Goal: Task Accomplishment & Management: Manage account settings

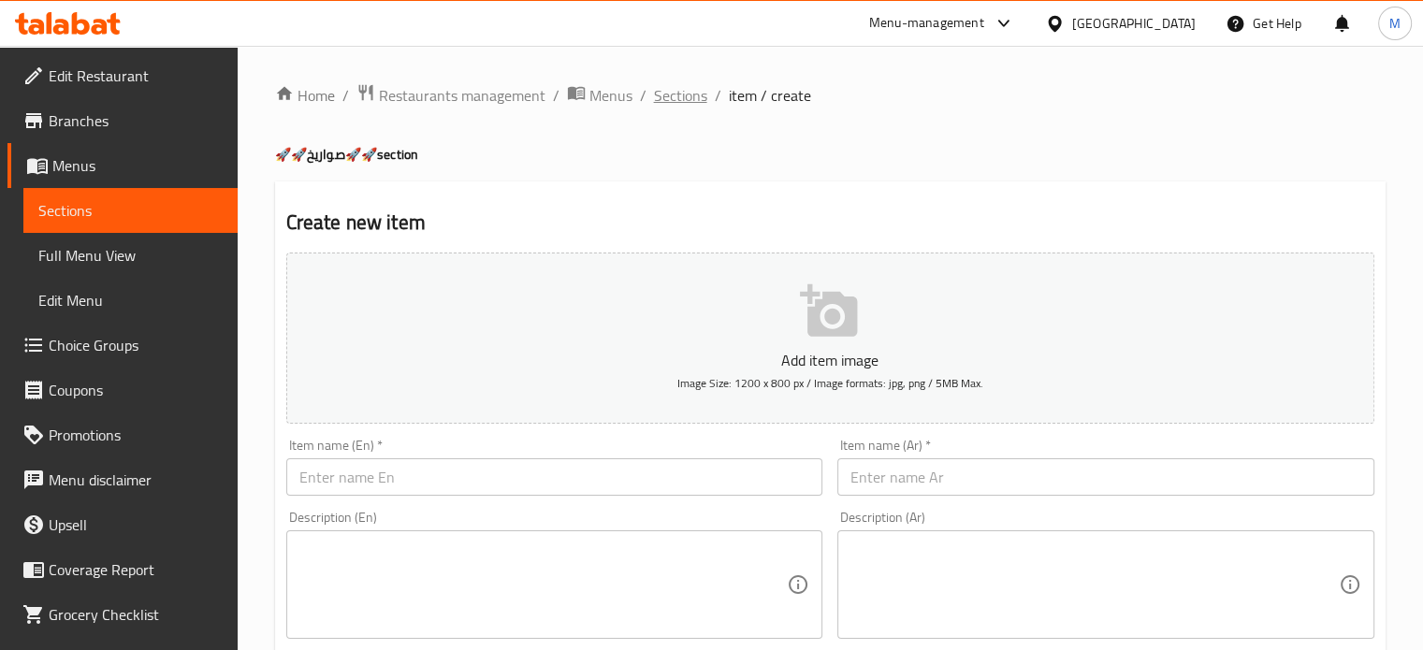
click at [669, 105] on span "Sections" at bounding box center [680, 95] width 53 height 22
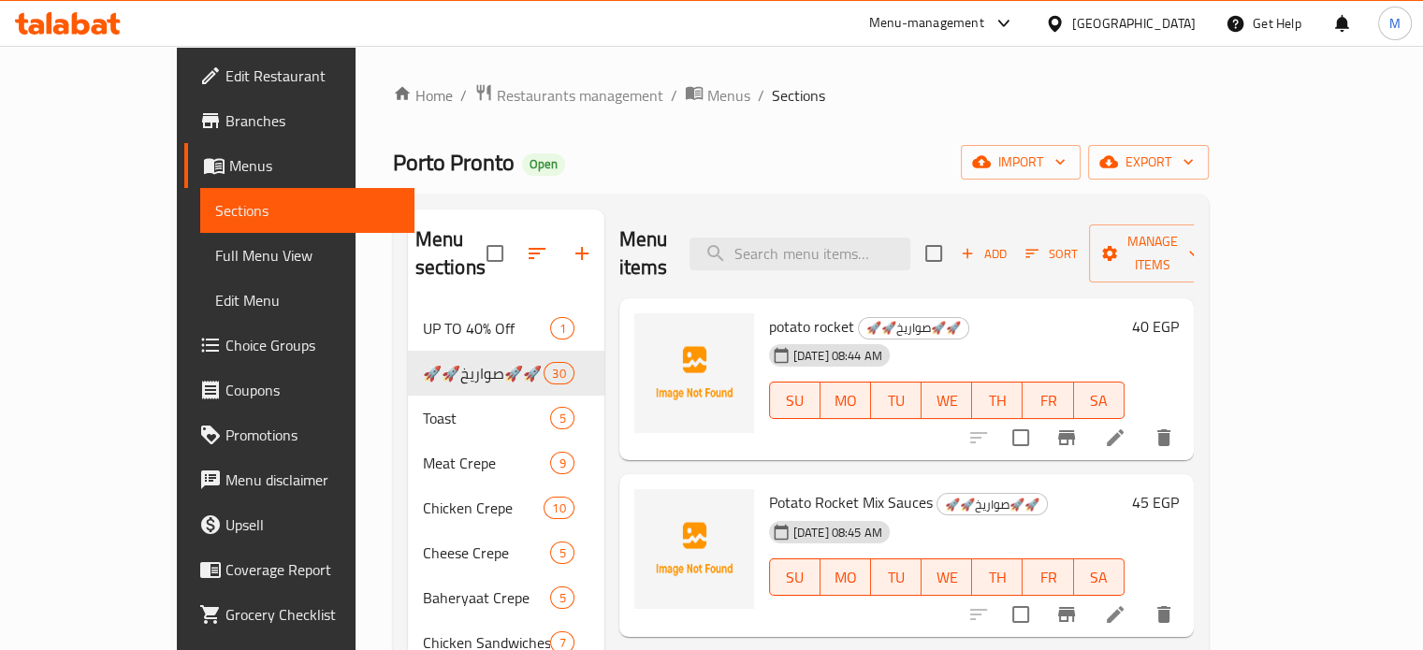
click at [984, 24] on div "Menu-management" at bounding box center [926, 23] width 115 height 22
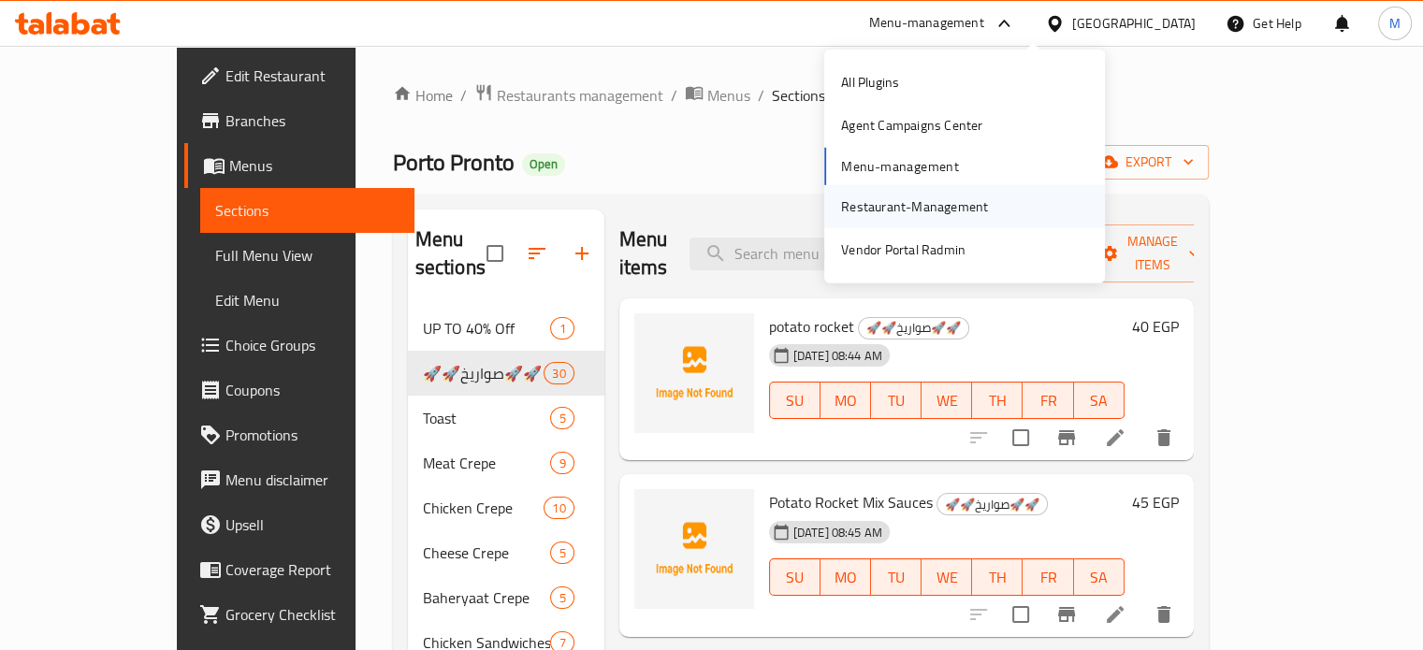
click at [876, 205] on div "Restaurant-Management" at bounding box center [914, 207] width 147 height 21
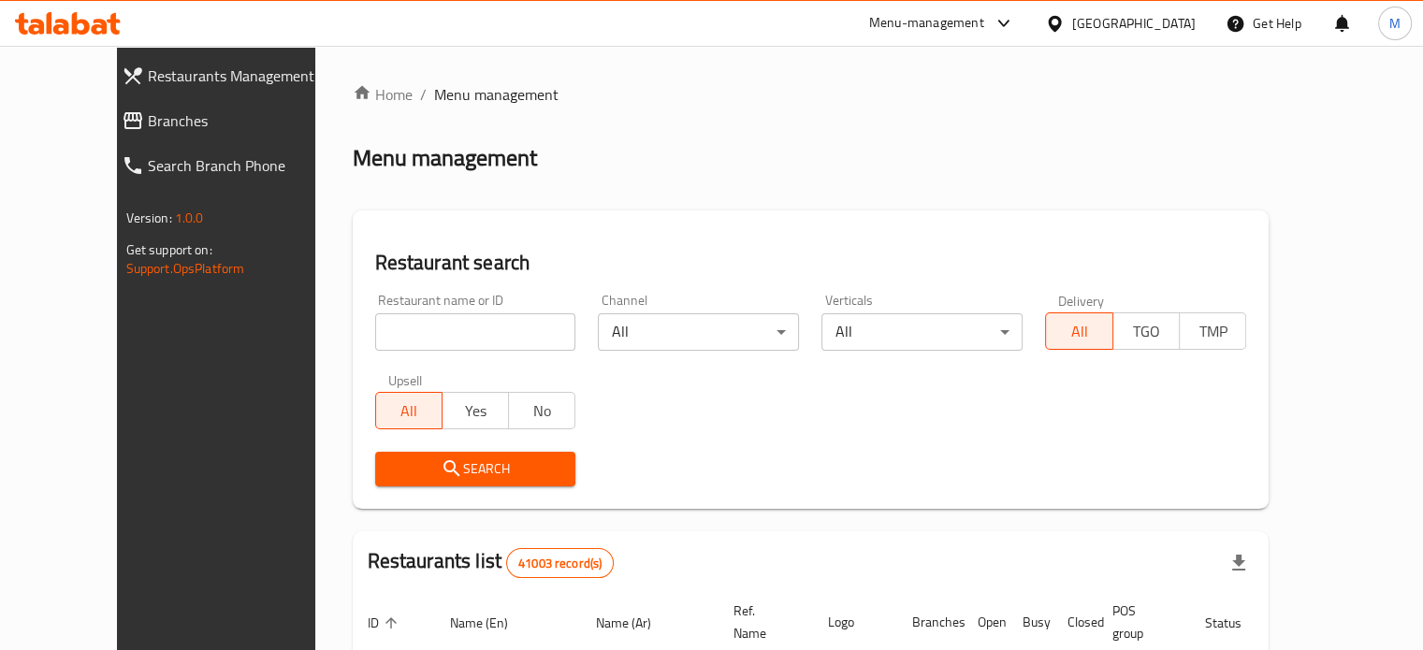
click at [375, 334] on input "search" at bounding box center [475, 331] width 201 height 37
paste input "624846"
type input "624846"
click button "Search" at bounding box center [475, 469] width 201 height 35
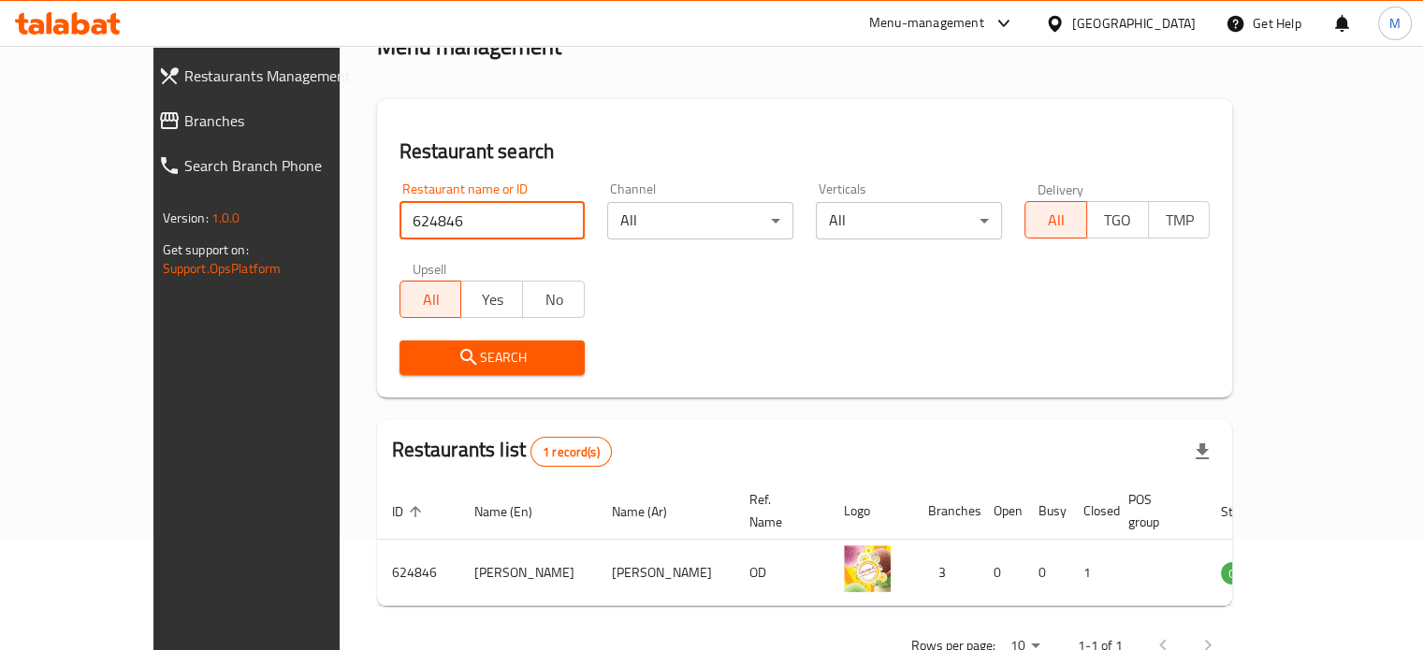
scroll to position [146, 0]
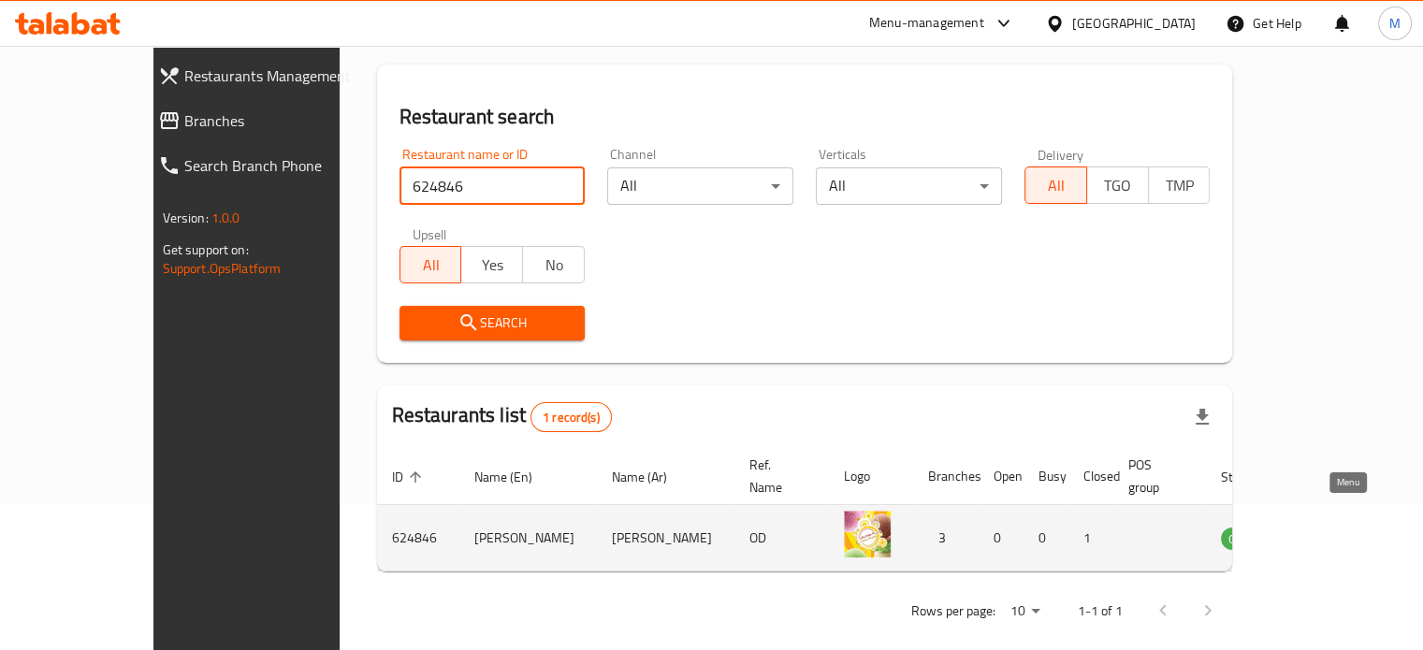
click at [1339, 532] on icon "enhanced table" at bounding box center [1330, 540] width 21 height 16
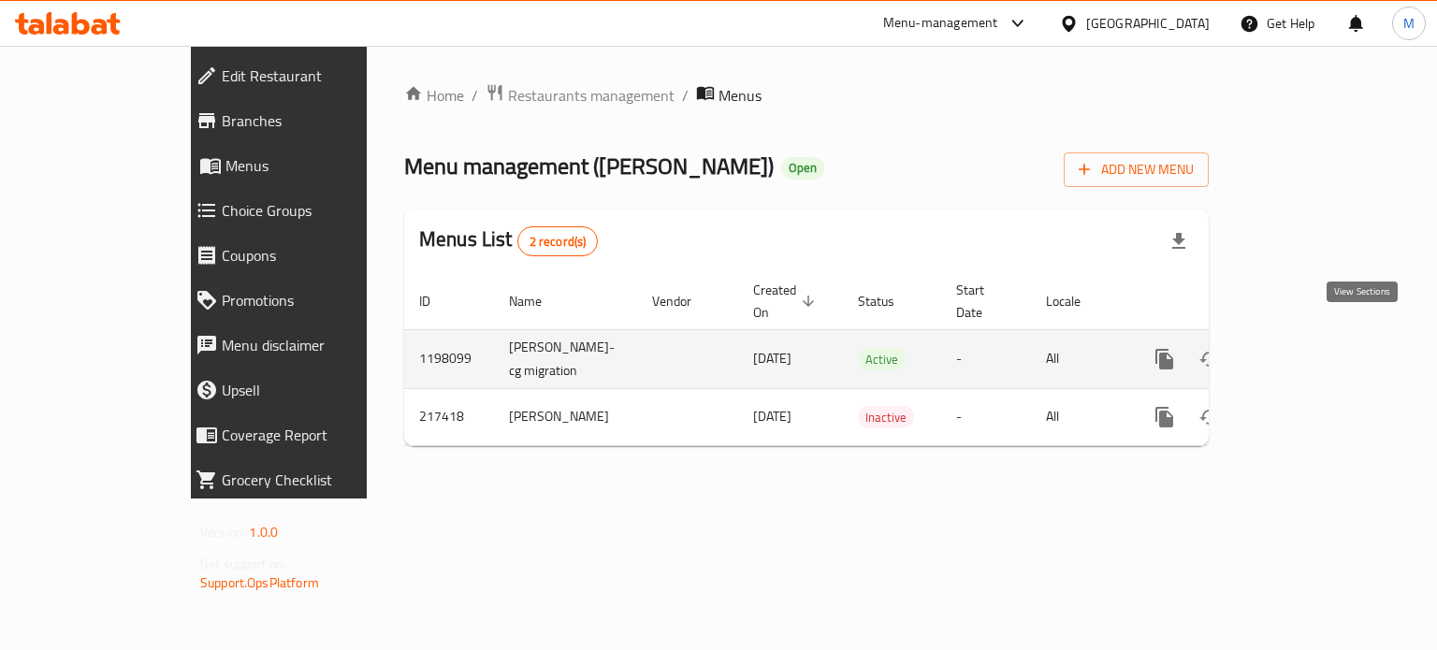
click at [1311, 348] on icon "enhanced table" at bounding box center [1300, 359] width 22 height 22
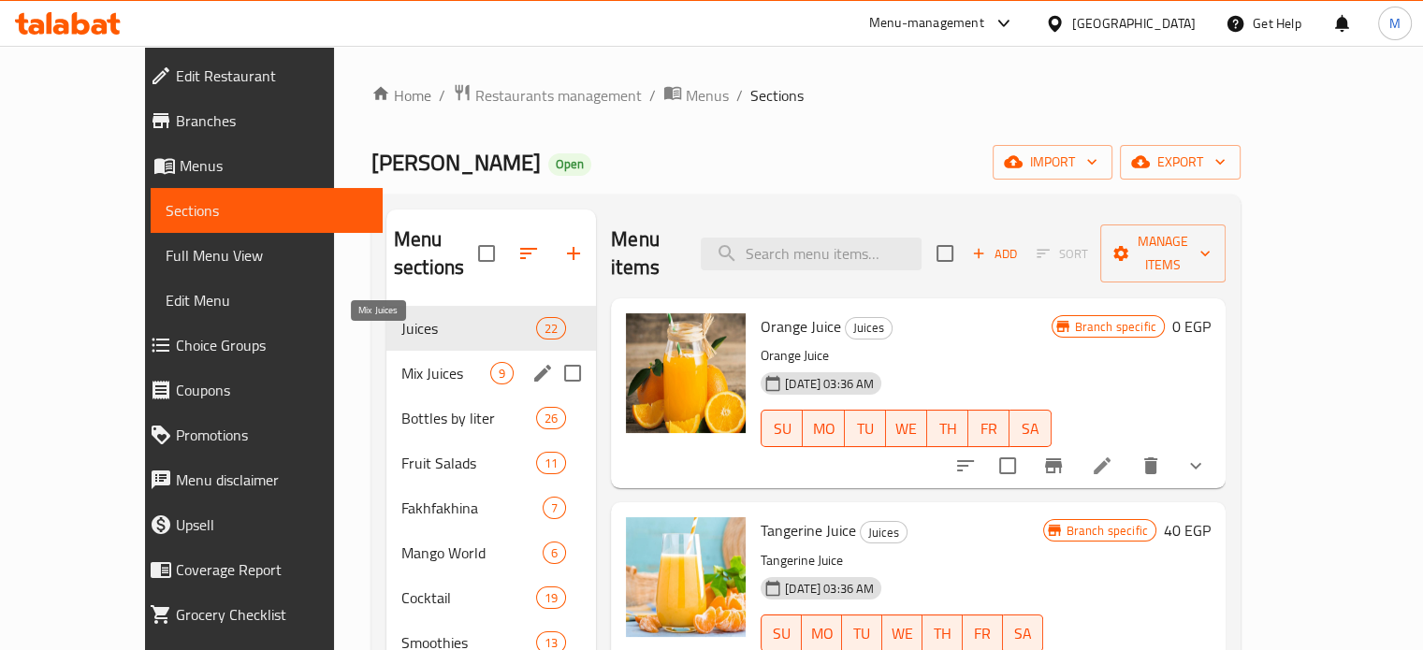
click at [401, 362] on span "Mix Juices" at bounding box center [445, 373] width 89 height 22
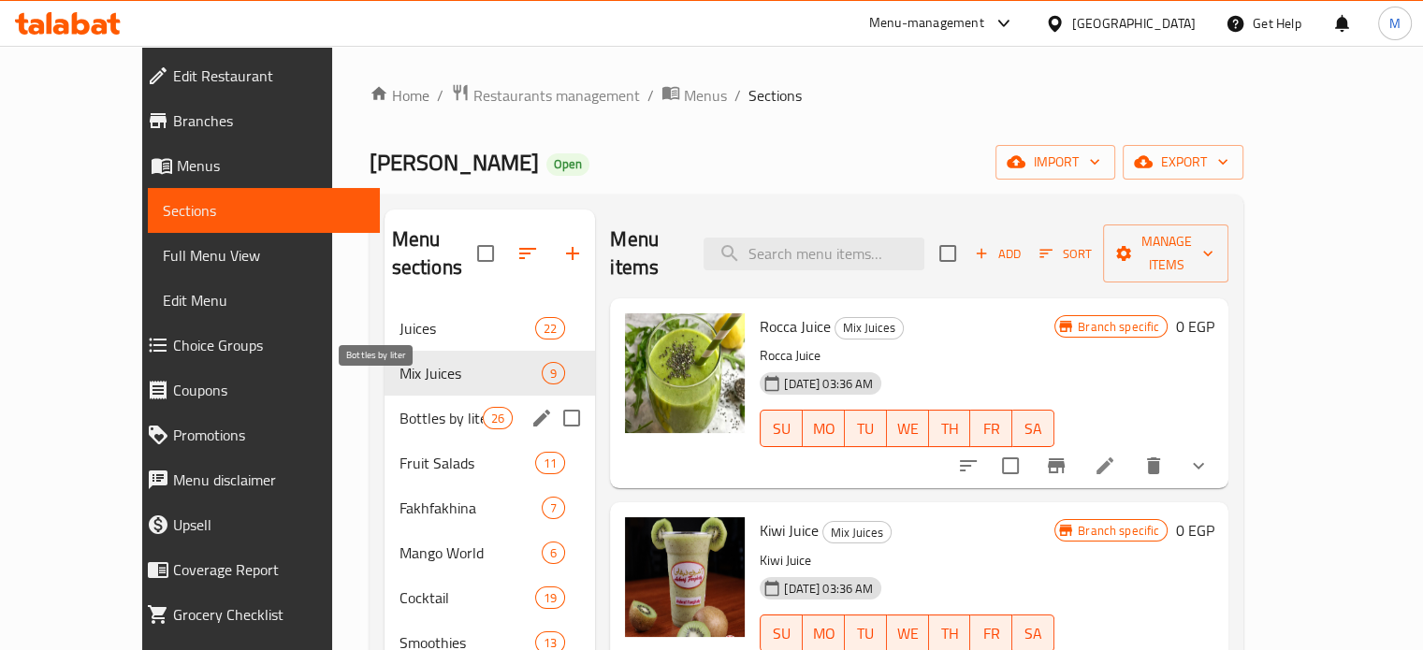
click at [400, 407] on span "Bottles by liter" at bounding box center [441, 418] width 83 height 22
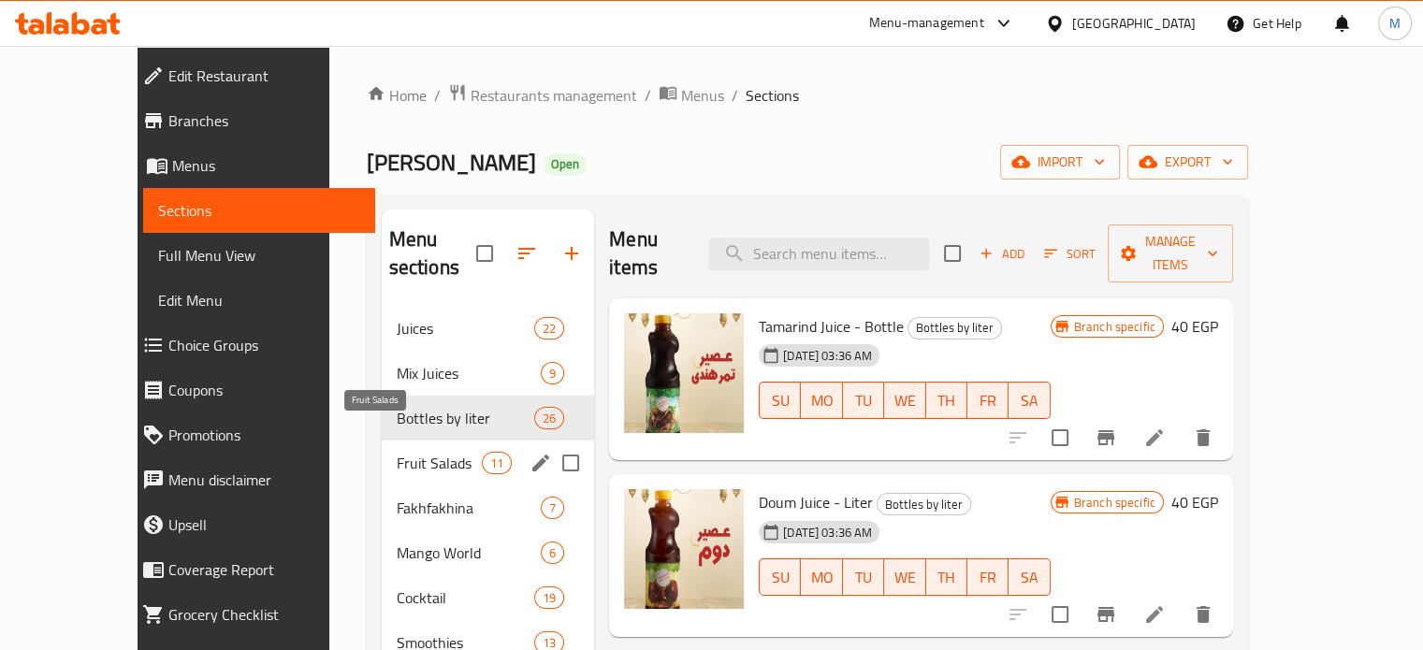
click at [397, 452] on span "Fruit Salads" at bounding box center [439, 463] width 85 height 22
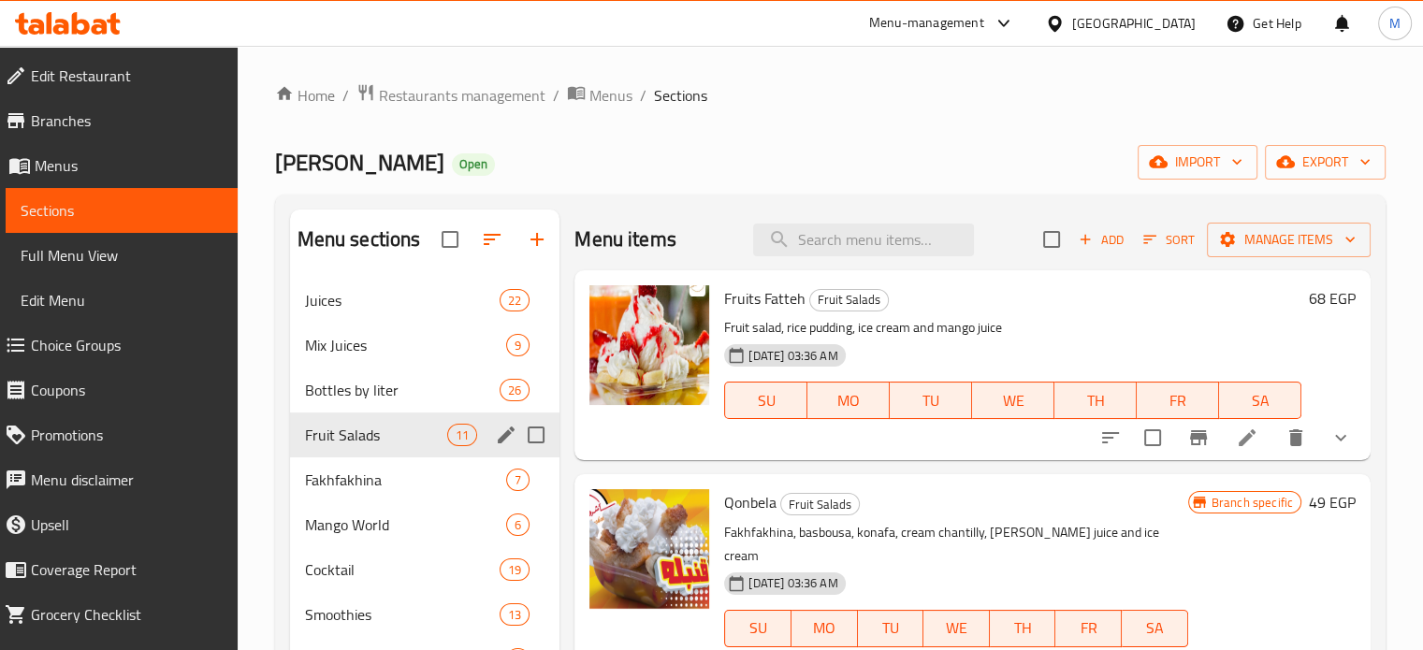
click at [343, 474] on span "Fakhfakhina" at bounding box center [406, 480] width 202 height 22
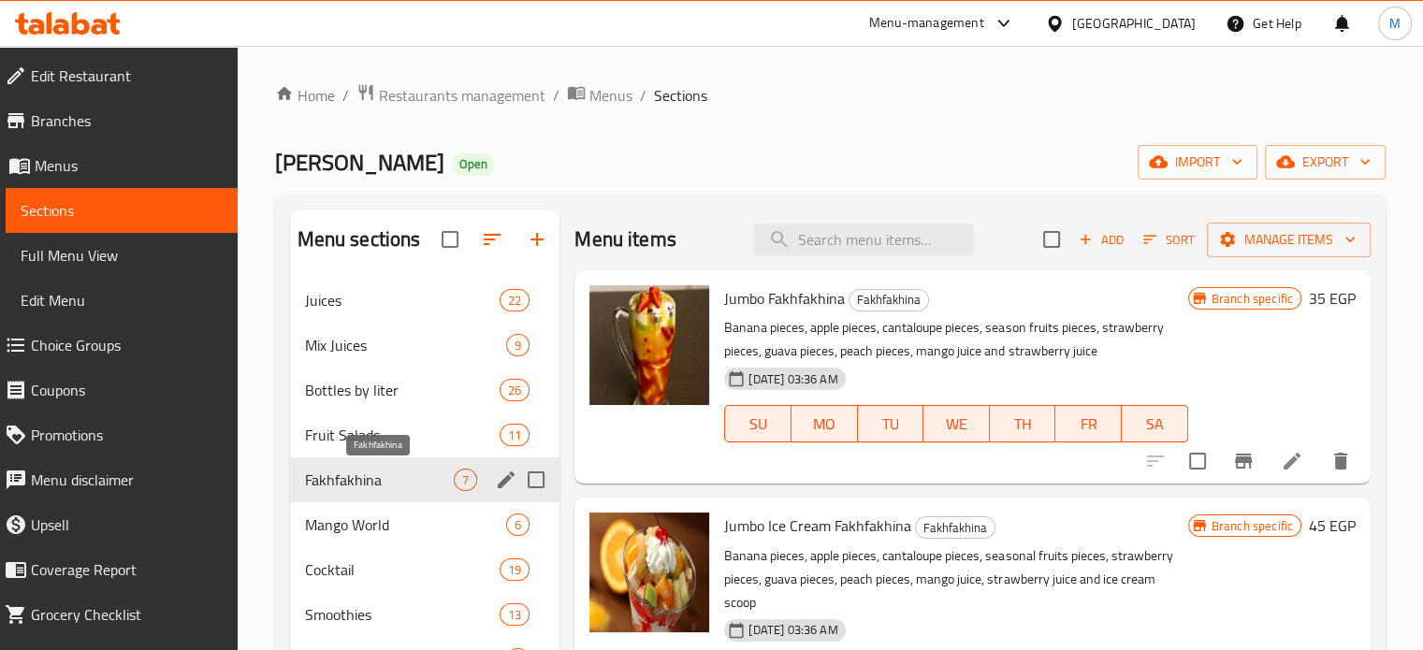
click at [359, 503] on div "Mango World 6" at bounding box center [425, 525] width 270 height 45
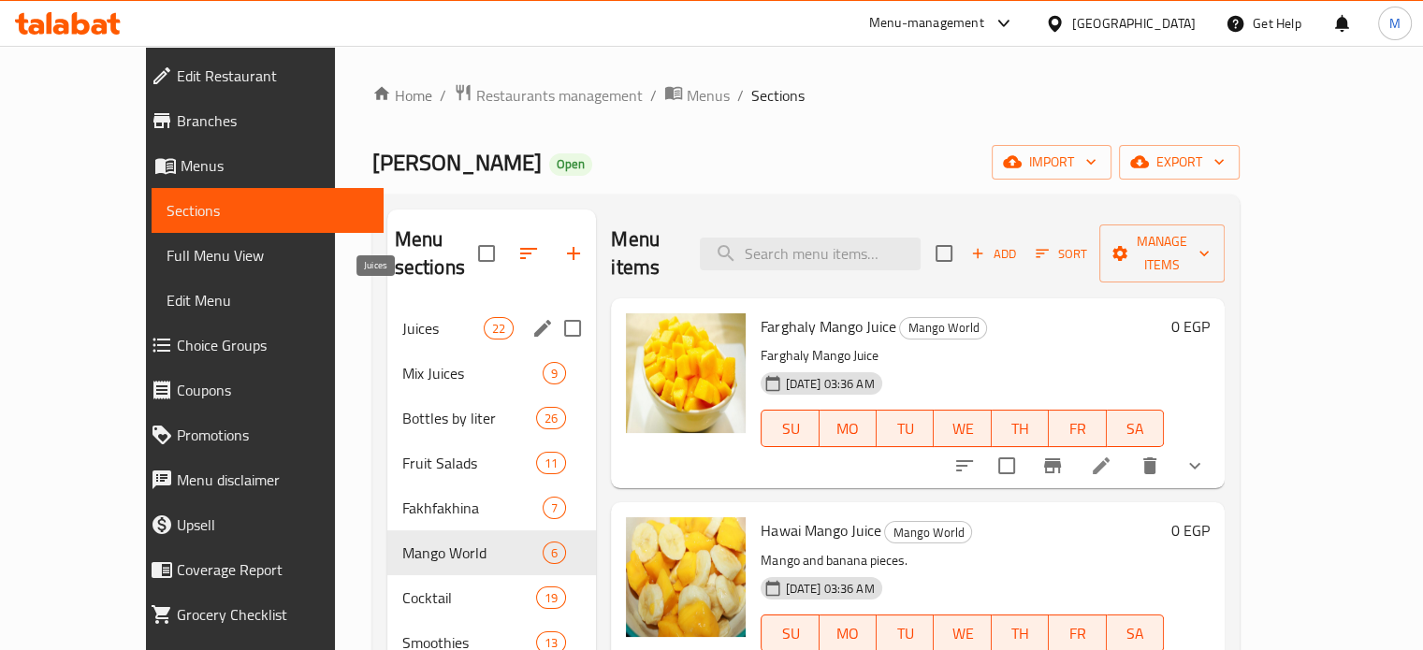
click at [402, 317] on span "Juices" at bounding box center [443, 328] width 82 height 22
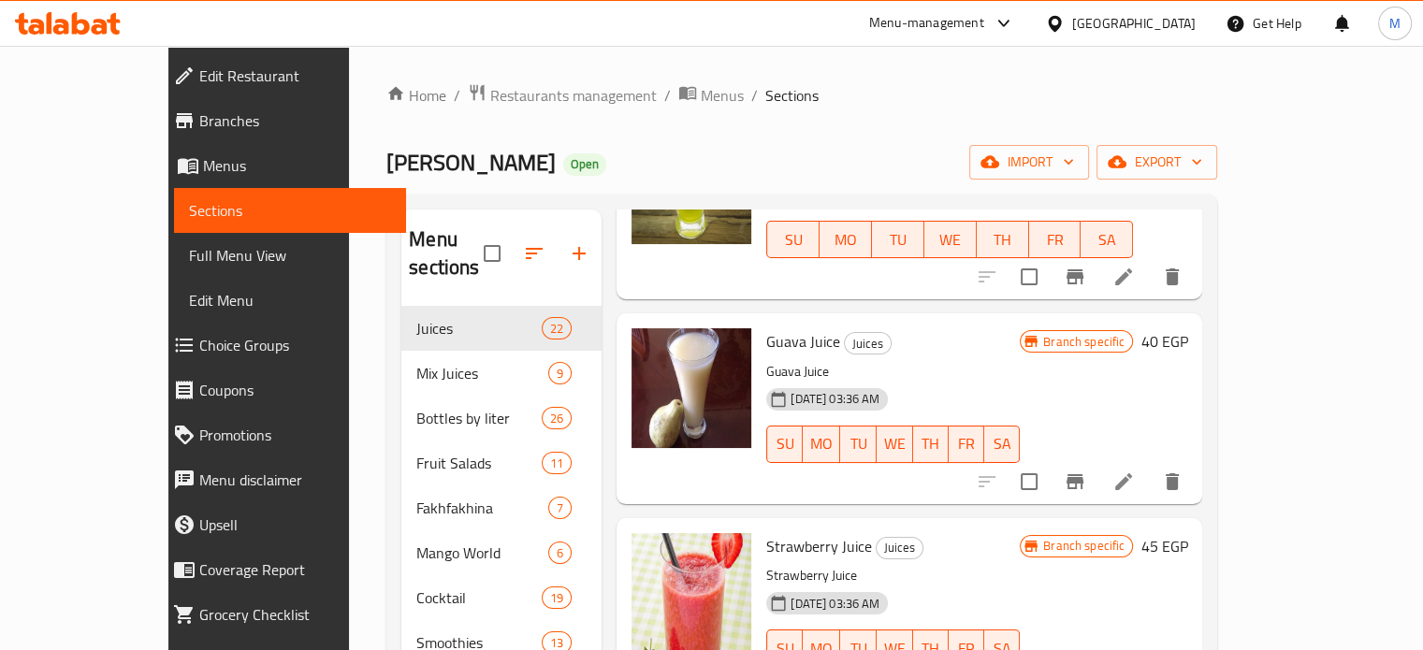
scroll to position [812, 0]
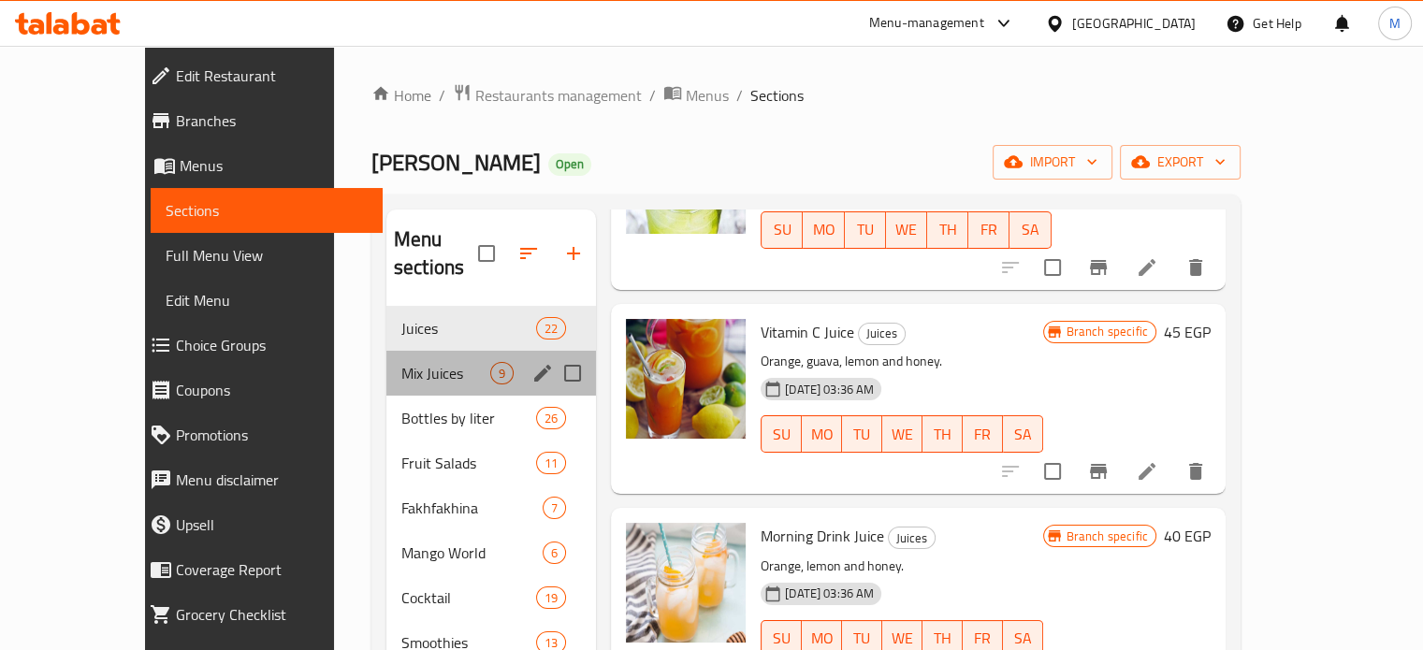
click at [401, 362] on span "Mix Juices" at bounding box center [445, 373] width 89 height 22
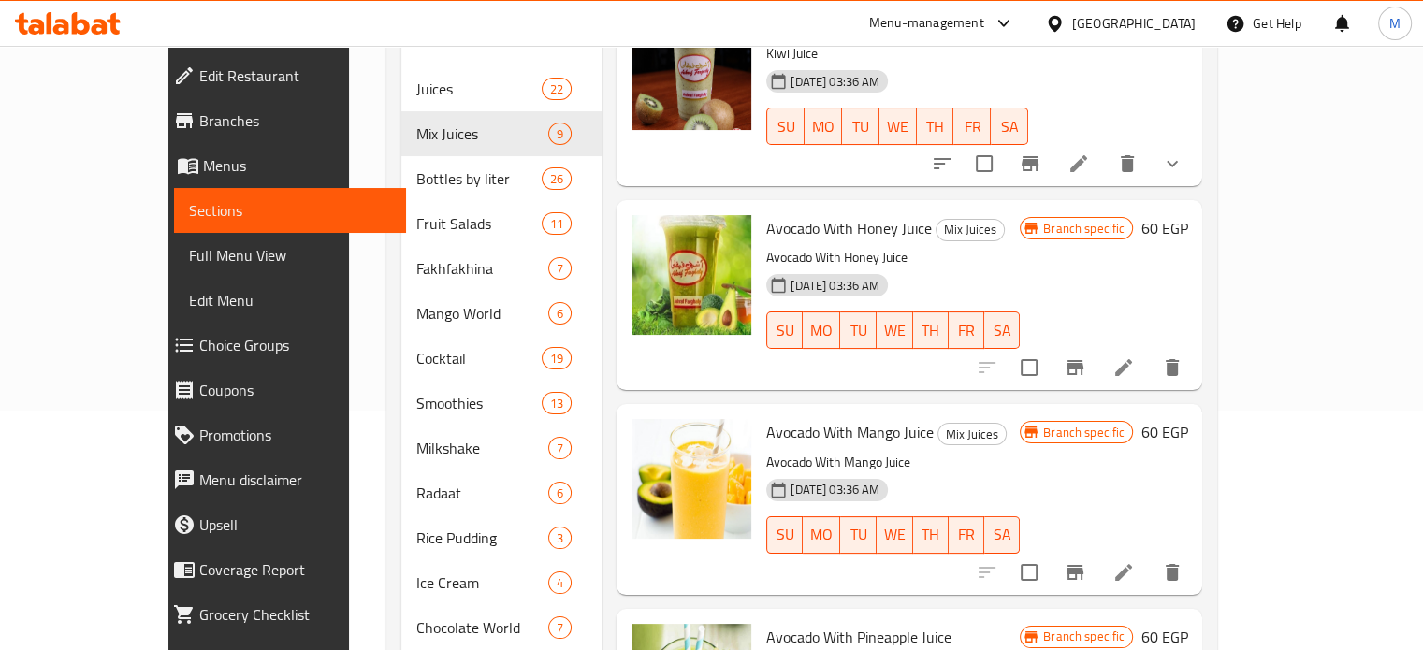
scroll to position [247, 0]
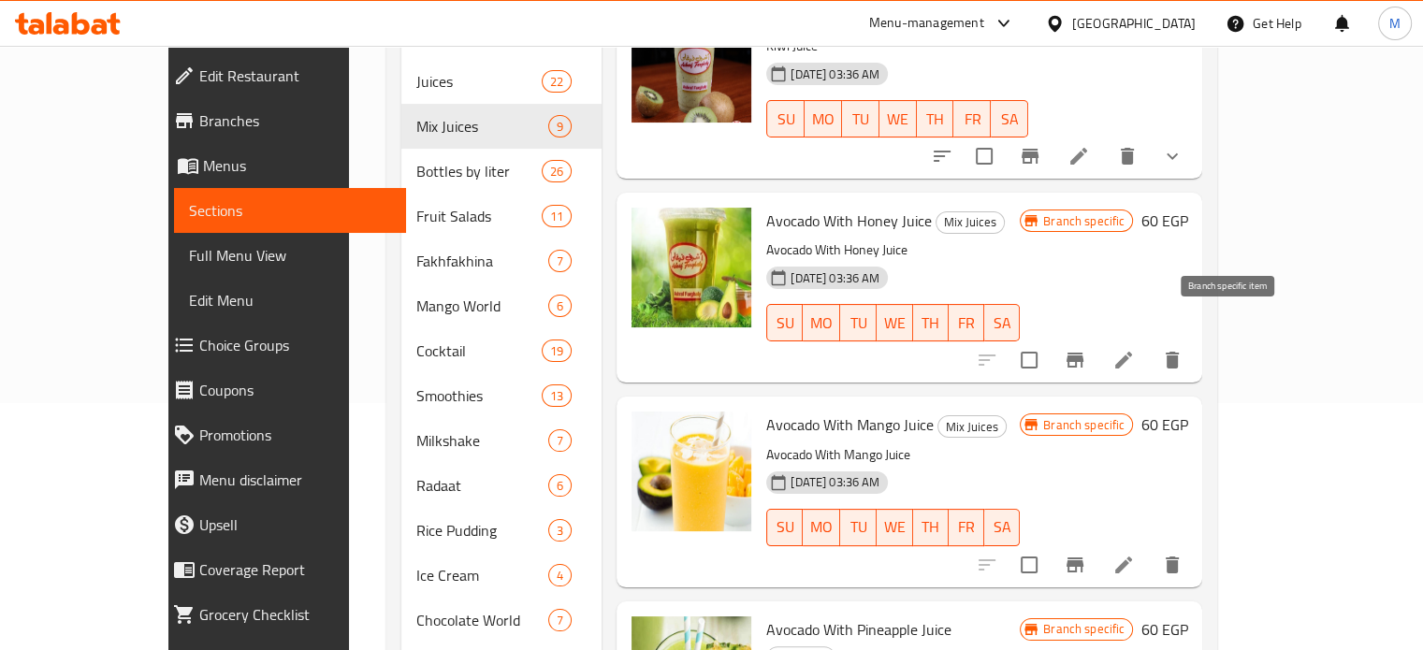
click at [1086, 349] on icon "Branch-specific-item" at bounding box center [1075, 360] width 22 height 22
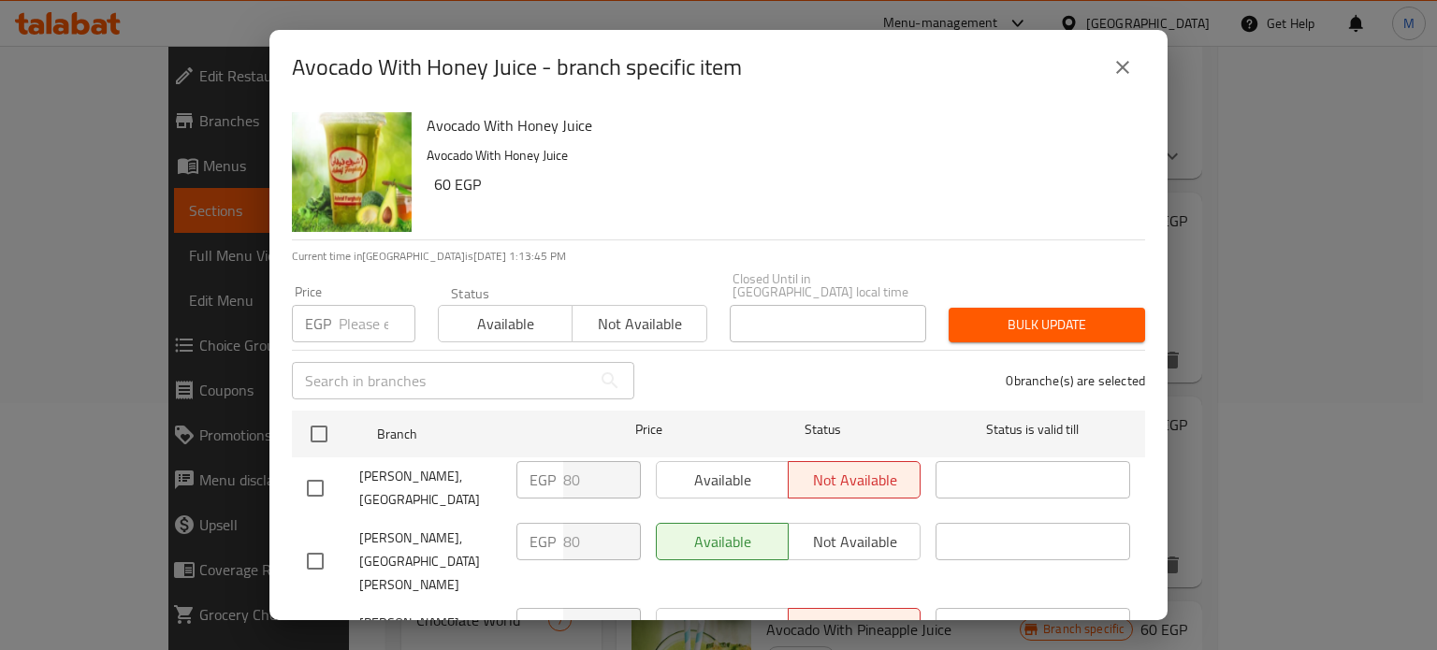
click at [359, 315] on input "number" at bounding box center [377, 323] width 77 height 37
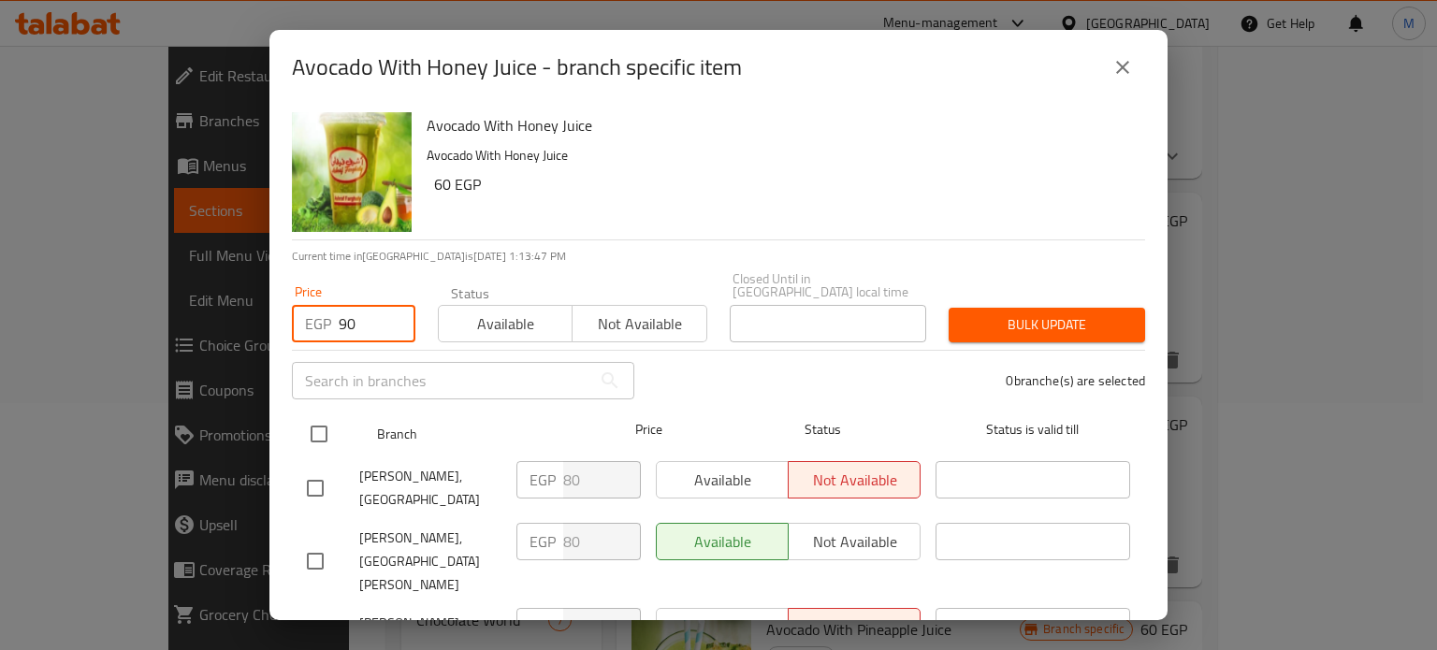
type input "90"
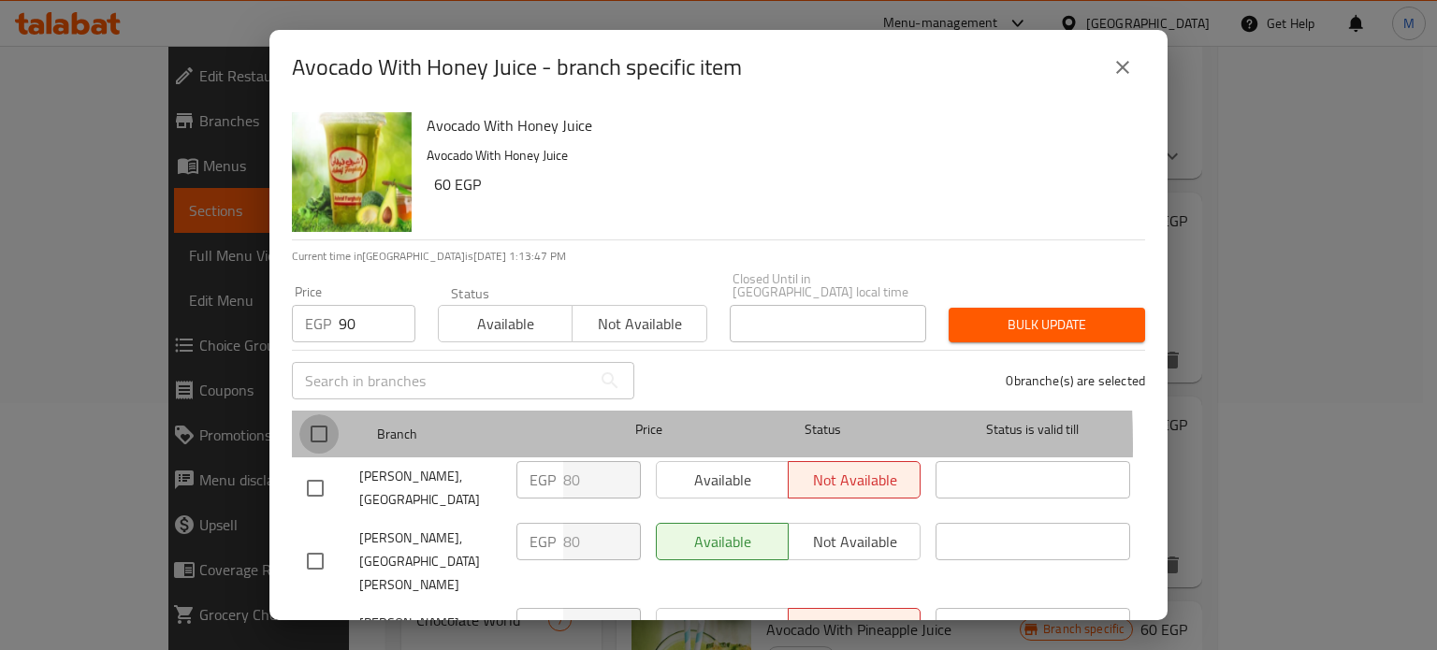
click at [321, 433] on input "checkbox" at bounding box center [318, 434] width 39 height 39
checkbox input "true"
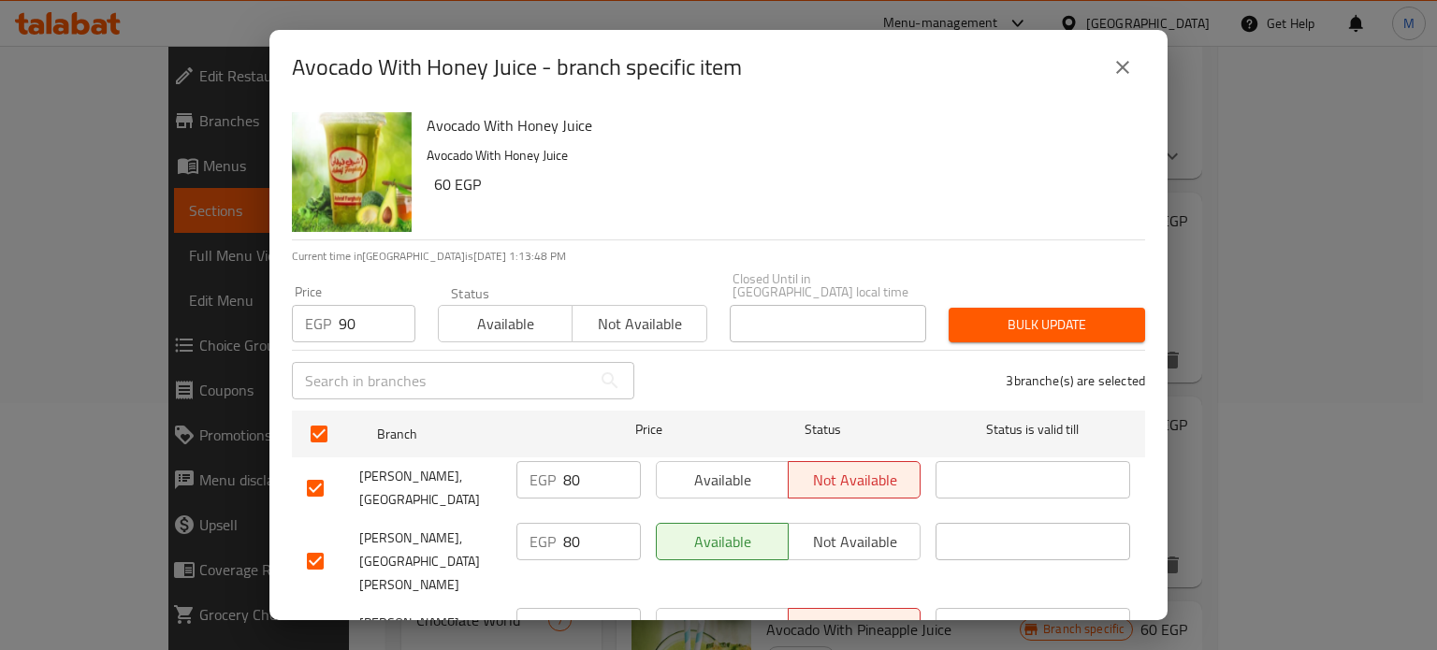
click at [1013, 317] on span "Bulk update" at bounding box center [1047, 324] width 167 height 23
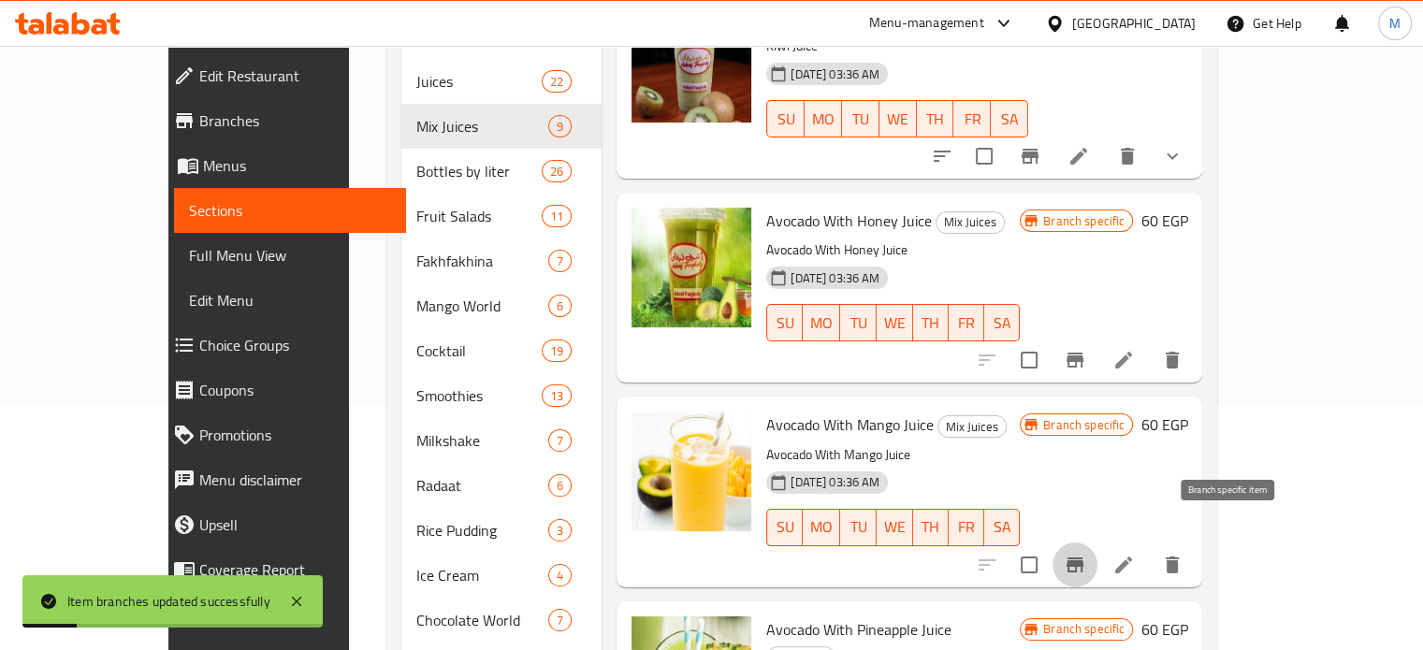
click at [1086, 554] on icon "Branch-specific-item" at bounding box center [1075, 565] width 22 height 22
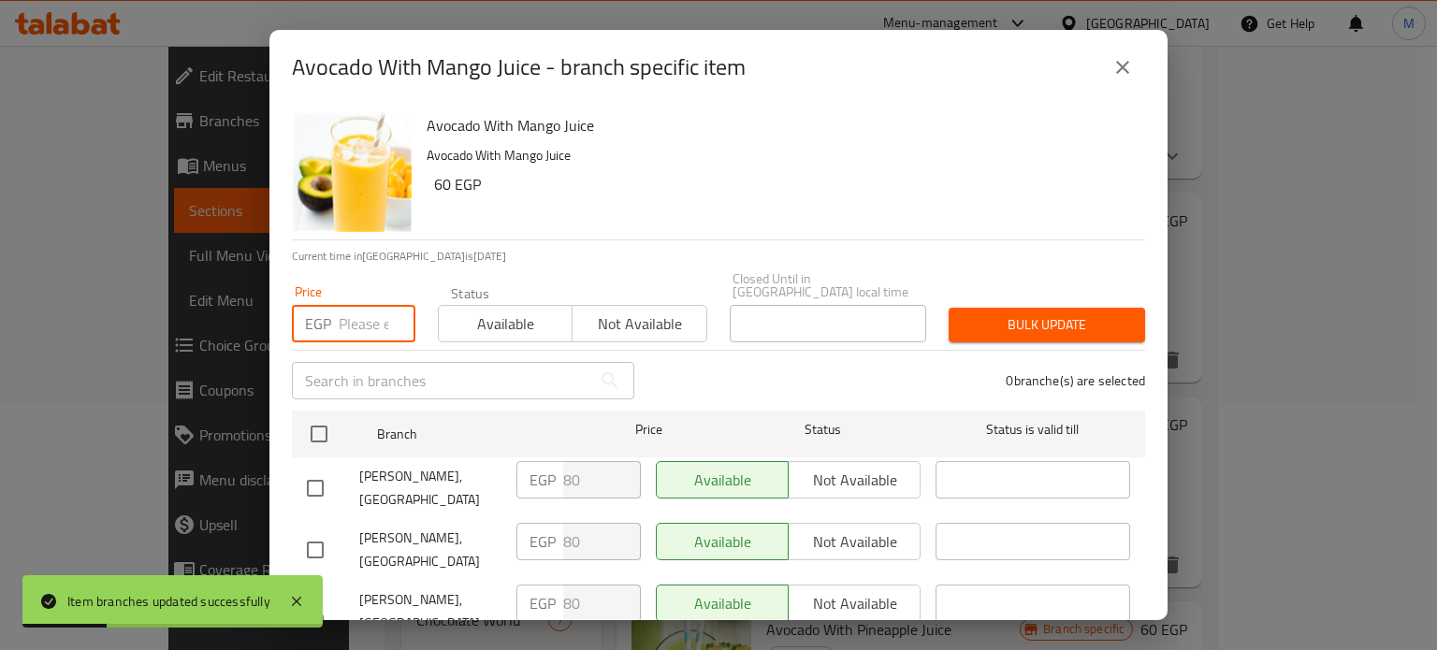
click at [357, 305] on input "number" at bounding box center [377, 323] width 77 height 37
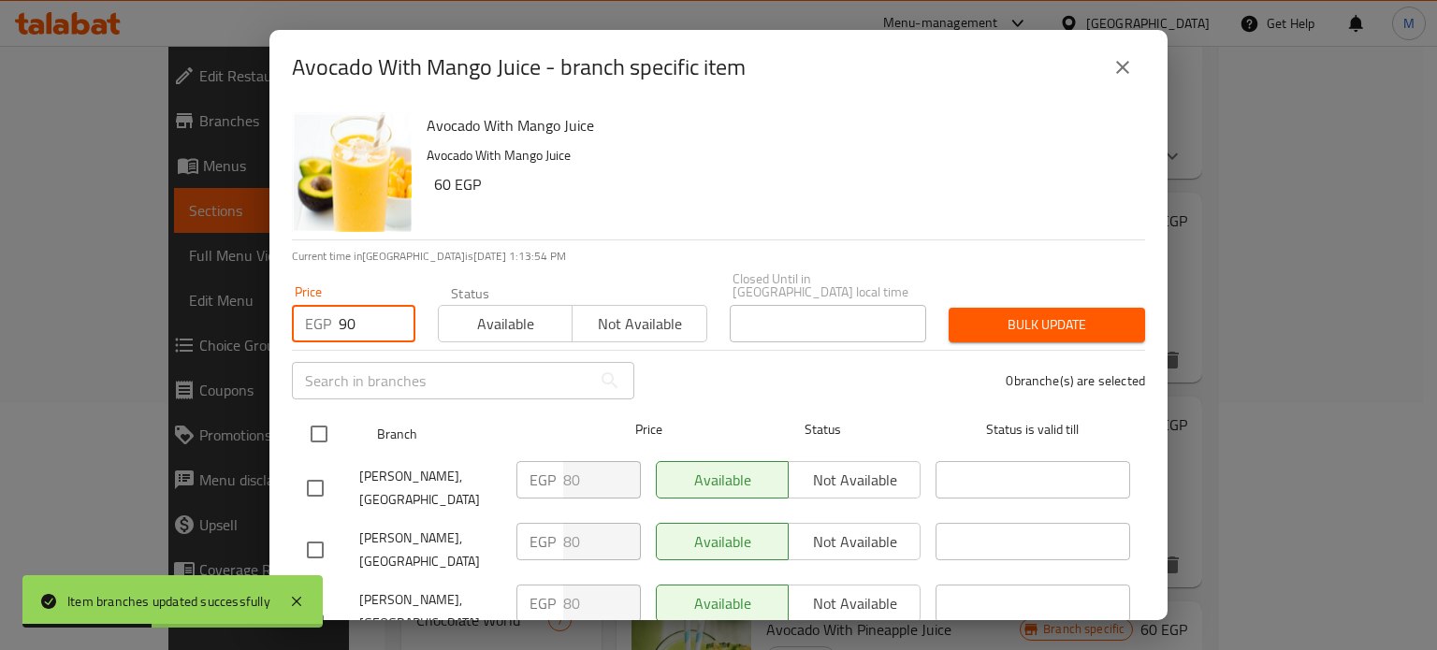
type input "90"
click at [315, 423] on input "checkbox" at bounding box center [318, 434] width 39 height 39
checkbox input "true"
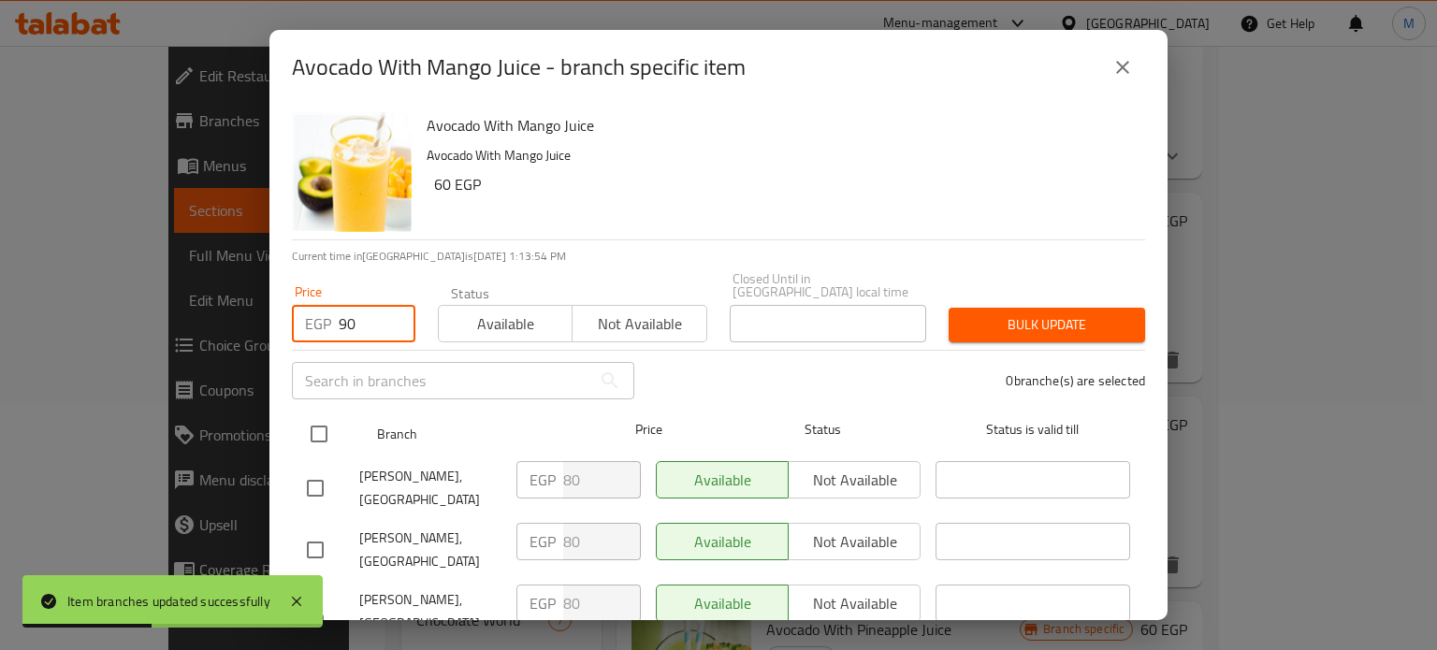
checkbox input "true"
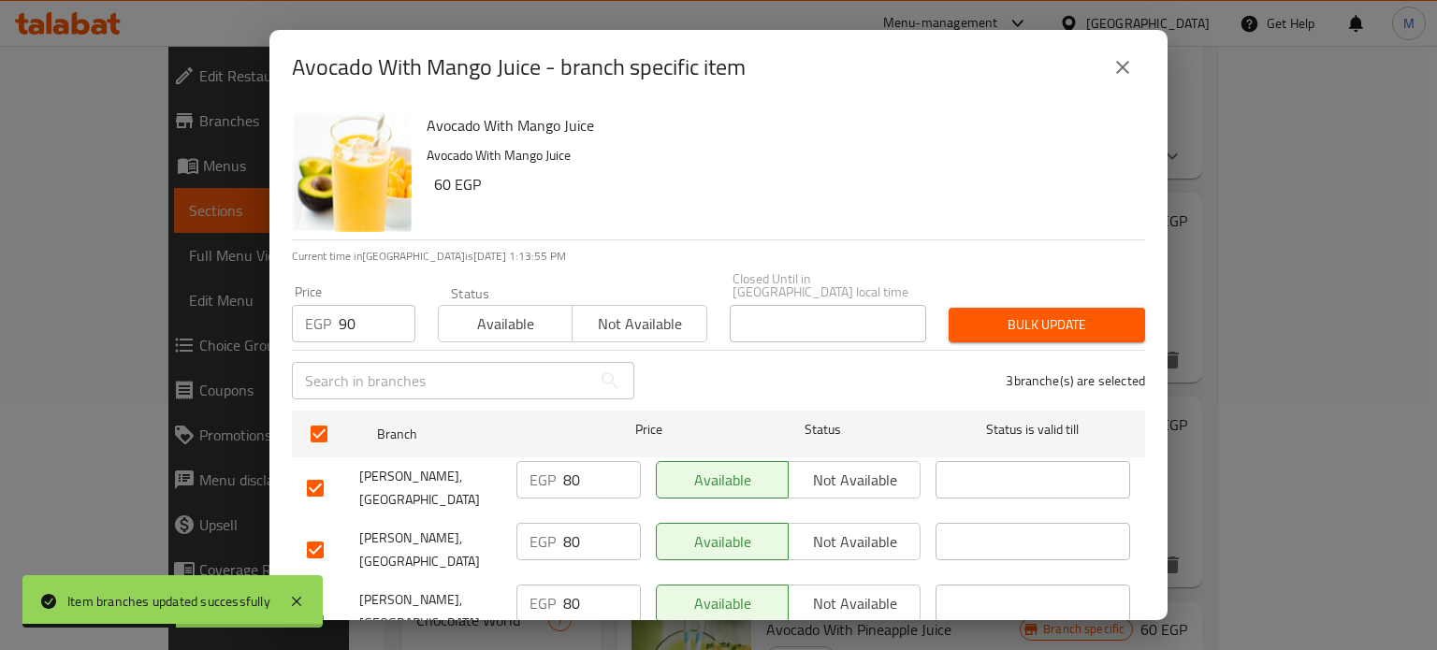
click at [994, 317] on span "Bulk update" at bounding box center [1047, 324] width 167 height 23
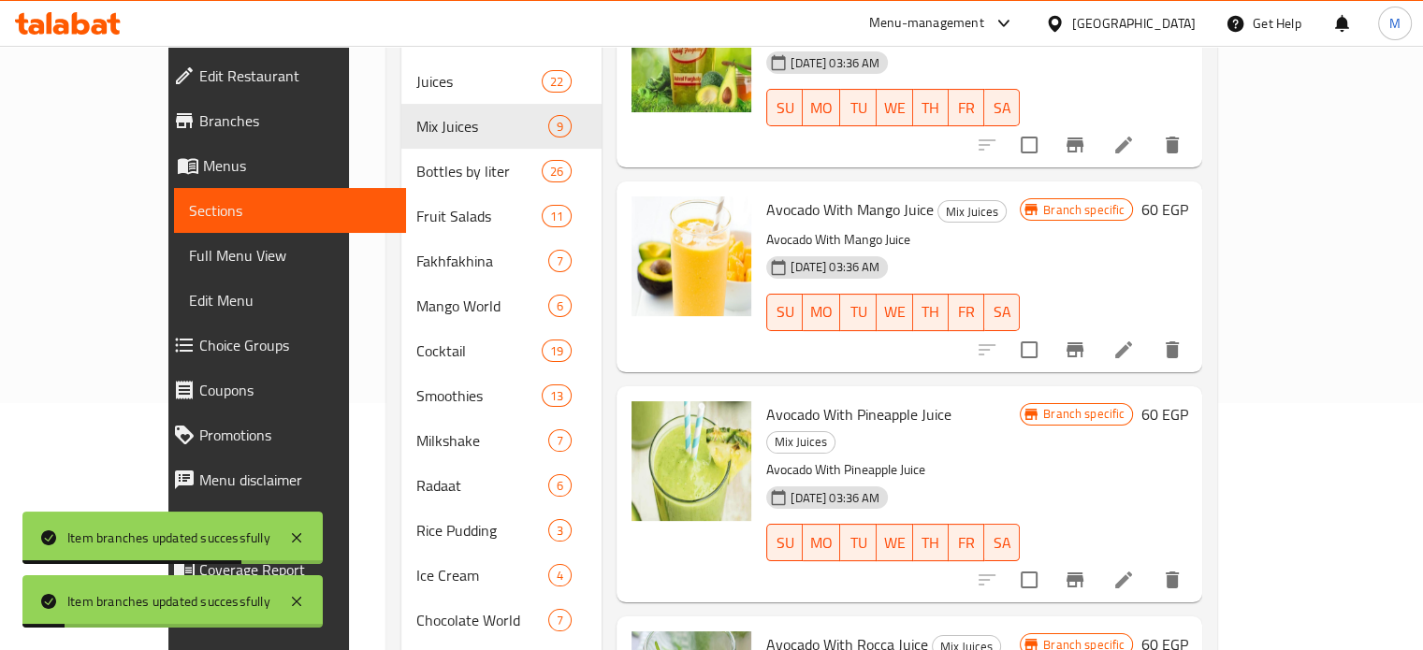
scroll to position [498, 0]
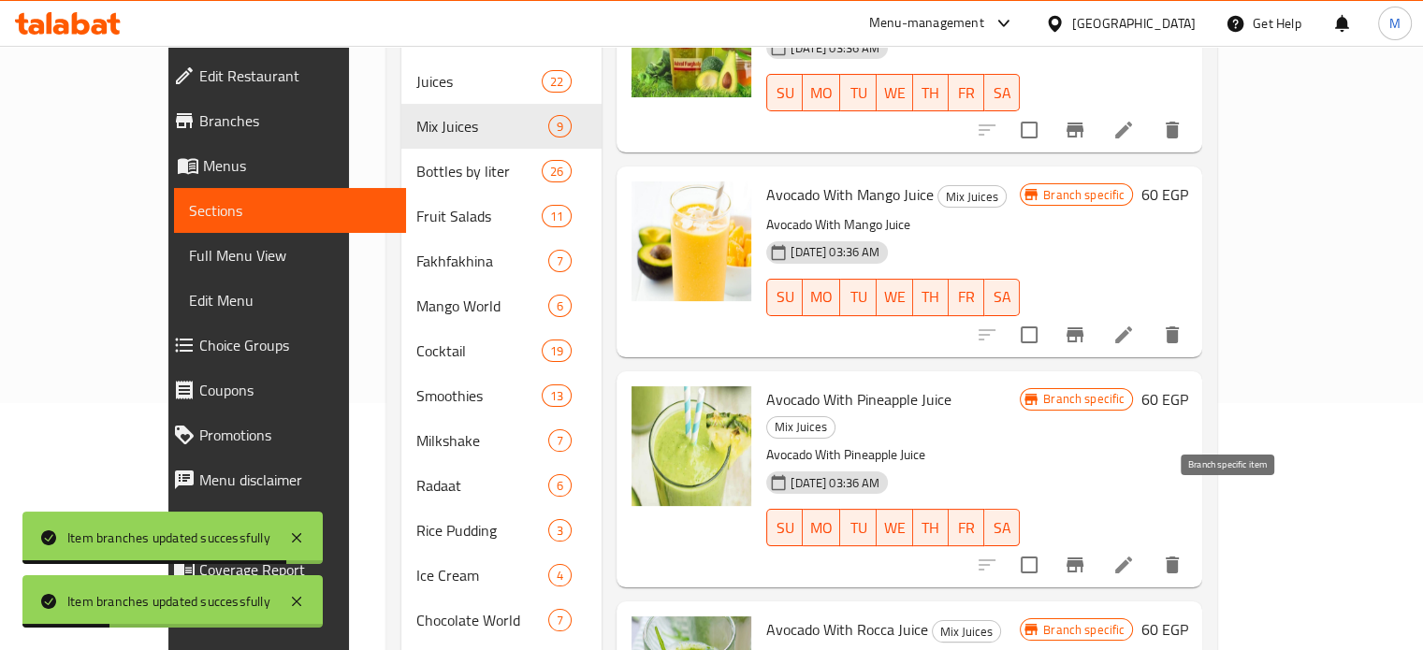
click at [1084, 558] on icon "Branch-specific-item" at bounding box center [1075, 565] width 17 height 15
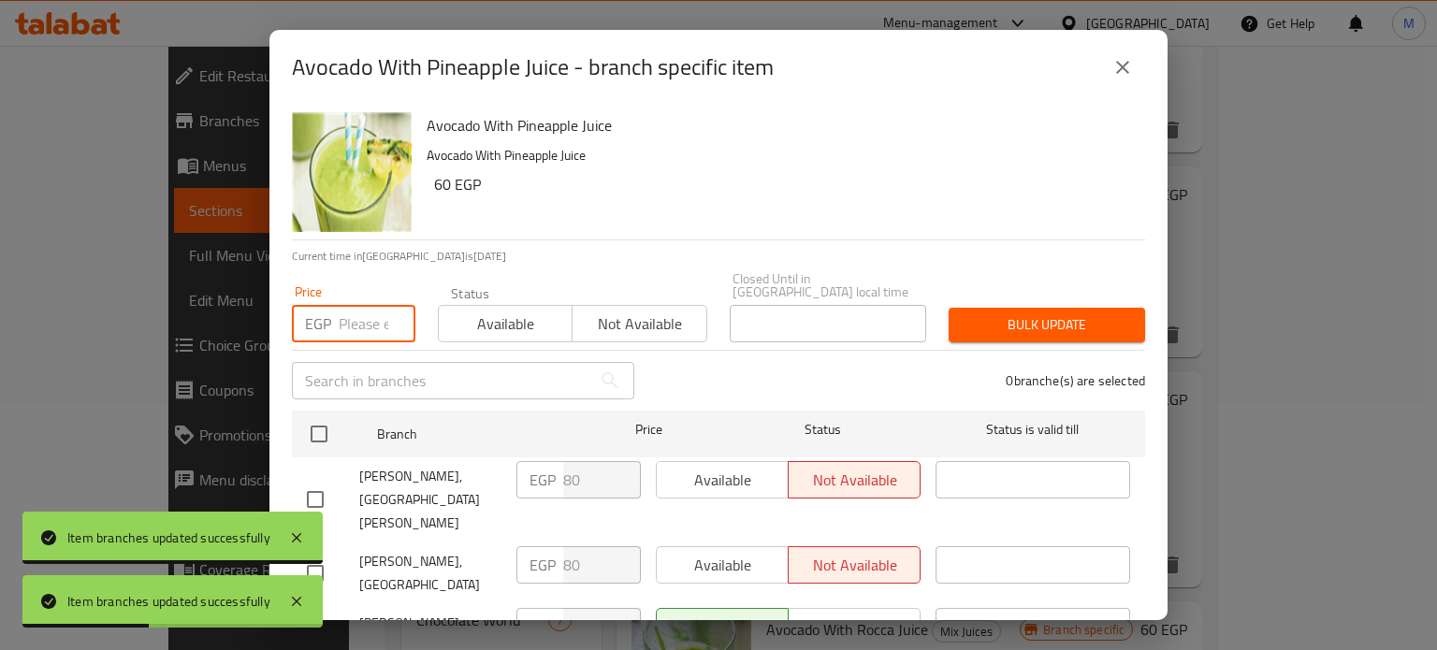
click at [363, 316] on input "number" at bounding box center [377, 323] width 77 height 37
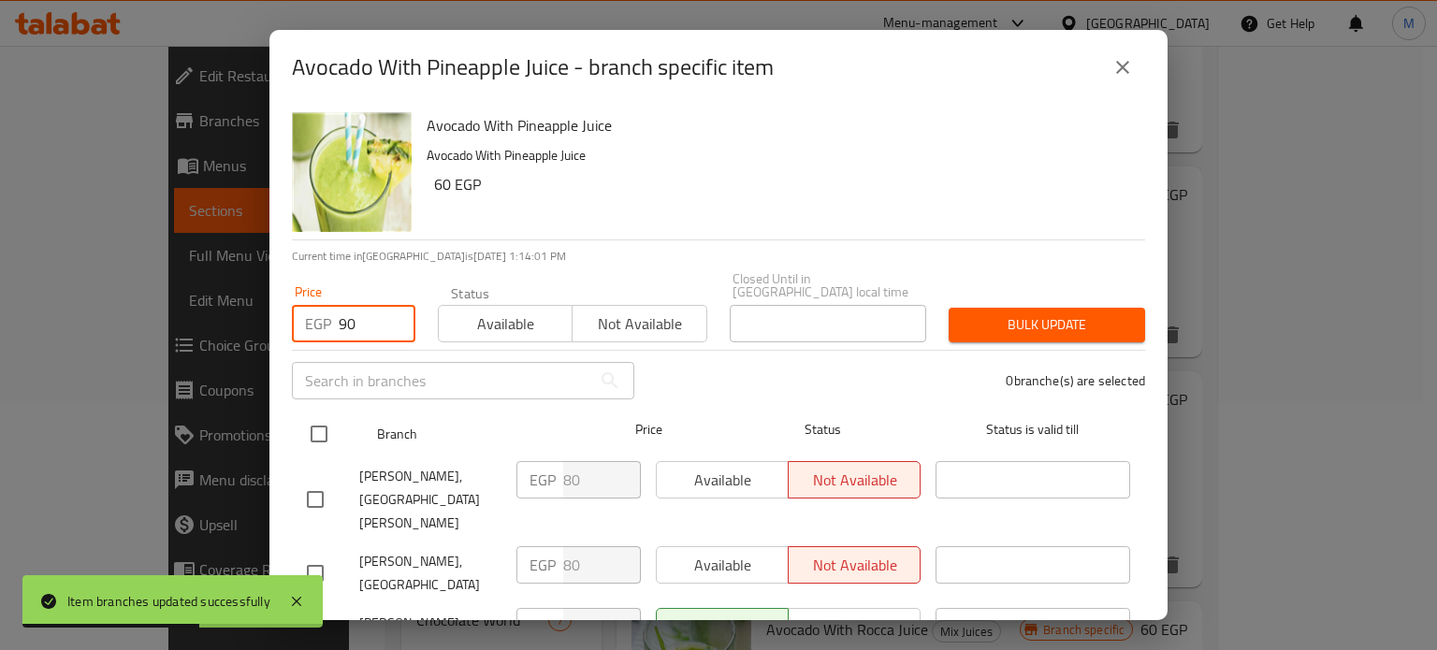
type input "90"
click at [318, 422] on input "checkbox" at bounding box center [318, 434] width 39 height 39
checkbox input "true"
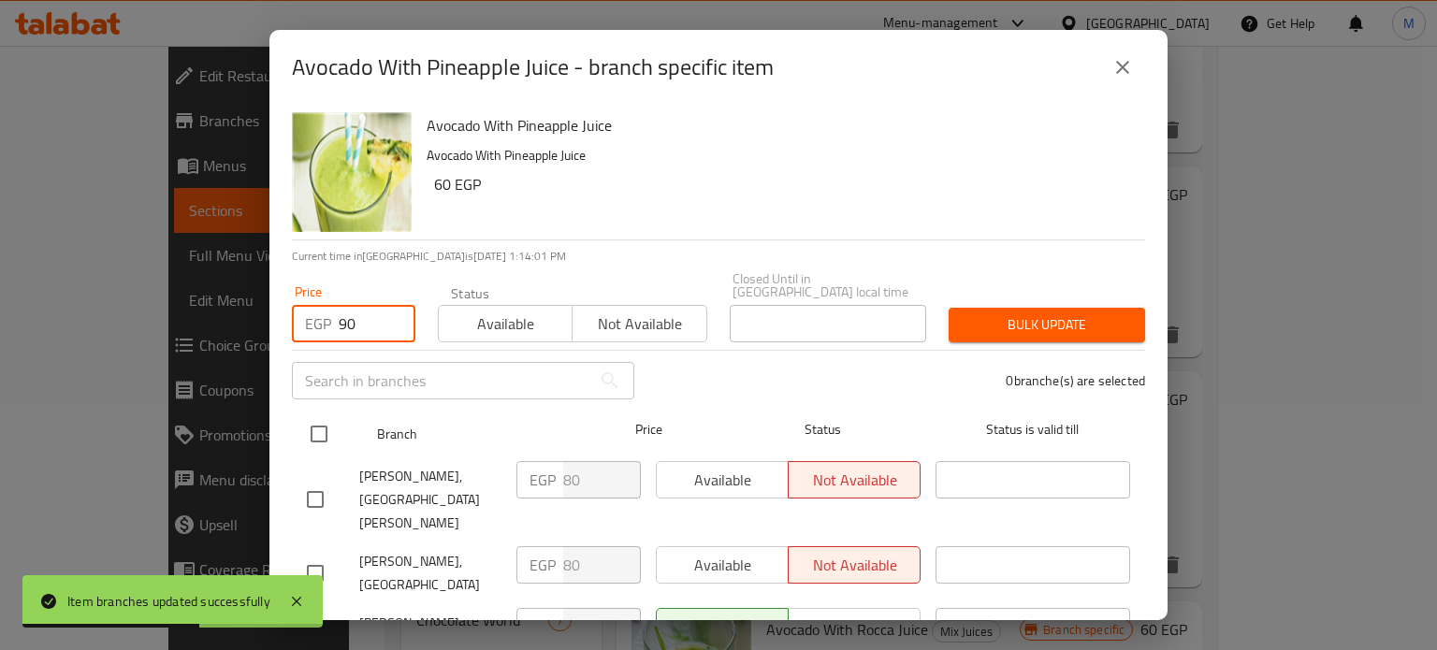
checkbox input "true"
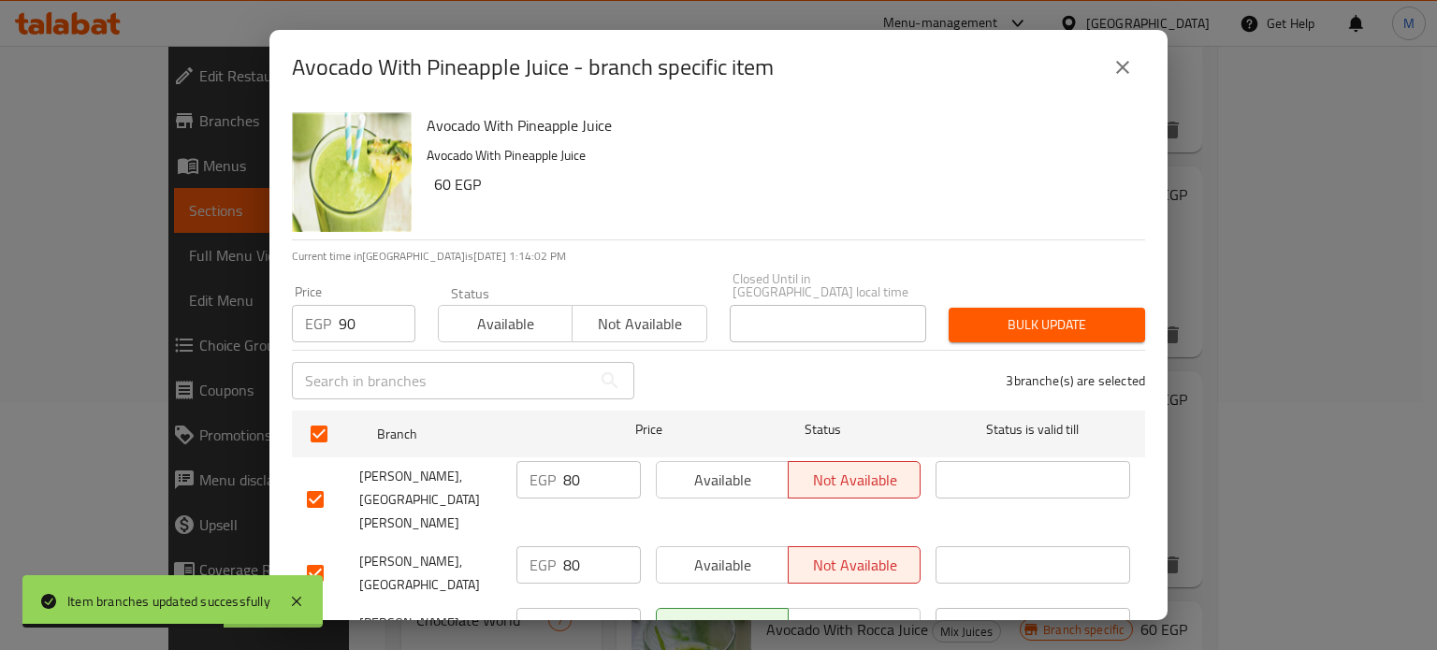
click at [1007, 313] on span "Bulk update" at bounding box center [1047, 324] width 167 height 23
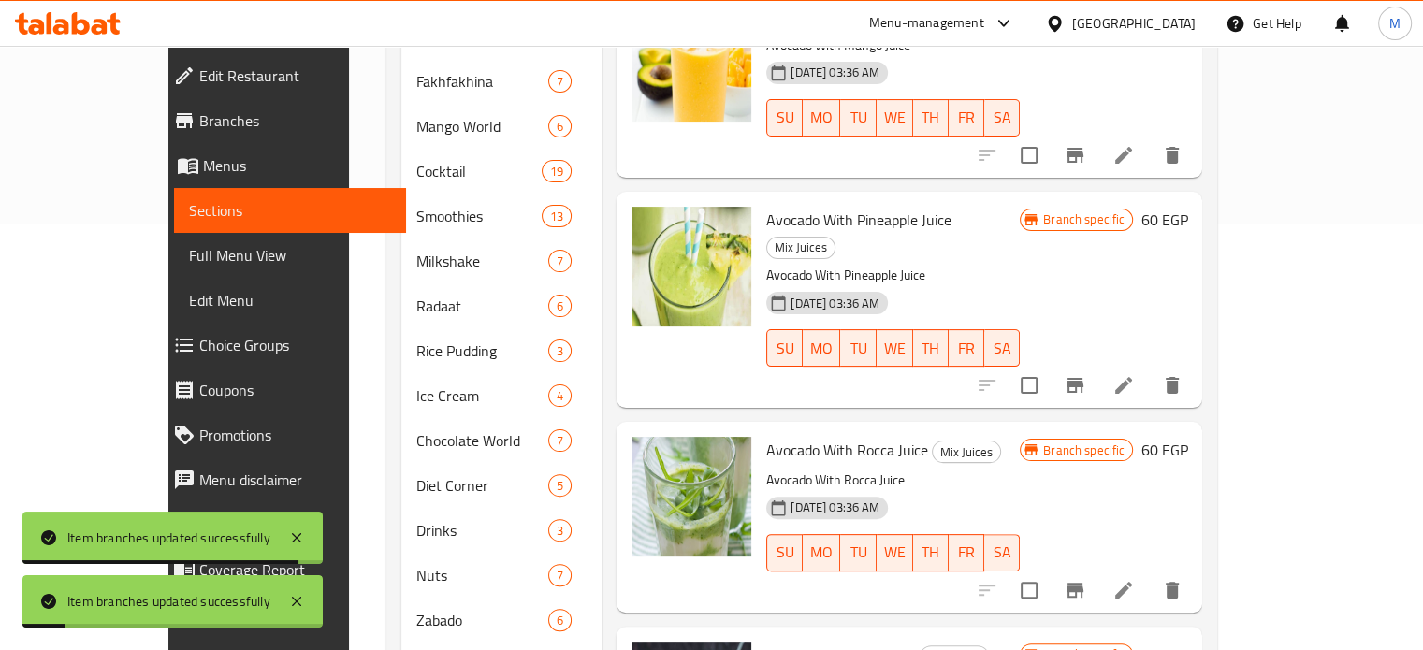
scroll to position [430, 0]
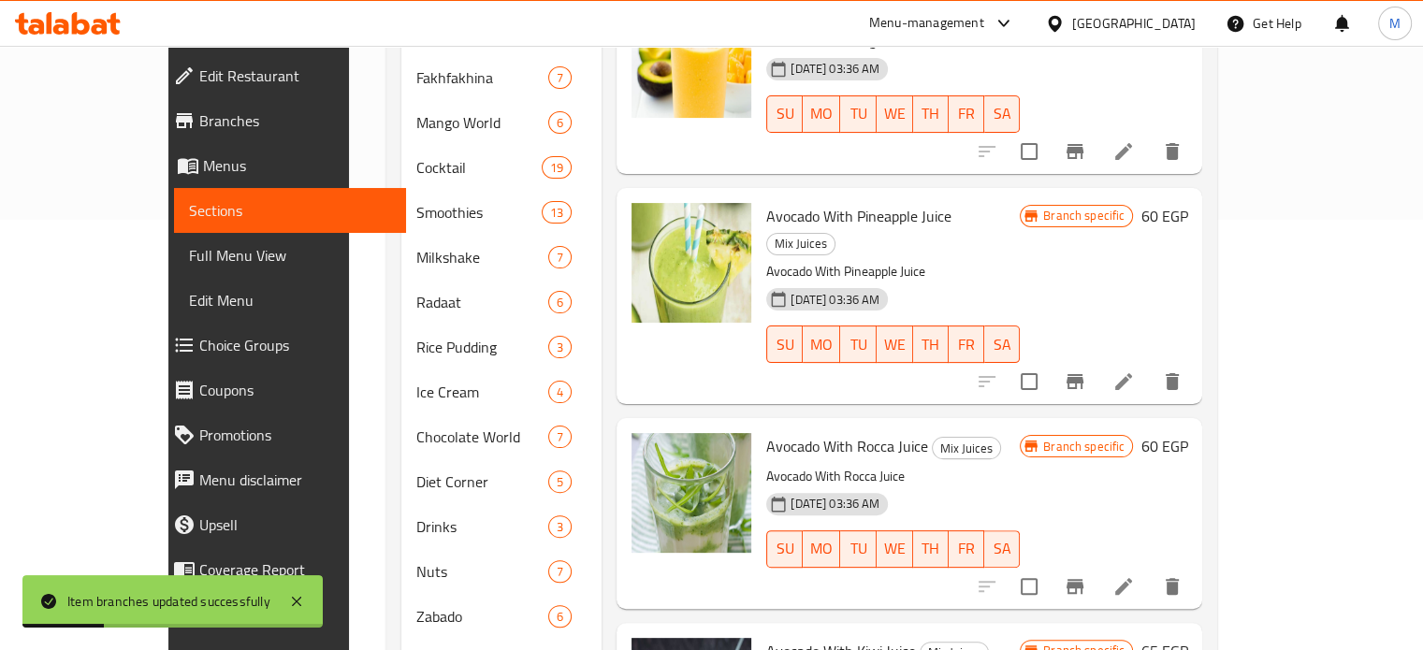
click at [1086, 576] on icon "Branch-specific-item" at bounding box center [1075, 587] width 22 height 22
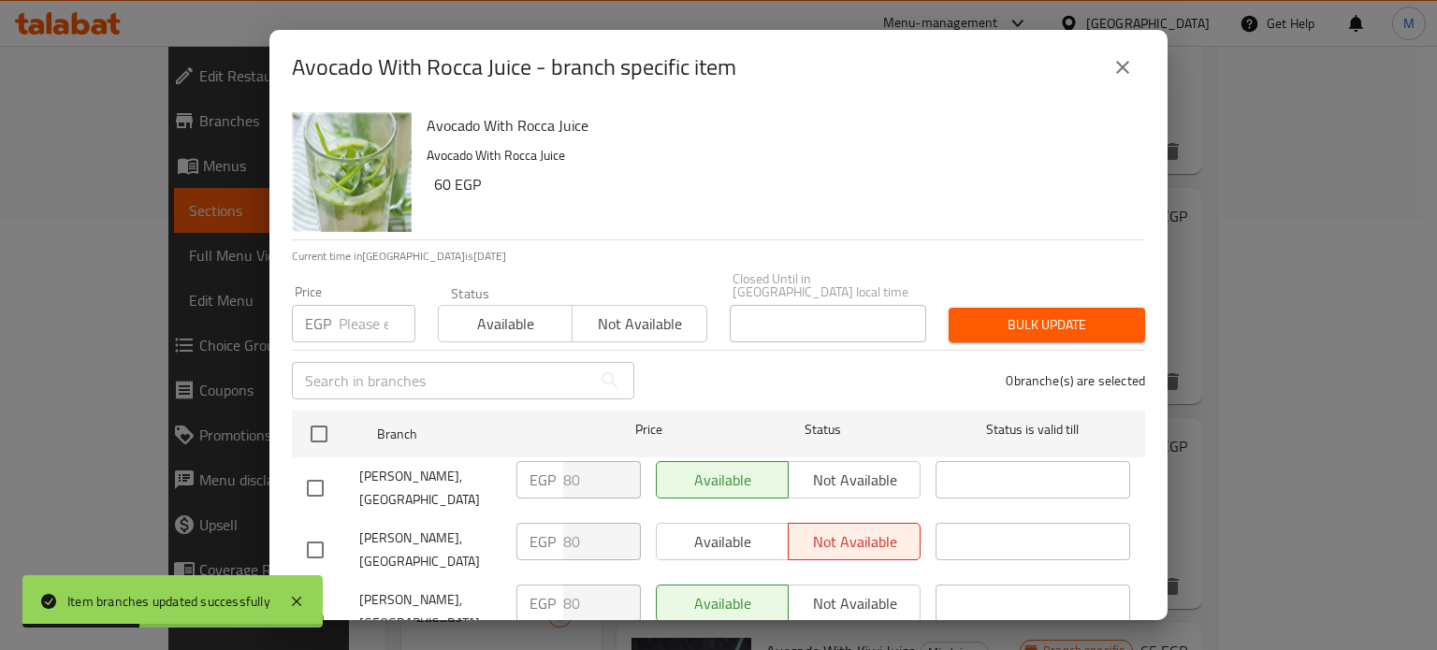
click at [348, 310] on input "number" at bounding box center [377, 323] width 77 height 37
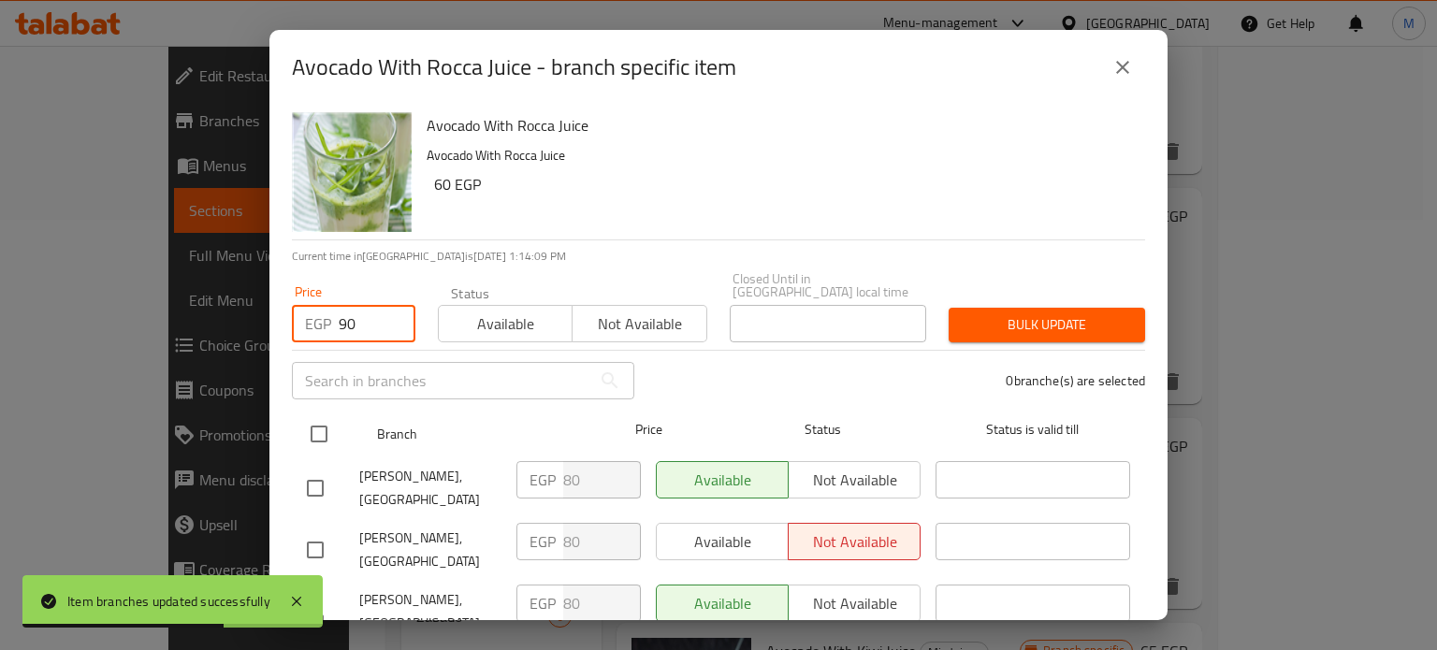
type input "90"
click at [324, 419] on input "checkbox" at bounding box center [318, 434] width 39 height 39
checkbox input "true"
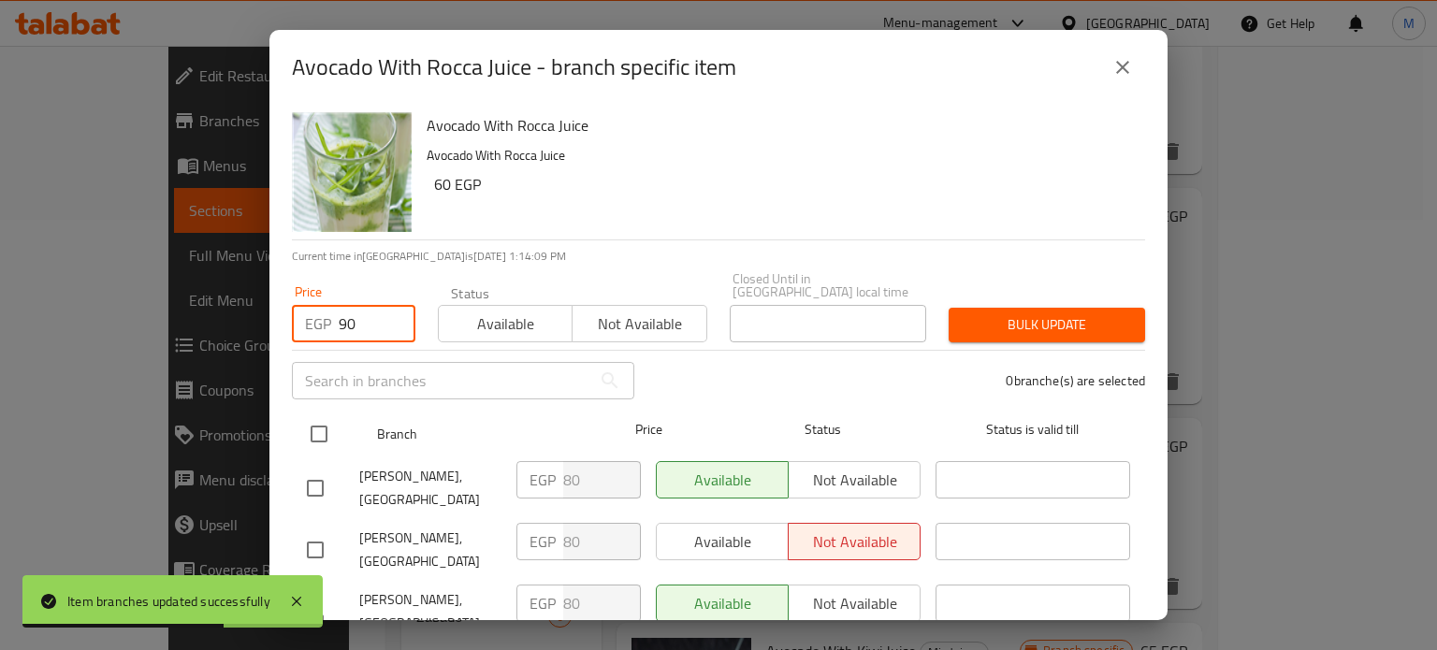
checkbox input "true"
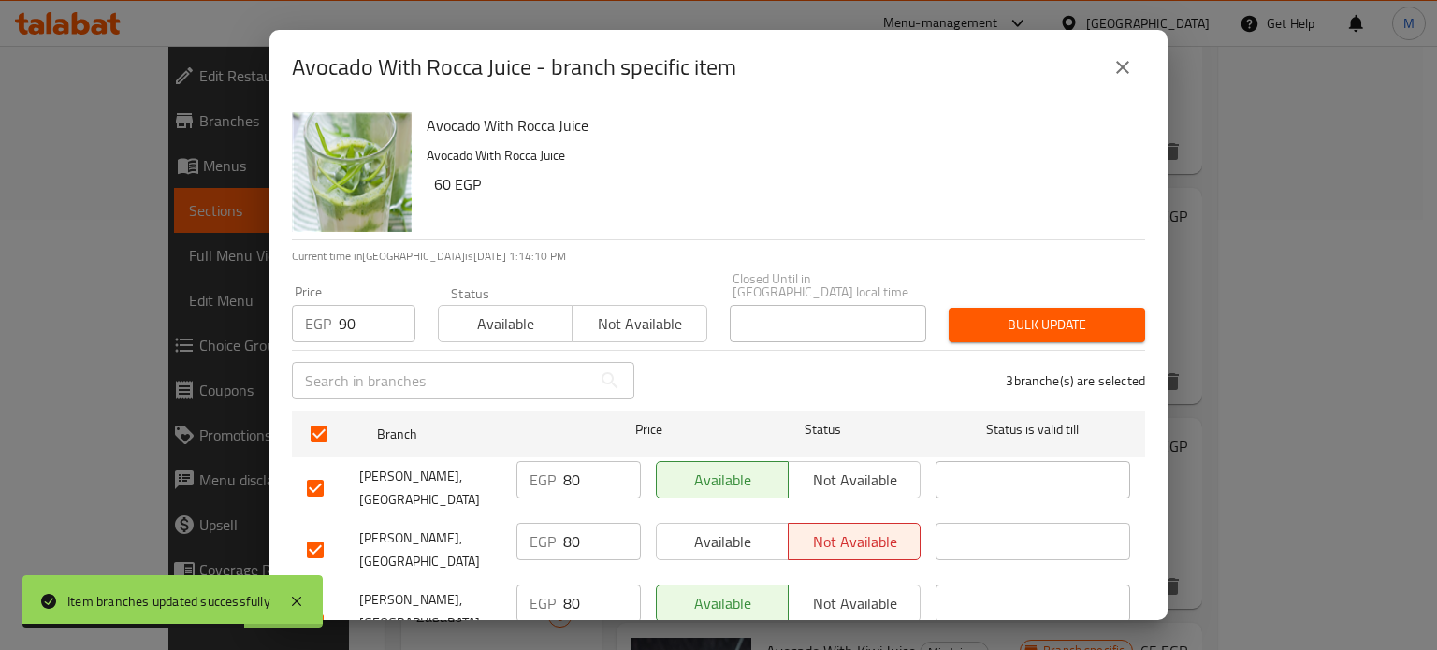
click at [1026, 317] on span "Bulk update" at bounding box center [1047, 324] width 167 height 23
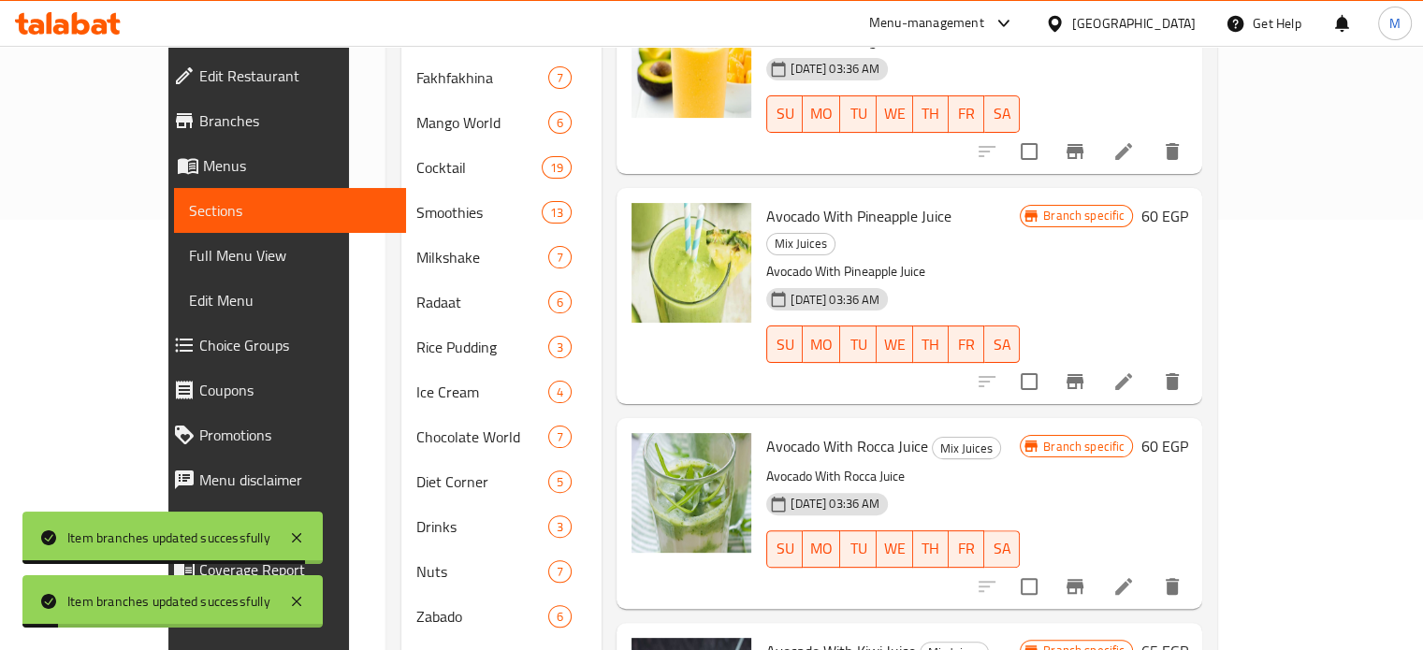
click at [1086, 576] on icon "Branch-specific-item" at bounding box center [1075, 587] width 22 height 22
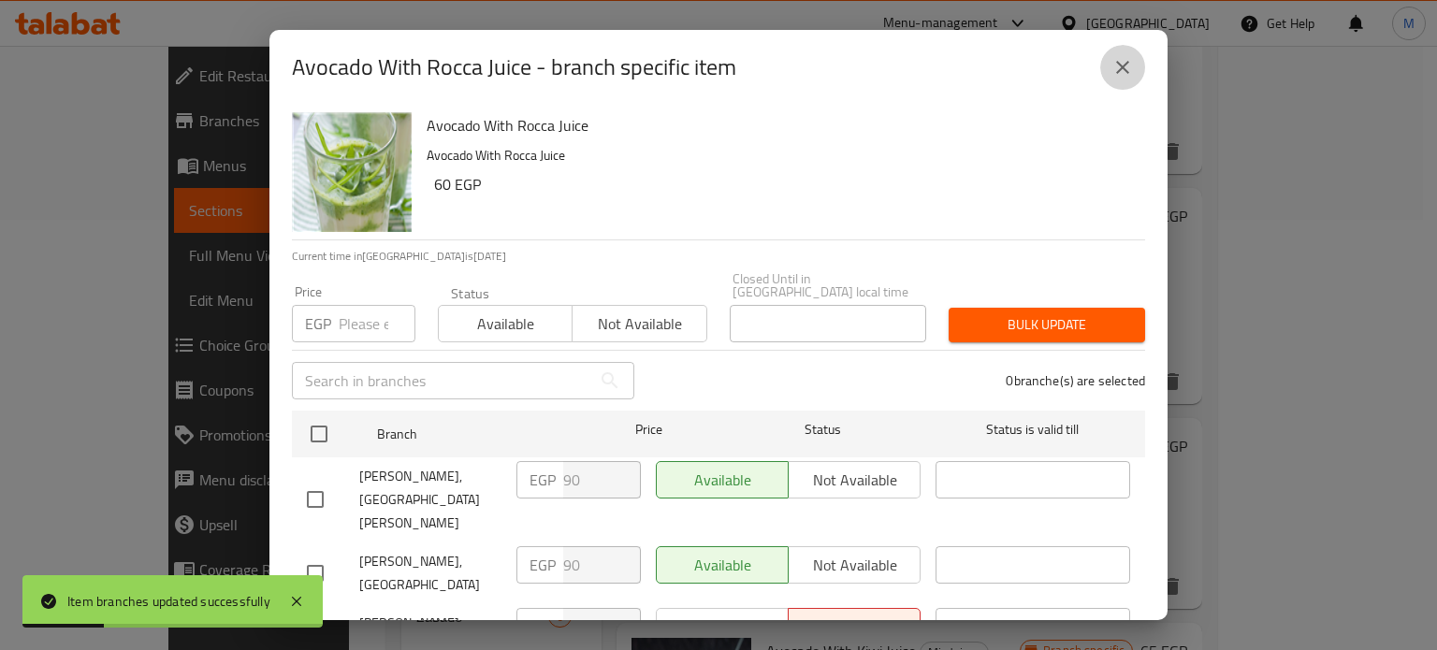
click at [1133, 57] on icon "close" at bounding box center [1123, 67] width 22 height 22
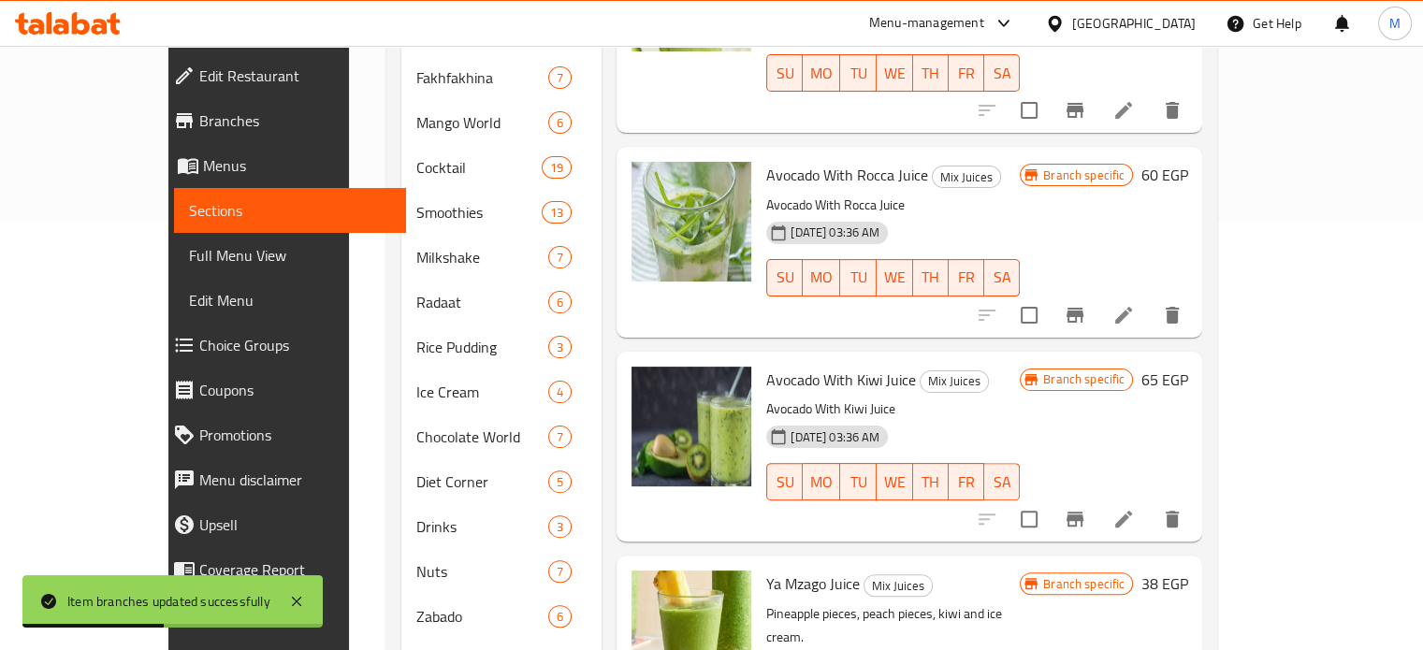
scroll to position [794, 0]
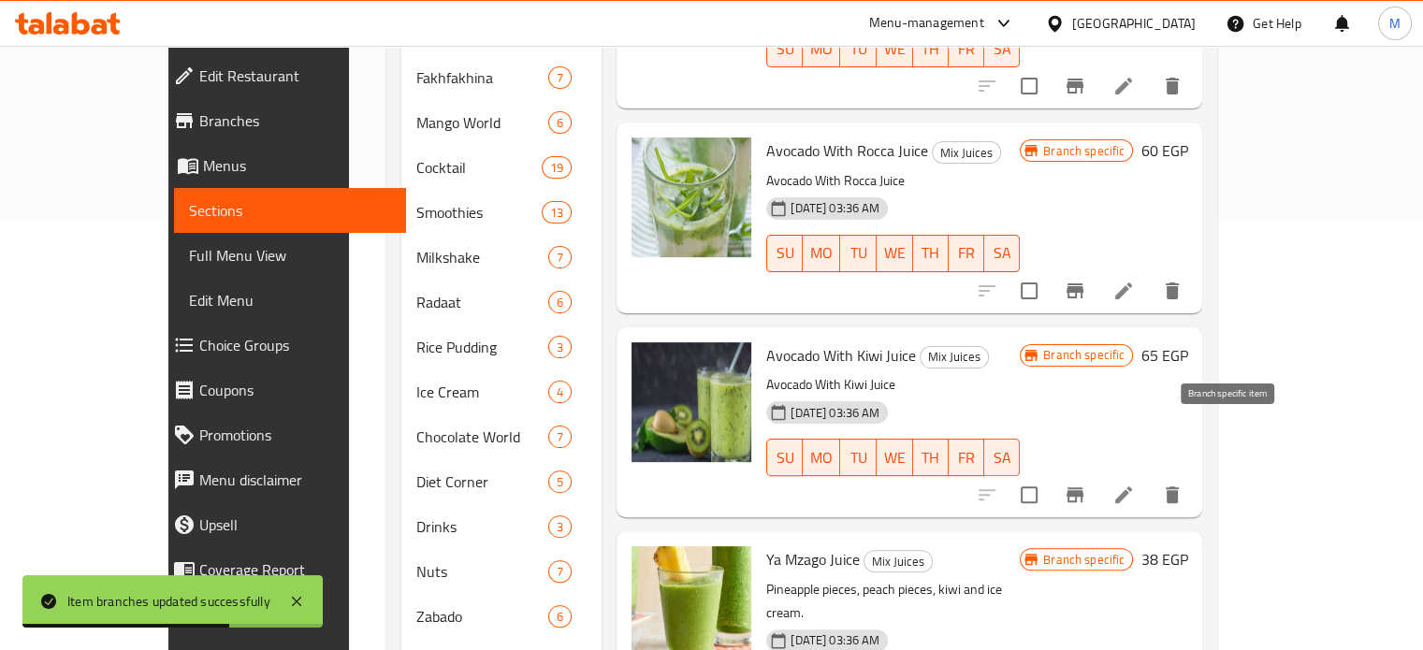
click at [1086, 484] on icon "Branch-specific-item" at bounding box center [1075, 495] width 22 height 22
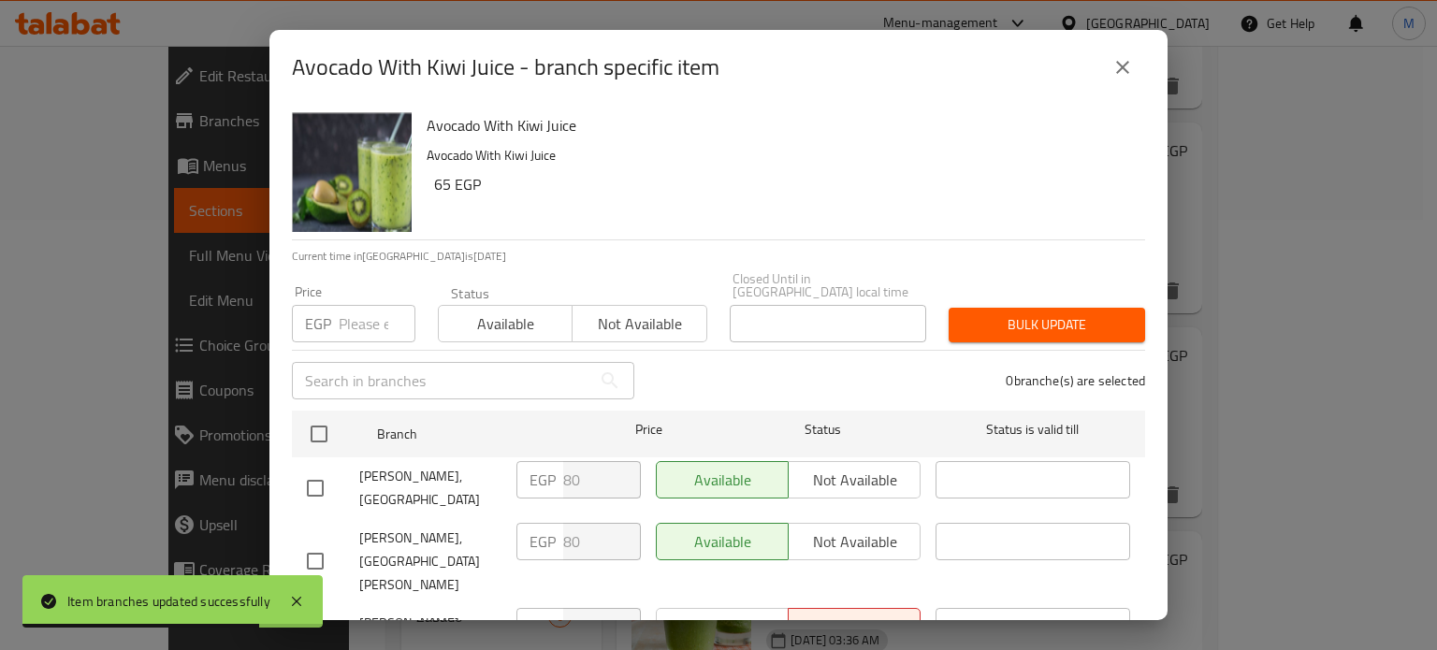
click at [360, 321] on input "number" at bounding box center [377, 323] width 77 height 37
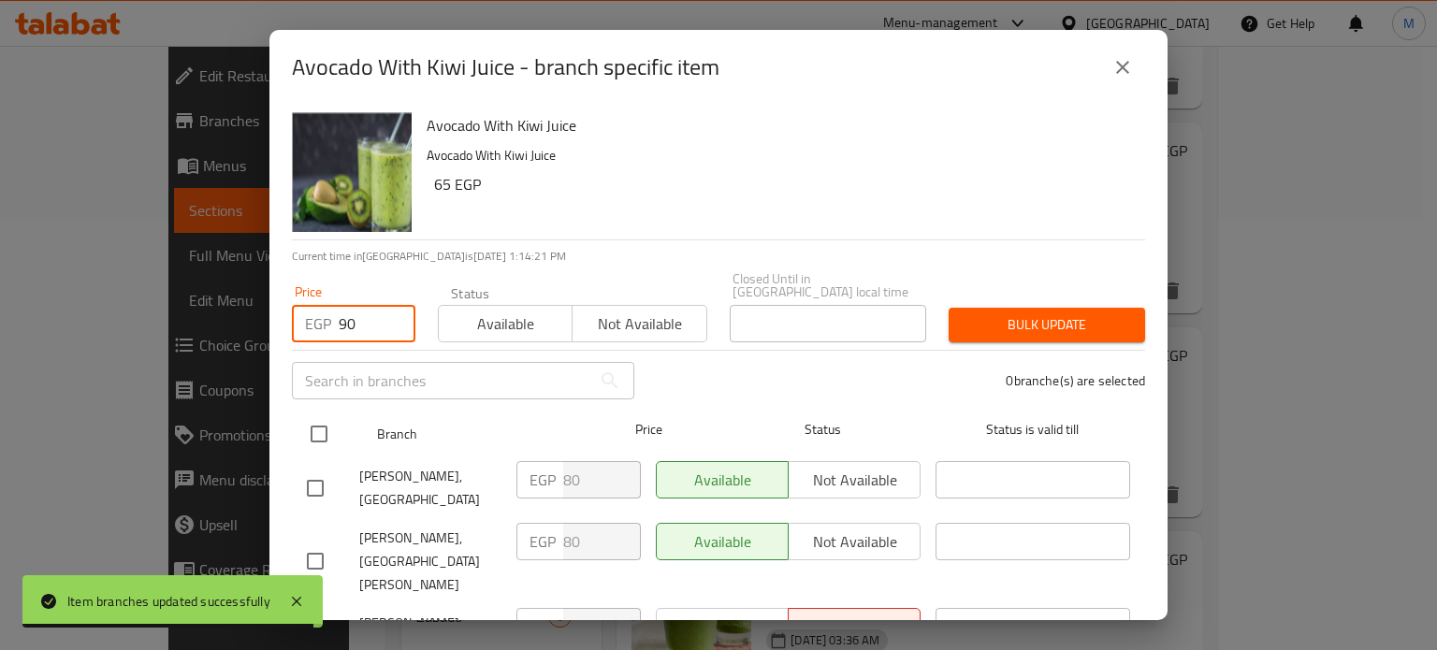
type input "90"
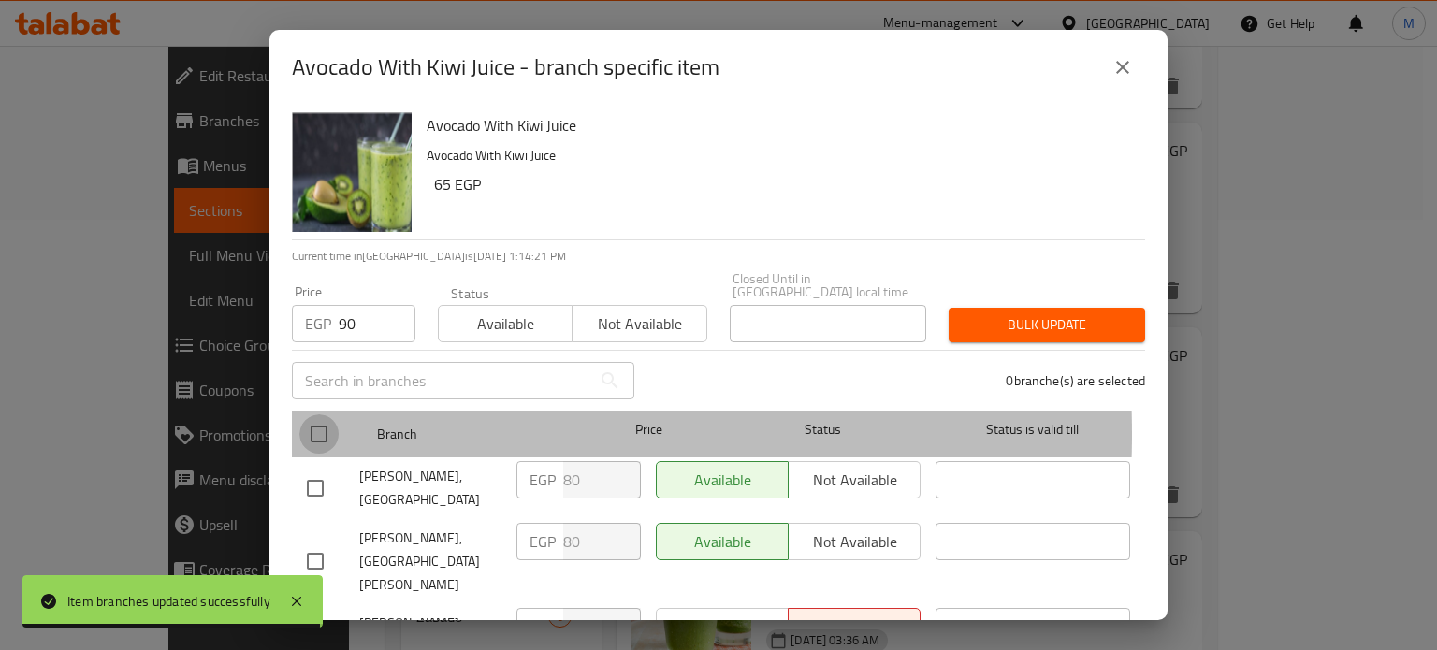
click at [325, 421] on input "checkbox" at bounding box center [318, 434] width 39 height 39
checkbox input "true"
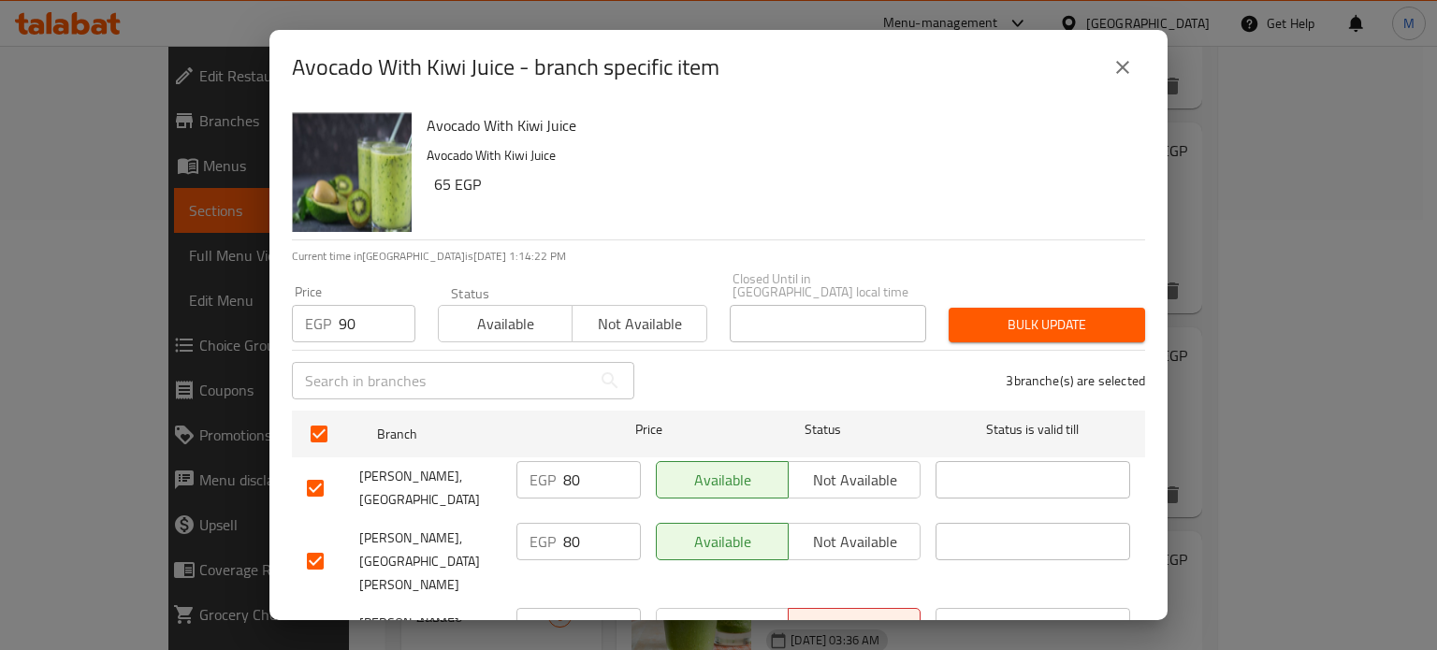
click at [965, 314] on span "Bulk update" at bounding box center [1047, 324] width 167 height 23
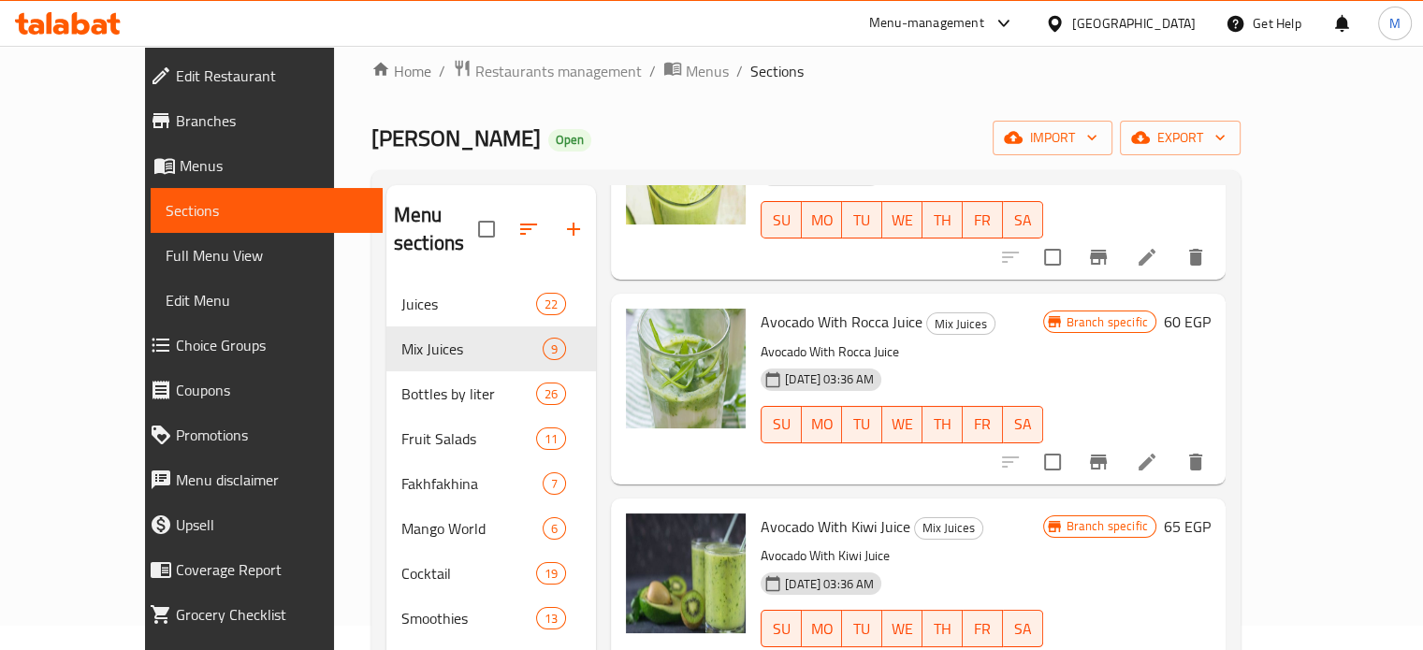
scroll to position [0, 0]
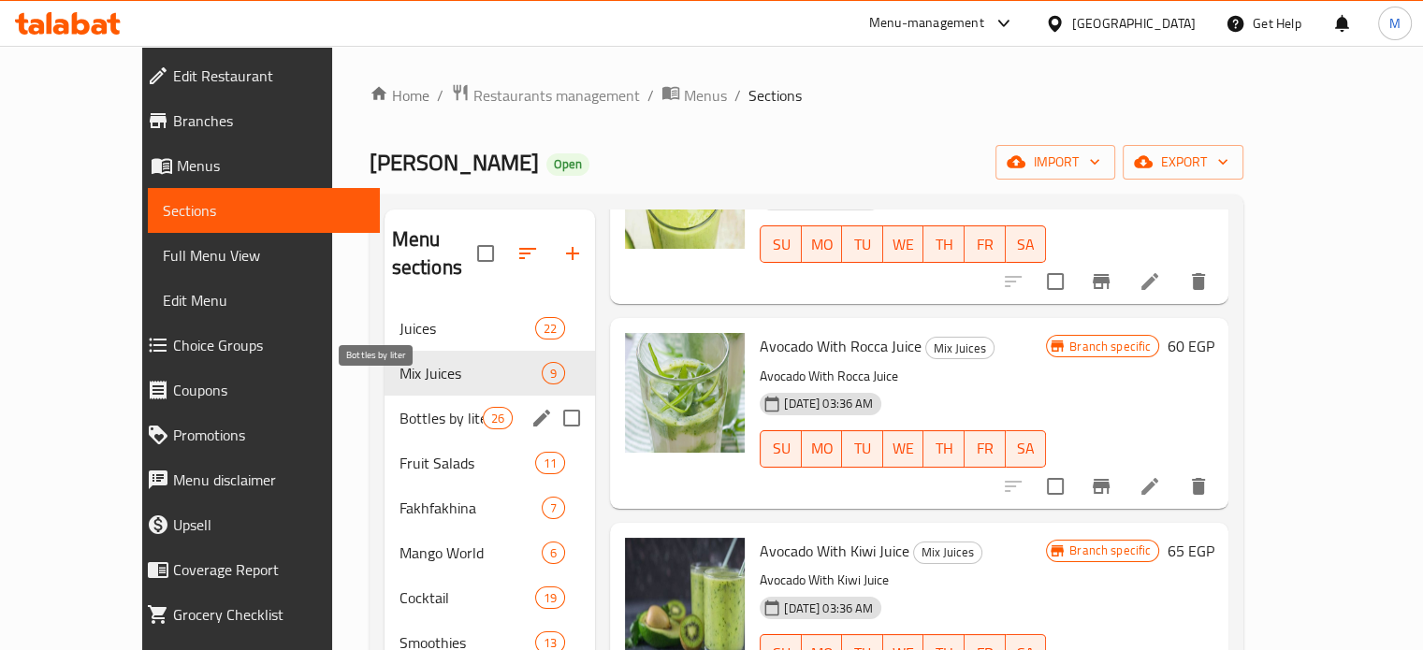
click at [403, 407] on span "Bottles by liter" at bounding box center [441, 418] width 83 height 22
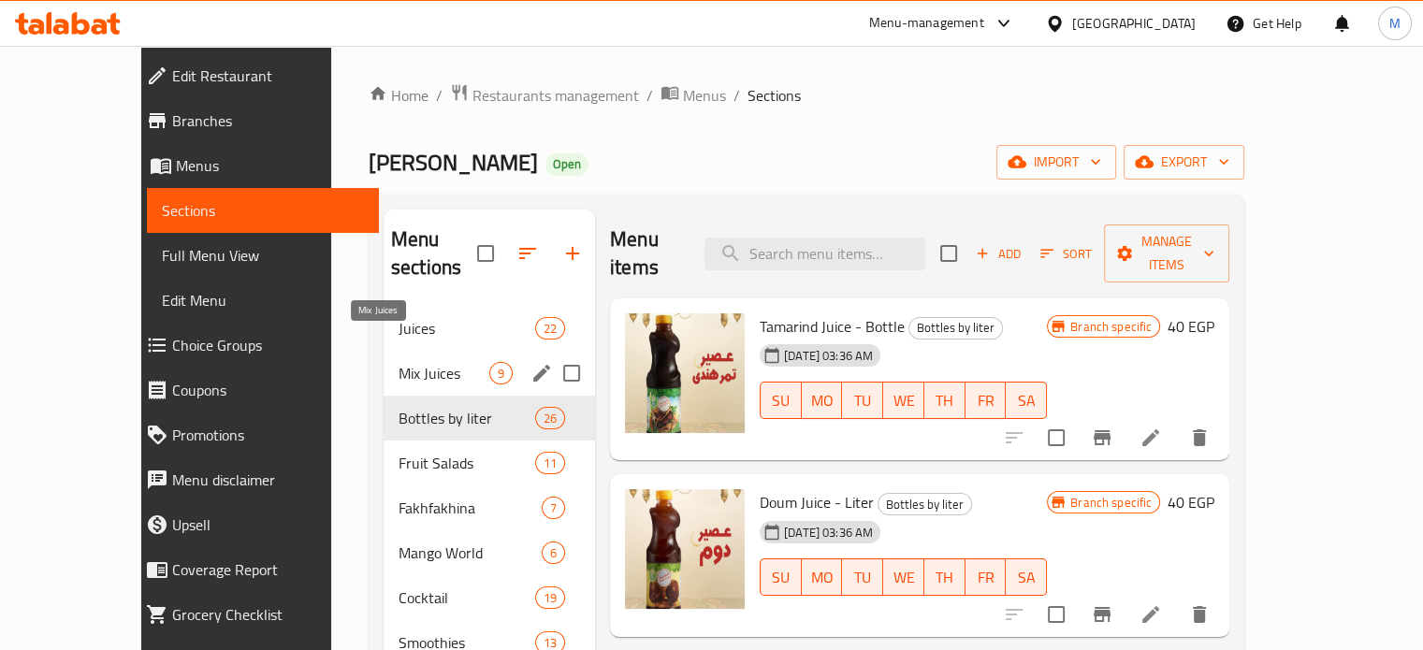
click at [399, 362] on span "Mix Juices" at bounding box center [444, 373] width 91 height 22
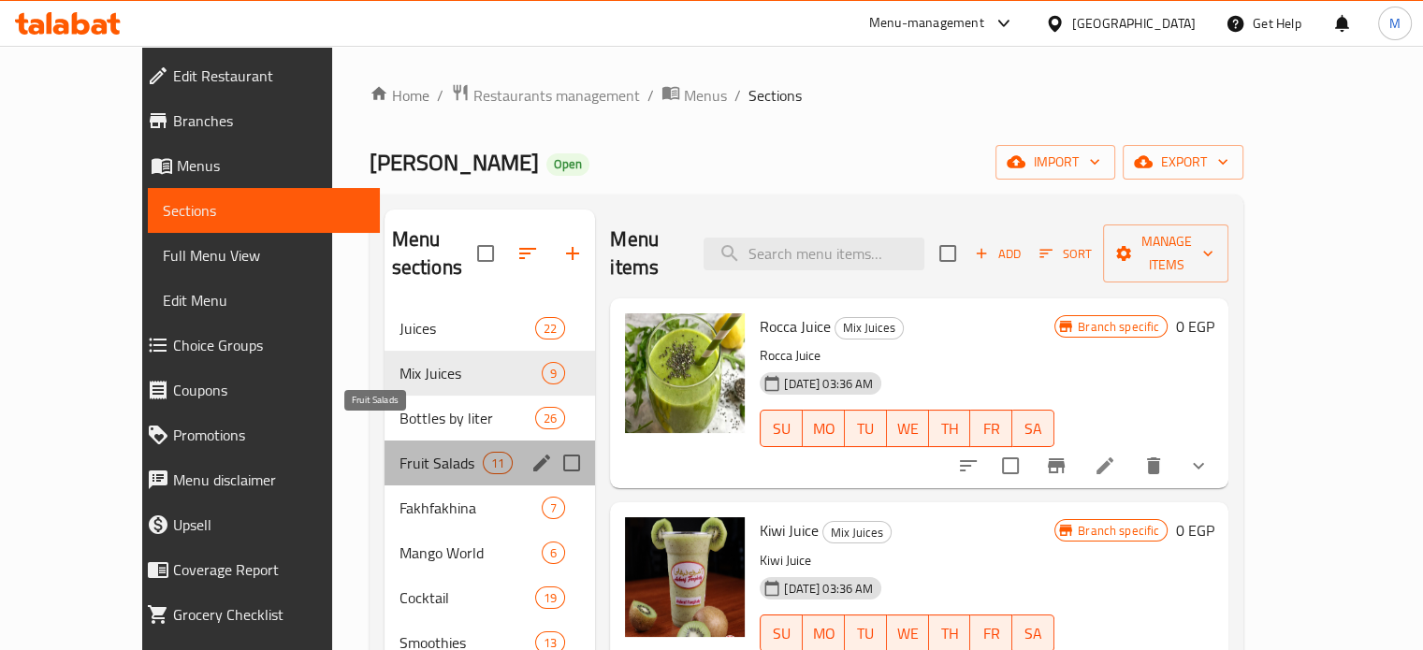
click at [400, 452] on span "Fruit Salads" at bounding box center [441, 463] width 83 height 22
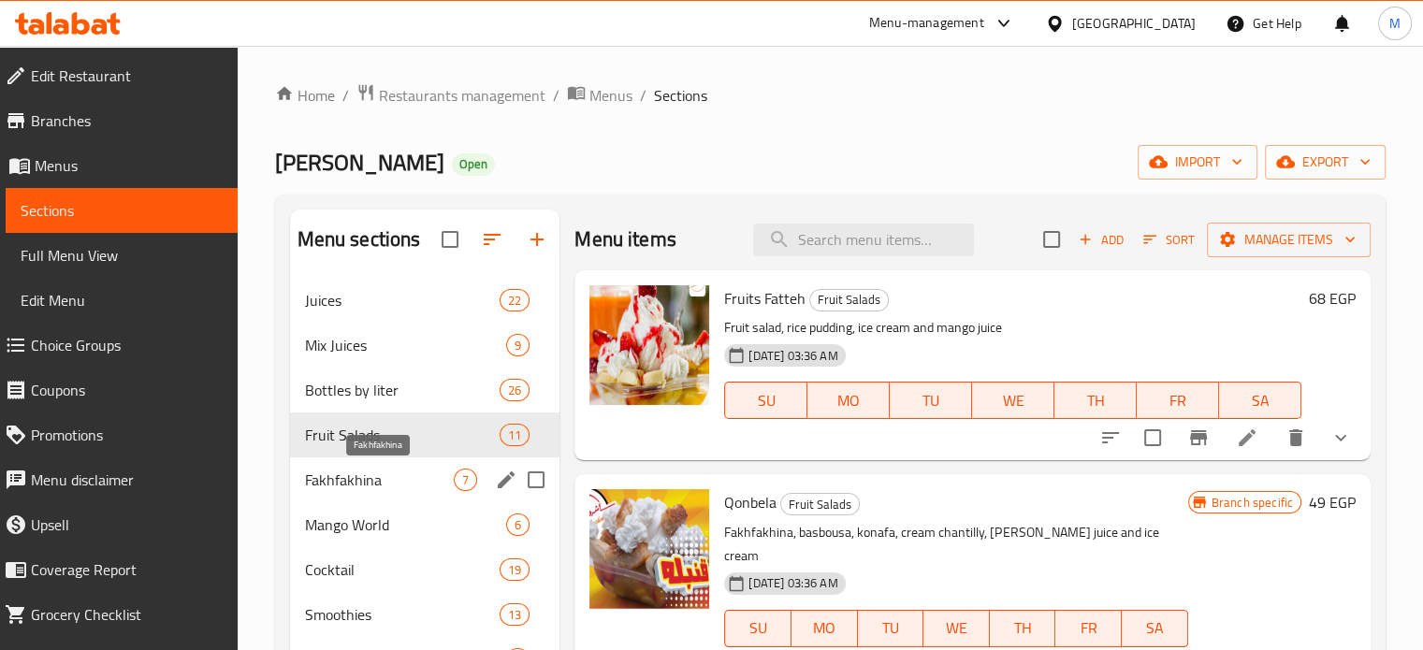
click at [354, 485] on span "Fakhfakhina" at bounding box center [380, 480] width 150 height 22
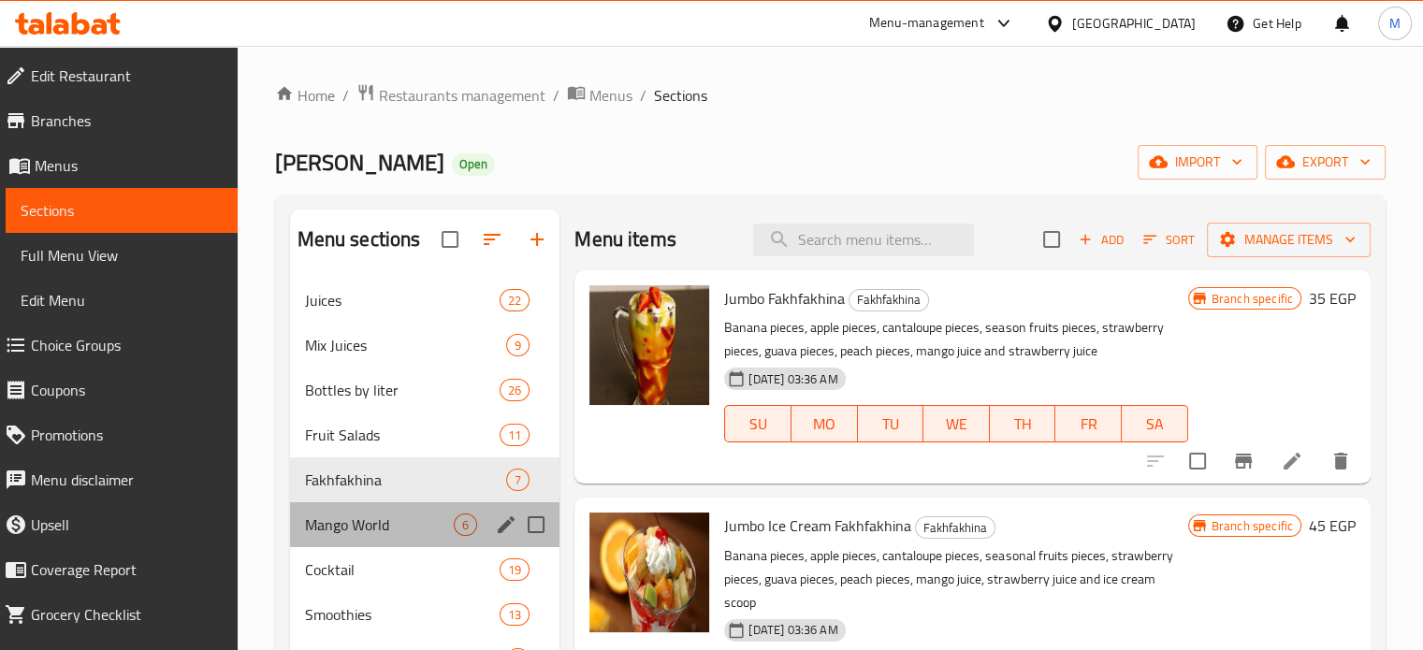
click at [345, 512] on div "Mango World 6" at bounding box center [425, 525] width 270 height 45
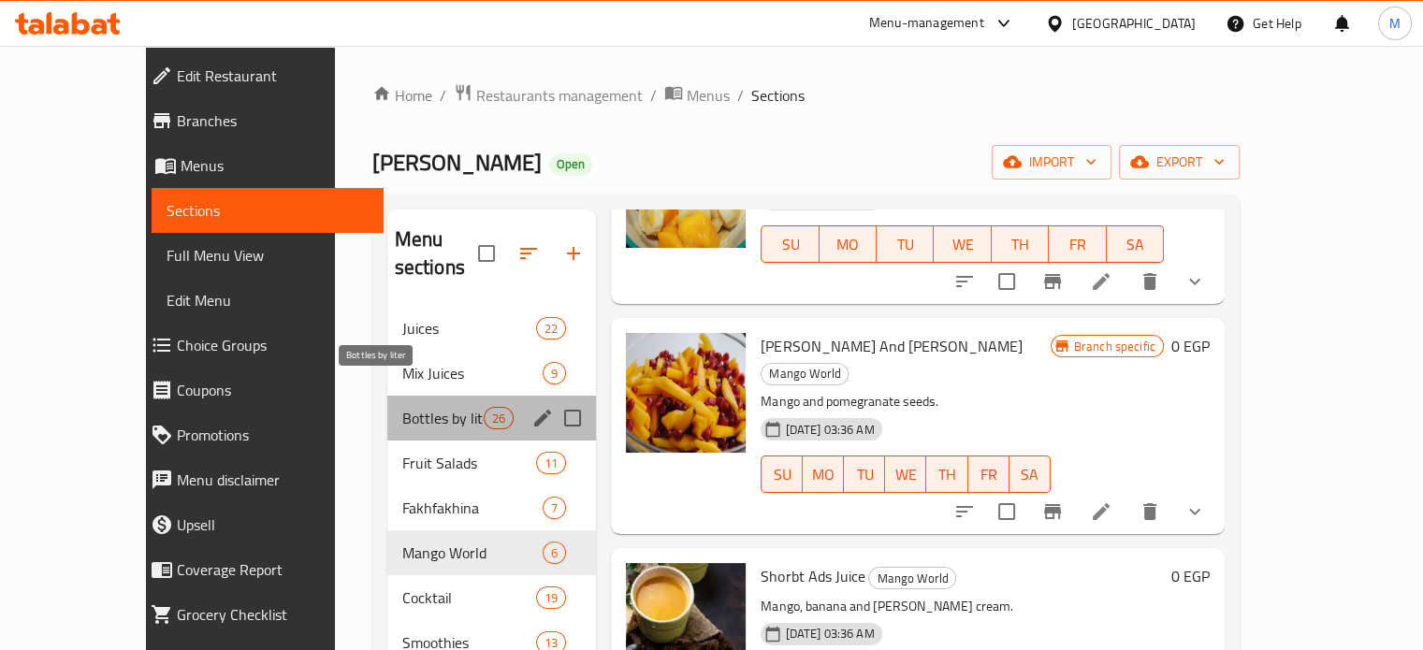
click at [402, 407] on span "Bottles by liter" at bounding box center [443, 418] width 82 height 22
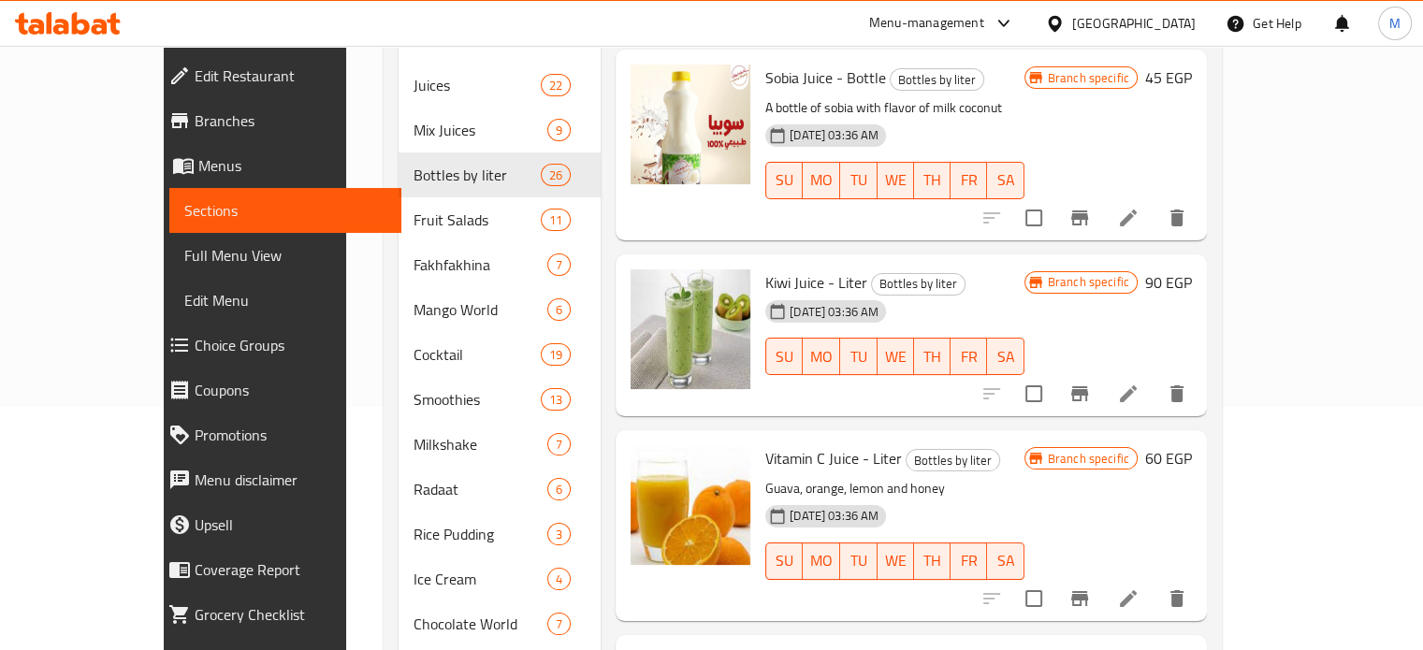
scroll to position [242, 0]
click at [1091, 384] on icon "Branch-specific-item" at bounding box center [1080, 395] width 22 height 22
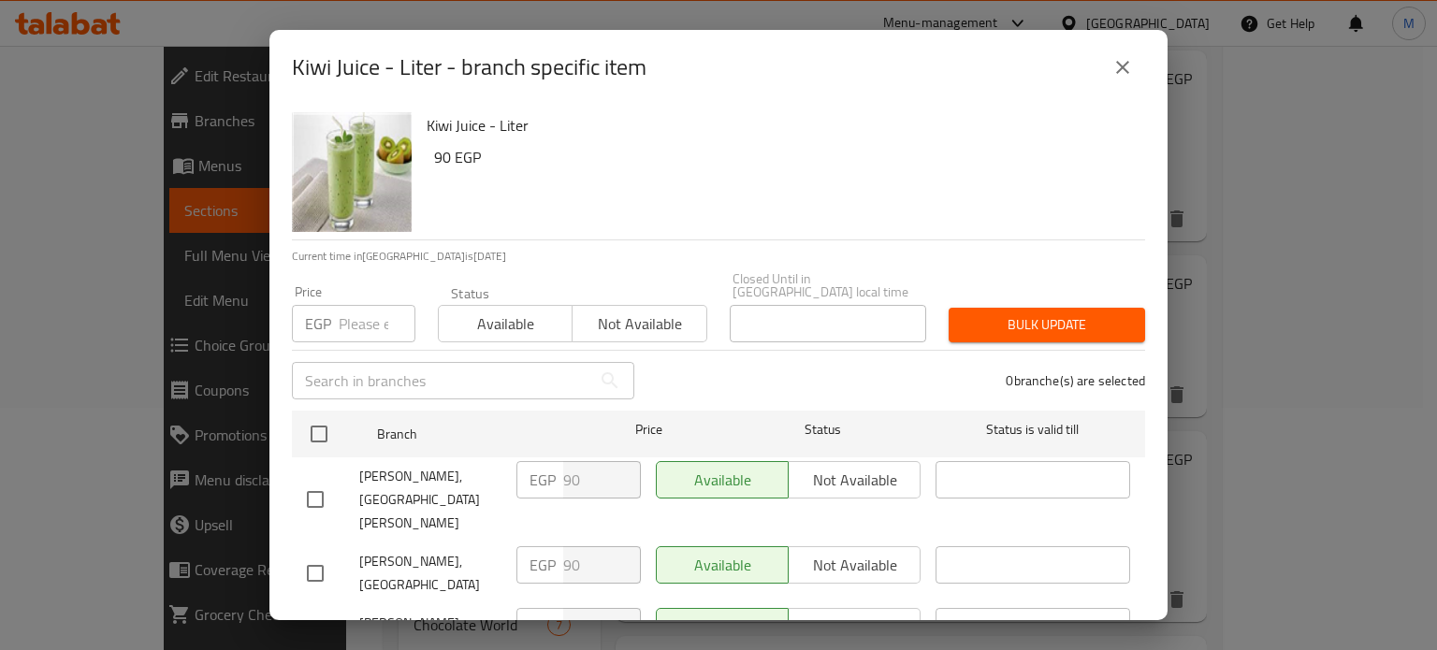
click at [355, 305] on input "number" at bounding box center [377, 323] width 77 height 37
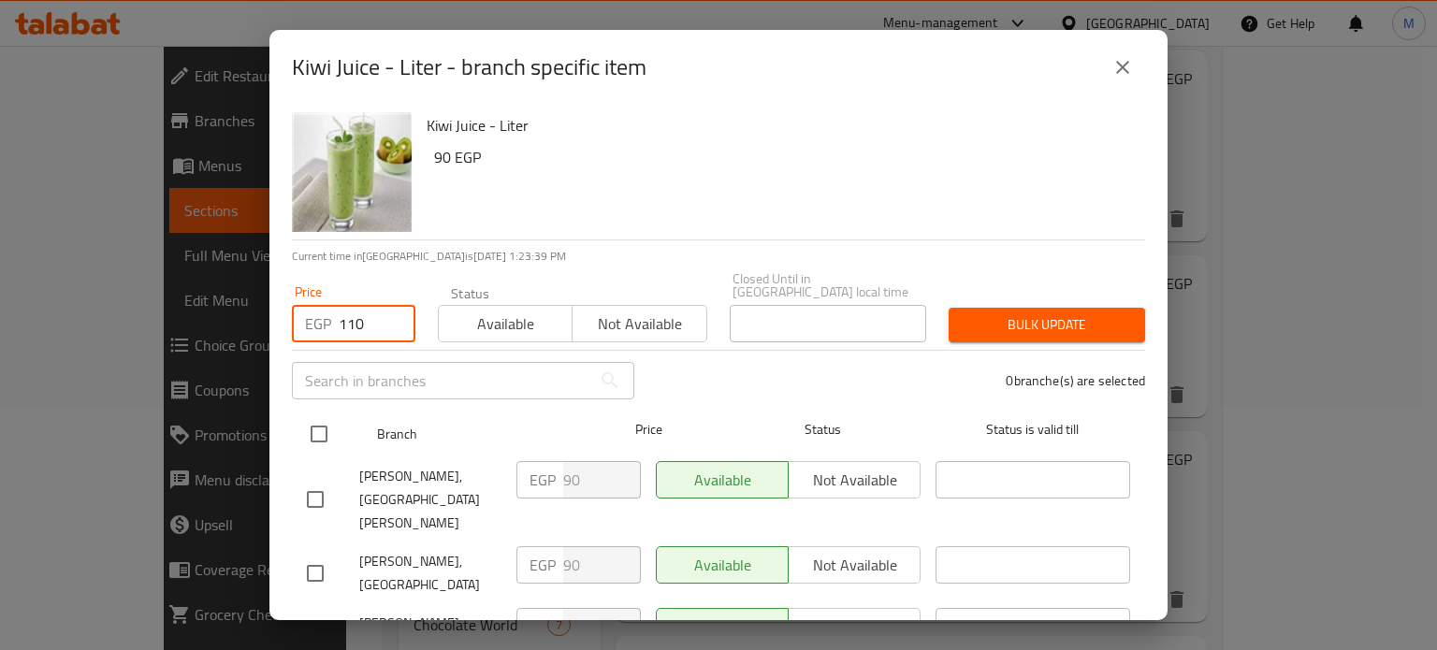
type input "110"
click at [323, 415] on input "checkbox" at bounding box center [318, 434] width 39 height 39
checkbox input "true"
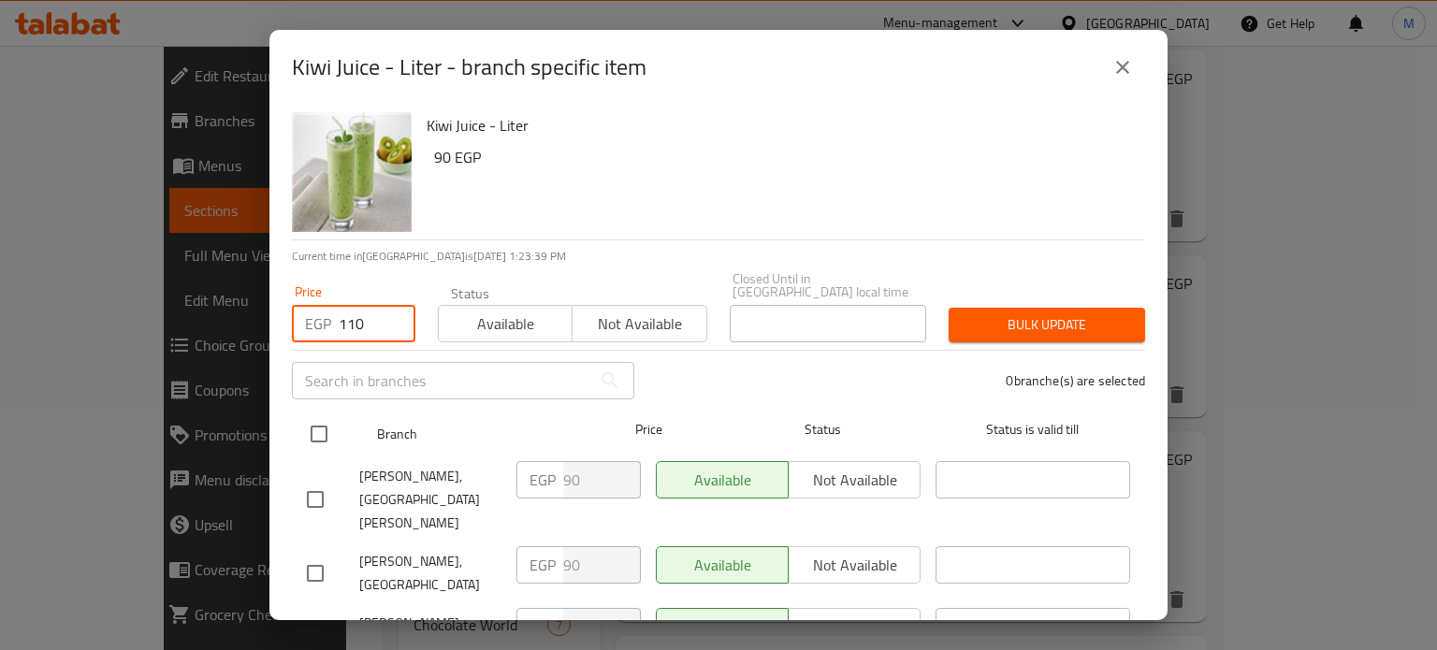
checkbox input "true"
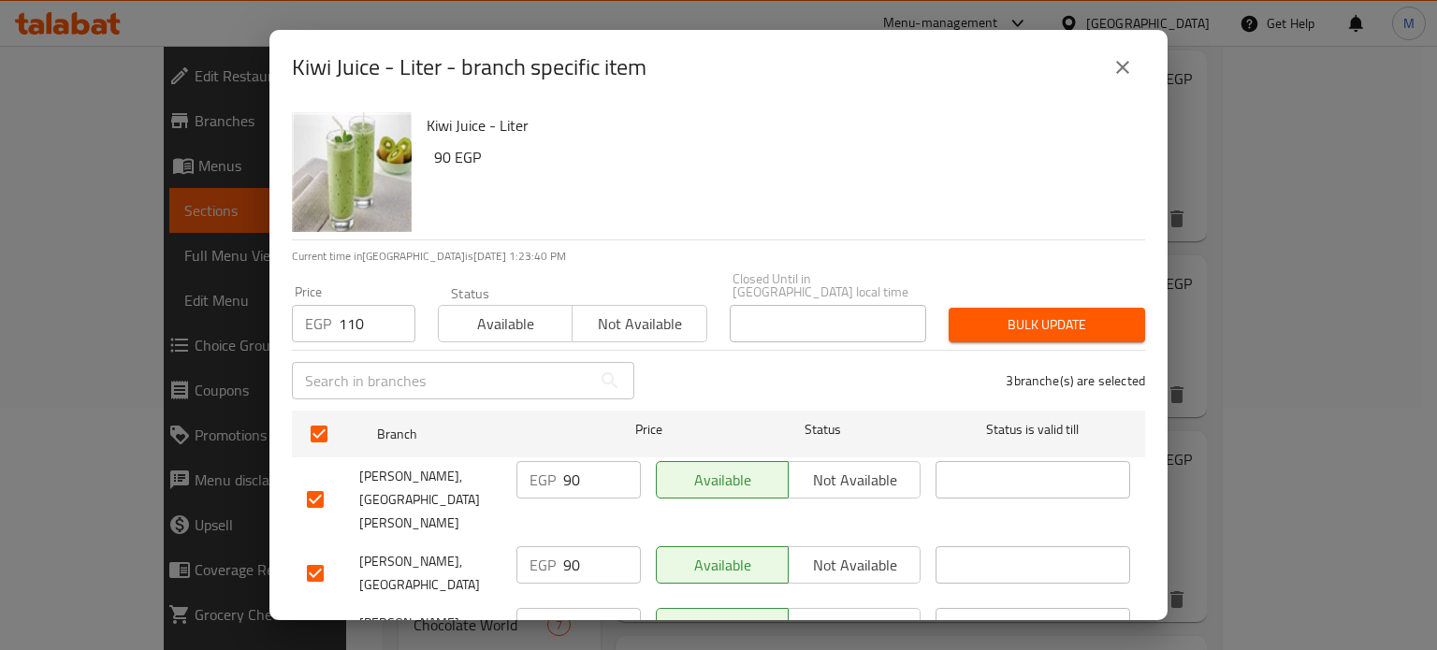
click at [1110, 313] on span "Bulk update" at bounding box center [1047, 324] width 167 height 23
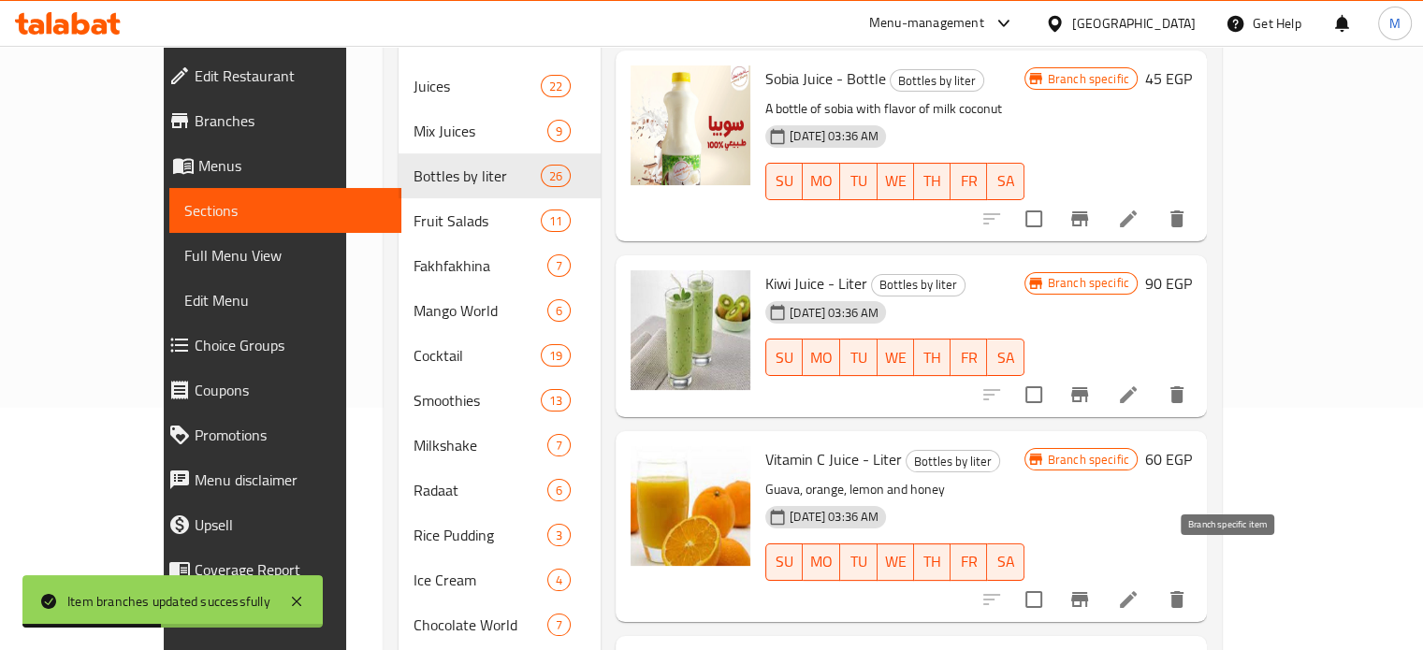
click at [1088, 592] on icon "Branch-specific-item" at bounding box center [1079, 599] width 17 height 15
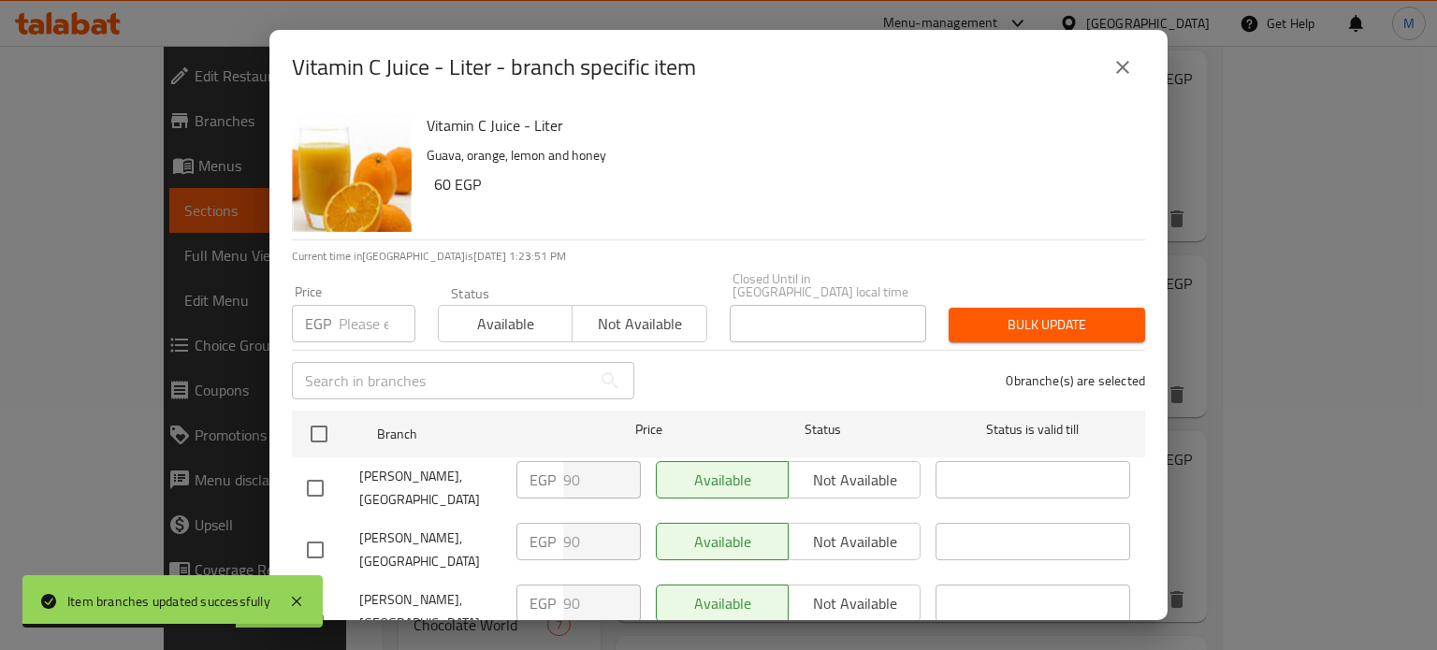
click at [356, 305] on input "number" at bounding box center [377, 323] width 77 height 37
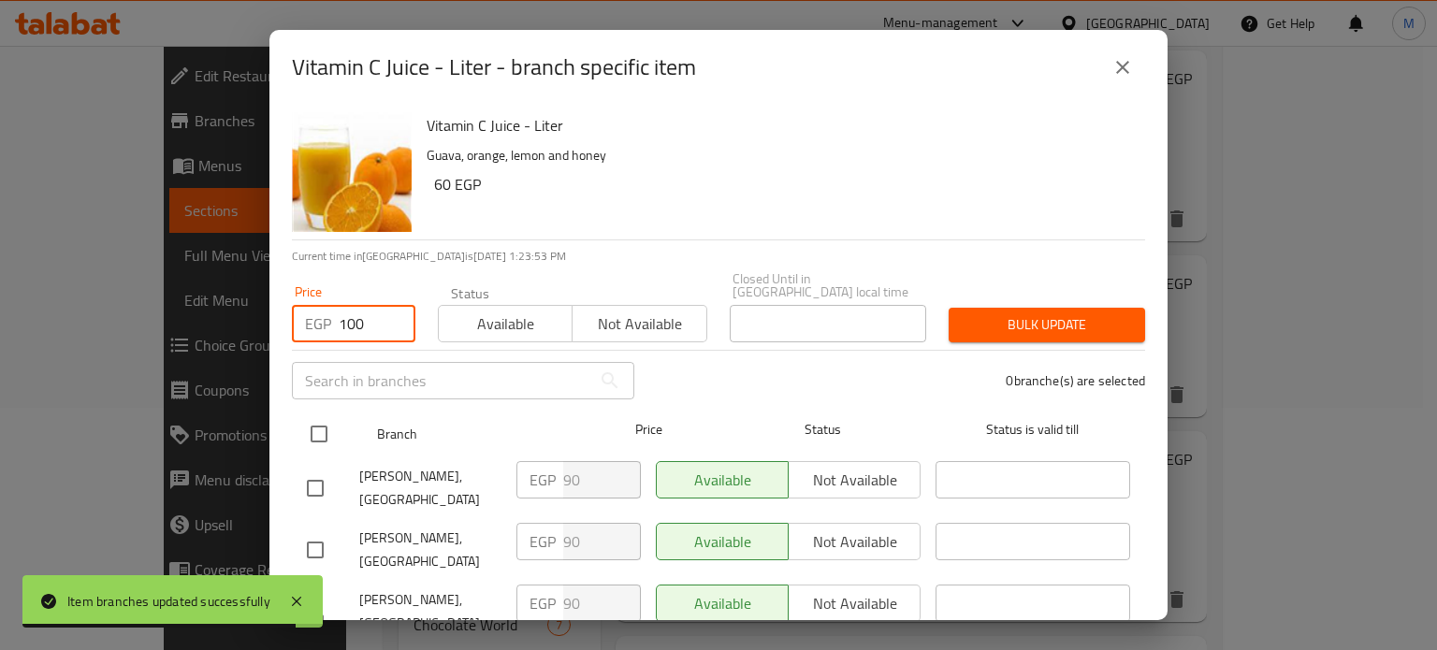
type input "100"
click at [317, 420] on input "checkbox" at bounding box center [318, 434] width 39 height 39
checkbox input "true"
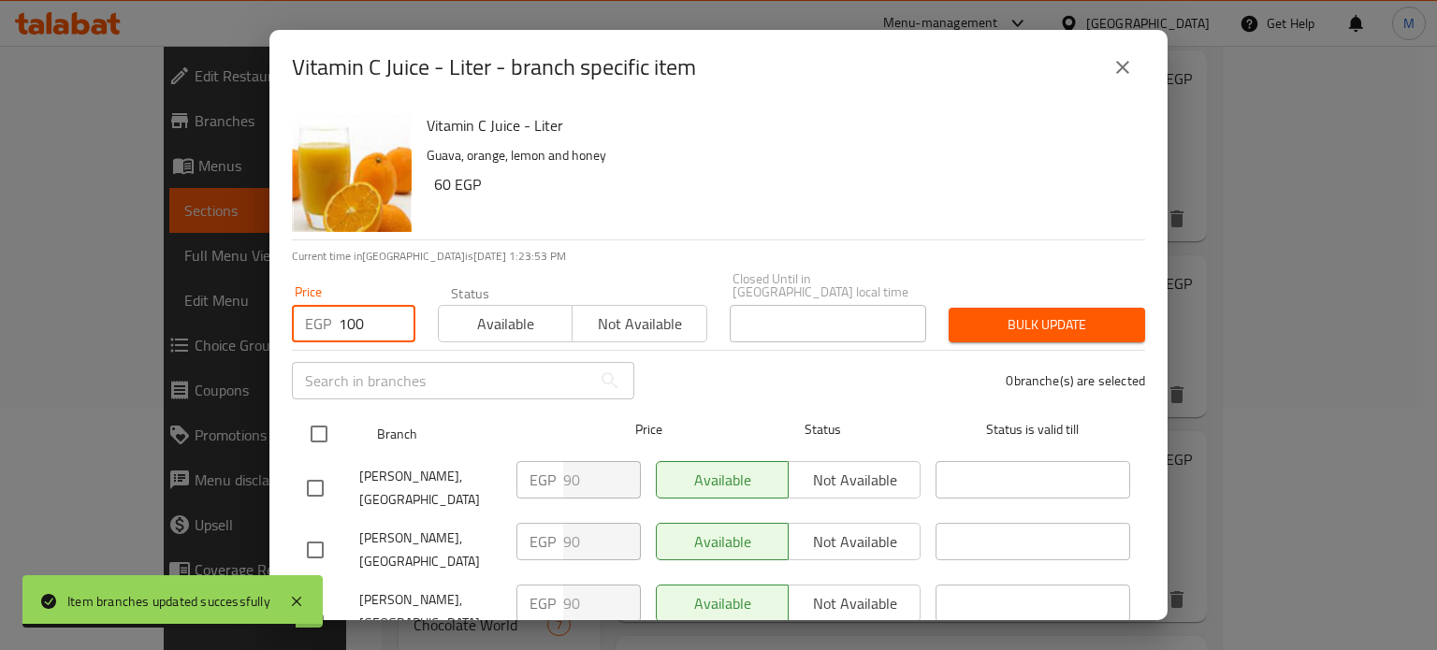
checkbox input "true"
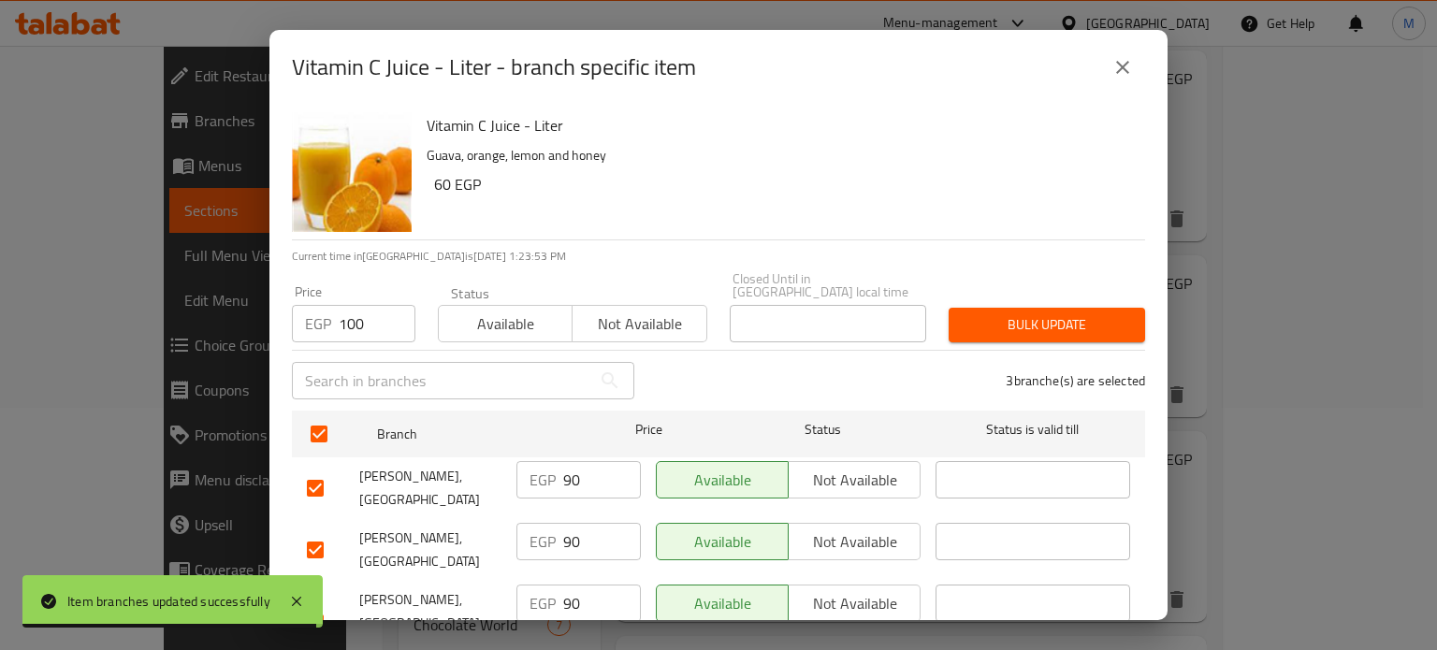
click at [985, 313] on span "Bulk update" at bounding box center [1047, 324] width 167 height 23
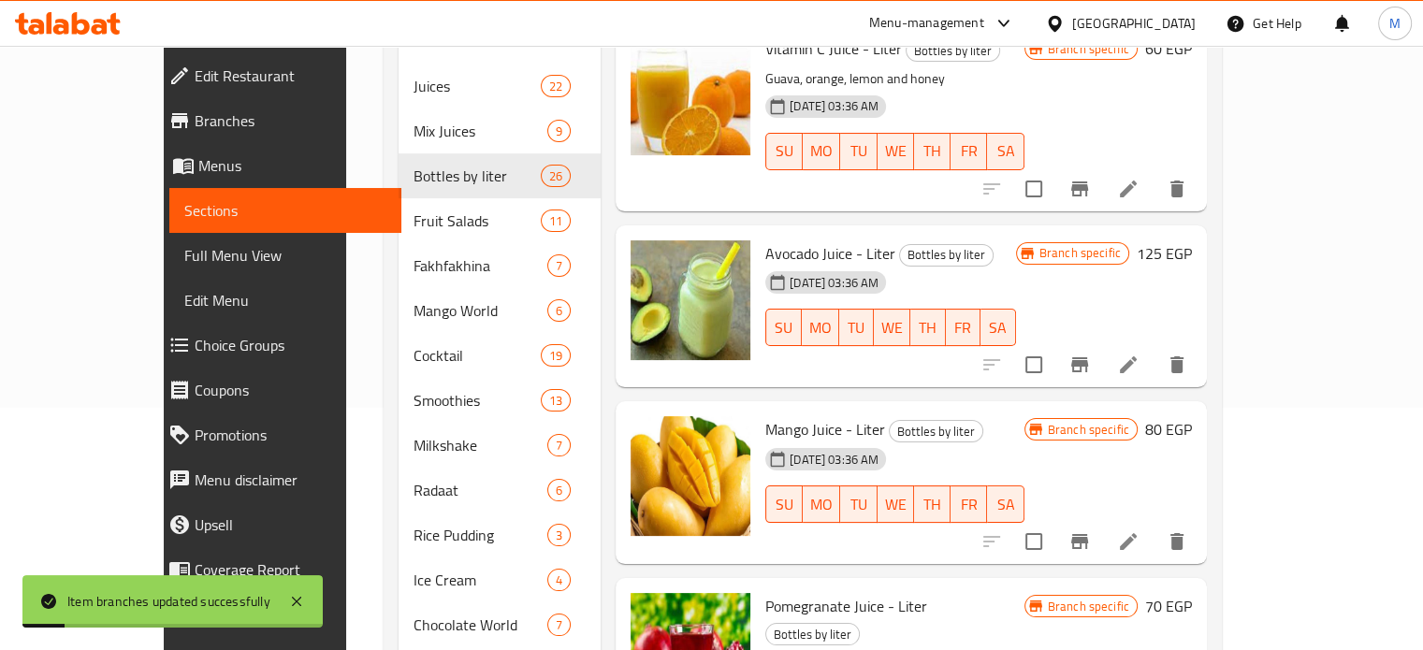
scroll to position [1146, 0]
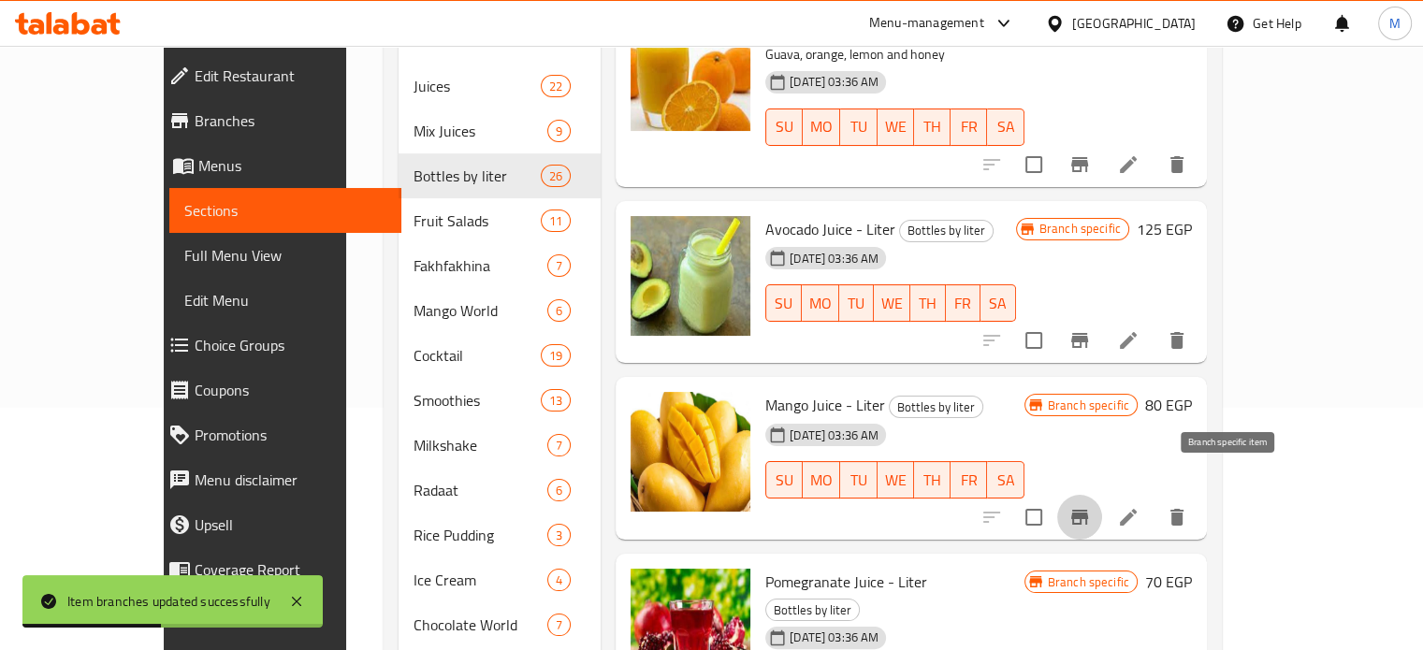
click at [1091, 506] on icon "Branch-specific-item" at bounding box center [1080, 517] width 22 height 22
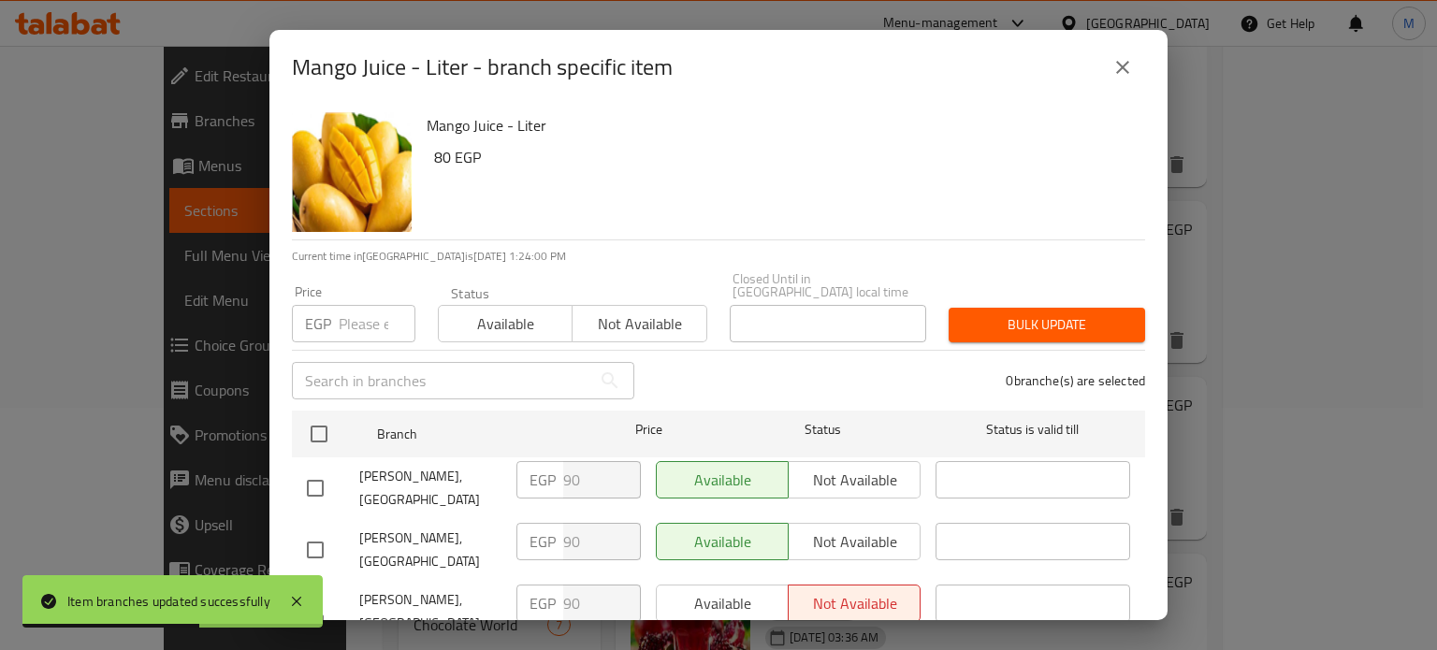
click at [358, 313] on input "number" at bounding box center [377, 323] width 77 height 37
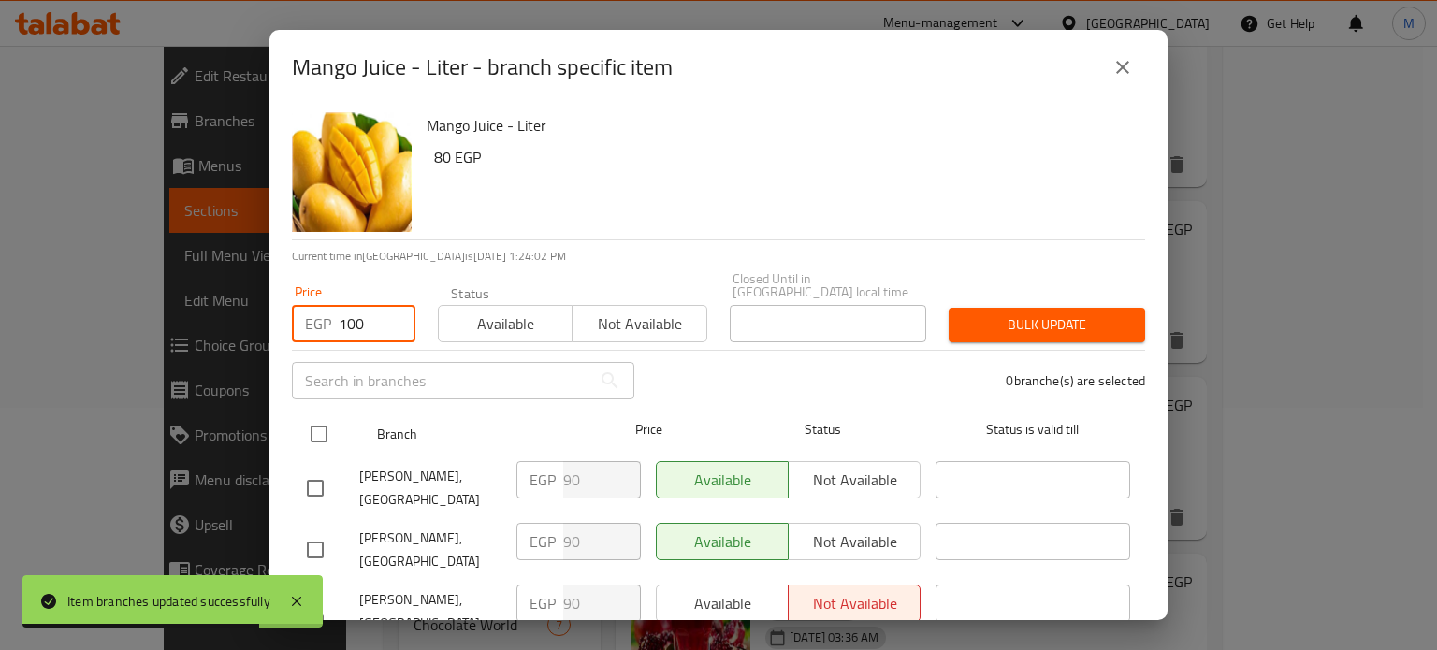
type input "100"
click at [322, 421] on input "checkbox" at bounding box center [318, 434] width 39 height 39
checkbox input "true"
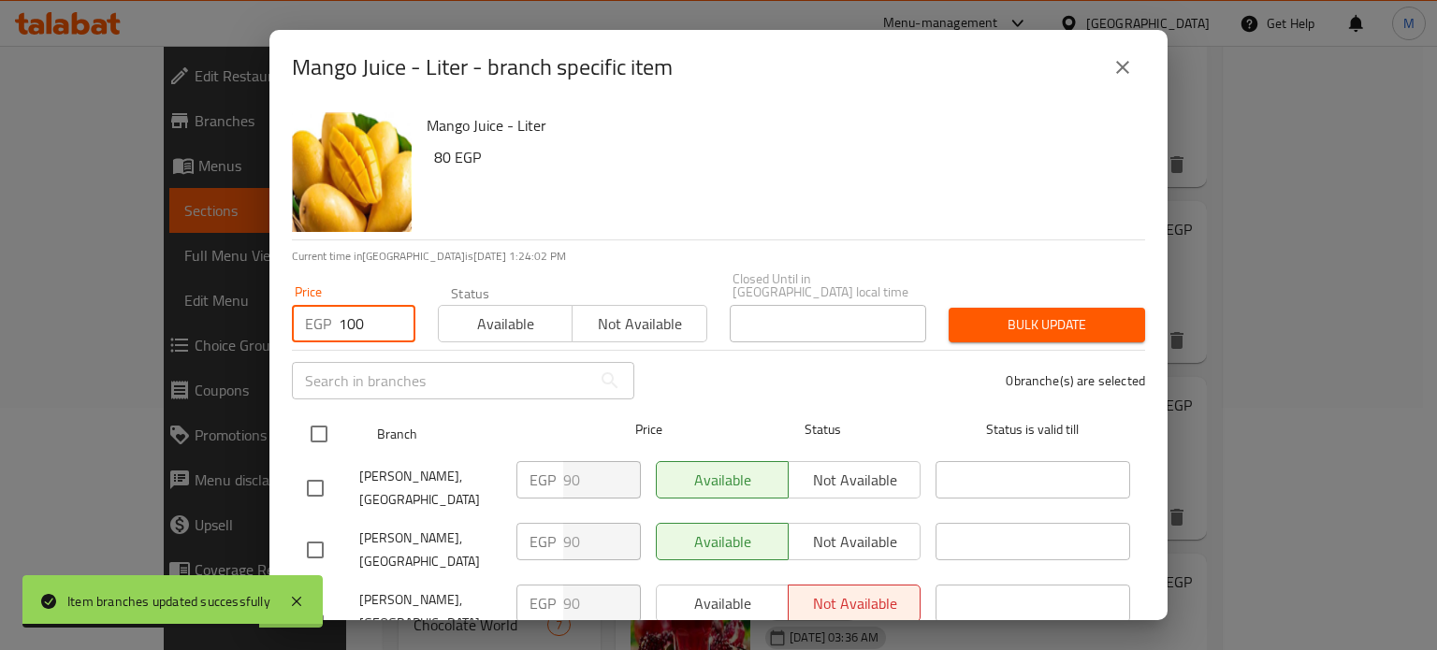
checkbox input "true"
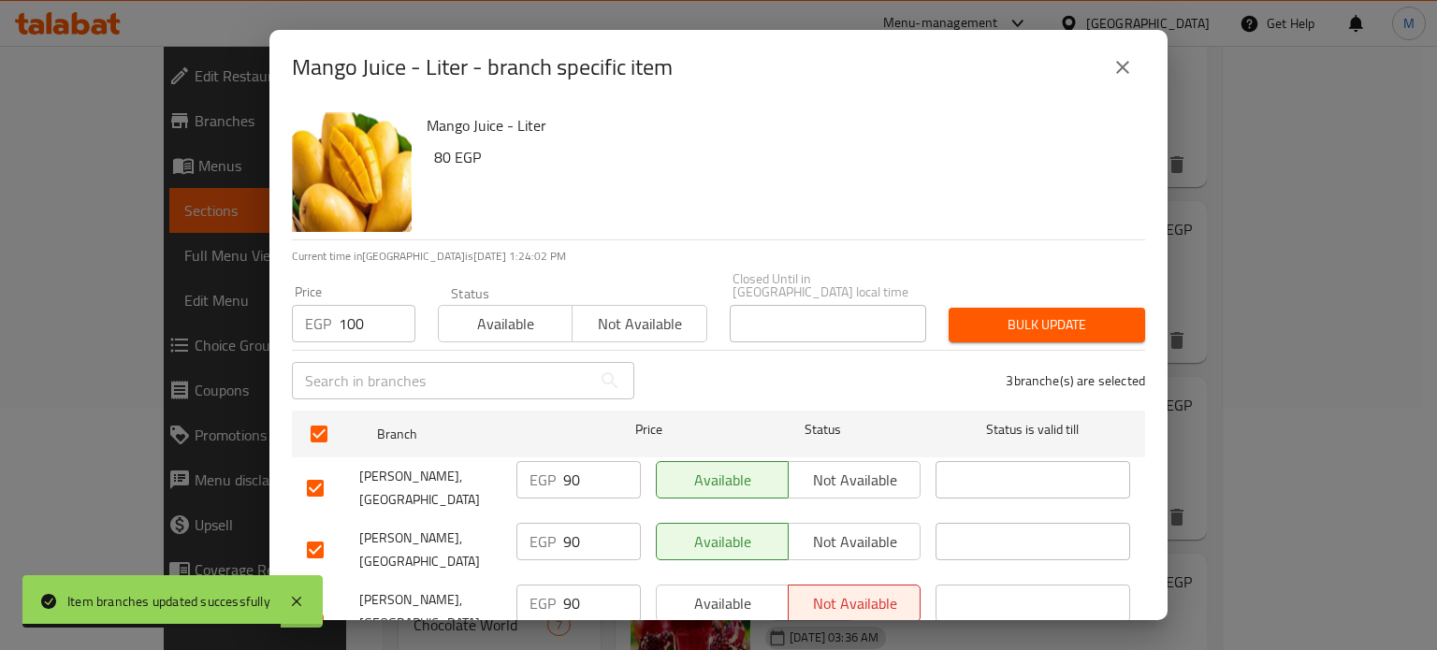
click at [966, 319] on span "Bulk update" at bounding box center [1047, 324] width 167 height 23
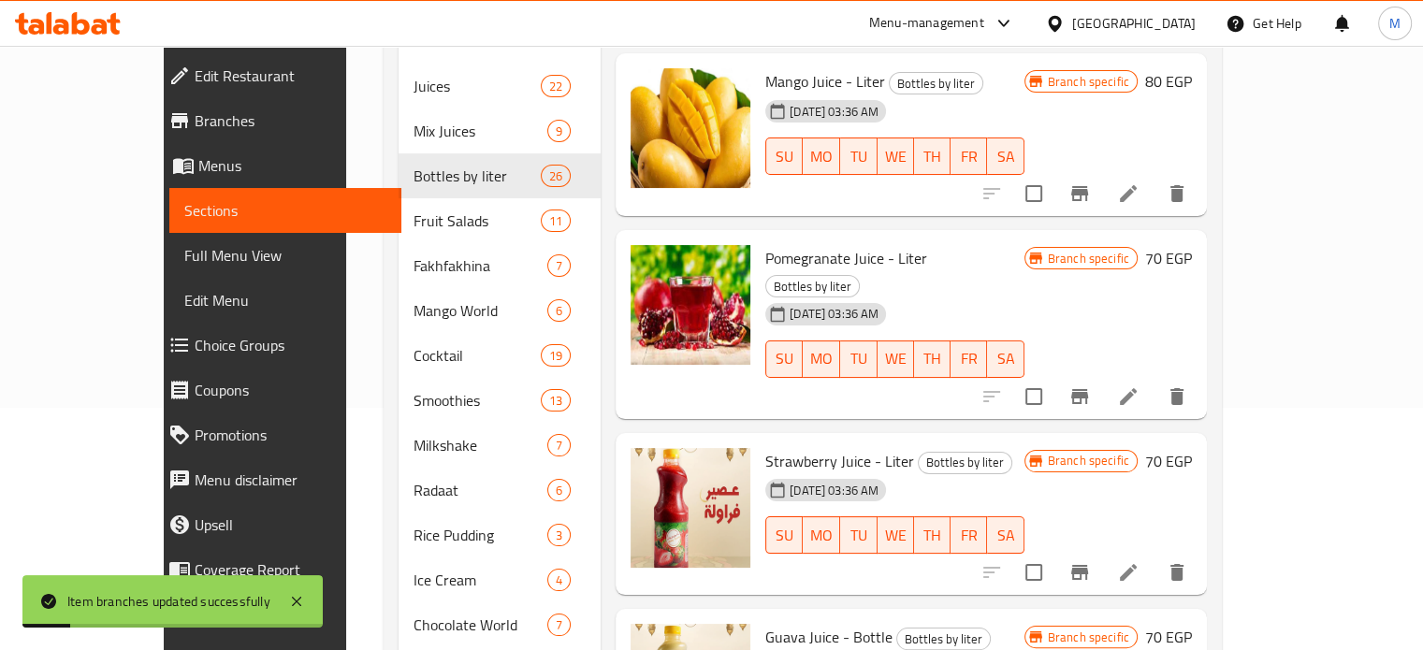
scroll to position [1487, 0]
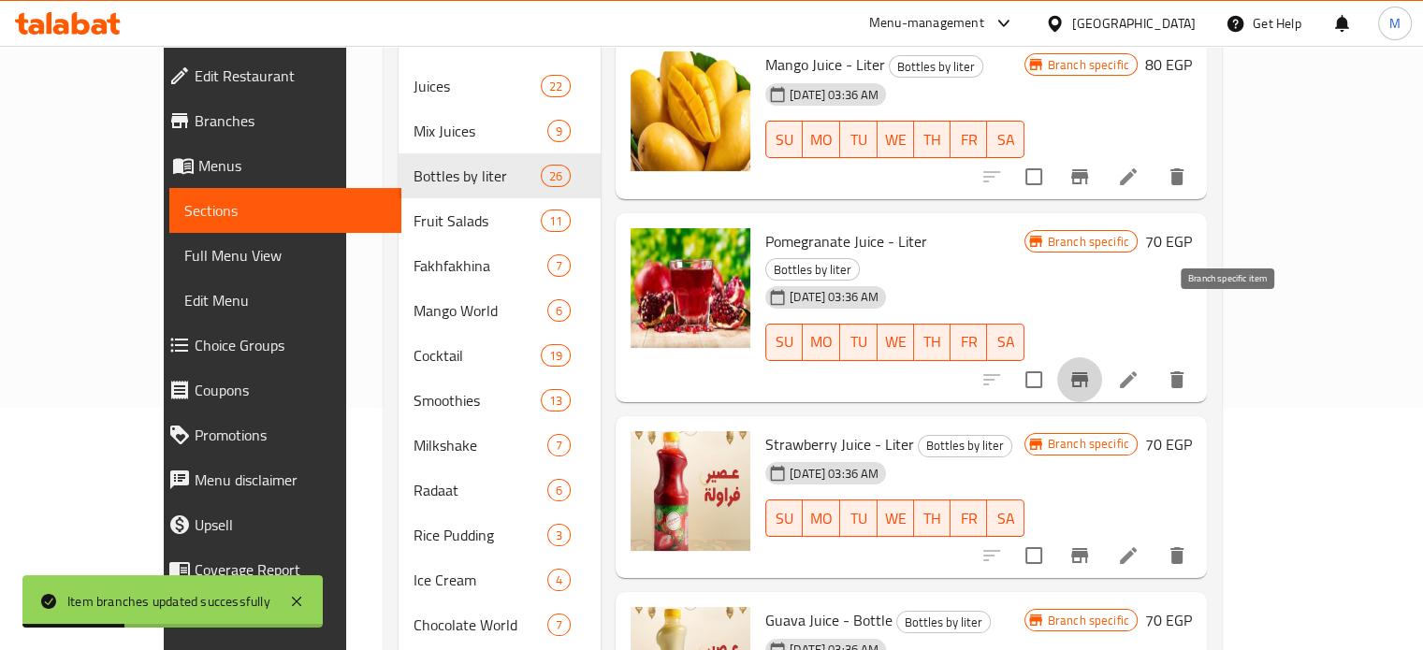
click at [1088, 372] on icon "Branch-specific-item" at bounding box center [1079, 379] width 17 height 15
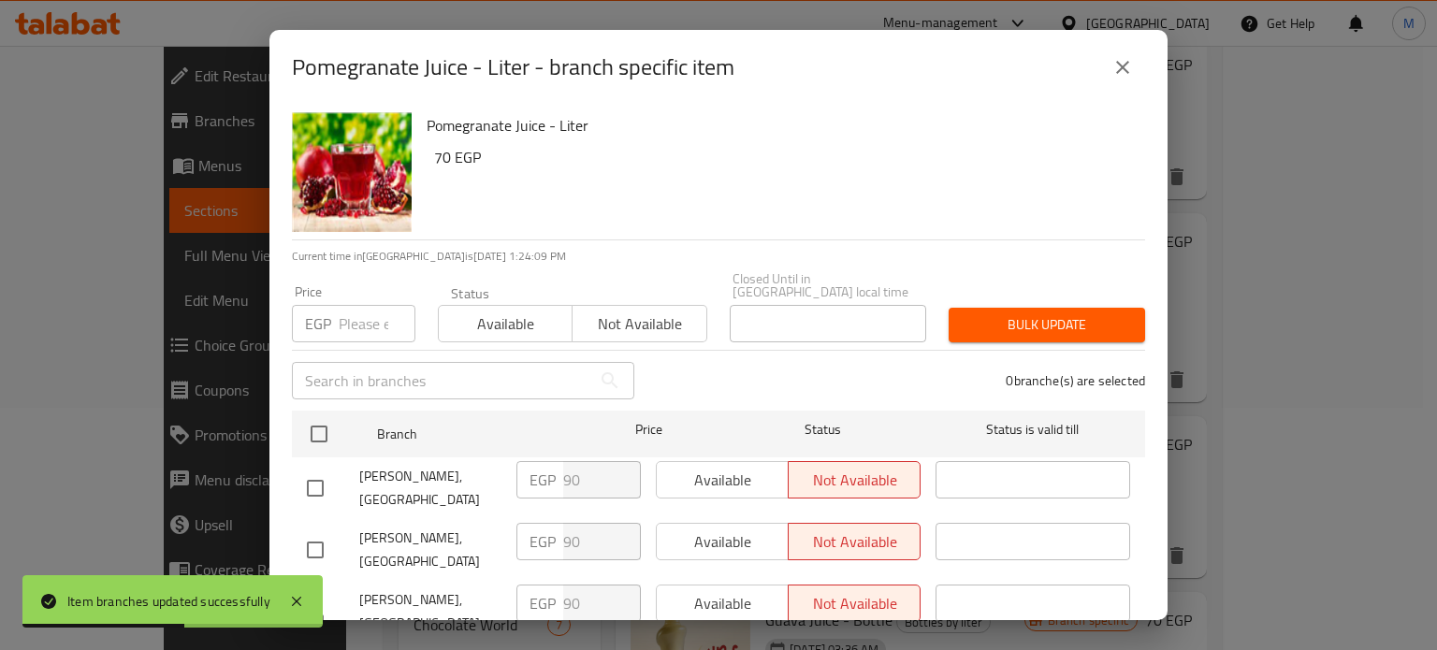
click at [361, 313] on input "number" at bounding box center [377, 323] width 77 height 37
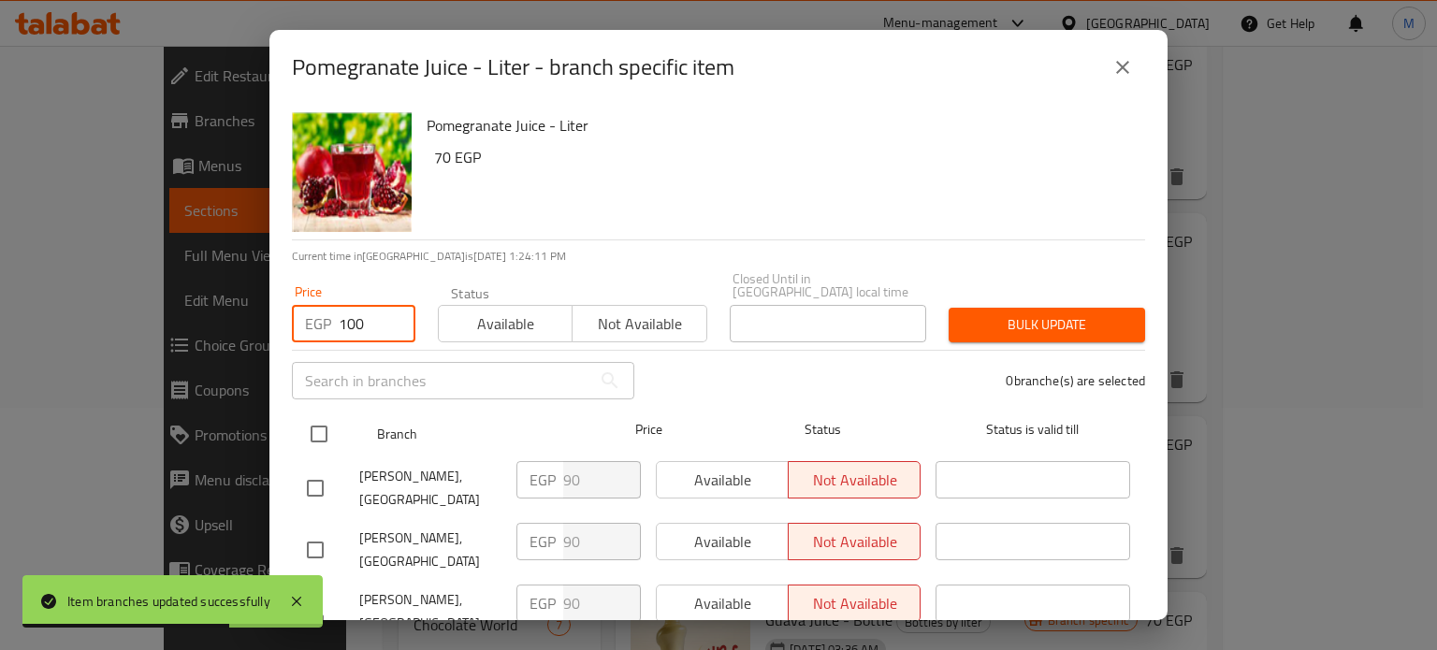
type input "100"
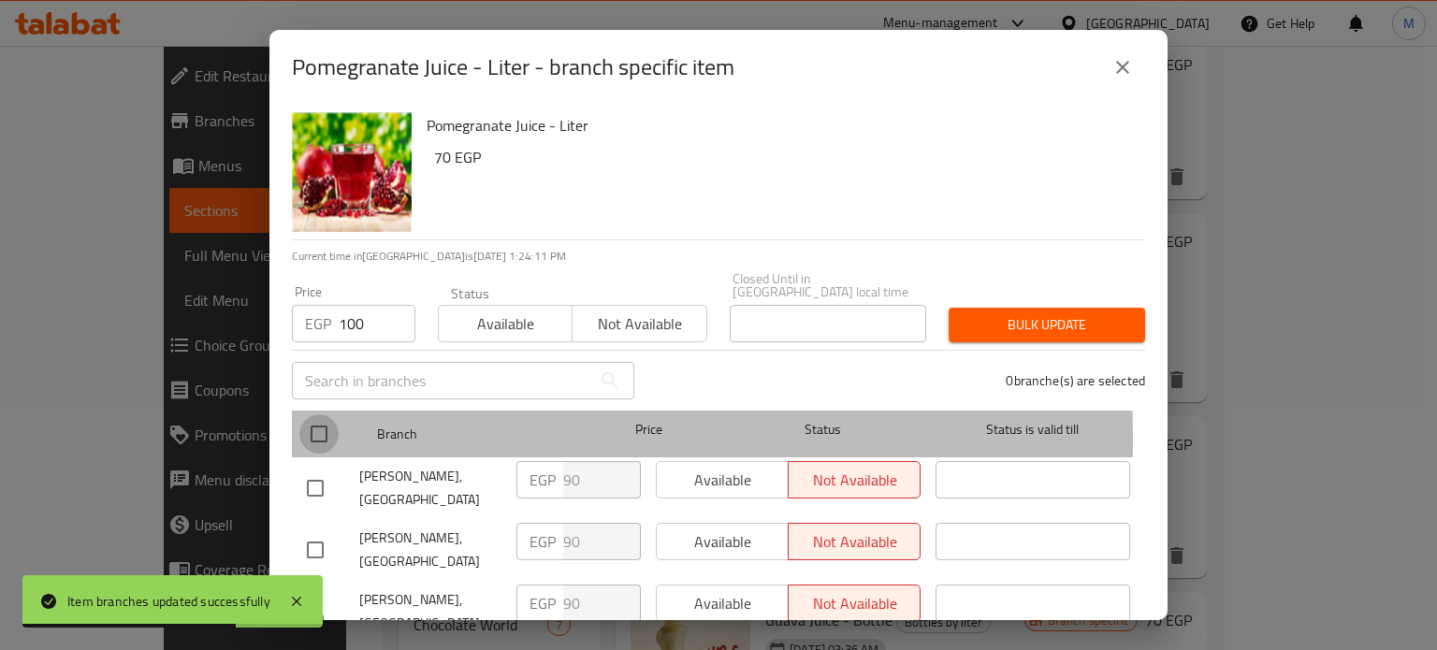
click at [315, 426] on input "checkbox" at bounding box center [318, 434] width 39 height 39
checkbox input "true"
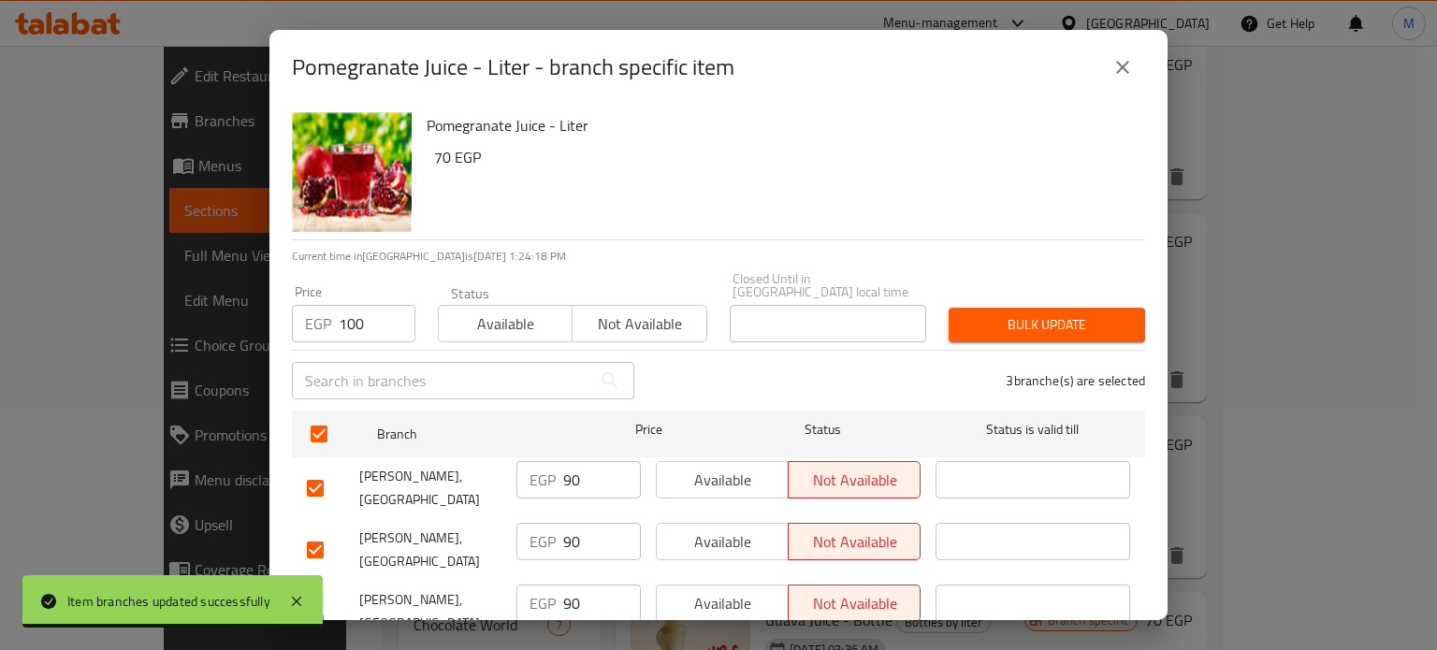
click at [1119, 56] on icon "close" at bounding box center [1123, 67] width 22 height 22
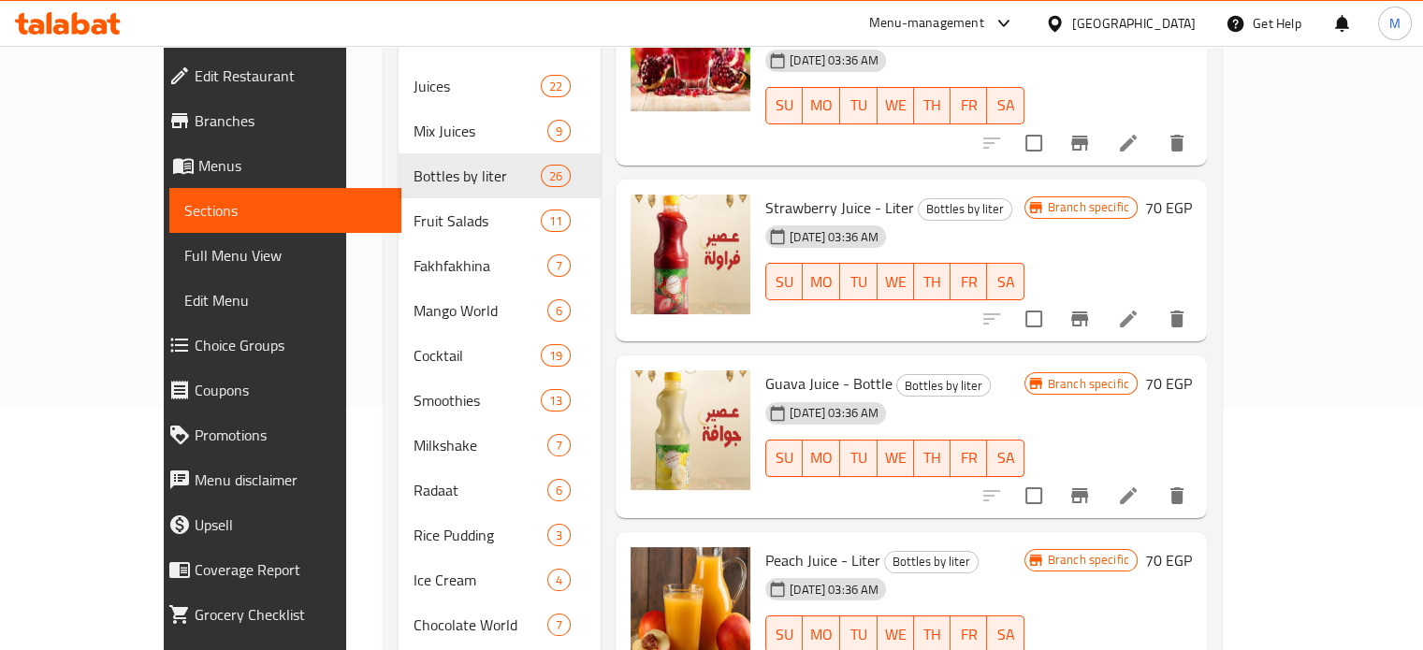
scroll to position [1727, 0]
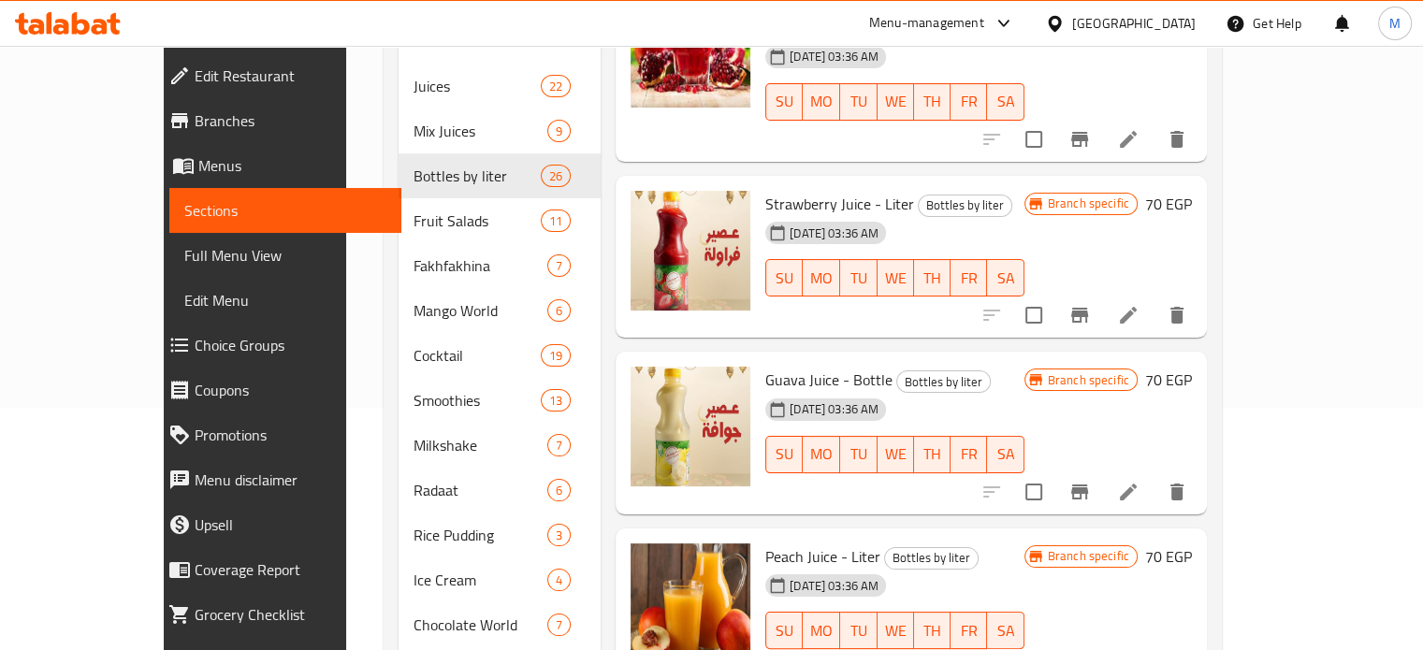
click at [1088, 485] on icon "Branch-specific-item" at bounding box center [1079, 492] width 17 height 15
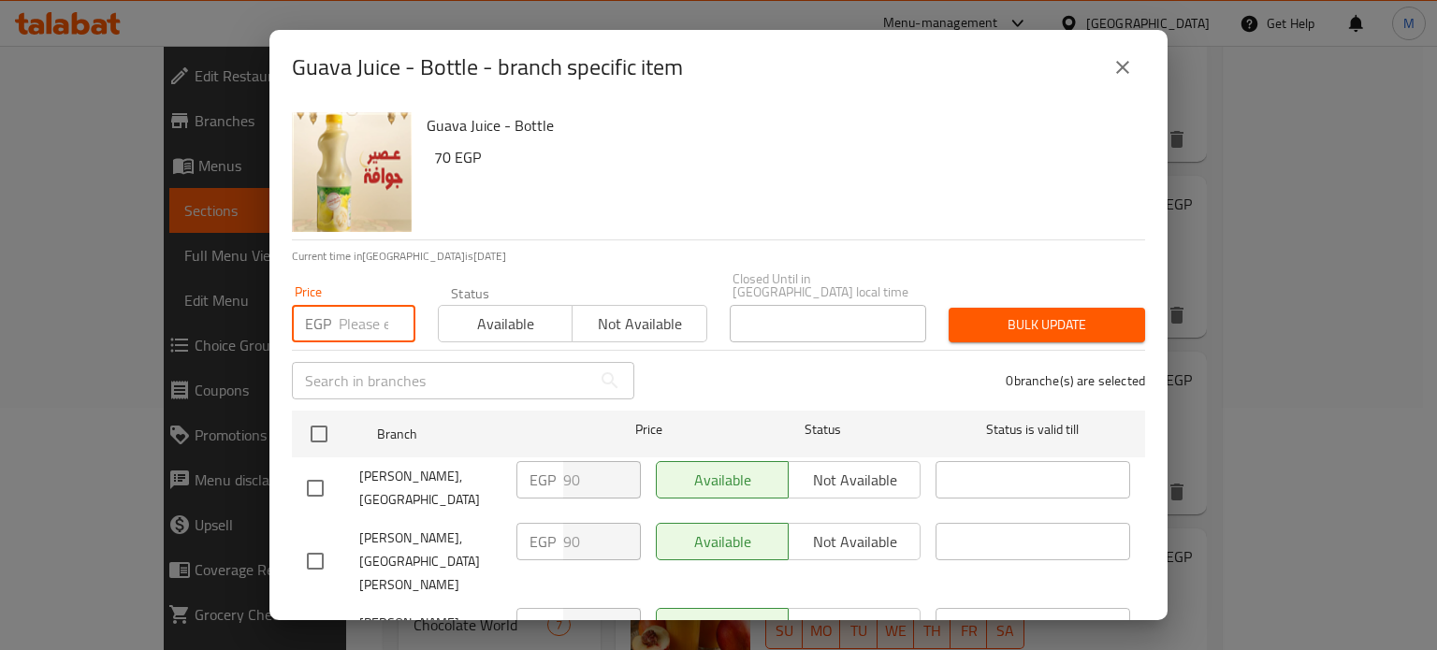
click at [370, 314] on input "number" at bounding box center [377, 323] width 77 height 37
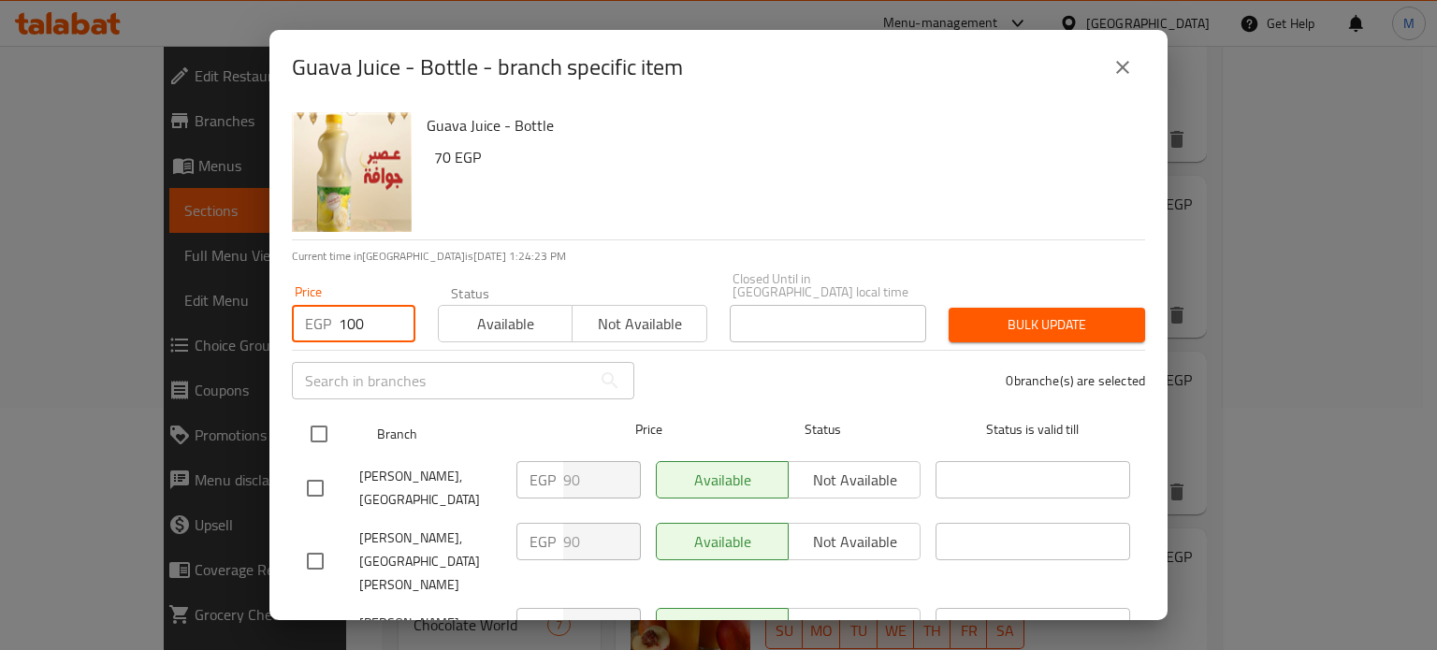
type input "100"
click at [307, 416] on input "checkbox" at bounding box center [318, 434] width 39 height 39
checkbox input "true"
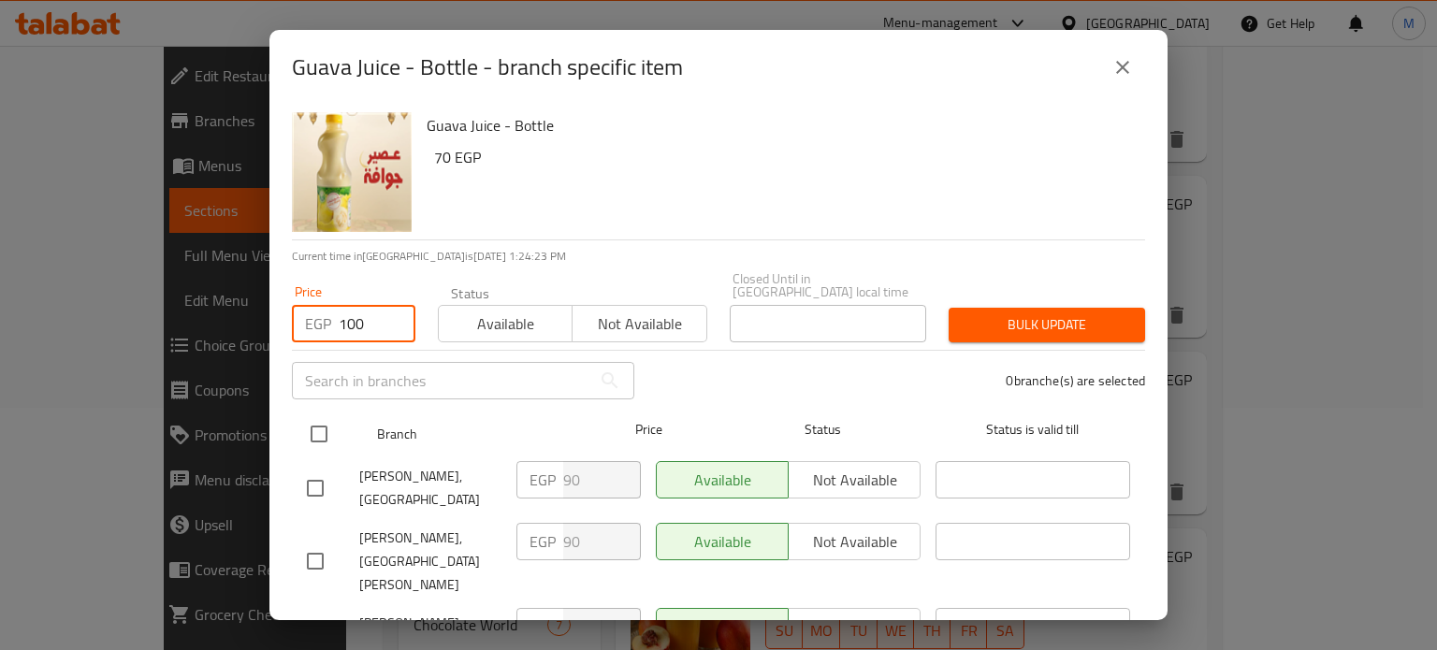
checkbox input "true"
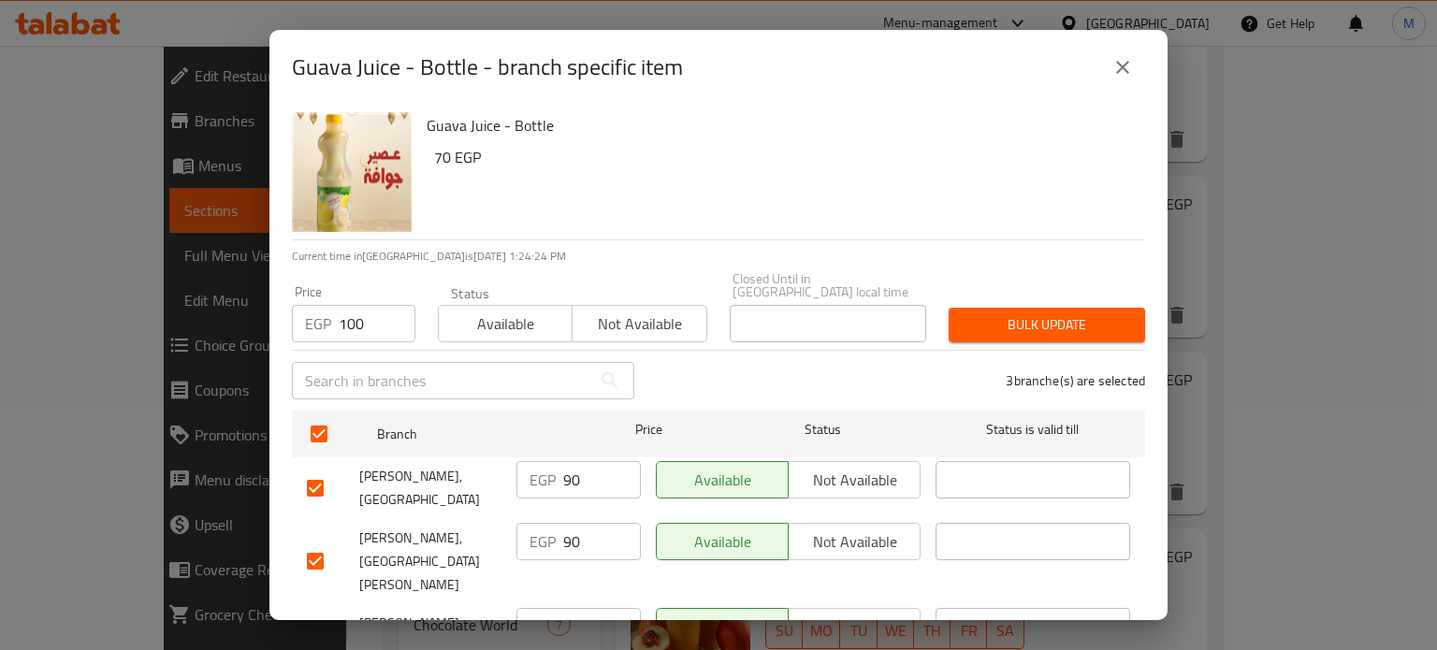
click at [1028, 328] on button "Bulk update" at bounding box center [1047, 325] width 197 height 35
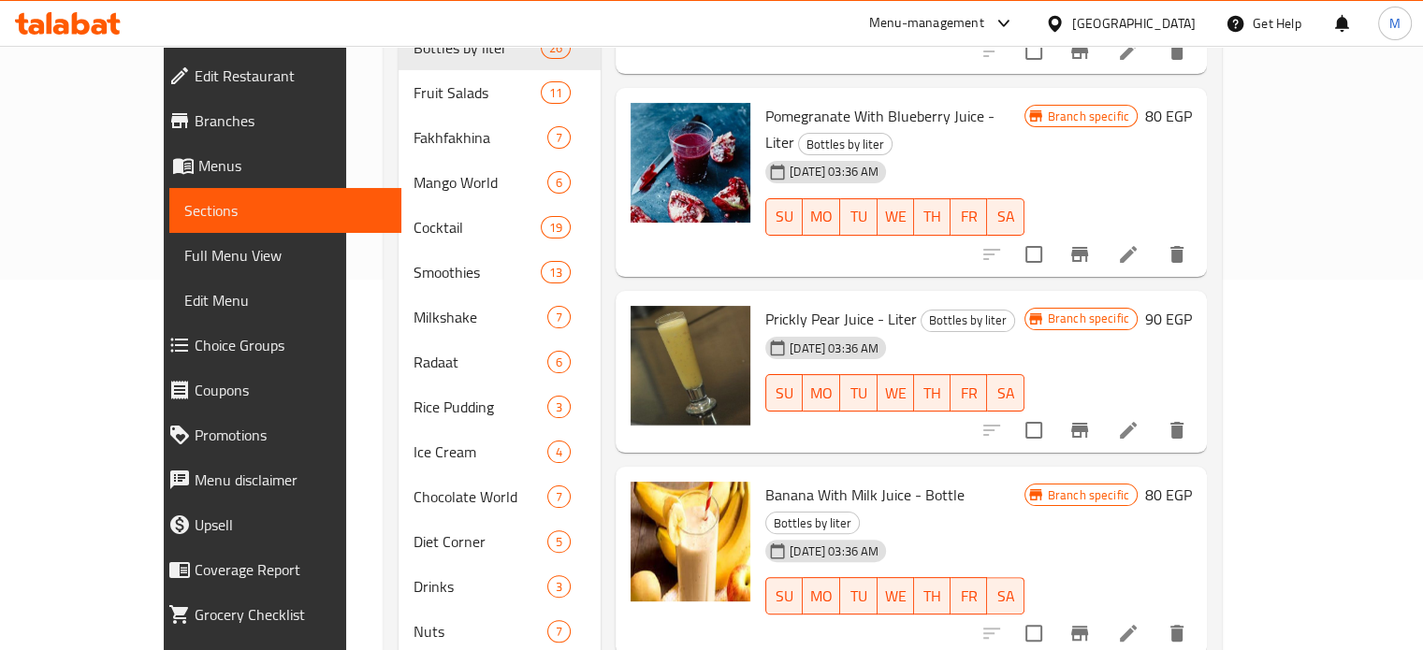
scroll to position [390, 0]
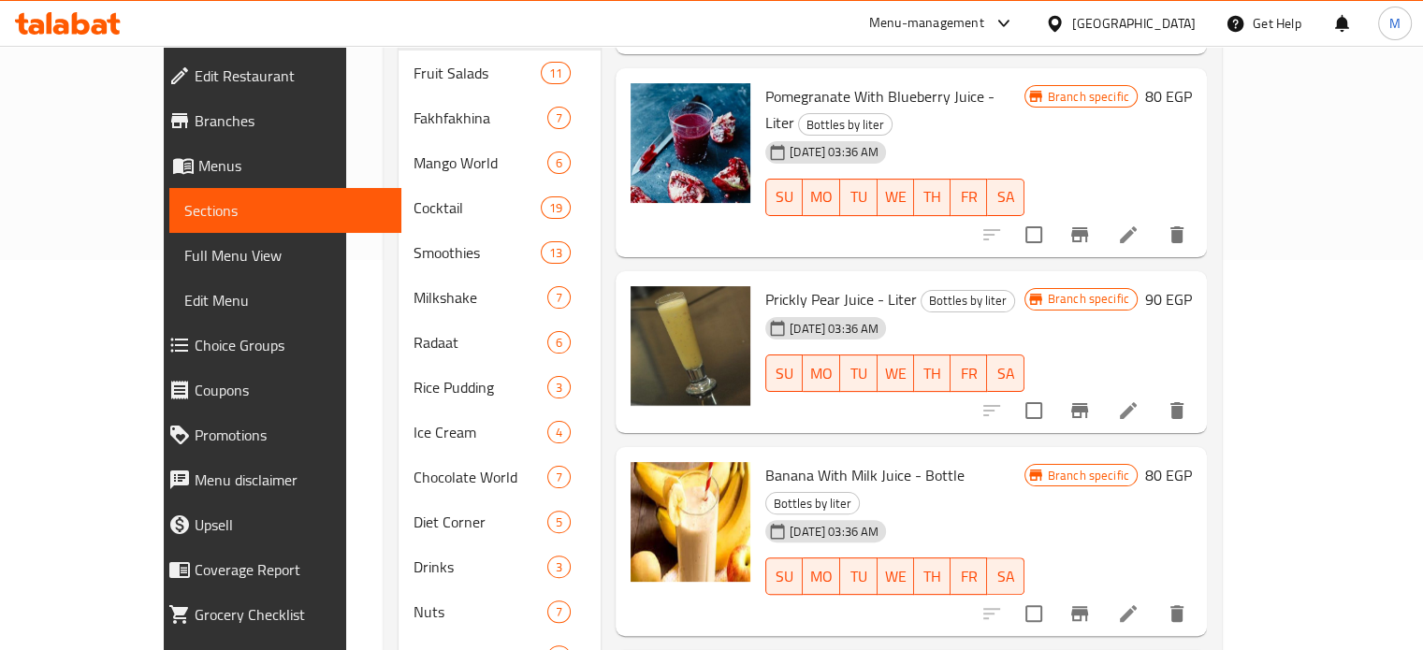
click at [1102, 591] on button "Branch-specific-item" at bounding box center [1079, 613] width 45 height 45
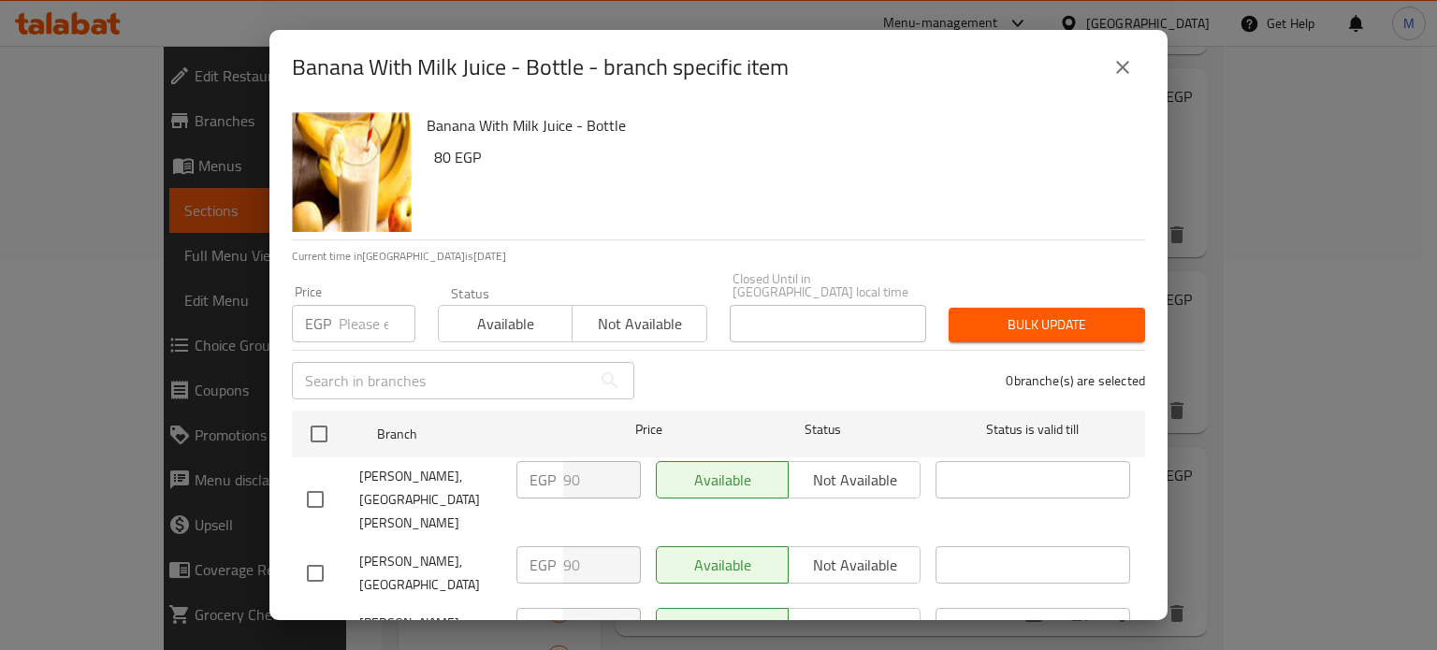
click at [367, 320] on input "number" at bounding box center [377, 323] width 77 height 37
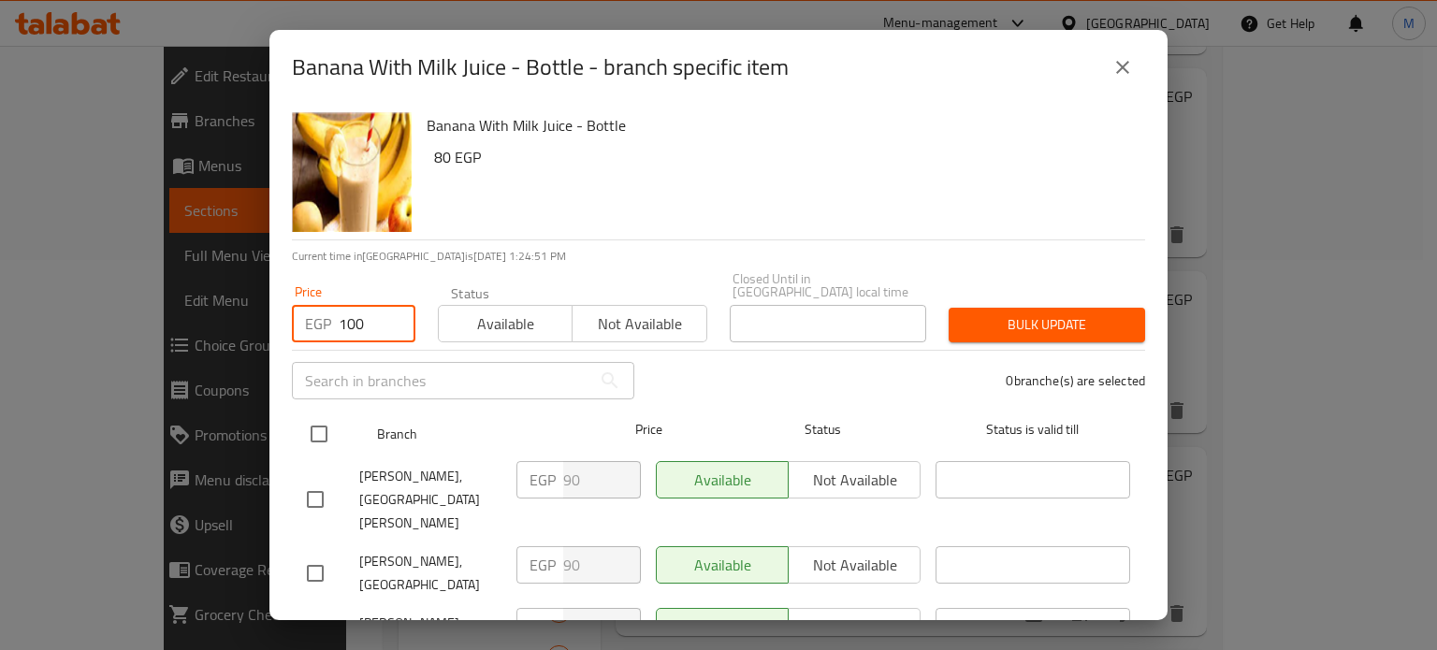
type input "100"
click at [317, 424] on input "checkbox" at bounding box center [318, 434] width 39 height 39
checkbox input "true"
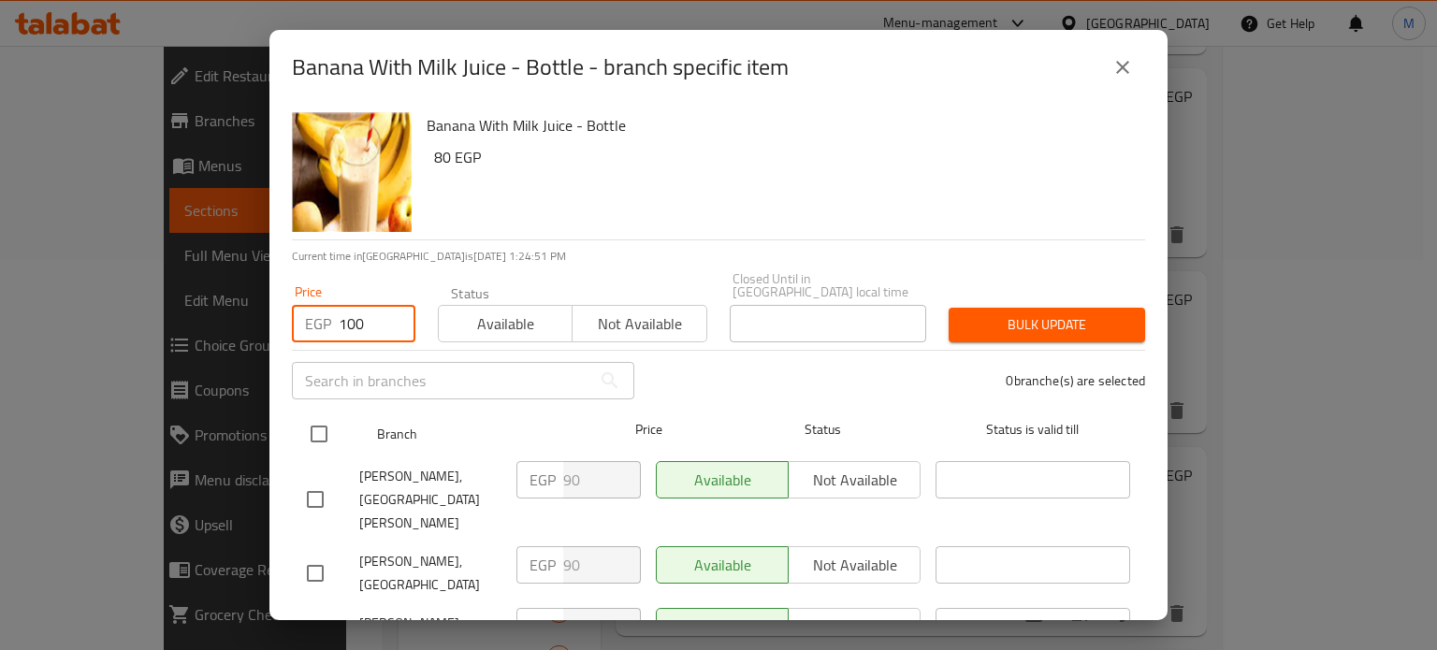
checkbox input "true"
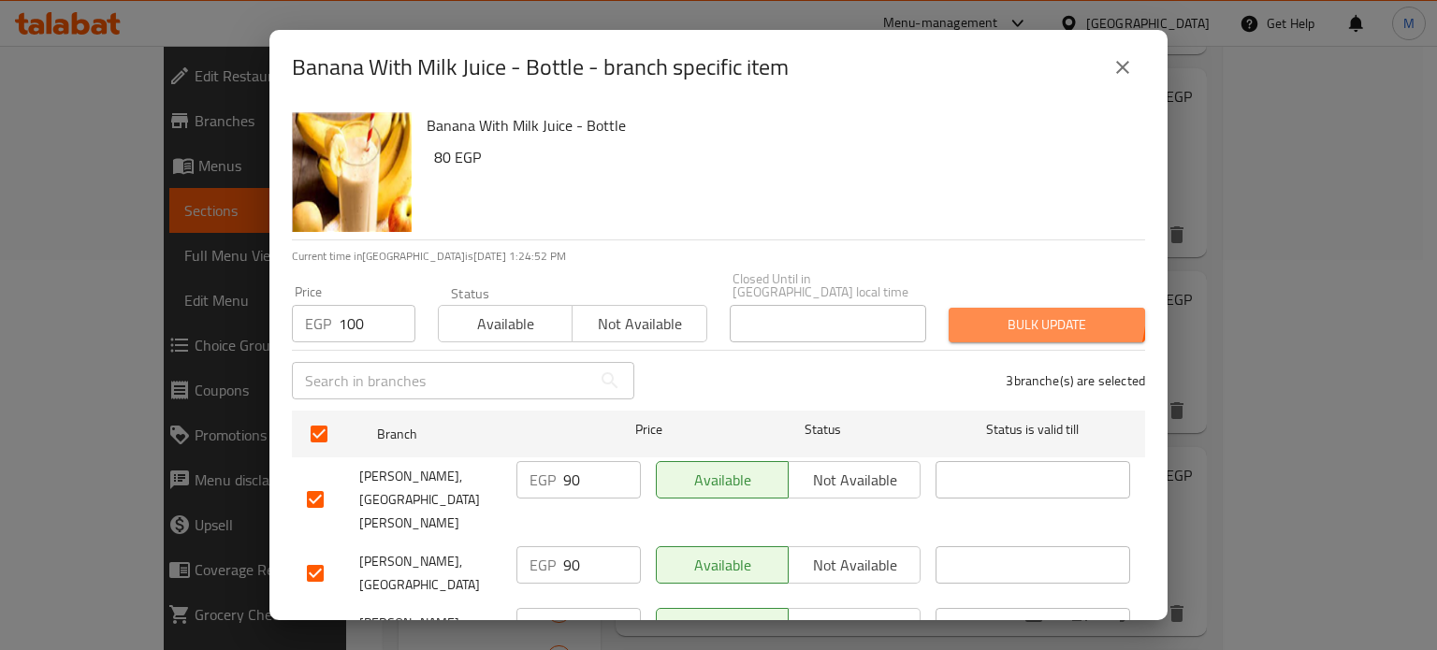
click at [996, 308] on button "Bulk update" at bounding box center [1047, 325] width 197 height 35
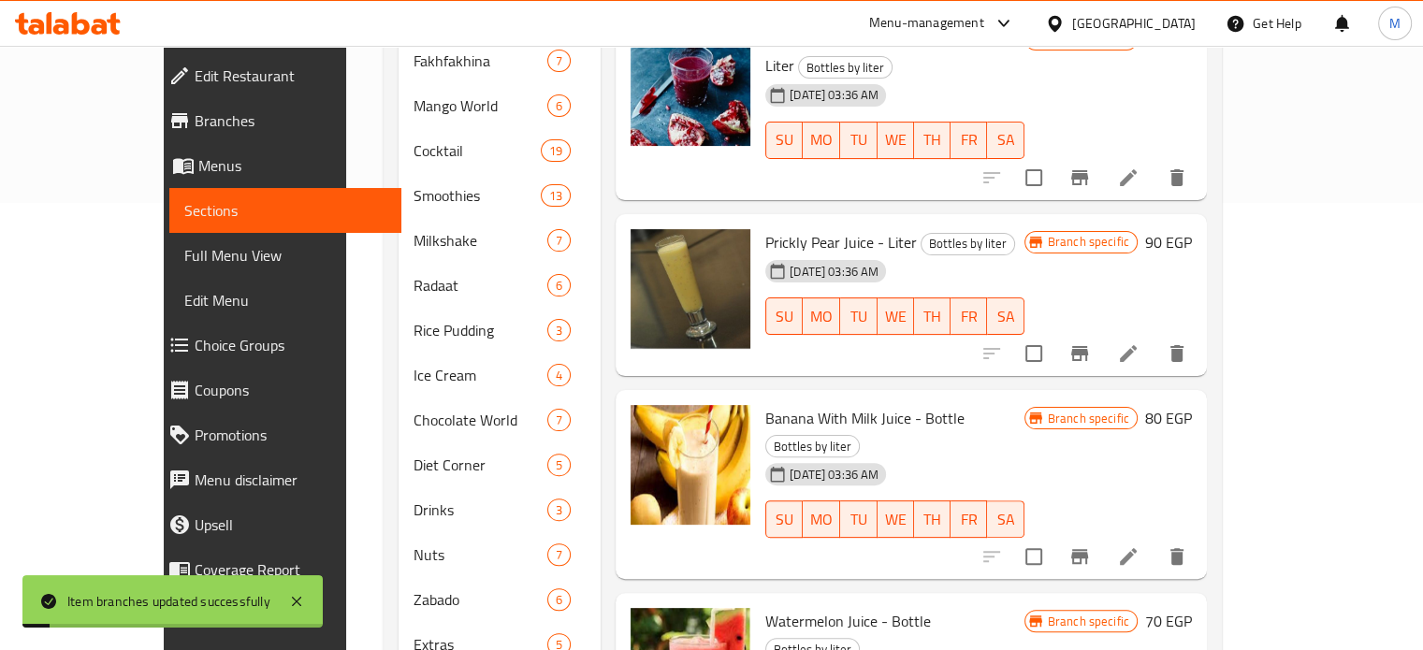
scroll to position [495, 0]
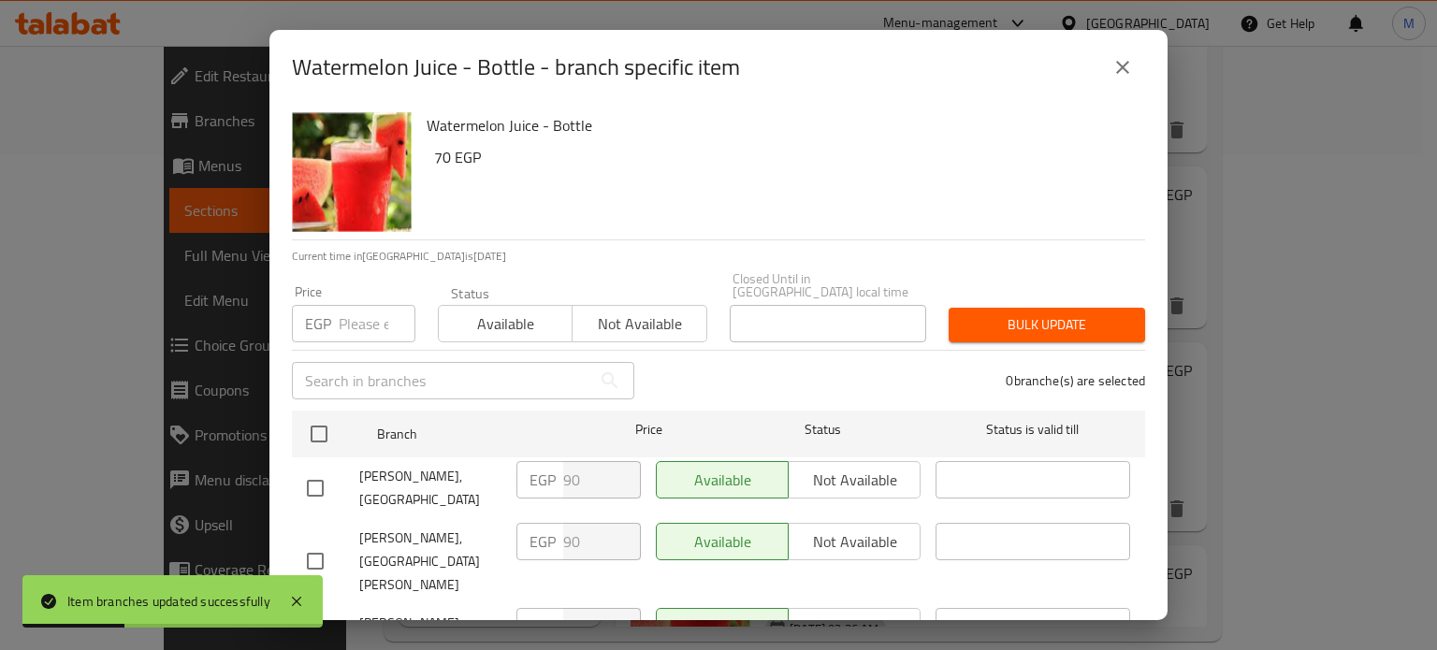
click at [363, 313] on input "number" at bounding box center [377, 323] width 77 height 37
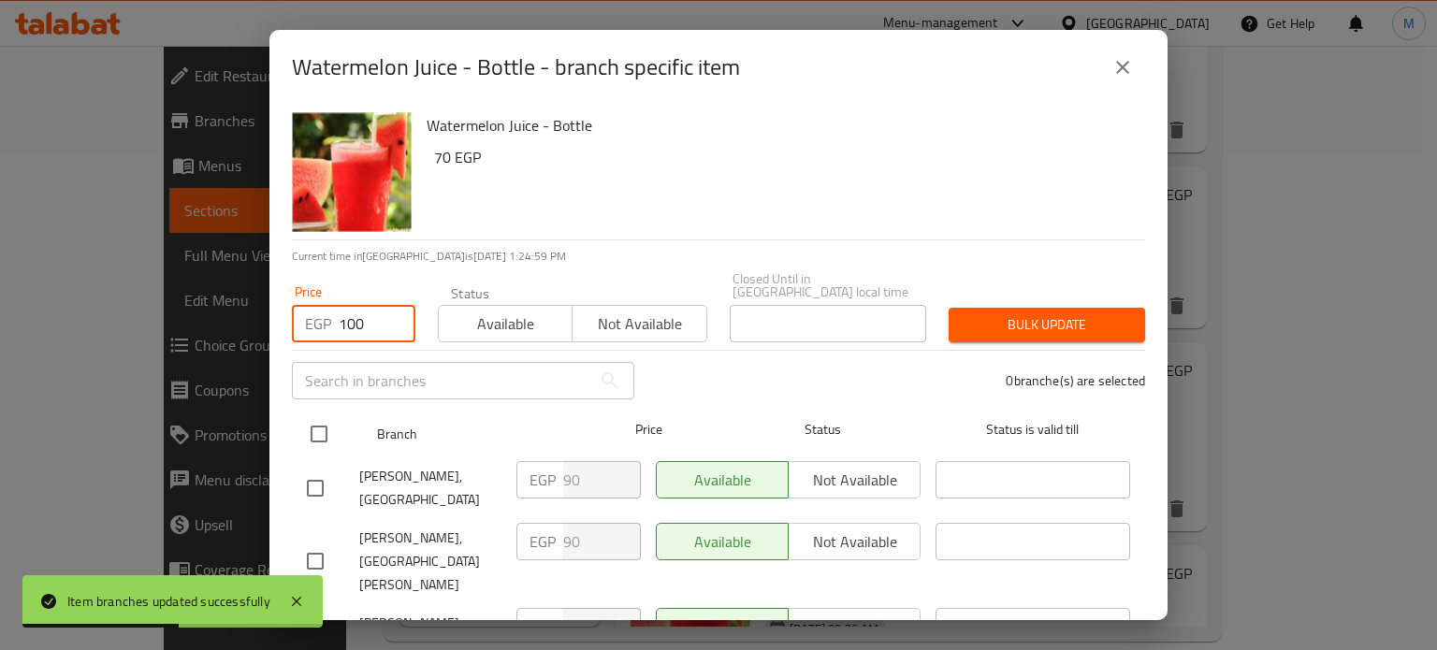
type input "100"
click at [314, 416] on input "checkbox" at bounding box center [318, 434] width 39 height 39
checkbox input "true"
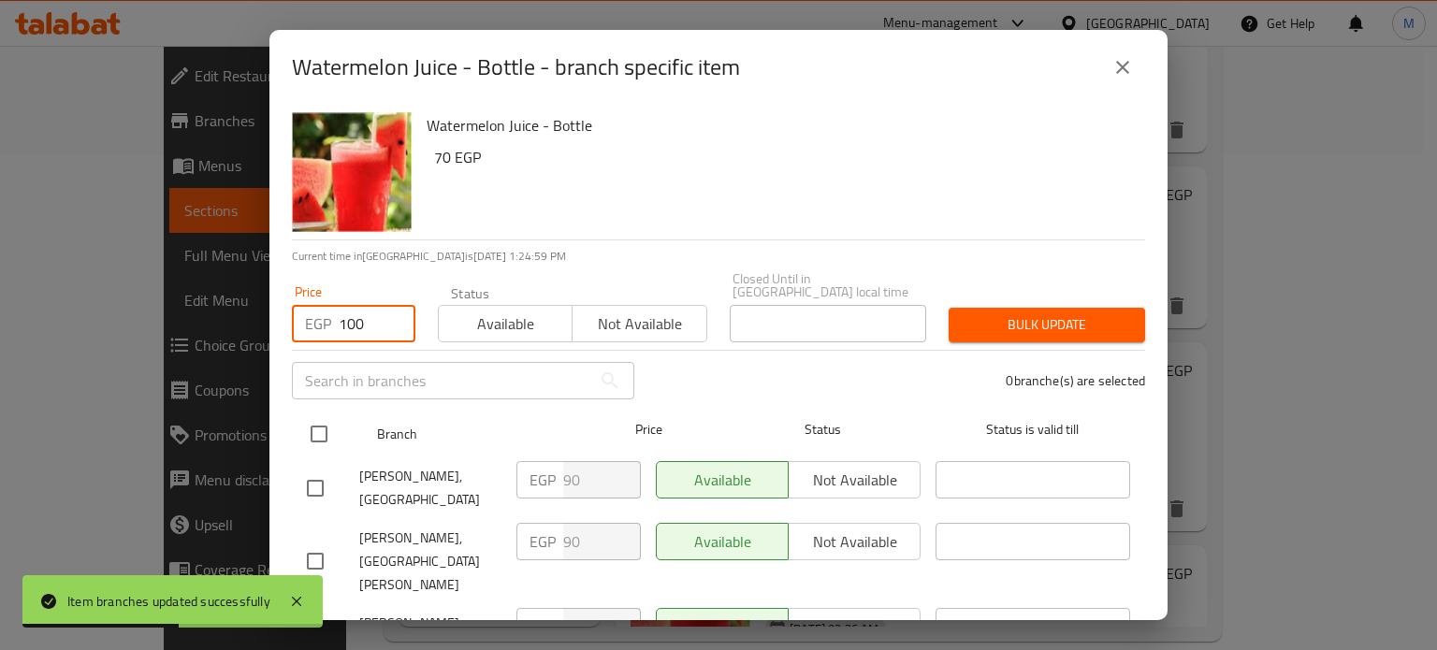
checkbox input "true"
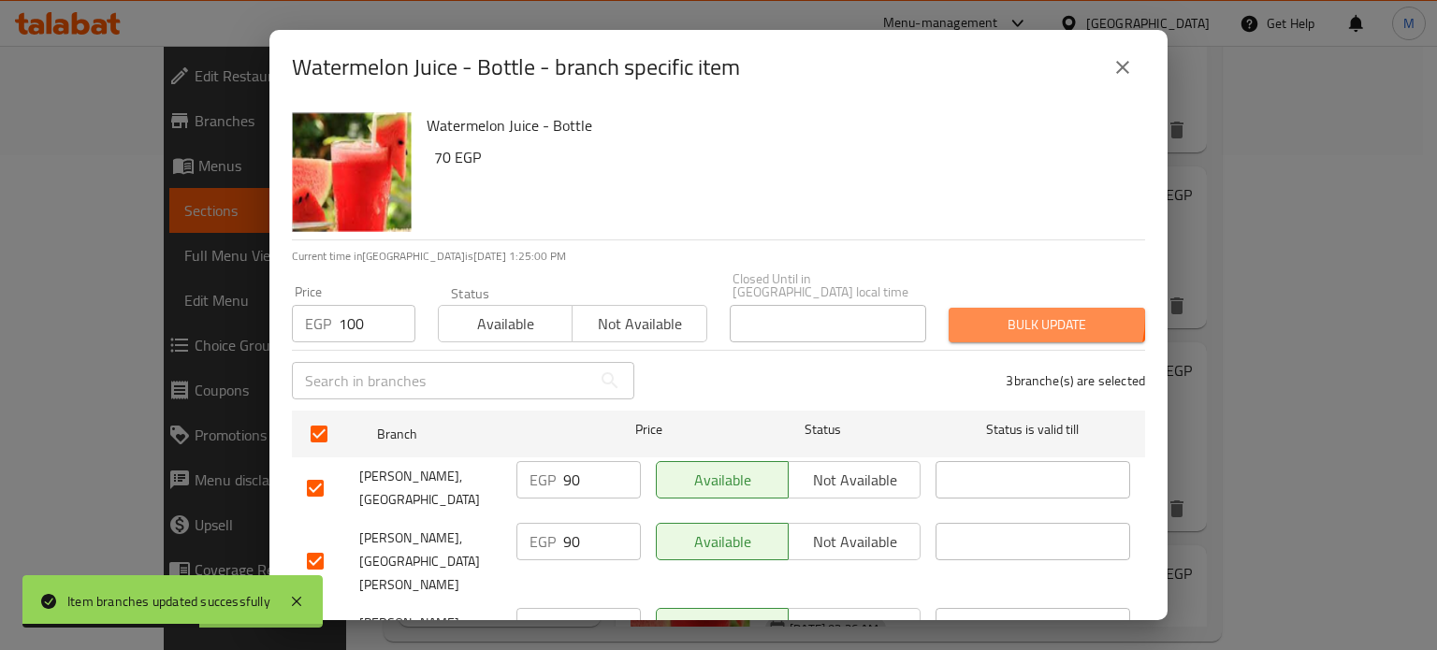
click at [993, 313] on span "Bulk update" at bounding box center [1047, 324] width 167 height 23
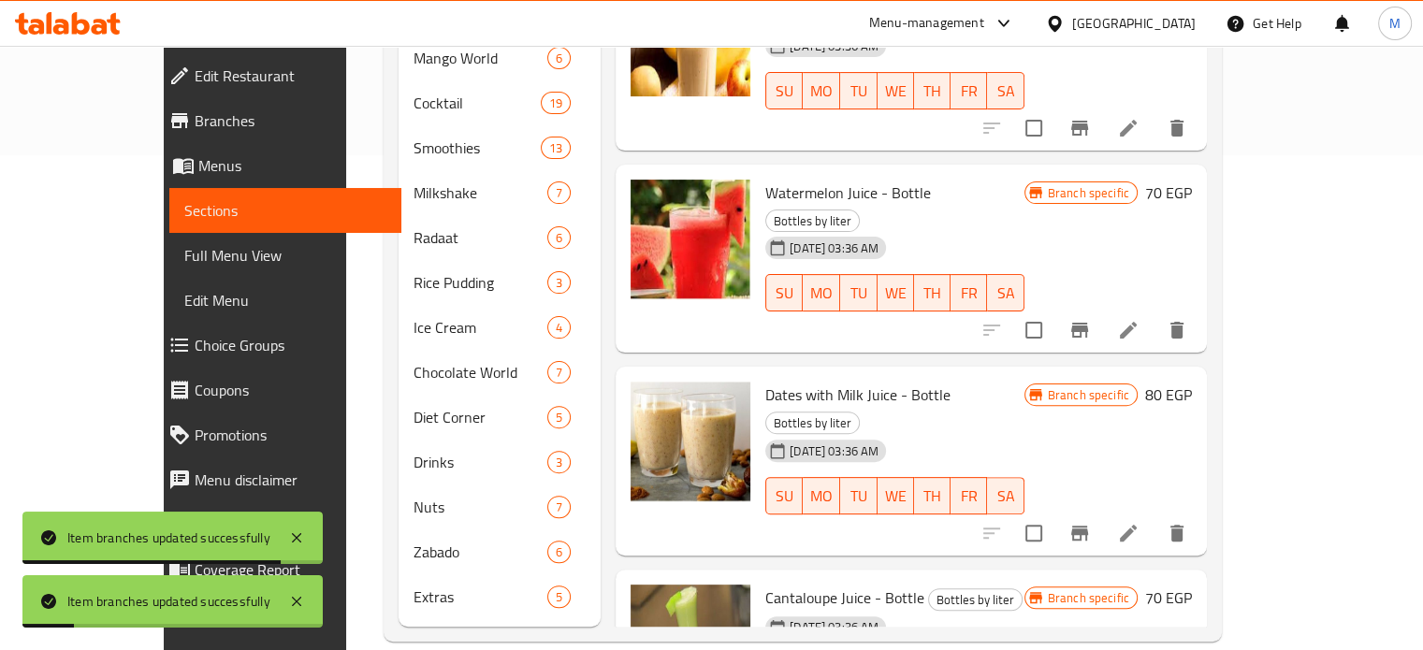
scroll to position [3166, 0]
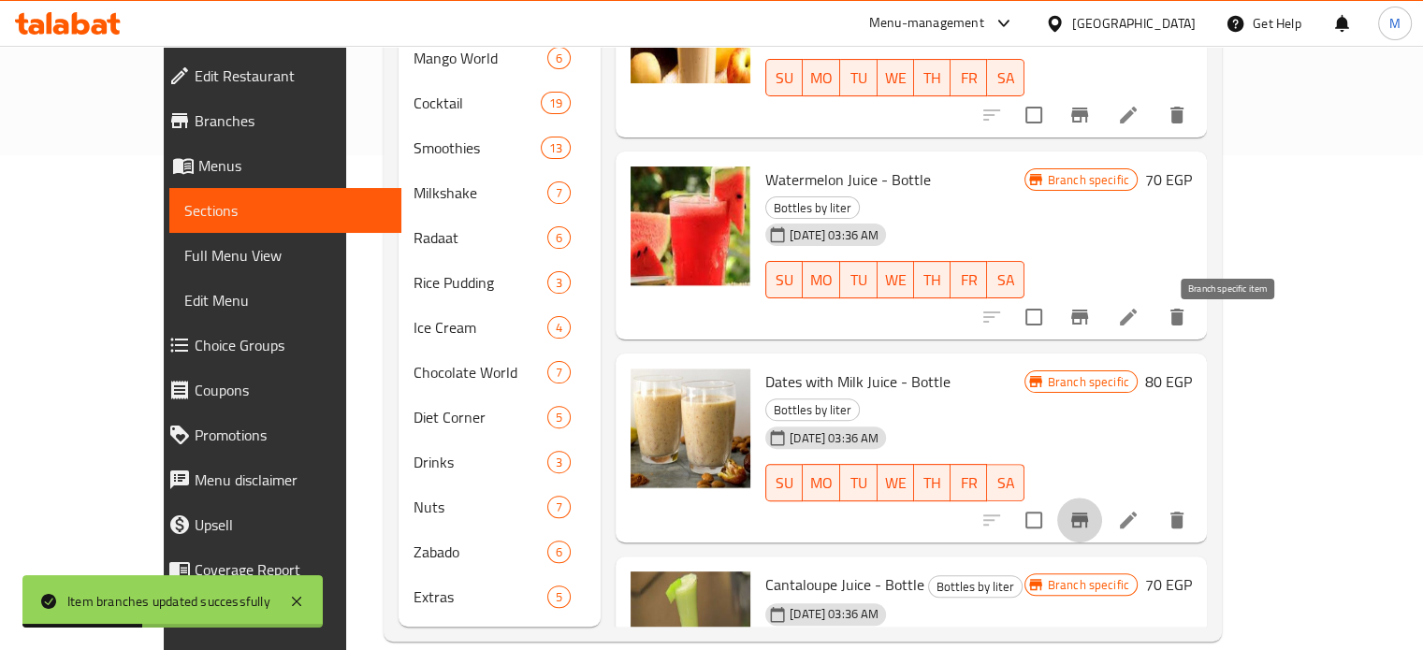
click at [1091, 509] on icon "Branch-specific-item" at bounding box center [1080, 520] width 22 height 22
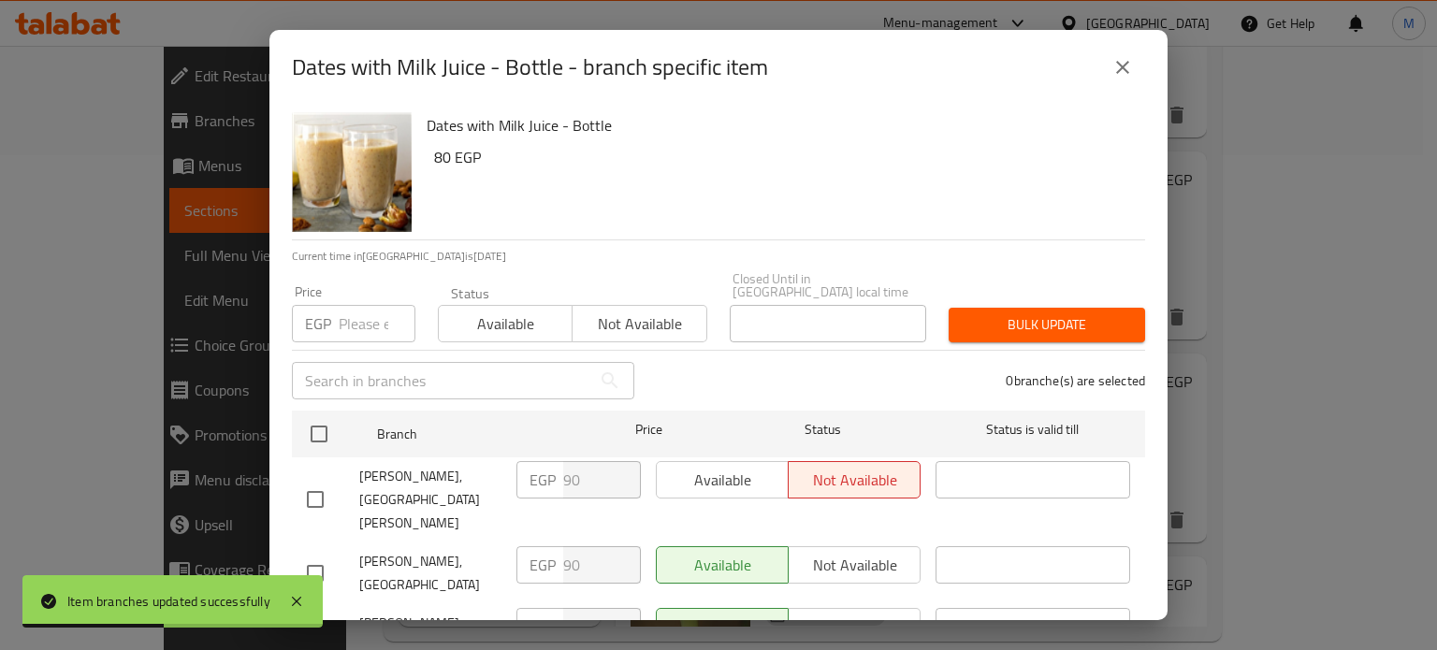
click at [339, 308] on input "number" at bounding box center [377, 323] width 77 height 37
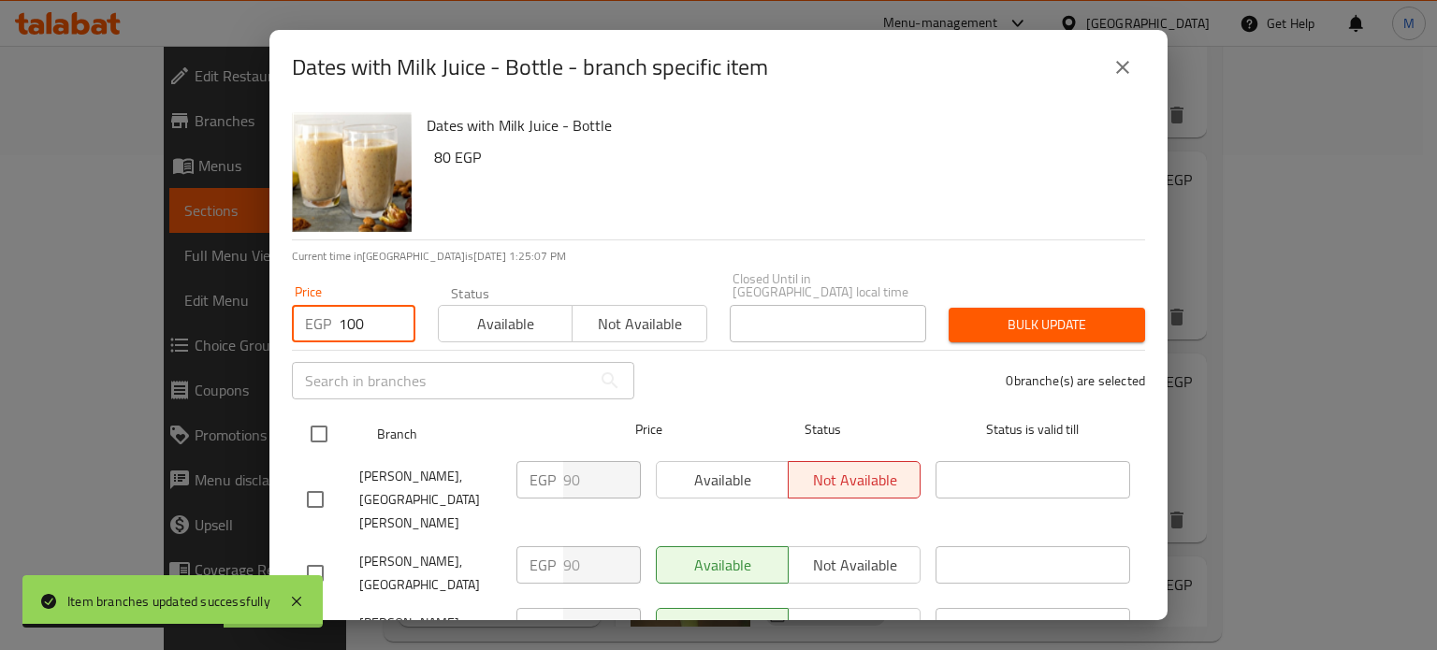
type input "100"
click at [314, 418] on input "checkbox" at bounding box center [318, 434] width 39 height 39
checkbox input "true"
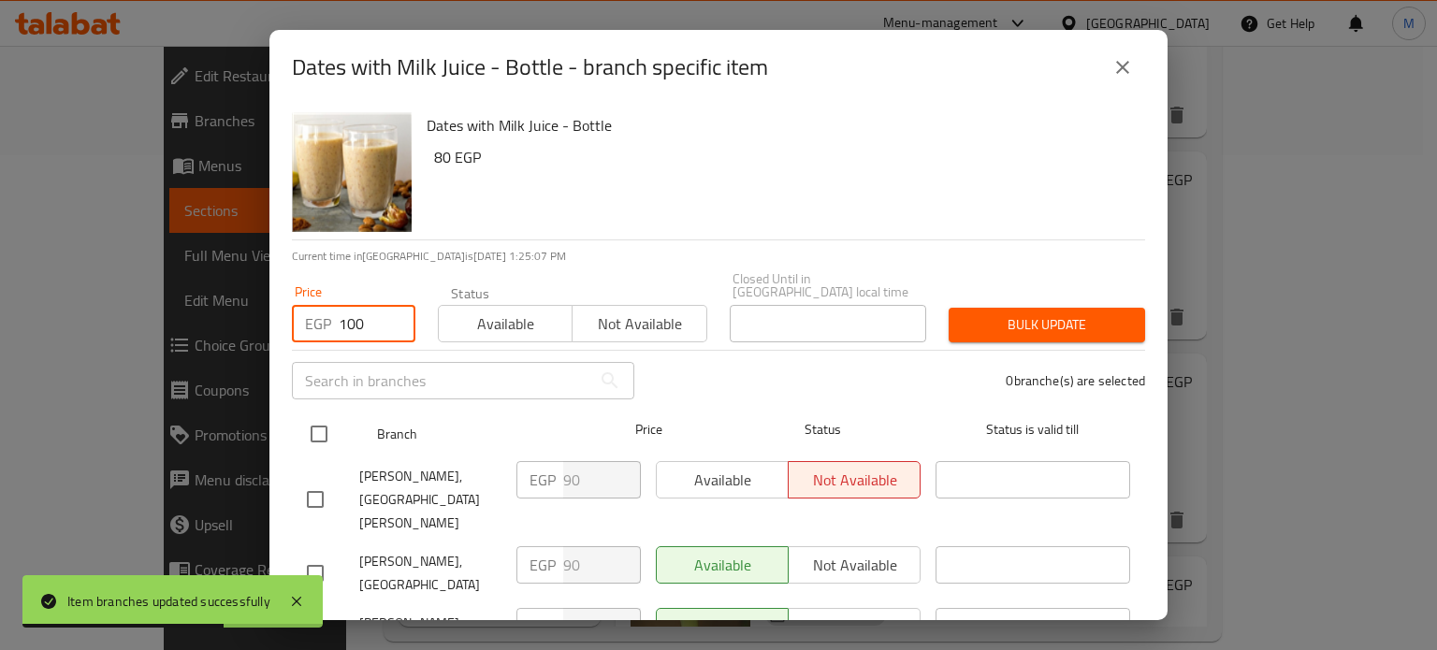
checkbox input "true"
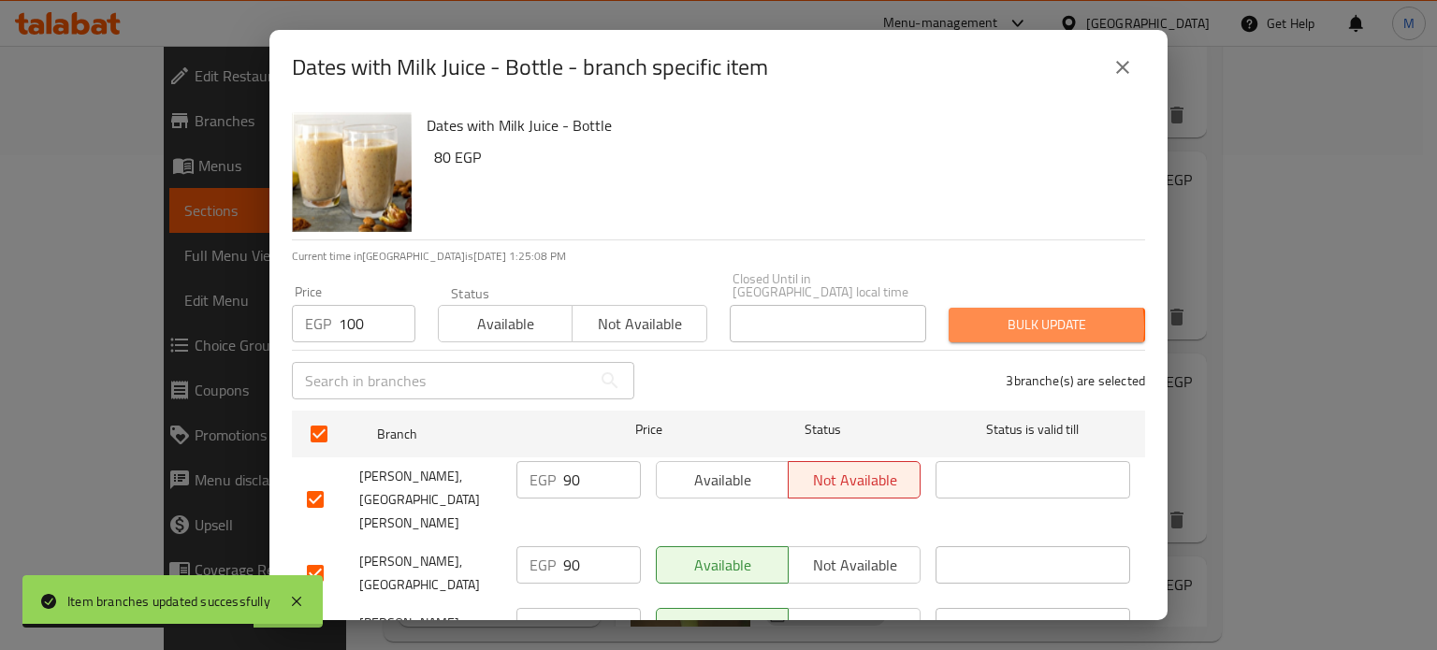
click at [997, 313] on span "Bulk update" at bounding box center [1047, 324] width 167 height 23
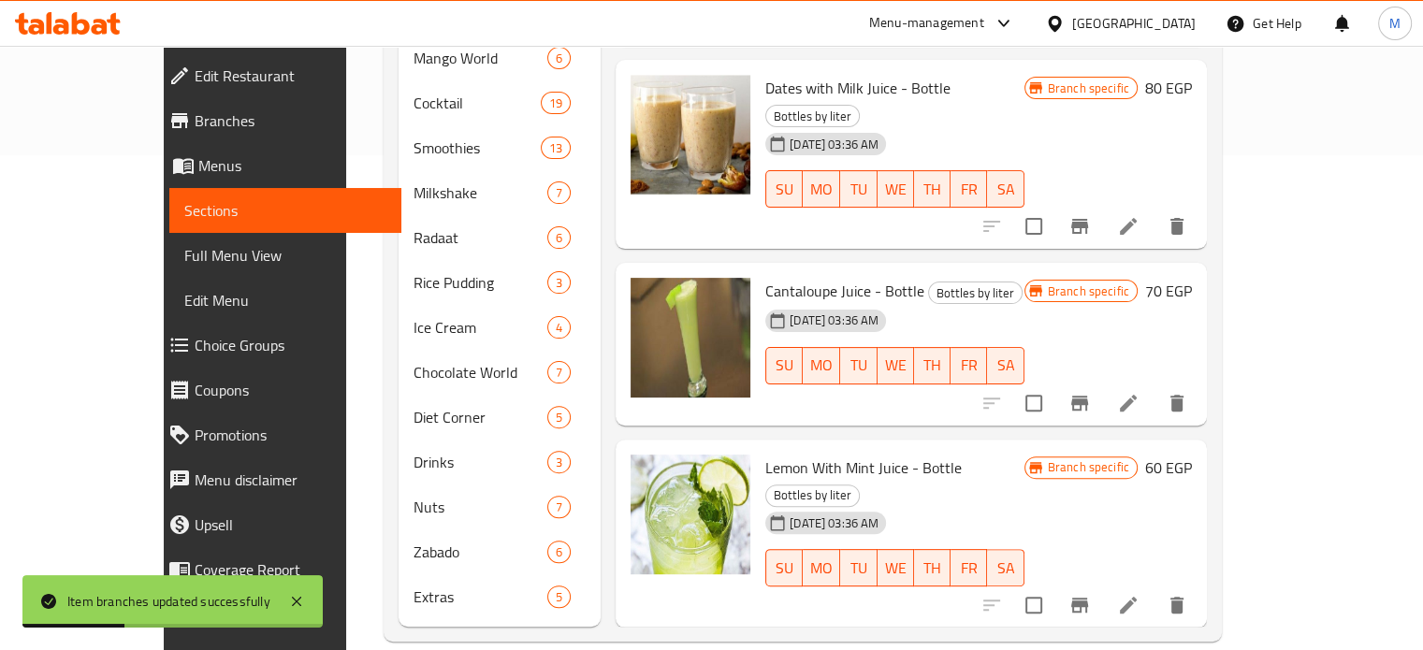
scroll to position [3501, 0]
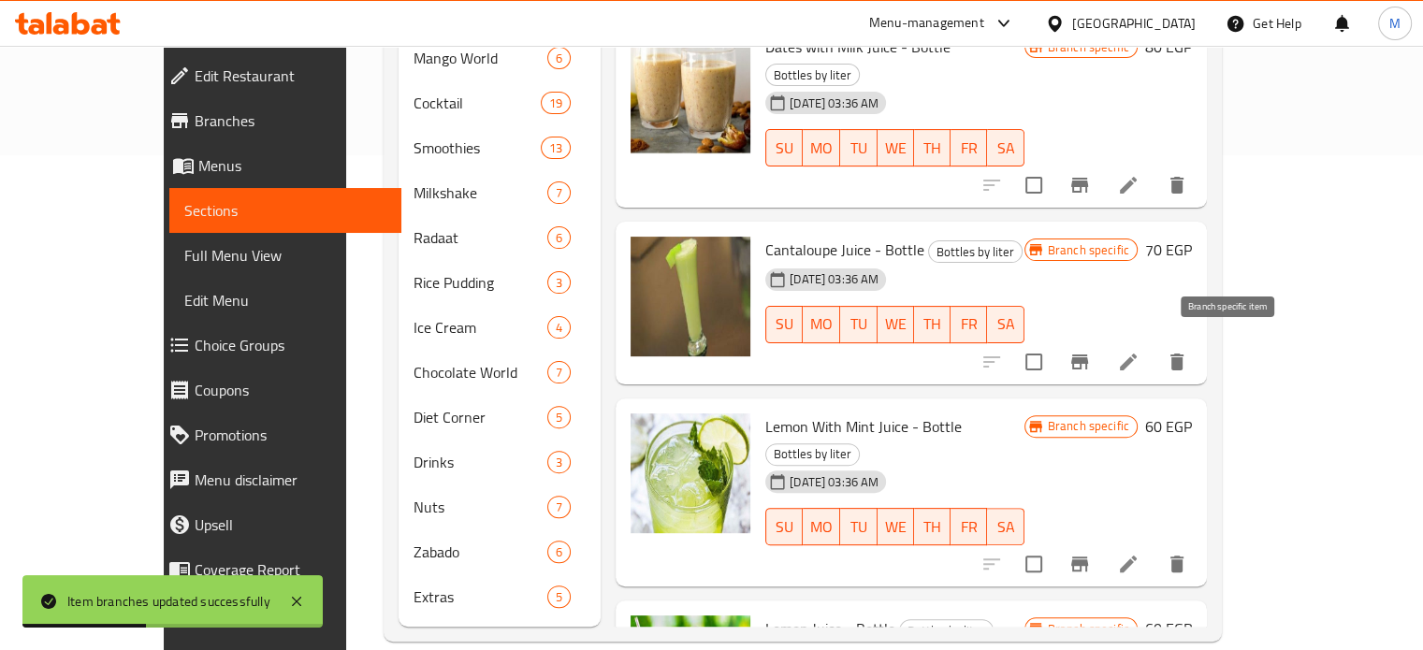
click at [1091, 553] on icon "Branch-specific-item" at bounding box center [1080, 564] width 22 height 22
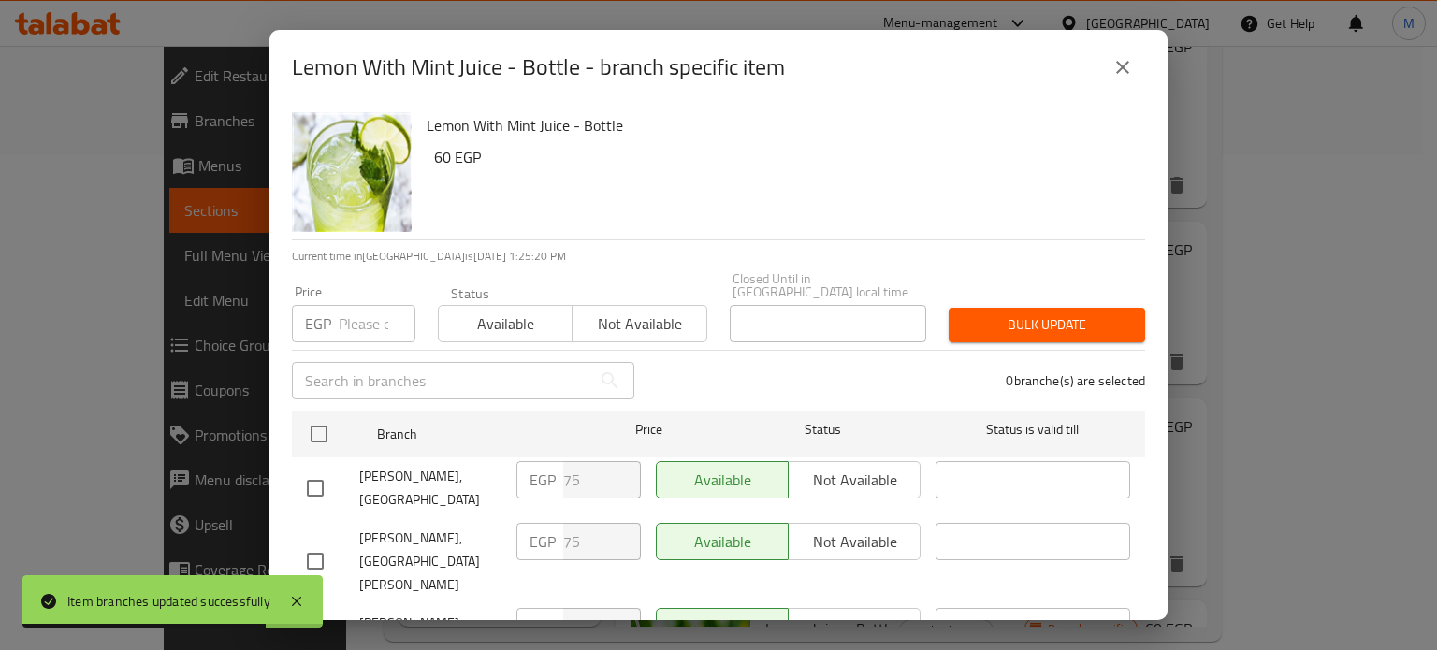
click at [1112, 71] on icon "close" at bounding box center [1123, 67] width 22 height 22
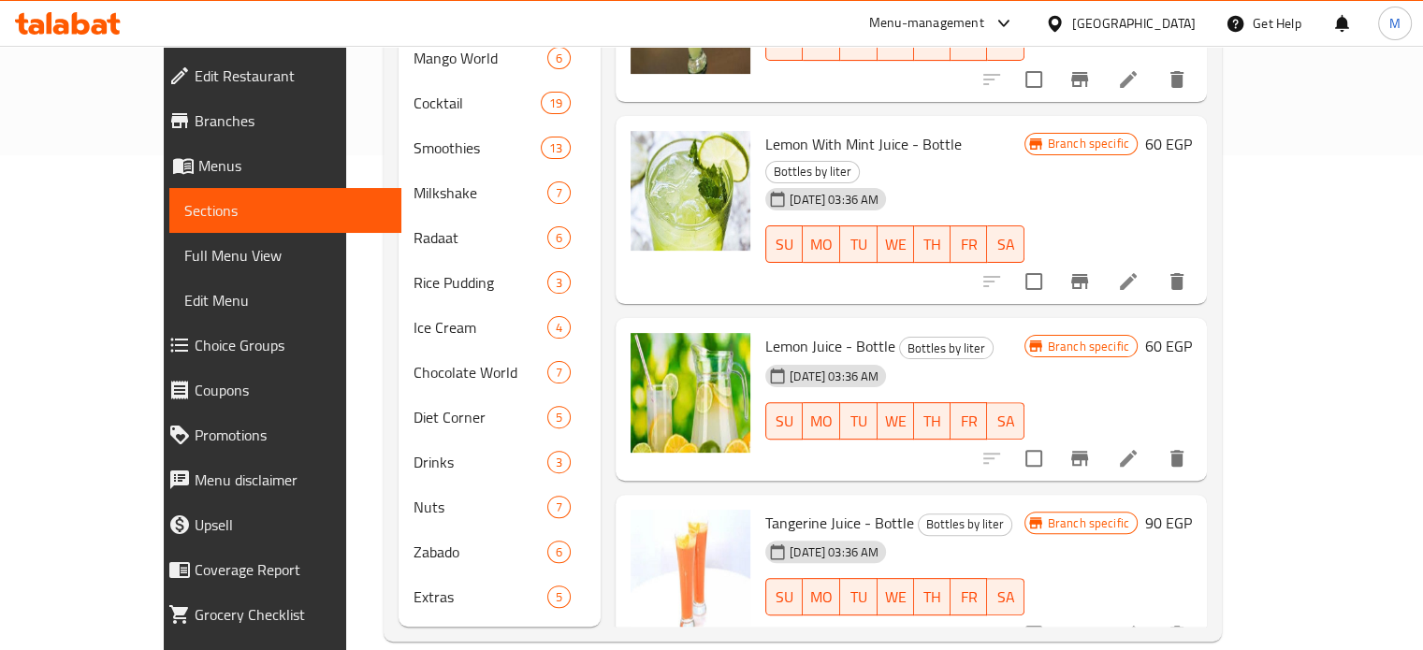
scroll to position [3807, 0]
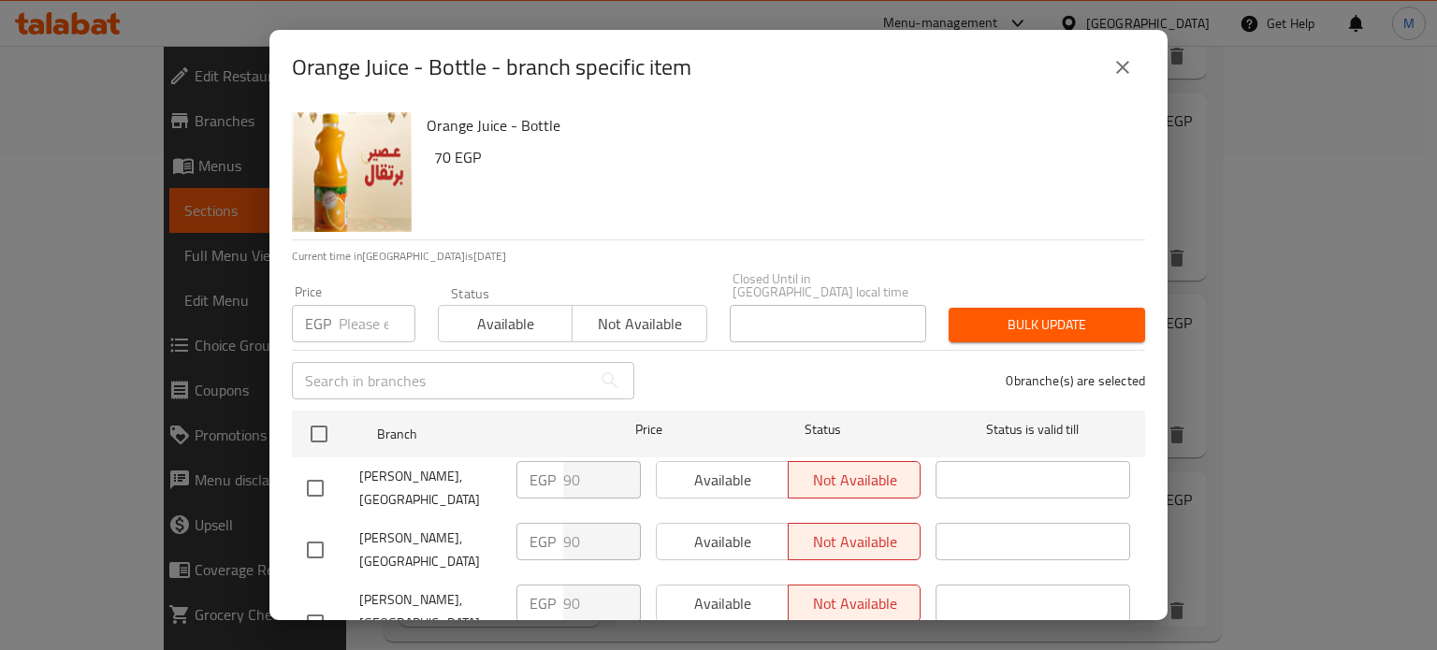
click at [367, 313] on input "number" at bounding box center [377, 323] width 77 height 37
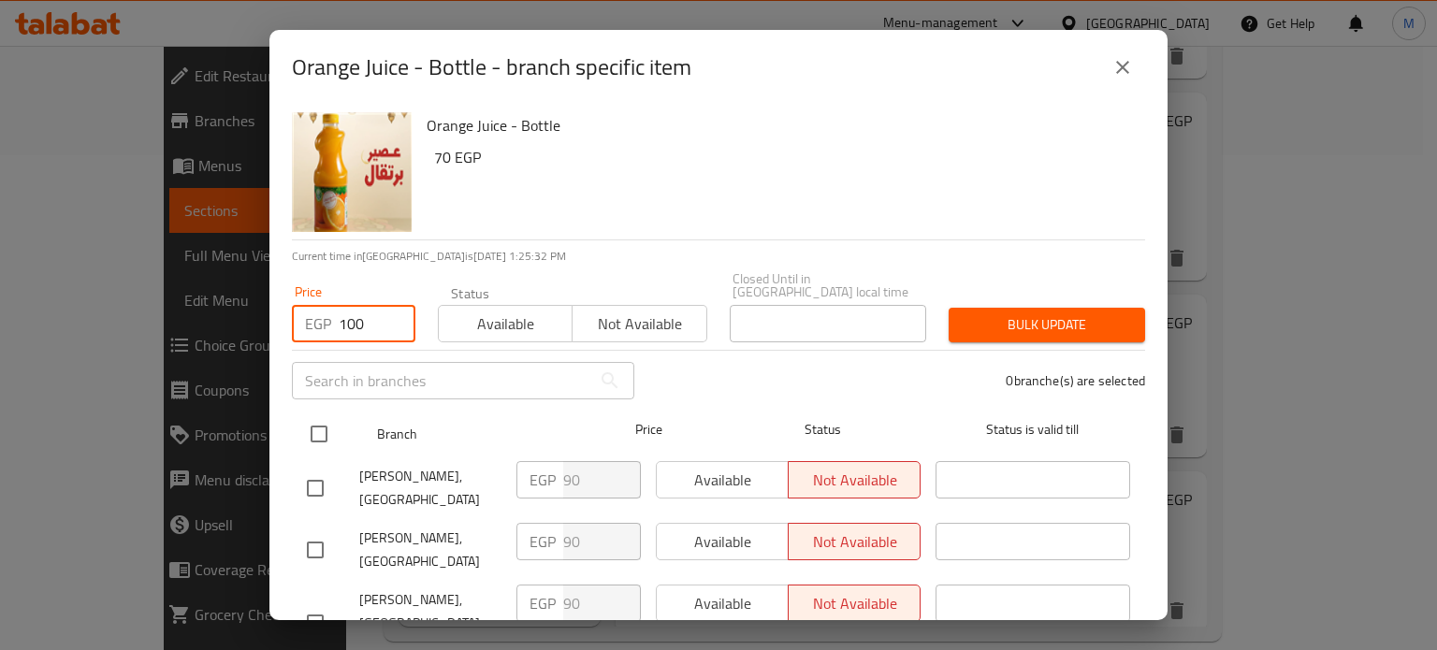
type input "100"
click at [309, 415] on input "checkbox" at bounding box center [318, 434] width 39 height 39
checkbox input "true"
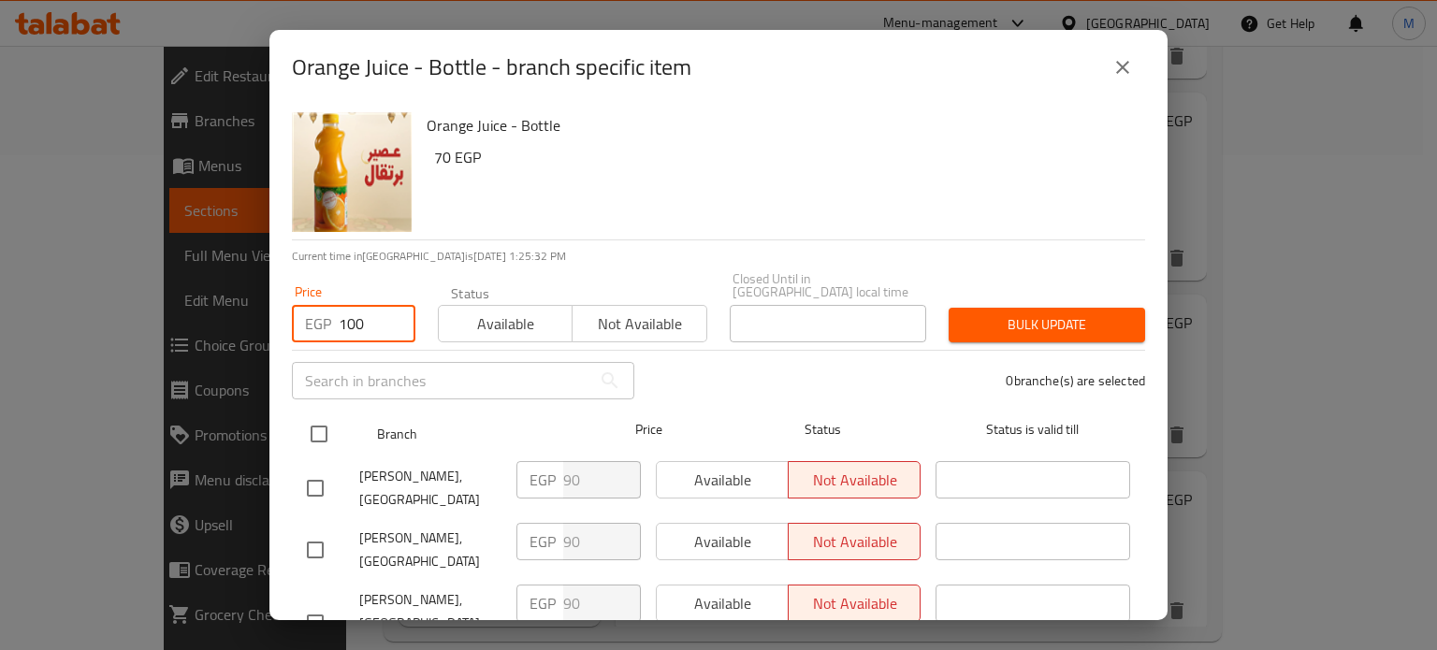
checkbox input "true"
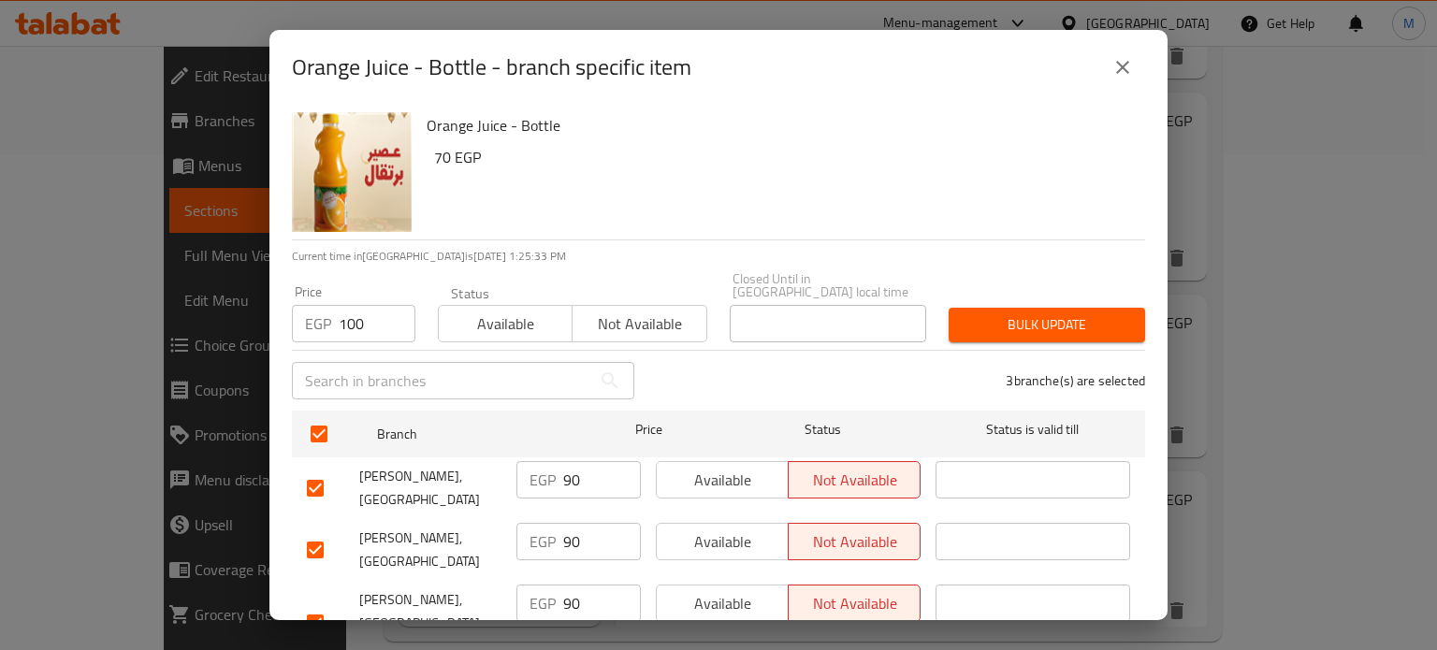
click at [984, 313] on span "Bulk update" at bounding box center [1047, 324] width 167 height 23
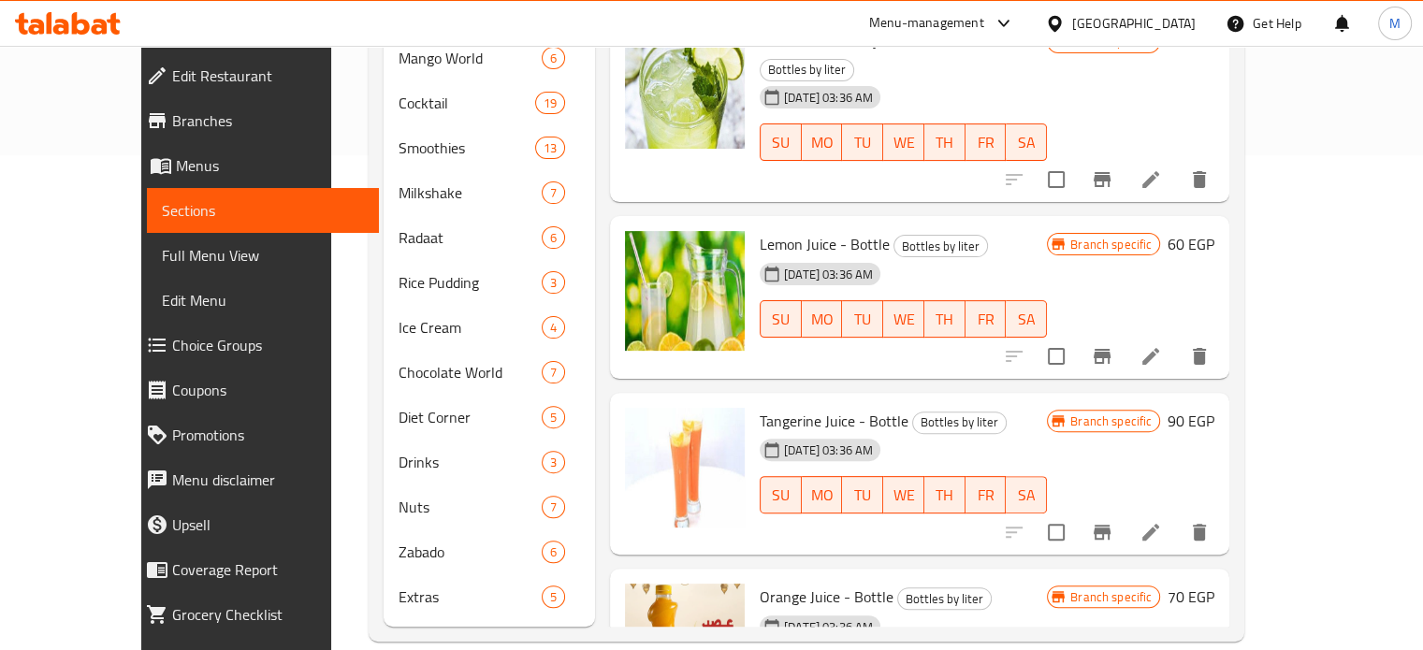
scroll to position [0, 0]
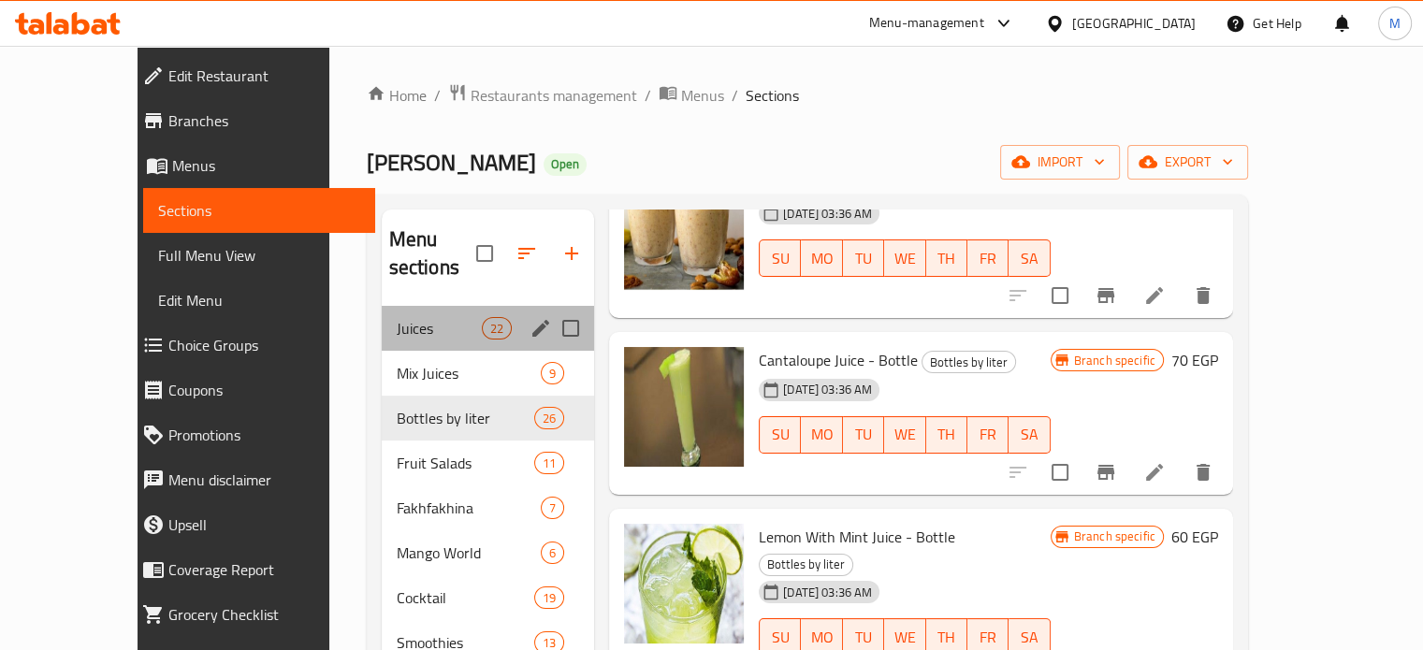
click at [404, 306] on div "Juices 22" at bounding box center [488, 328] width 213 height 45
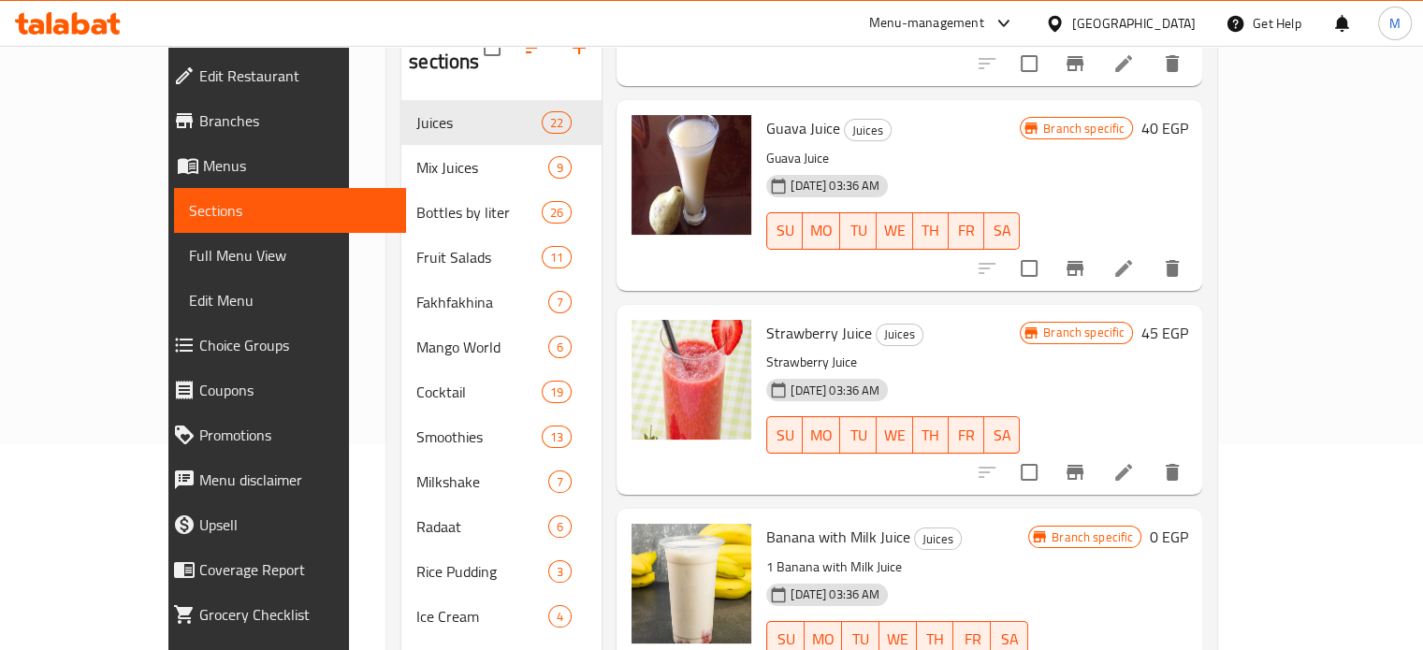
scroll to position [240, 0]
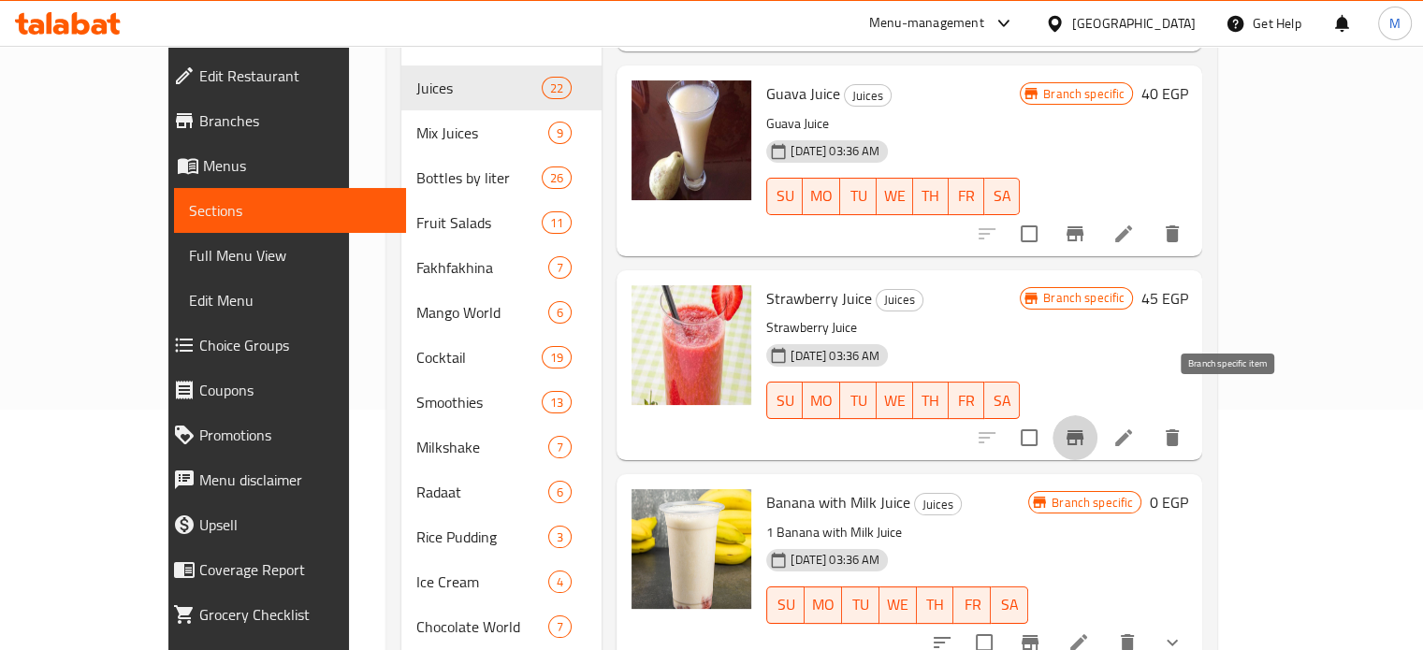
click at [1084, 430] on icon "Branch-specific-item" at bounding box center [1075, 437] width 17 height 15
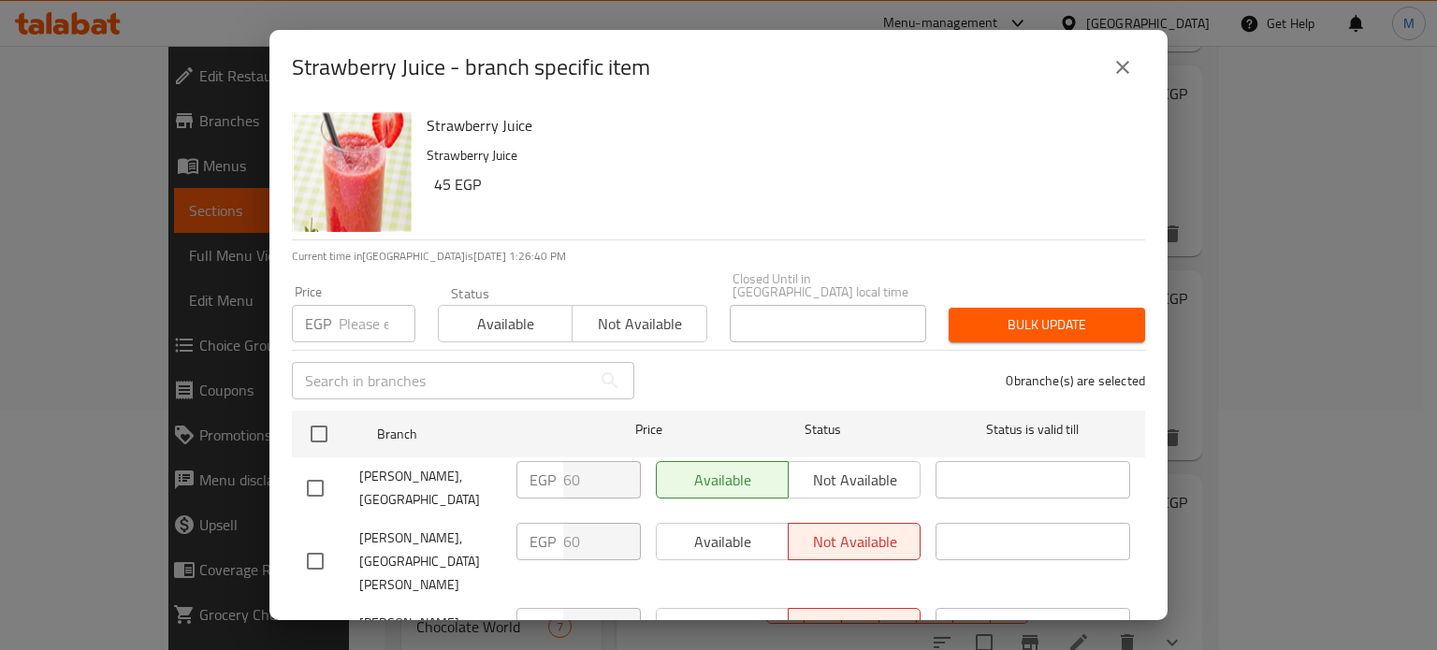
click at [367, 320] on input "number" at bounding box center [377, 323] width 77 height 37
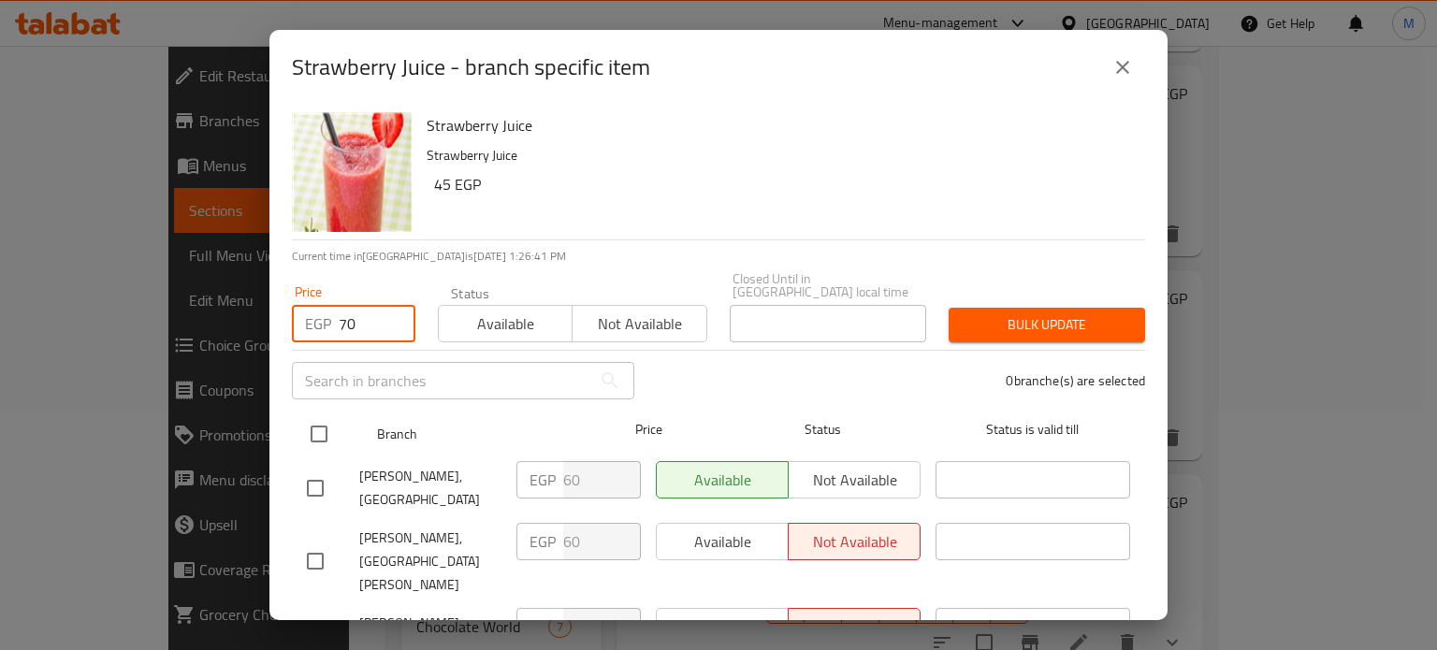
type input "70"
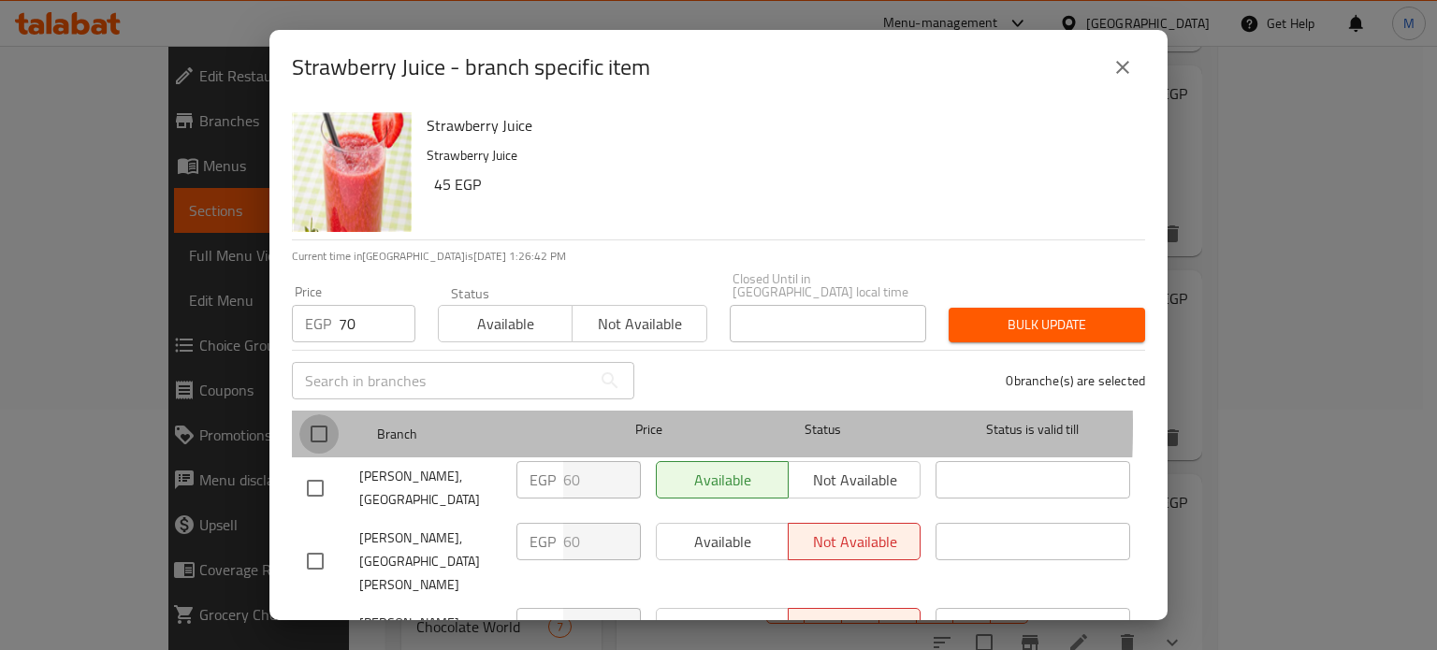
click at [316, 415] on input "checkbox" at bounding box center [318, 434] width 39 height 39
checkbox input "true"
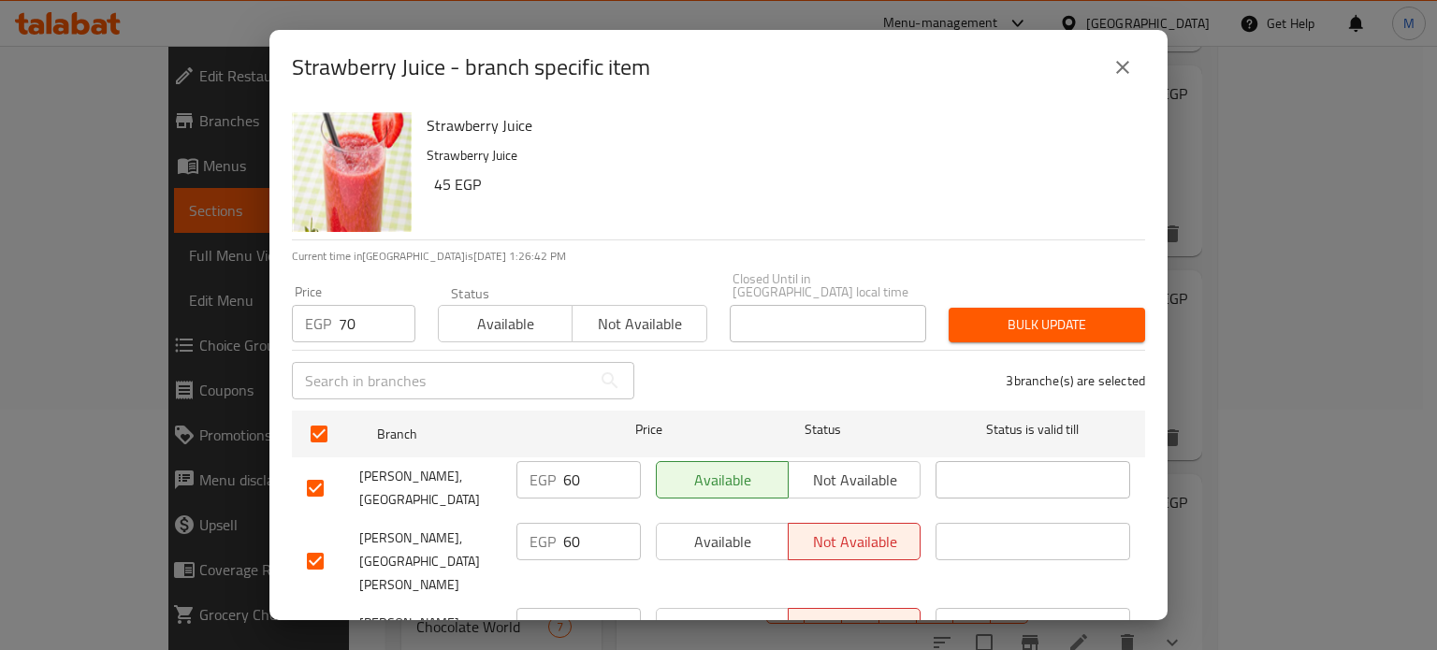
click at [1011, 325] on button "Bulk update" at bounding box center [1047, 325] width 197 height 35
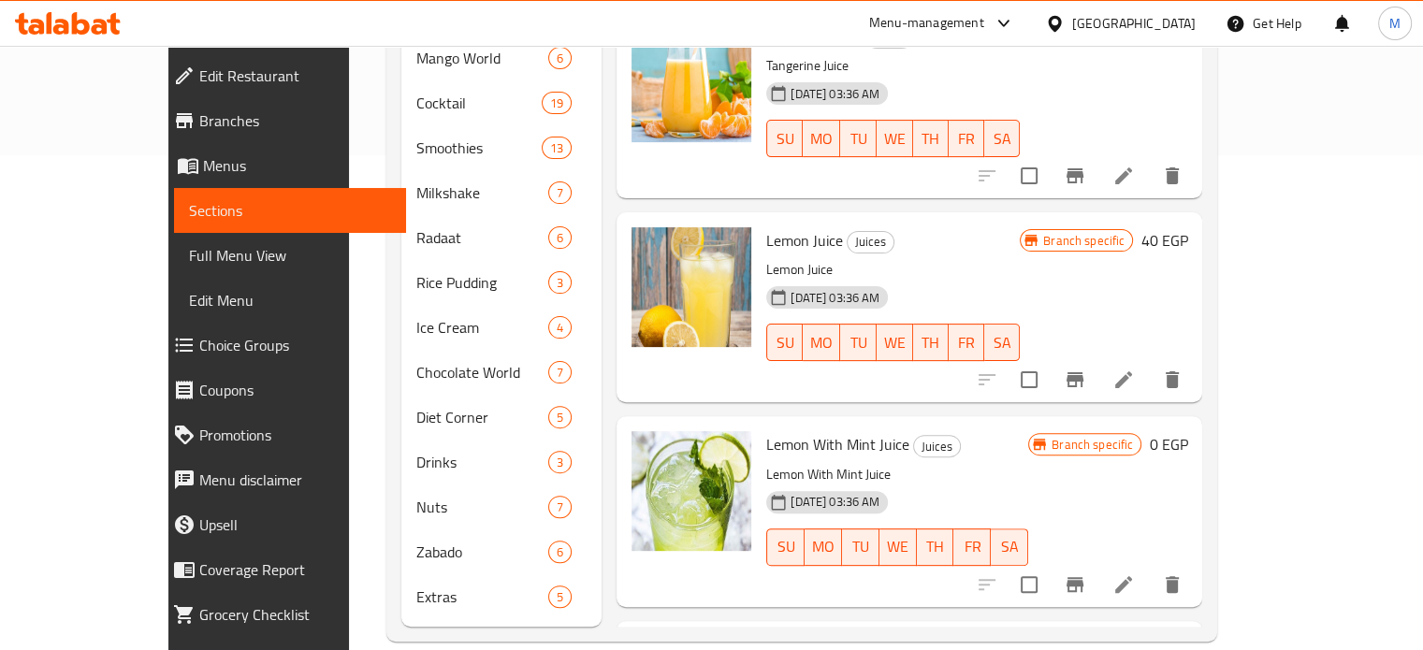
scroll to position [0, 0]
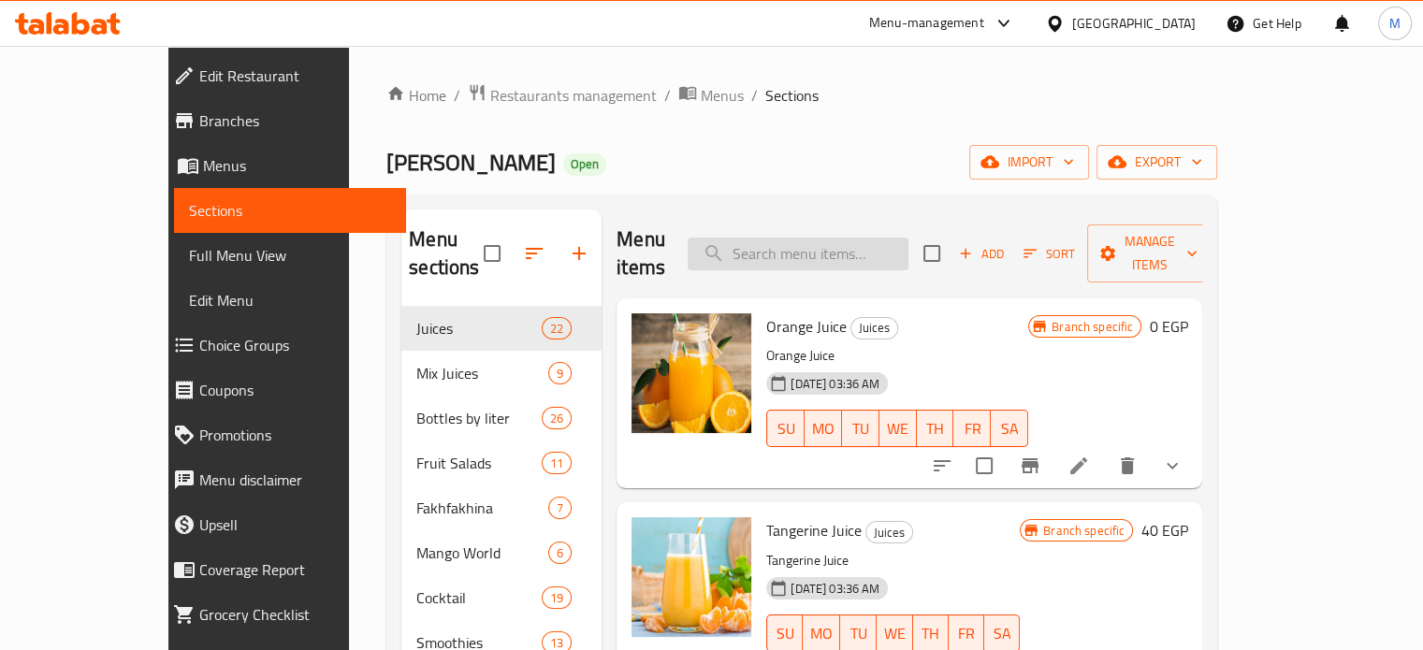
click at [869, 238] on input "search" at bounding box center [798, 254] width 221 height 33
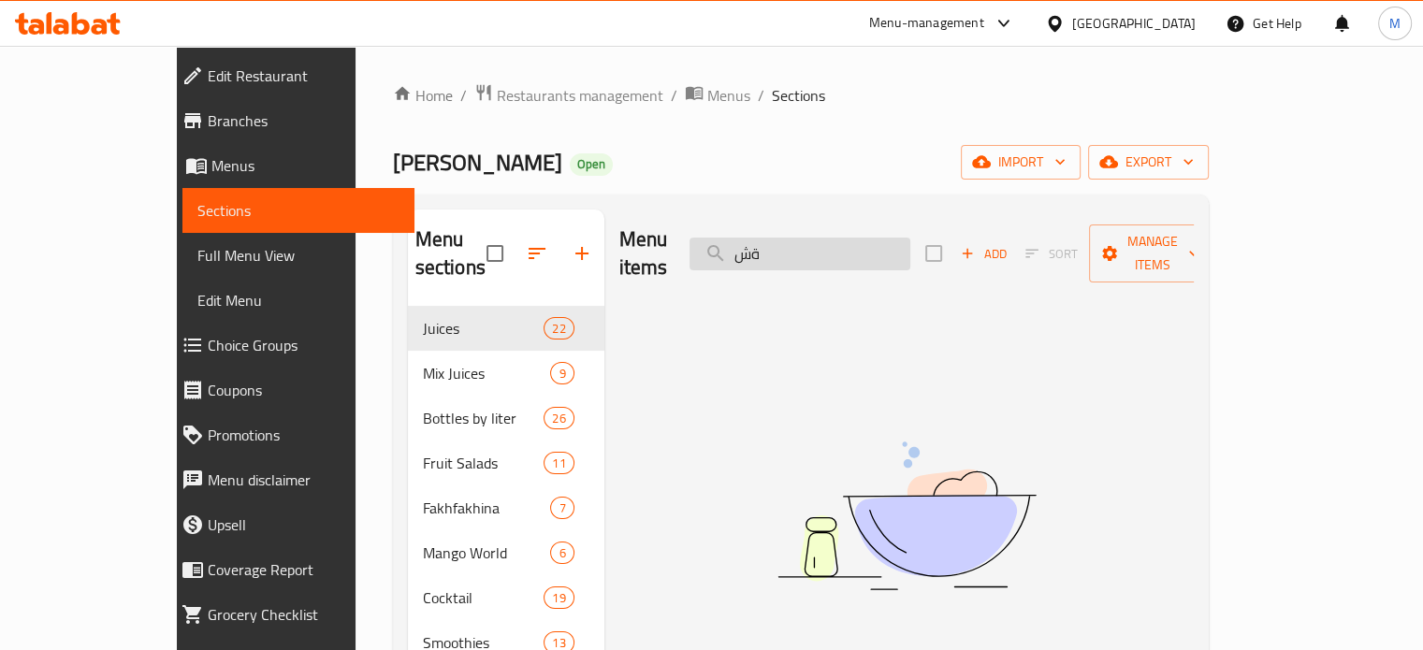
type input "ة"
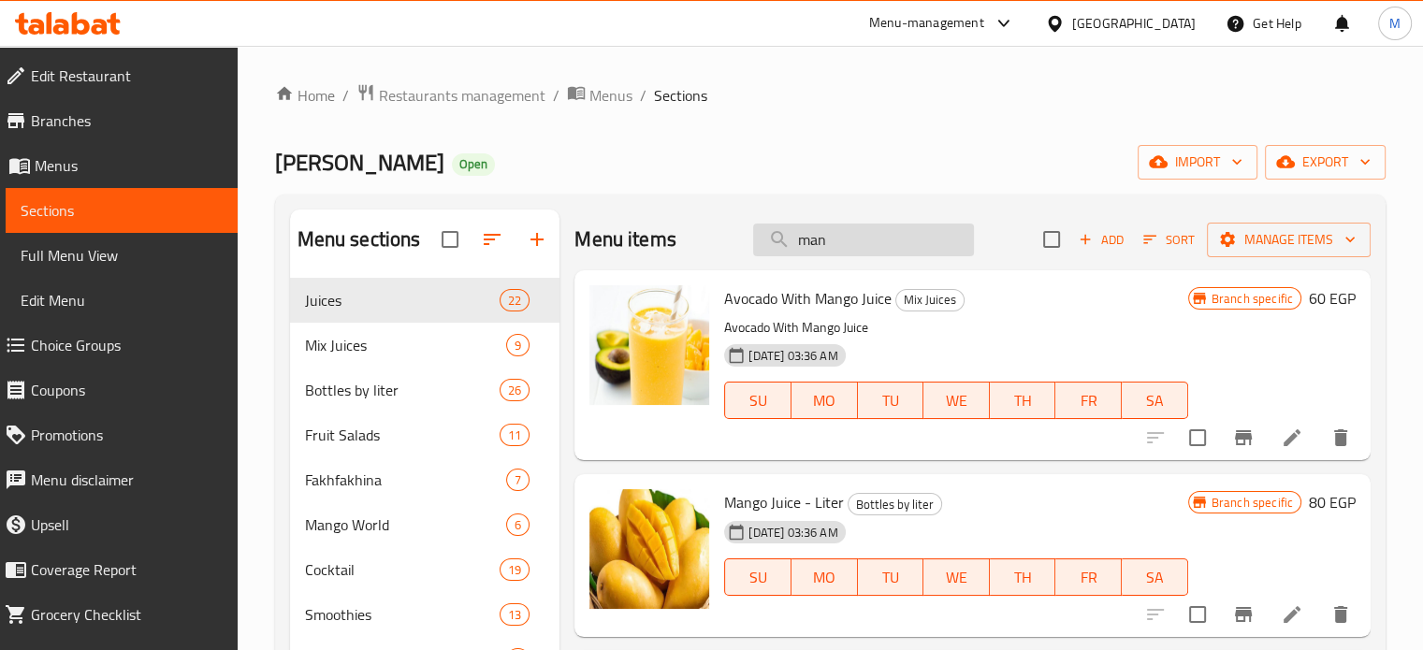
click at [854, 236] on input "man" at bounding box center [863, 240] width 221 height 33
paste input "[PERSON_NAME]"
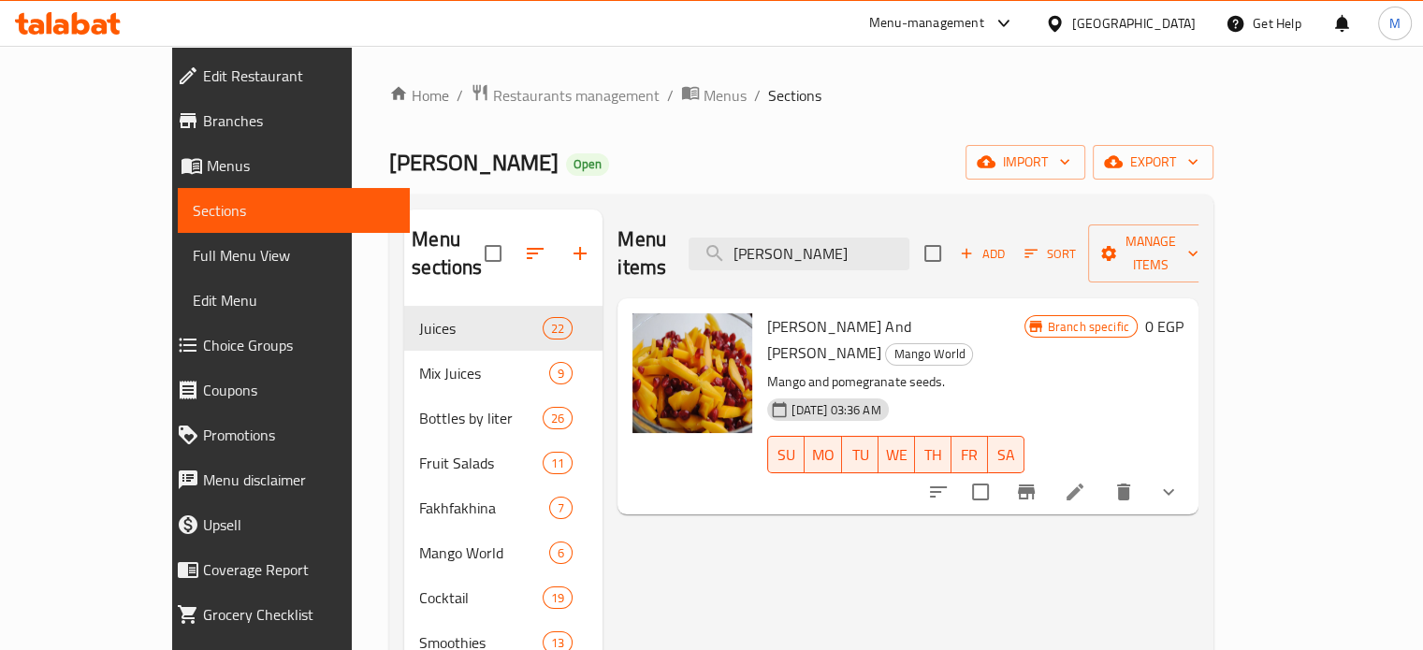
type input "[PERSON_NAME]"
click at [1049, 470] on button "Branch-specific-item" at bounding box center [1026, 492] width 45 height 45
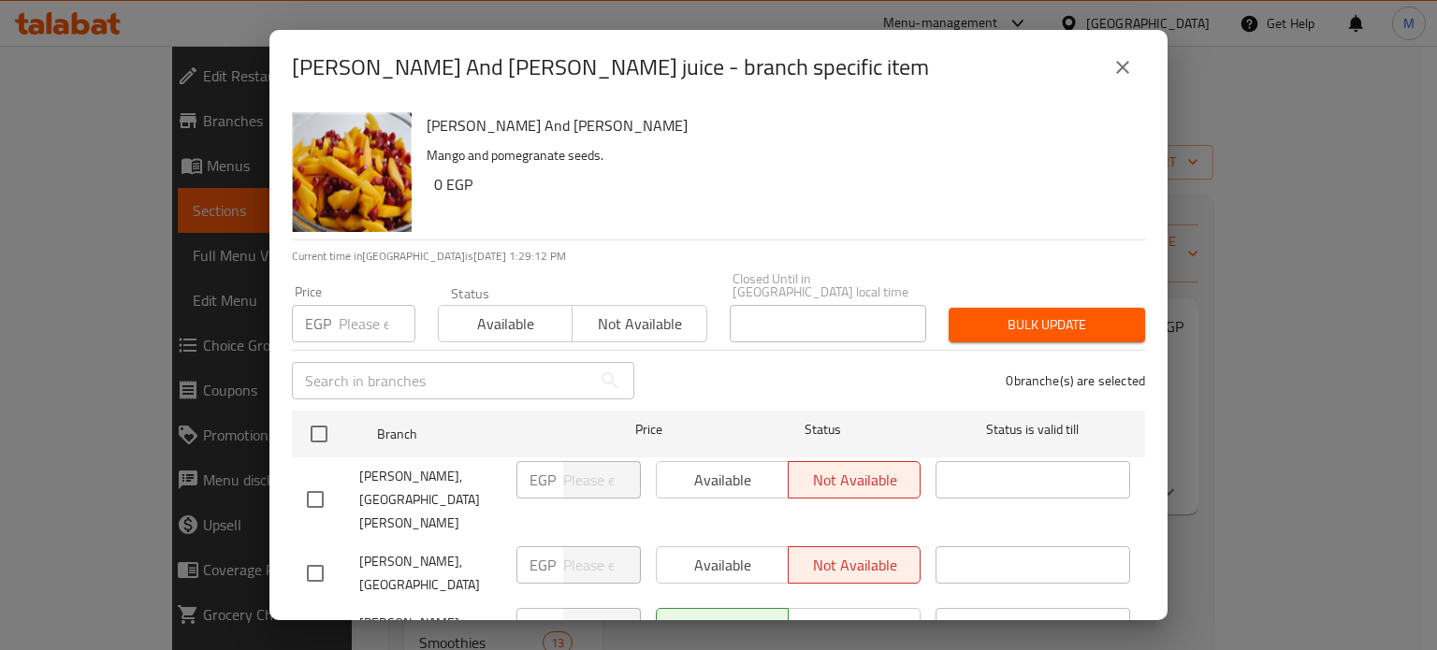
click at [1122, 56] on icon "close" at bounding box center [1123, 67] width 22 height 22
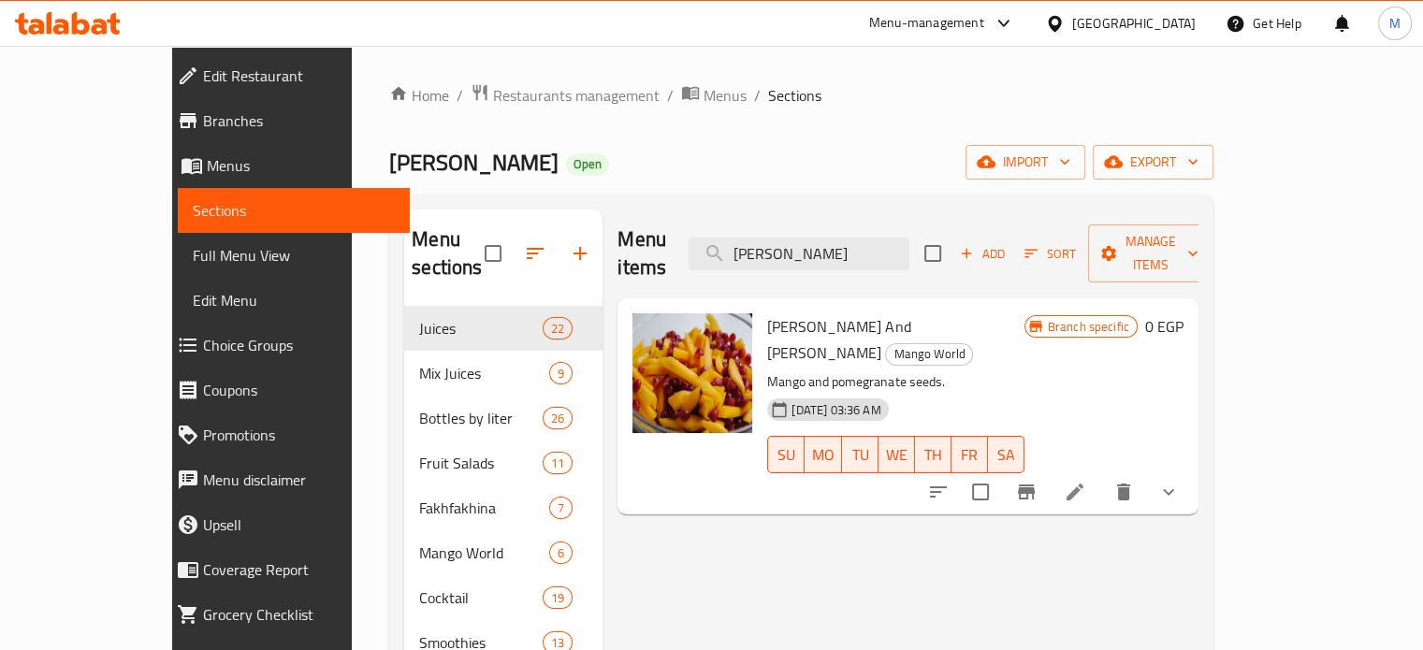
click at [1180, 481] on icon "show more" at bounding box center [1169, 492] width 22 height 22
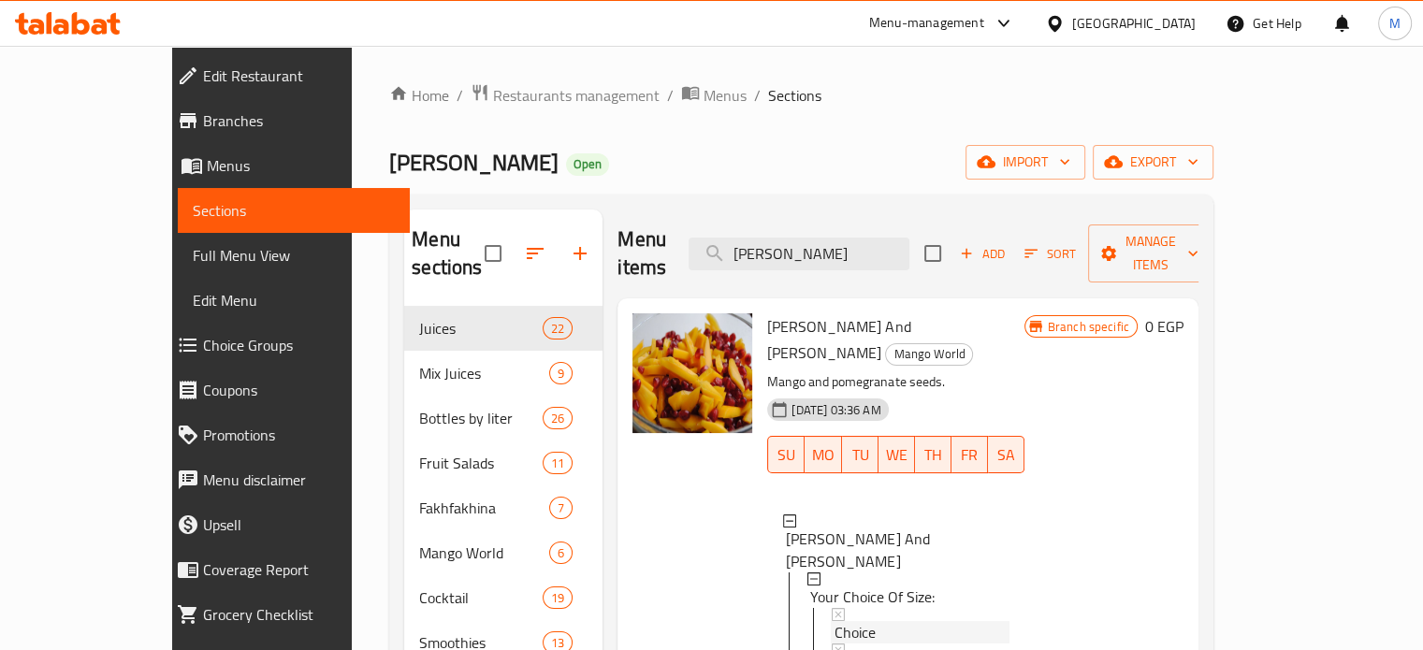
click at [835, 621] on span "Choice" at bounding box center [855, 632] width 41 height 22
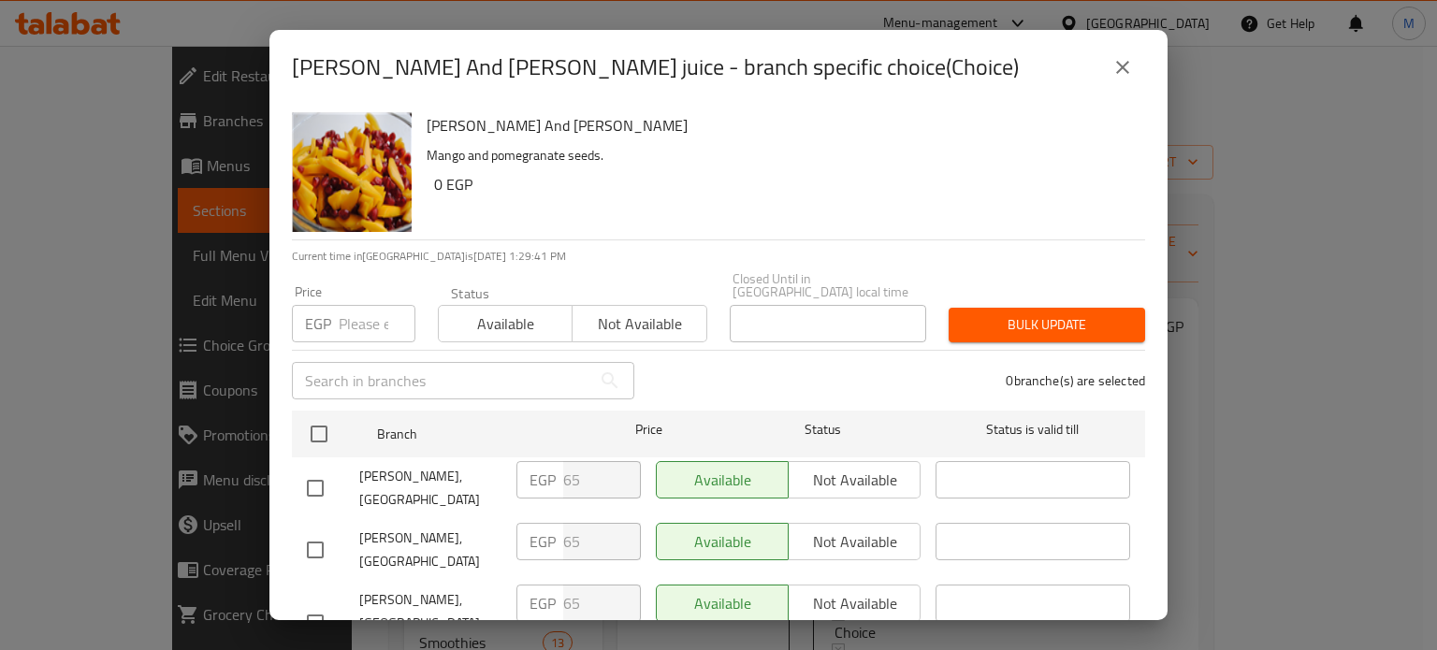
click at [349, 306] on input "number" at bounding box center [377, 323] width 77 height 37
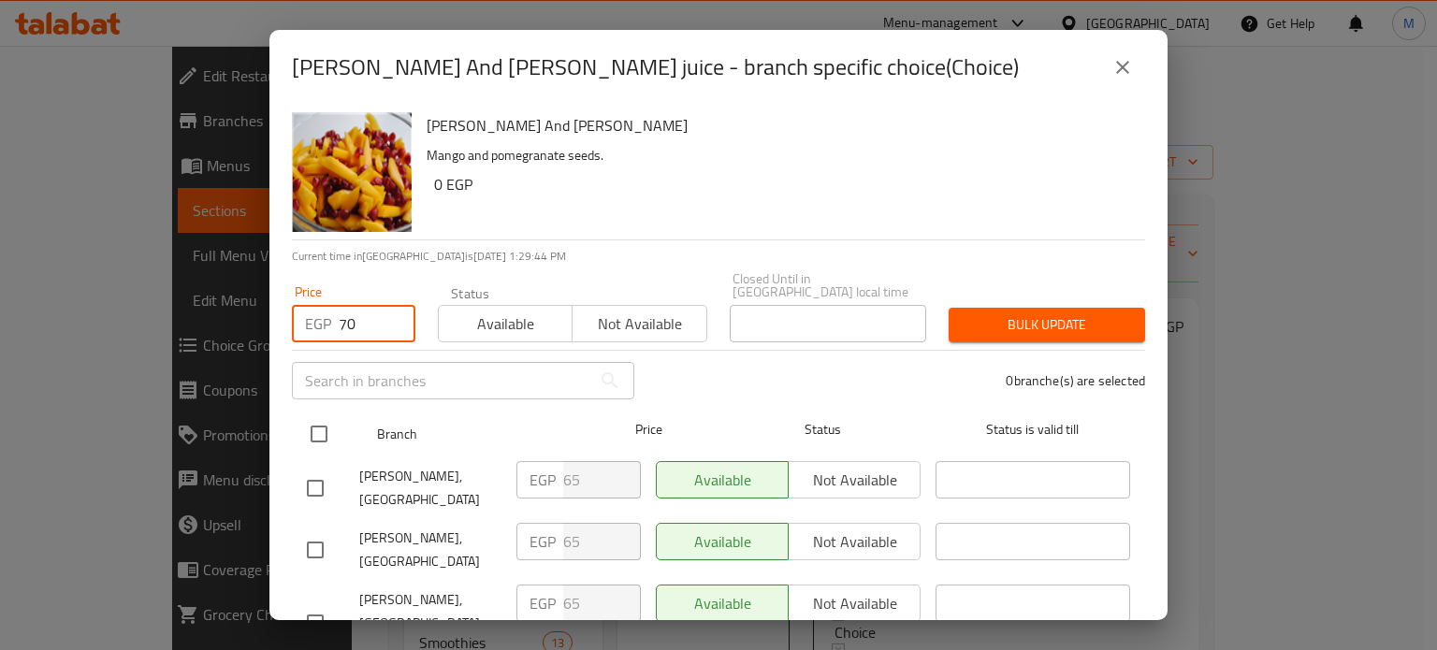
type input "70"
click at [318, 420] on input "checkbox" at bounding box center [318, 434] width 39 height 39
checkbox input "true"
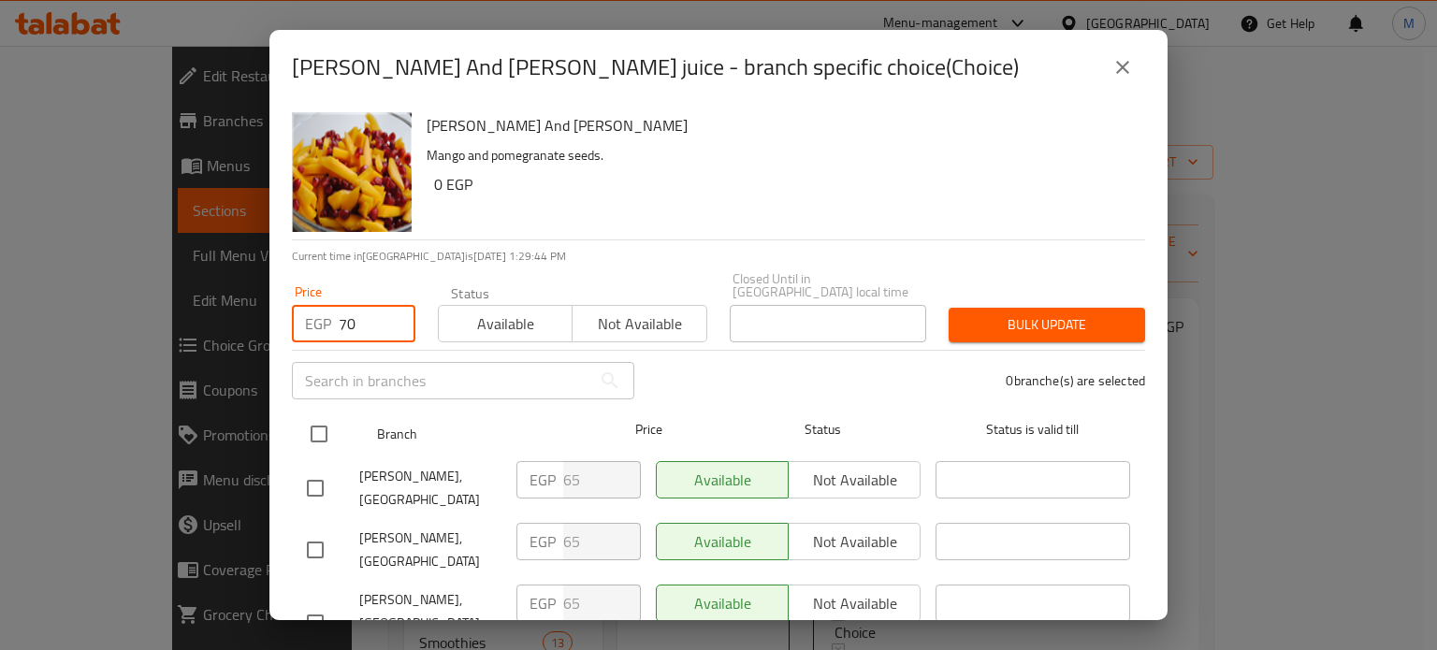
checkbox input "true"
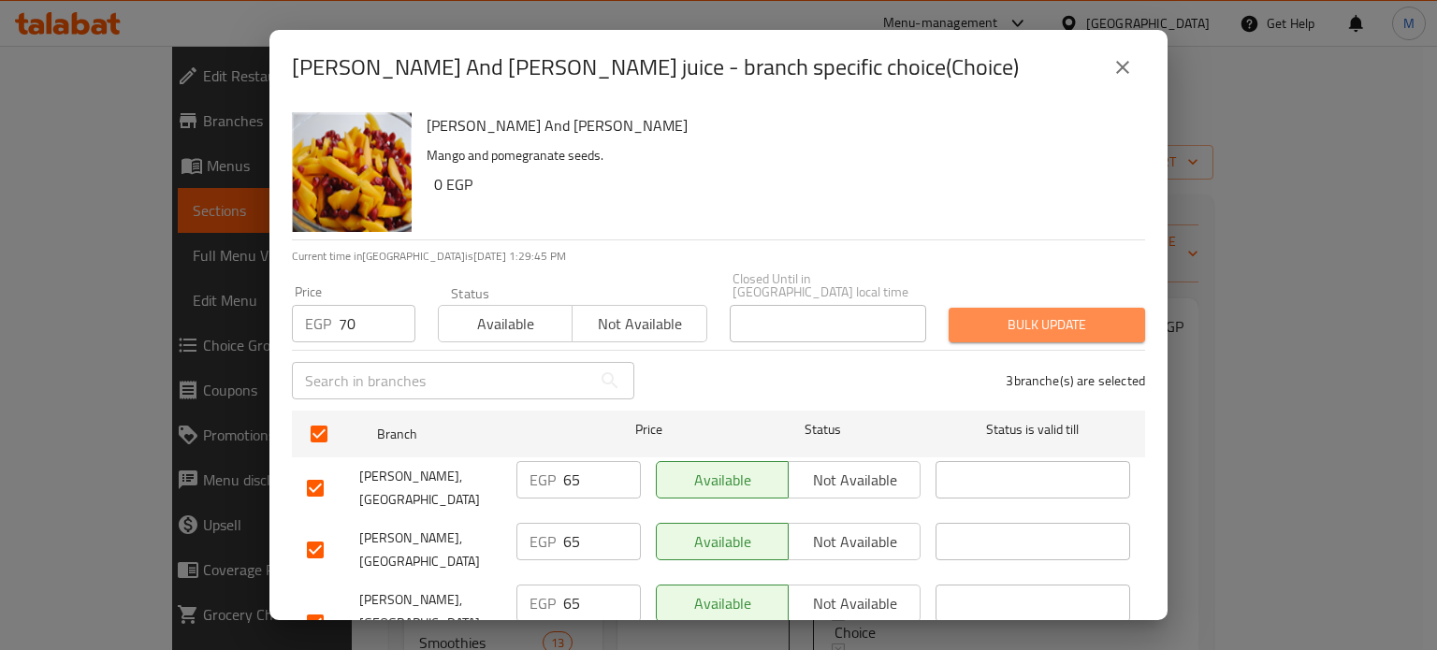
click at [1038, 313] on span "Bulk update" at bounding box center [1047, 324] width 167 height 23
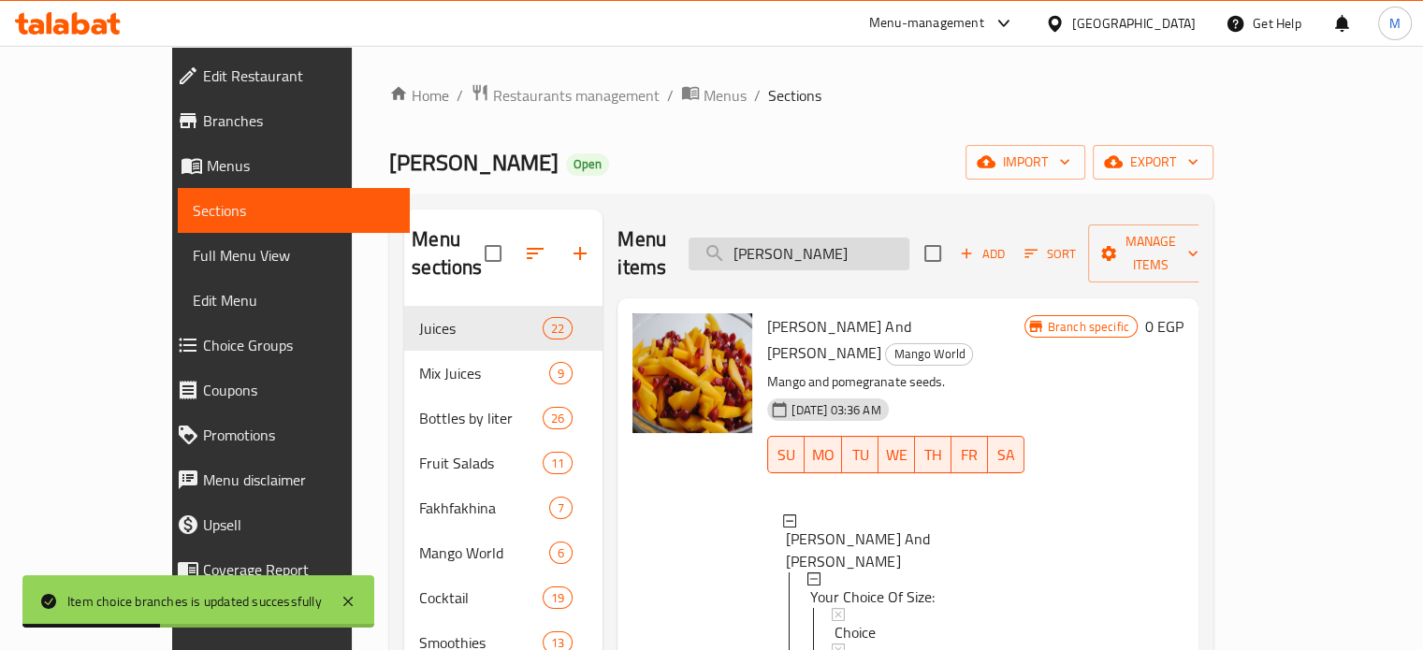
click at [865, 238] on input "[PERSON_NAME]" at bounding box center [799, 254] width 221 height 33
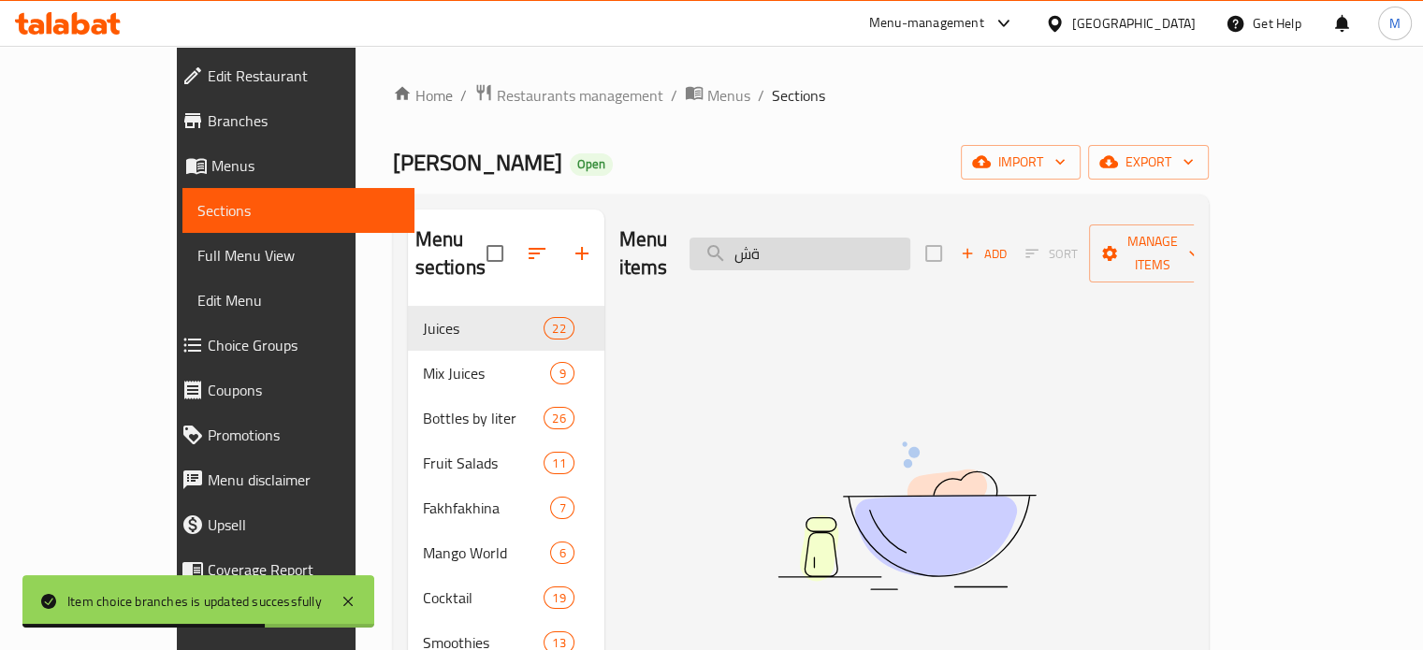
type input "ة"
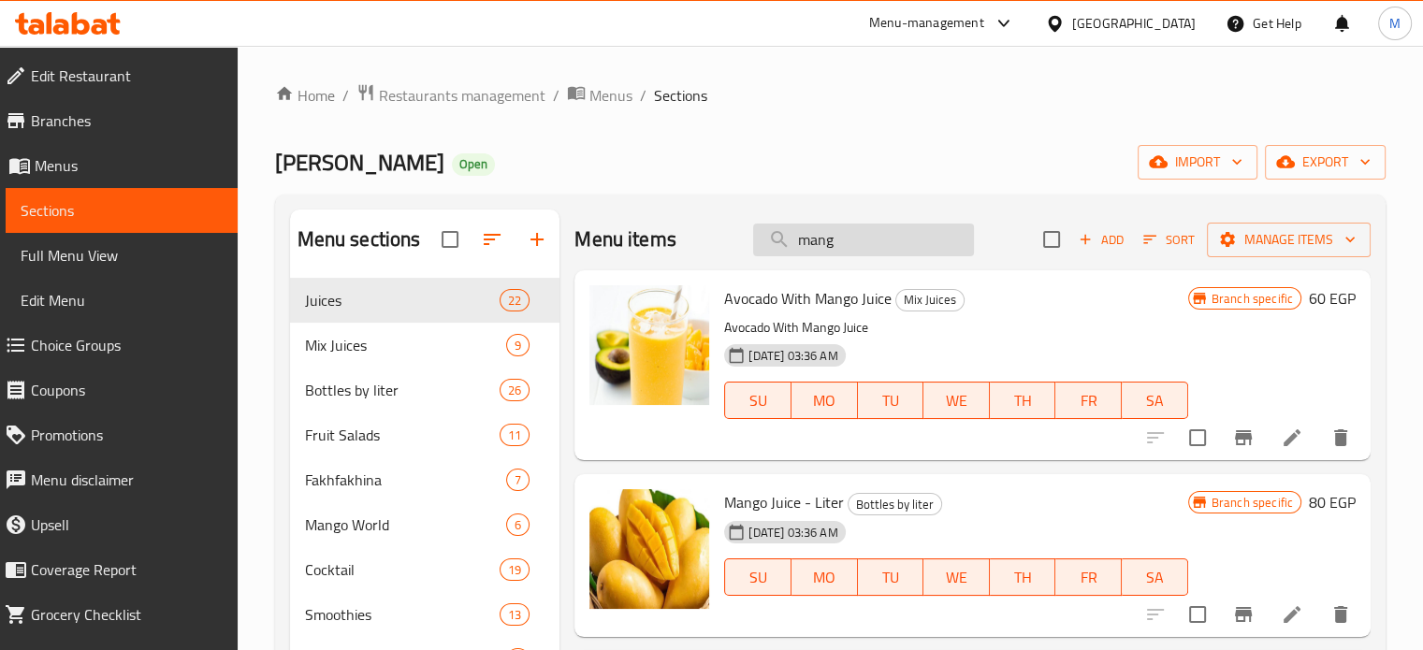
click at [861, 228] on input "mang" at bounding box center [863, 240] width 221 height 33
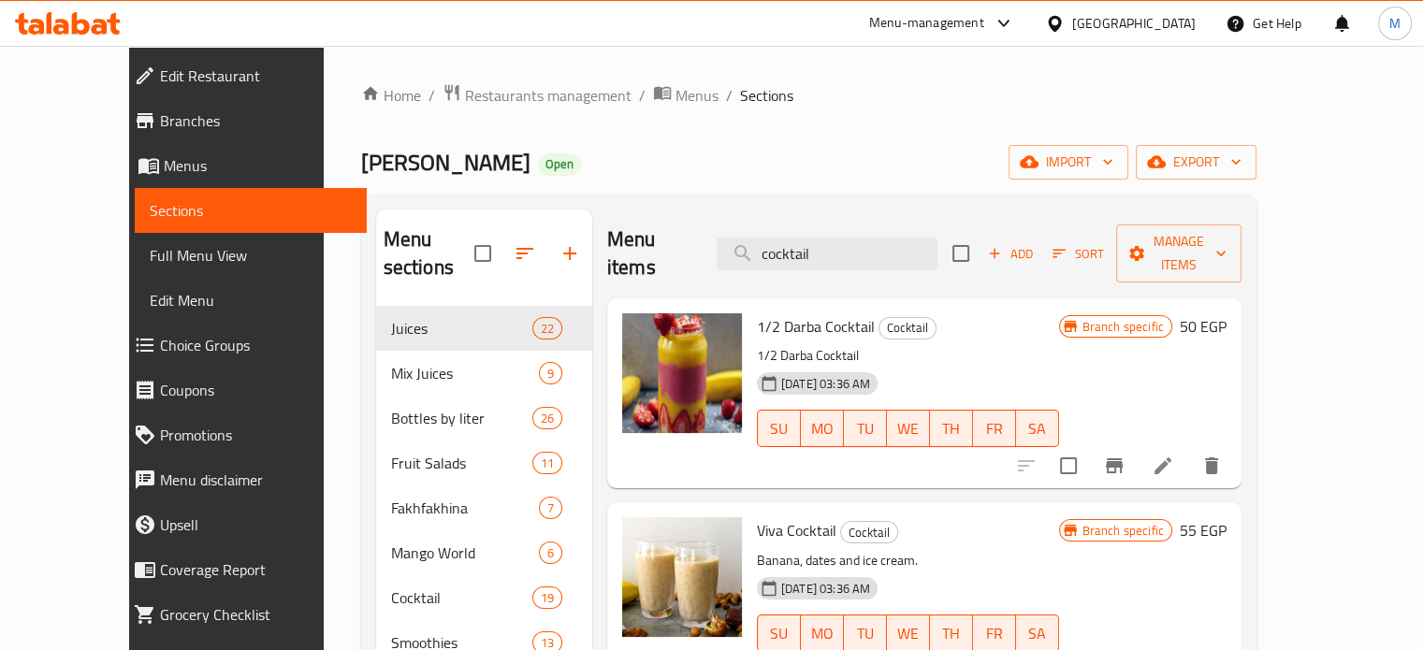
type input "cocktail"
click at [1123, 459] on icon "Branch-specific-item" at bounding box center [1114, 466] width 17 height 15
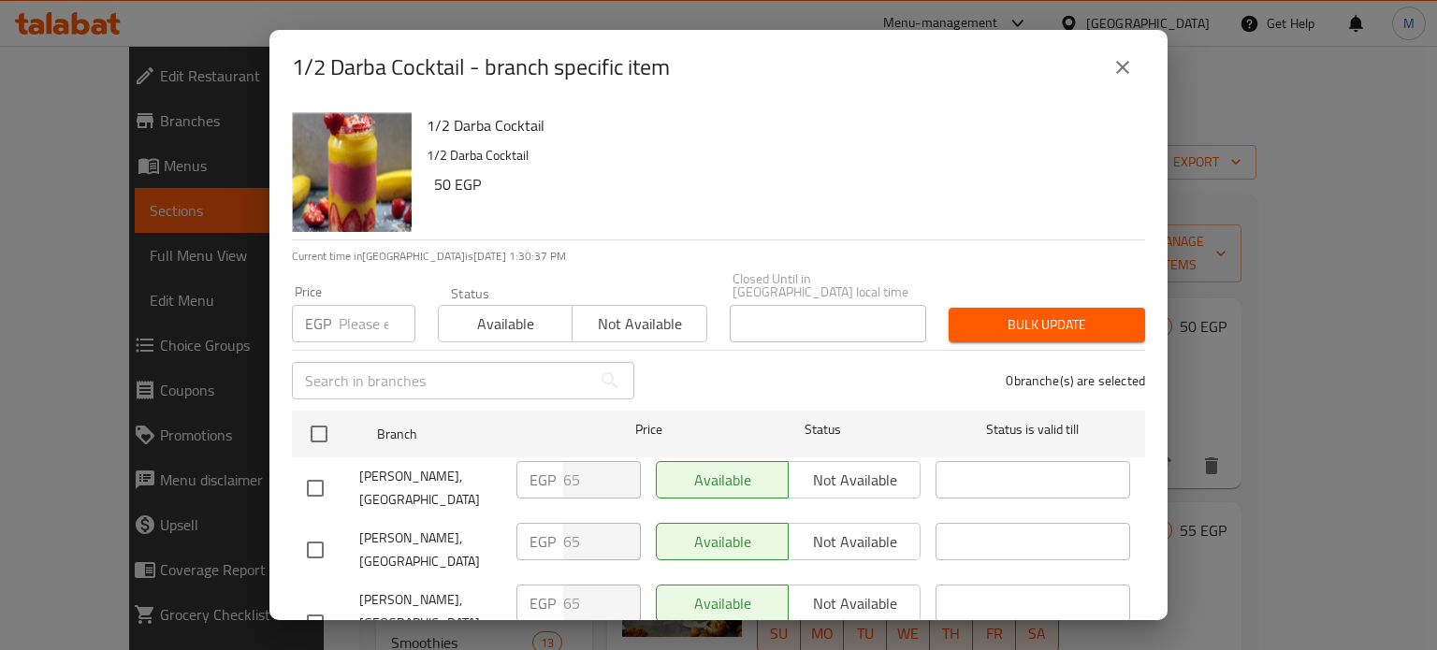
click at [364, 314] on input "number" at bounding box center [377, 323] width 77 height 37
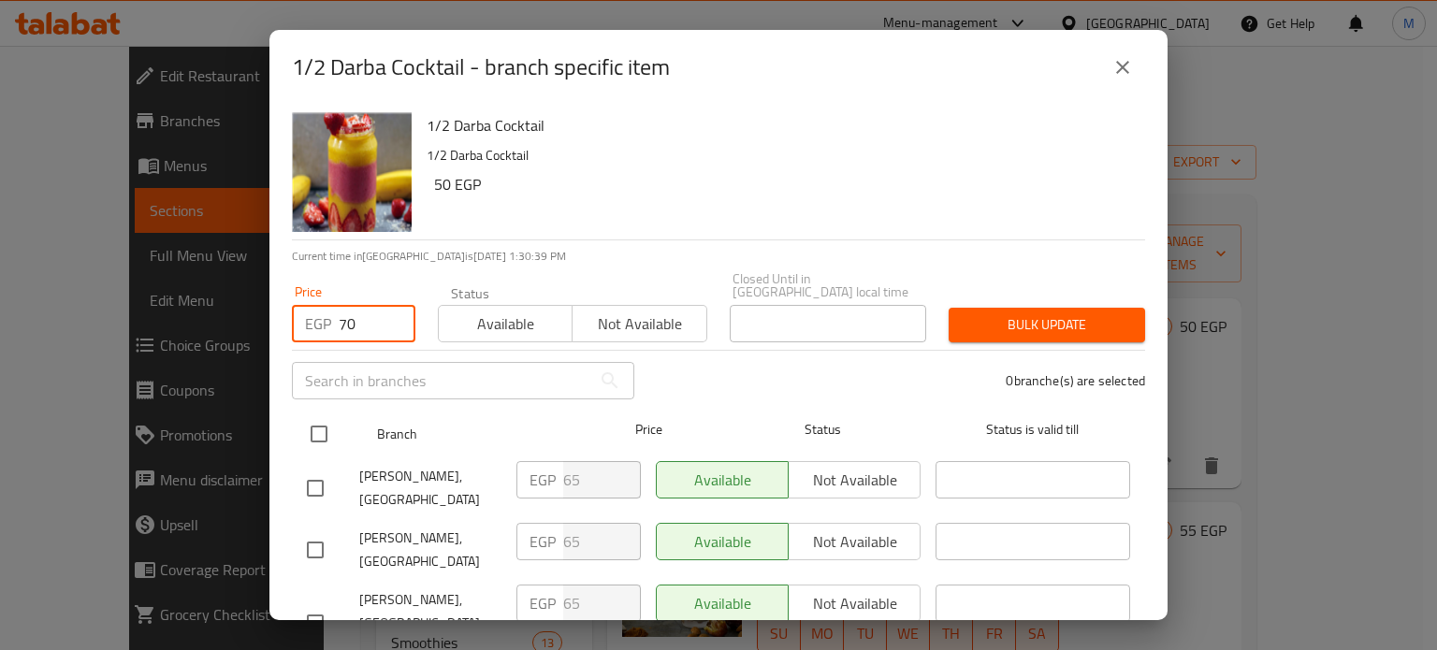
type input "70"
click at [314, 424] on input "checkbox" at bounding box center [318, 434] width 39 height 39
checkbox input "true"
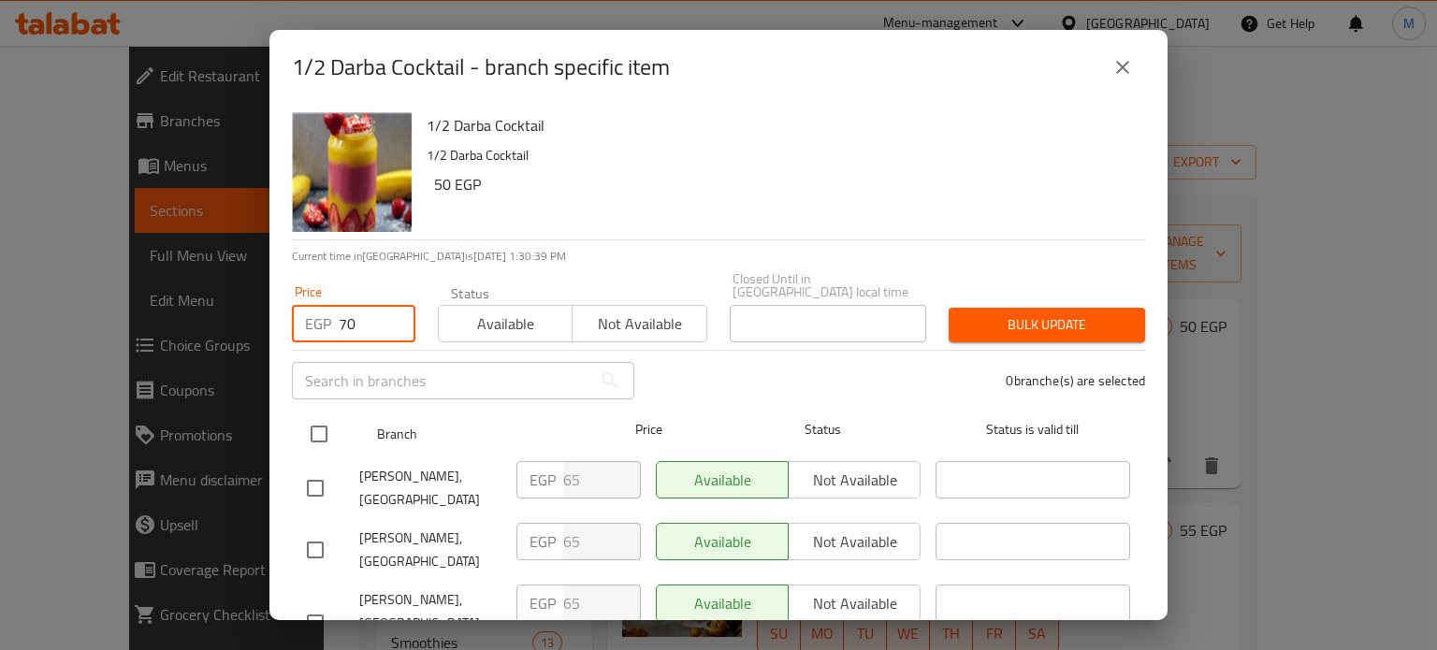
checkbox input "true"
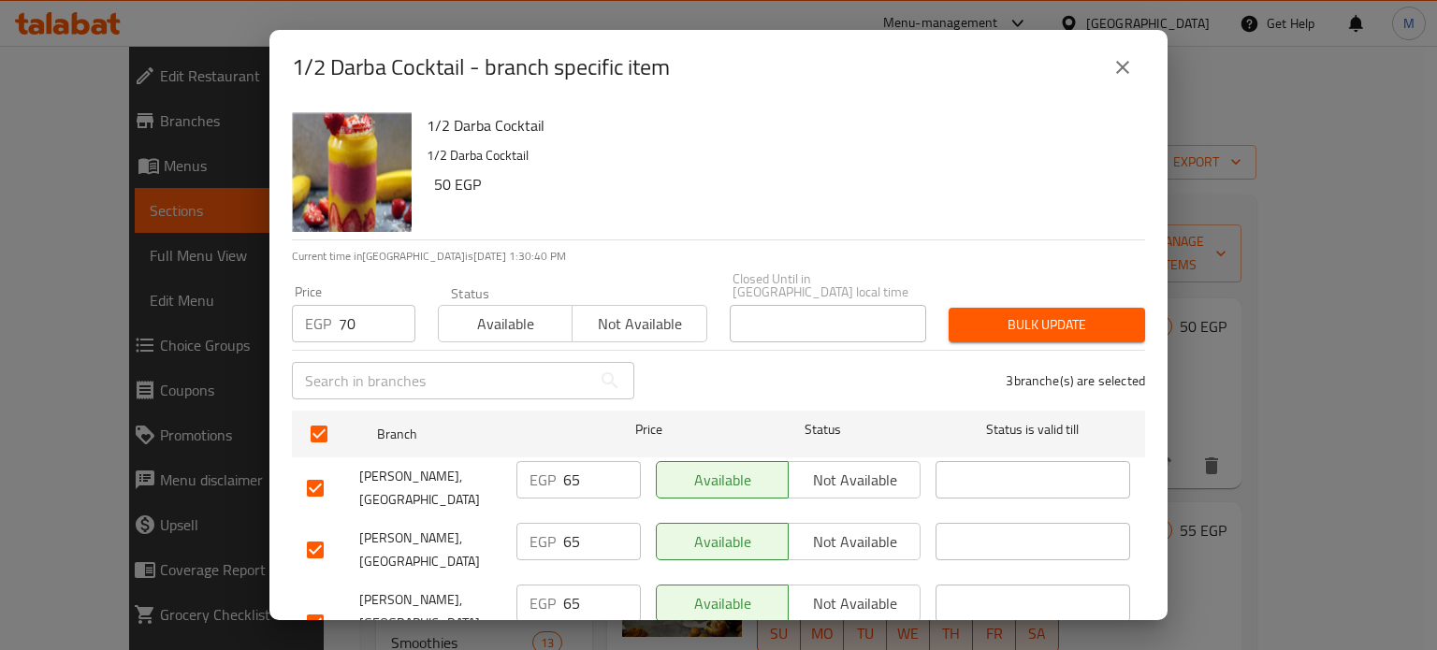
click at [978, 297] on div "Bulk update" at bounding box center [1047, 325] width 219 height 57
click at [981, 308] on button "Bulk update" at bounding box center [1047, 325] width 197 height 35
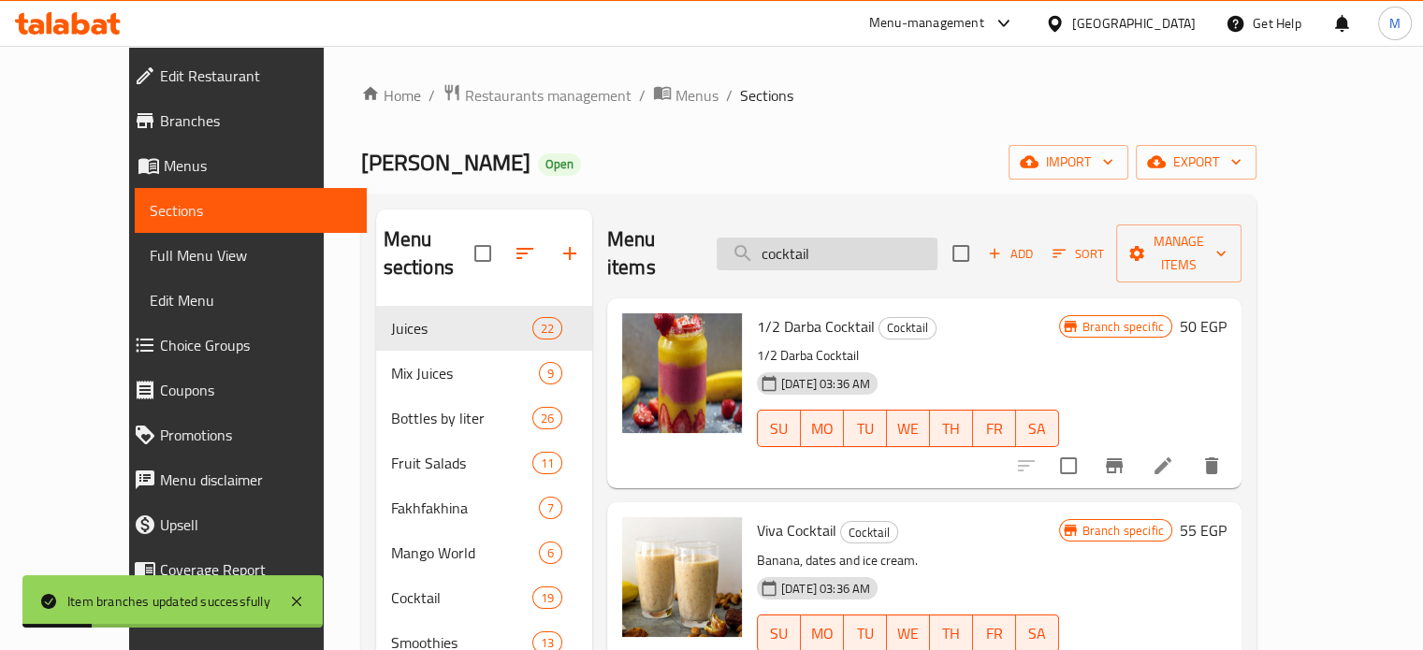
click at [881, 238] on input "cocktail" at bounding box center [827, 254] width 221 height 33
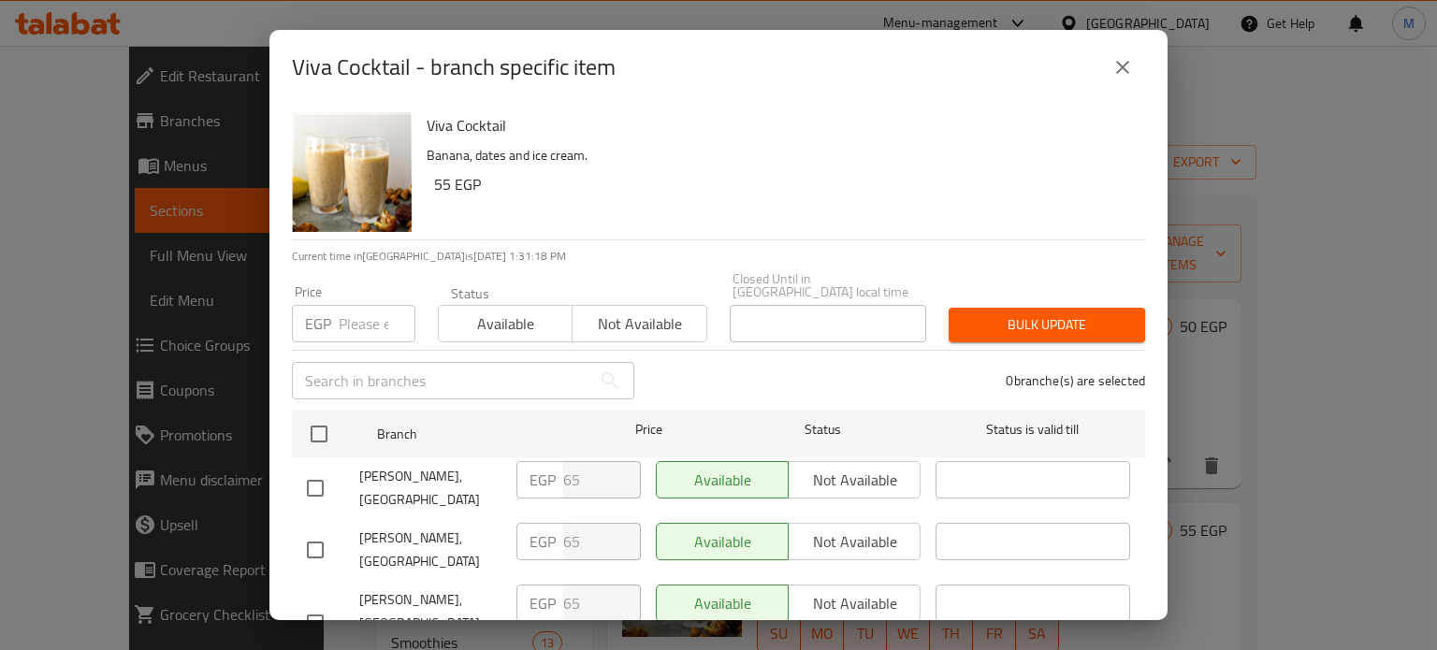
click at [362, 320] on input "number" at bounding box center [377, 323] width 77 height 37
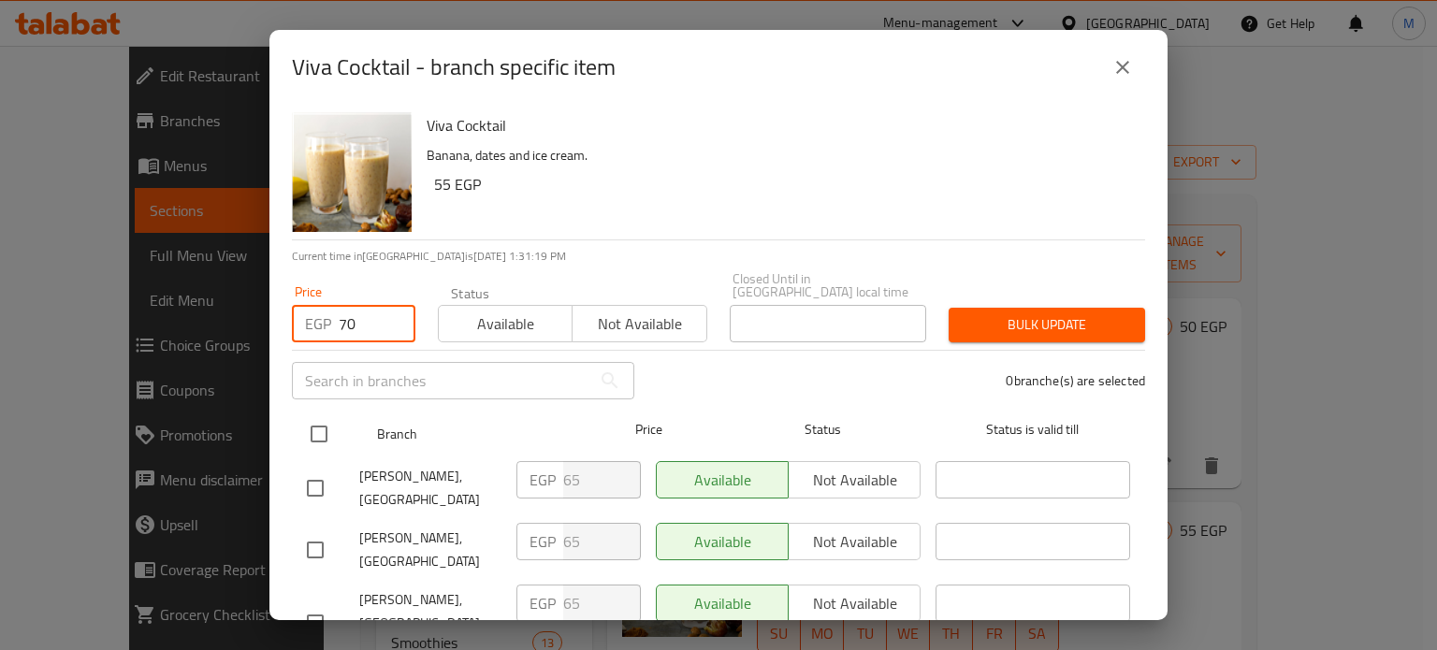
type input "70"
click at [322, 427] on input "checkbox" at bounding box center [318, 434] width 39 height 39
checkbox input "true"
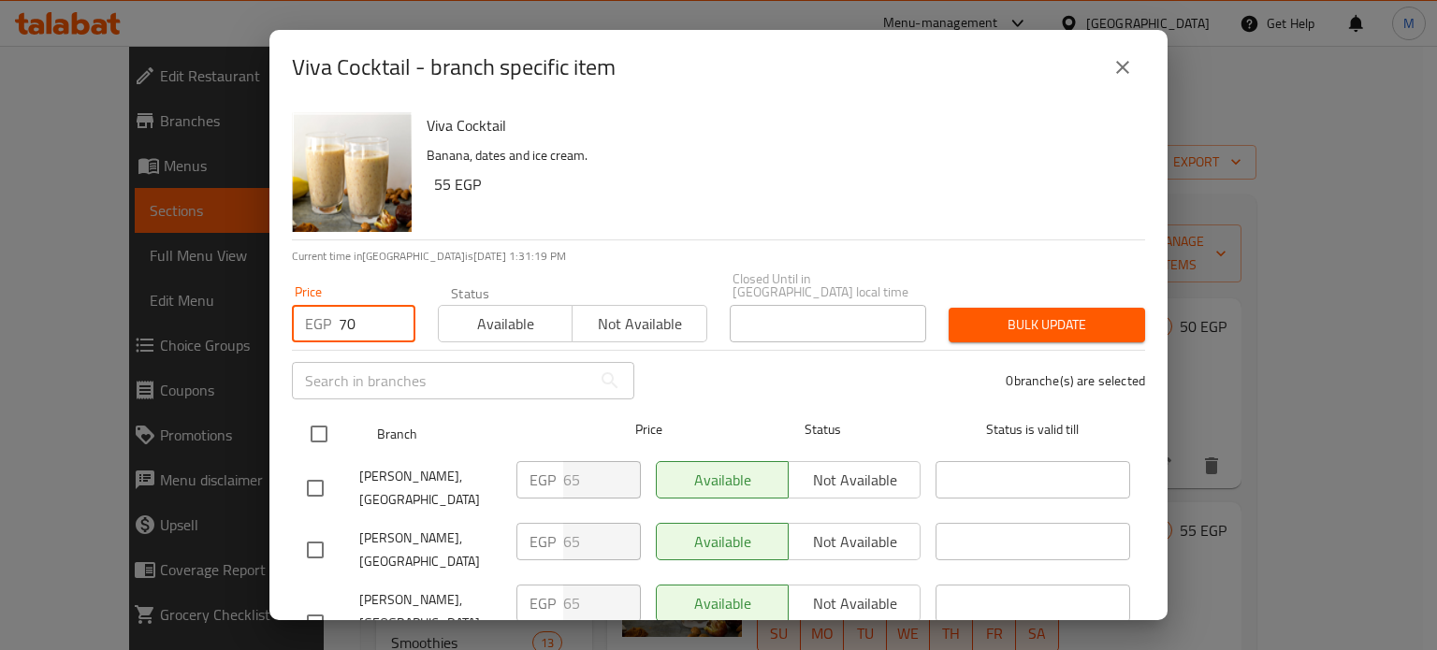
checkbox input "true"
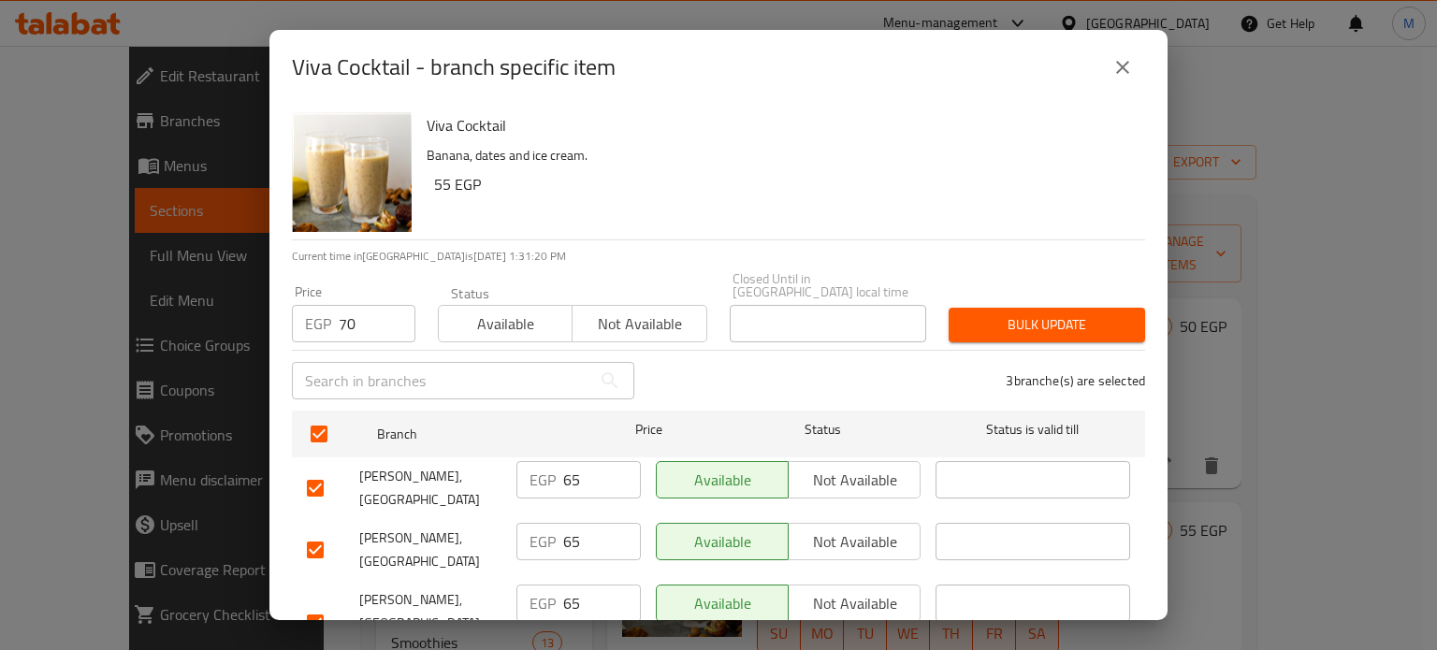
click at [964, 313] on span "Bulk update" at bounding box center [1047, 324] width 167 height 23
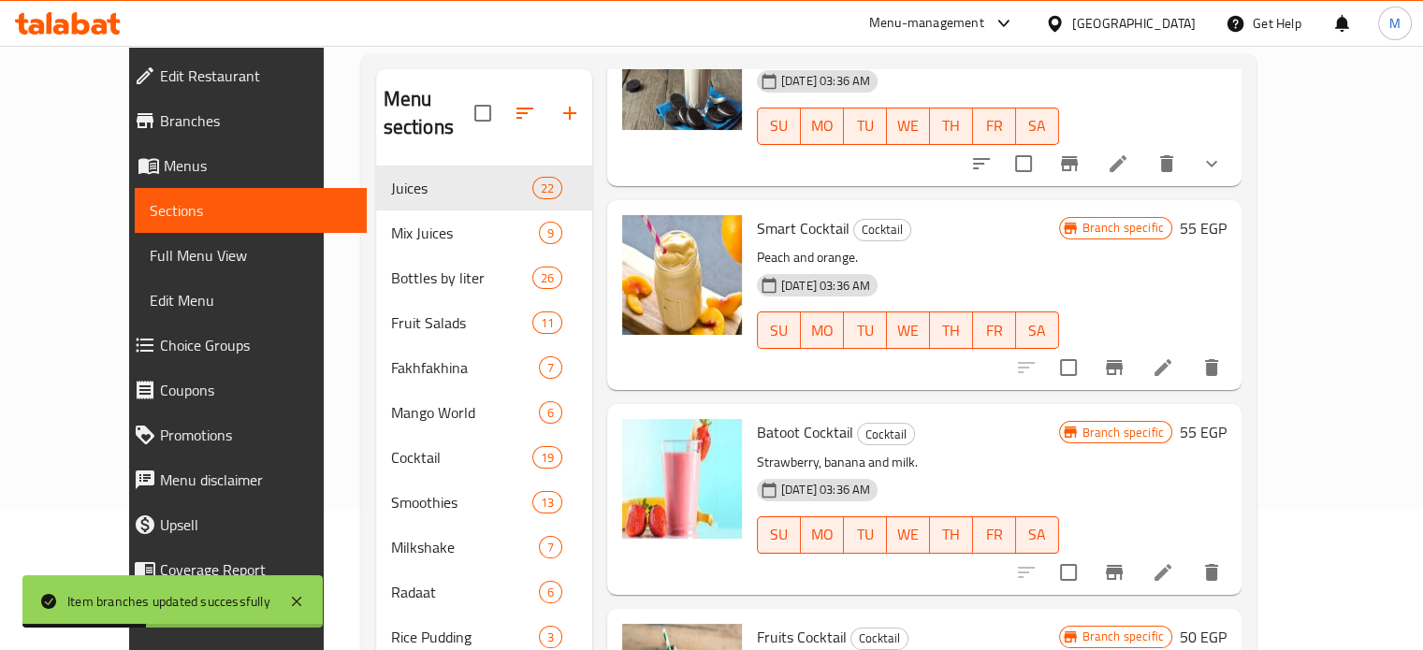
scroll to position [158, 0]
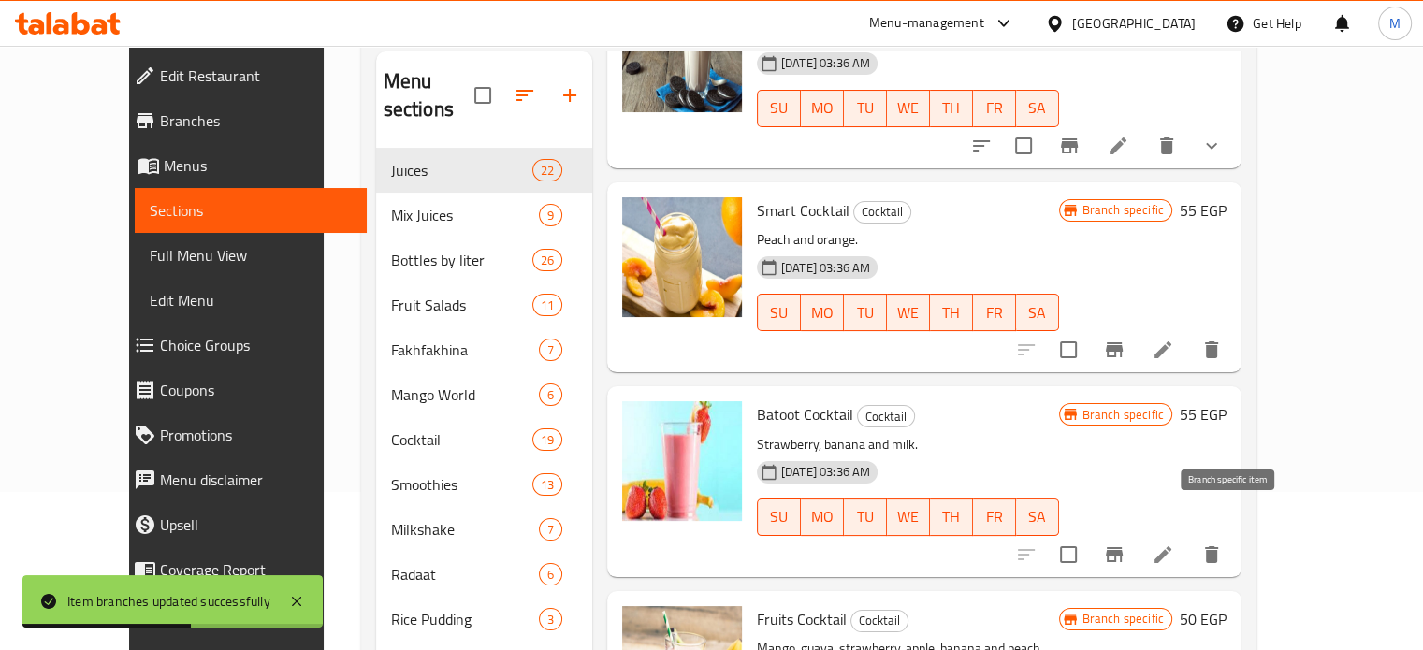
click at [1126, 544] on icon "Branch-specific-item" at bounding box center [1114, 555] width 22 height 22
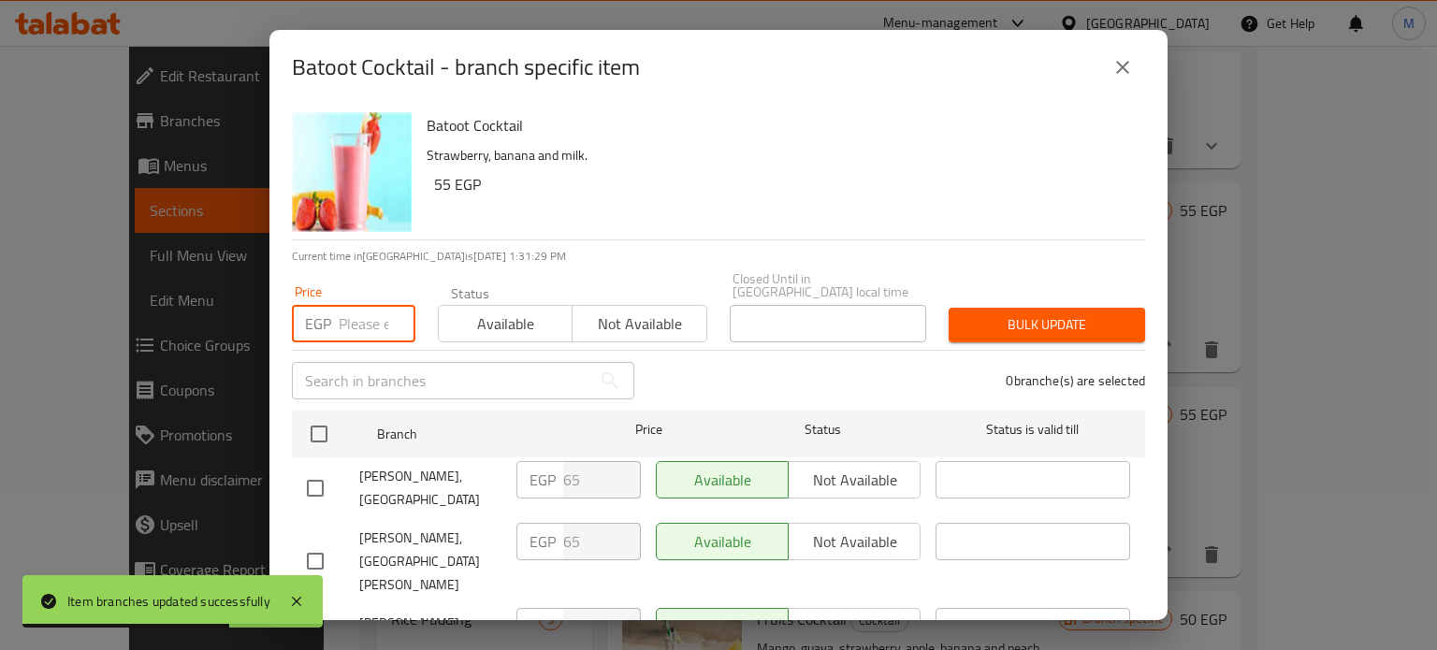
click at [353, 311] on input "number" at bounding box center [377, 323] width 77 height 37
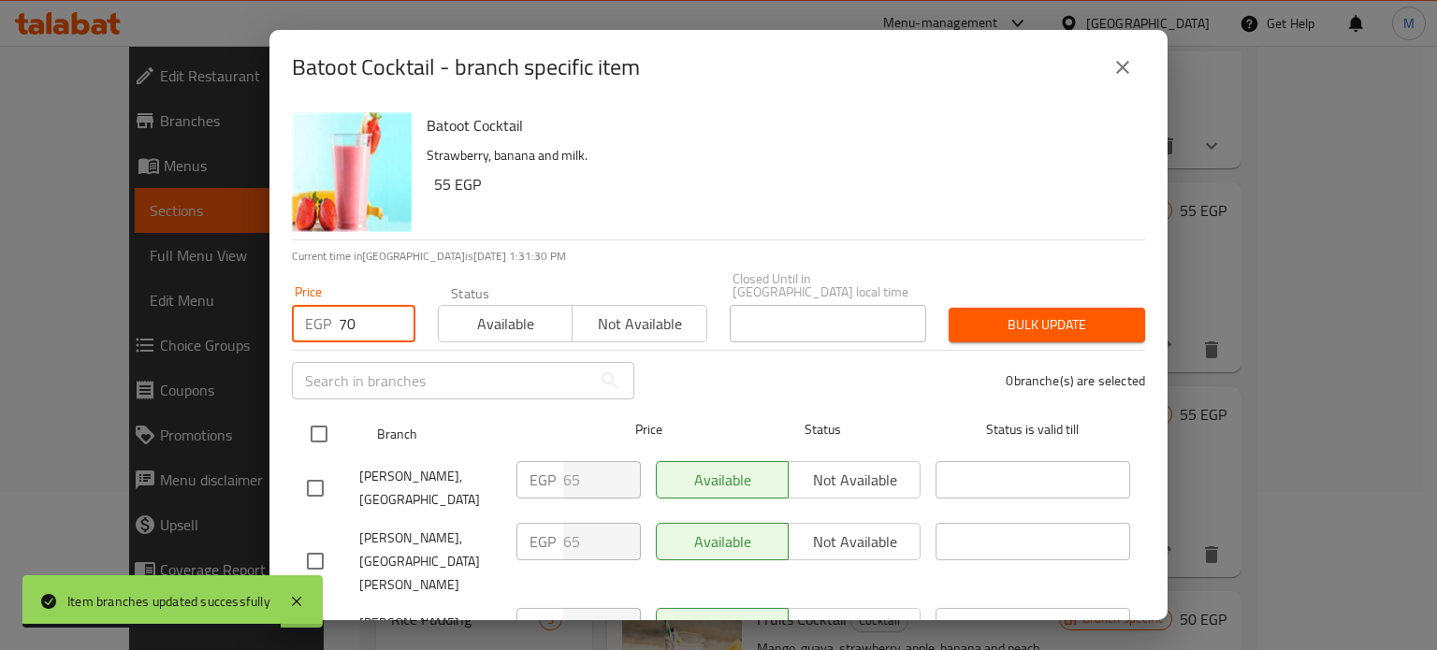
type input "70"
click at [318, 424] on input "checkbox" at bounding box center [318, 434] width 39 height 39
checkbox input "true"
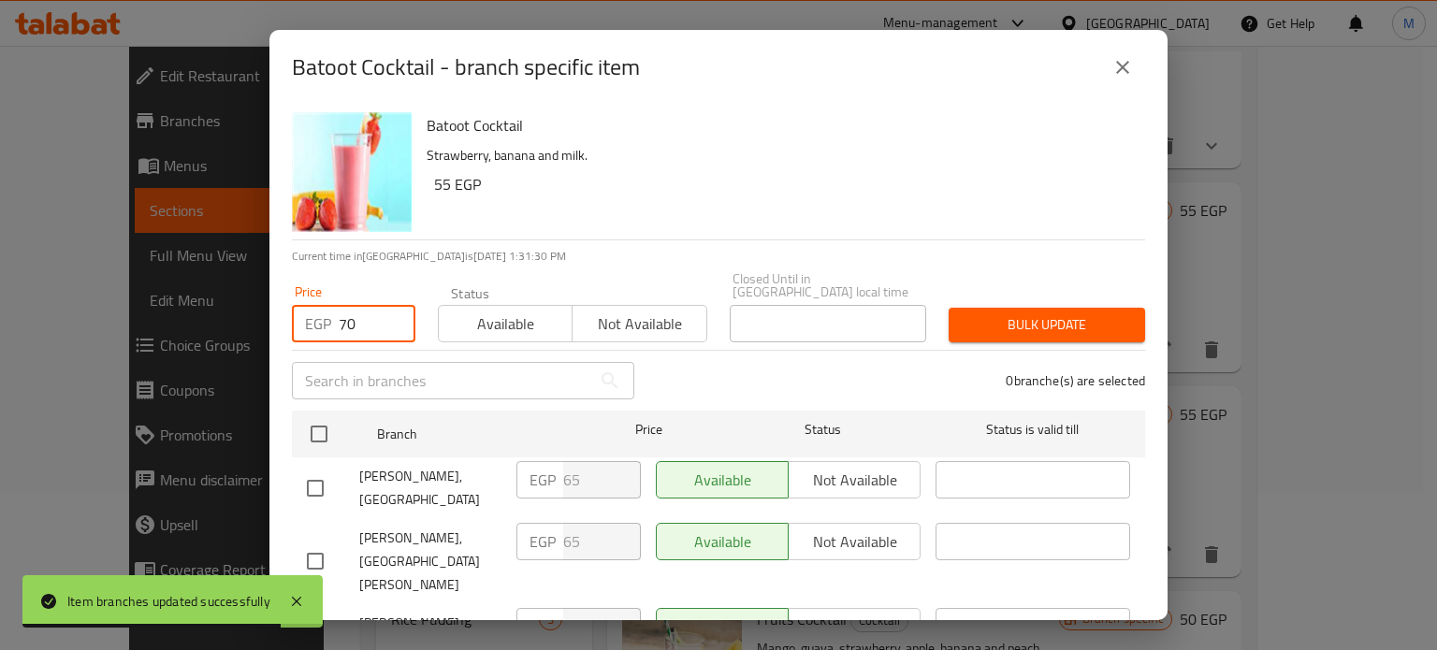
checkbox input "true"
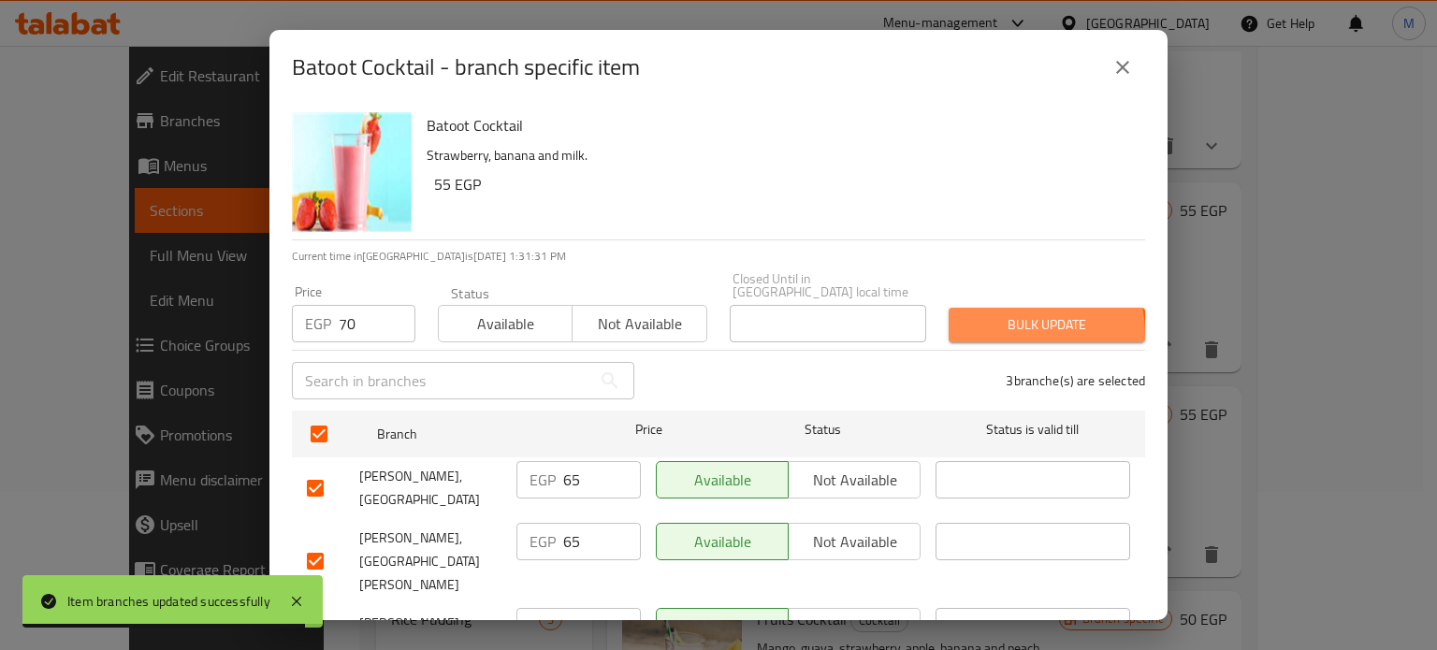
click at [973, 323] on span "Bulk update" at bounding box center [1047, 324] width 167 height 23
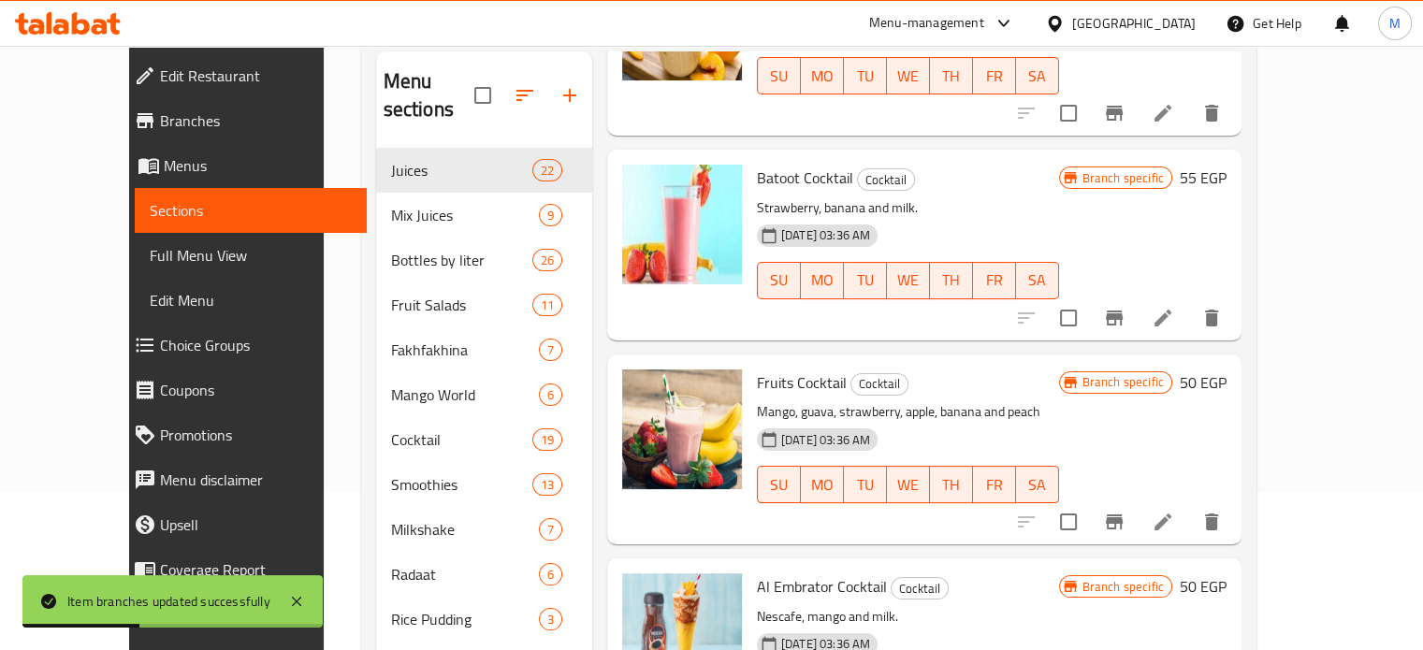
scroll to position [1026, 0]
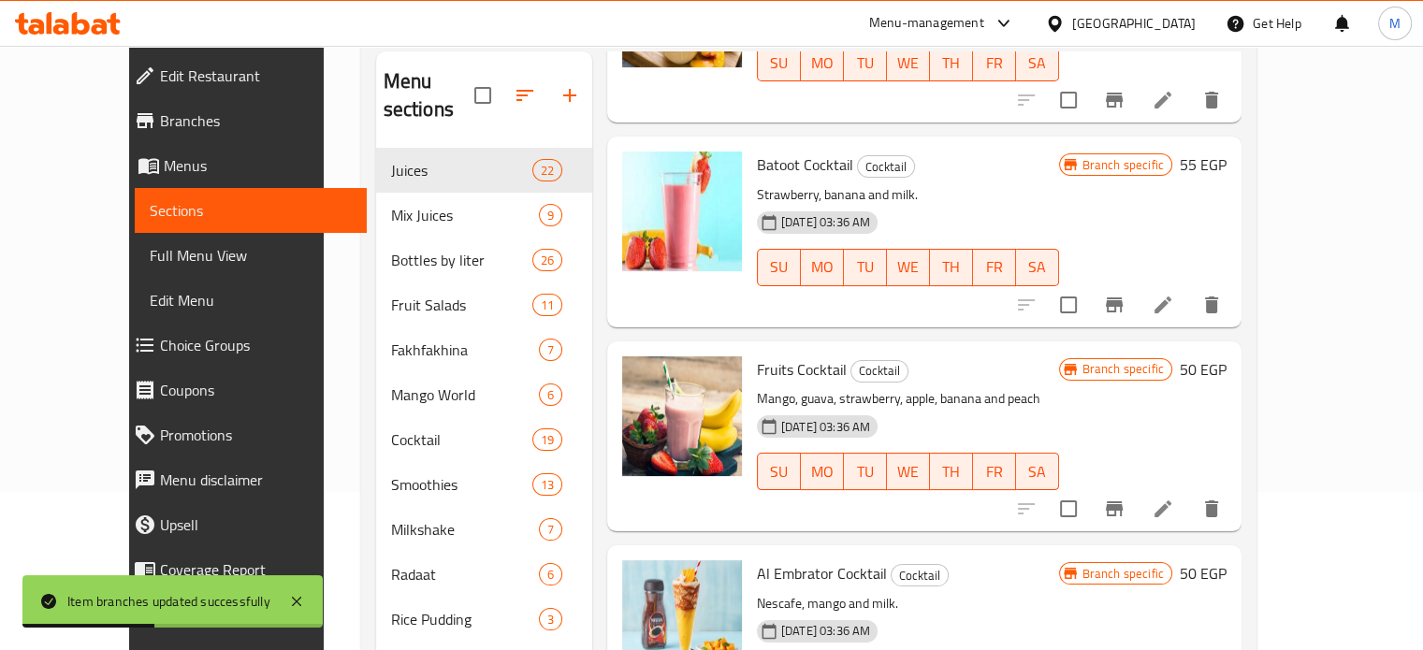
click at [1123, 502] on icon "Branch-specific-item" at bounding box center [1114, 509] width 17 height 15
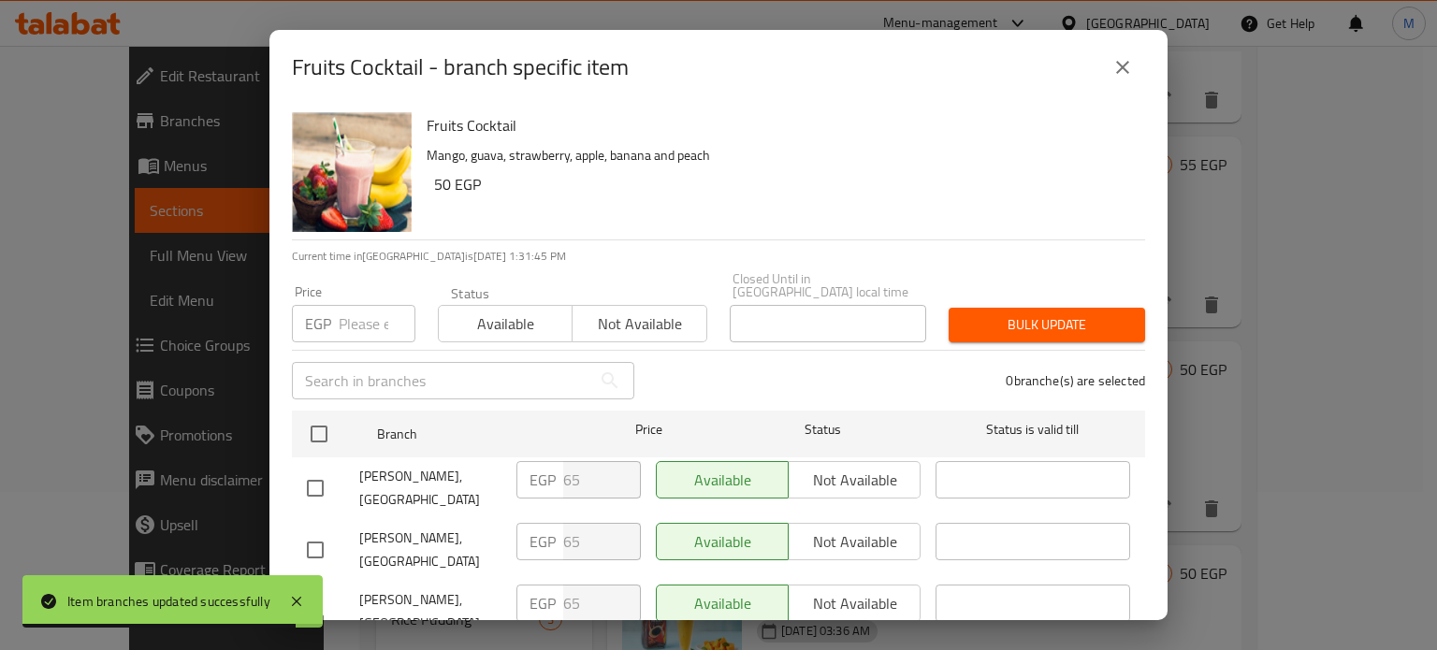
click at [352, 314] on input "number" at bounding box center [377, 323] width 77 height 37
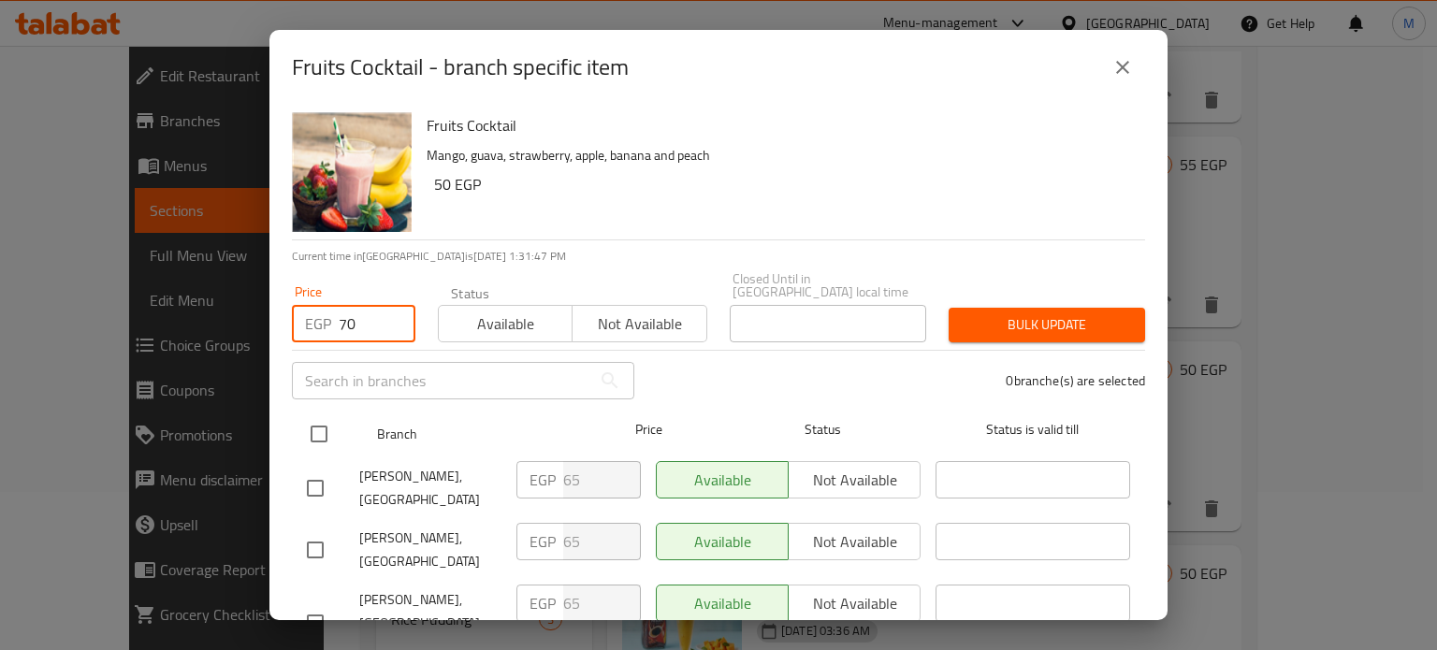
type input "70"
click at [324, 426] on input "checkbox" at bounding box center [318, 434] width 39 height 39
checkbox input "true"
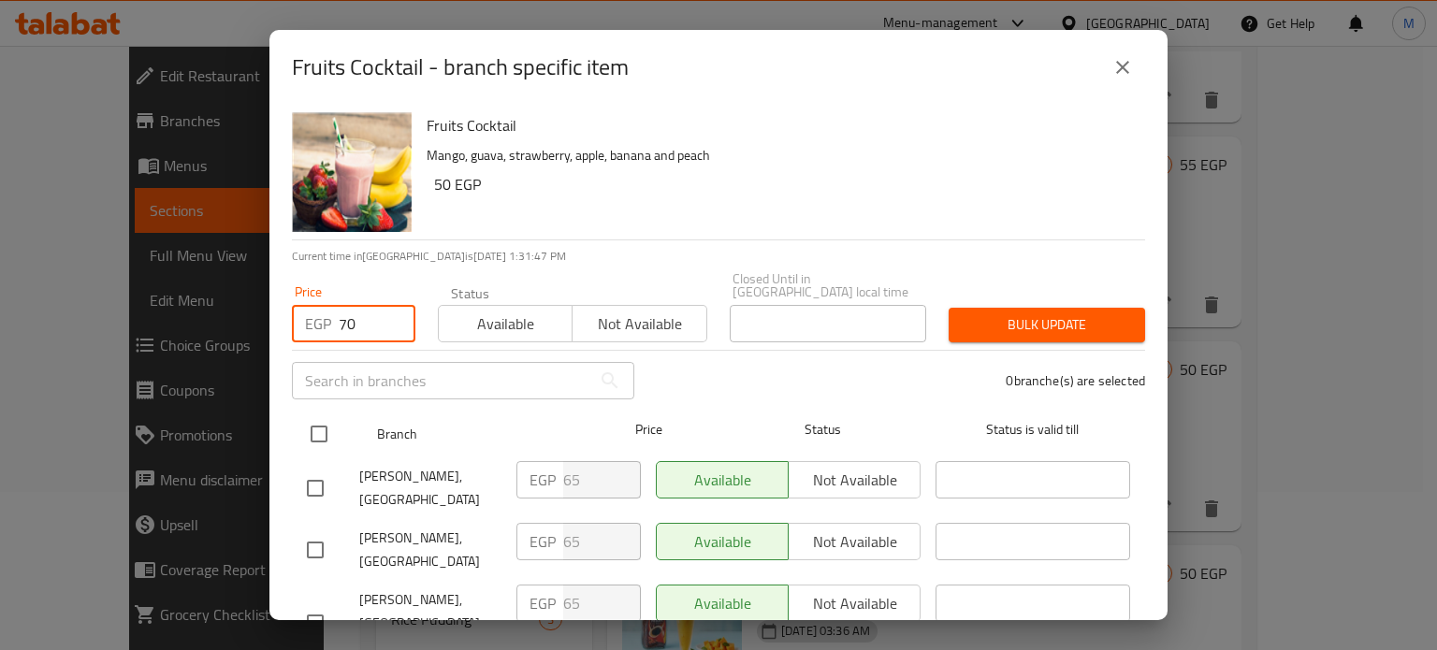
checkbox input "true"
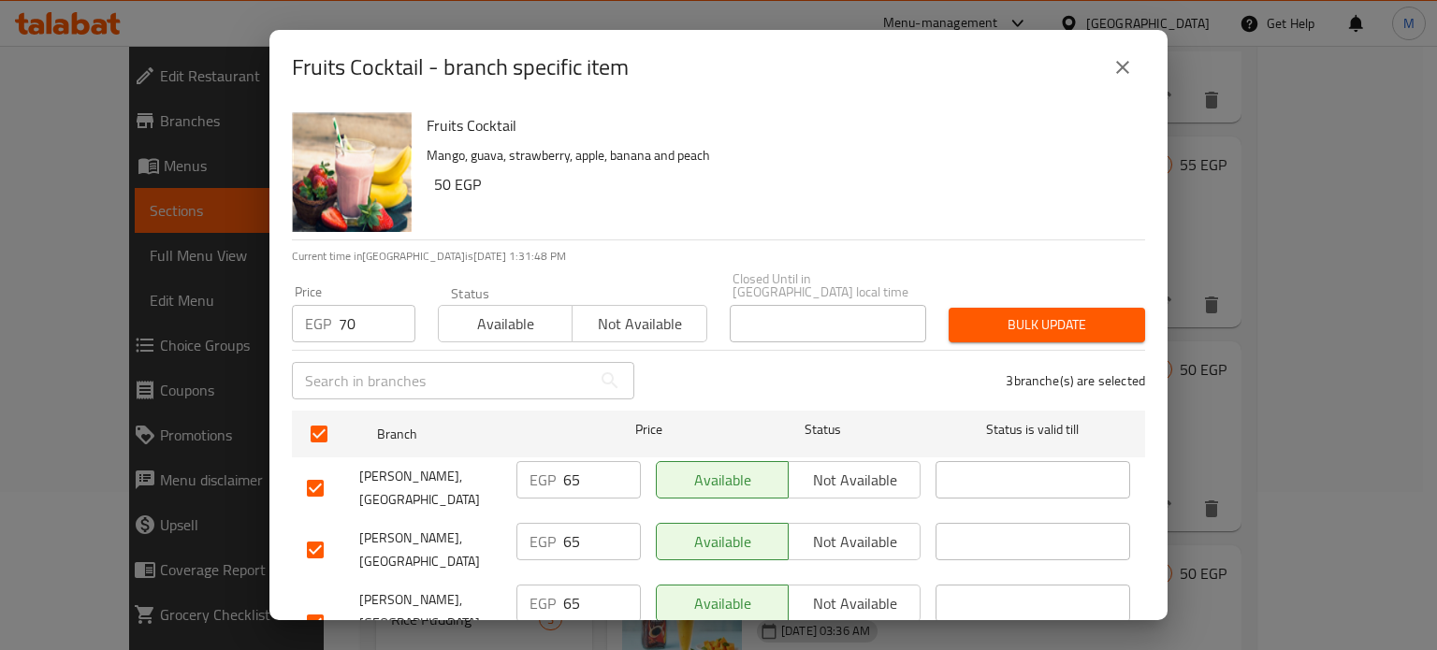
click at [966, 313] on span "Bulk update" at bounding box center [1047, 324] width 167 height 23
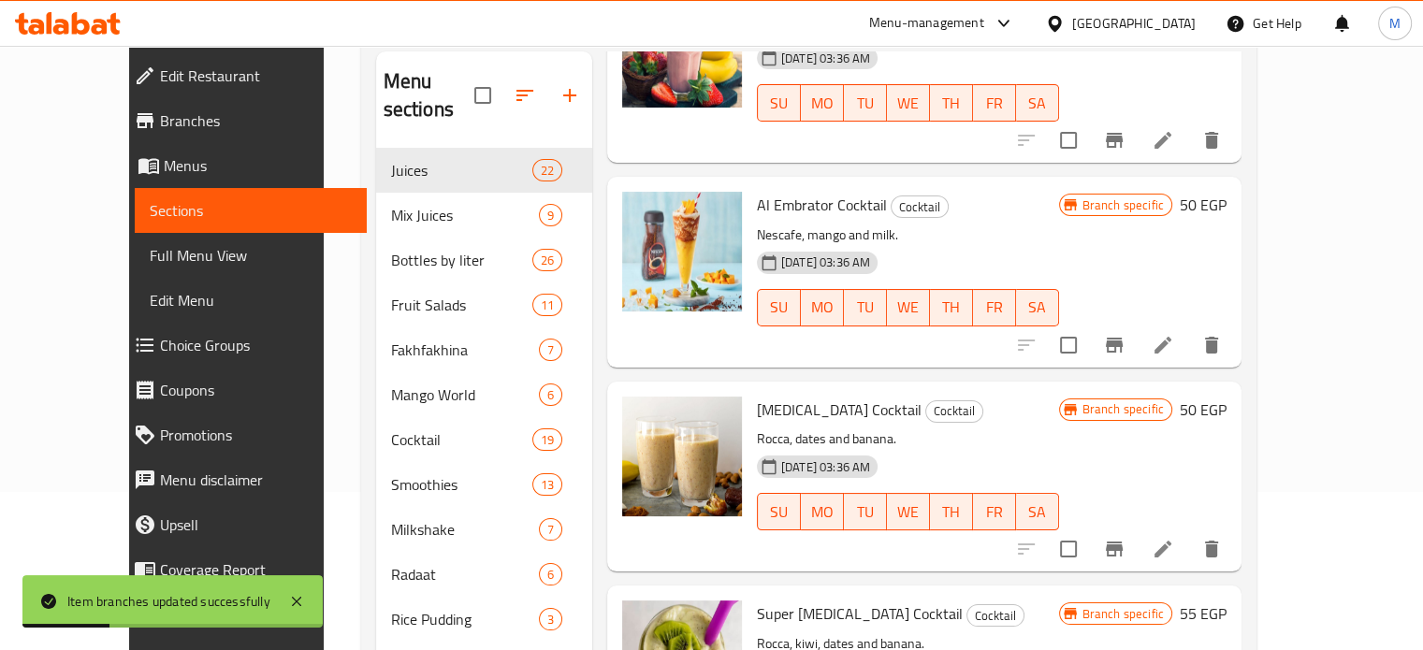
scroll to position [1439, 0]
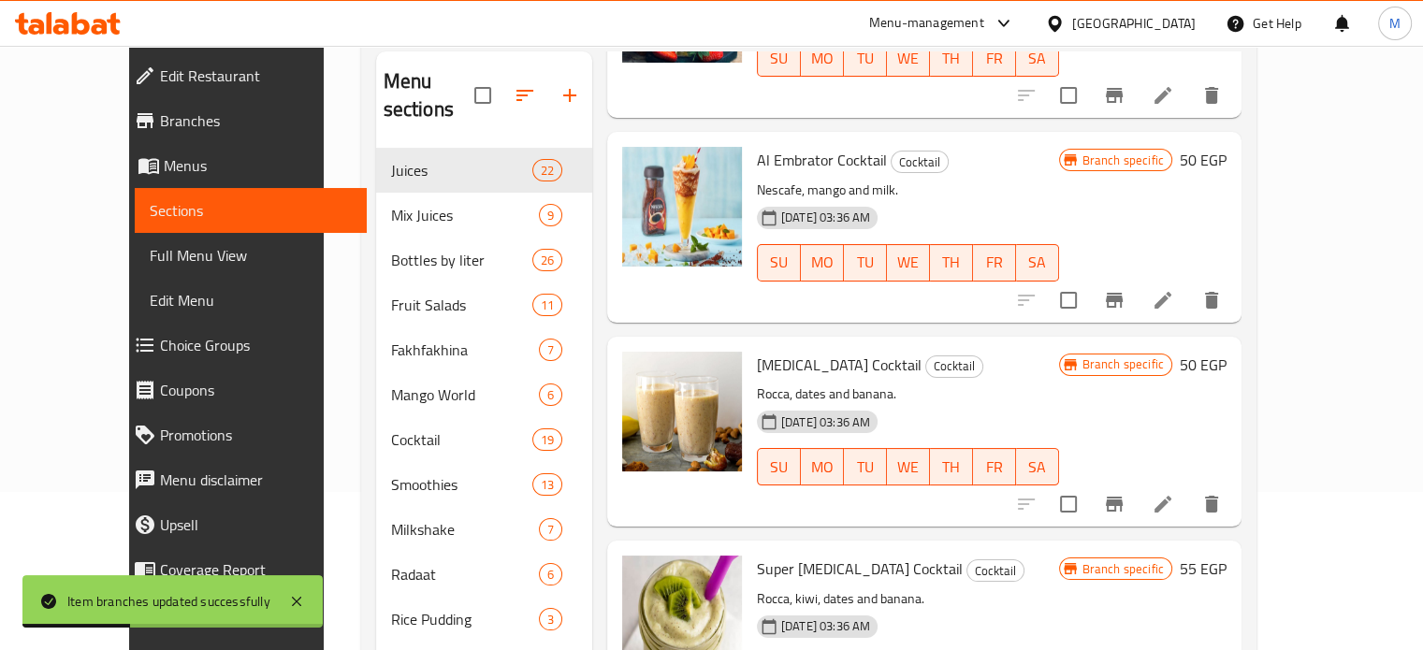
click at [1126, 493] on icon "Branch-specific-item" at bounding box center [1114, 504] width 22 height 22
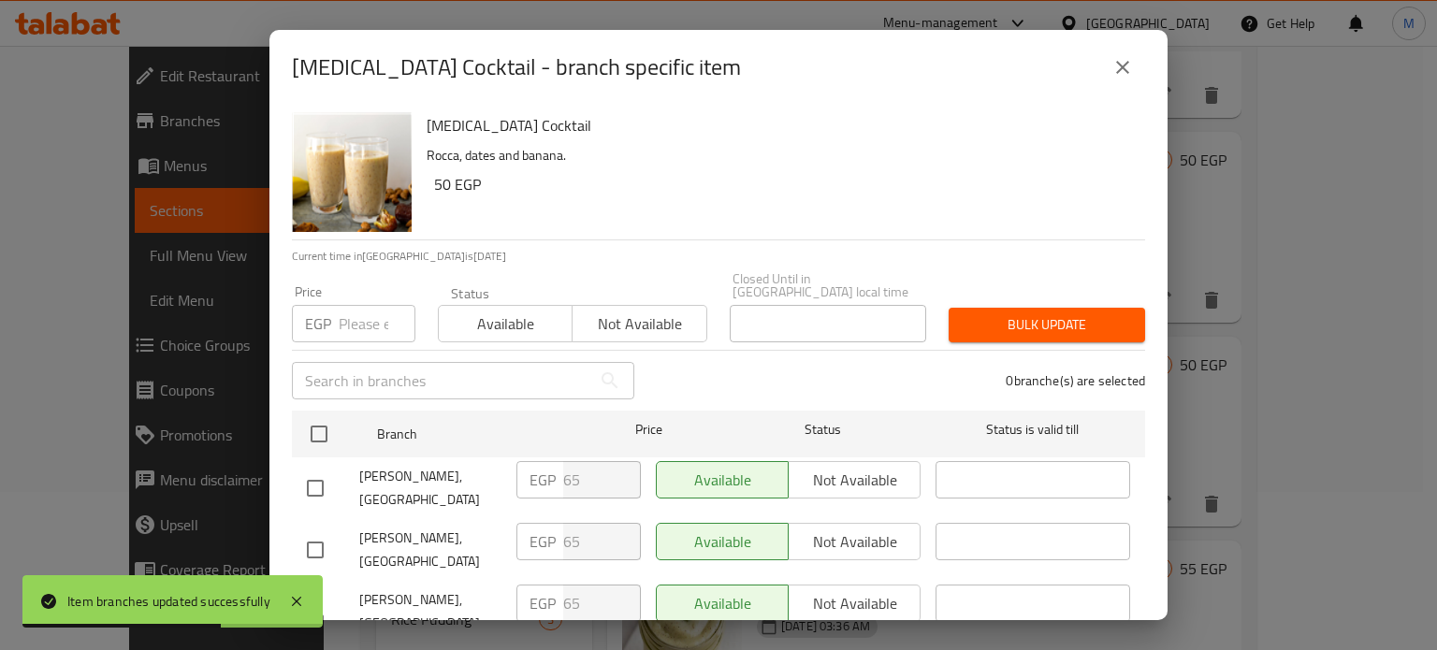
click at [357, 312] on input "number" at bounding box center [377, 323] width 77 height 37
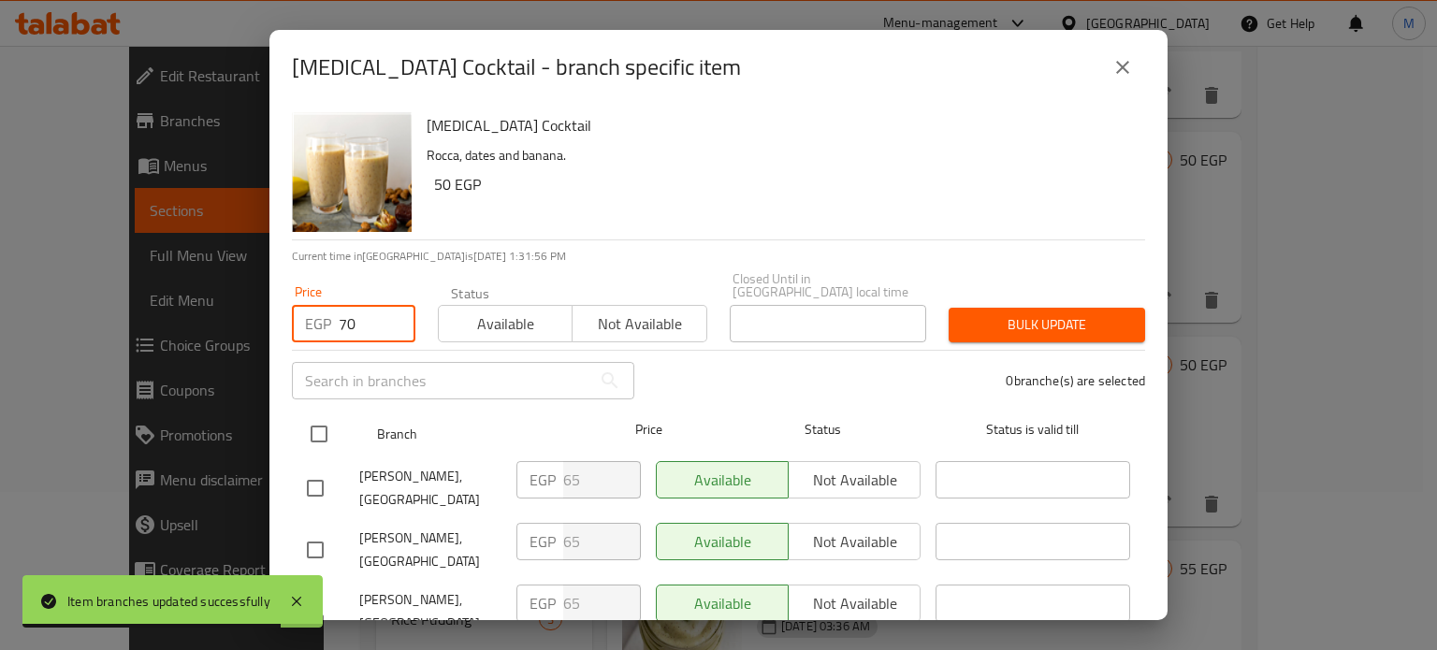
type input "70"
click at [322, 430] on input "checkbox" at bounding box center [318, 434] width 39 height 39
checkbox input "true"
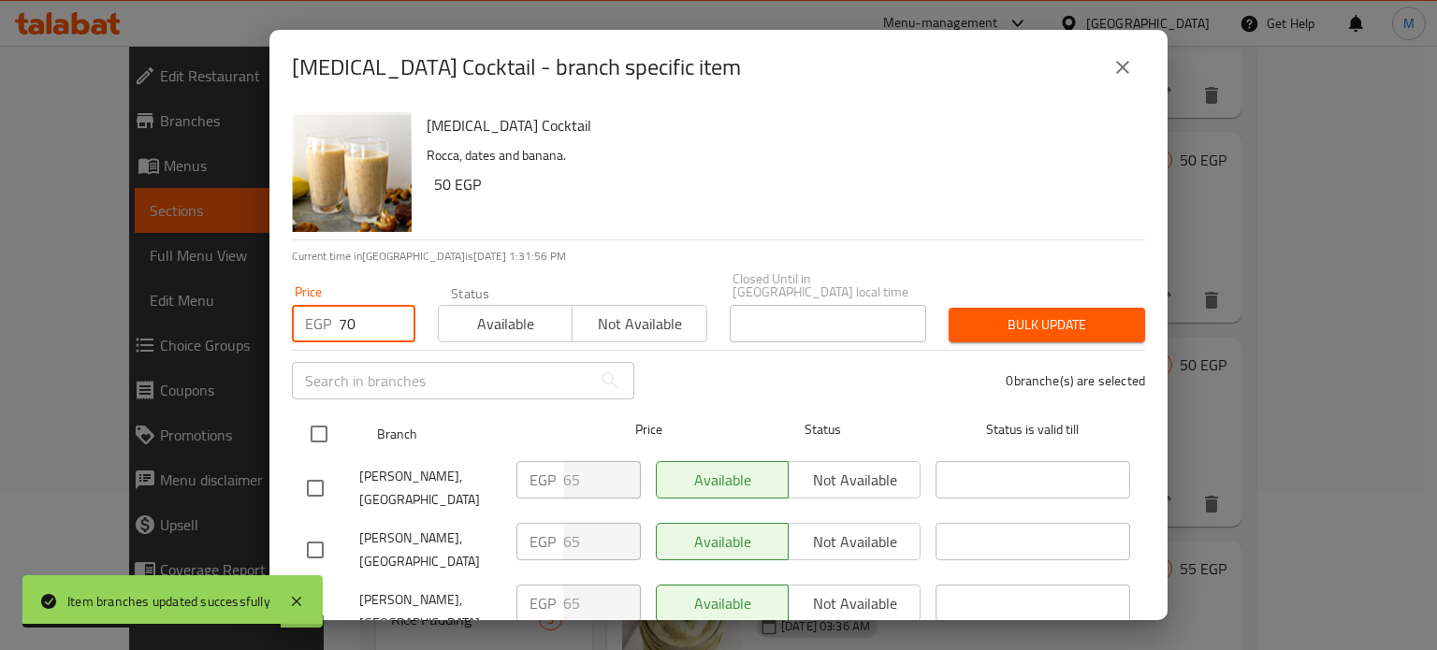
checkbox input "true"
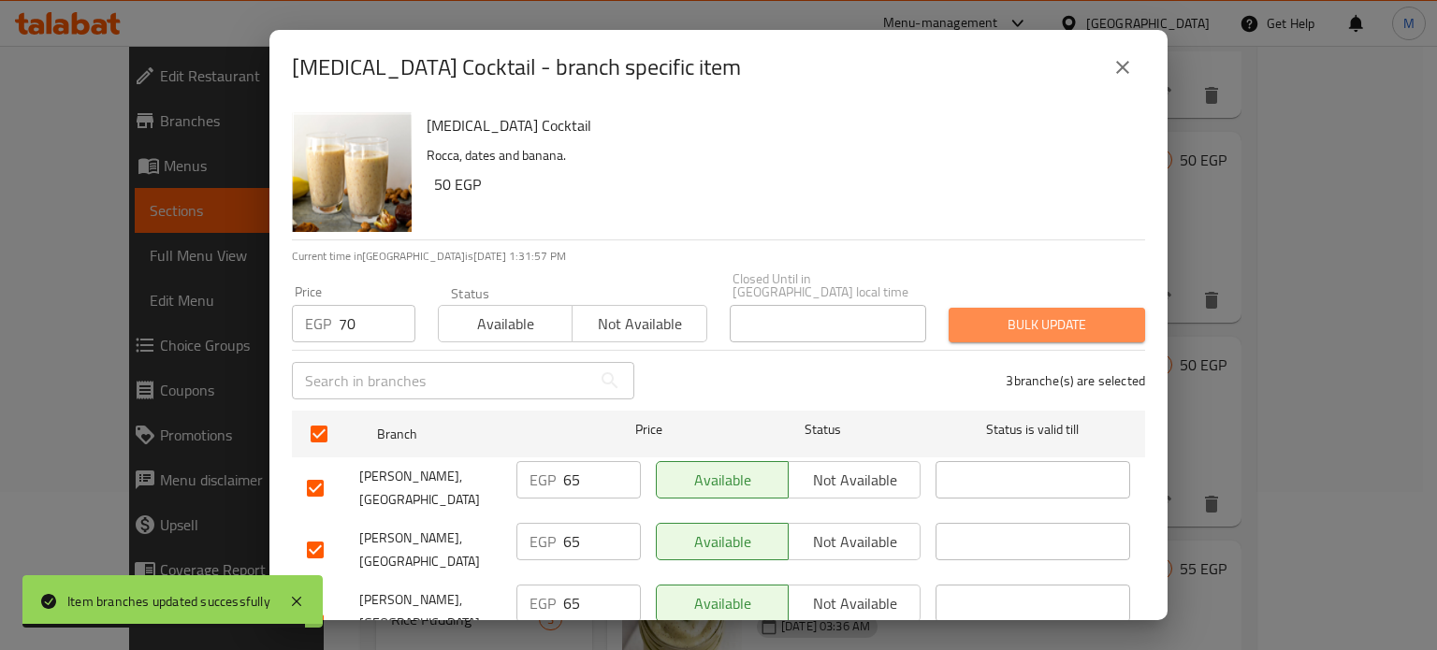
click at [1037, 317] on span "Bulk update" at bounding box center [1047, 324] width 167 height 23
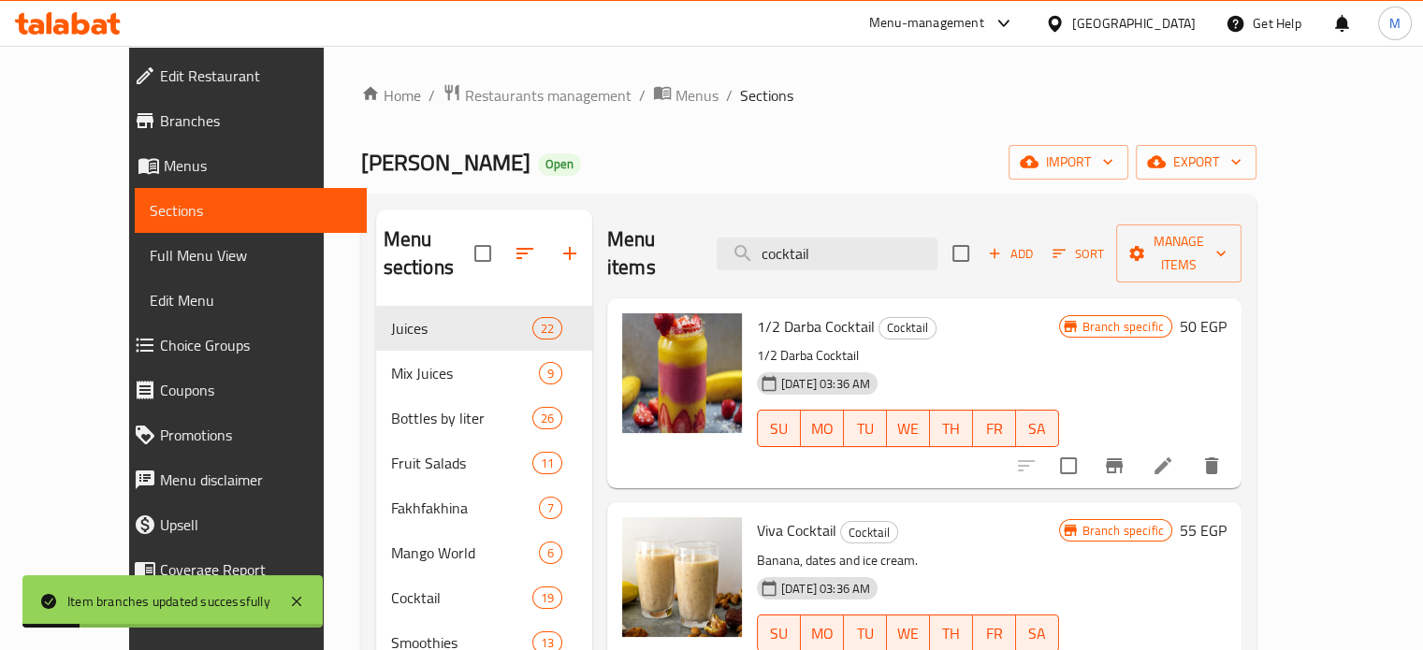
scroll to position [0, 0]
click at [838, 238] on input "cocktail" at bounding box center [827, 254] width 221 height 33
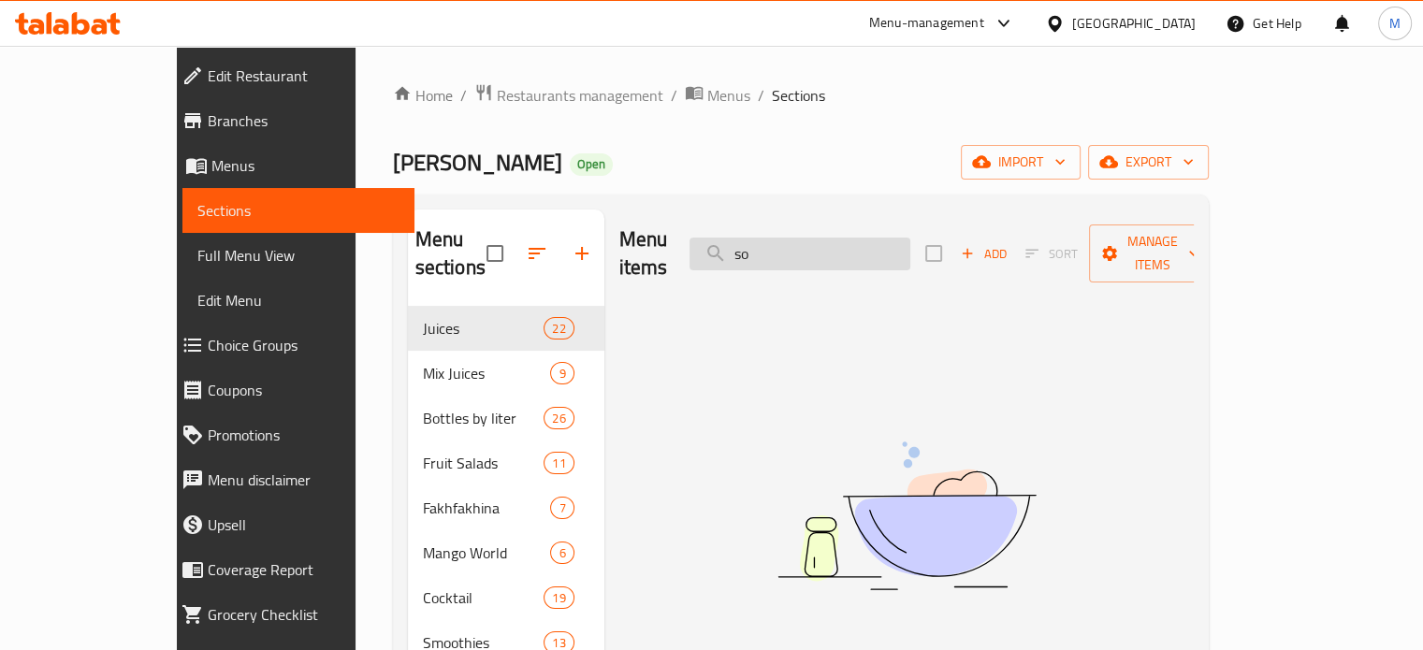
type input "s"
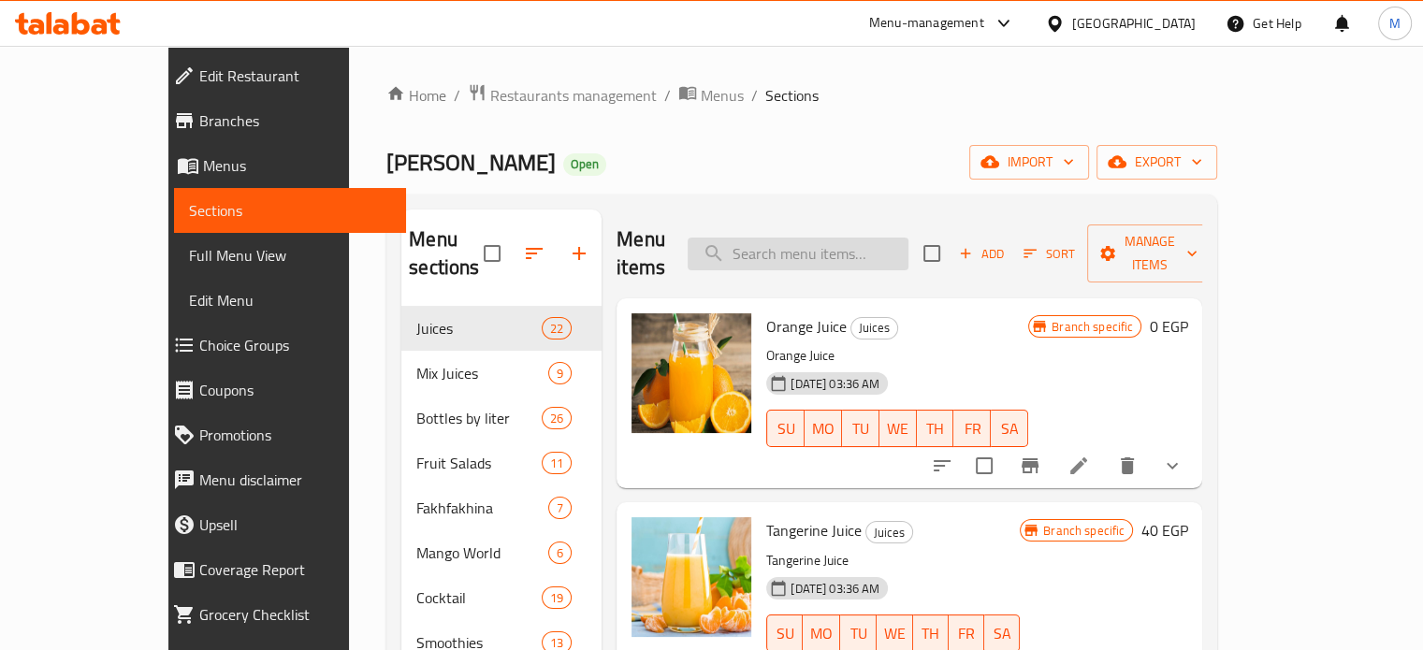
paste input "Super"
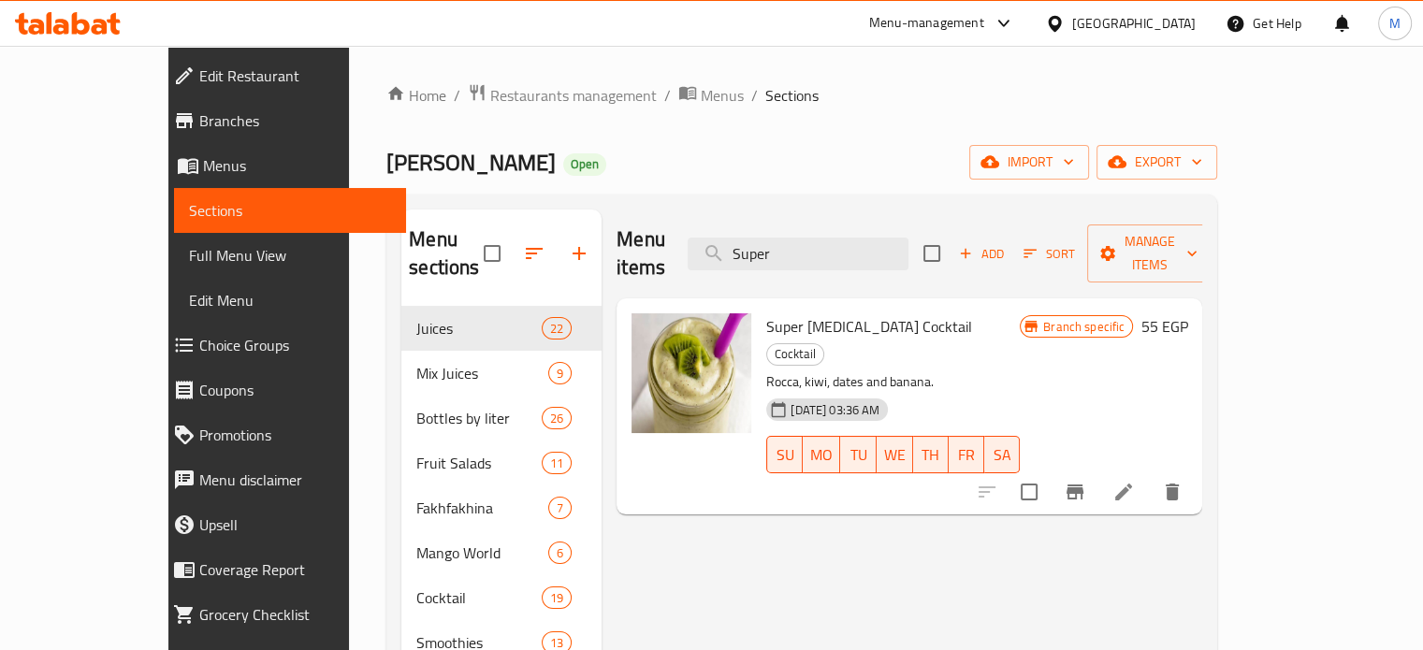
type input "Super"
click at [1084, 485] on icon "Branch-specific-item" at bounding box center [1075, 492] width 17 height 15
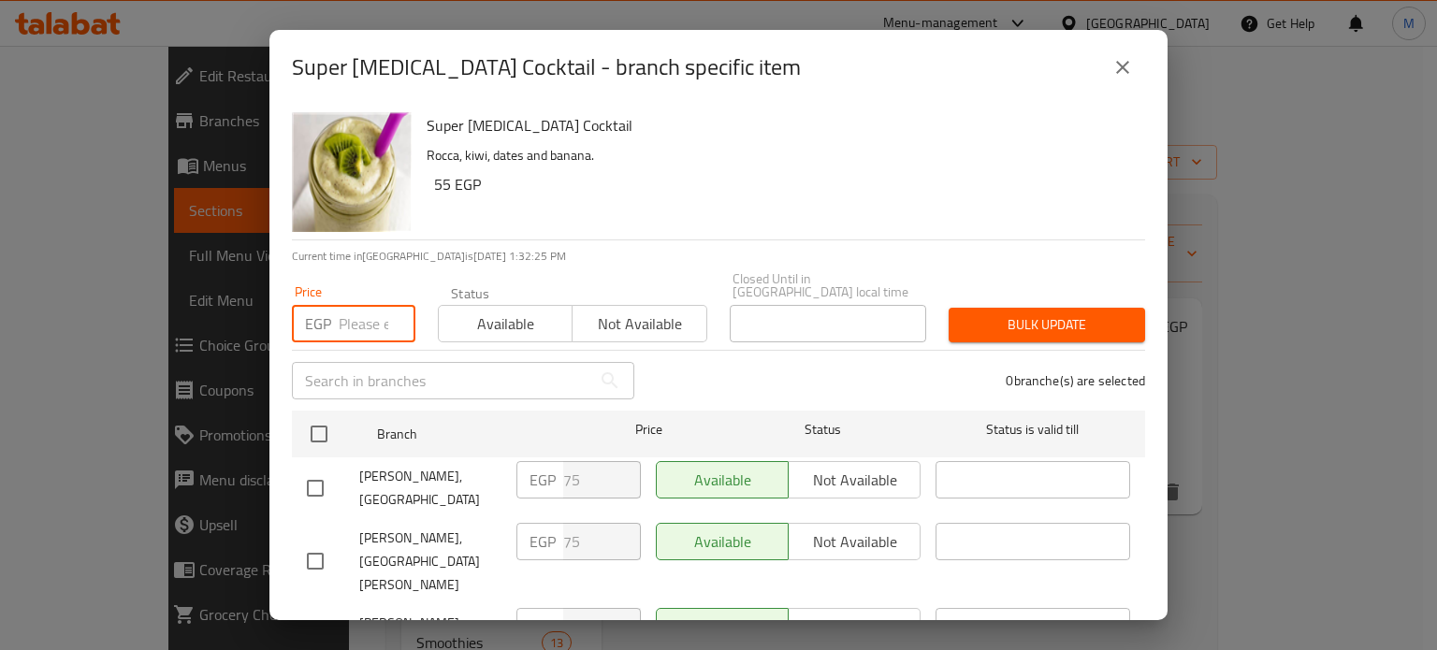
click at [367, 313] on input "number" at bounding box center [377, 323] width 77 height 37
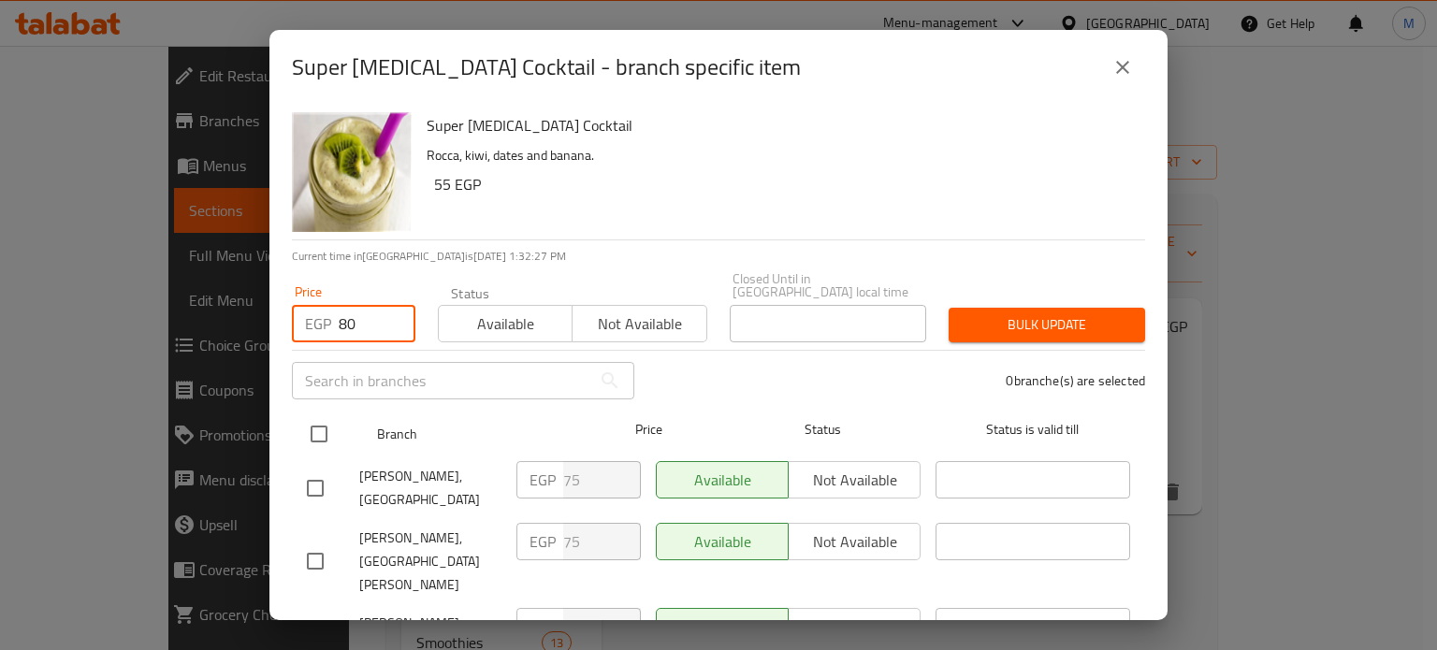
type input "80"
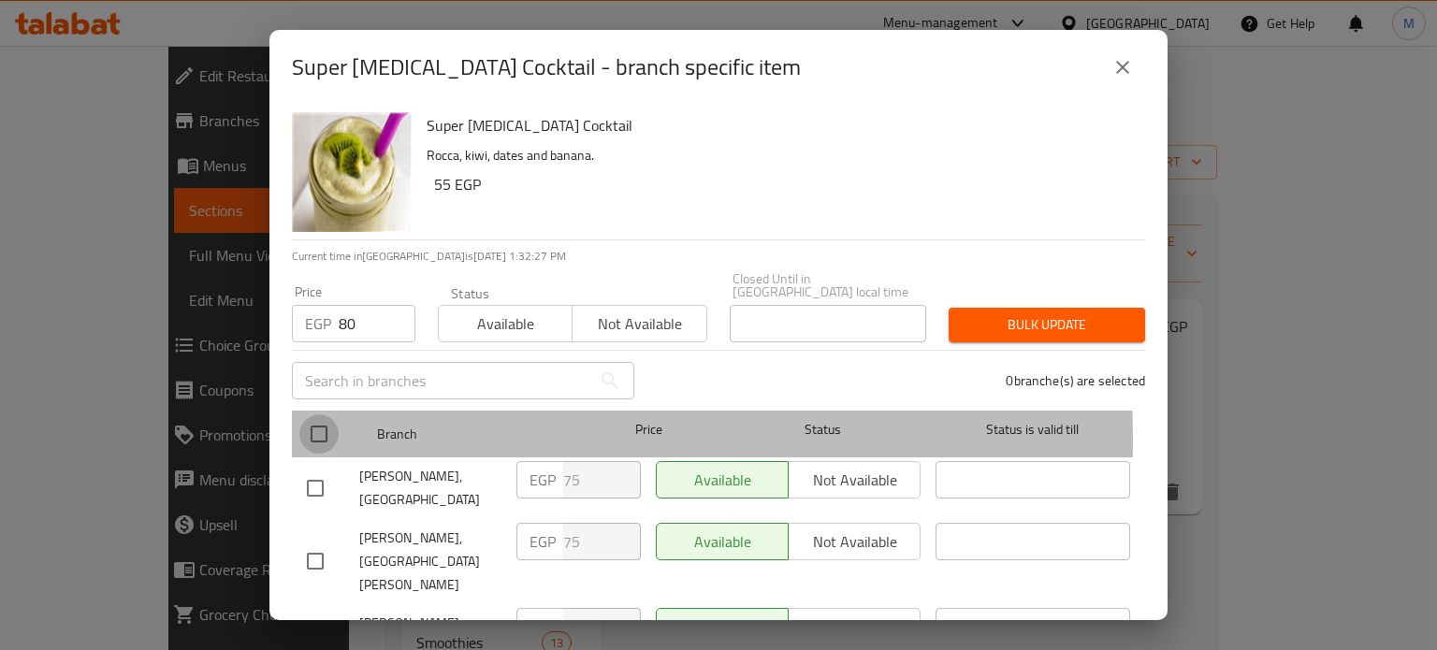
click at [314, 428] on input "checkbox" at bounding box center [318, 434] width 39 height 39
checkbox input "true"
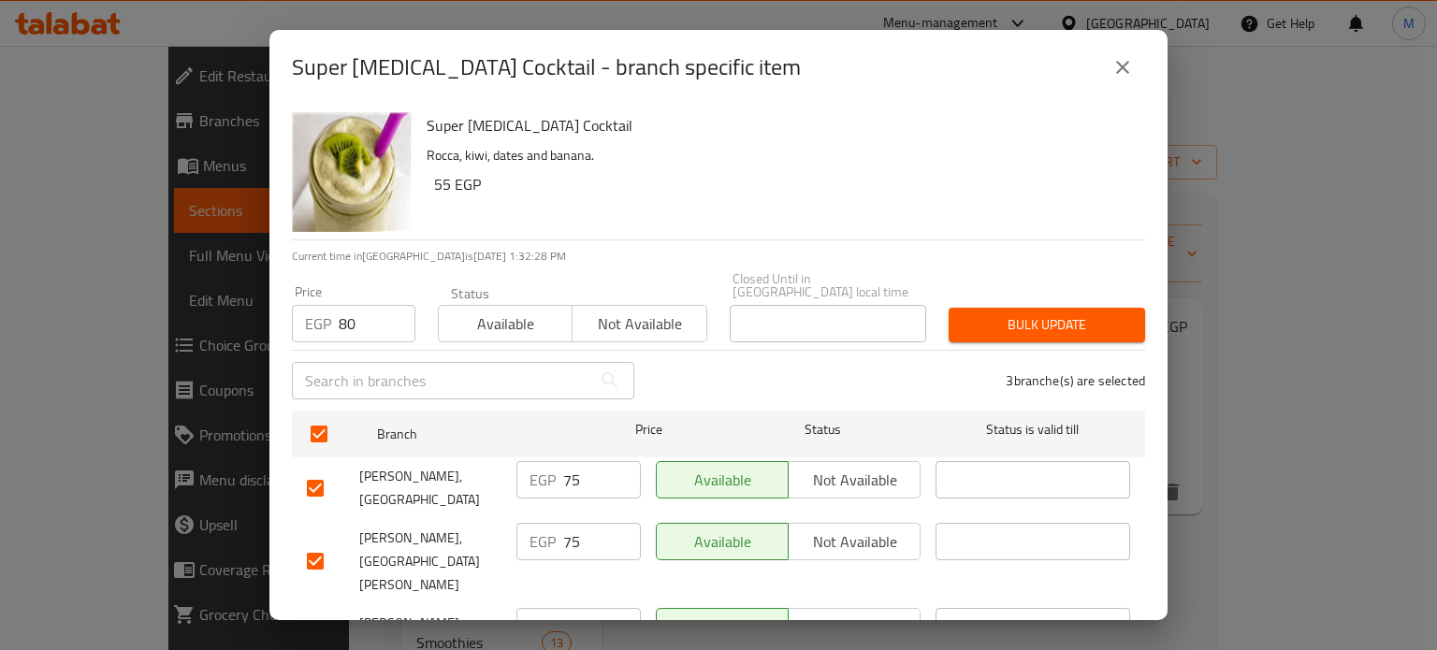
click at [1019, 313] on span "Bulk update" at bounding box center [1047, 324] width 167 height 23
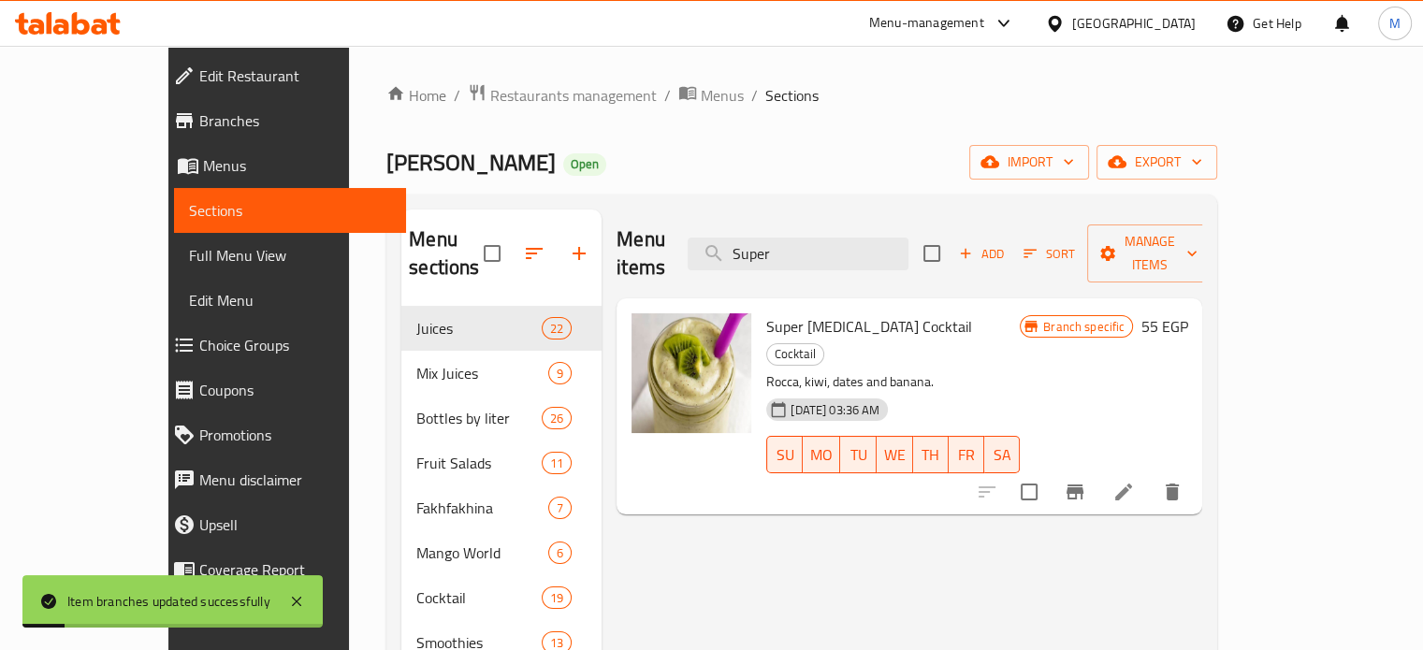
click at [861, 220] on div "Menu items Super Add Sort Manage items" at bounding box center [910, 254] width 586 height 89
click at [850, 238] on input "Super" at bounding box center [798, 254] width 221 height 33
click at [849, 238] on input "Super" at bounding box center [798, 254] width 221 height 33
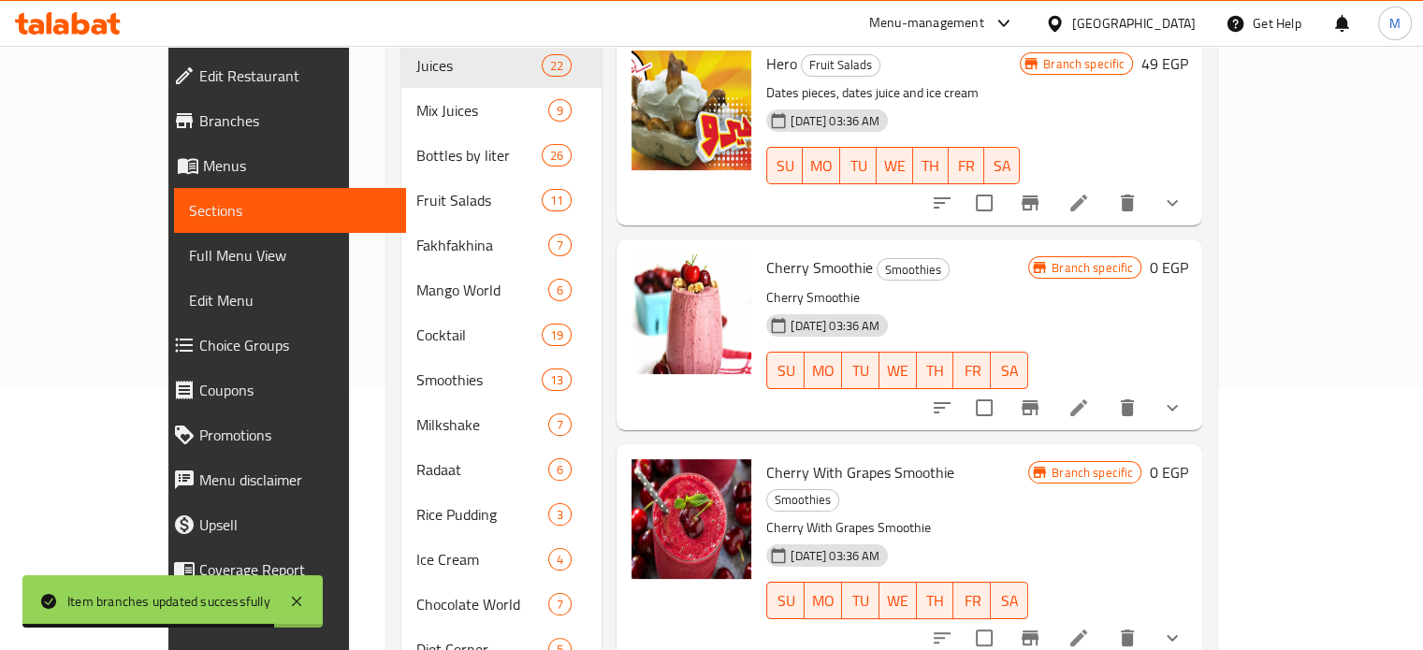
scroll to position [160, 0]
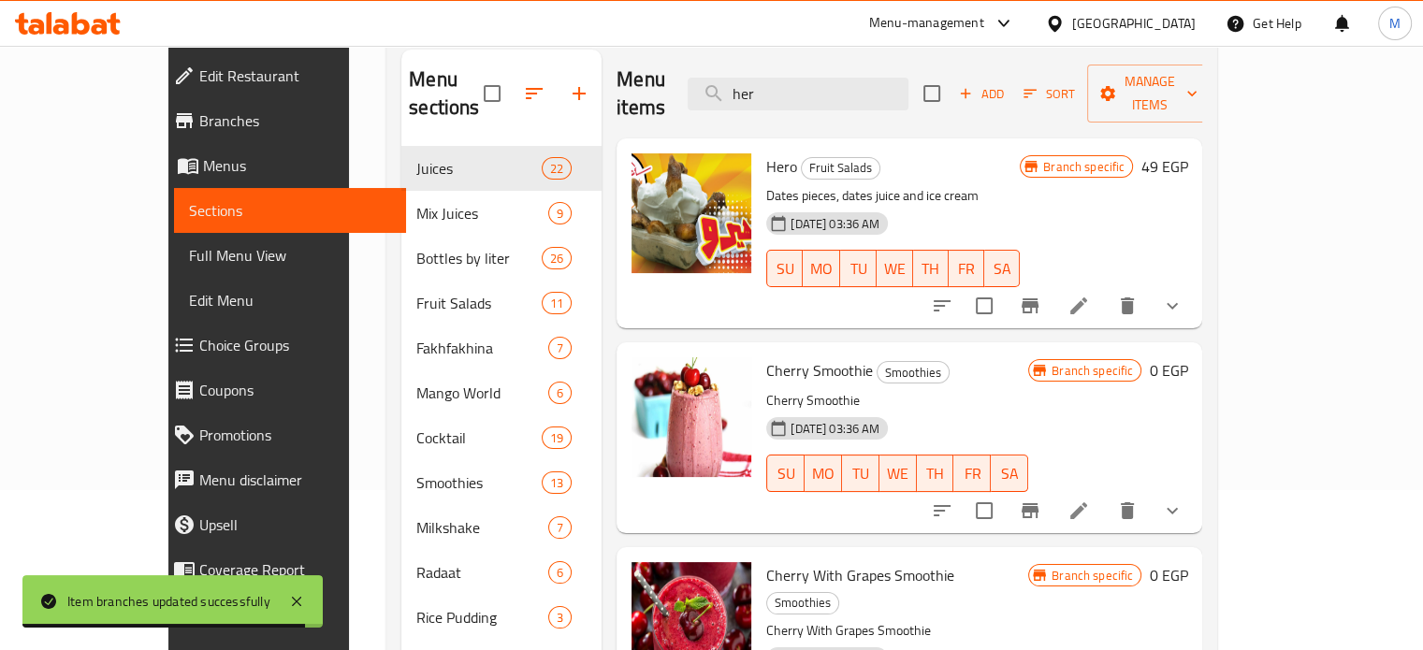
type input "her"
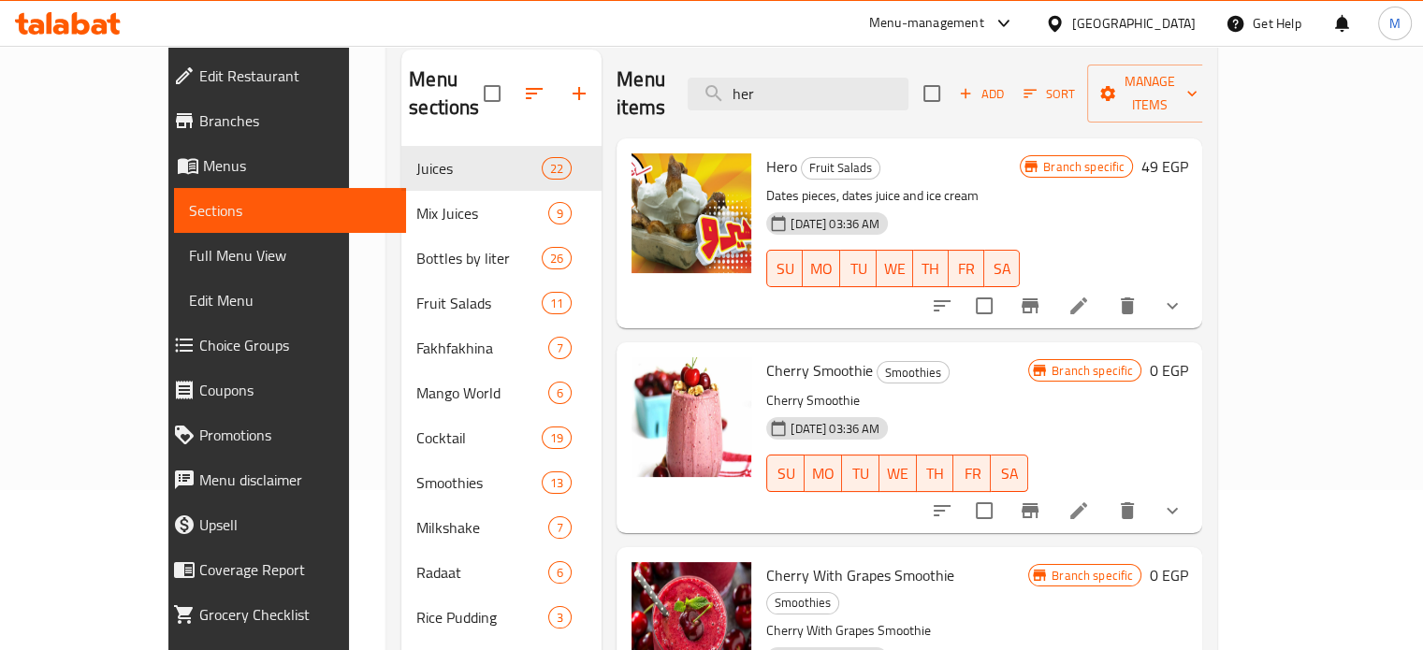
click at [1042, 295] on icon "Branch-specific-item" at bounding box center [1030, 306] width 22 height 22
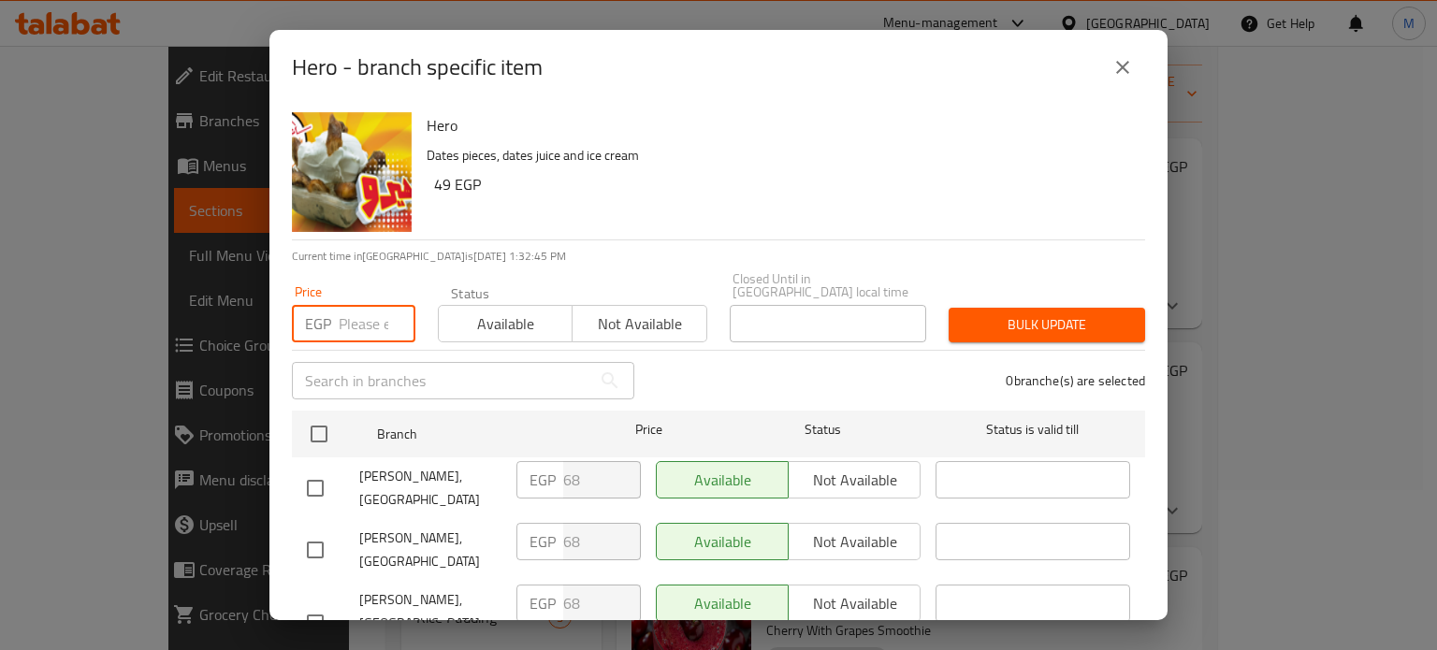
click at [360, 308] on input "number" at bounding box center [377, 323] width 77 height 37
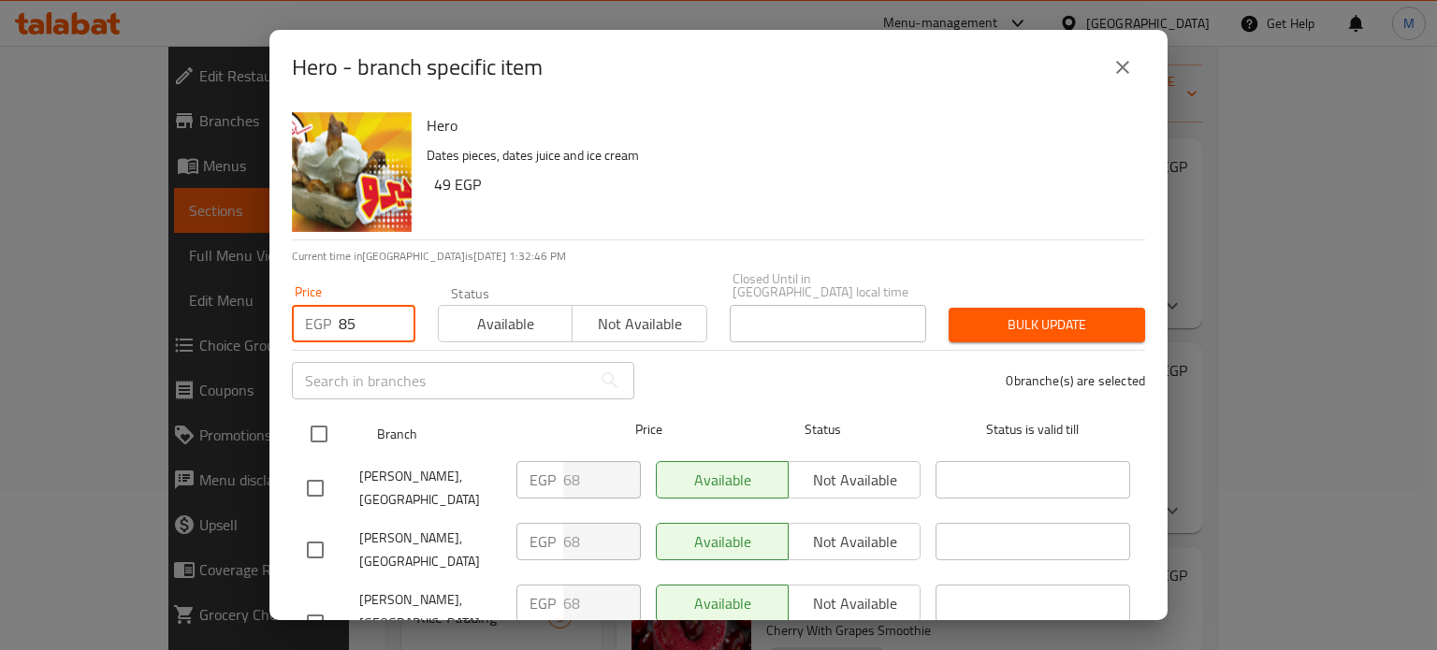
type input "85"
click at [315, 415] on input "checkbox" at bounding box center [318, 434] width 39 height 39
checkbox input "true"
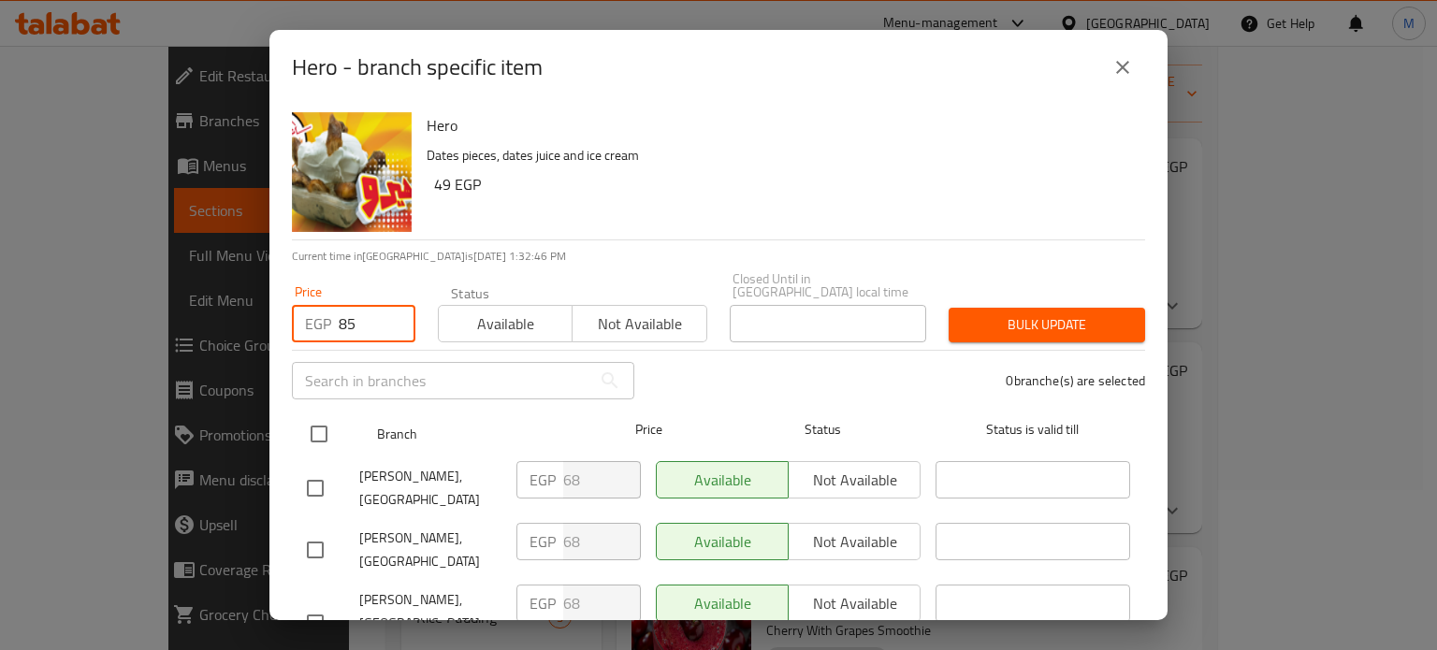
checkbox input "true"
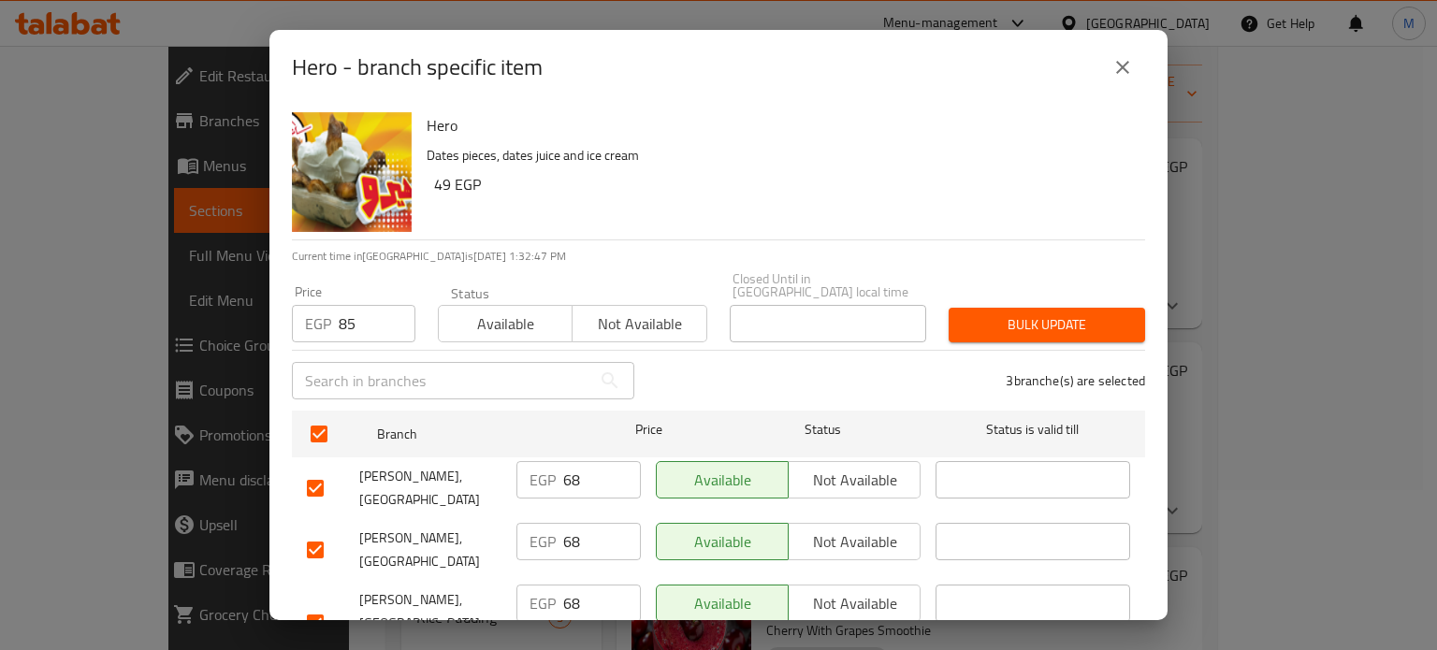
click at [949, 308] on button "Bulk update" at bounding box center [1047, 325] width 197 height 35
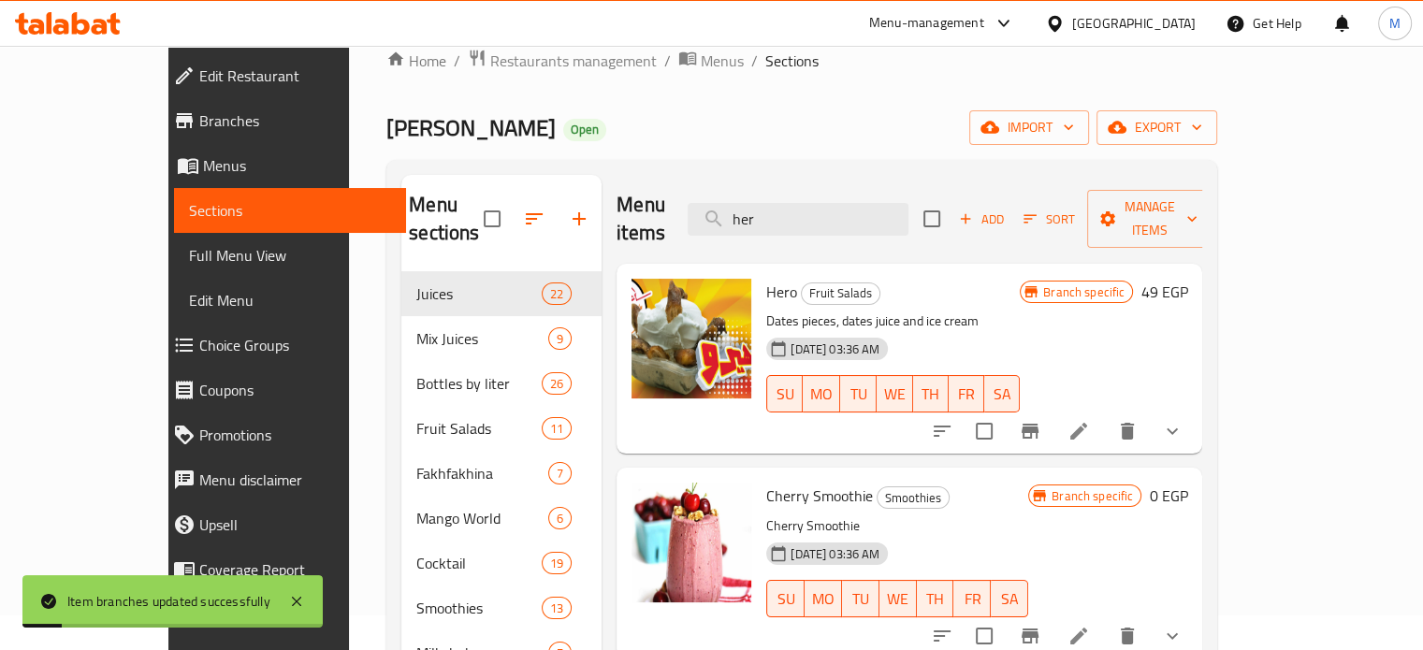
scroll to position [0, 0]
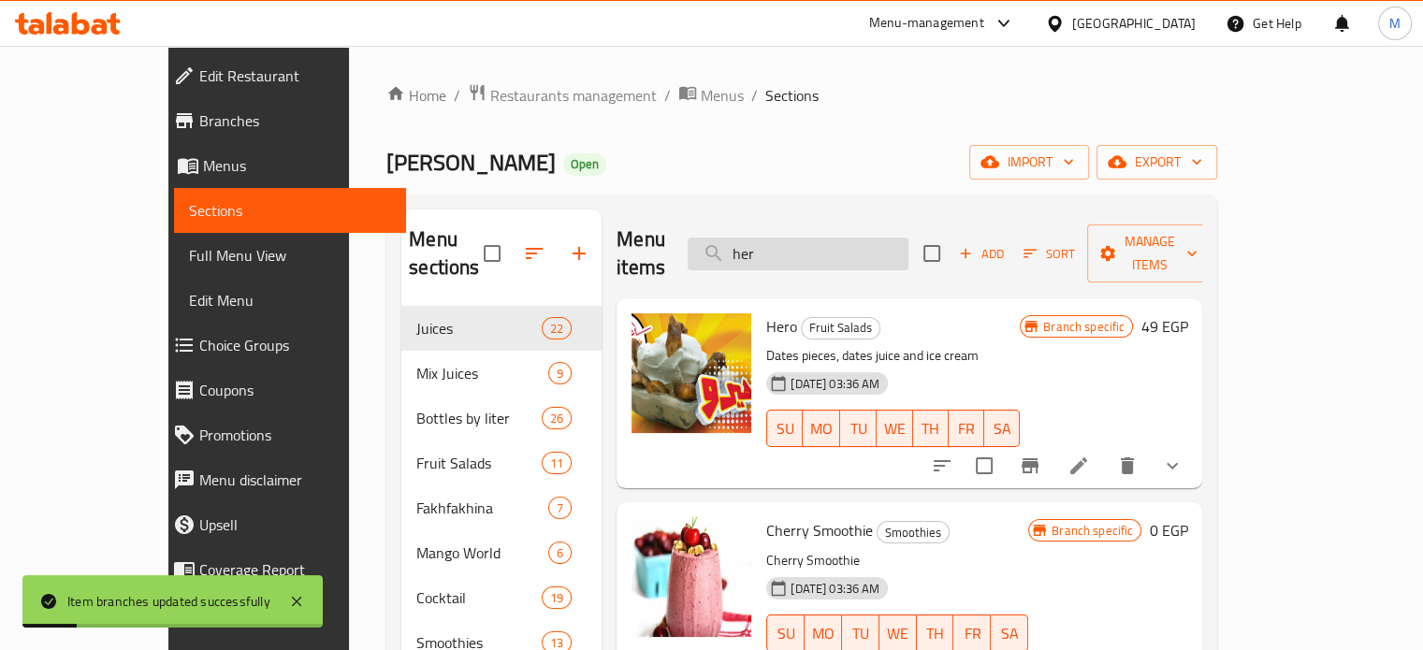
click at [841, 239] on input "her" at bounding box center [798, 254] width 221 height 33
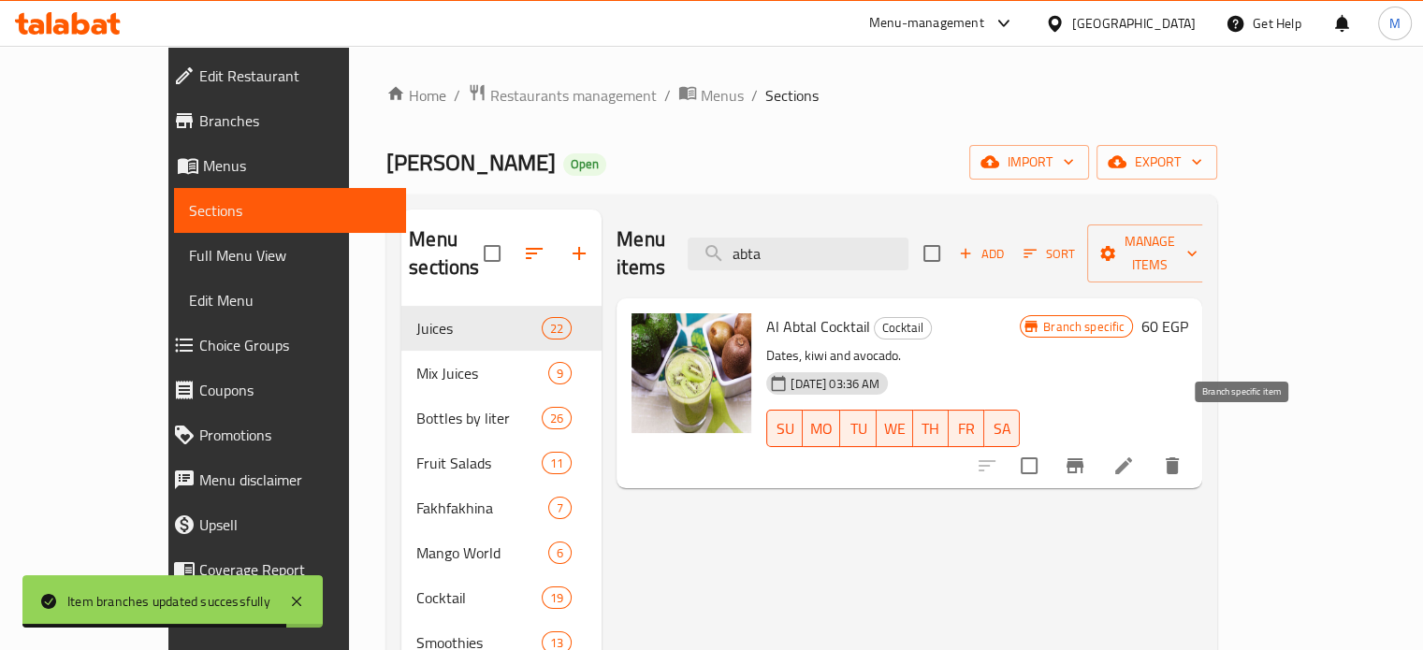
type input "abta"
click at [1098, 444] on button "Branch-specific-item" at bounding box center [1075, 466] width 45 height 45
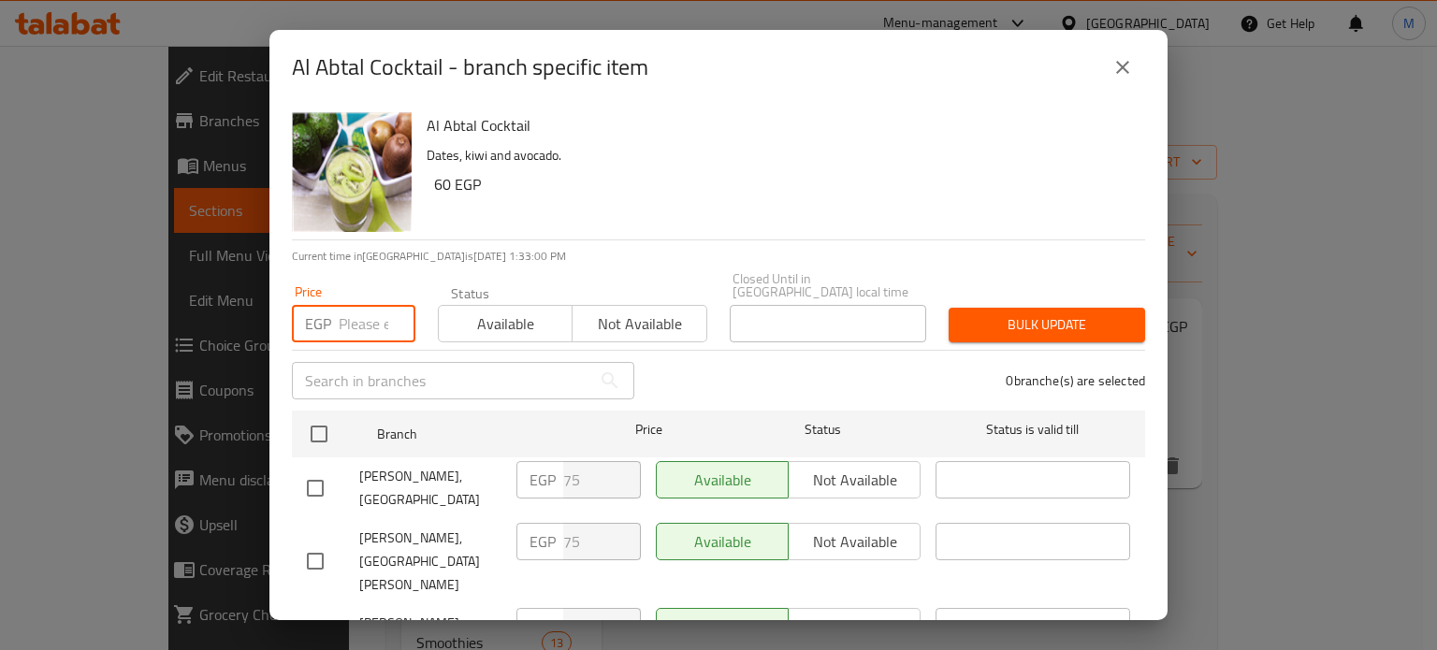
click at [362, 321] on input "number" at bounding box center [377, 323] width 77 height 37
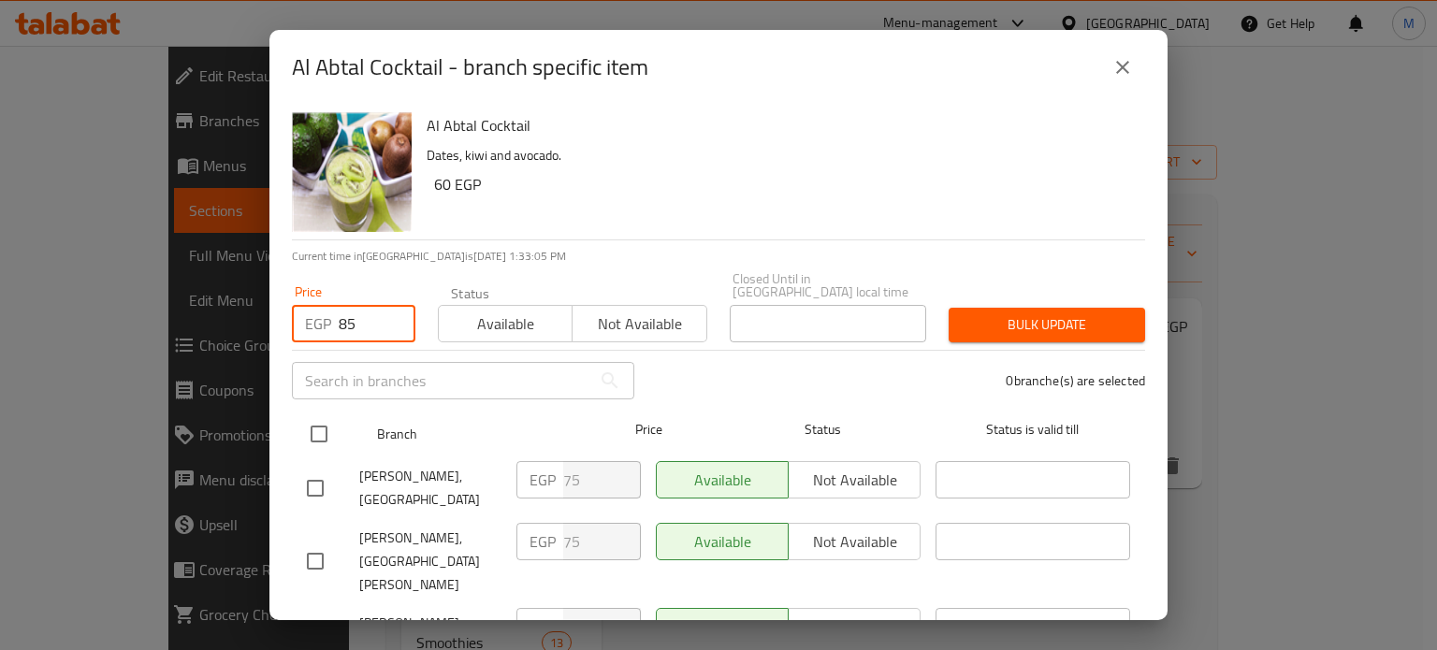
type input "85"
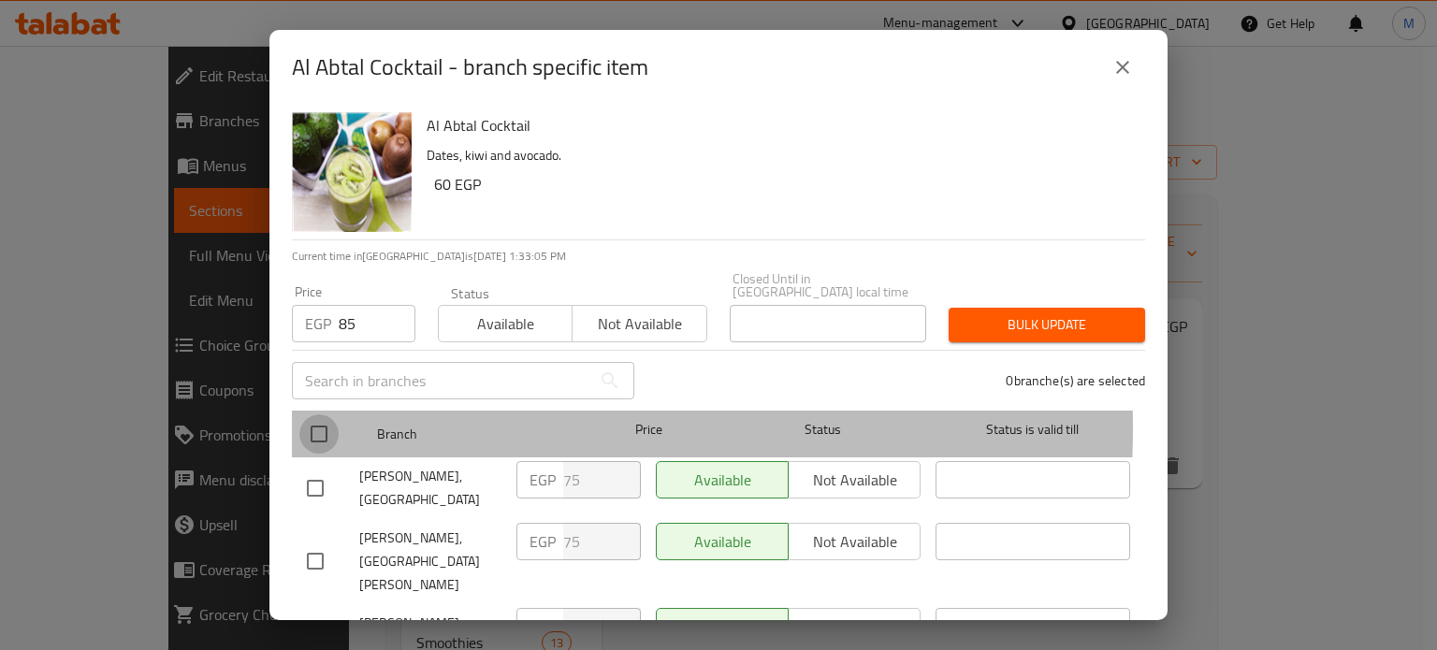
click at [318, 415] on input "checkbox" at bounding box center [318, 434] width 39 height 39
checkbox input "true"
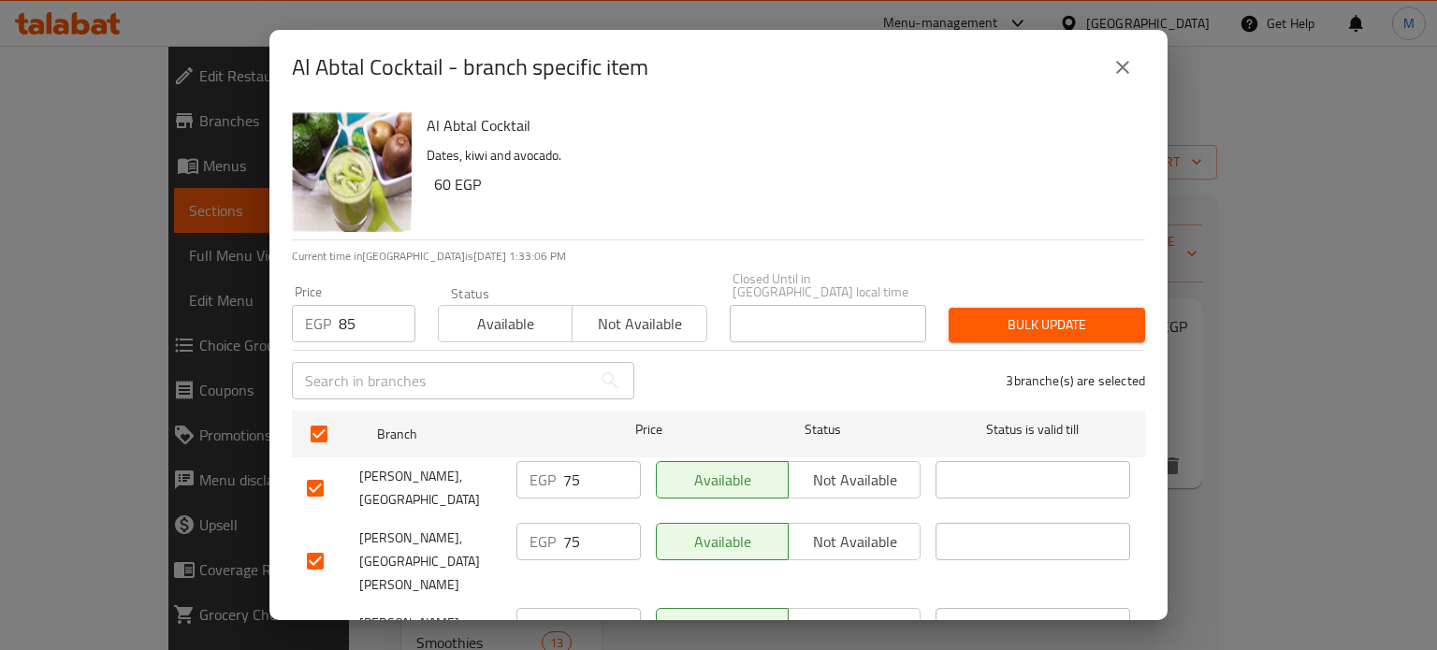
click at [1020, 308] on button "Bulk update" at bounding box center [1047, 325] width 197 height 35
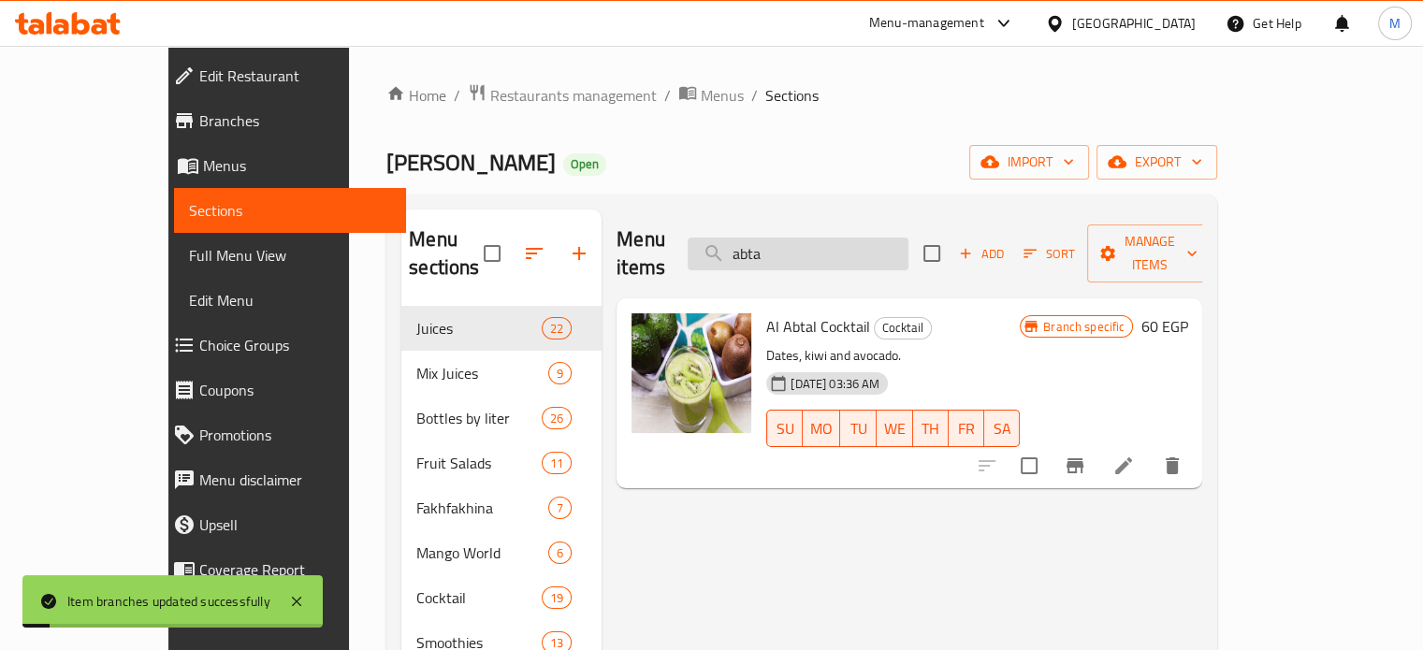
click at [846, 245] on input "abta" at bounding box center [798, 254] width 221 height 33
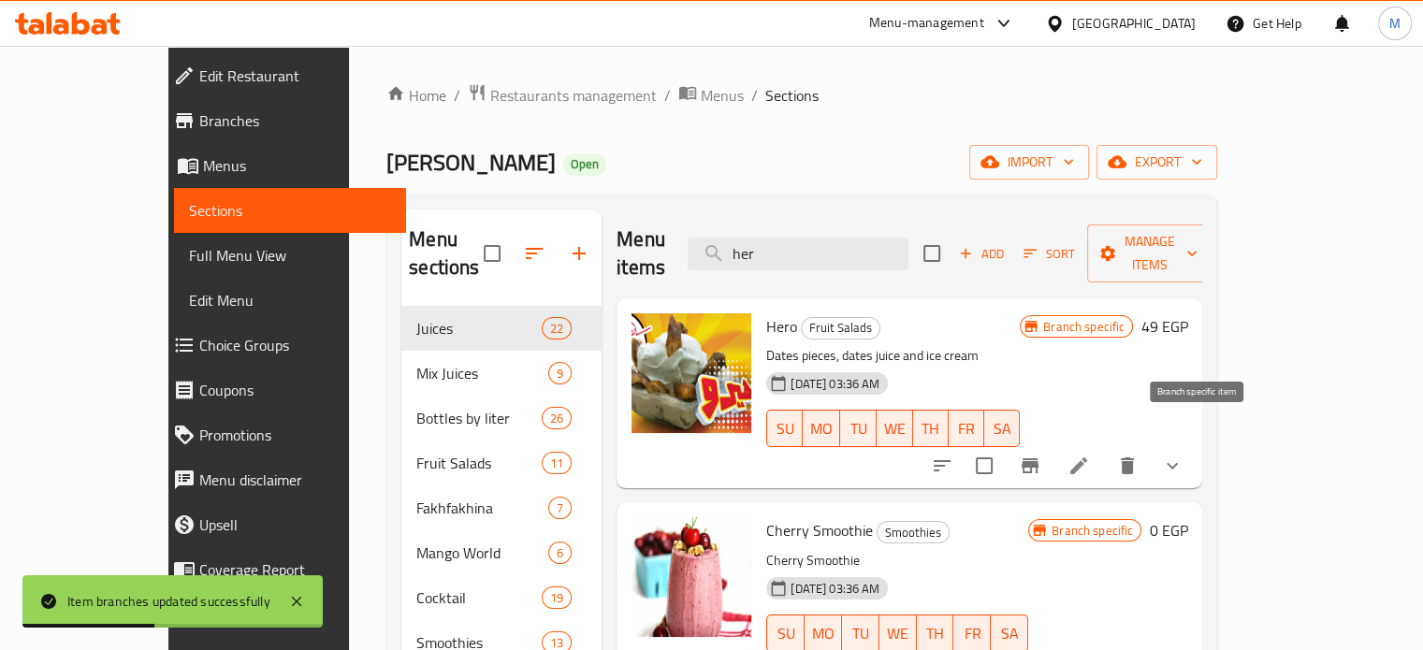
type input "her"
click at [1042, 455] on icon "Branch-specific-item" at bounding box center [1030, 466] width 22 height 22
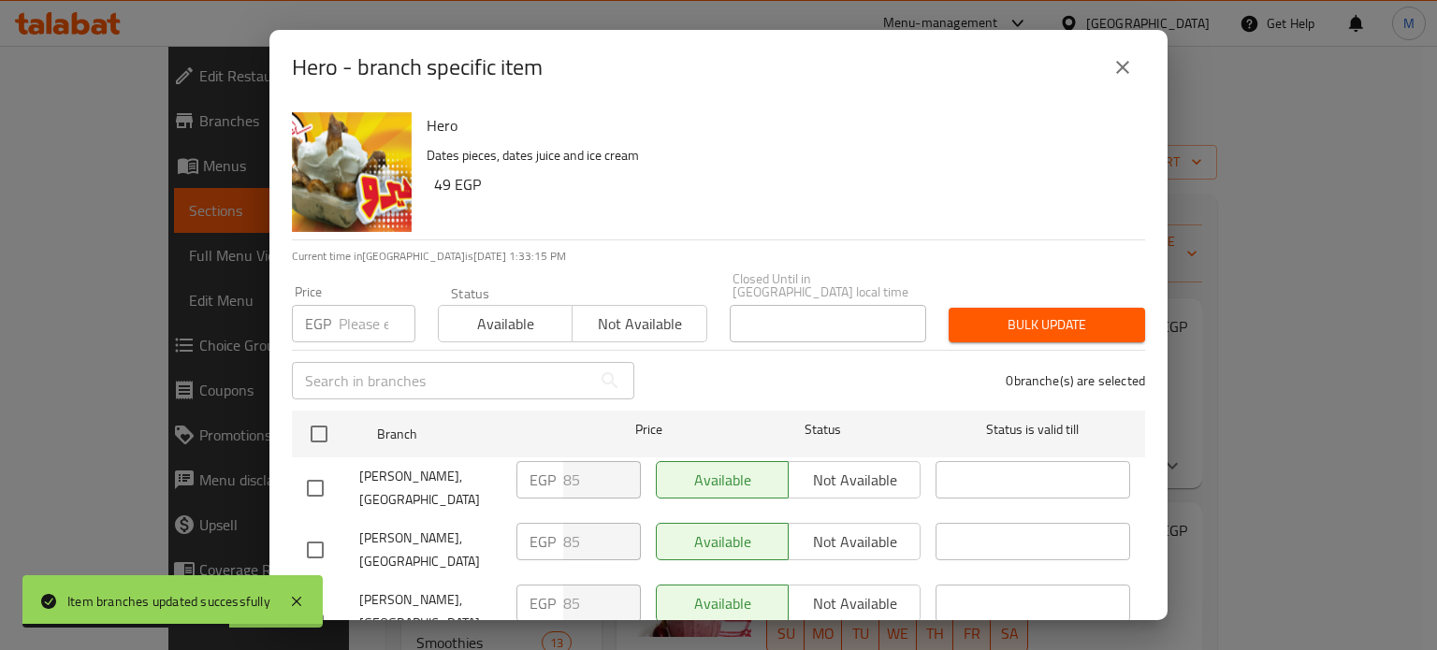
click at [348, 313] on input "number" at bounding box center [377, 323] width 77 height 37
type input "6"
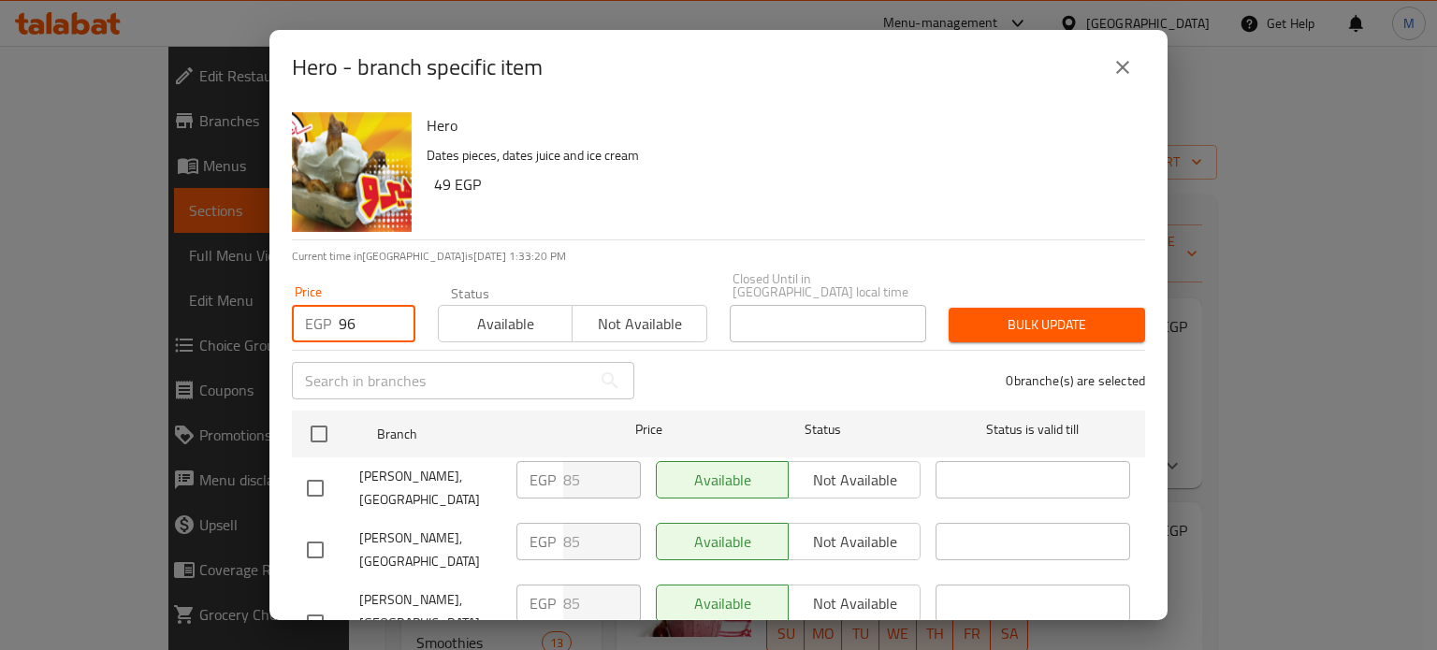
type input "9"
type input "6"
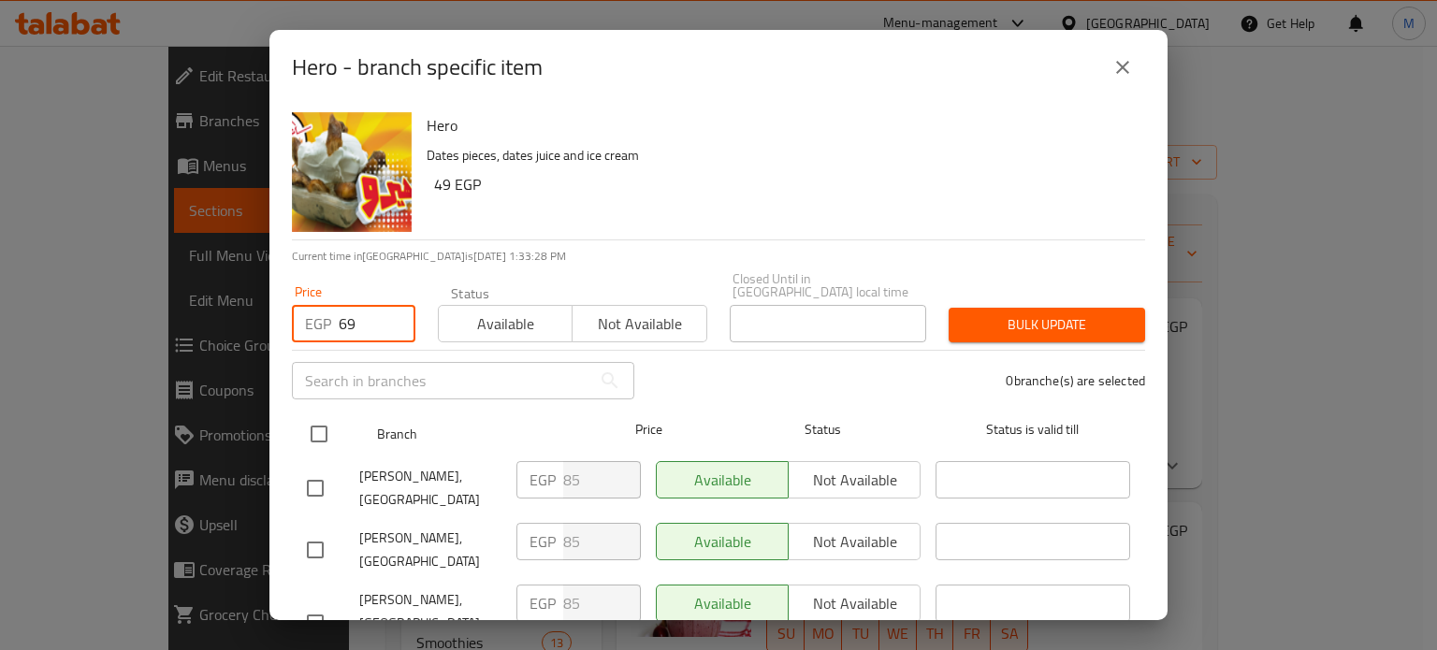
type input "69"
click at [323, 416] on input "checkbox" at bounding box center [318, 434] width 39 height 39
checkbox input "true"
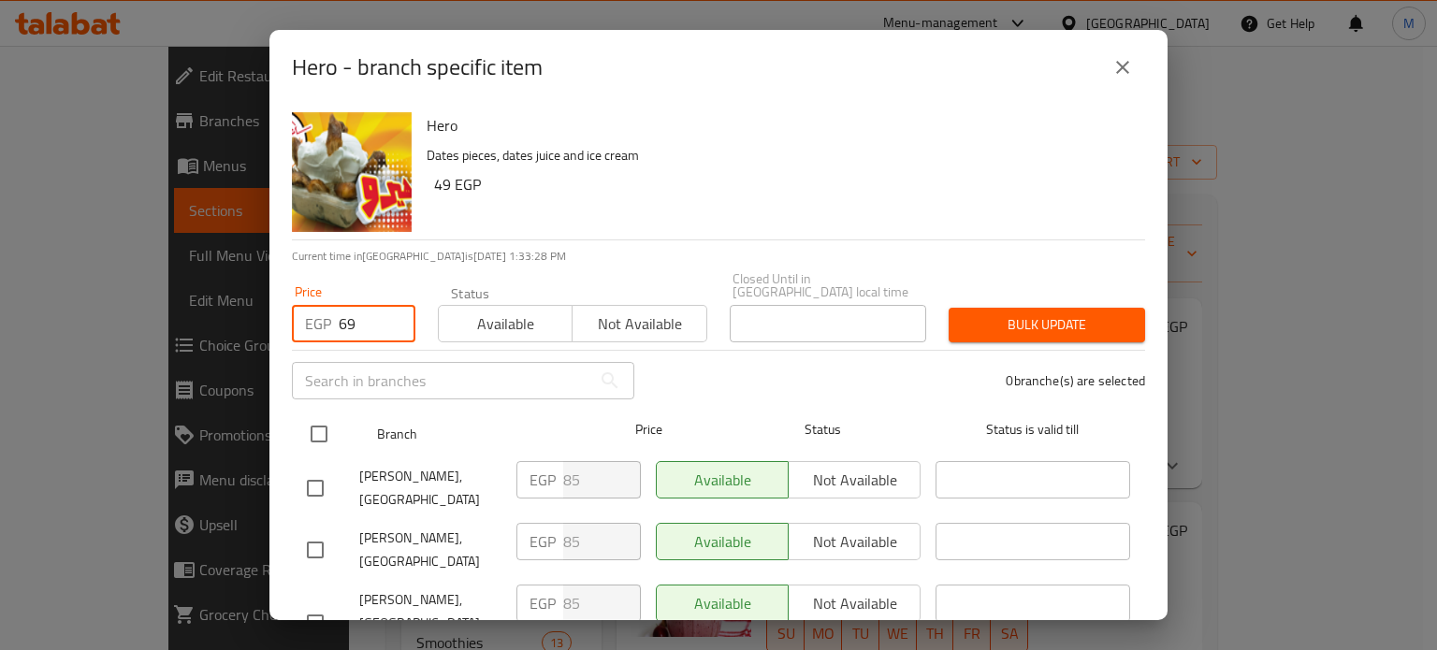
checkbox input "true"
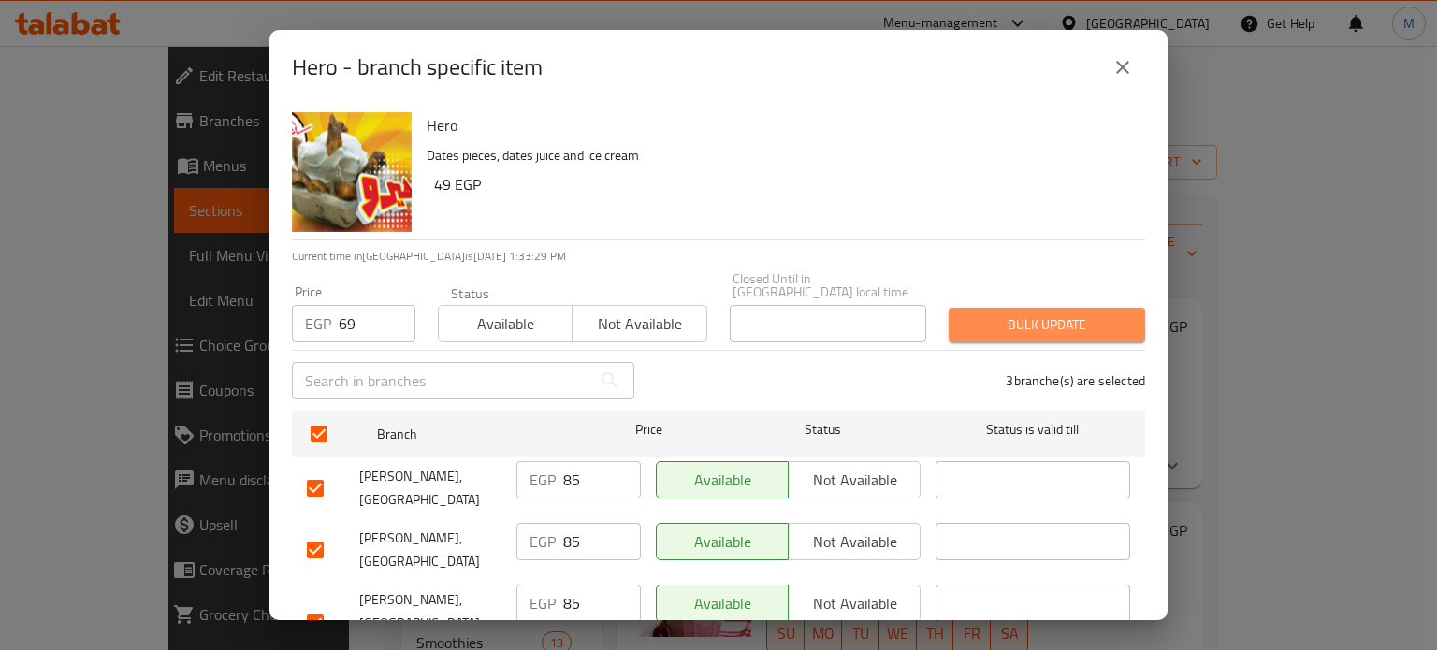
click at [1056, 313] on span "Bulk update" at bounding box center [1047, 324] width 167 height 23
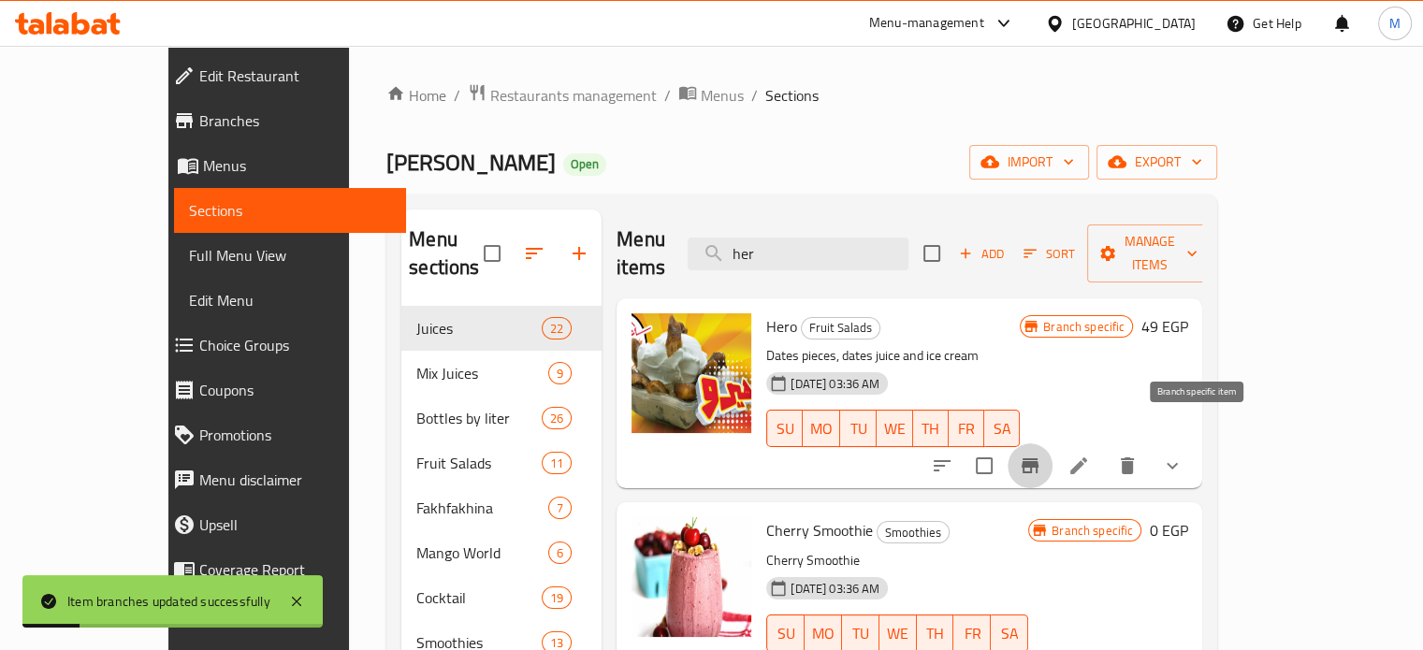
click at [1039, 459] on icon "Branch-specific-item" at bounding box center [1030, 466] width 17 height 15
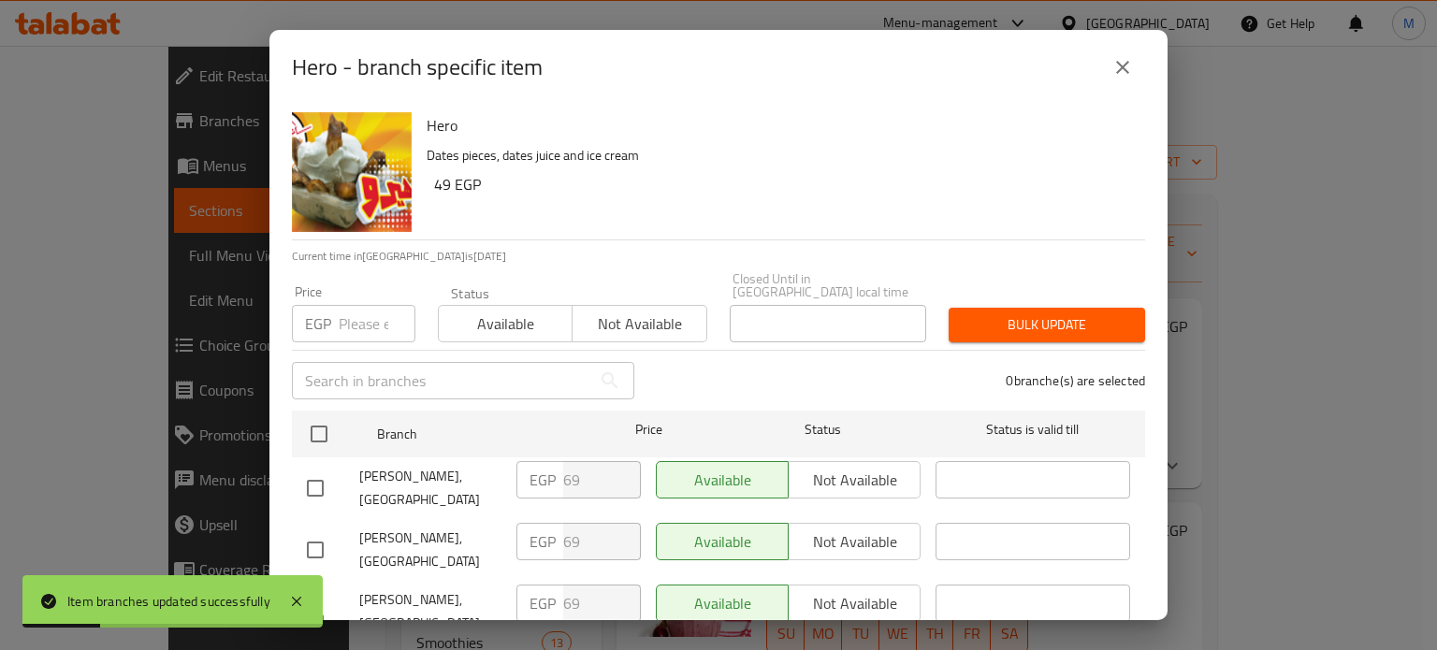
click at [363, 313] on input "number" at bounding box center [377, 323] width 77 height 37
type input "70"
click at [1111, 63] on button "close" at bounding box center [1122, 67] width 45 height 45
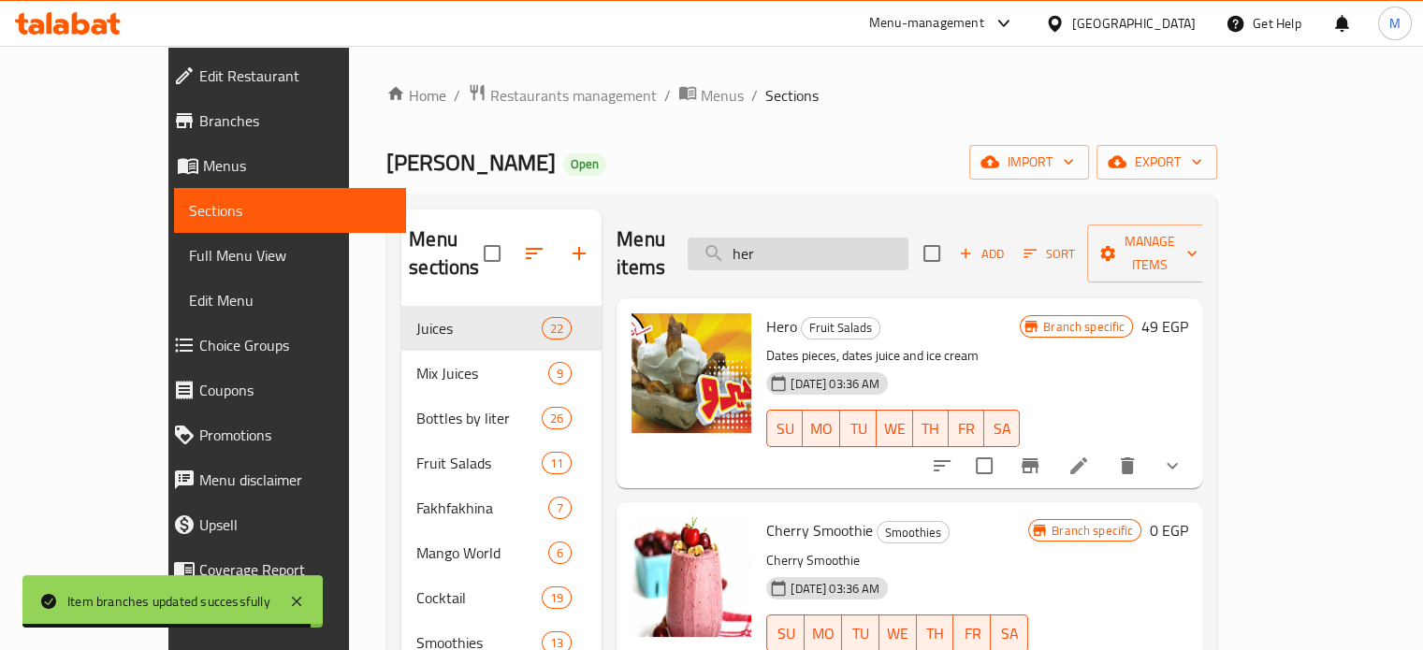
click at [861, 245] on input "her" at bounding box center [798, 254] width 221 height 33
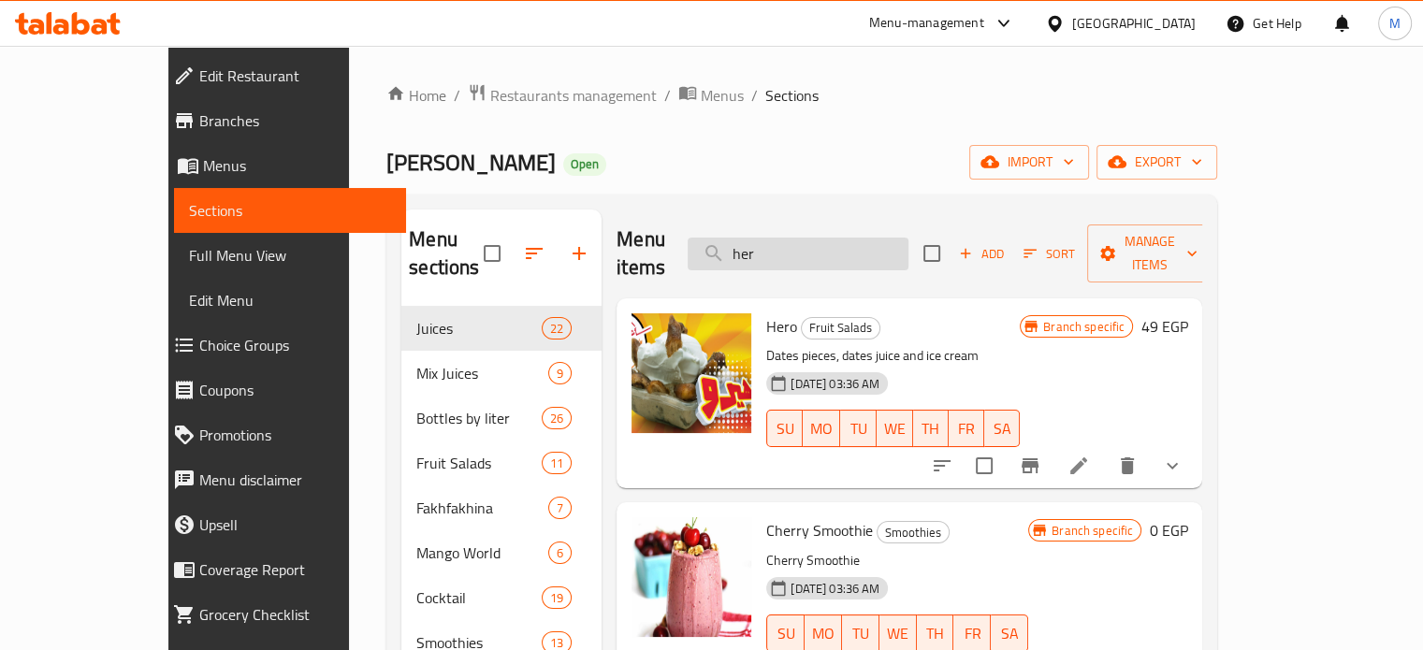
paste input "pomegranate"
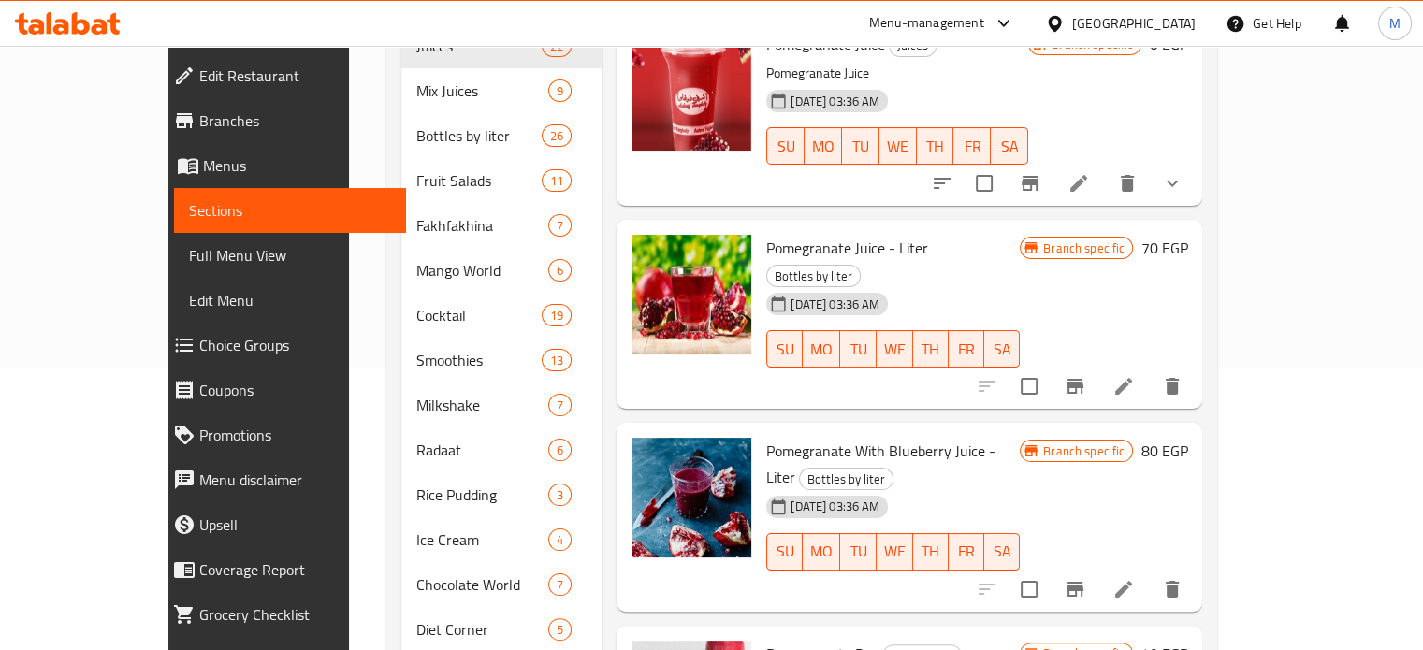
scroll to position [288, 0]
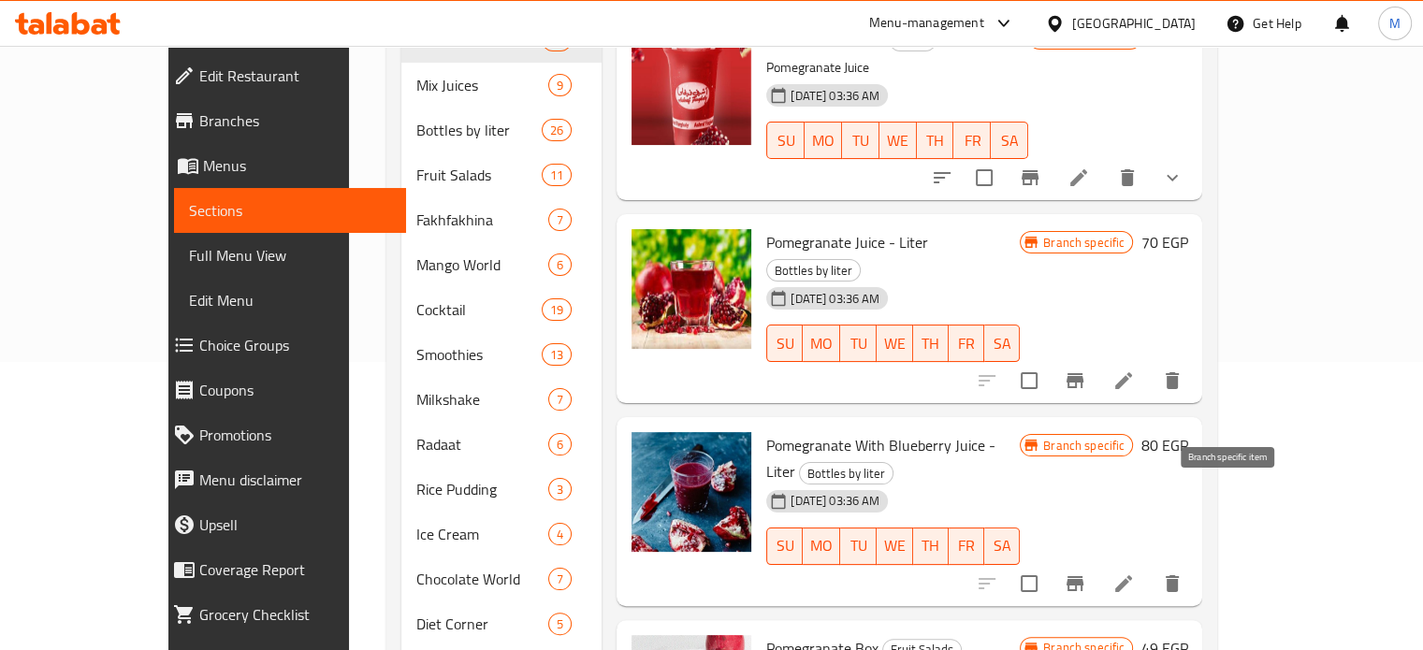
type input "pomegranate"
click at [1084, 576] on icon "Branch-specific-item" at bounding box center [1075, 583] width 17 height 15
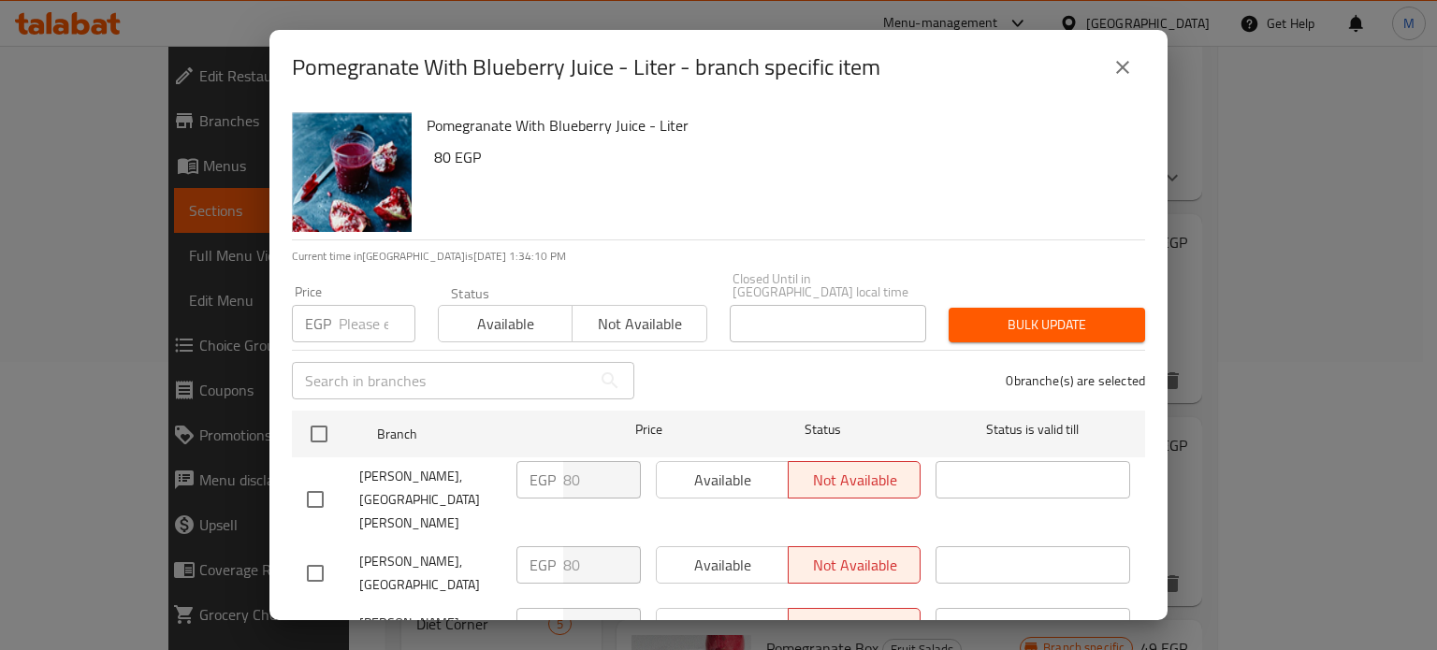
click at [378, 305] on input "number" at bounding box center [377, 323] width 77 height 37
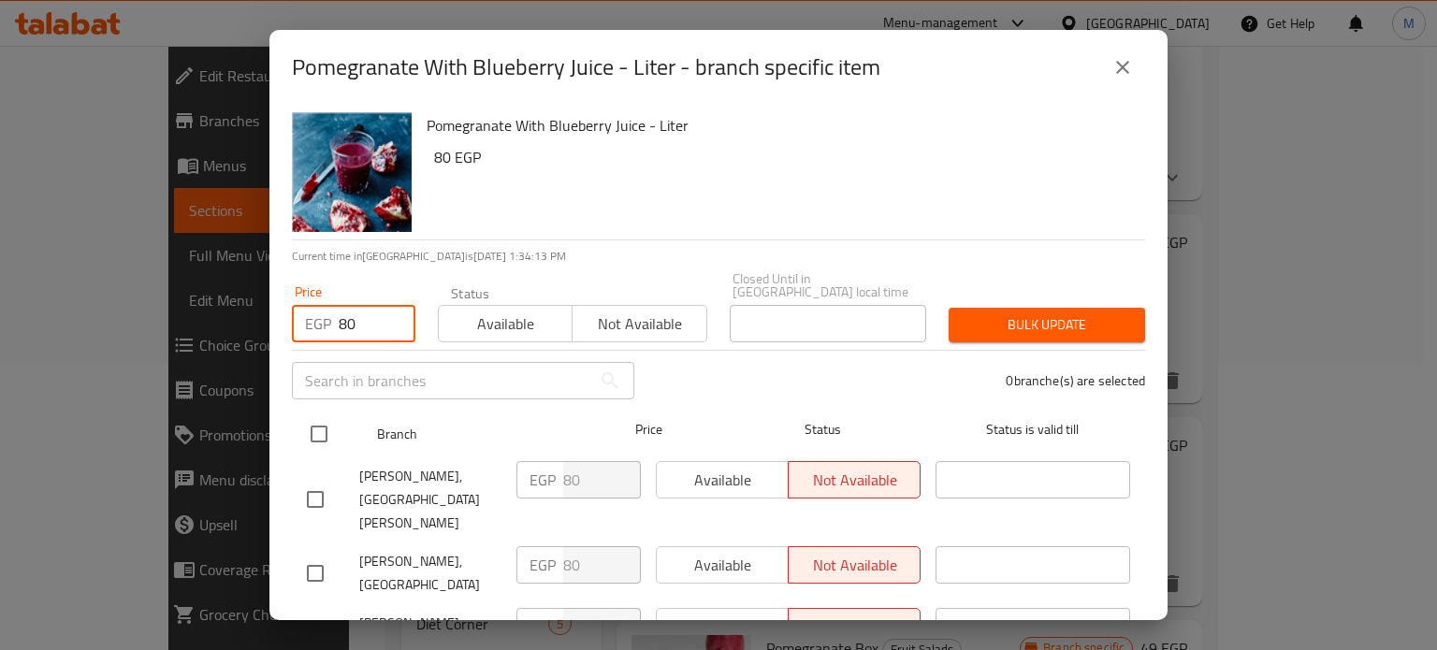
type input "80"
click at [327, 420] on input "checkbox" at bounding box center [318, 434] width 39 height 39
checkbox input "true"
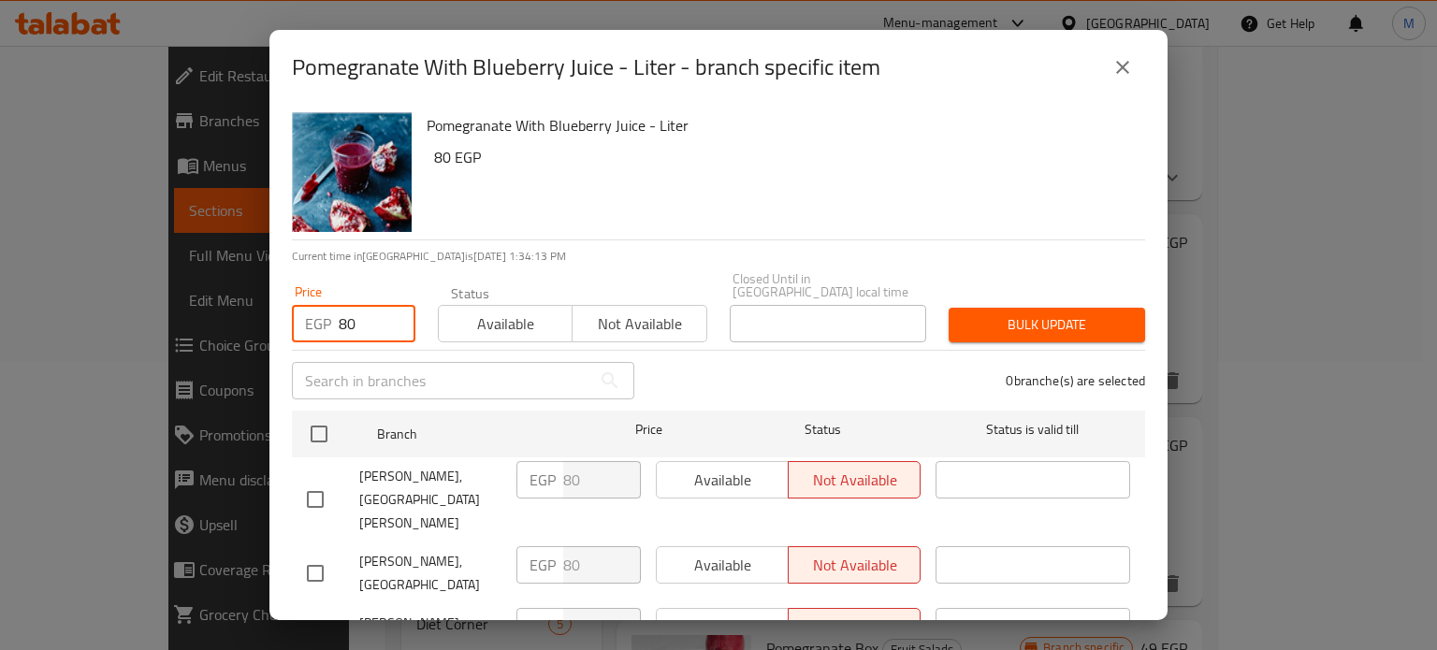
checkbox input "true"
click at [1009, 313] on span "Bulk update" at bounding box center [1047, 324] width 167 height 23
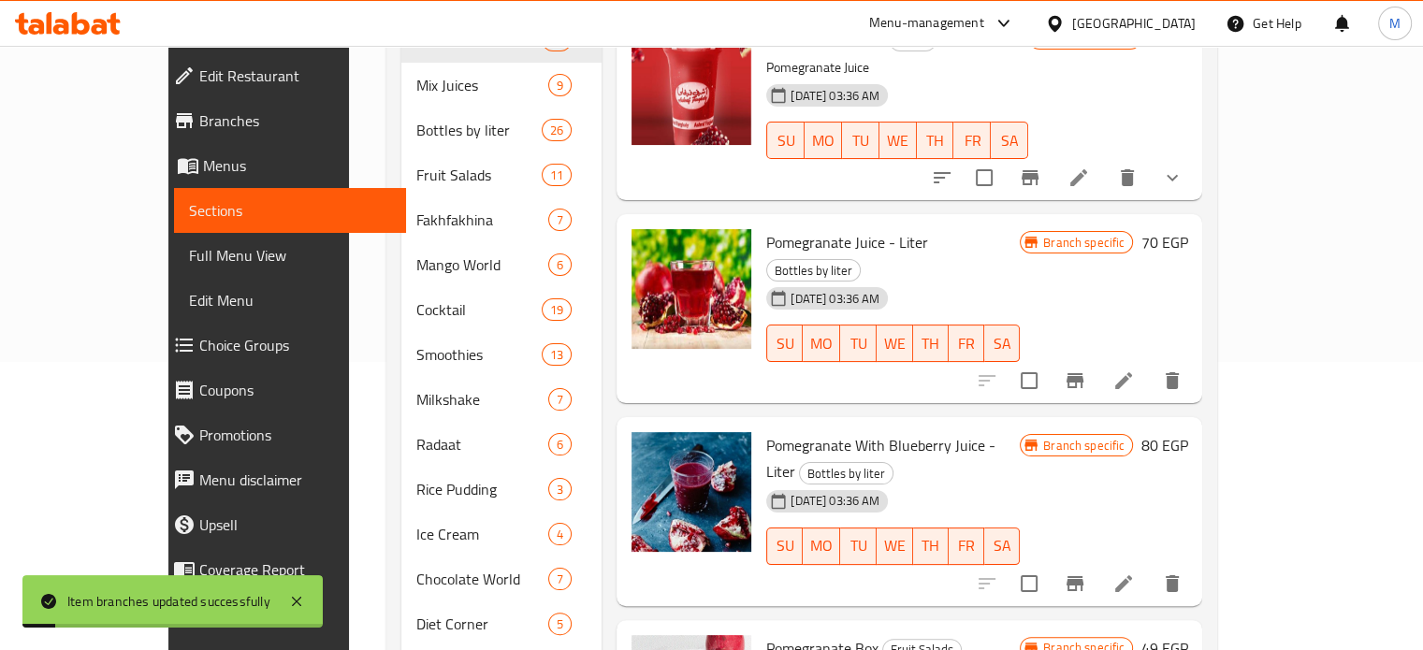
scroll to position [0, 0]
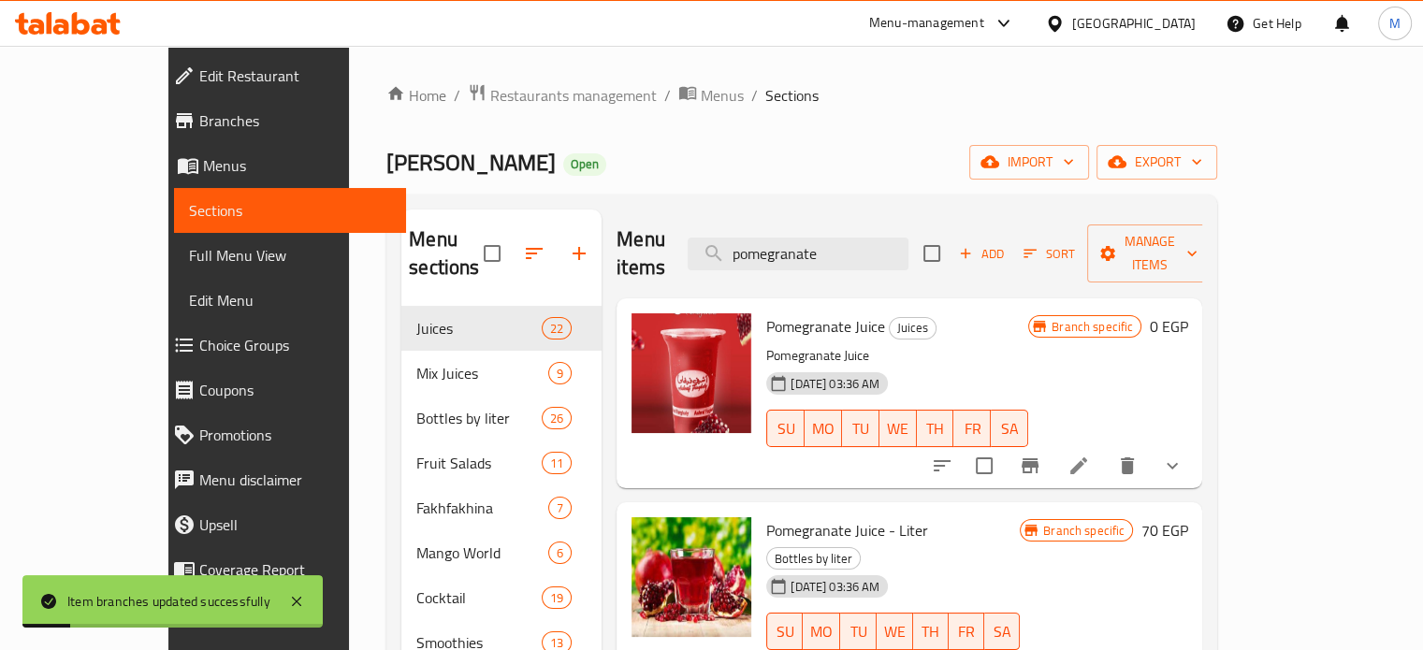
click at [868, 211] on div "Menu items pomegranate Add Sort Manage items" at bounding box center [910, 254] width 586 height 89
click at [844, 238] on input "pomegranate" at bounding box center [798, 254] width 221 height 33
click at [842, 238] on input "pomegranate" at bounding box center [798, 254] width 221 height 33
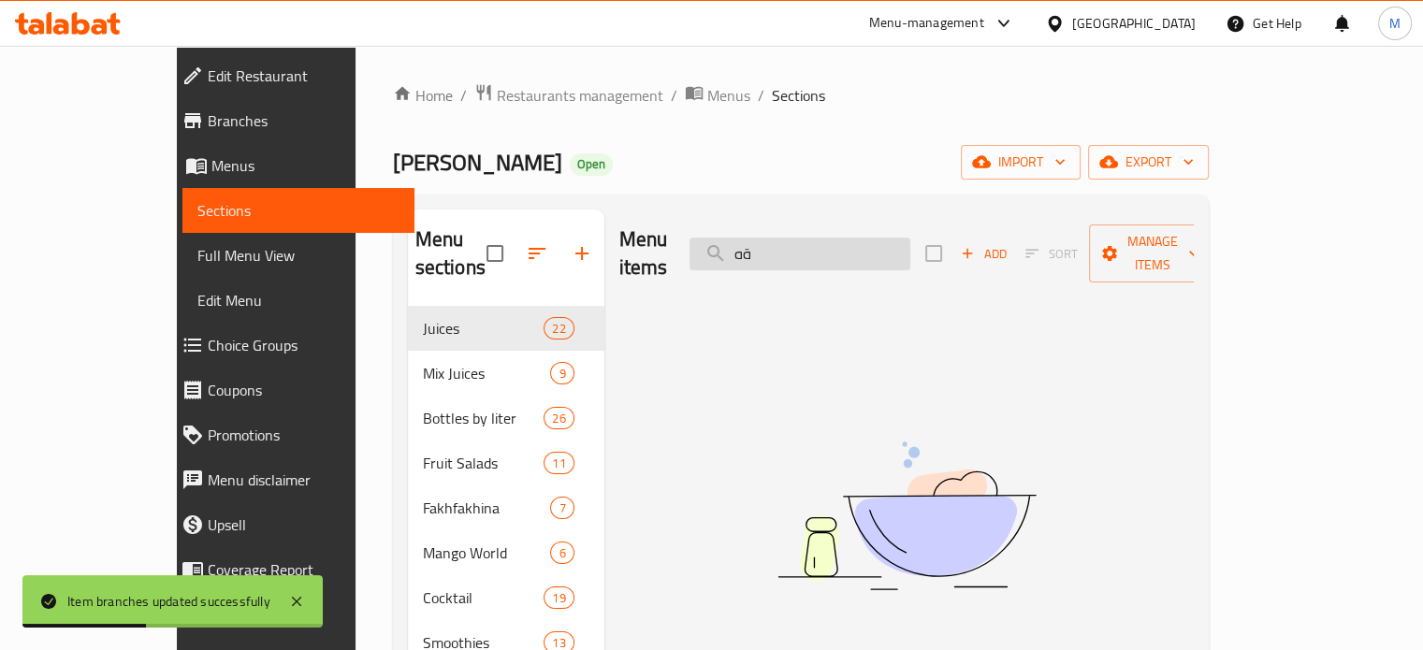
type input "ة"
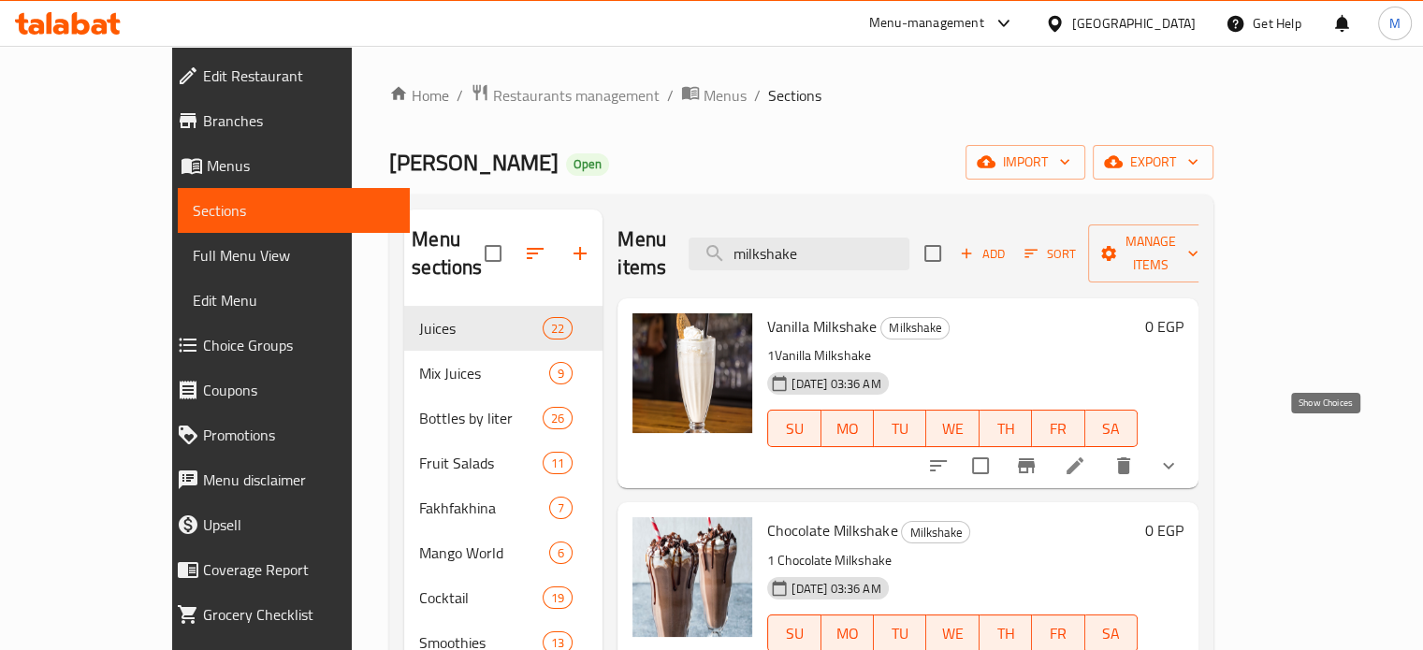
type input "milkshake"
click at [1180, 455] on icon "show more" at bounding box center [1169, 466] width 22 height 22
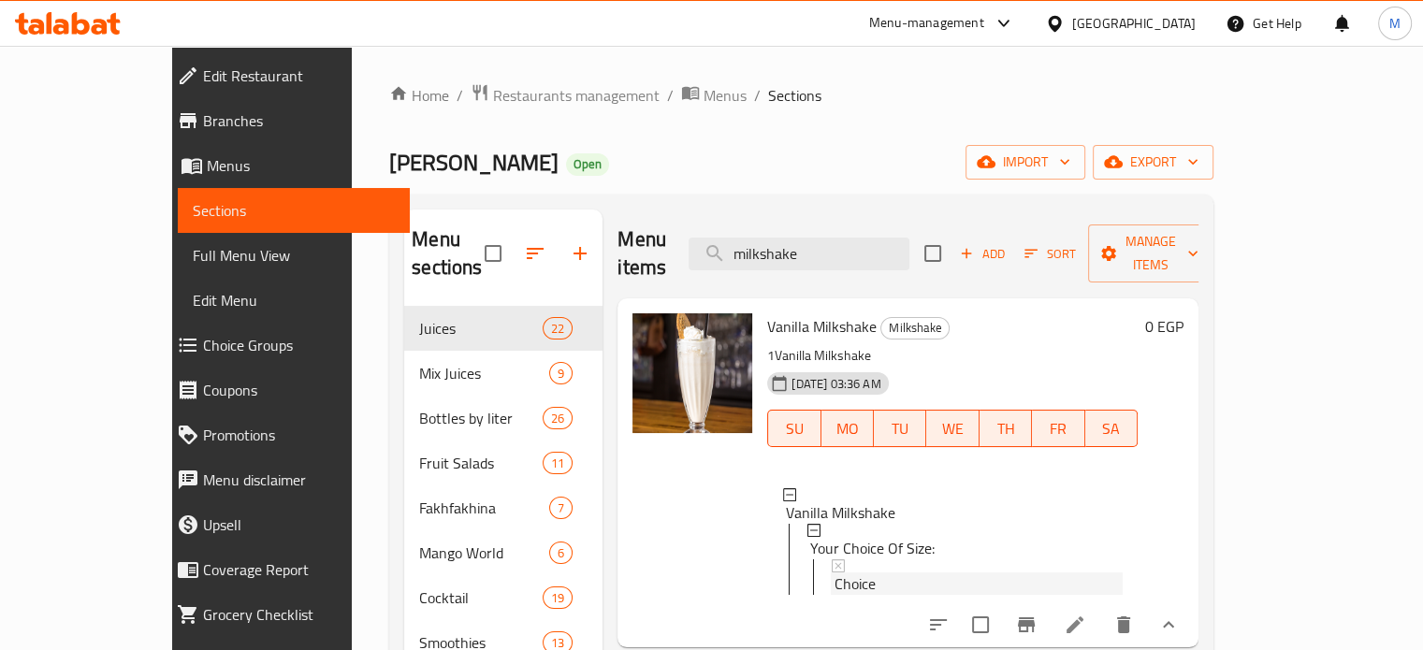
click at [835, 573] on span "Choice" at bounding box center [855, 584] width 41 height 22
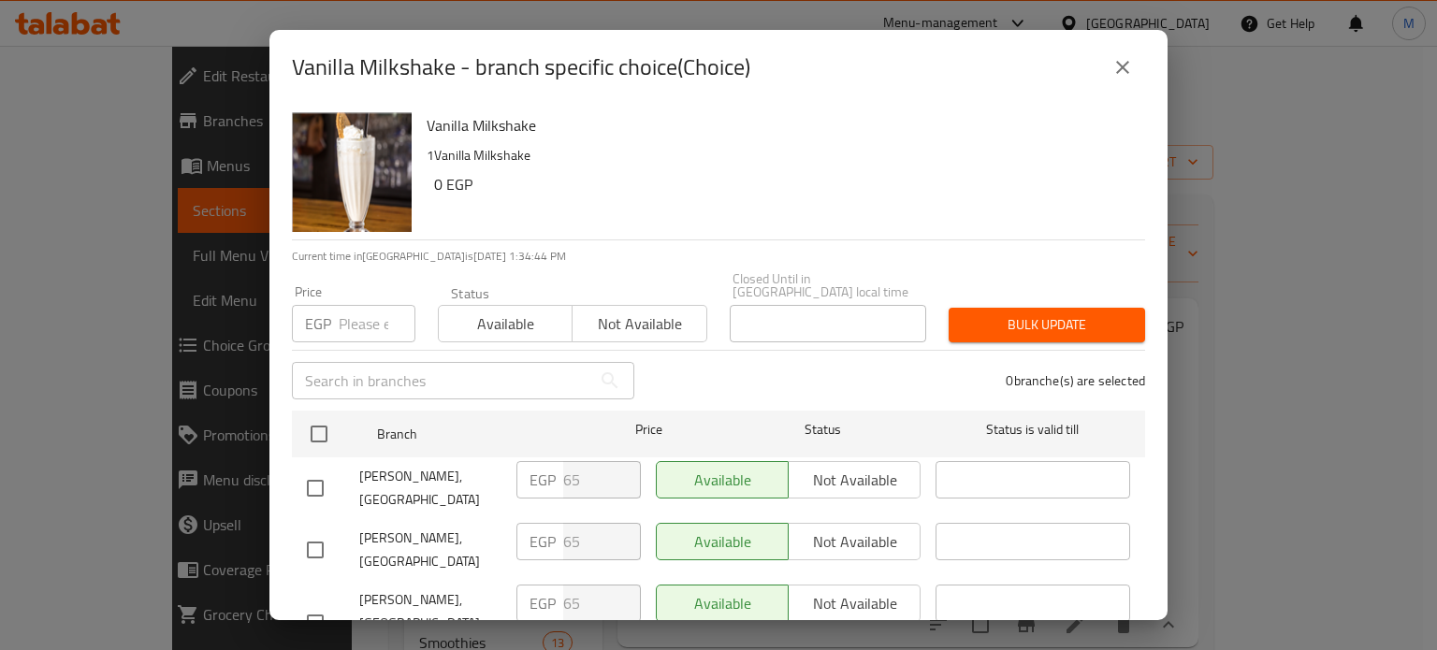
click at [366, 311] on input "number" at bounding box center [377, 323] width 77 height 37
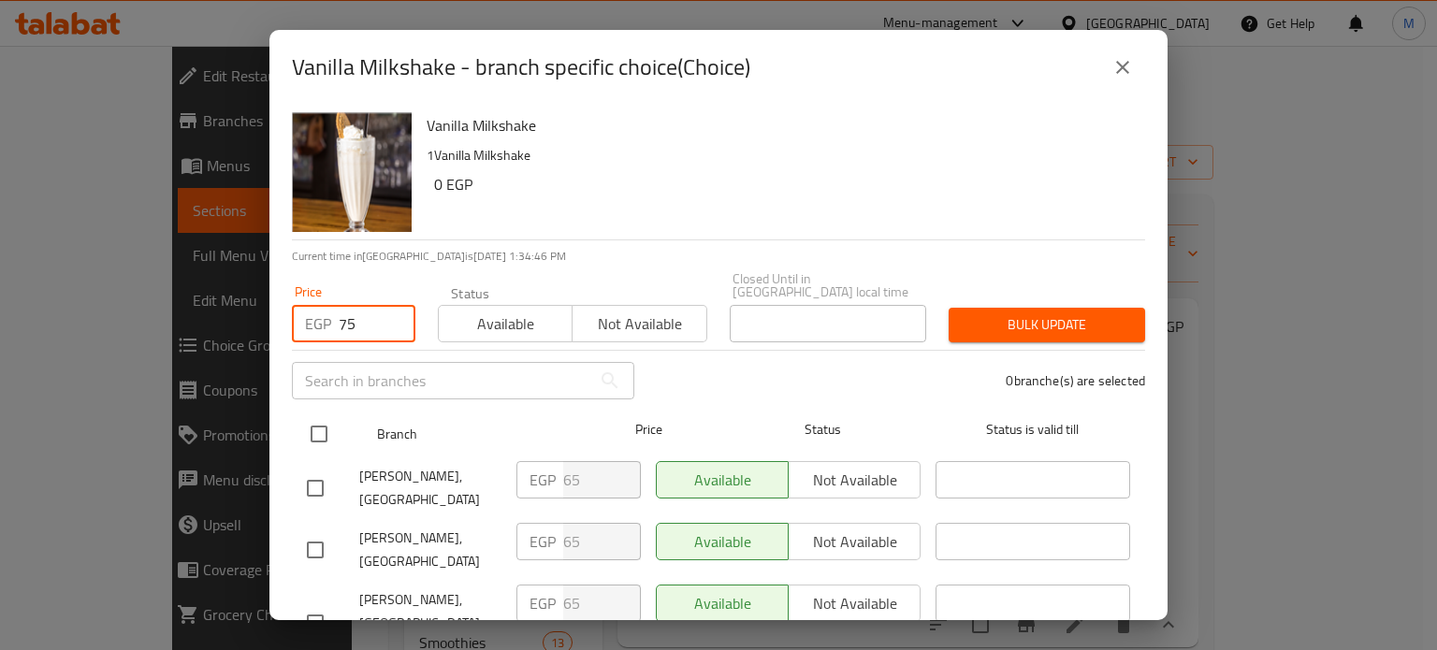
type input "75"
click at [324, 415] on input "checkbox" at bounding box center [318, 434] width 39 height 39
checkbox input "true"
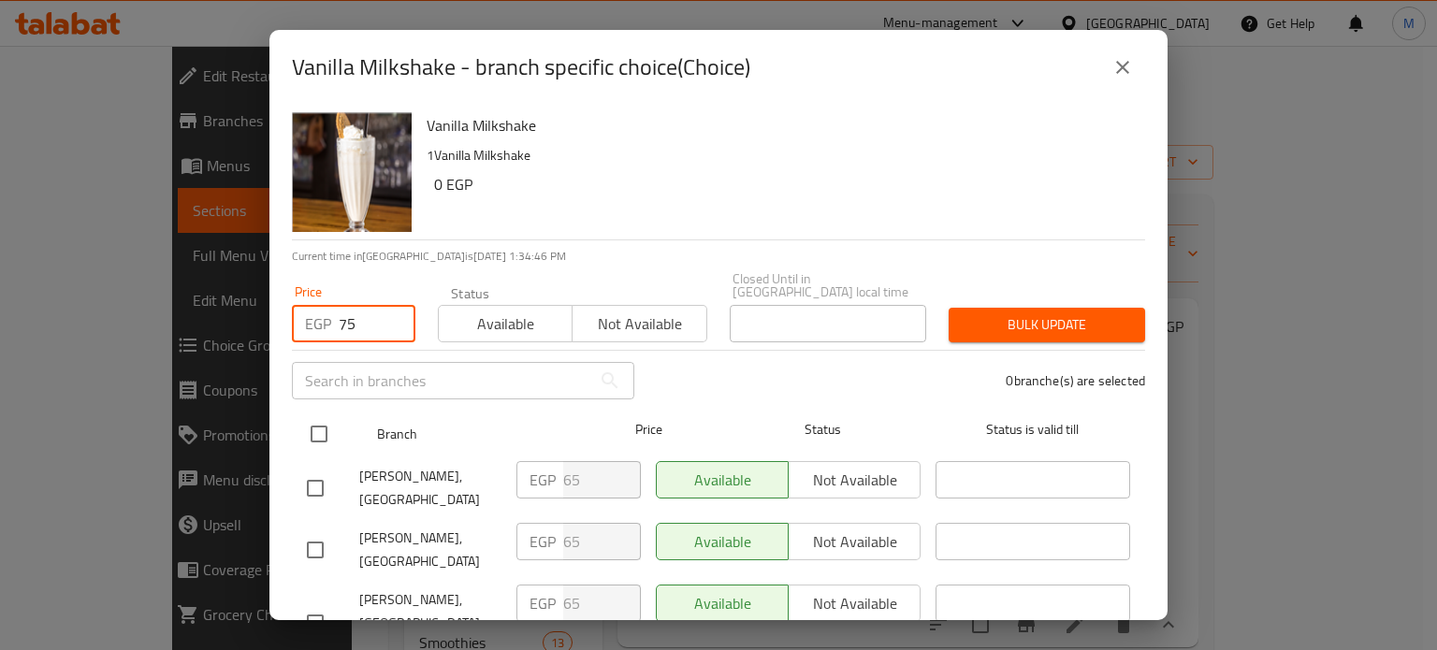
checkbox input "true"
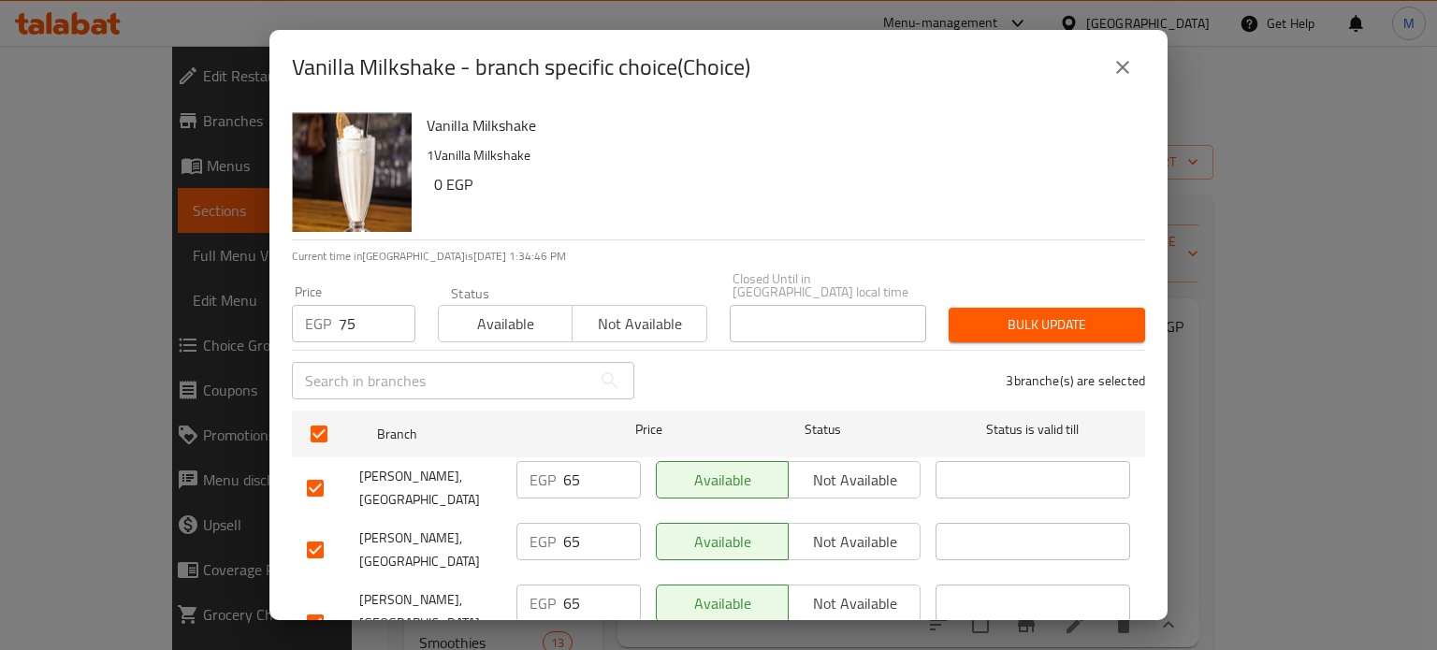
click at [964, 313] on span "Bulk update" at bounding box center [1047, 324] width 167 height 23
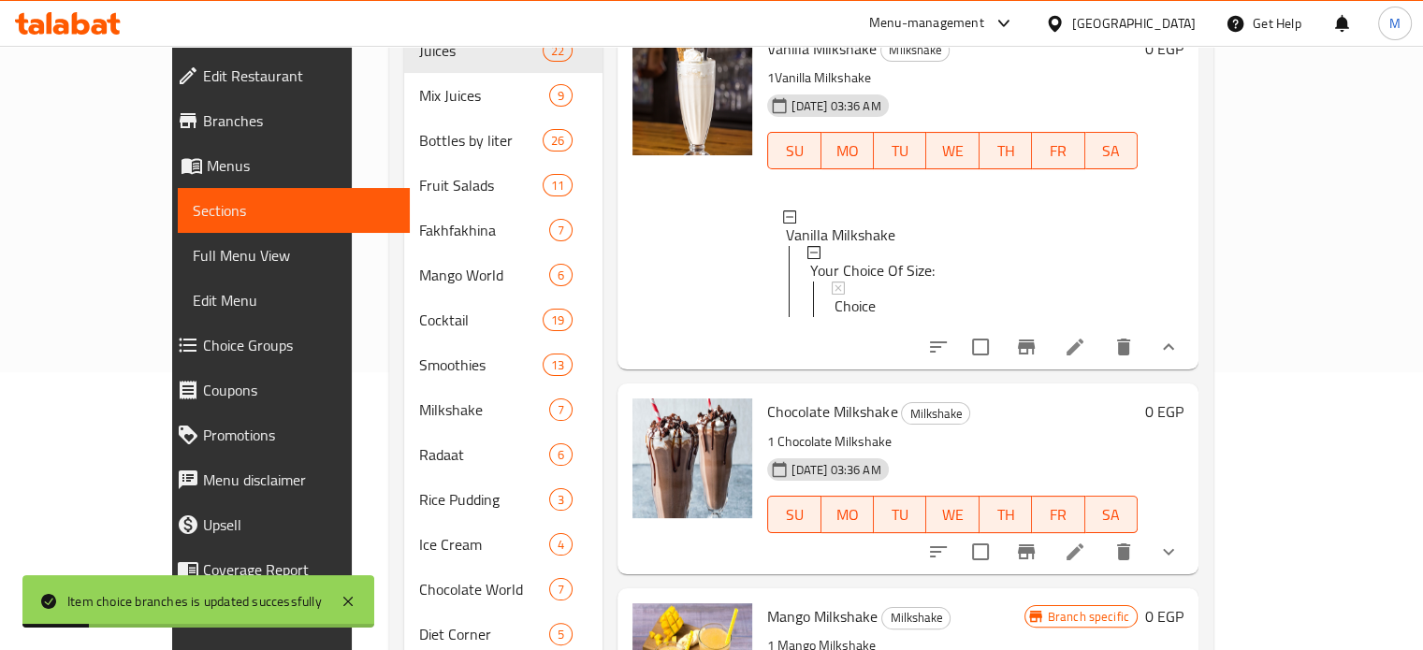
scroll to position [300, 0]
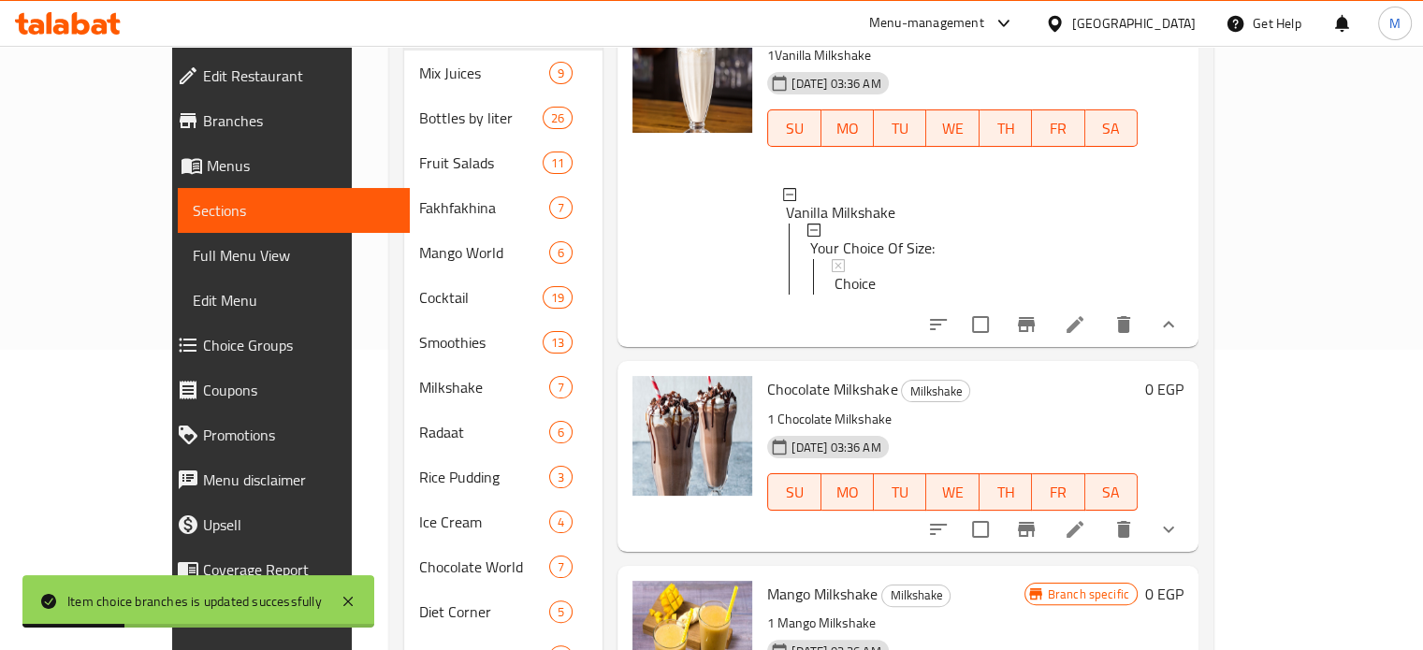
click at [1035, 522] on icon "Branch-specific-item" at bounding box center [1026, 529] width 17 height 15
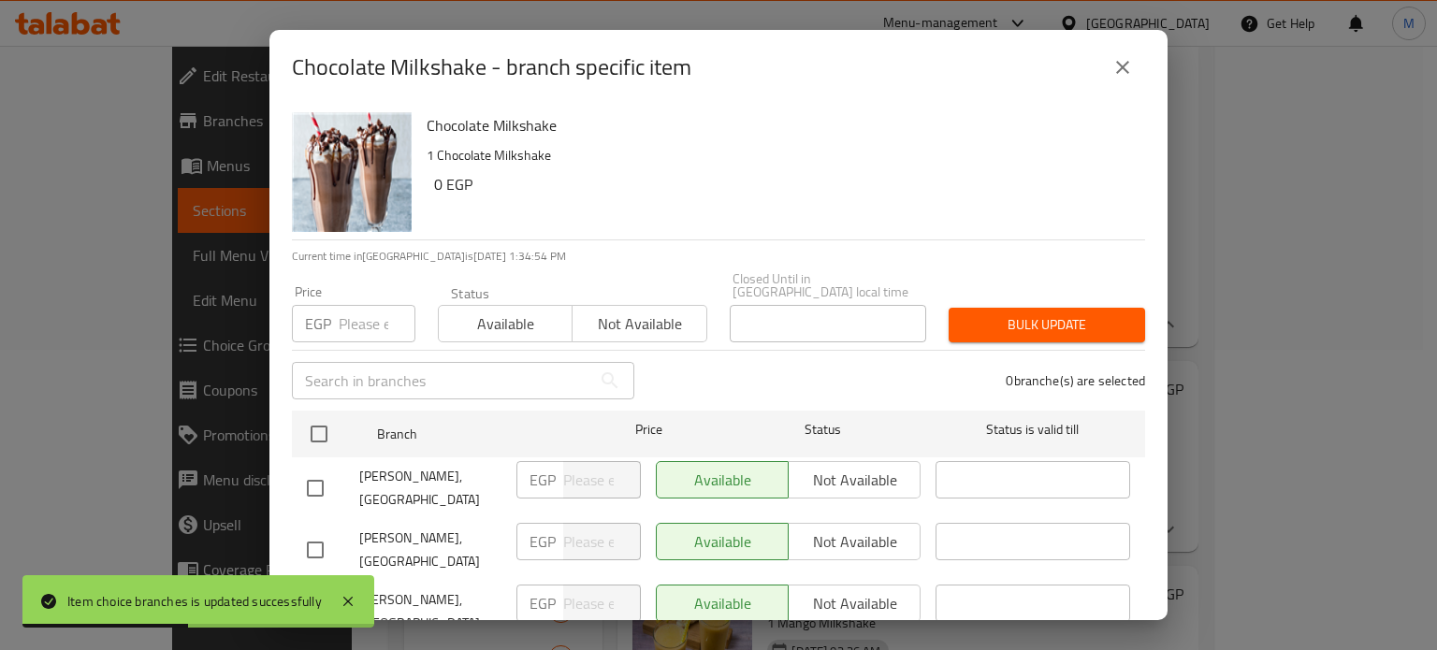
click at [1119, 64] on icon "close" at bounding box center [1122, 67] width 13 height 13
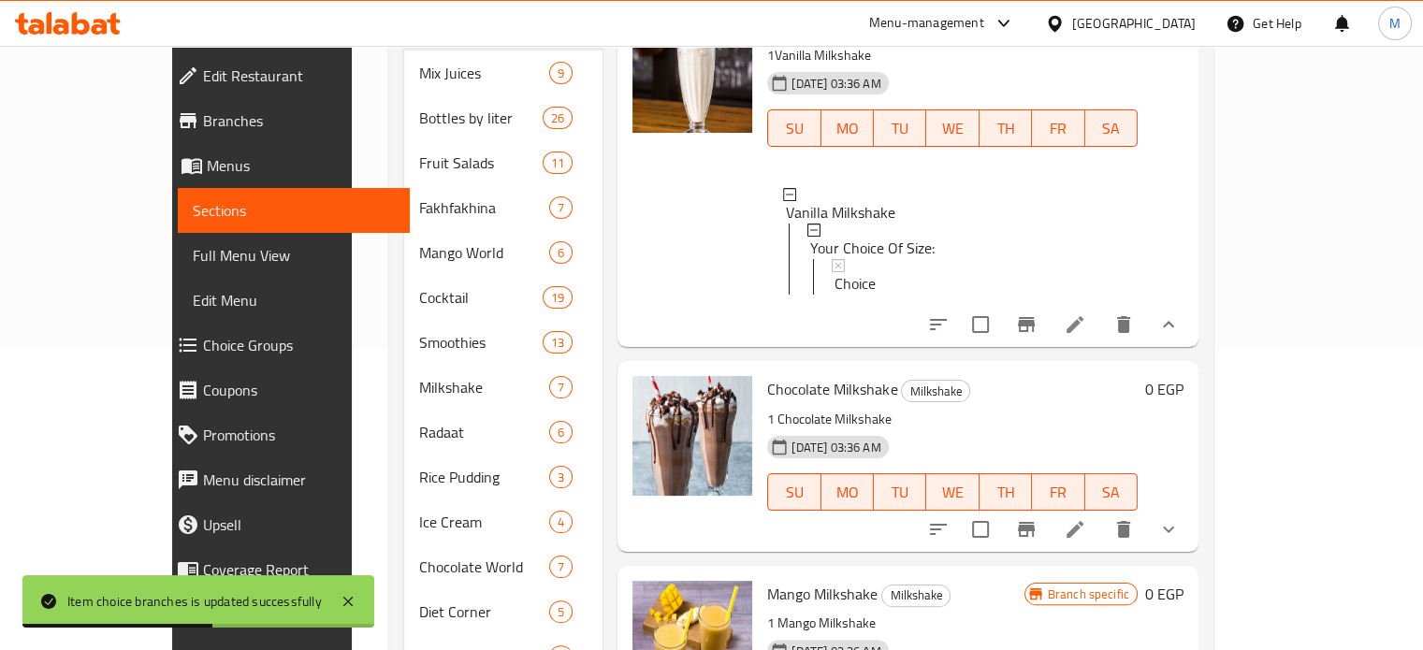
click at [1180, 518] on icon "show more" at bounding box center [1169, 529] width 22 height 22
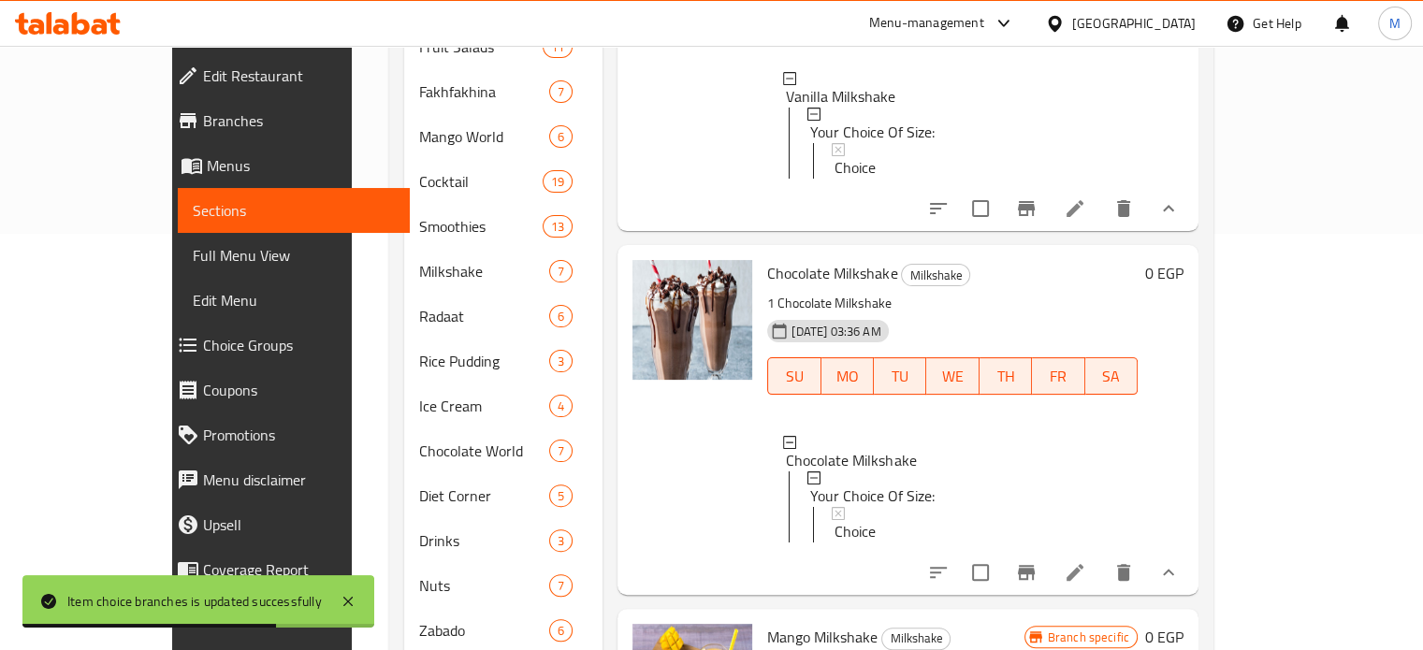
scroll to position [451, 0]
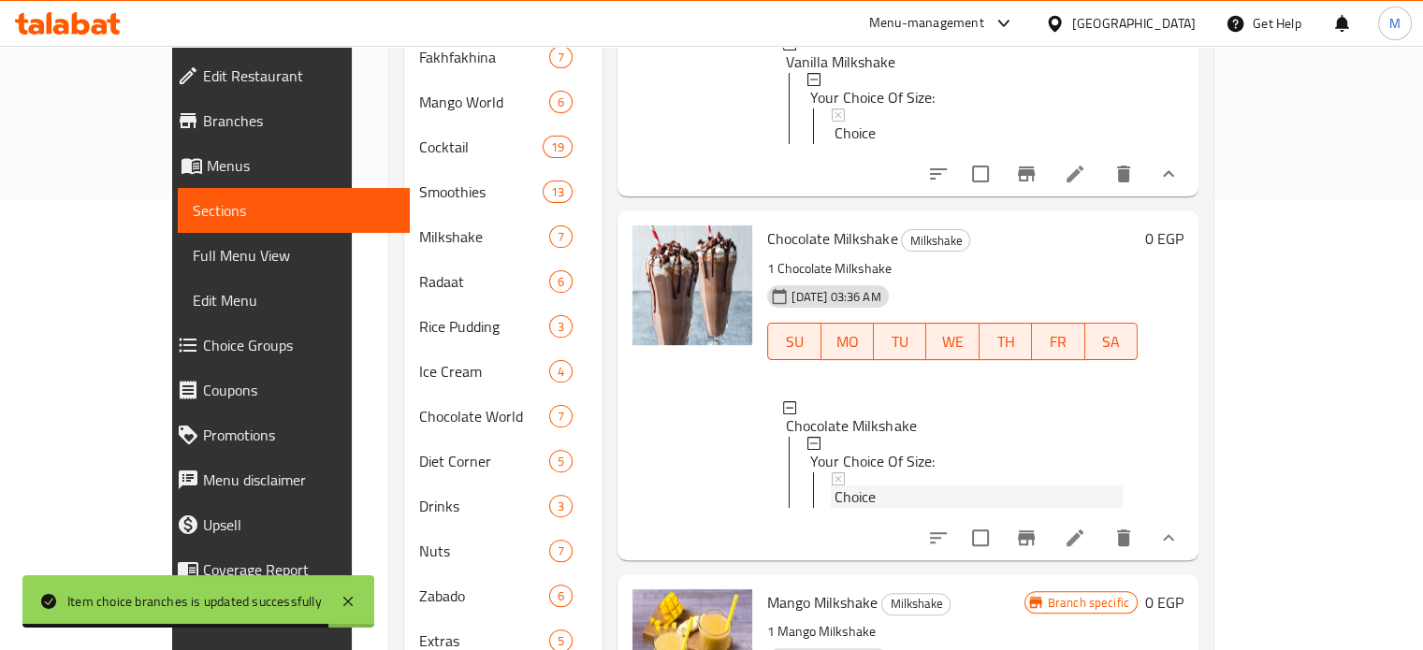
click at [835, 486] on span "Choice" at bounding box center [855, 497] width 41 height 22
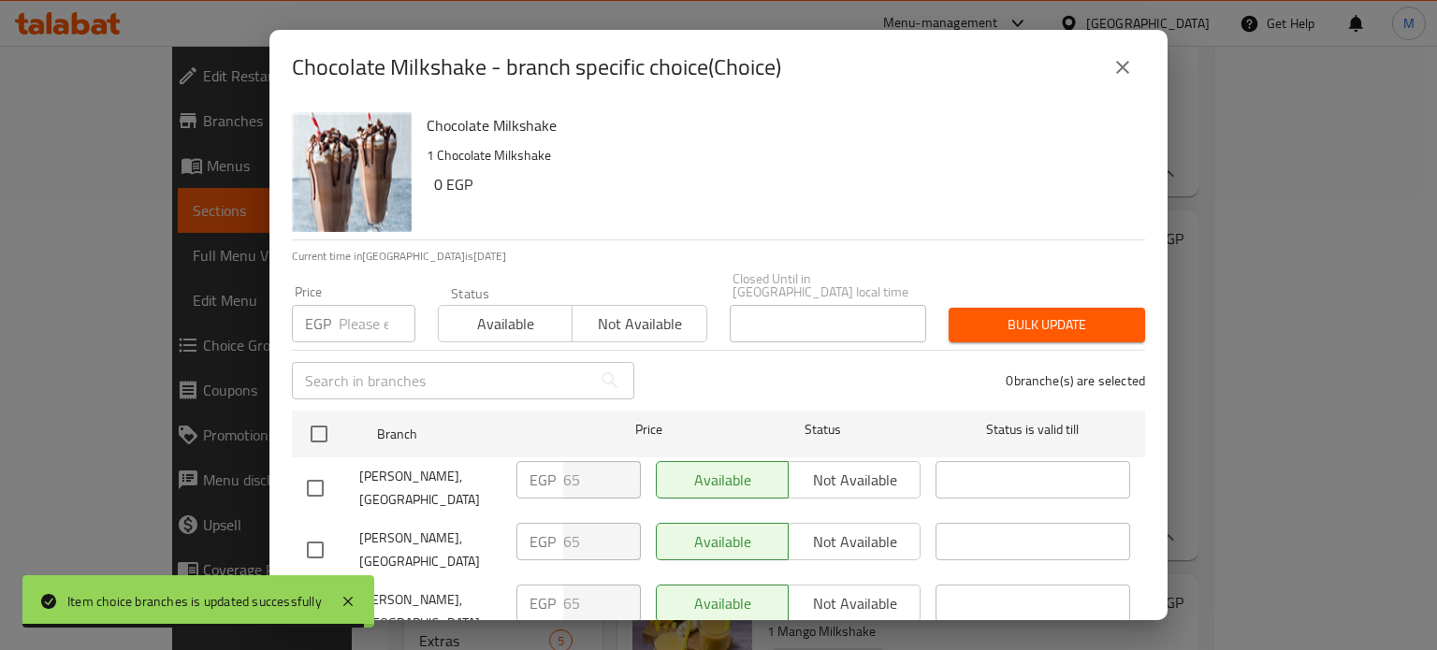
click at [351, 311] on input "number" at bounding box center [377, 323] width 77 height 37
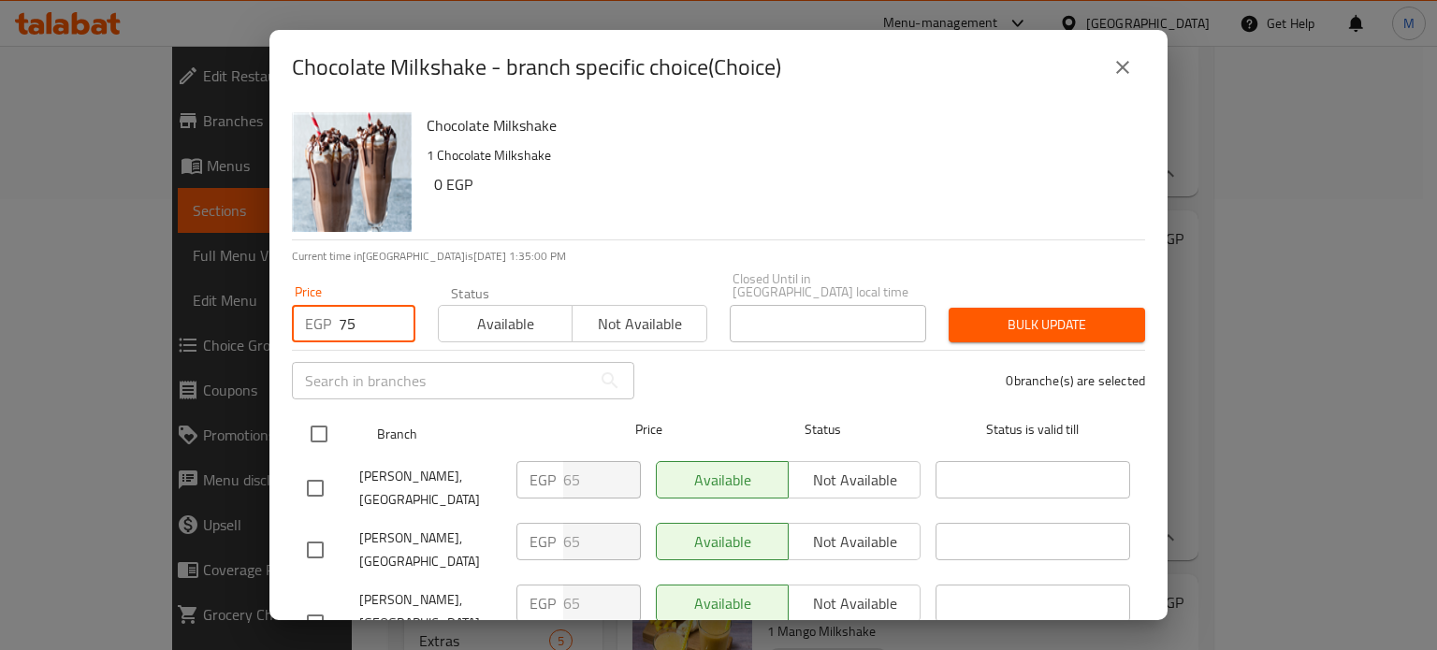
type input "75"
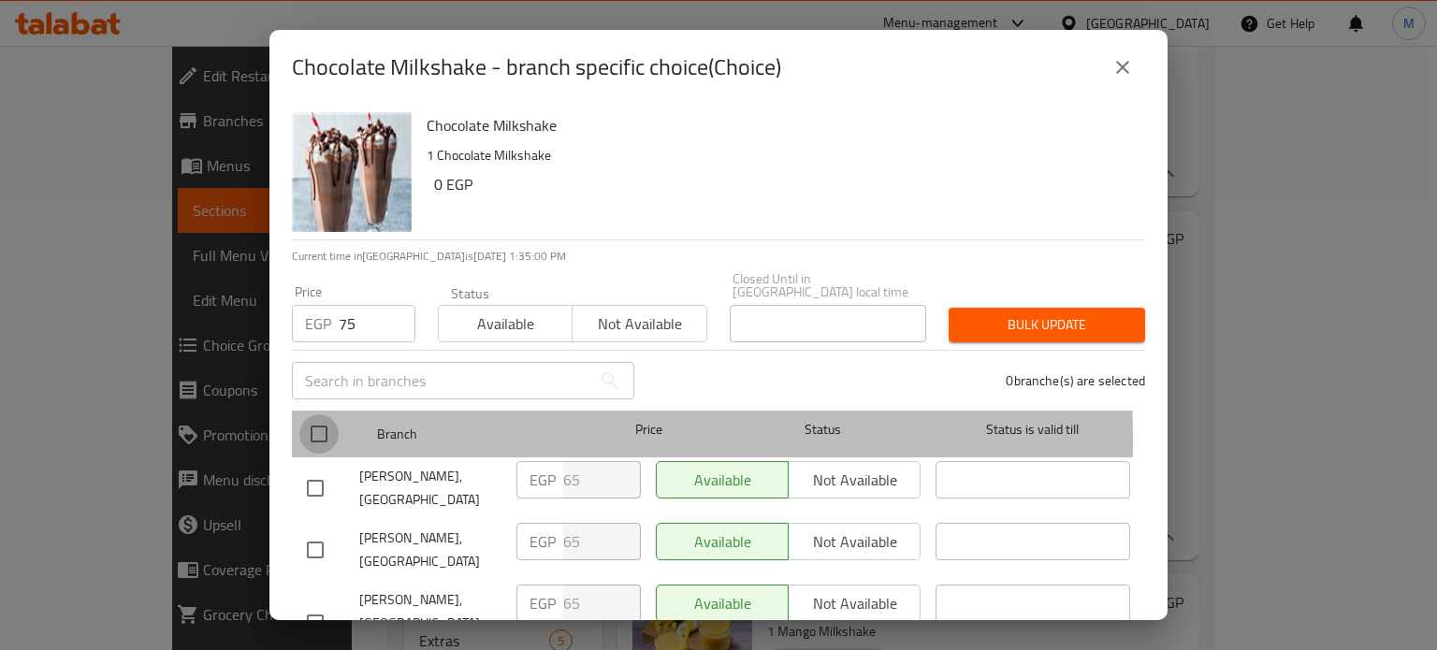
drag, startPoint x: 318, startPoint y: 427, endPoint x: 420, endPoint y: 393, distance: 107.4
click at [318, 428] on input "checkbox" at bounding box center [318, 434] width 39 height 39
checkbox input "true"
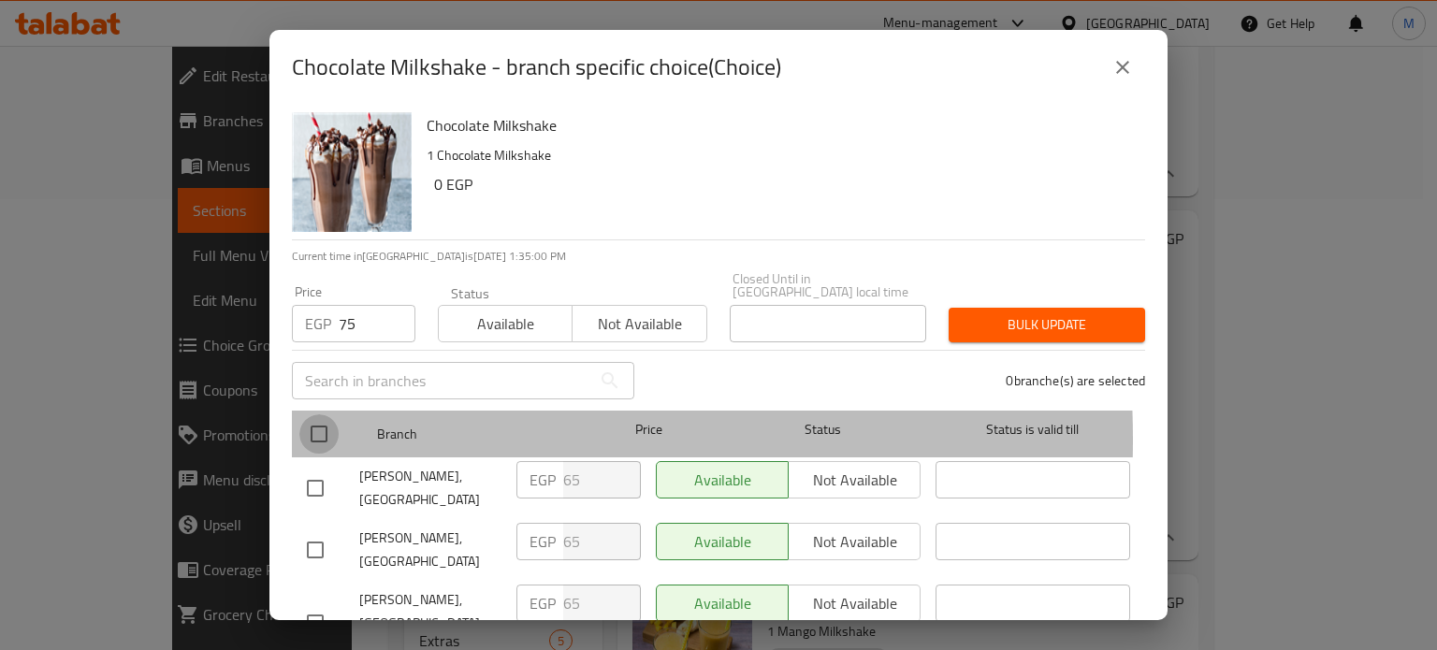
checkbox input "true"
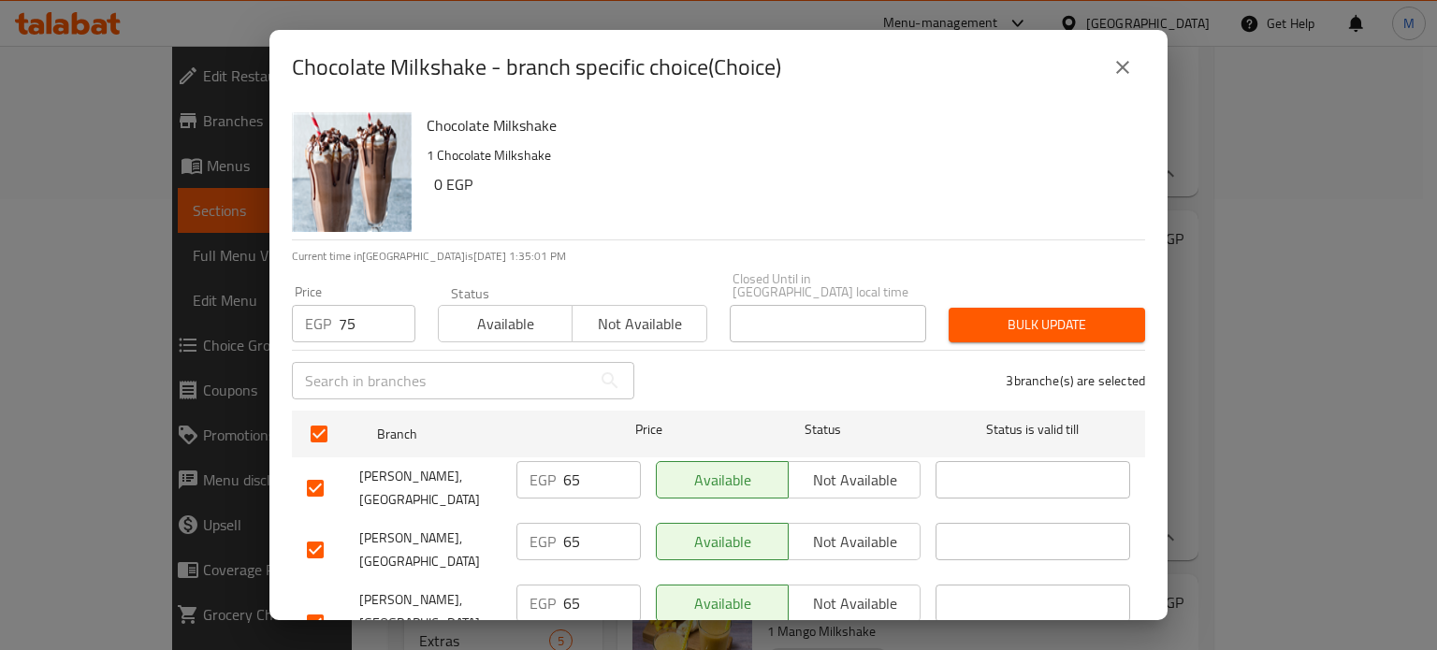
click at [1035, 314] on span "Bulk update" at bounding box center [1047, 324] width 167 height 23
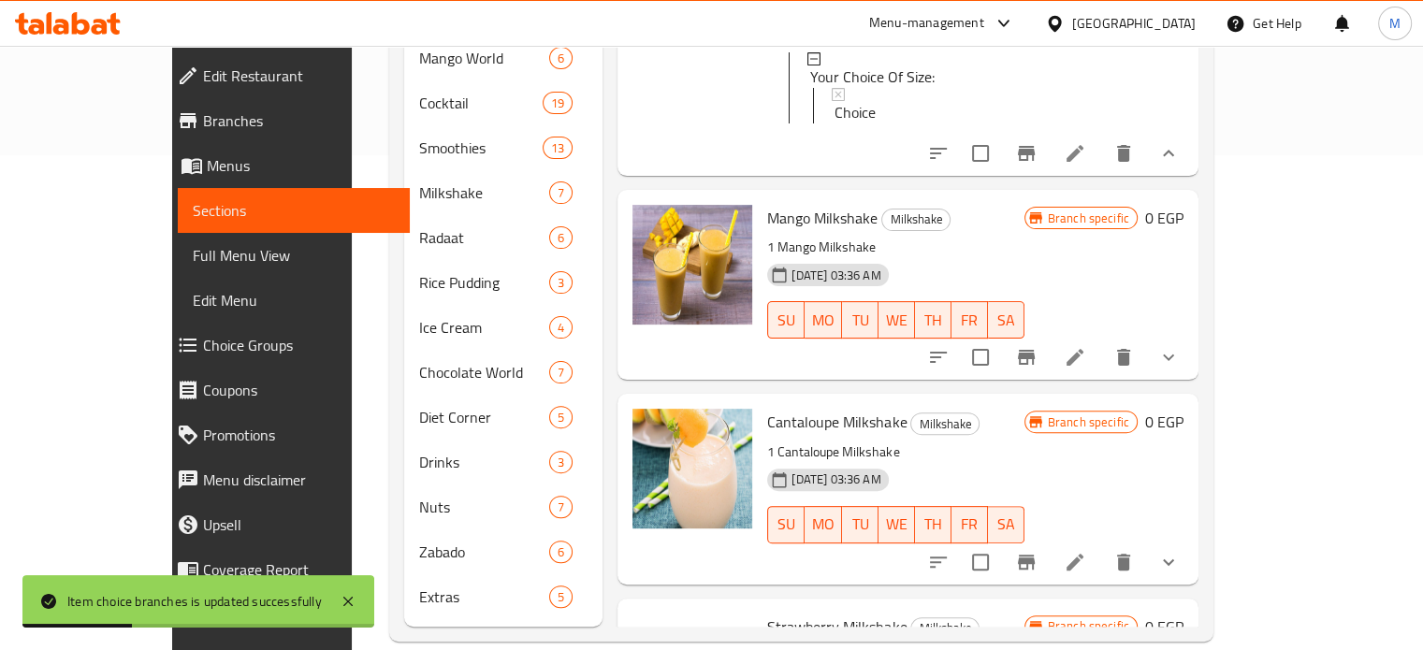
scroll to position [354, 0]
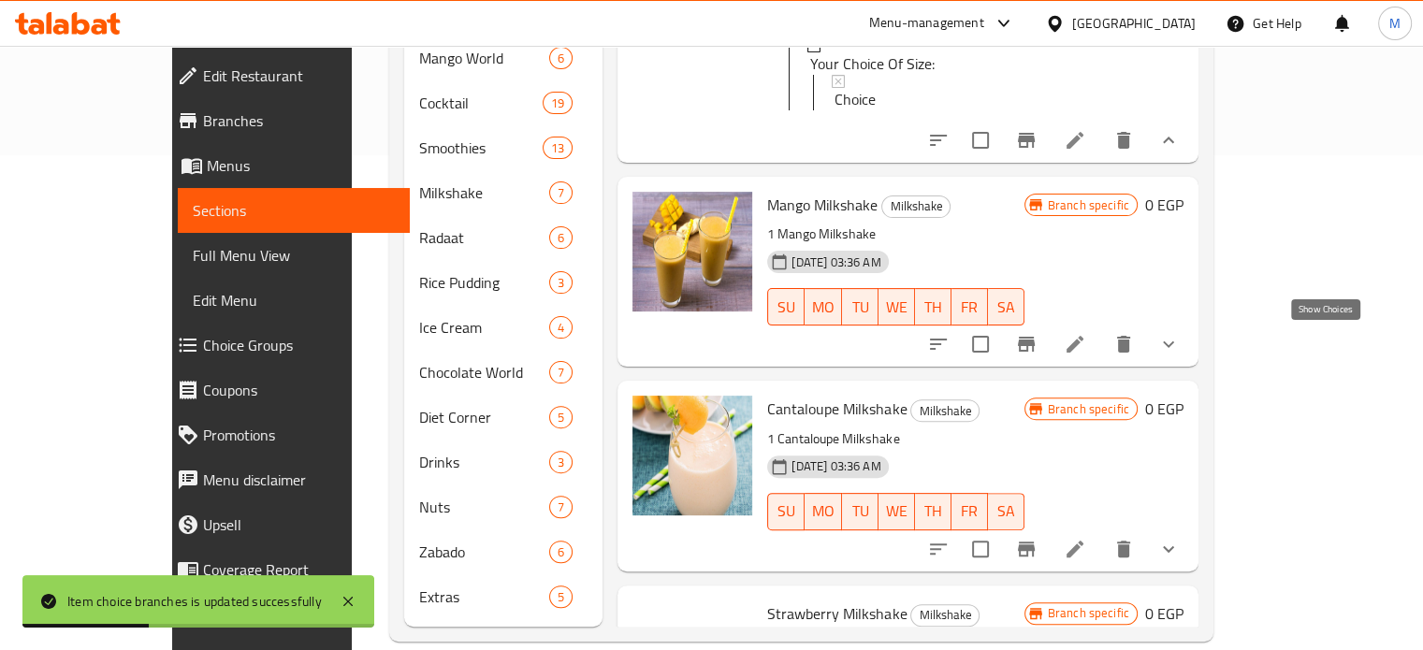
click at [1180, 340] on icon "show more" at bounding box center [1169, 344] width 22 height 22
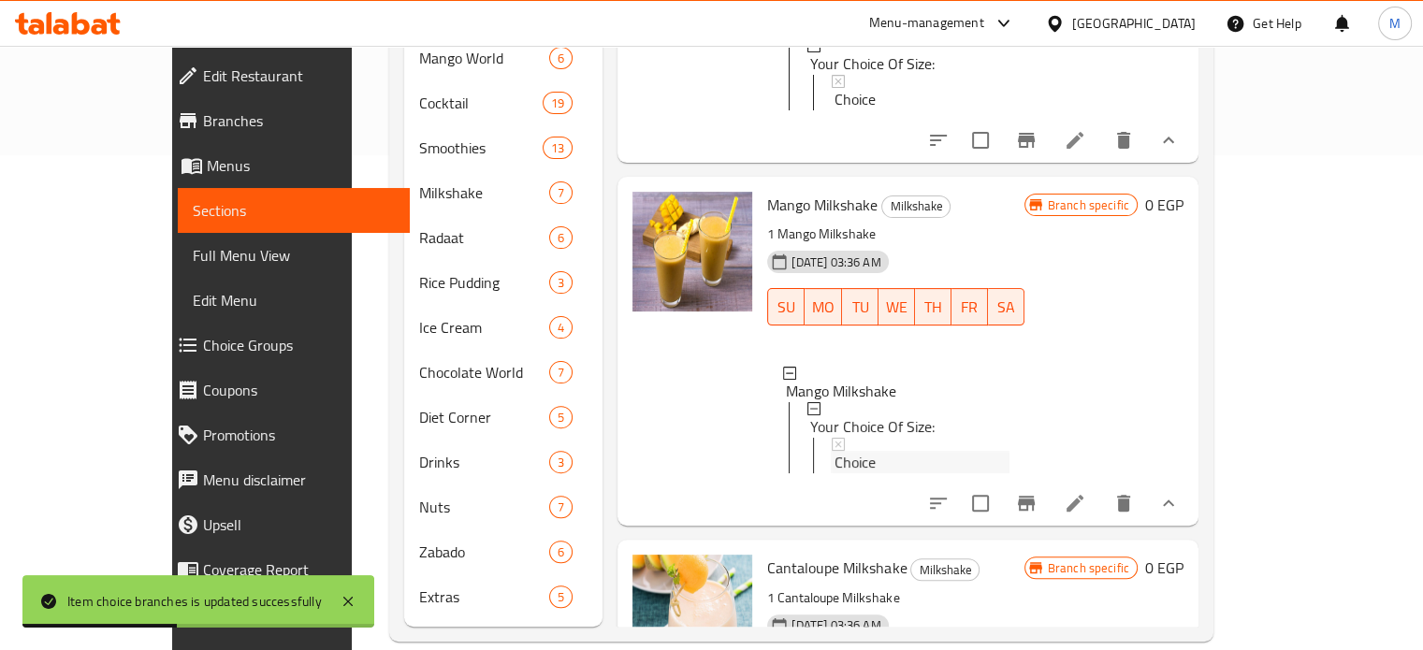
click at [835, 463] on span "Choice" at bounding box center [855, 462] width 41 height 22
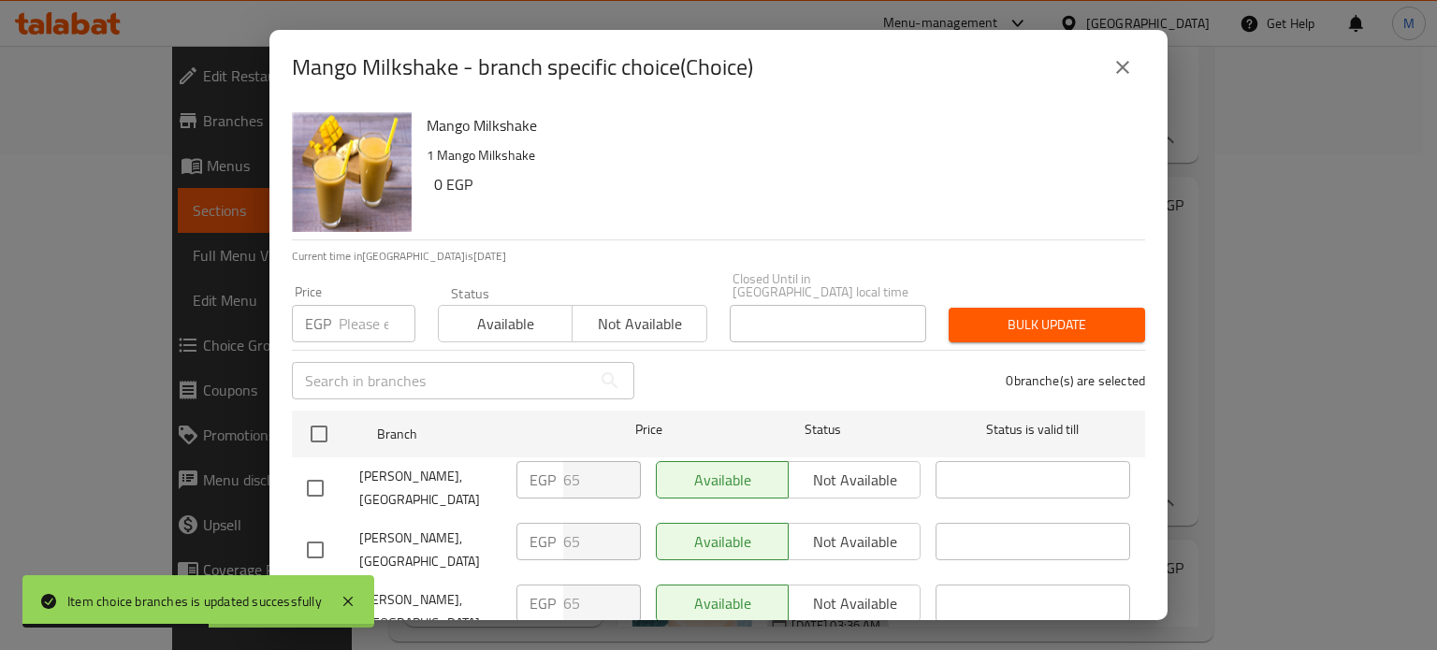
click at [352, 314] on input "number" at bounding box center [377, 323] width 77 height 37
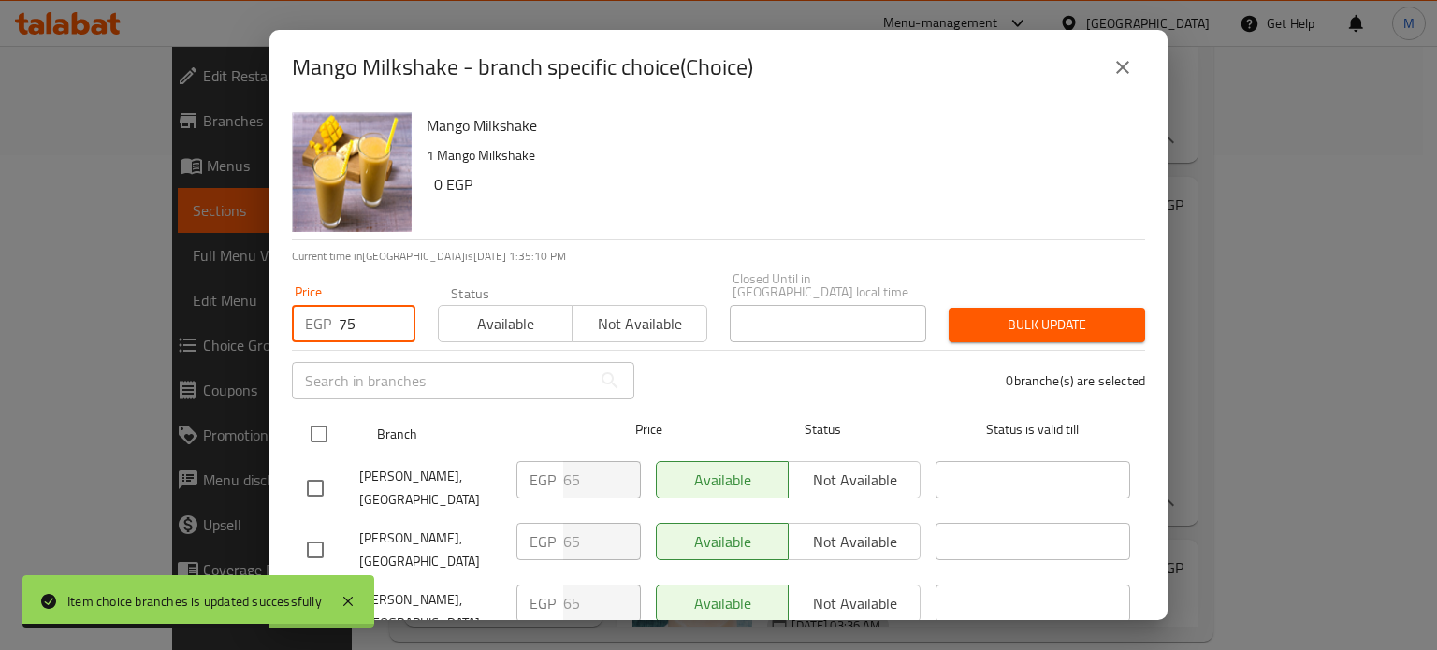
type input "75"
click at [321, 423] on input "checkbox" at bounding box center [318, 434] width 39 height 39
checkbox input "true"
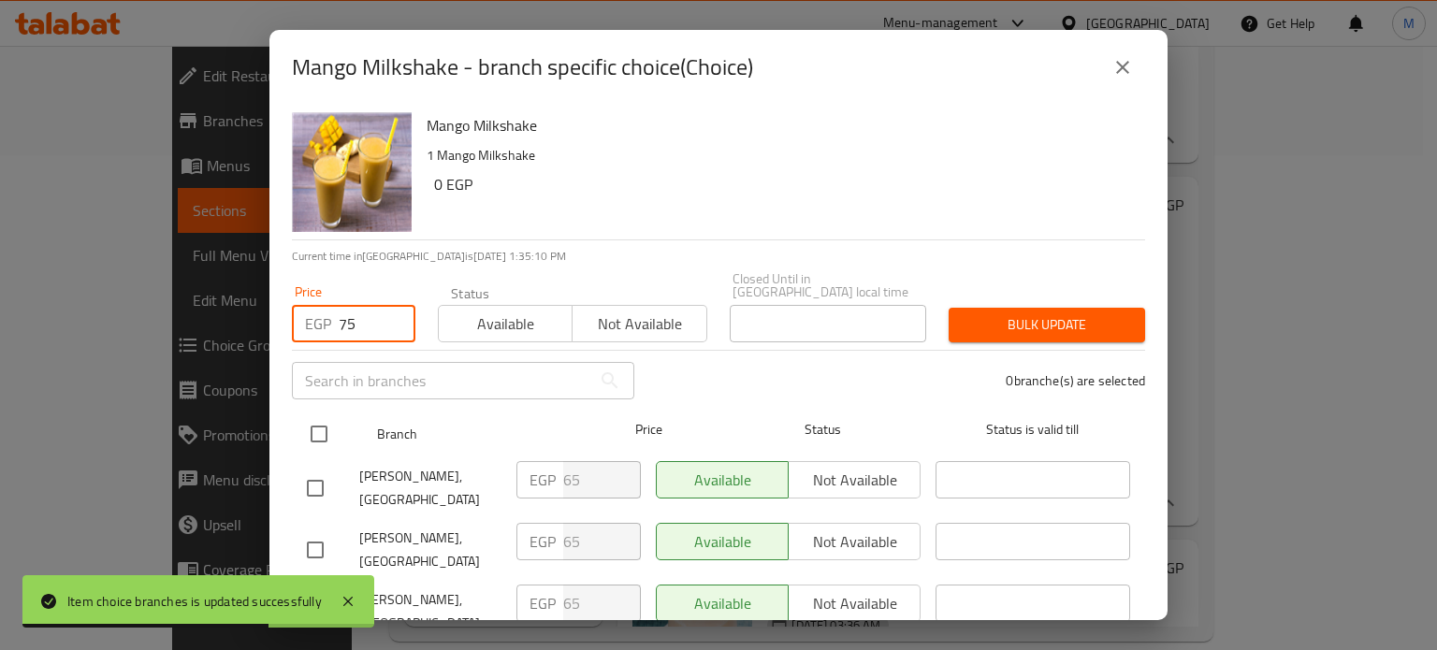
checkbox input "true"
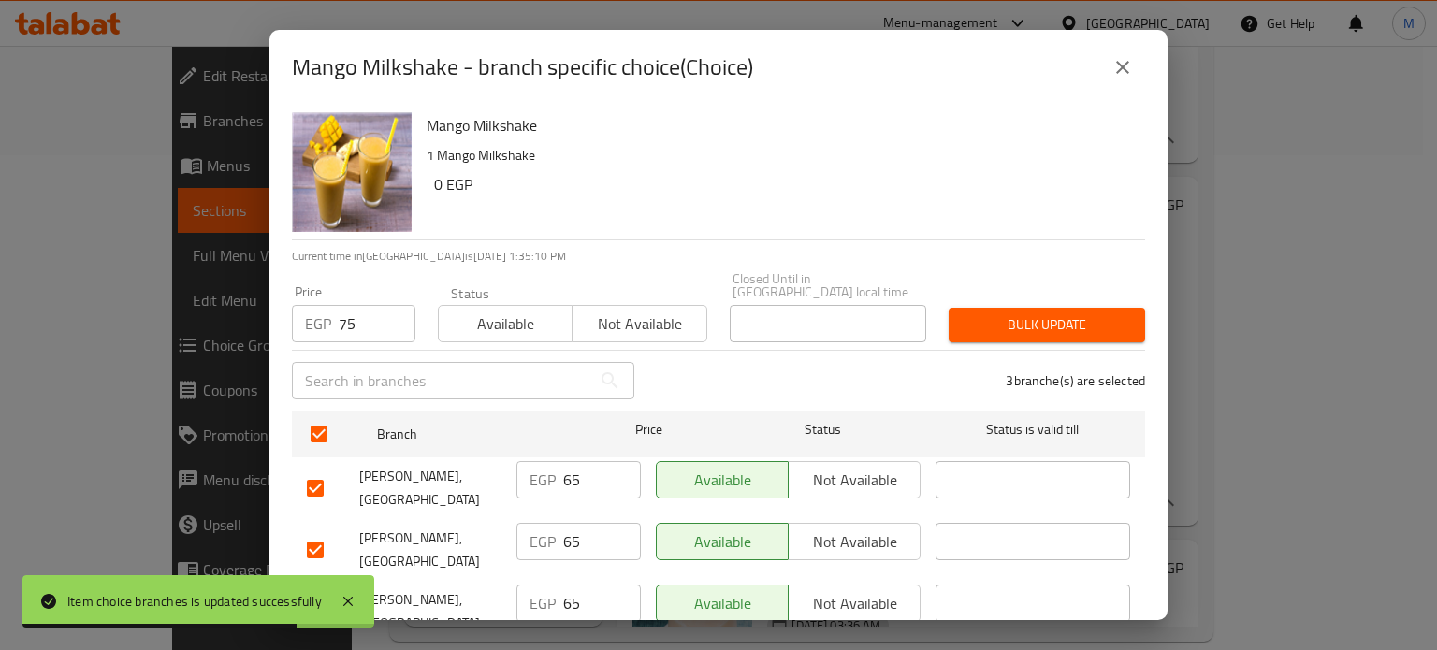
click at [964, 313] on span "Bulk update" at bounding box center [1047, 324] width 167 height 23
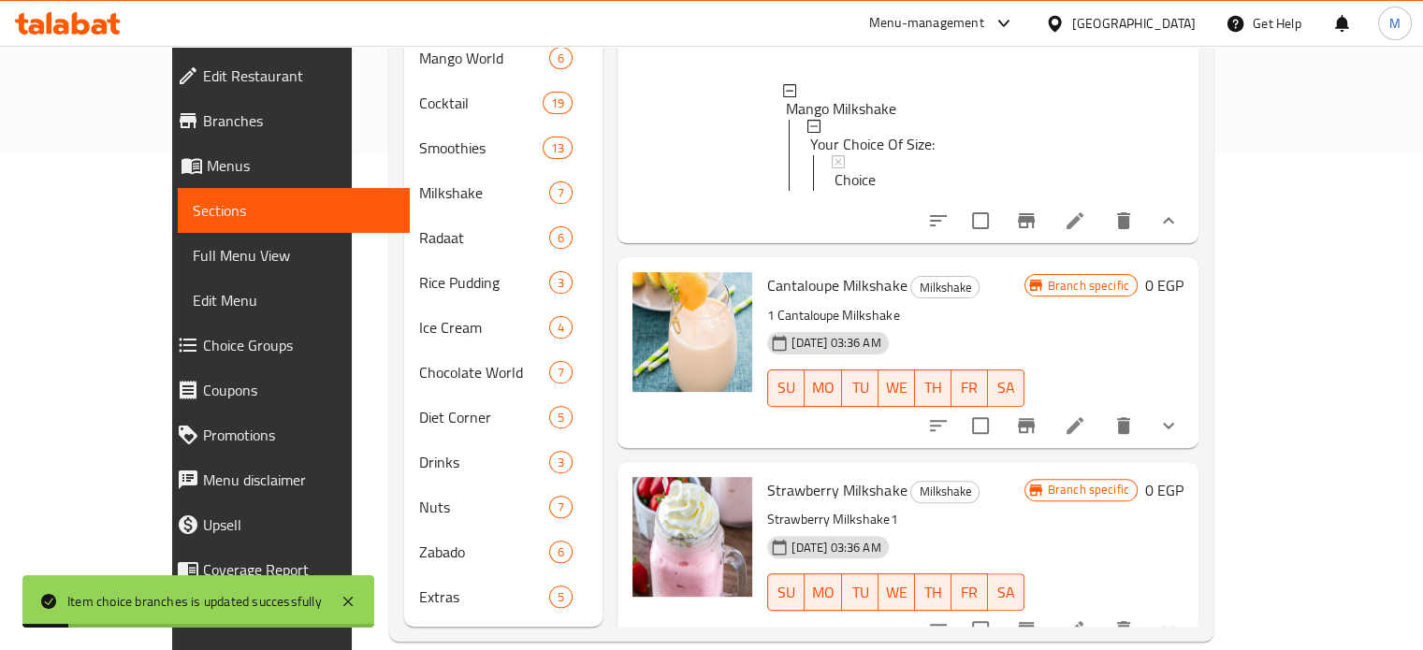
scroll to position [649, 0]
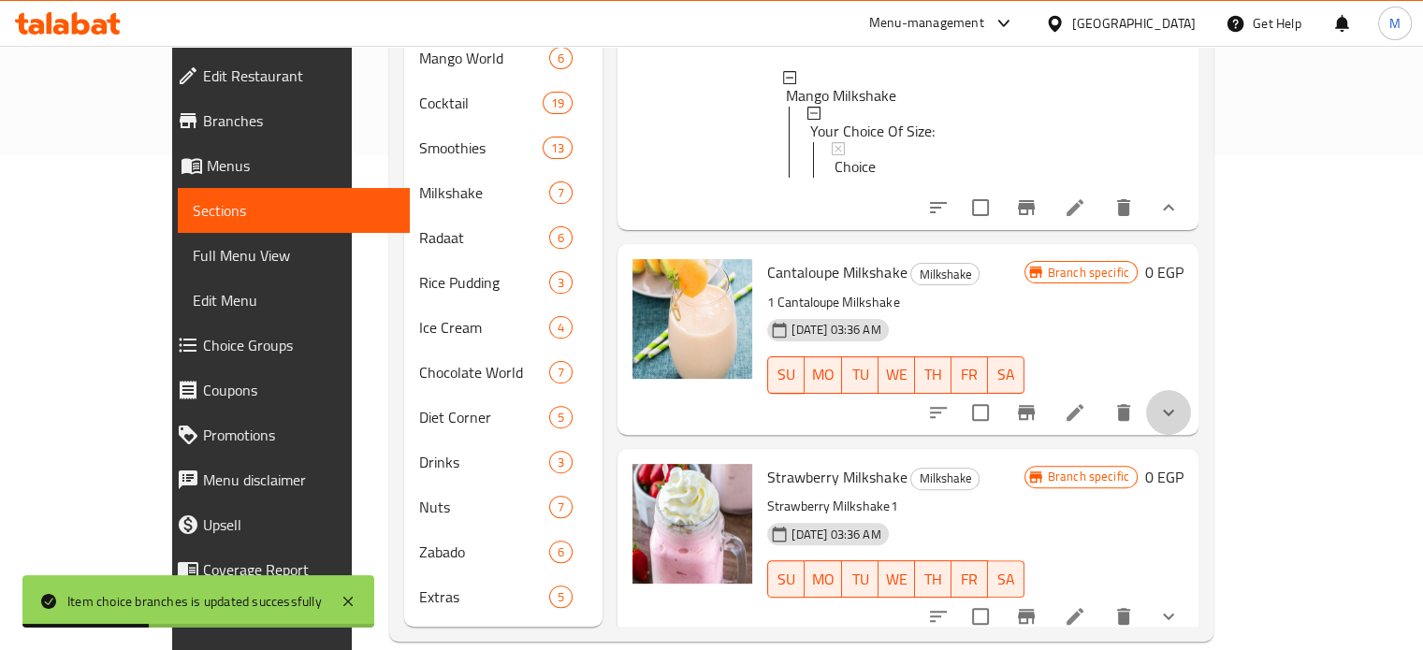
click at [1191, 435] on button "show more" at bounding box center [1168, 412] width 45 height 45
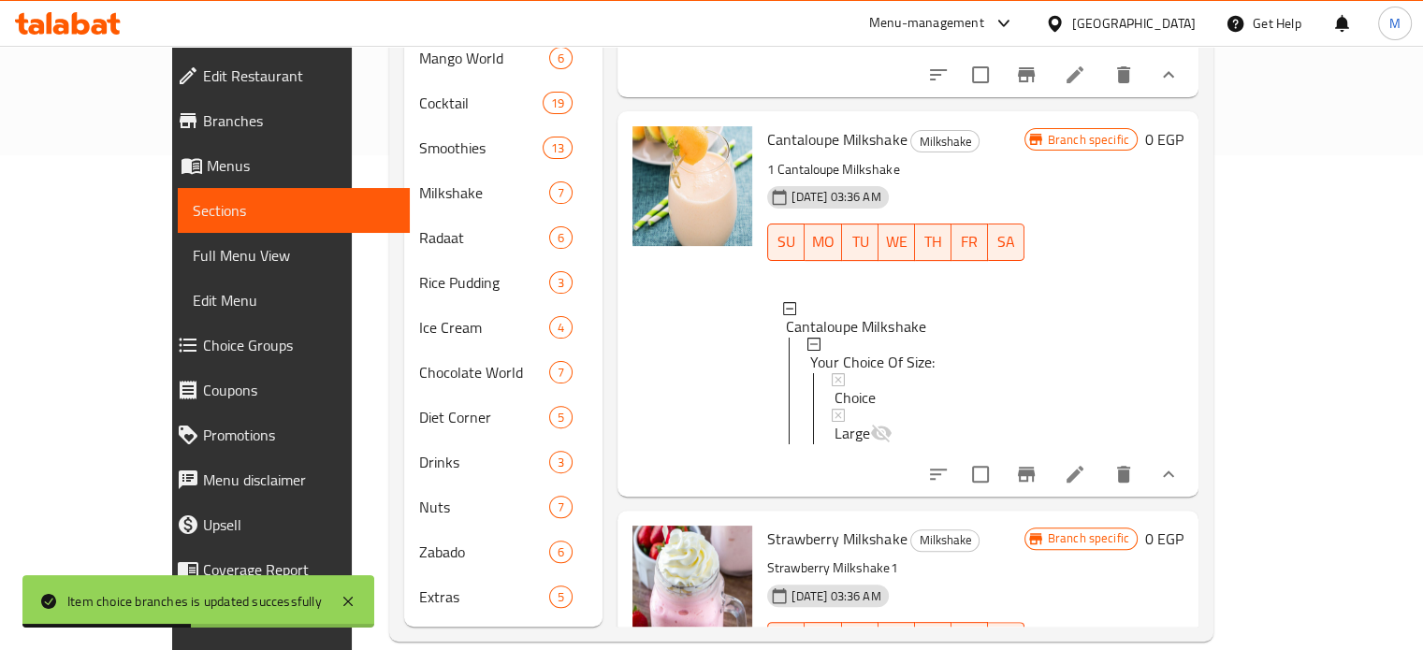
scroll to position [796, 0]
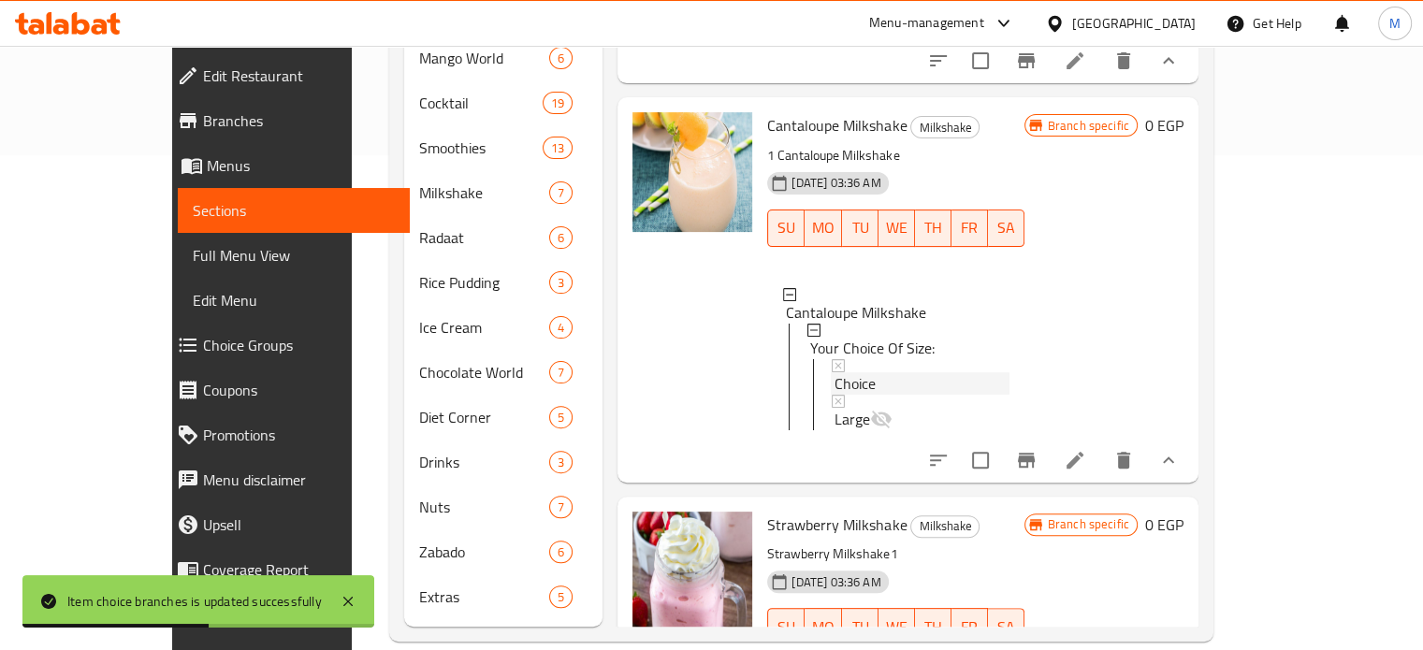
click at [840, 388] on div "Choice" at bounding box center [922, 383] width 174 height 22
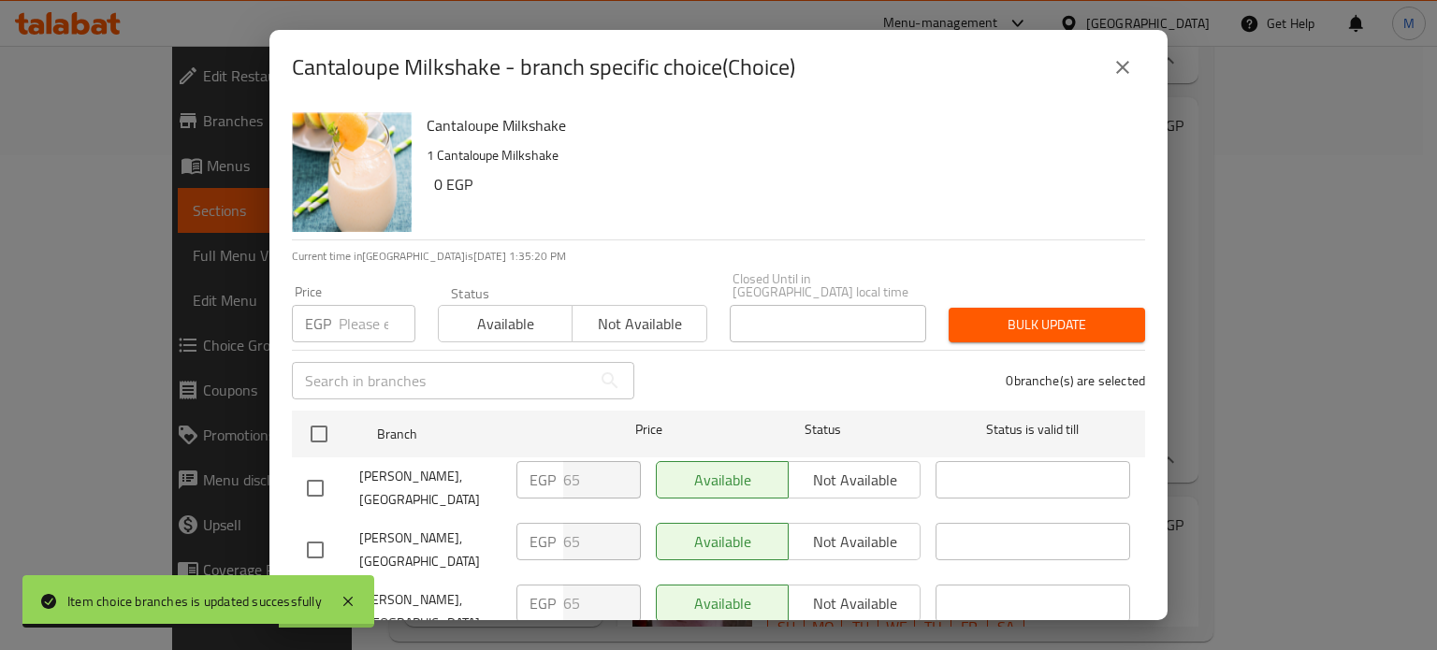
click at [354, 307] on input "number" at bounding box center [377, 323] width 77 height 37
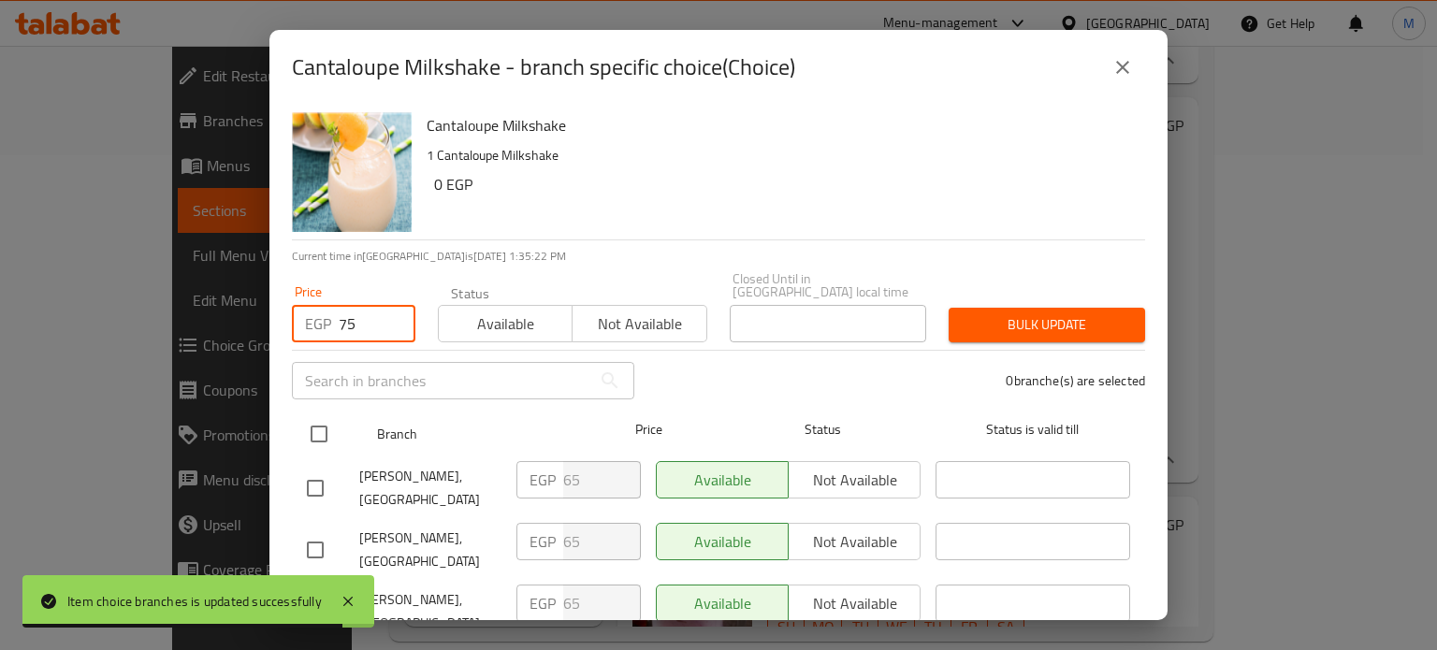
type input "75"
click at [324, 430] on input "checkbox" at bounding box center [318, 434] width 39 height 39
checkbox input "true"
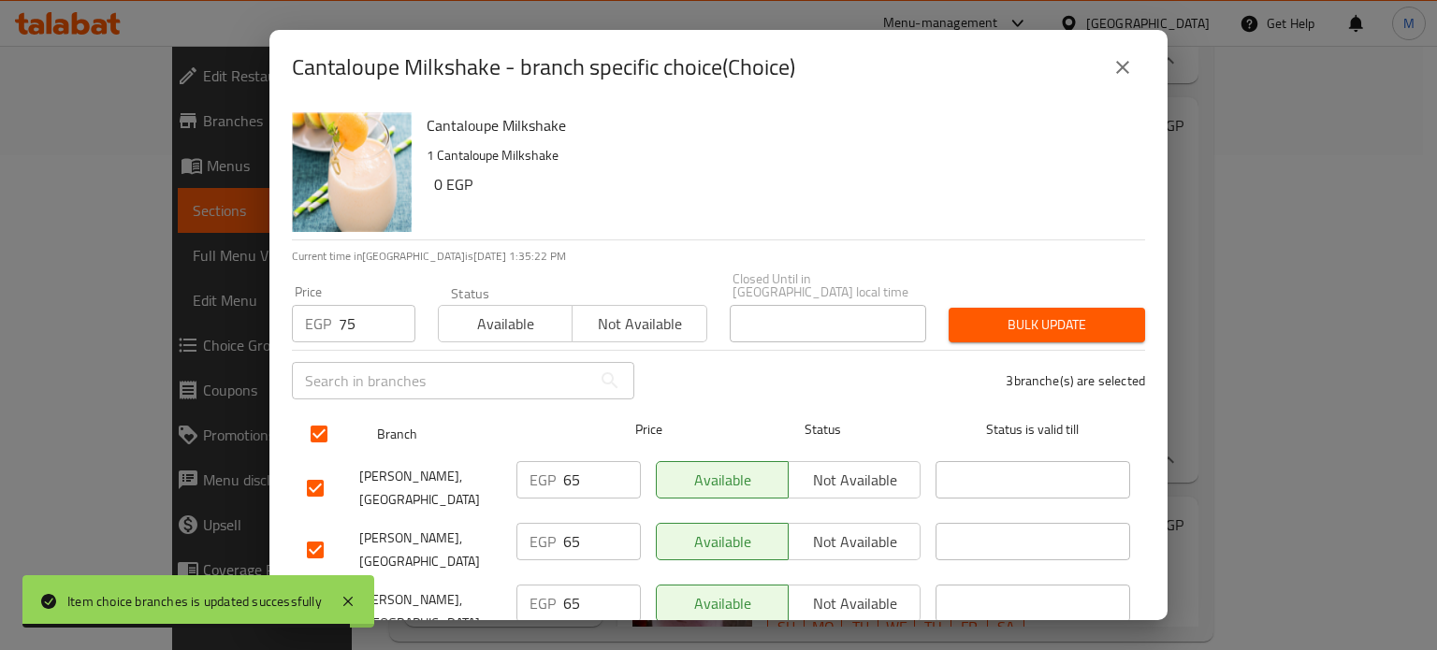
checkbox input "true"
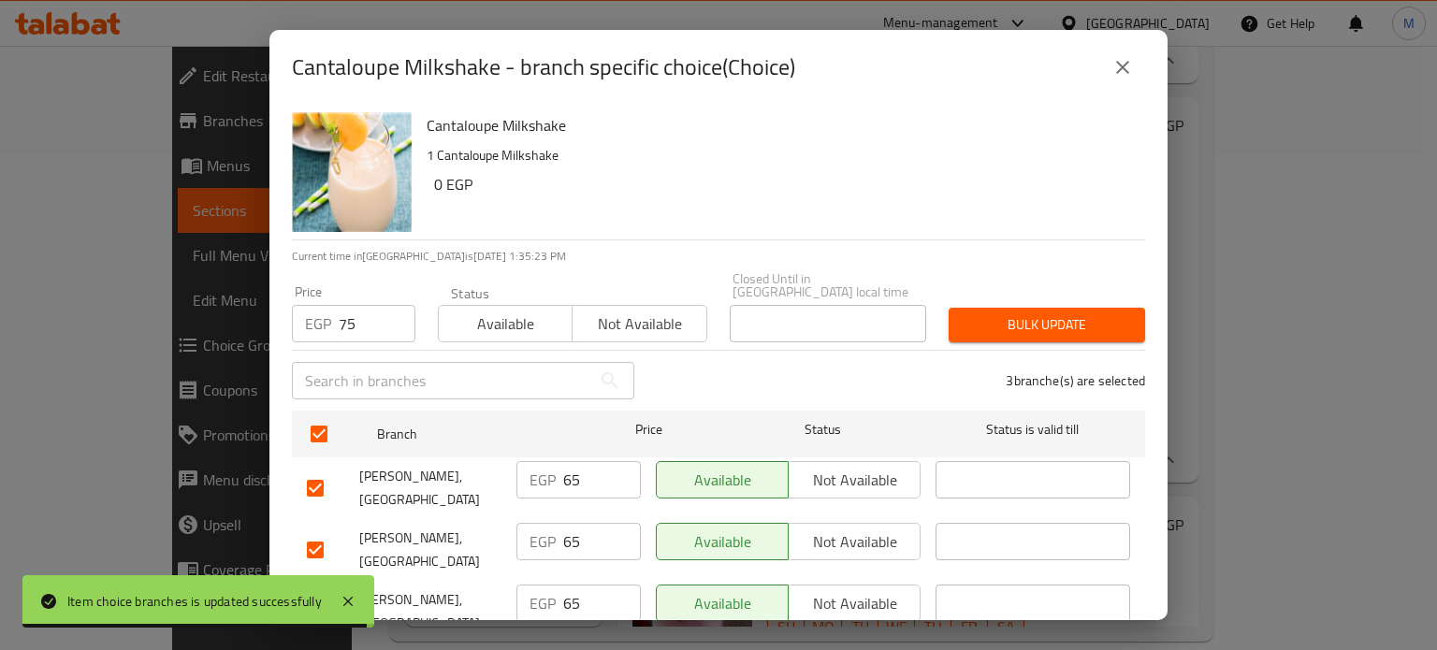
click at [998, 314] on span "Bulk update" at bounding box center [1047, 324] width 167 height 23
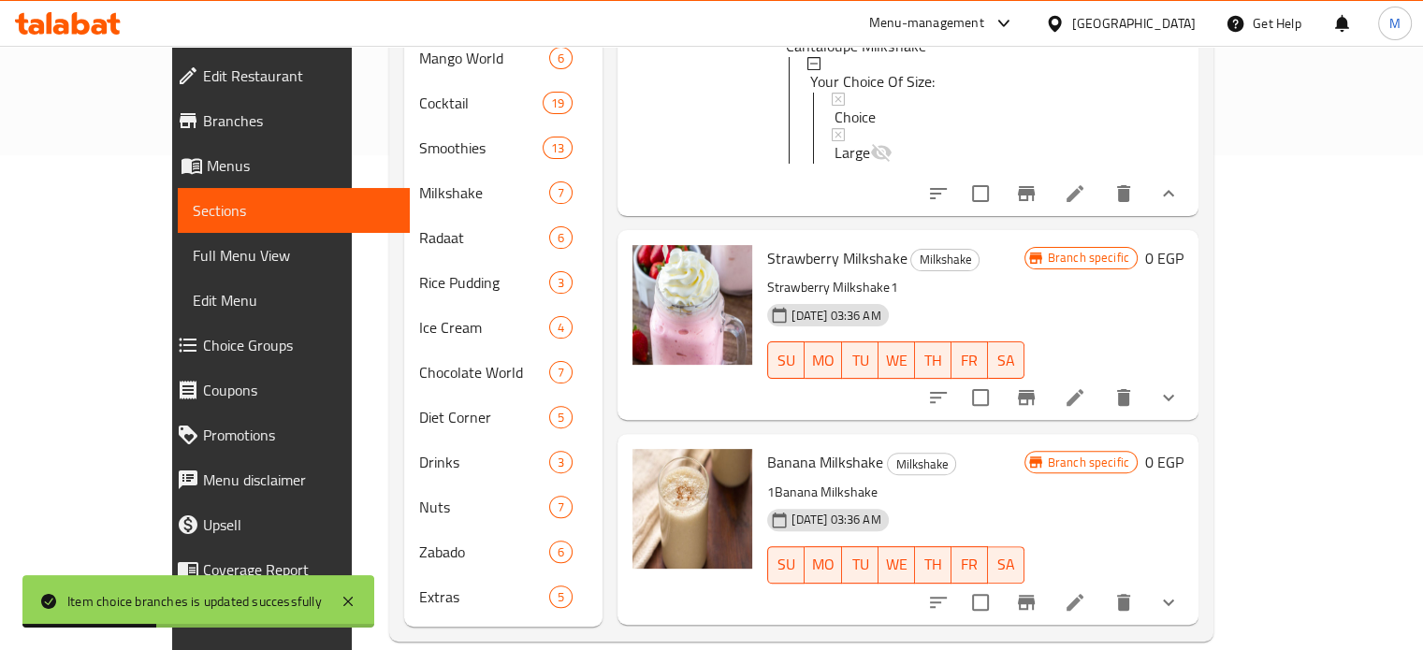
scroll to position [1151, 0]
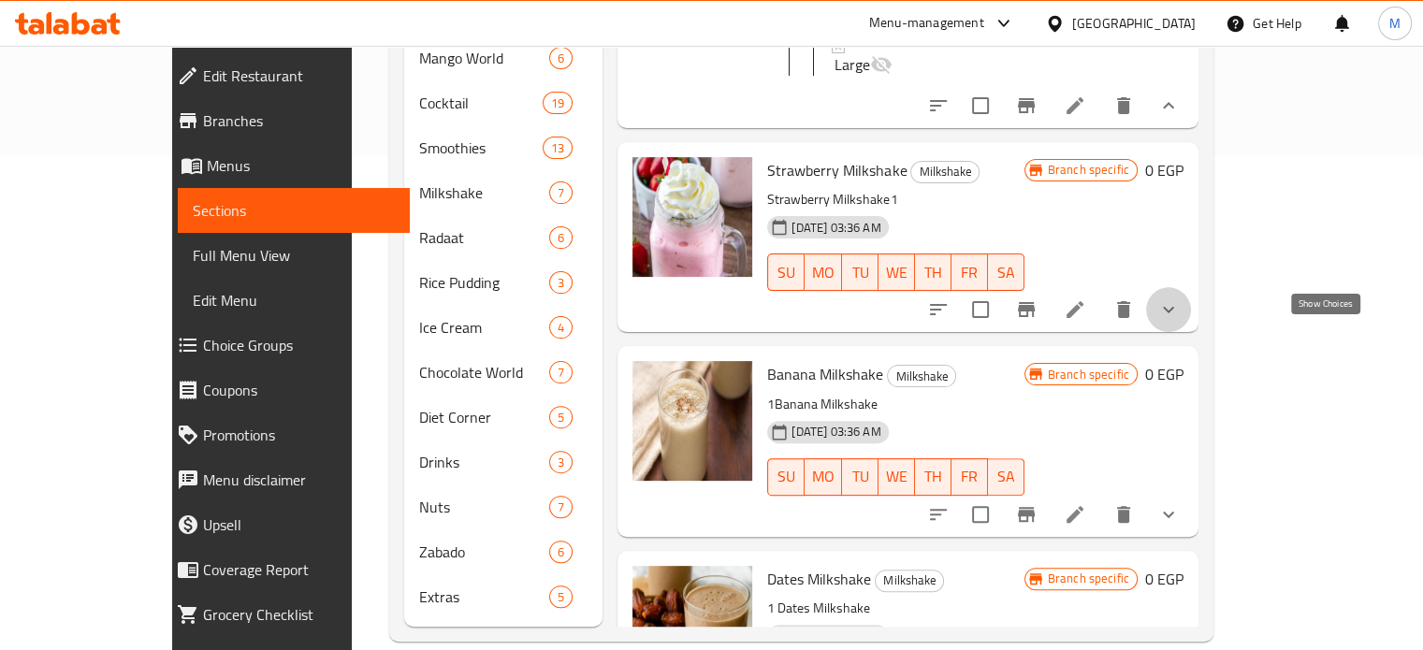
click at [1180, 321] on icon "show more" at bounding box center [1169, 310] width 22 height 22
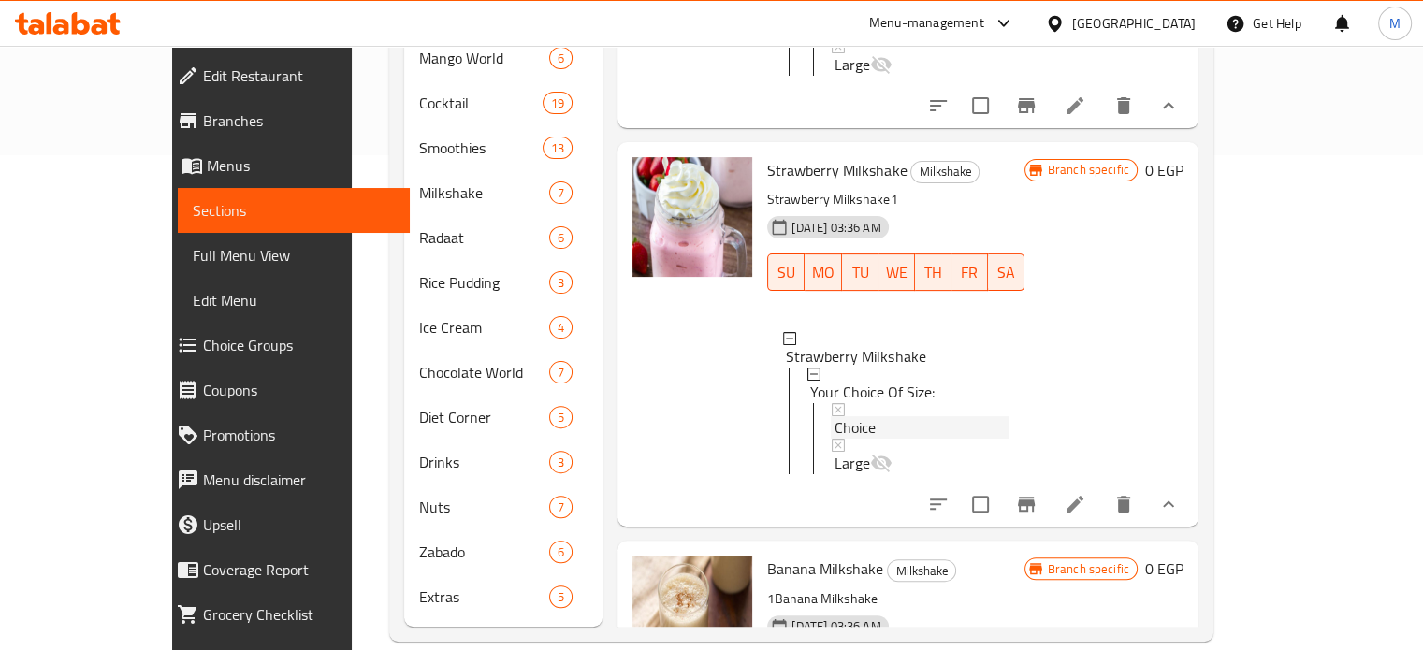
click at [838, 439] on div "Choice" at bounding box center [922, 427] width 174 height 22
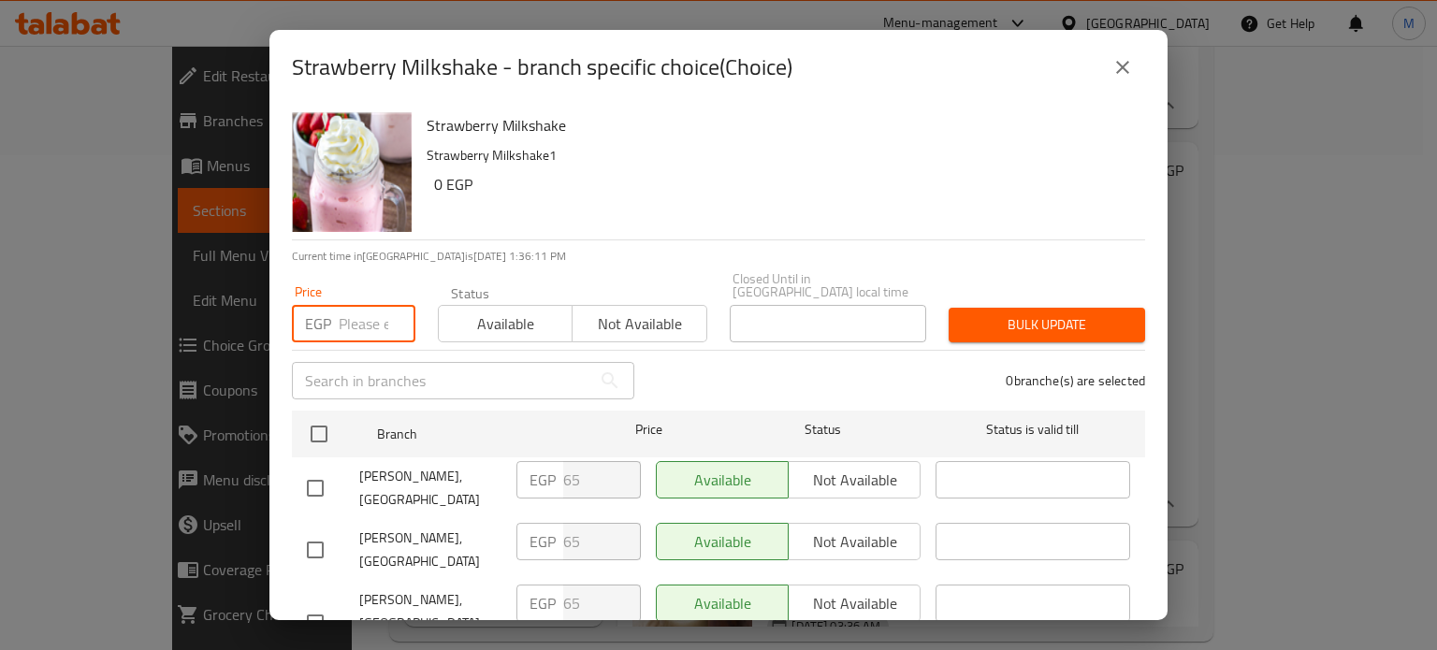
click at [361, 307] on input "number" at bounding box center [377, 323] width 77 height 37
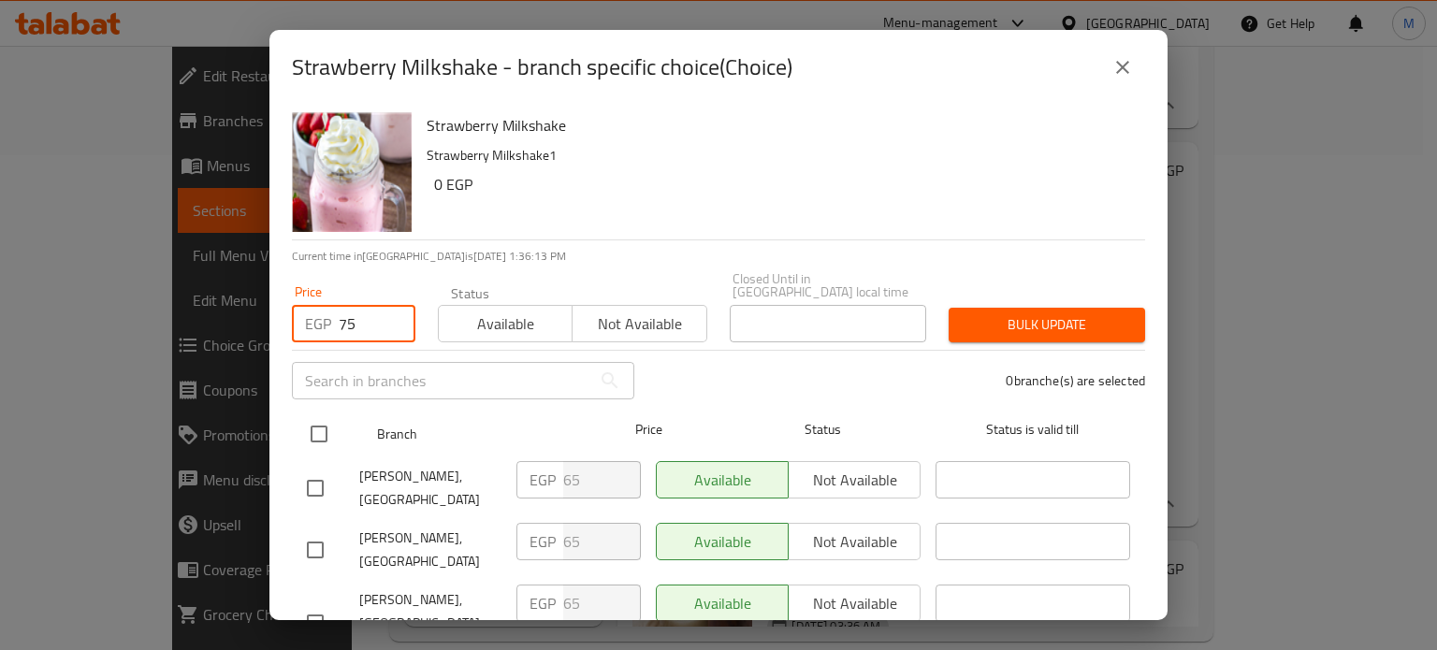
type input "75"
click at [317, 424] on input "checkbox" at bounding box center [318, 434] width 39 height 39
checkbox input "true"
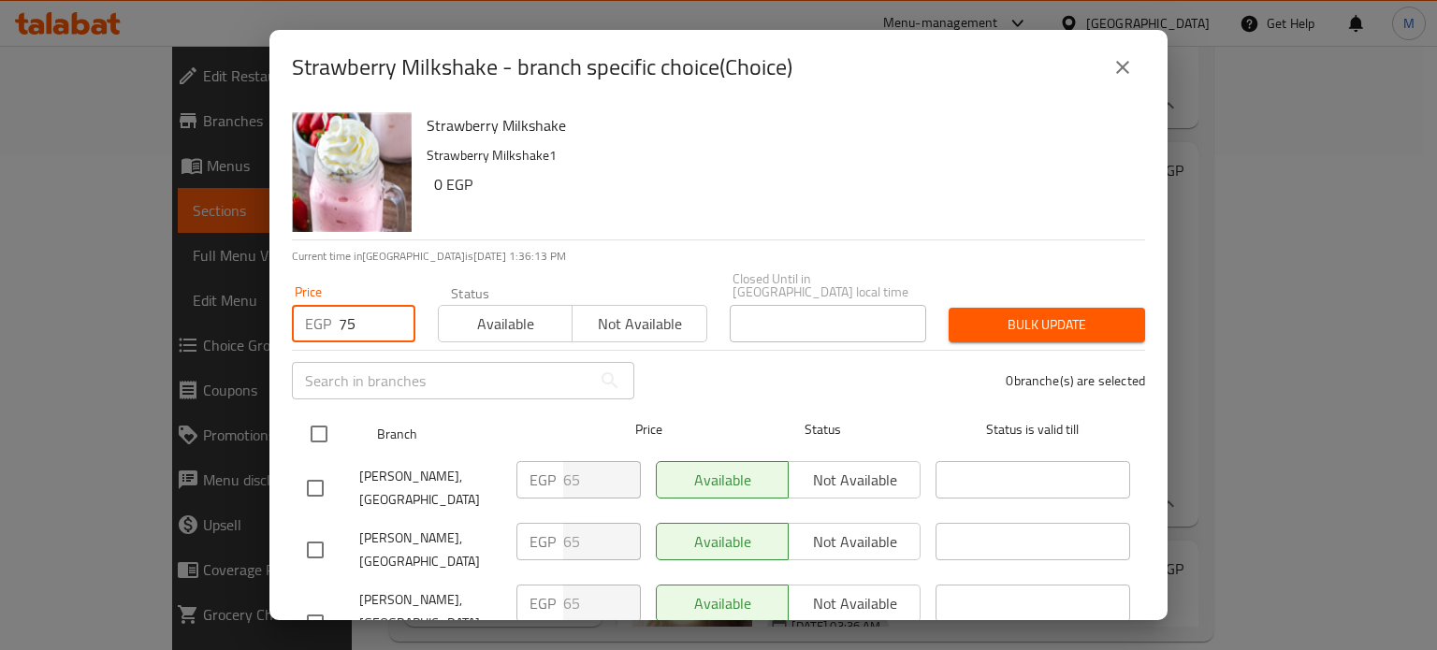
checkbox input "true"
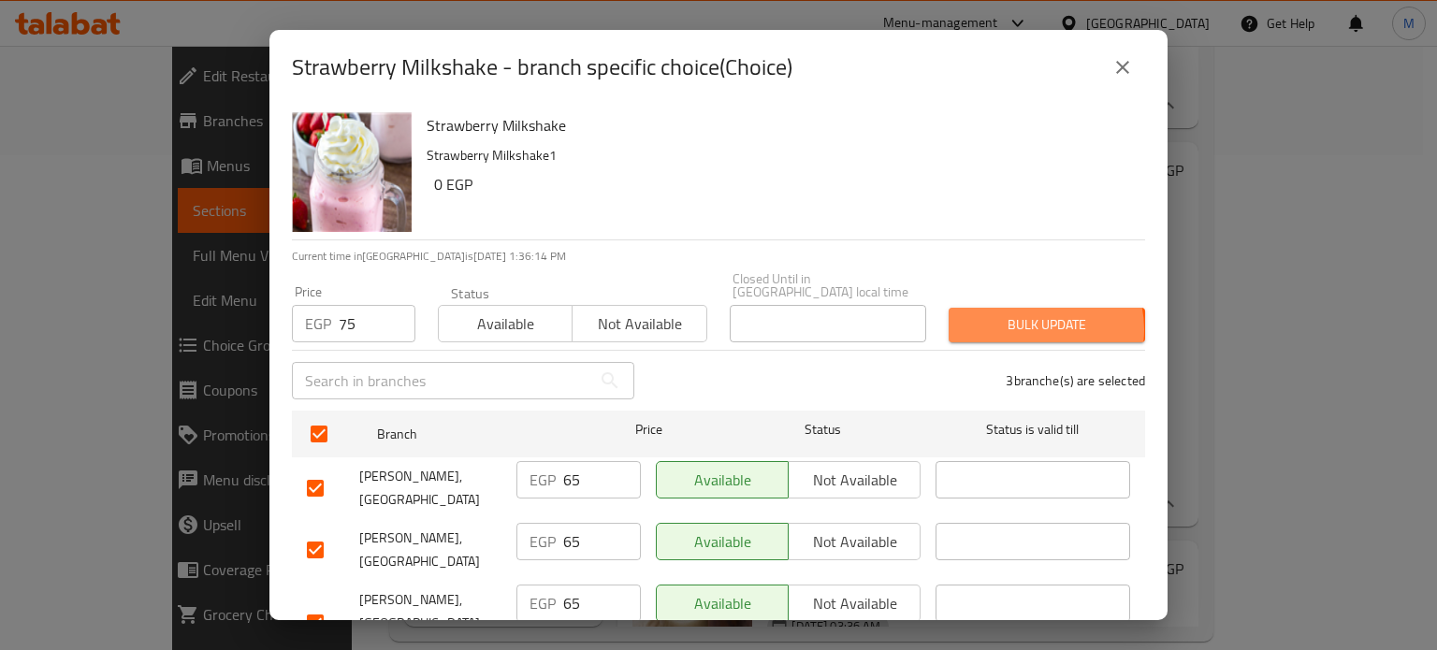
click at [1022, 316] on span "Bulk update" at bounding box center [1047, 324] width 167 height 23
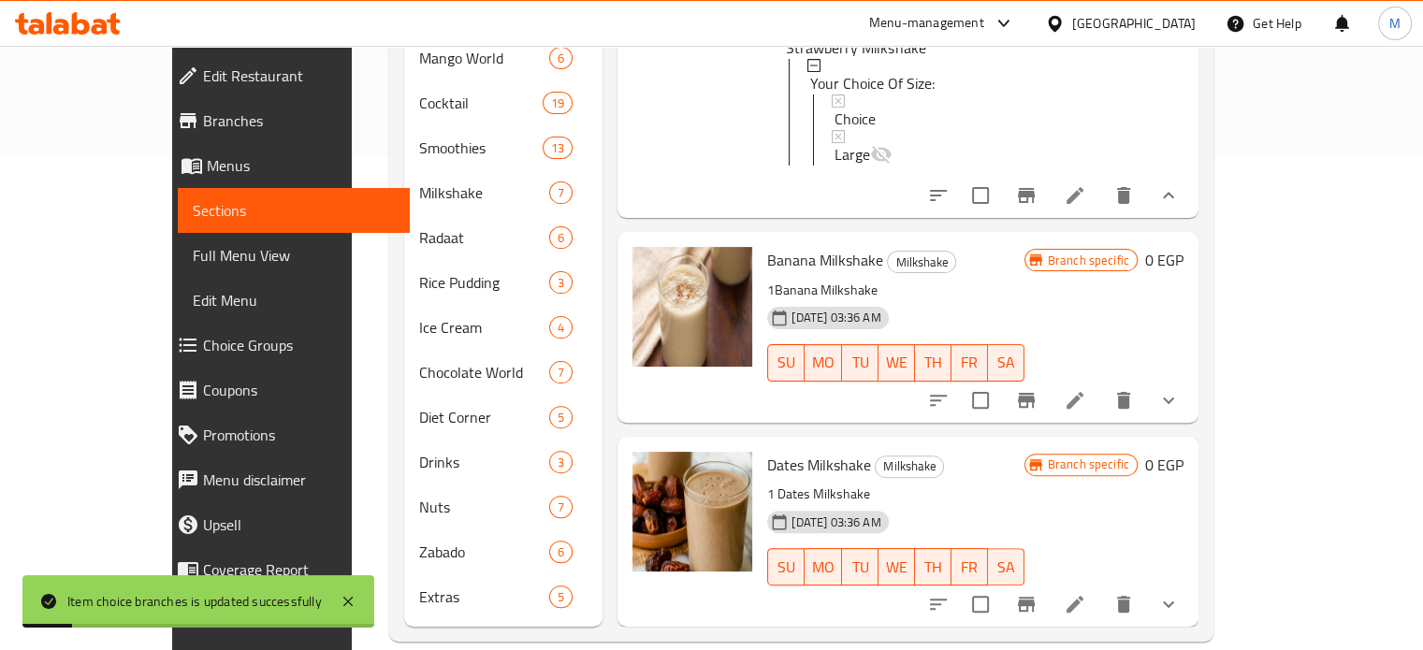
scroll to position [1497, 0]
click at [1180, 401] on icon "show more" at bounding box center [1169, 400] width 22 height 22
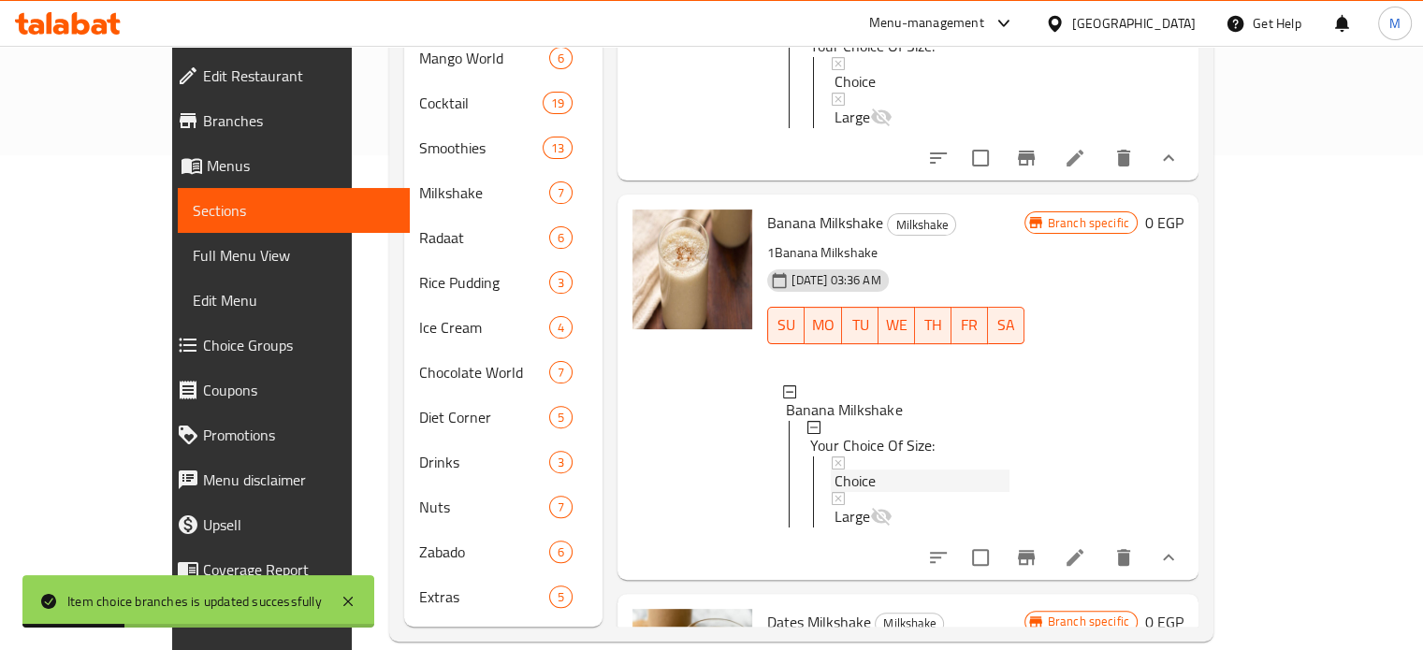
click at [855, 492] on div "Choice" at bounding box center [922, 481] width 174 height 22
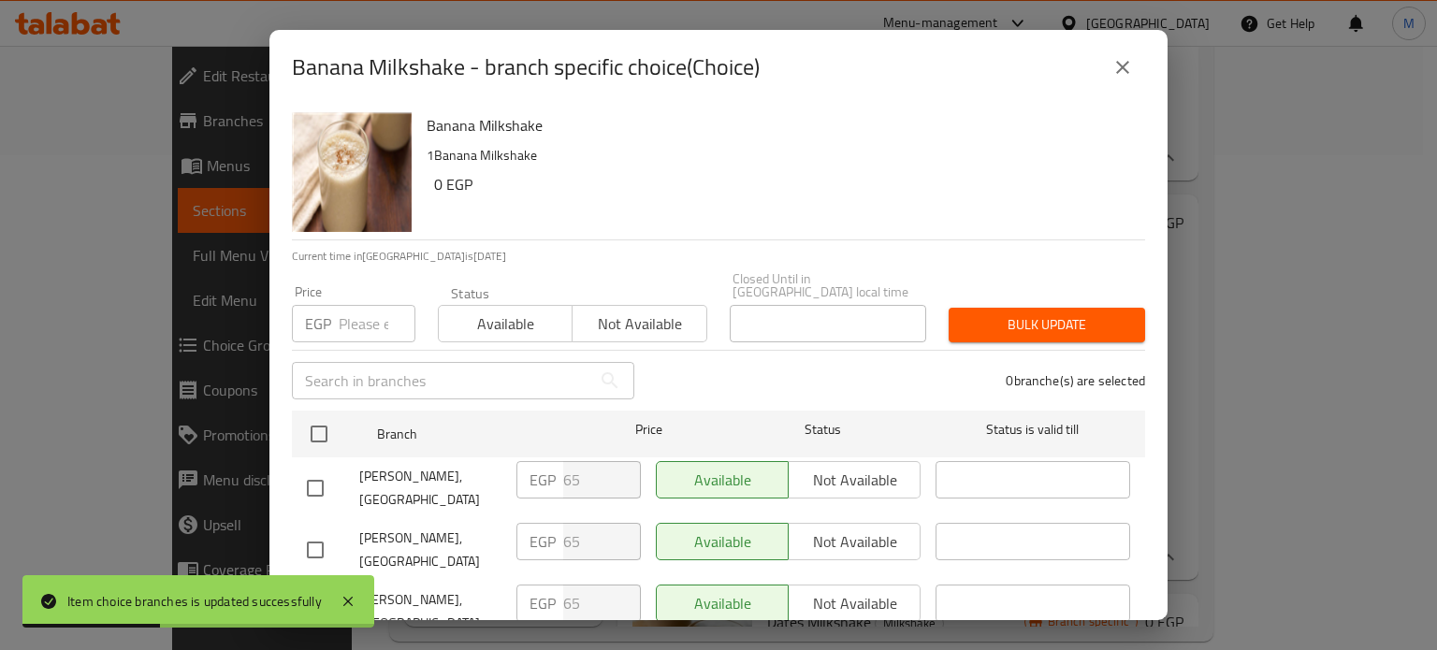
click at [354, 314] on input "number" at bounding box center [377, 323] width 77 height 37
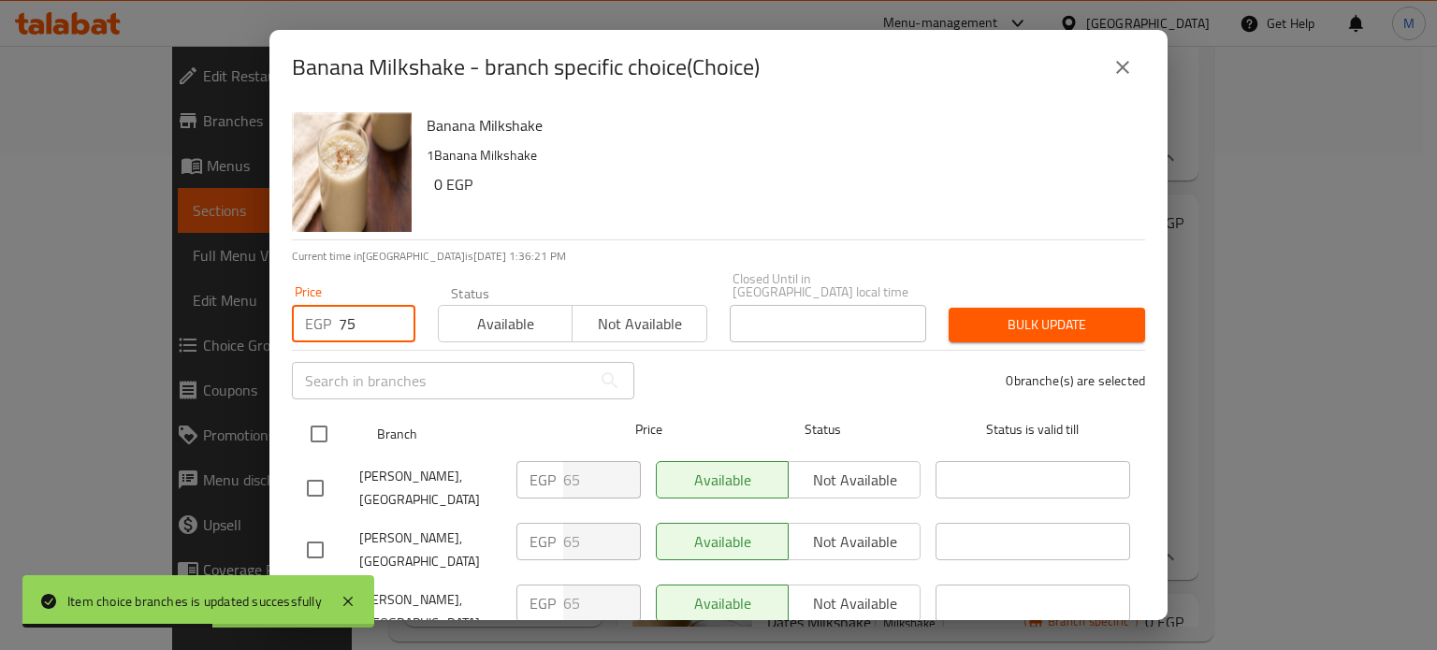
type input "75"
click at [322, 418] on input "checkbox" at bounding box center [318, 434] width 39 height 39
checkbox input "true"
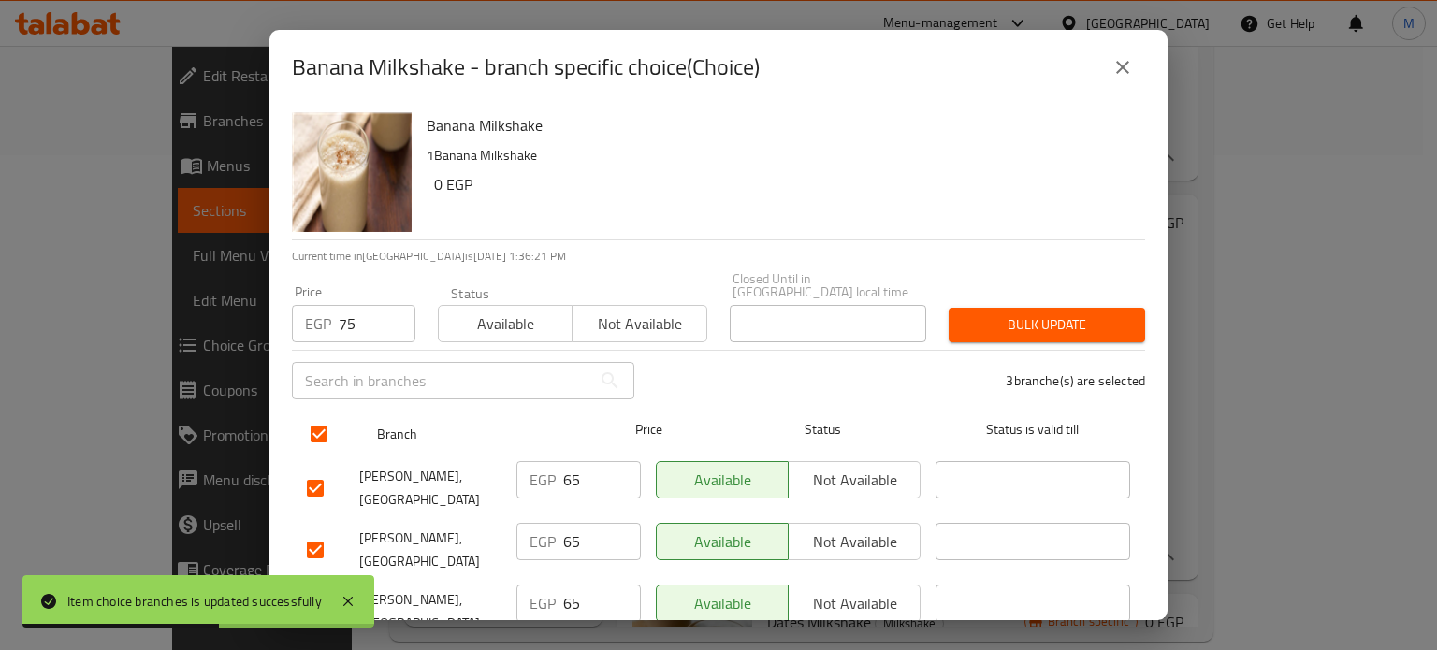
checkbox input "true"
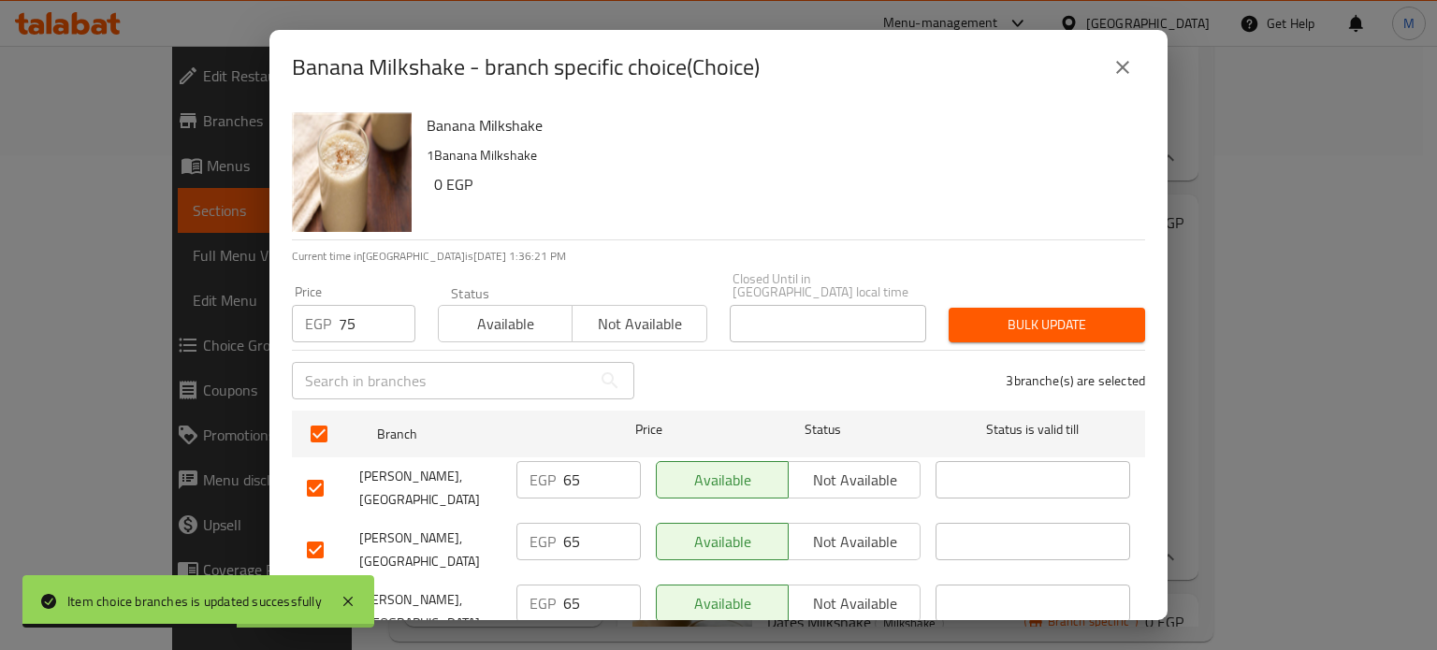
click at [996, 308] on button "Bulk update" at bounding box center [1047, 325] width 197 height 35
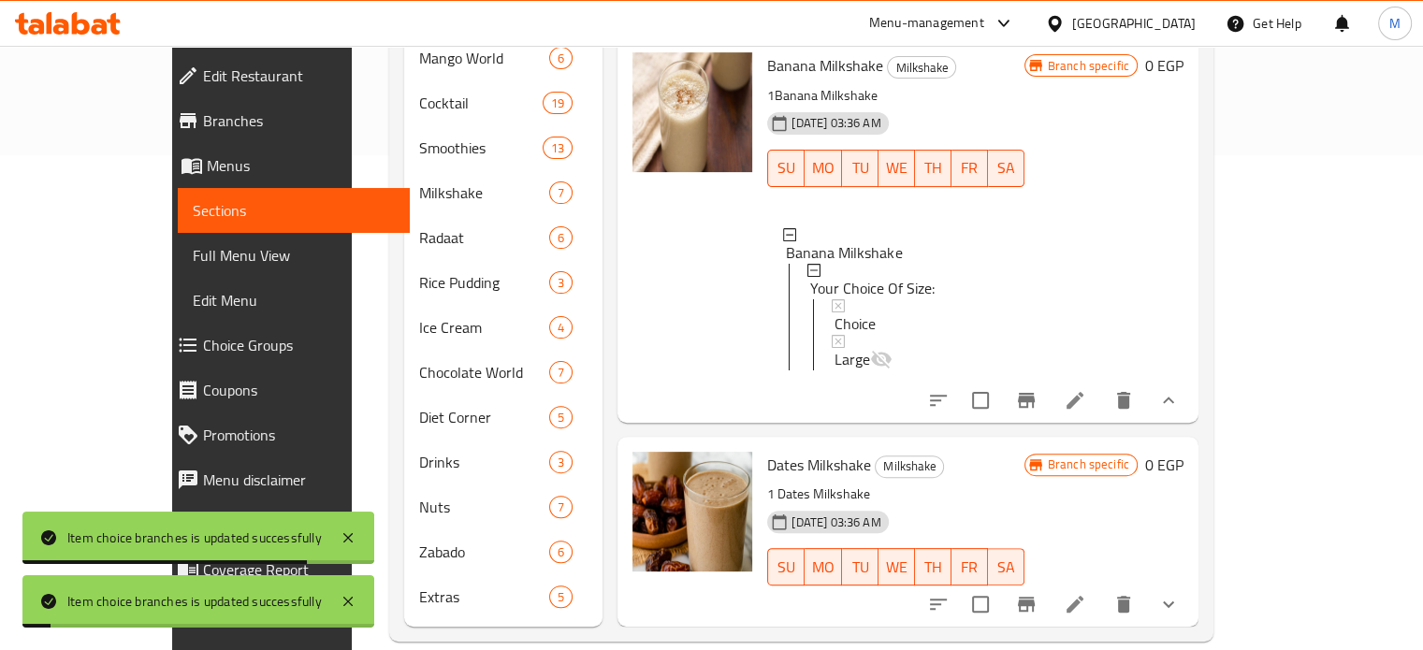
scroll to position [1741, 0]
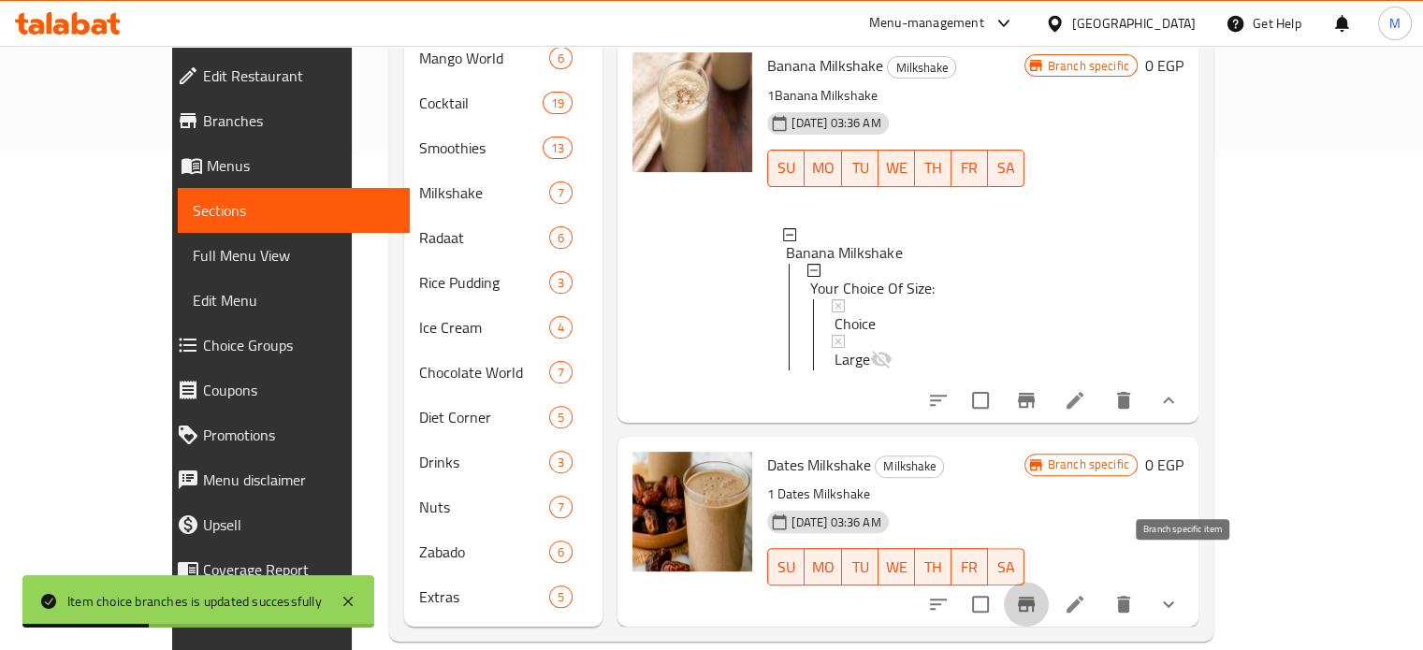
click at [1038, 593] on icon "Branch-specific-item" at bounding box center [1026, 604] width 22 height 22
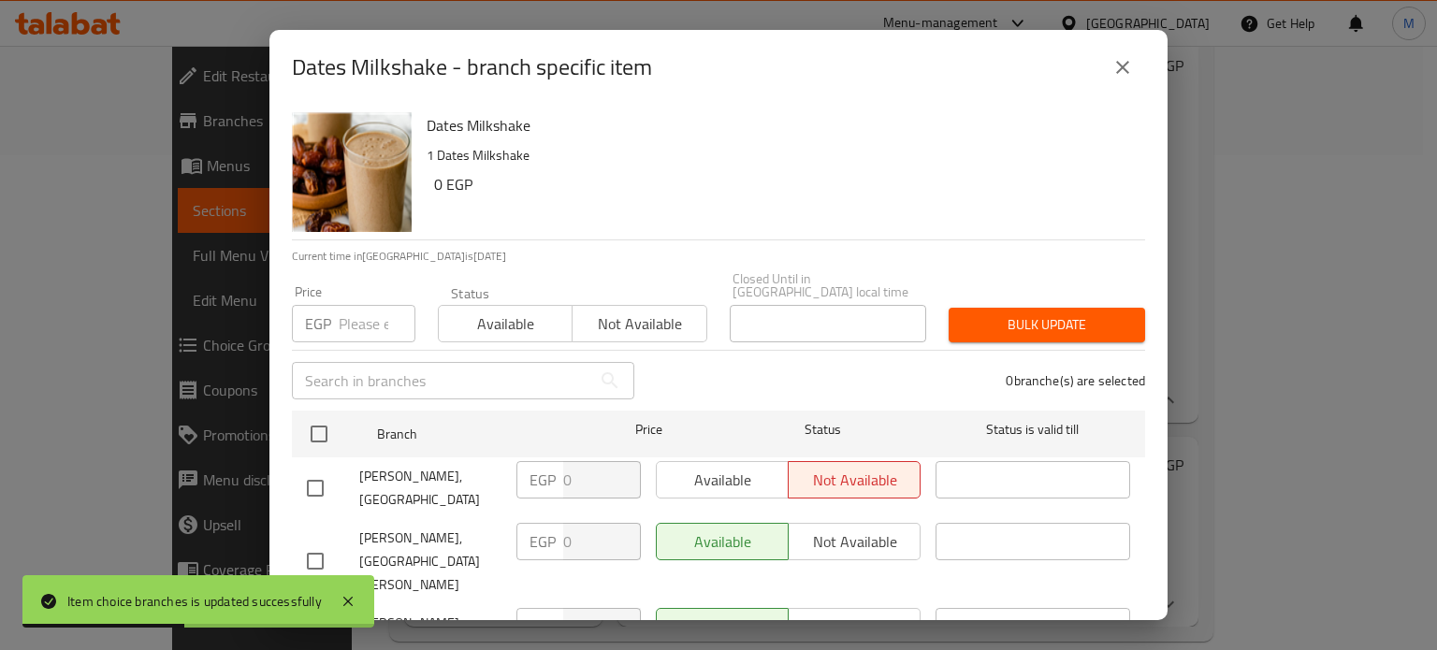
click at [1116, 68] on icon "close" at bounding box center [1123, 67] width 22 height 22
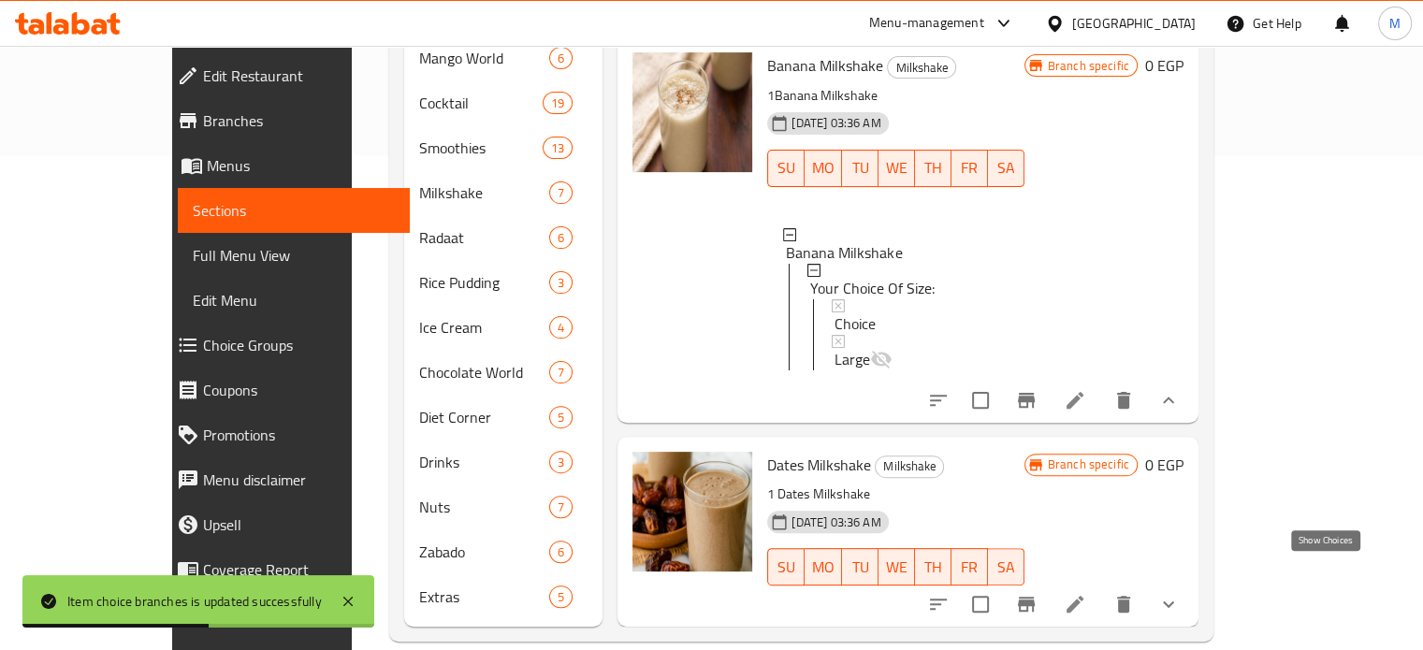
click at [1180, 593] on icon "show more" at bounding box center [1169, 604] width 22 height 22
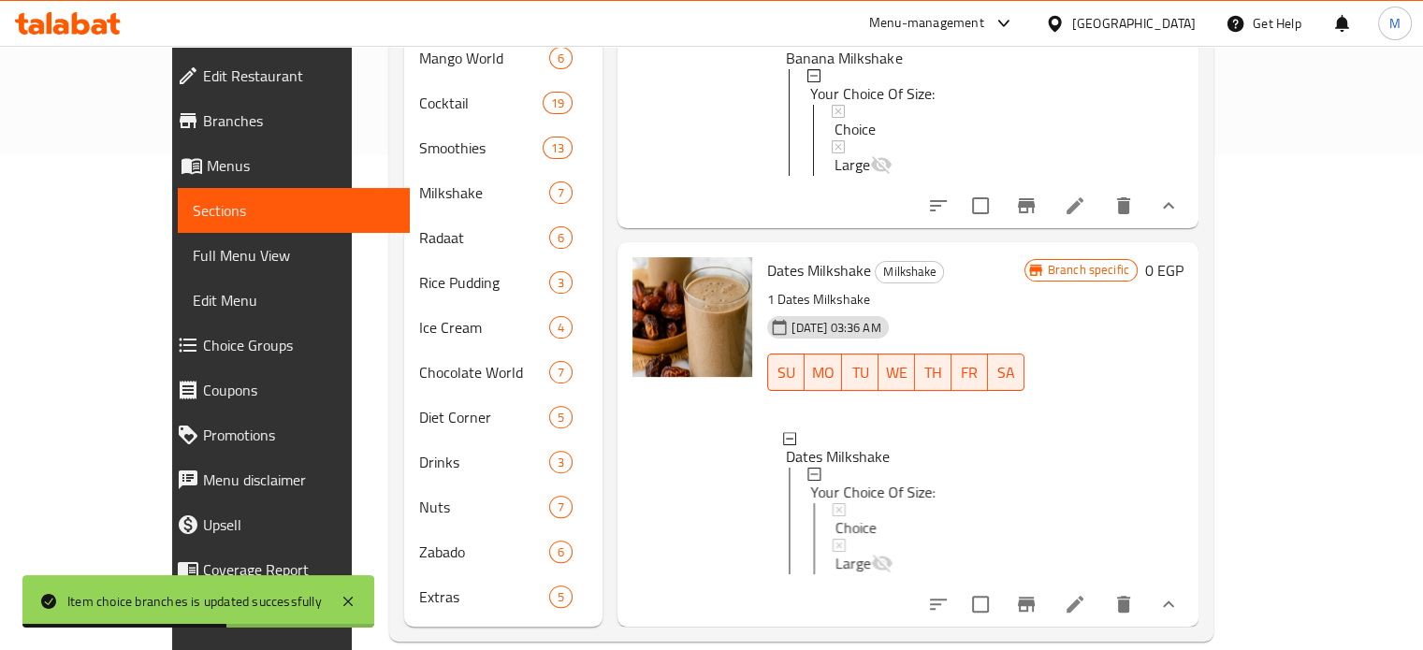
scroll to position [1949, 0]
click at [835, 517] on span "Choice" at bounding box center [855, 528] width 41 height 22
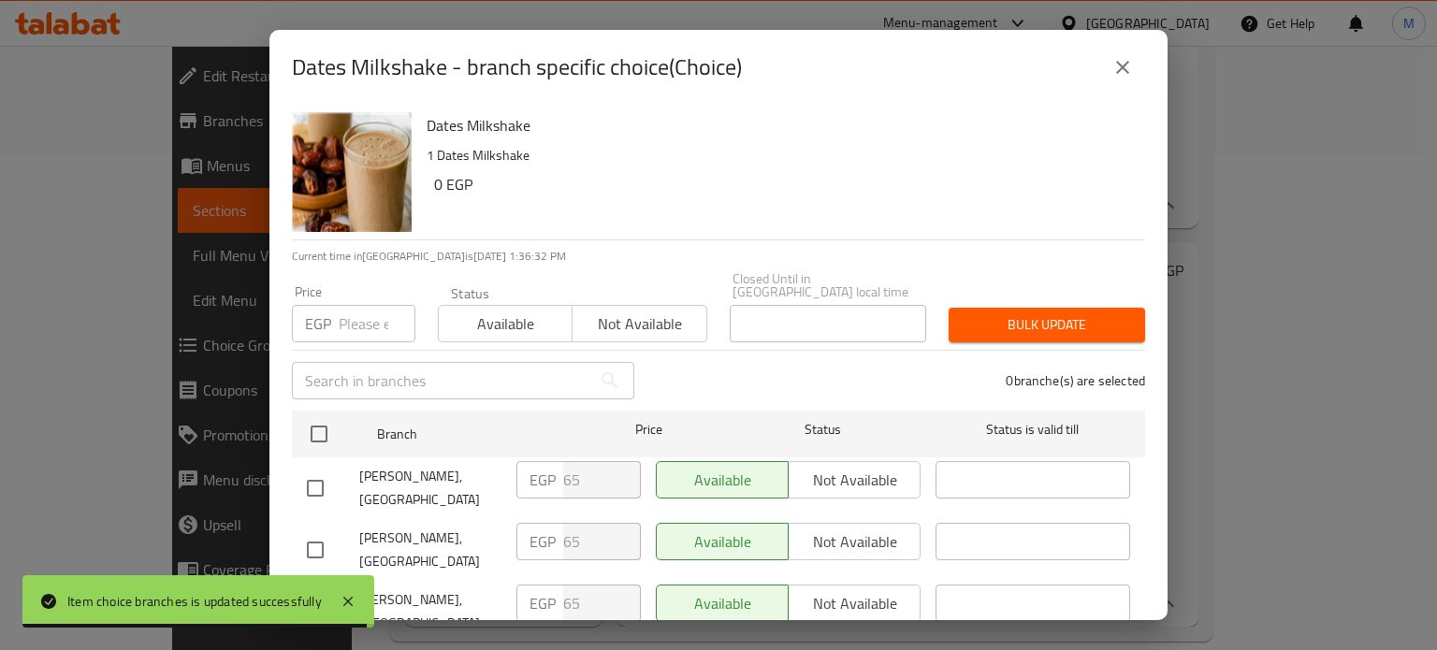
click at [357, 309] on input "number" at bounding box center [377, 323] width 77 height 37
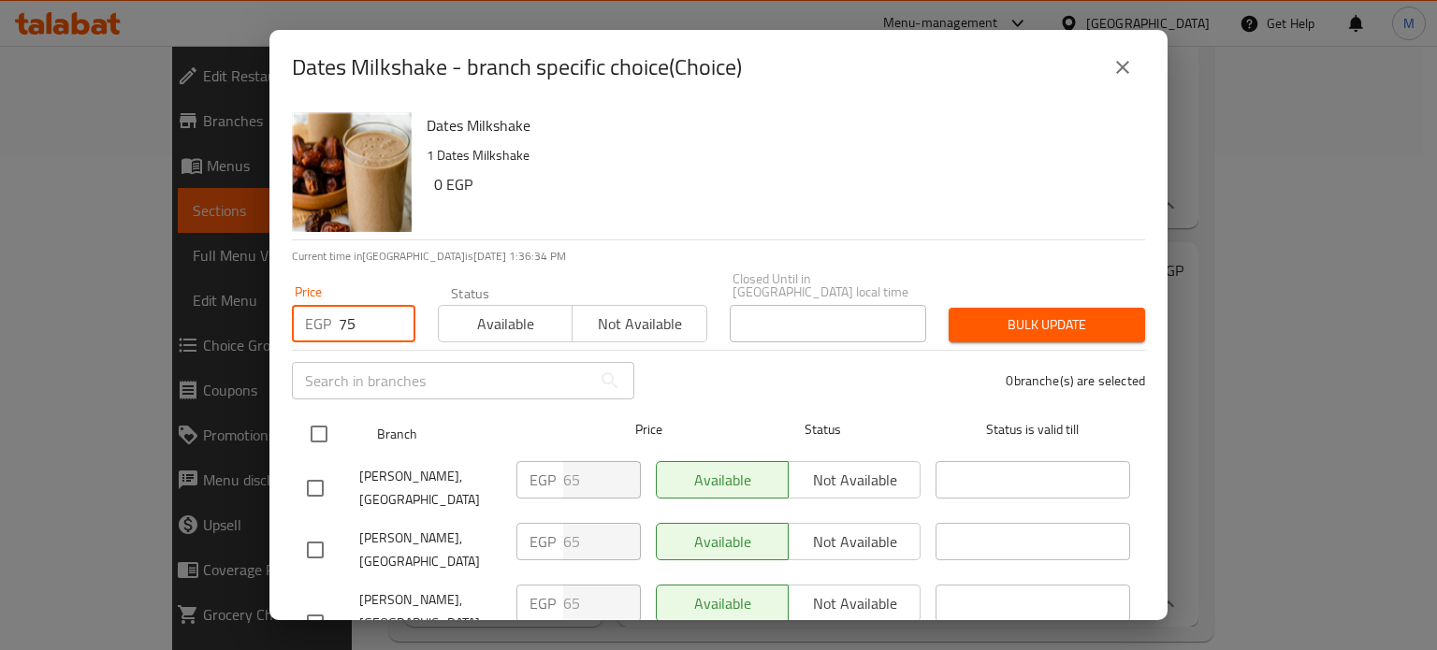
type input "75"
click at [313, 437] on input "checkbox" at bounding box center [318, 434] width 39 height 39
checkbox input "true"
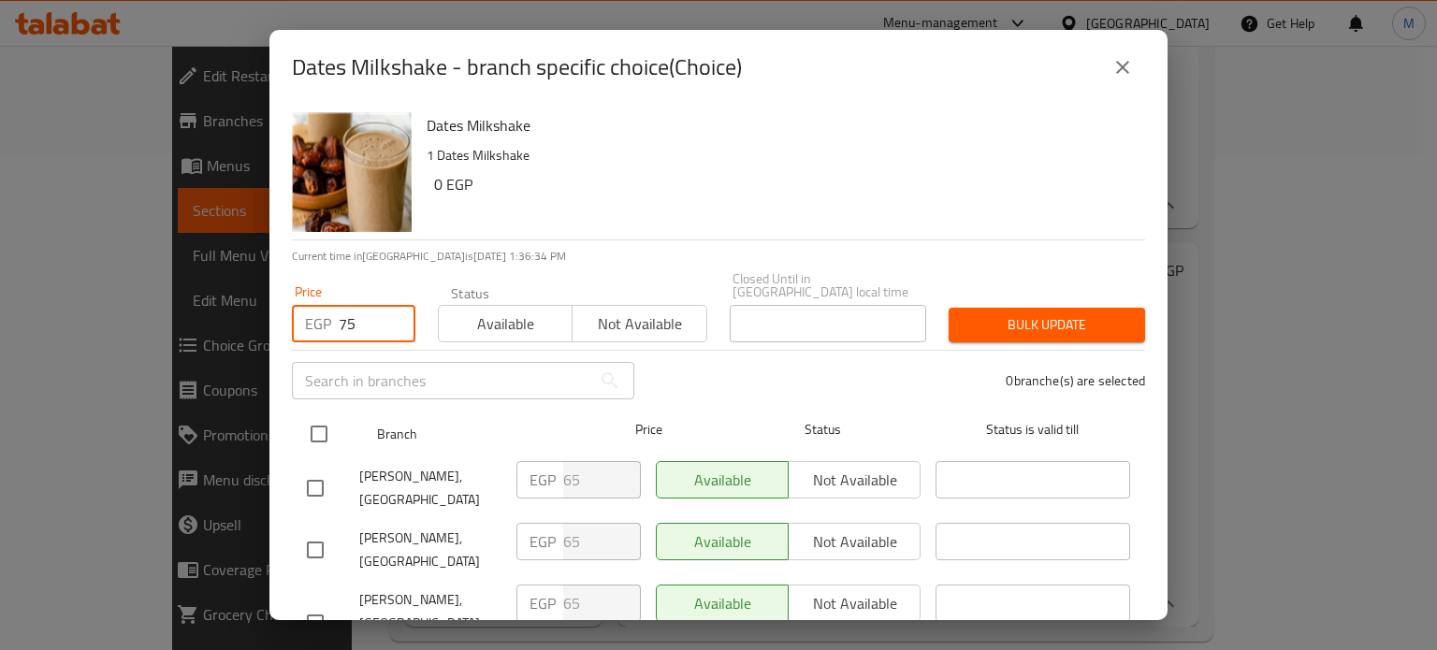
checkbox input "true"
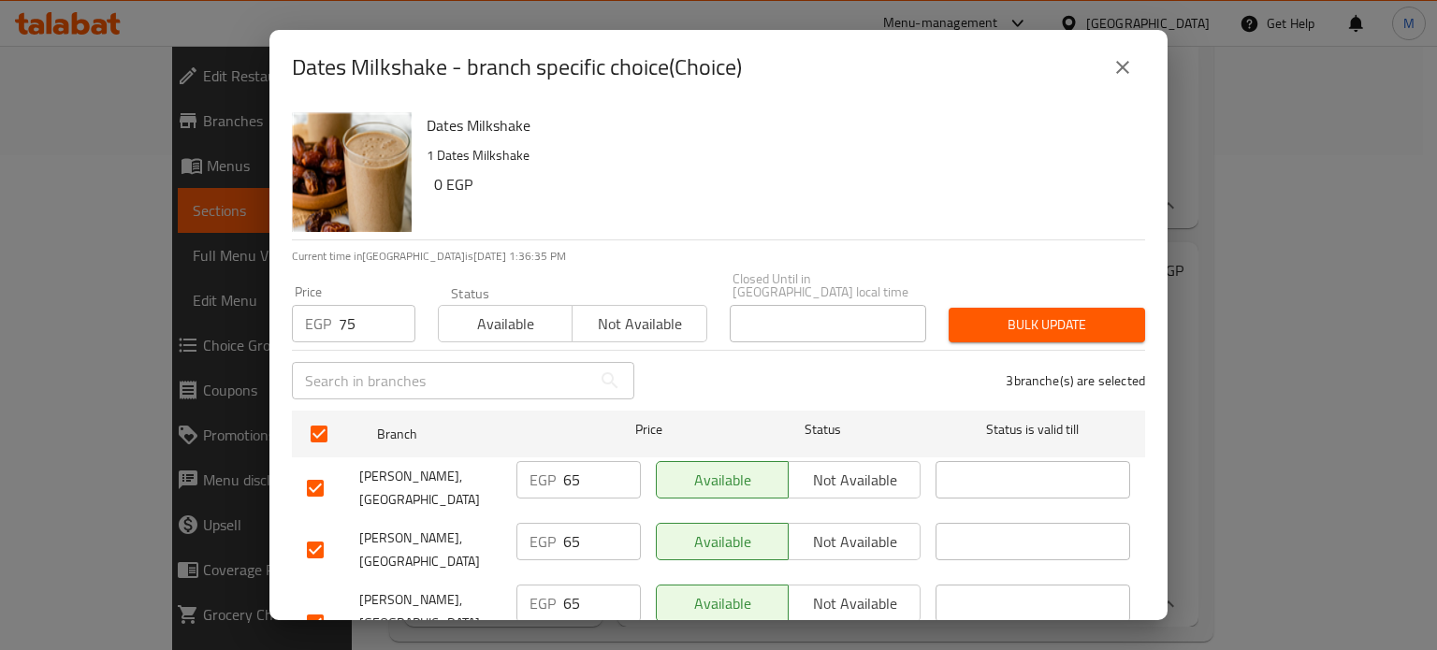
click at [964, 313] on span "Bulk update" at bounding box center [1047, 324] width 167 height 23
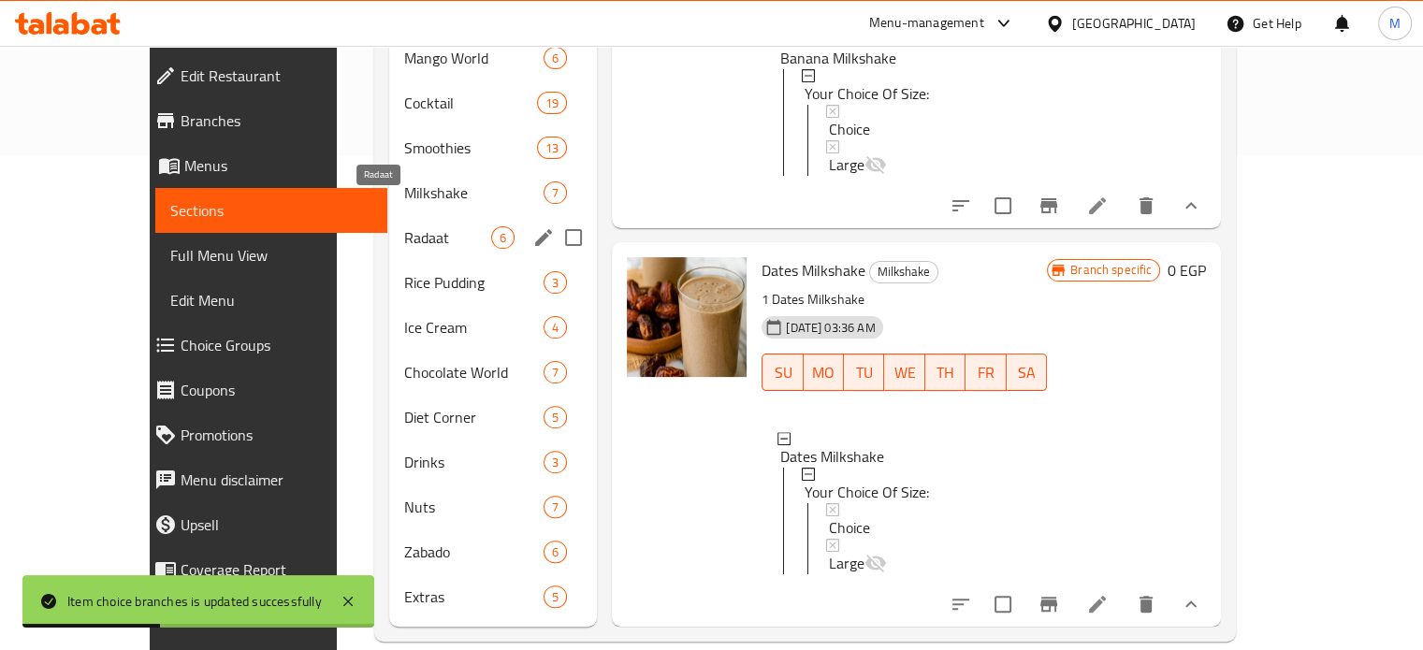
click at [389, 215] on div "Radaat 6" at bounding box center [493, 237] width 208 height 45
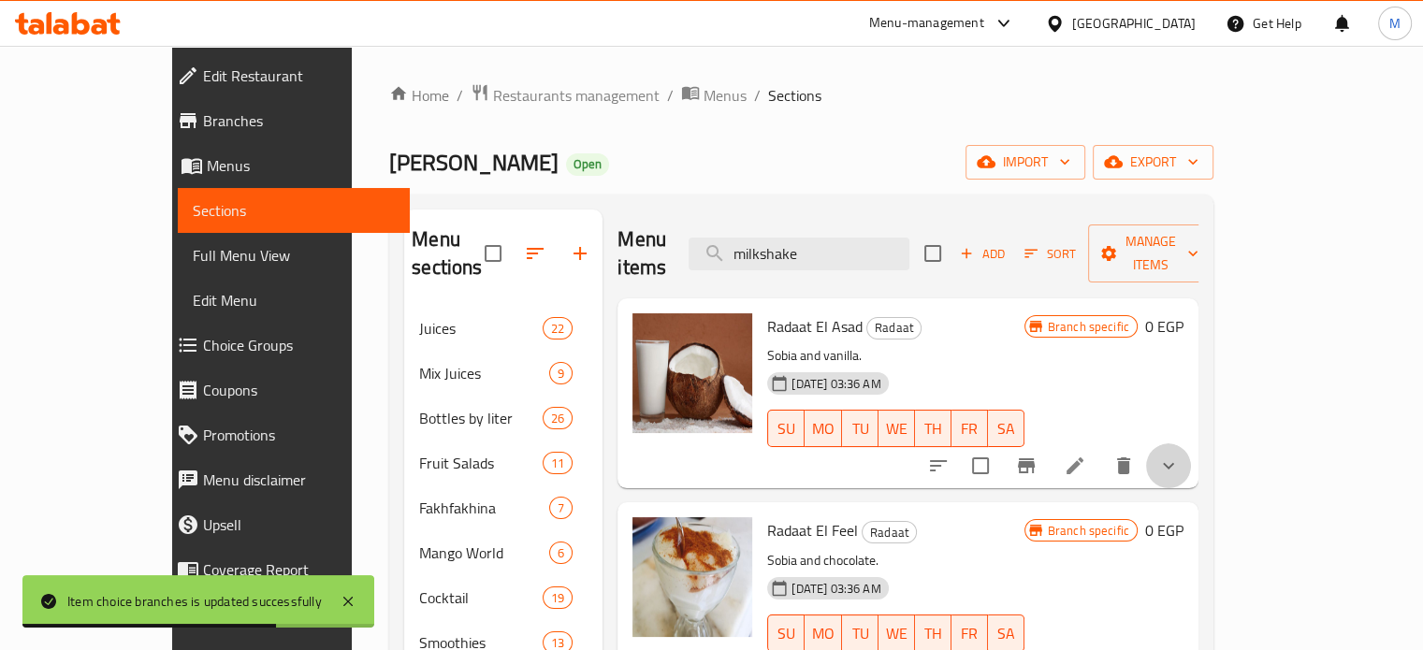
click at [1191, 444] on button "show more" at bounding box center [1168, 466] width 45 height 45
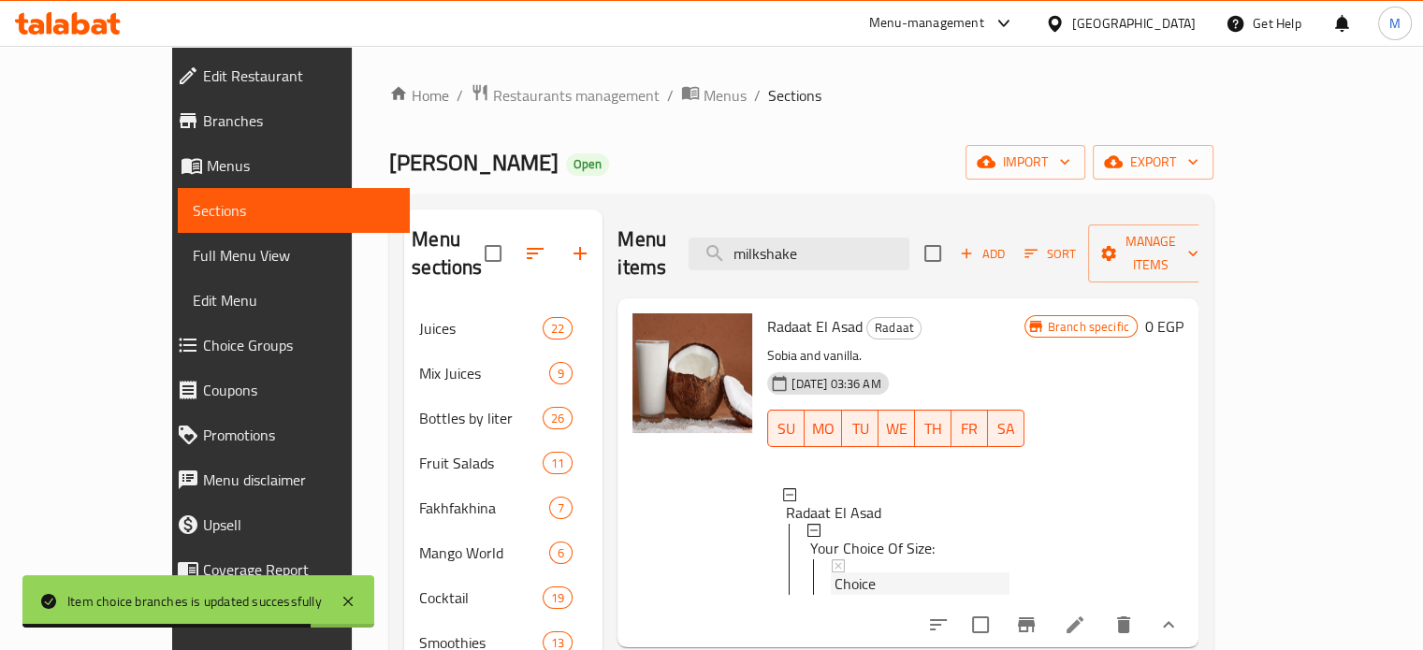
click at [835, 573] on span "Choice" at bounding box center [855, 584] width 41 height 22
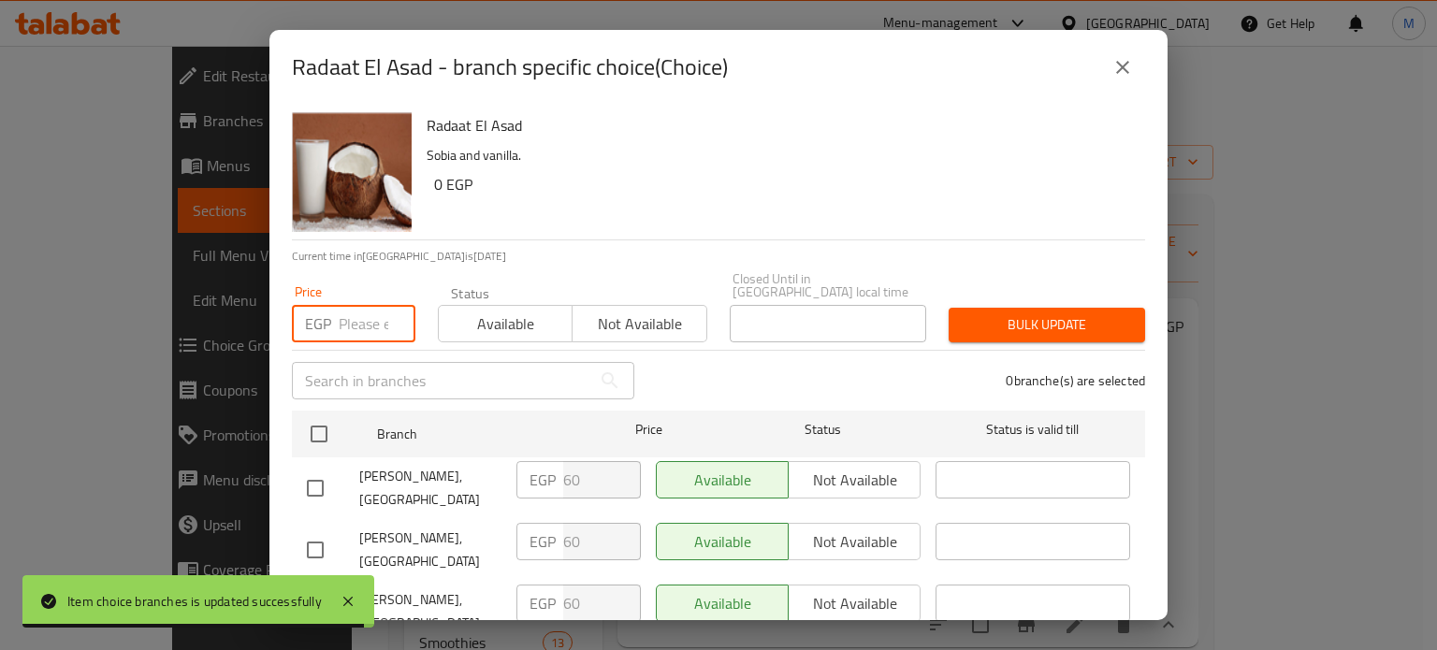
click at [358, 308] on input "number" at bounding box center [377, 323] width 77 height 37
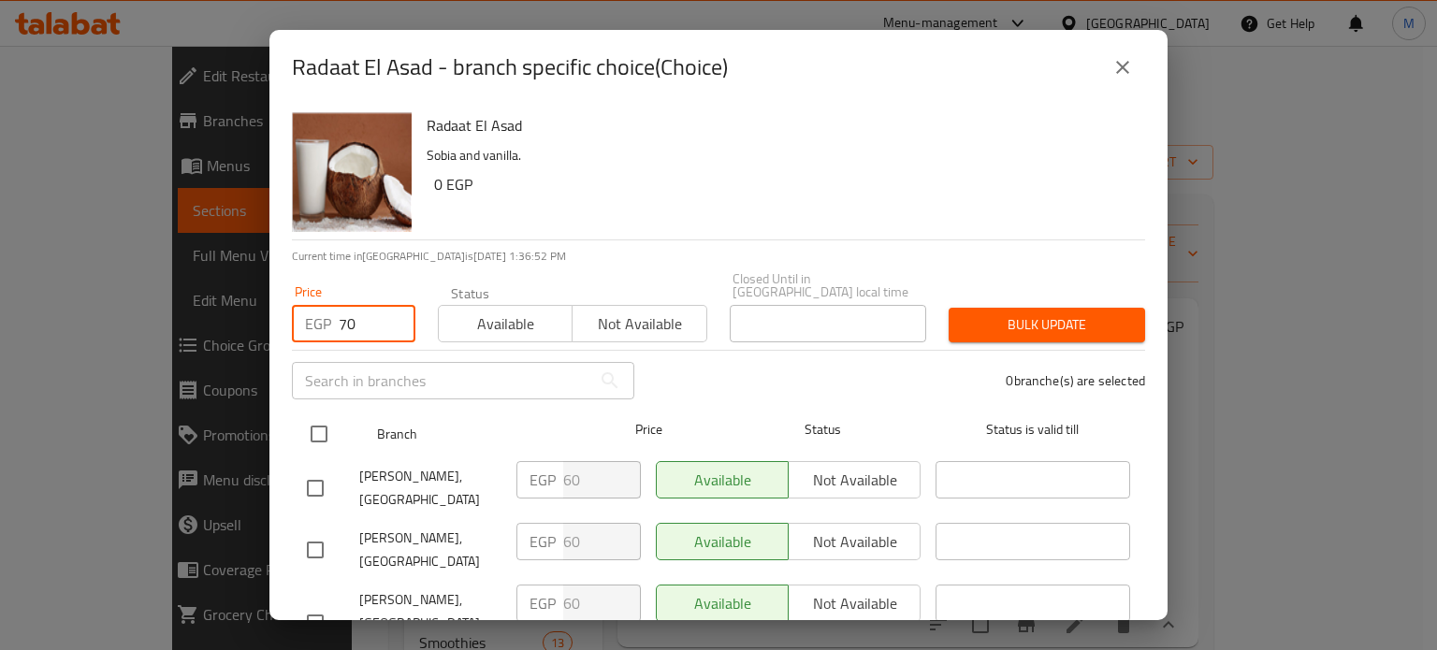
type input "70"
click at [333, 427] on input "checkbox" at bounding box center [318, 434] width 39 height 39
checkbox input "true"
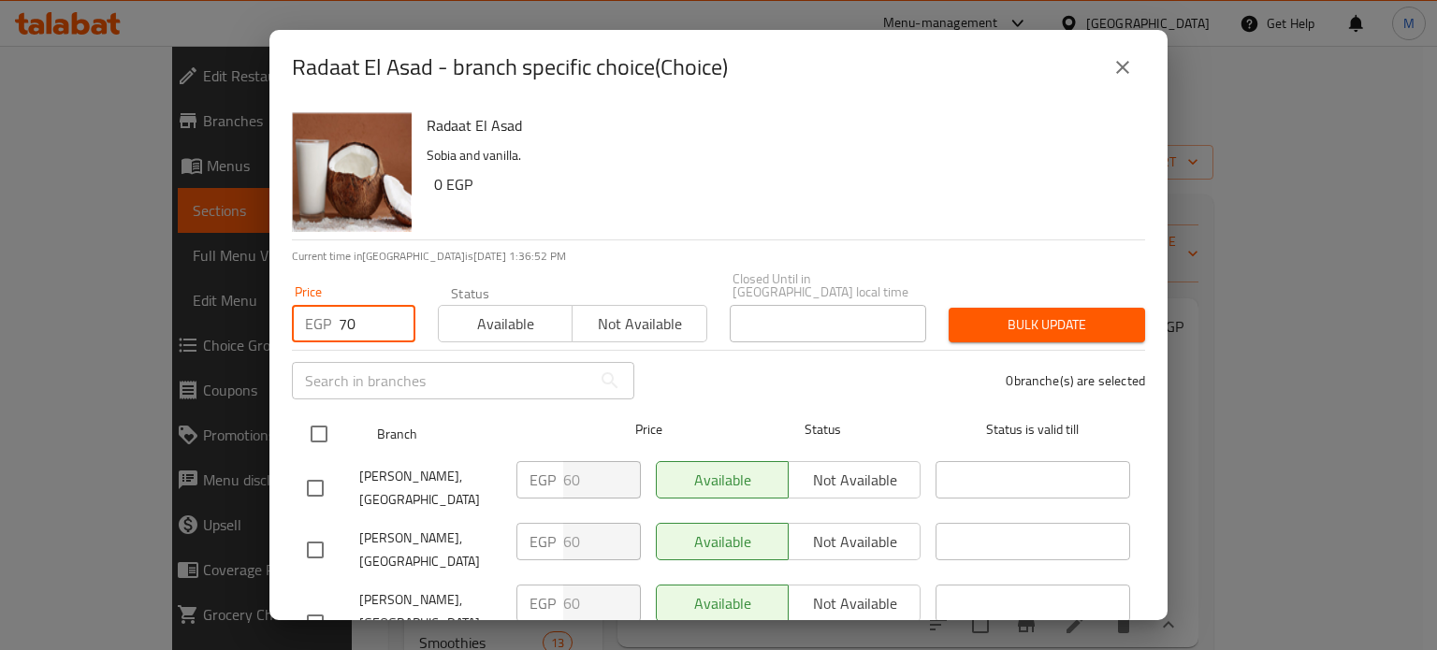
checkbox input "true"
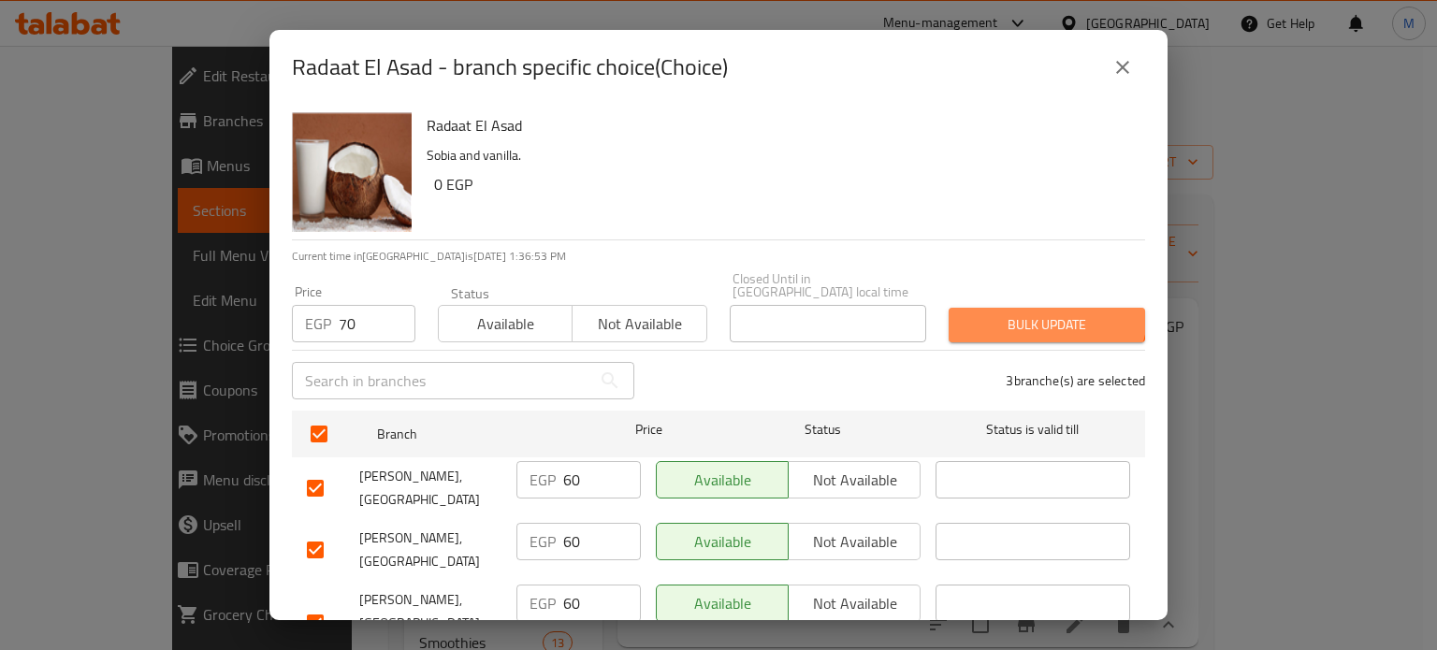
click at [1013, 308] on button "Bulk update" at bounding box center [1047, 325] width 197 height 35
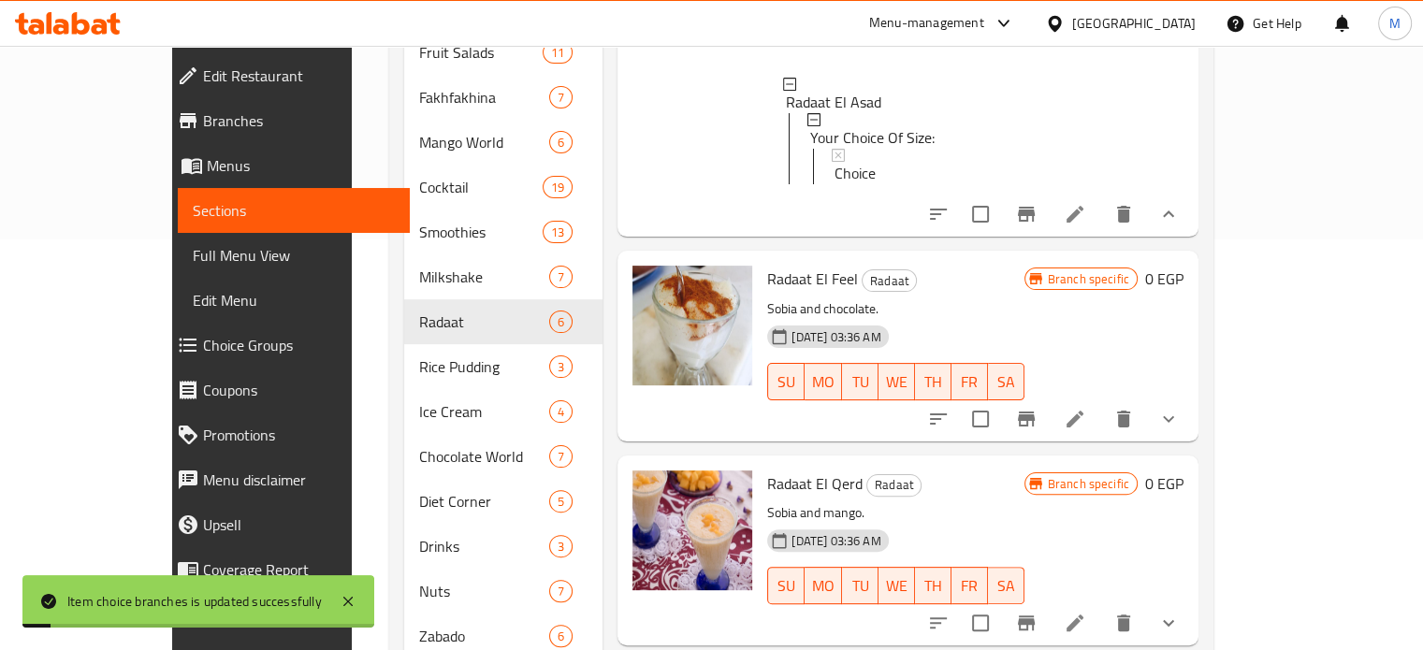
scroll to position [417, 0]
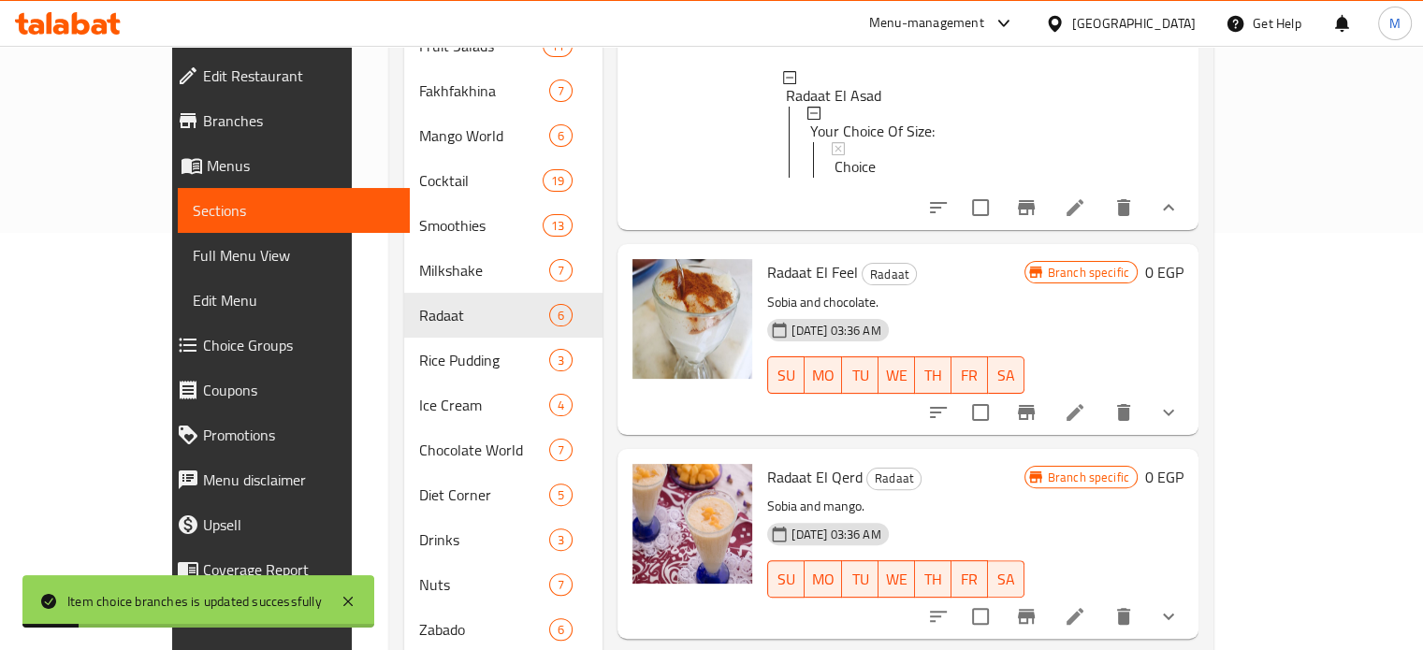
click at [1191, 406] on button "show more" at bounding box center [1168, 412] width 45 height 45
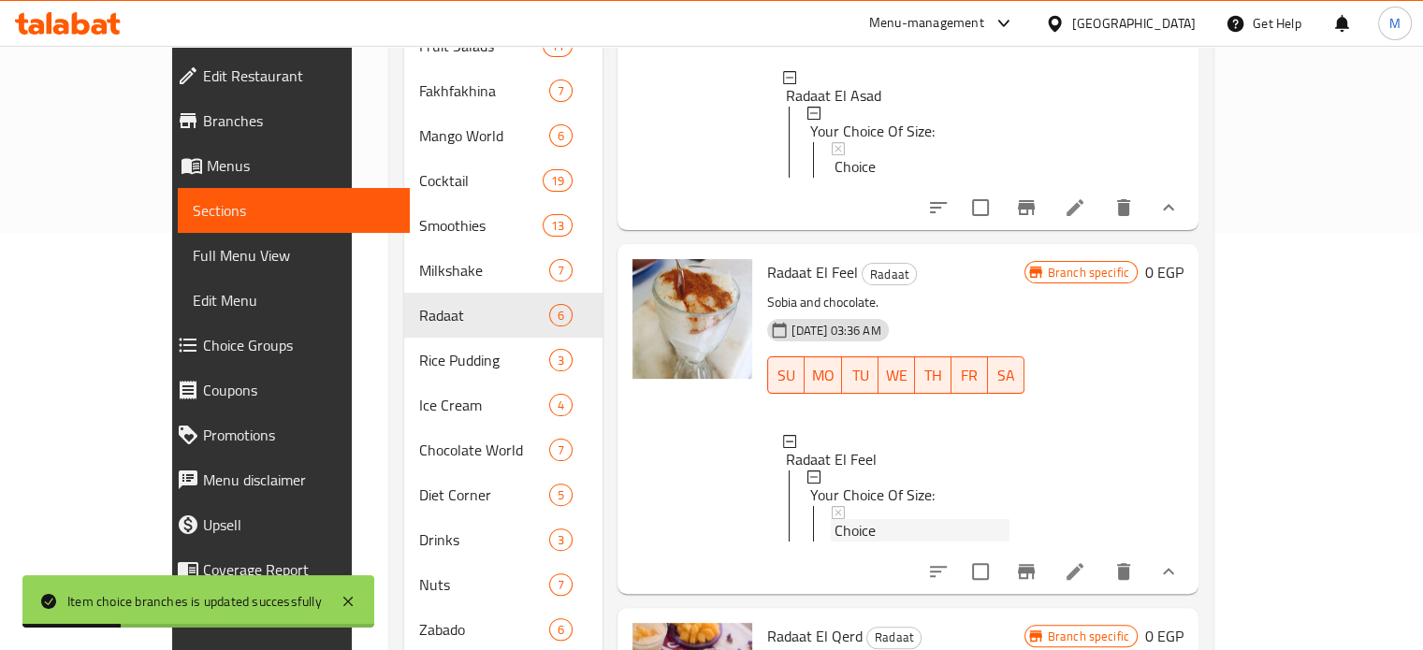
click at [835, 519] on span "Choice" at bounding box center [855, 530] width 41 height 22
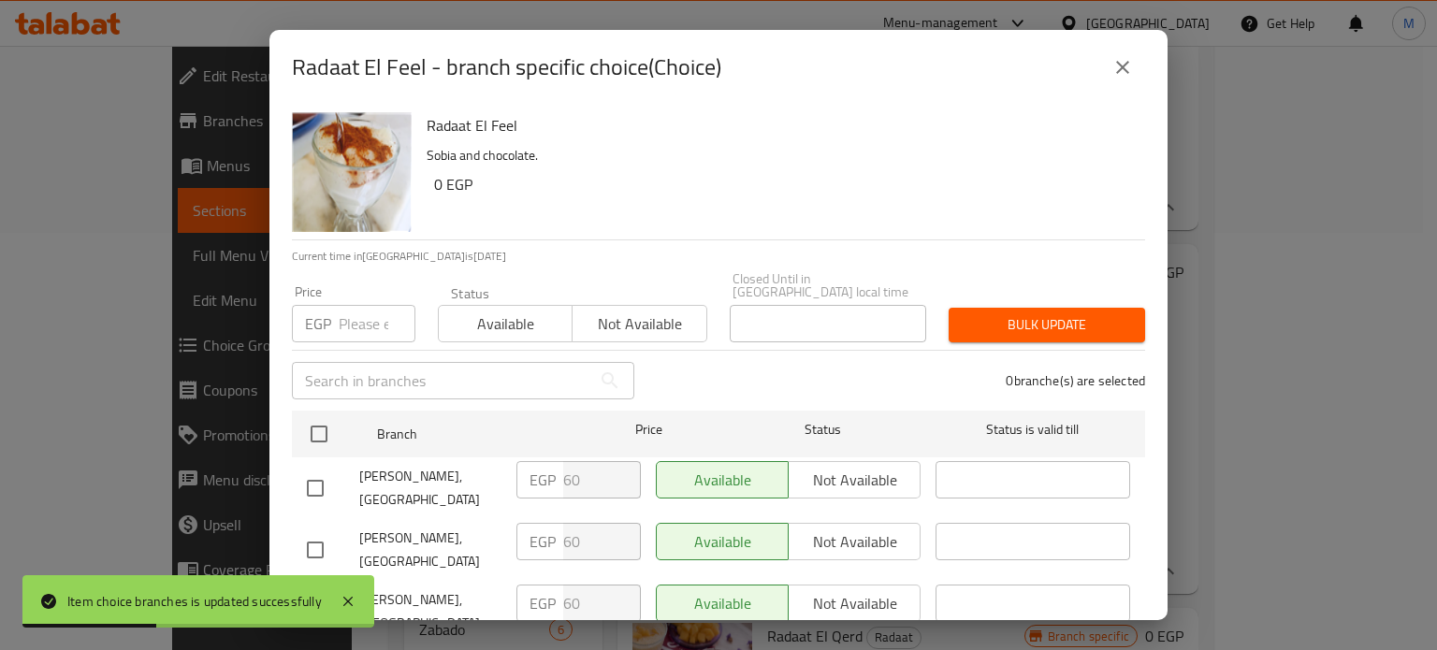
click at [372, 305] on input "number" at bounding box center [377, 323] width 77 height 37
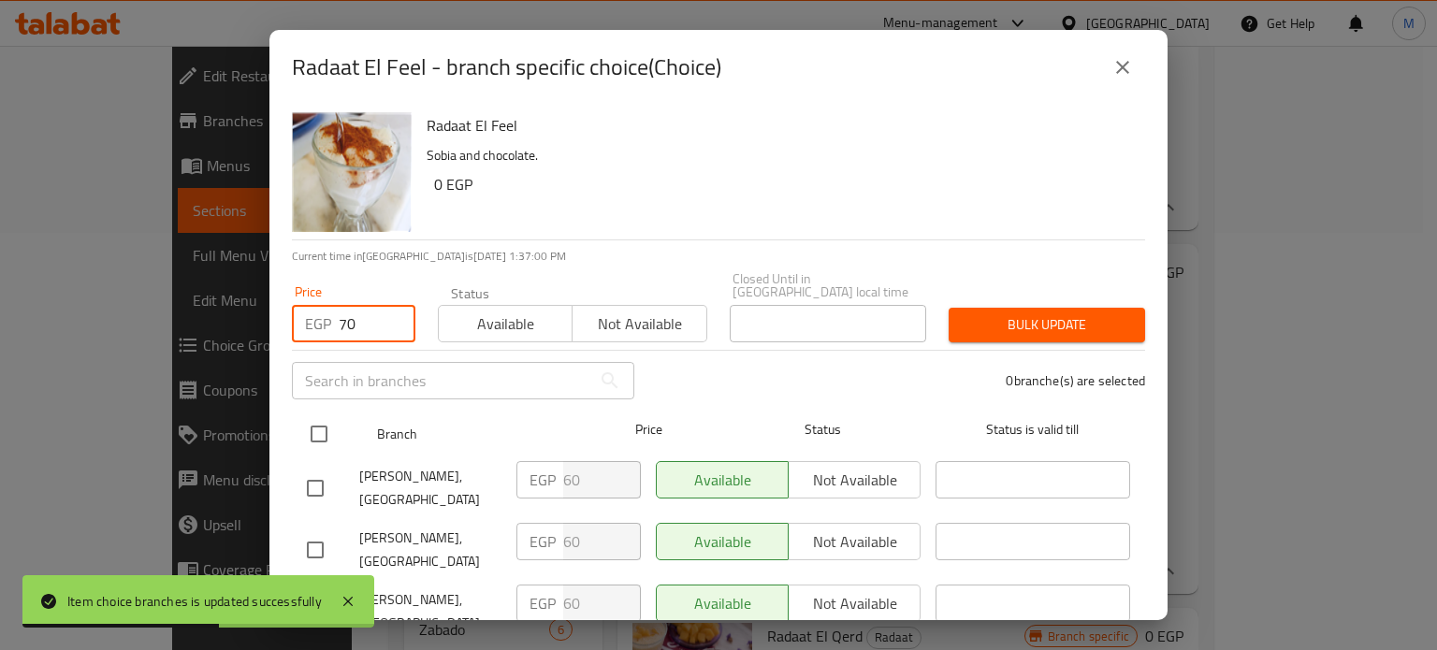
type input "70"
click at [310, 415] on input "checkbox" at bounding box center [318, 434] width 39 height 39
checkbox input "true"
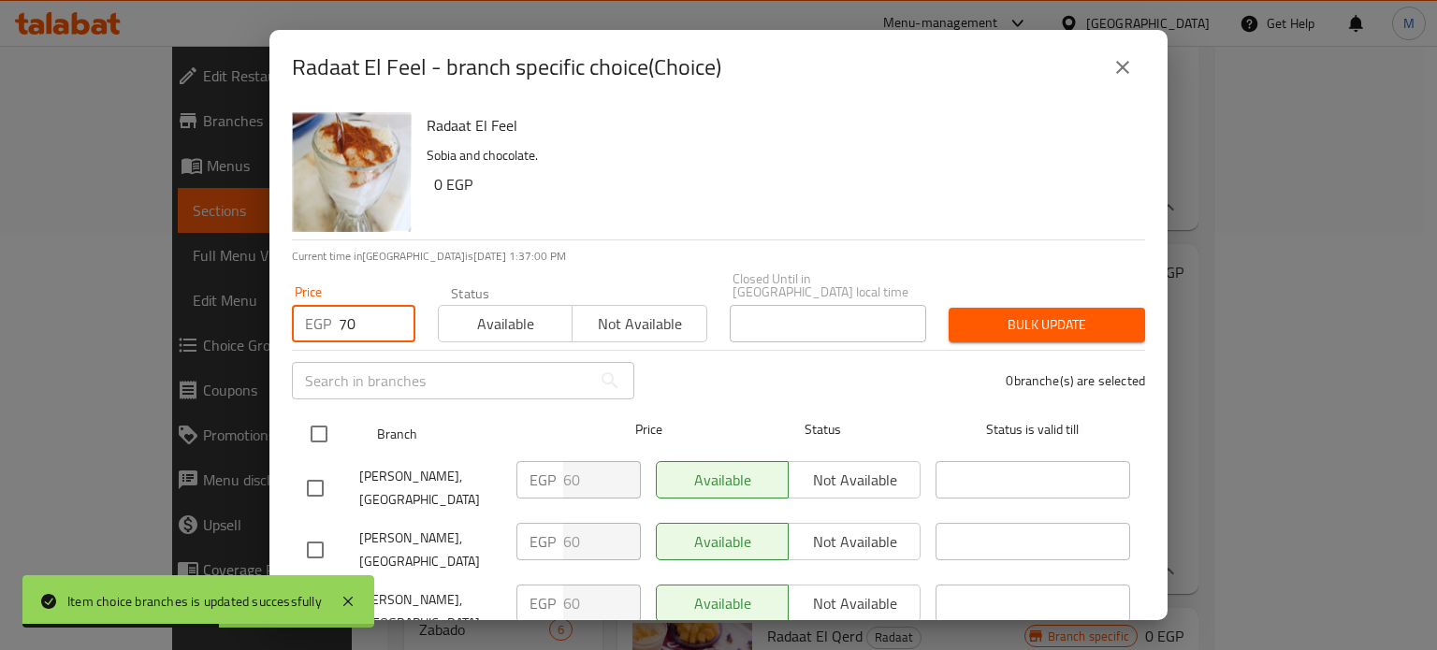
checkbox input "true"
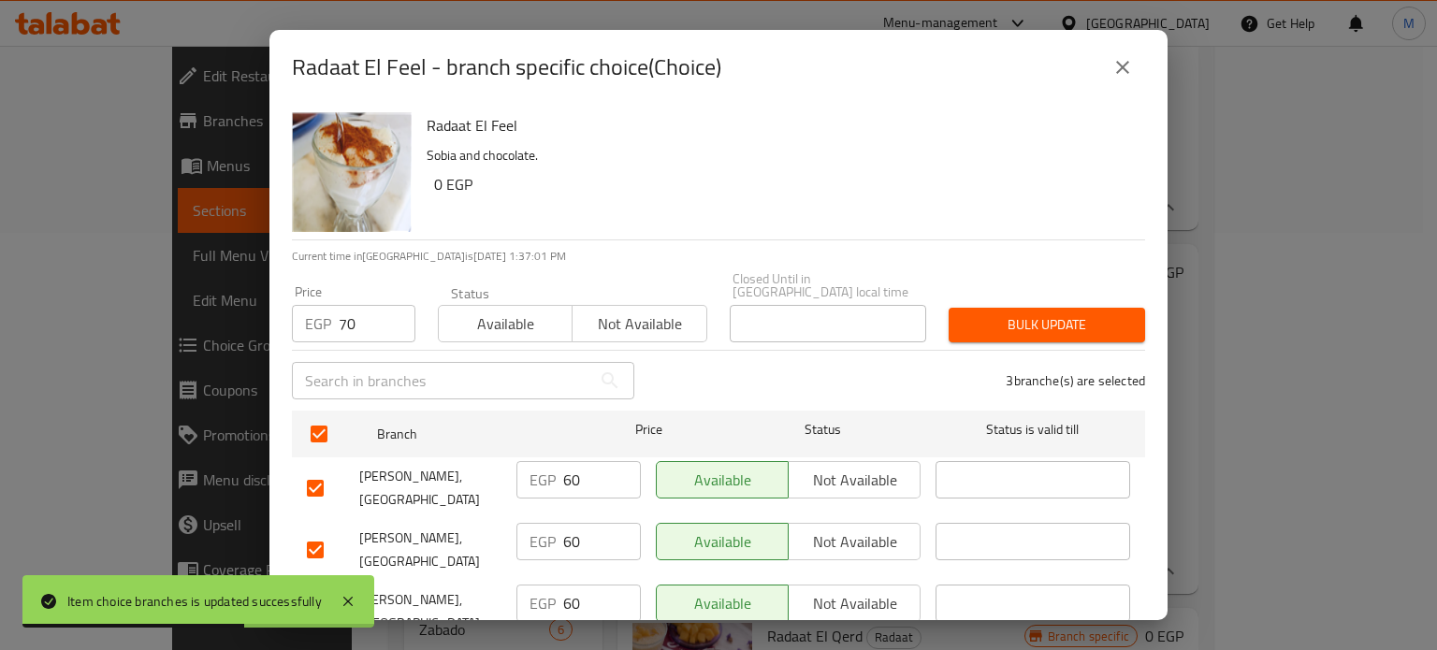
click at [1000, 313] on span "Bulk update" at bounding box center [1047, 324] width 167 height 23
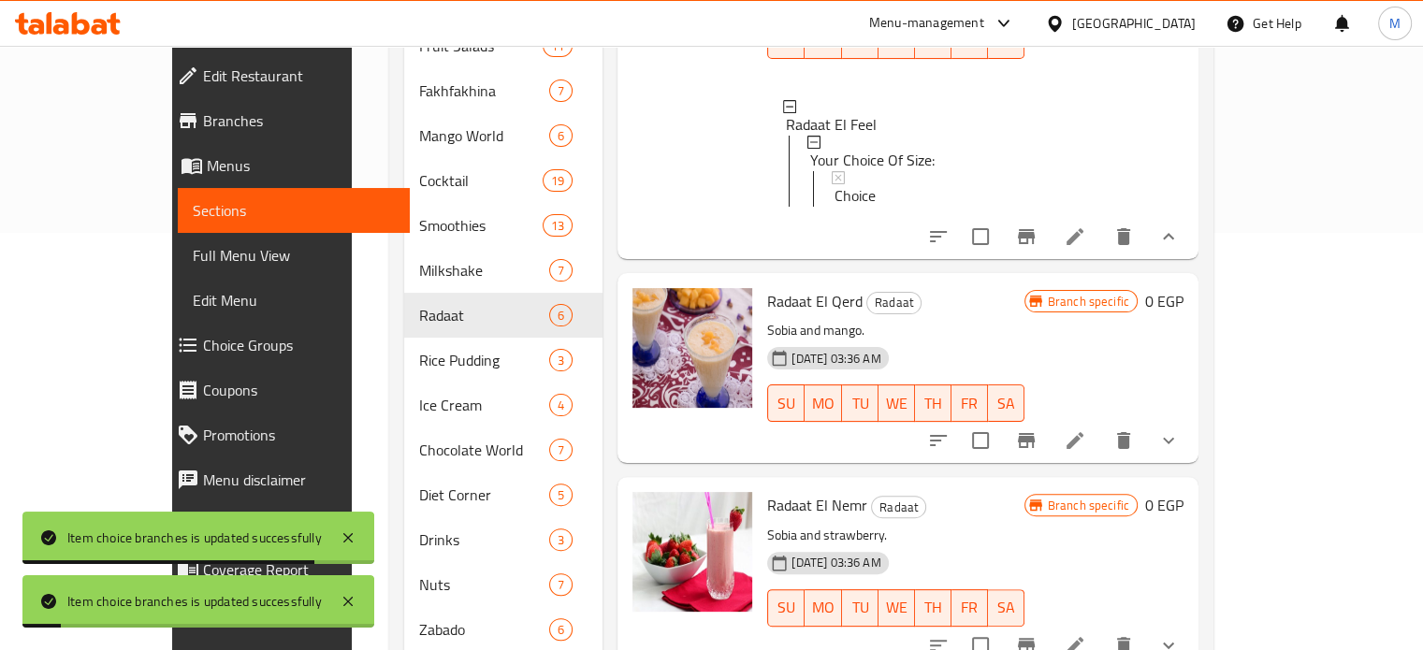
scroll to position [388, 0]
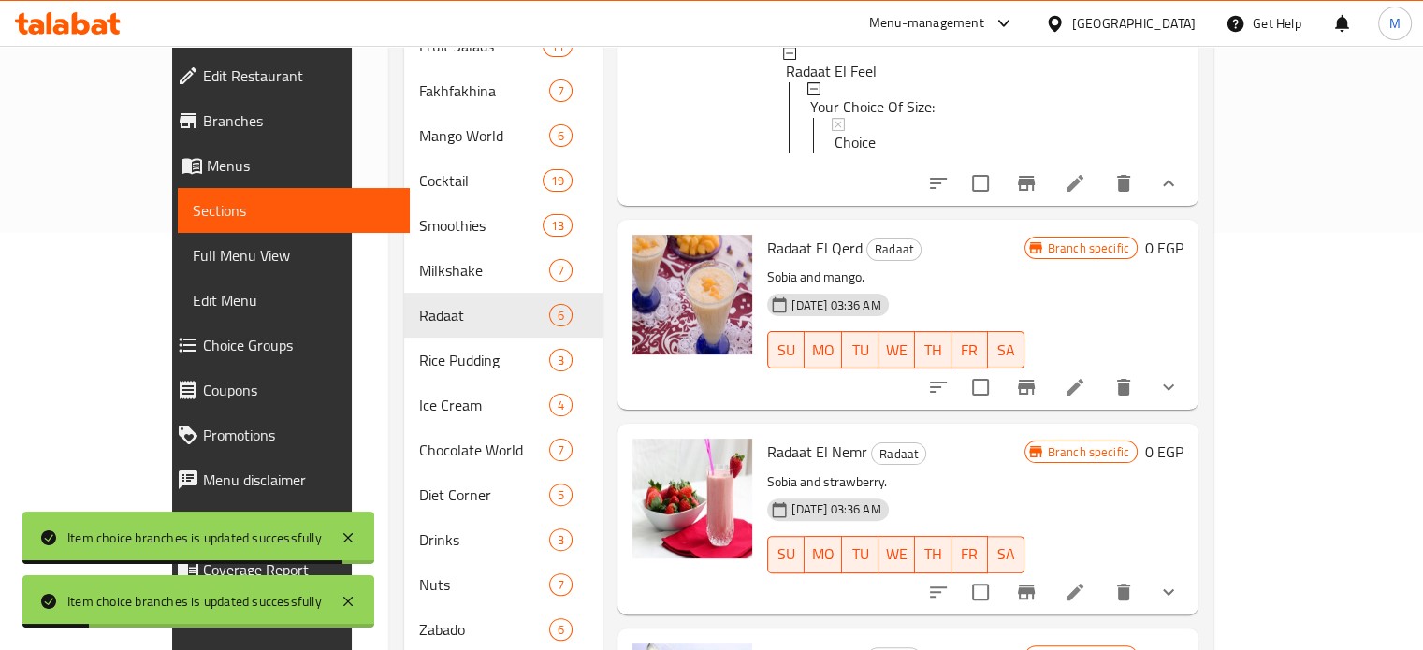
click at [1180, 378] on icon "show more" at bounding box center [1169, 387] width 22 height 22
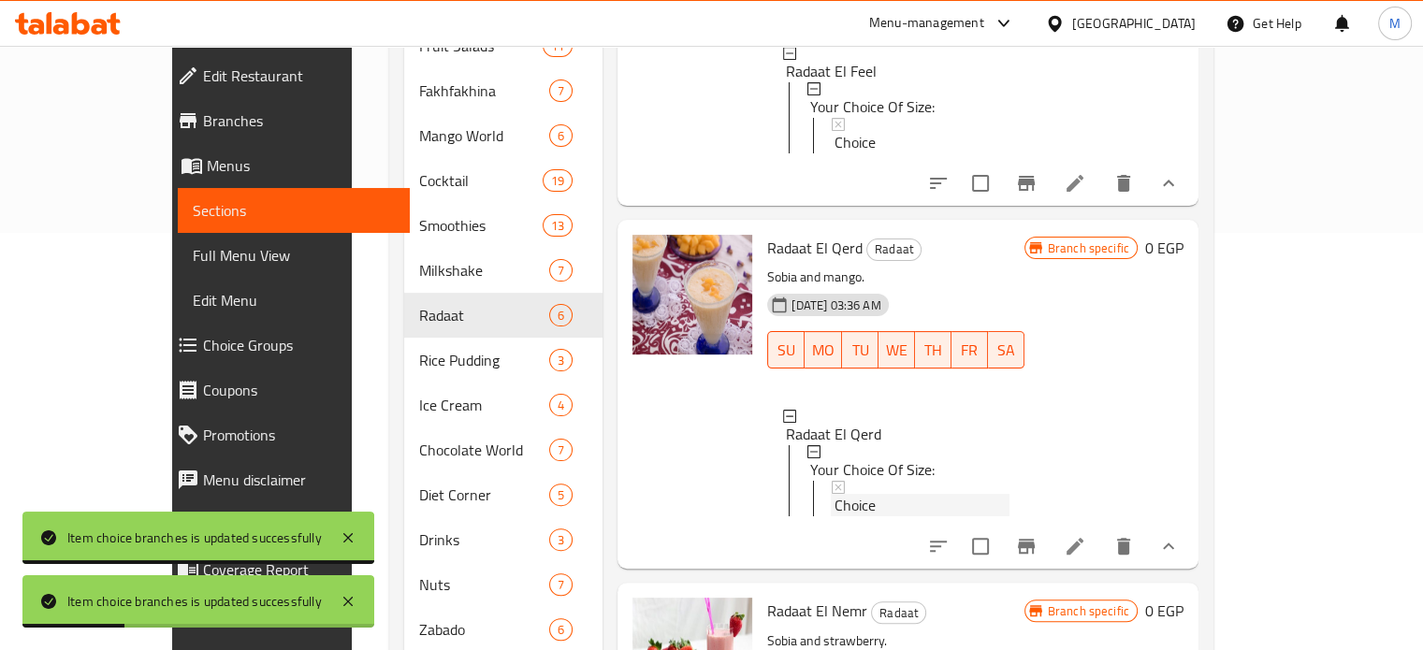
click at [835, 503] on span "Choice" at bounding box center [855, 505] width 41 height 22
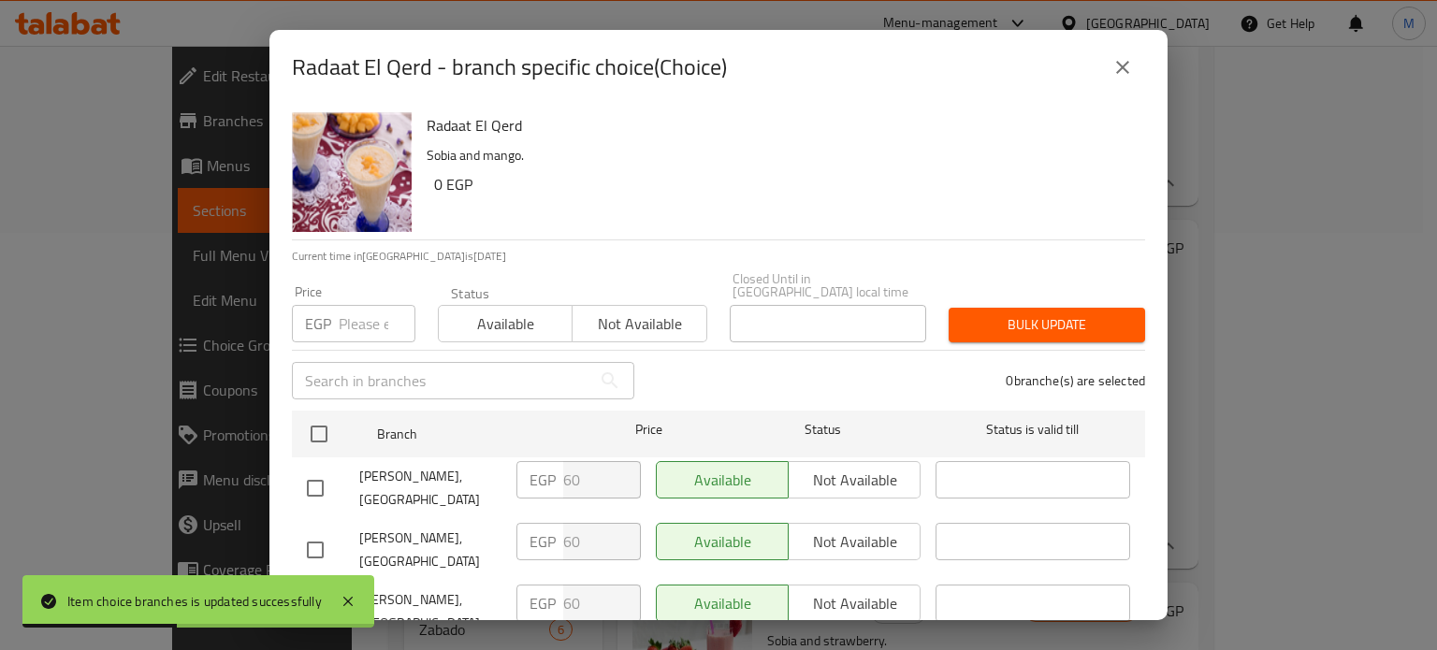
click at [367, 313] on input "number" at bounding box center [377, 323] width 77 height 37
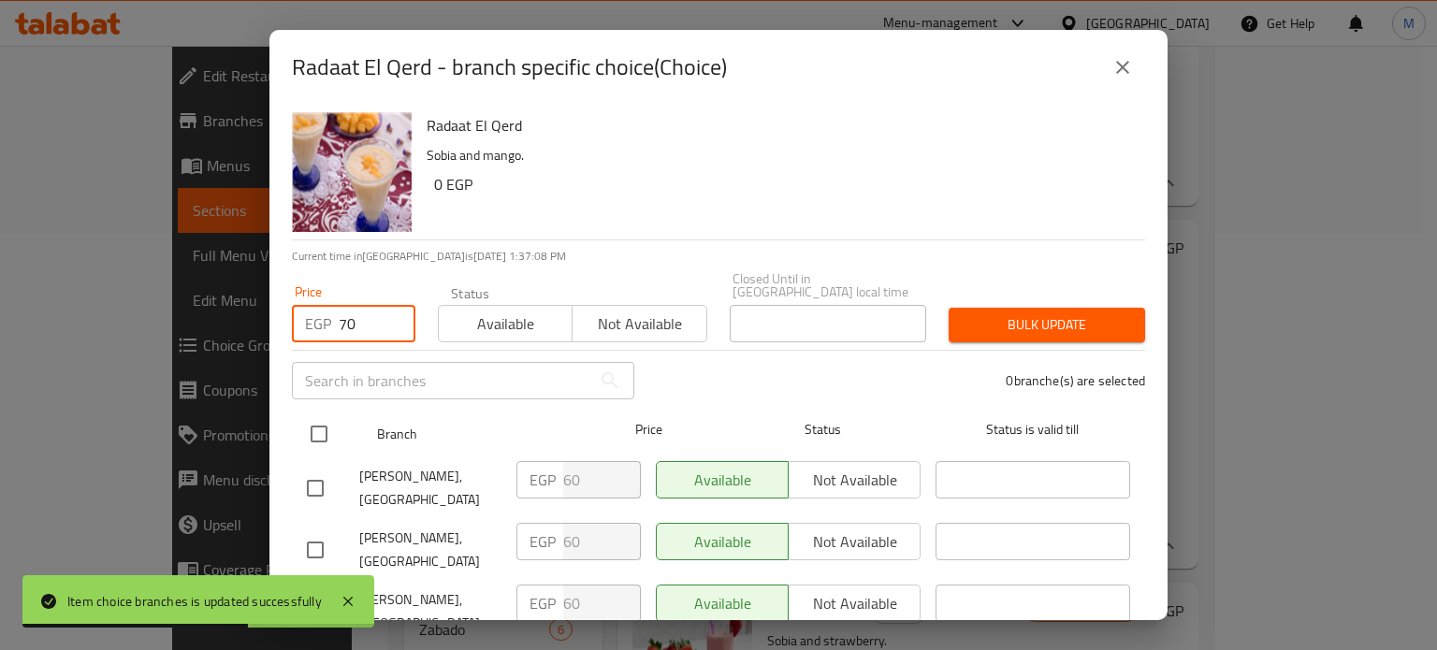
type input "70"
click at [322, 415] on input "checkbox" at bounding box center [318, 434] width 39 height 39
checkbox input "true"
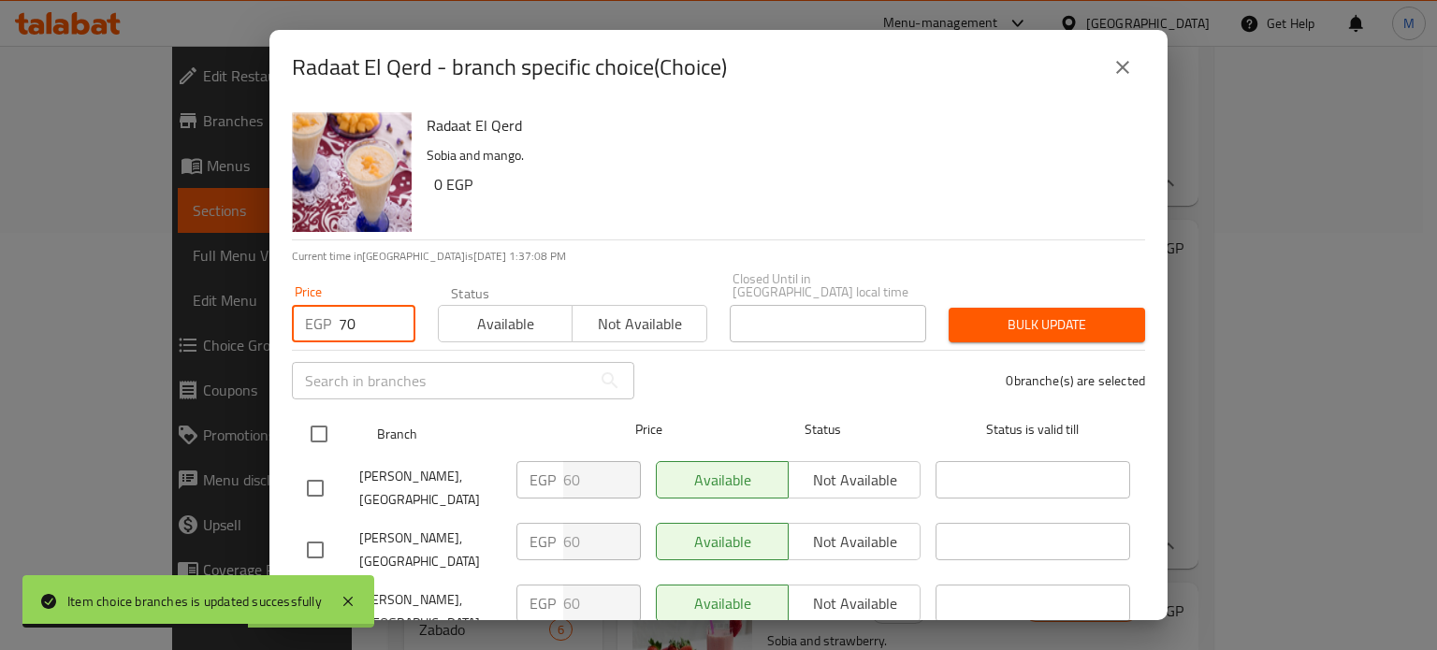
checkbox input "true"
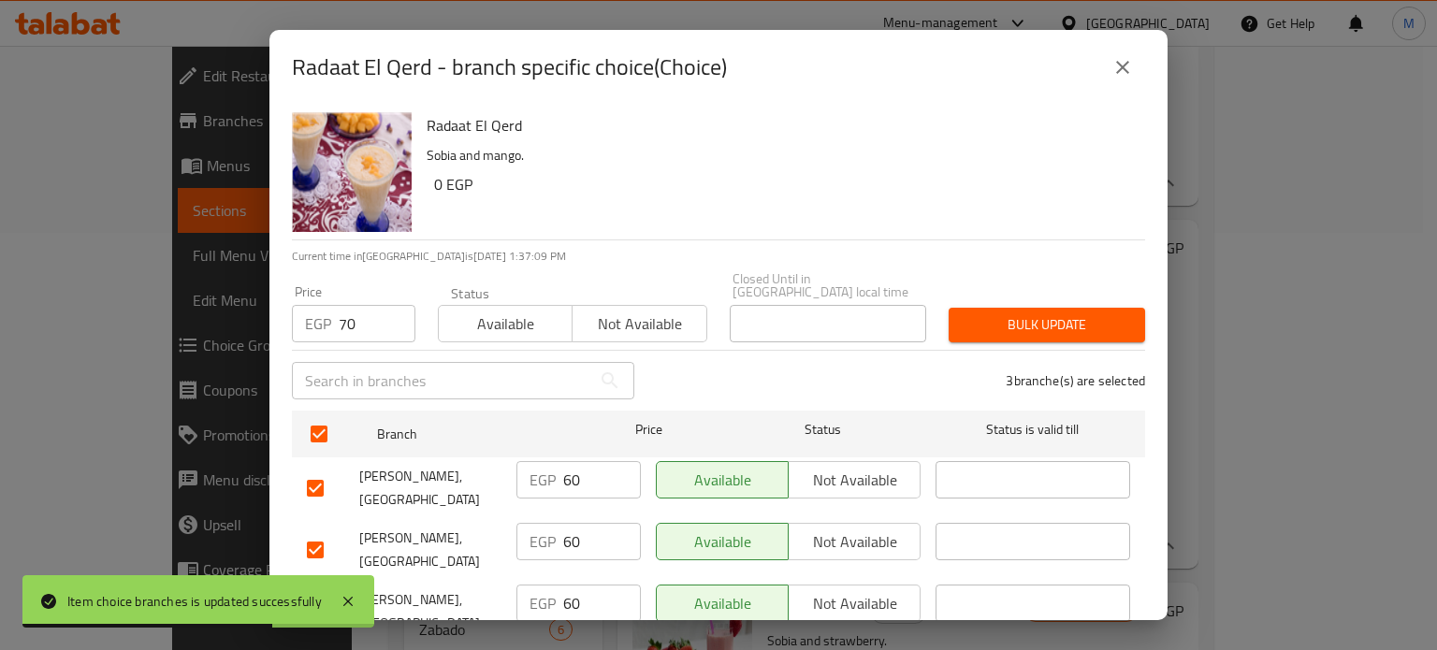
click at [993, 313] on span "Bulk update" at bounding box center [1047, 324] width 167 height 23
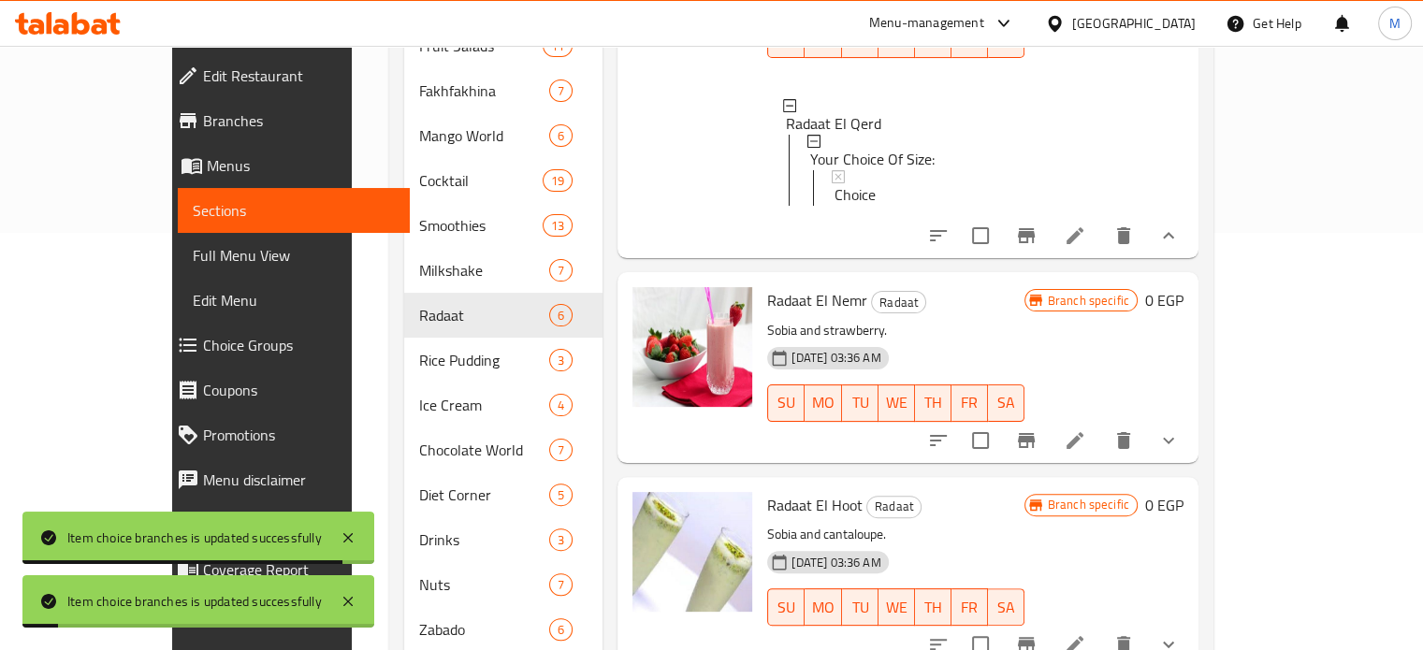
scroll to position [771, 0]
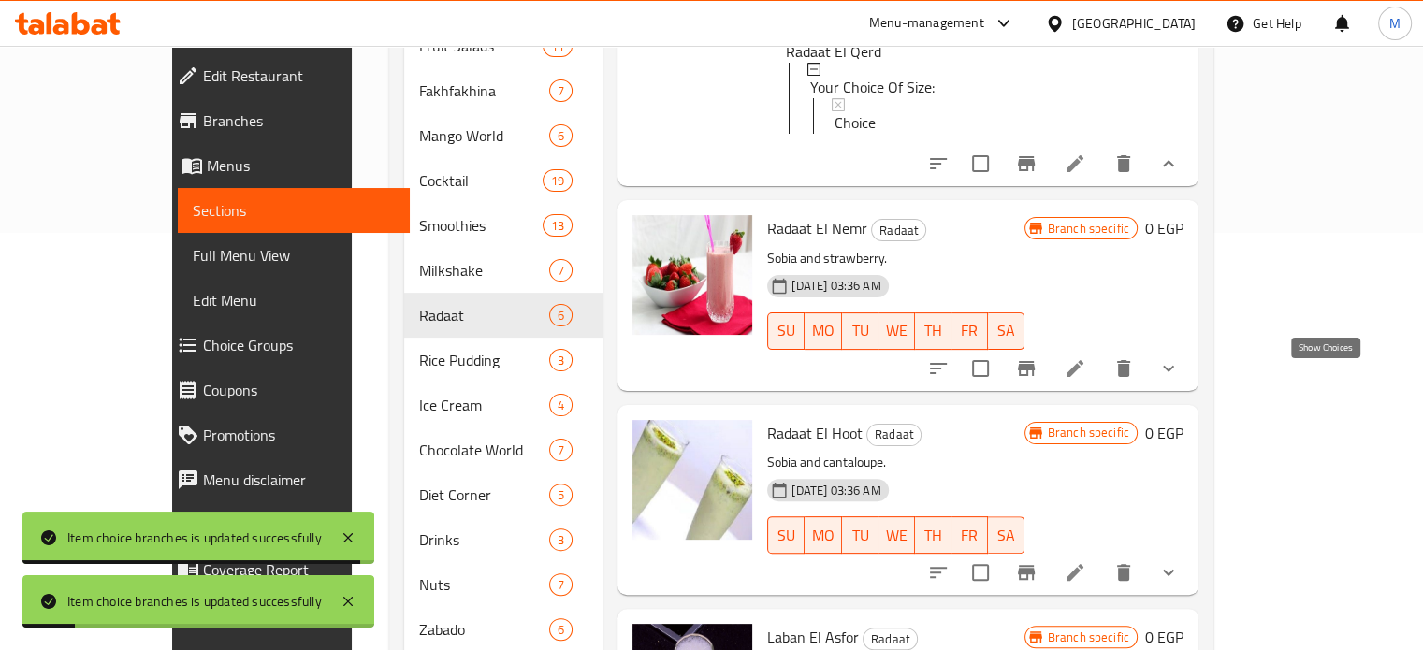
click at [1180, 380] on icon "show more" at bounding box center [1169, 368] width 22 height 22
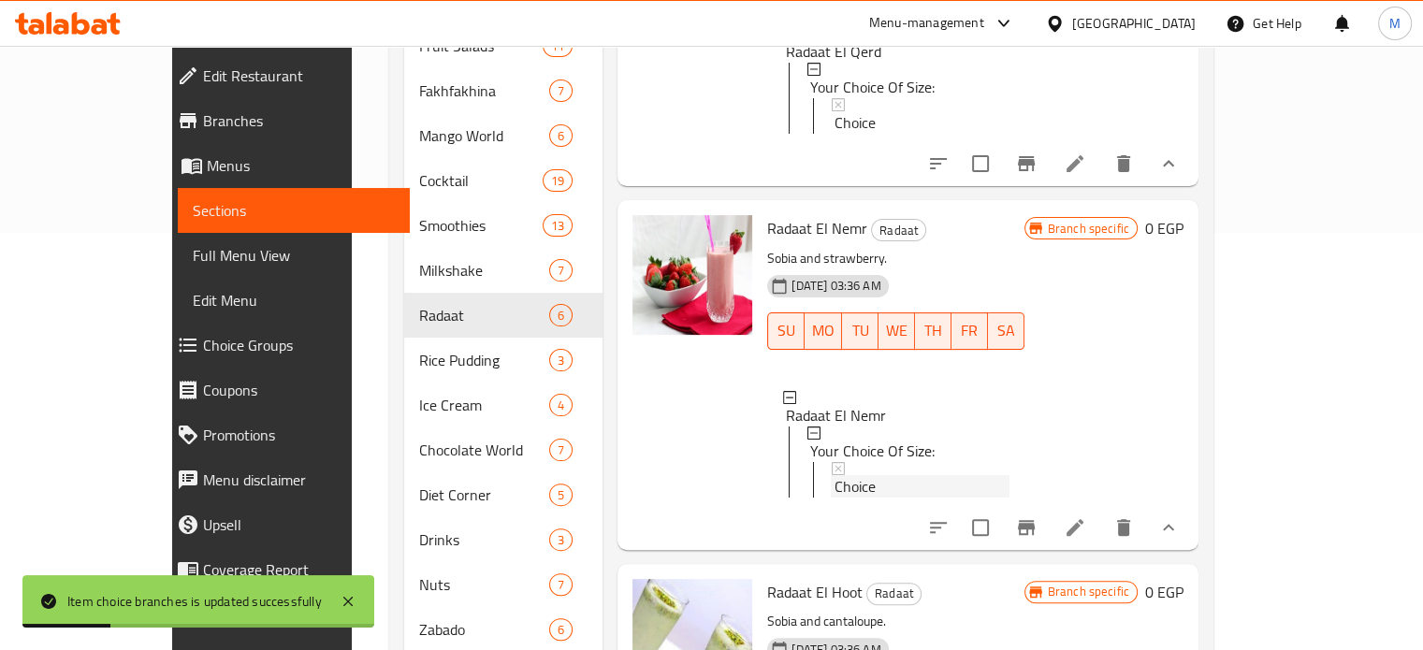
click at [835, 490] on span "Choice" at bounding box center [855, 486] width 41 height 22
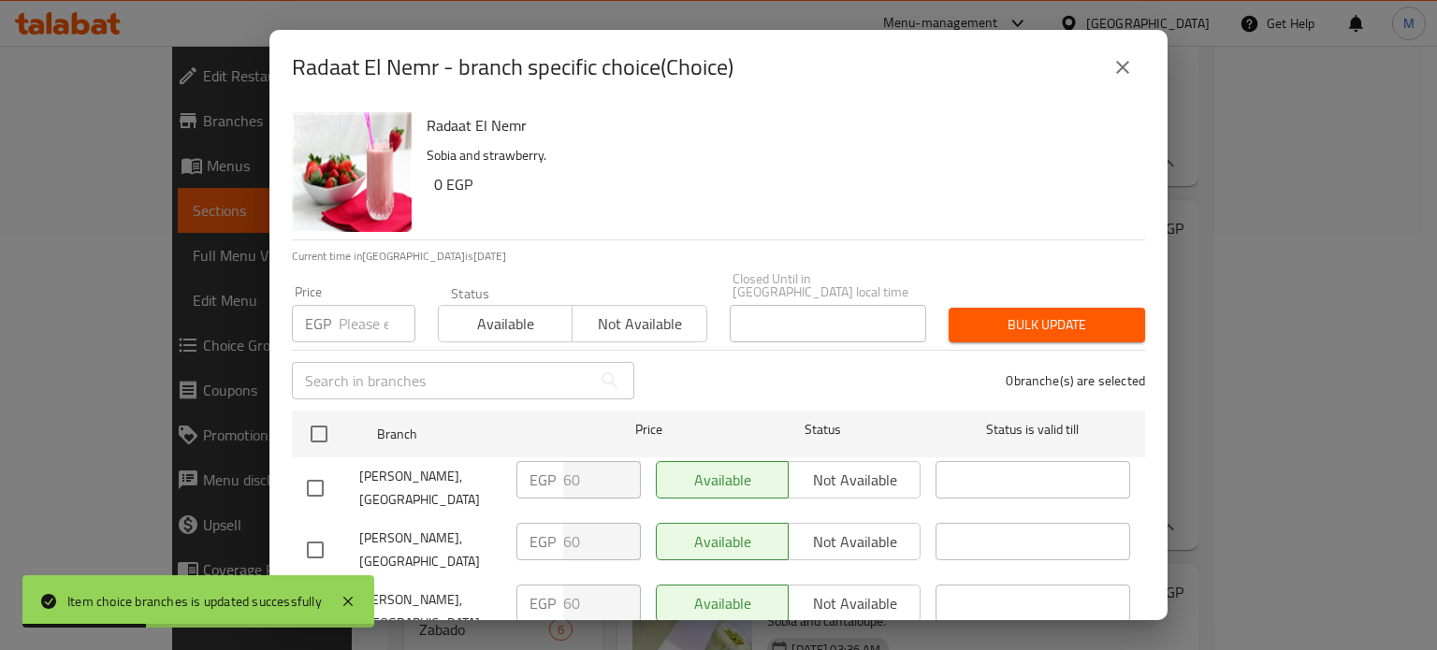
click at [356, 313] on input "number" at bounding box center [377, 323] width 77 height 37
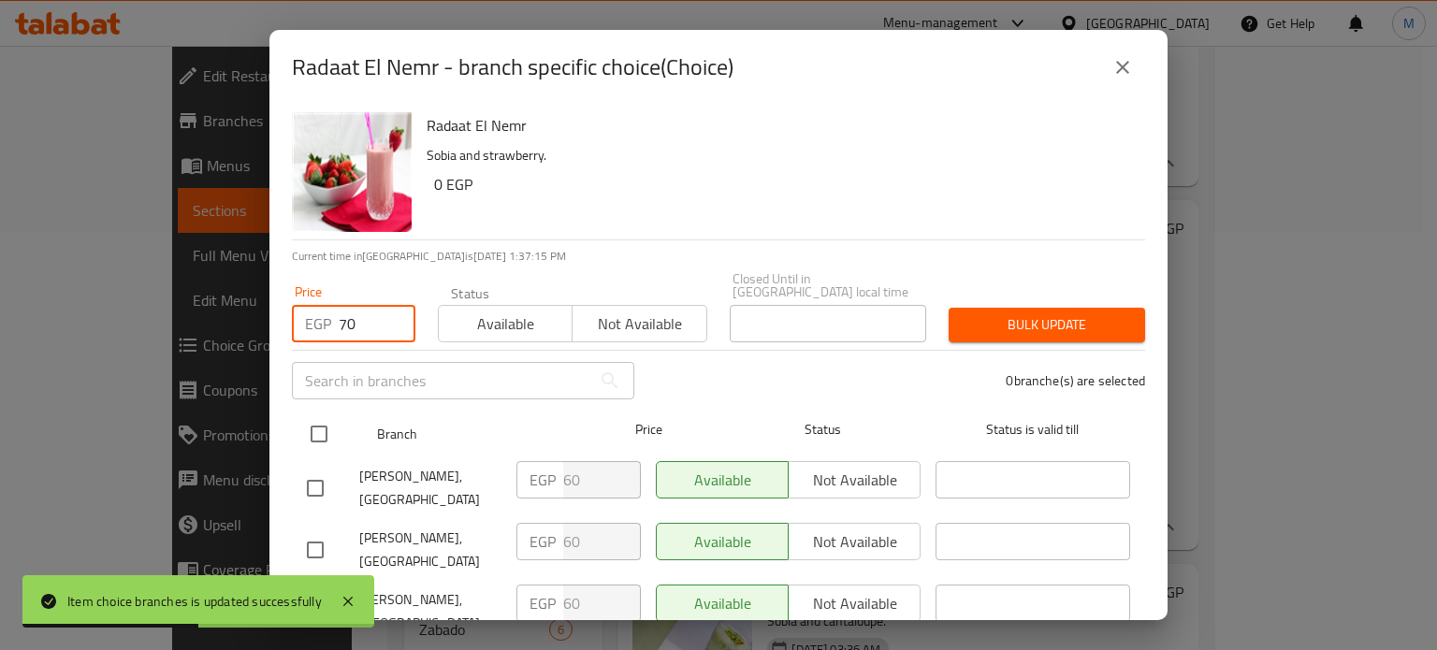
type input "70"
click at [303, 424] on input "checkbox" at bounding box center [318, 434] width 39 height 39
checkbox input "true"
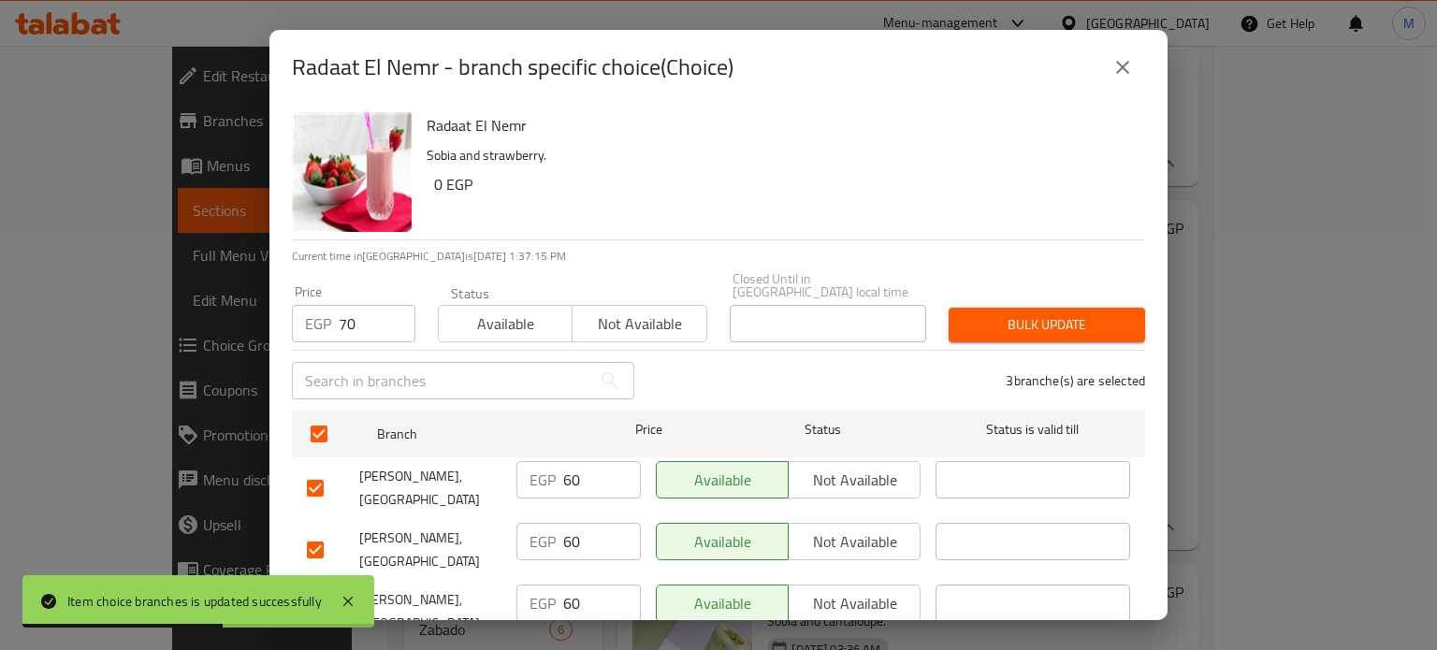
click at [1004, 313] on span "Bulk update" at bounding box center [1047, 324] width 167 height 23
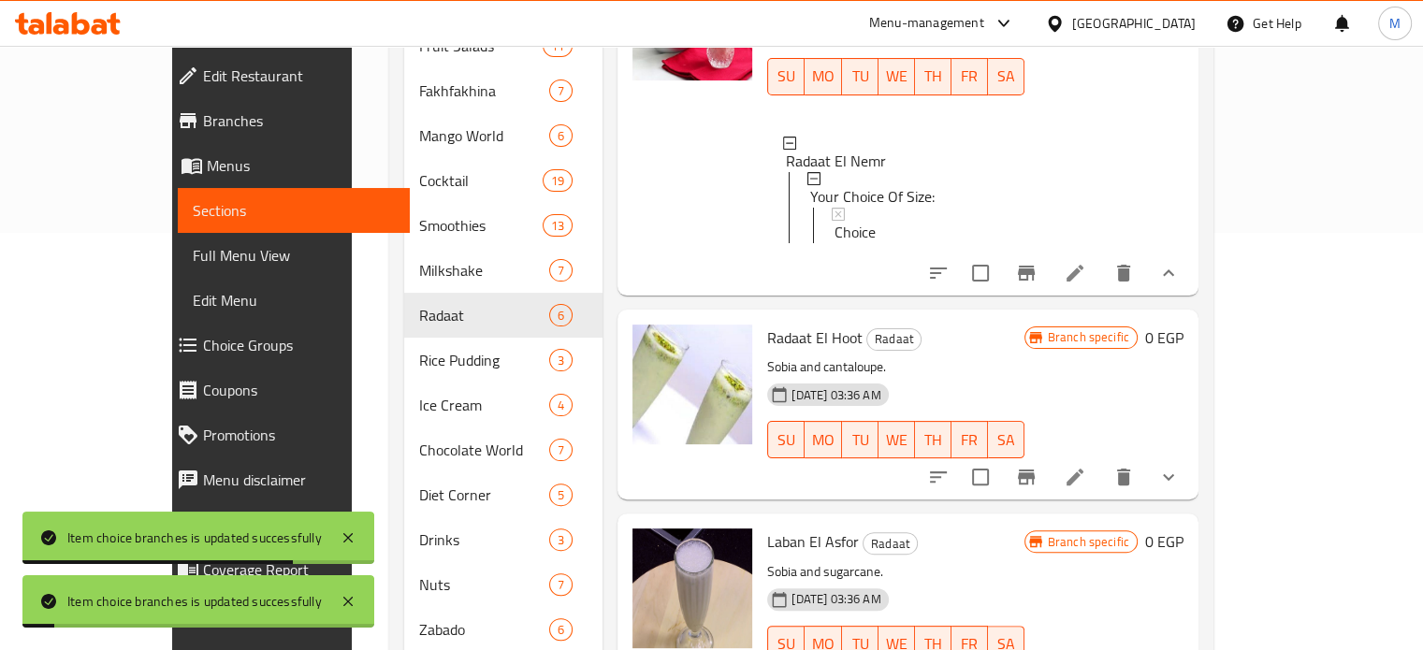
scroll to position [1082, 0]
click at [1180, 466] on icon "show more" at bounding box center [1169, 477] width 22 height 22
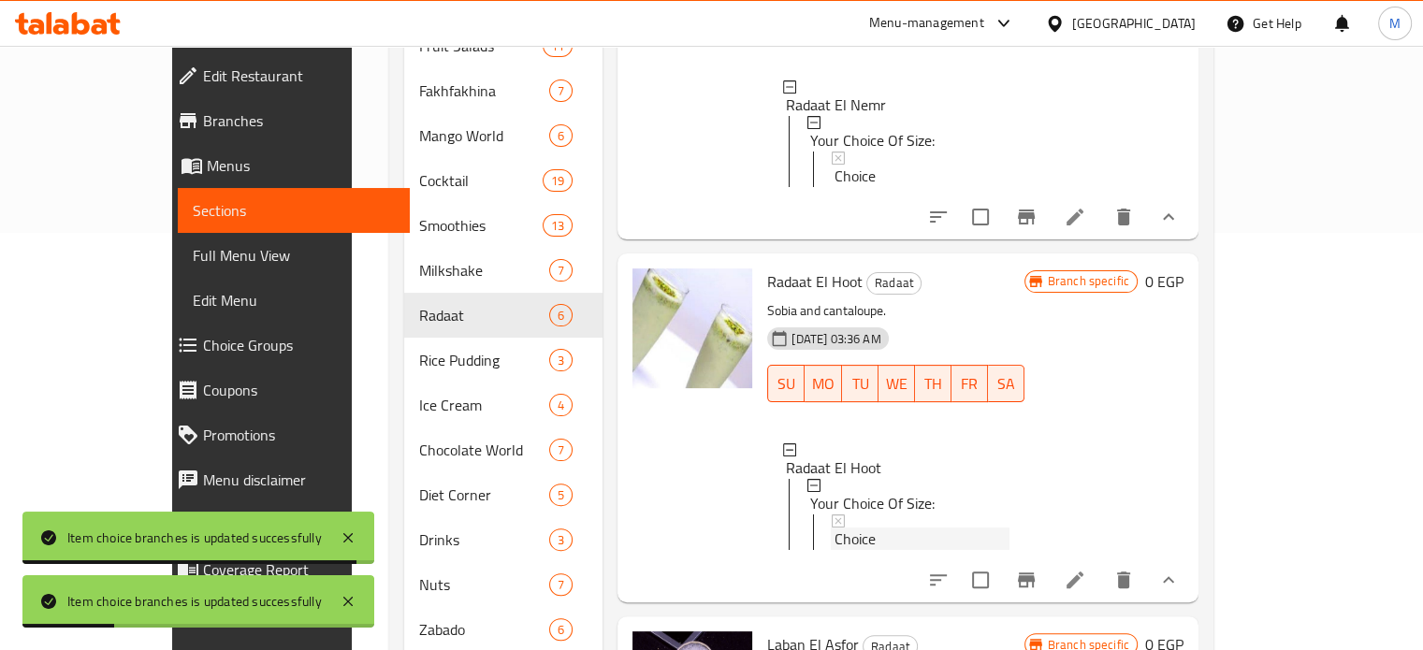
click at [835, 550] on span "Choice" at bounding box center [855, 539] width 41 height 22
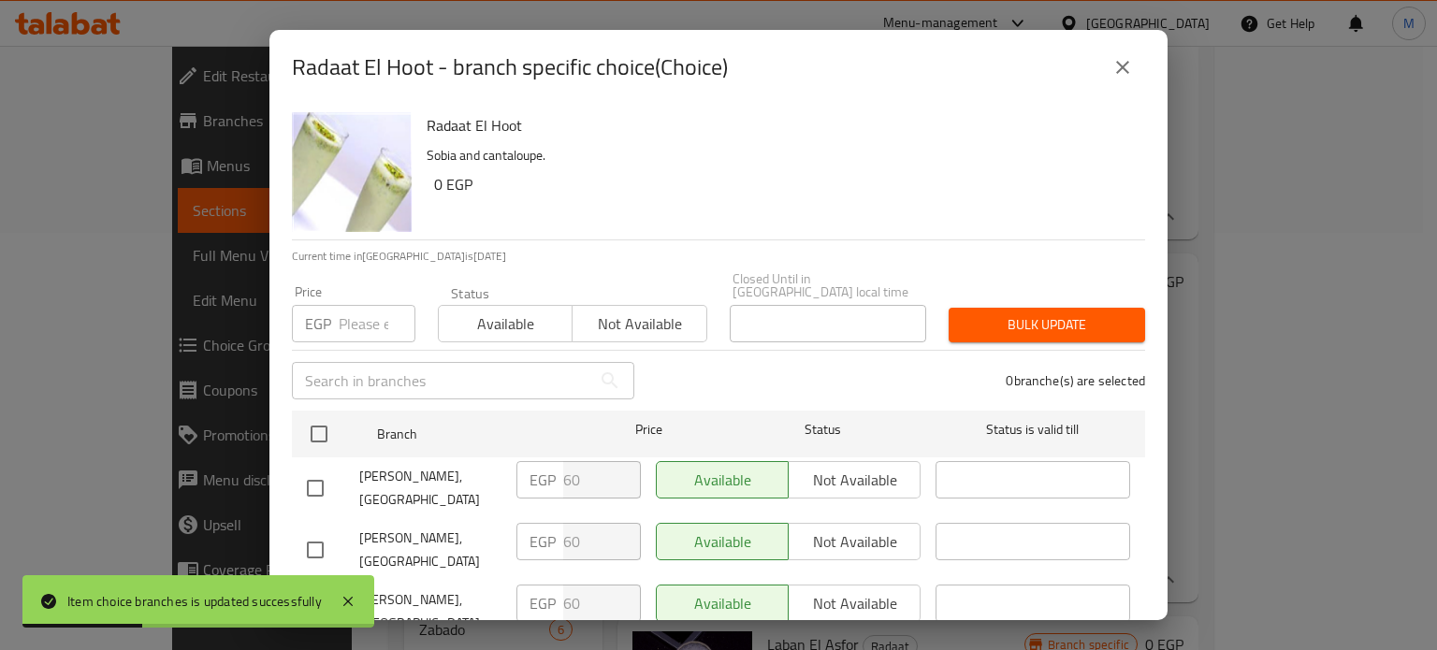
click at [359, 317] on input "number" at bounding box center [377, 323] width 77 height 37
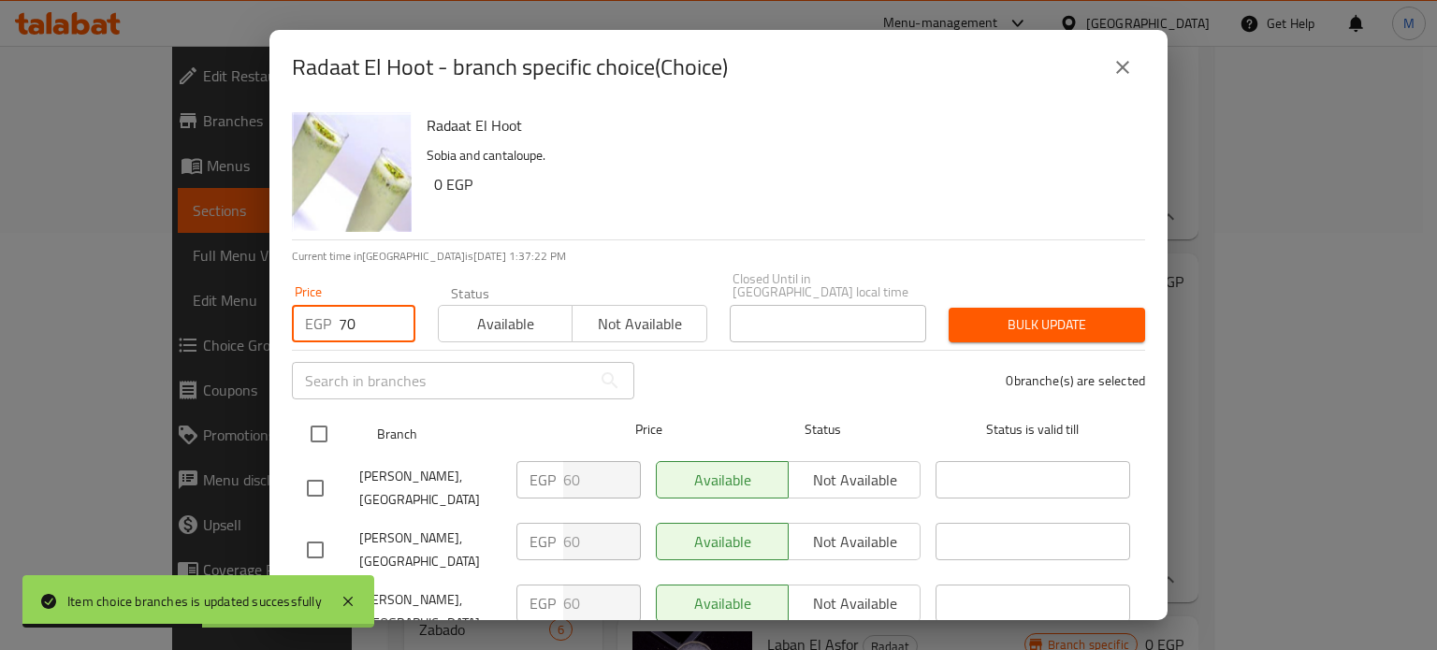
click at [308, 428] on input "checkbox" at bounding box center [318, 434] width 39 height 39
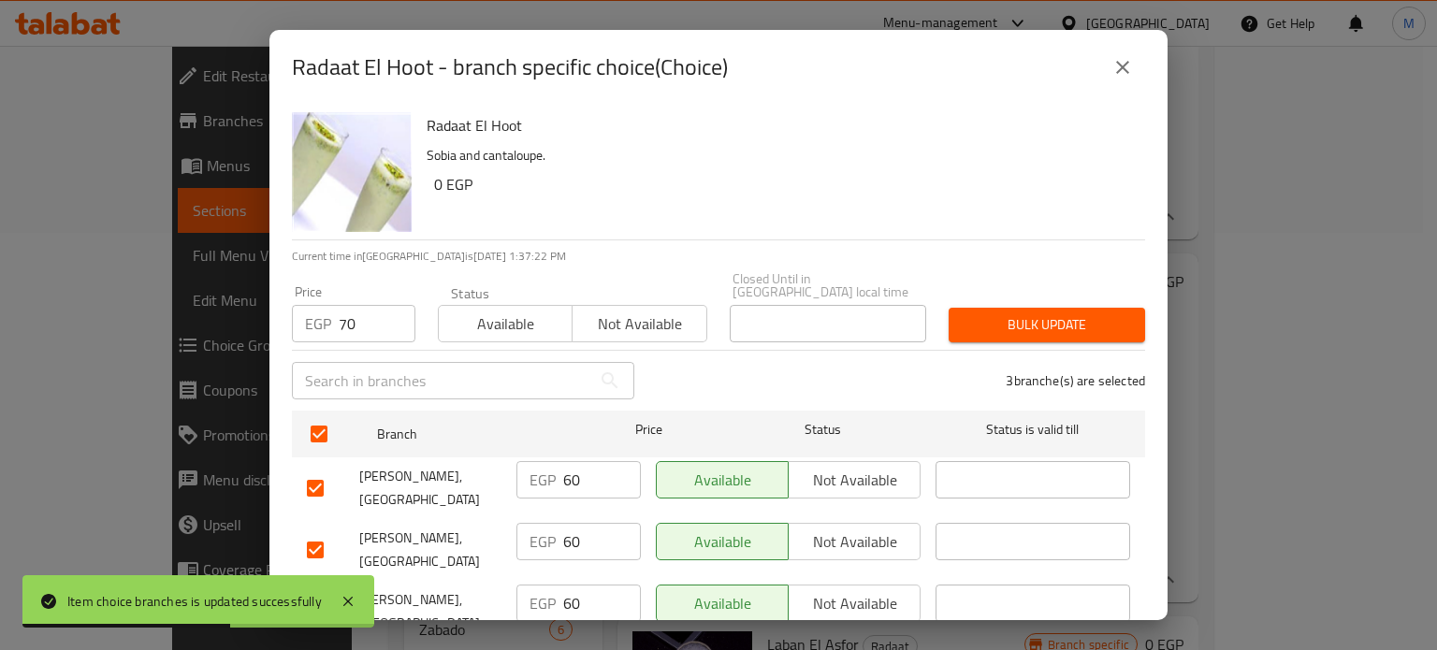
click at [988, 313] on span "Bulk update" at bounding box center [1047, 324] width 167 height 23
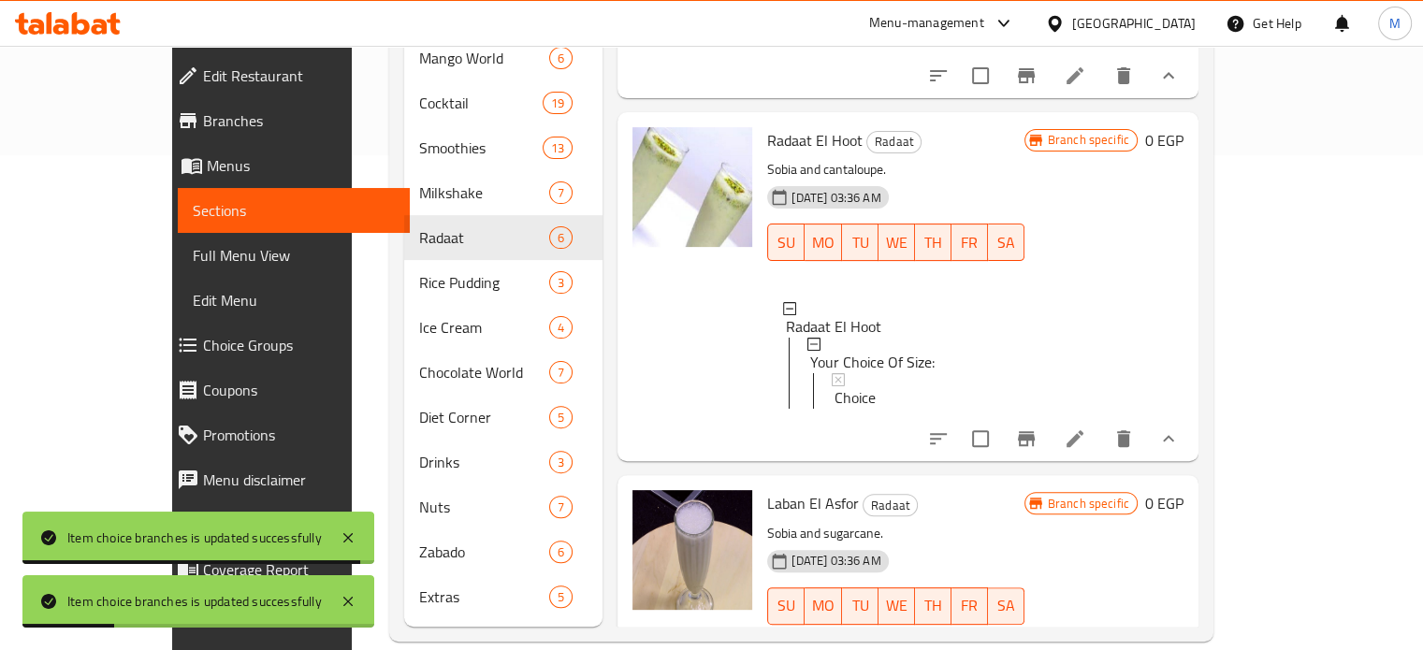
scroll to position [1255, 0]
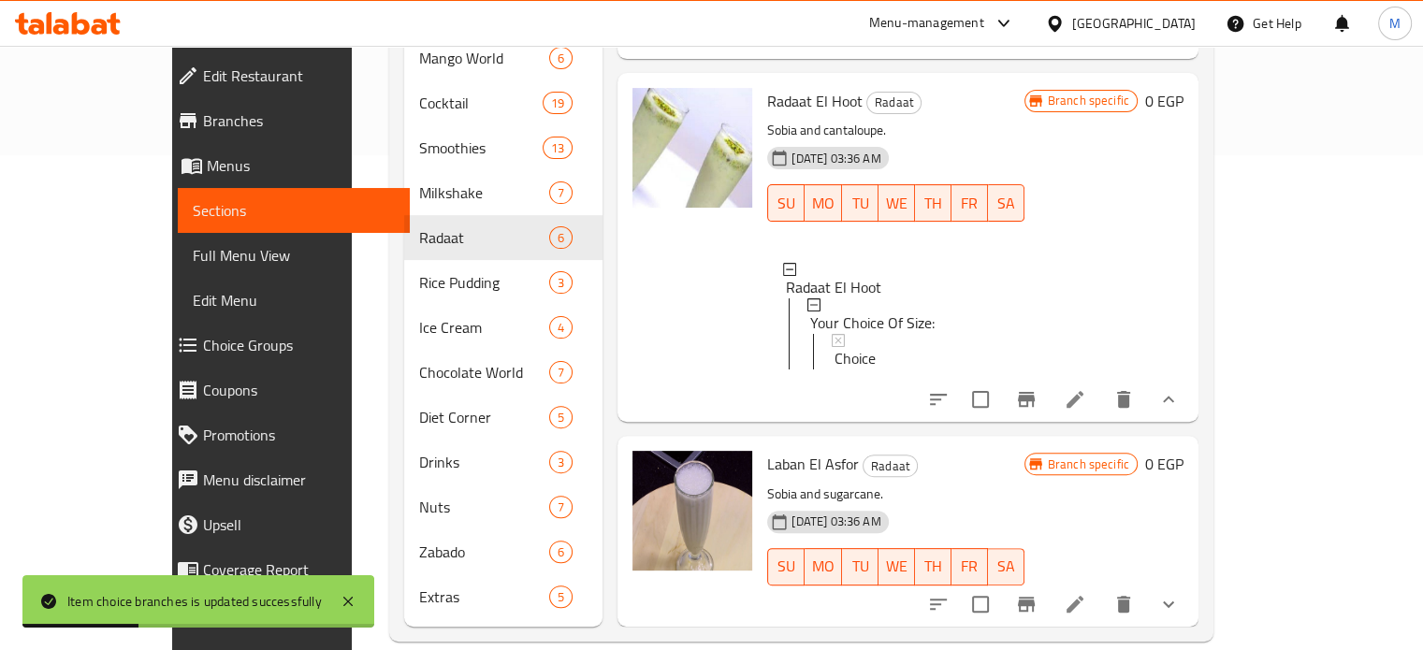
click at [1191, 582] on button "show more" at bounding box center [1168, 604] width 45 height 45
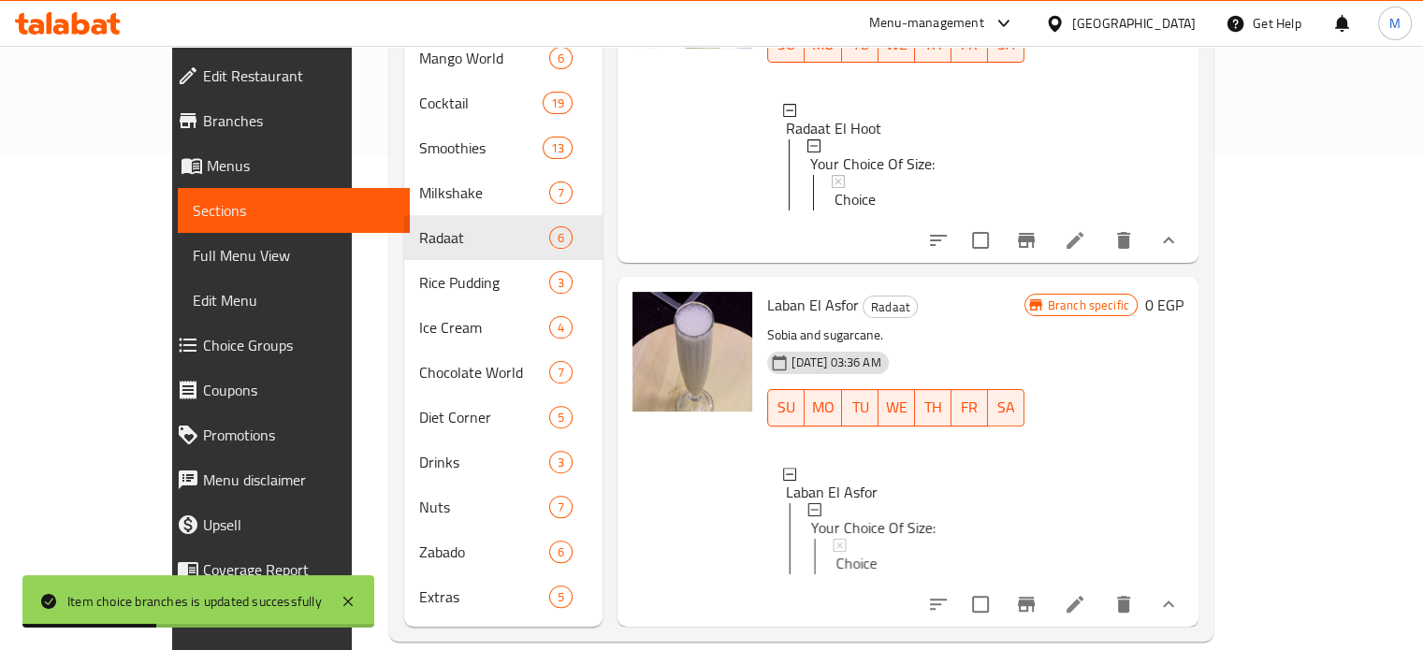
scroll to position [1429, 0]
click at [835, 552] on span "Choice" at bounding box center [855, 563] width 41 height 22
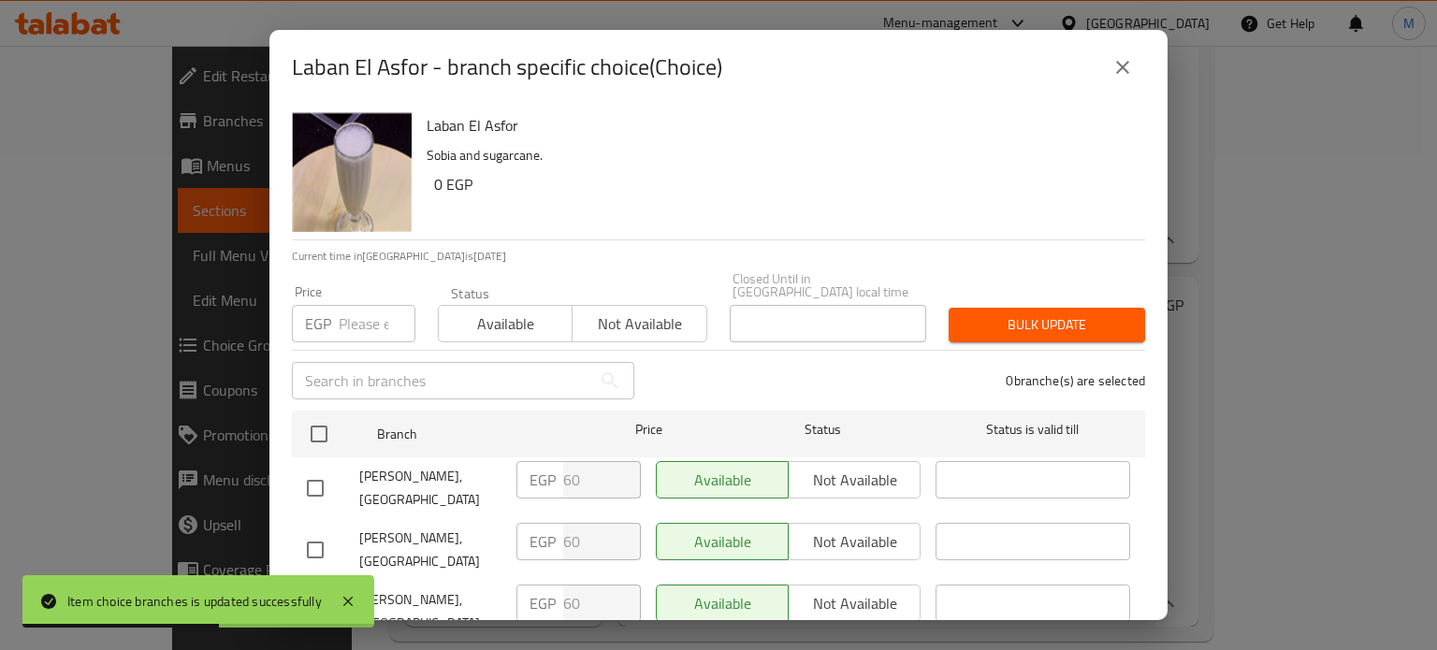
click at [357, 313] on input "number" at bounding box center [377, 323] width 77 height 37
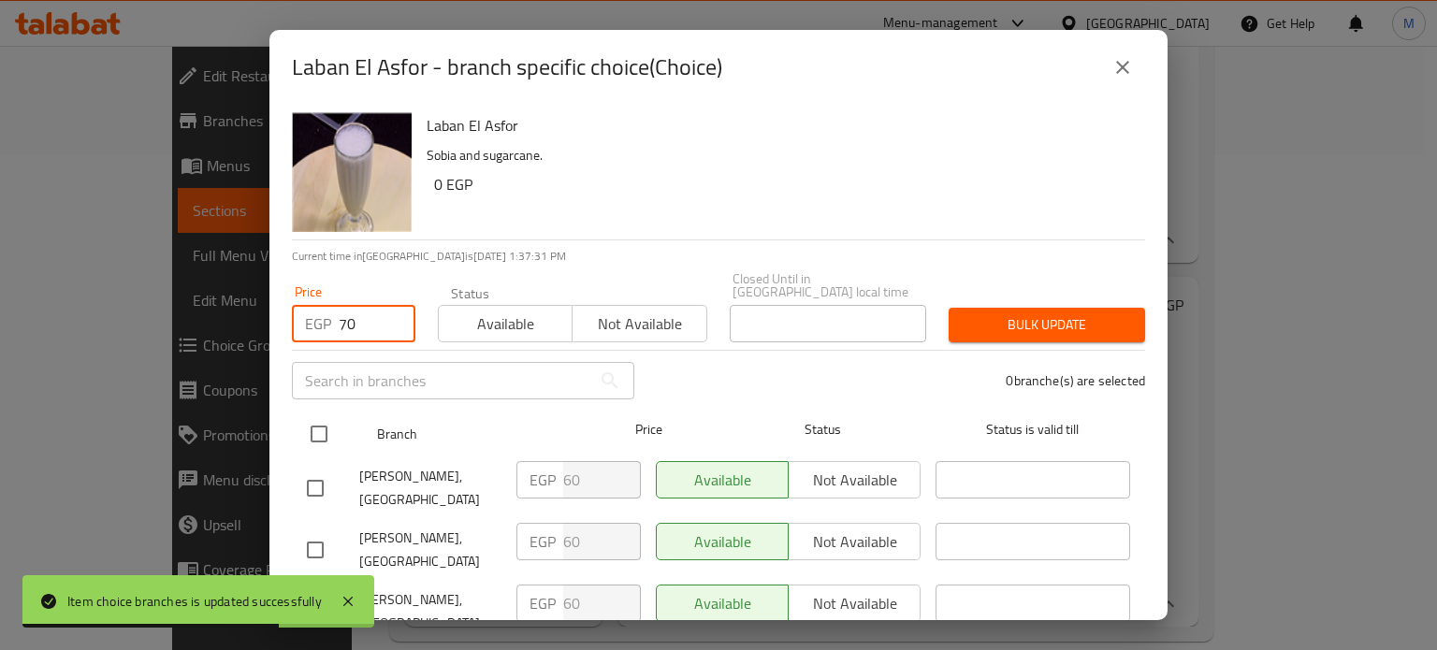
click at [317, 418] on input "checkbox" at bounding box center [318, 434] width 39 height 39
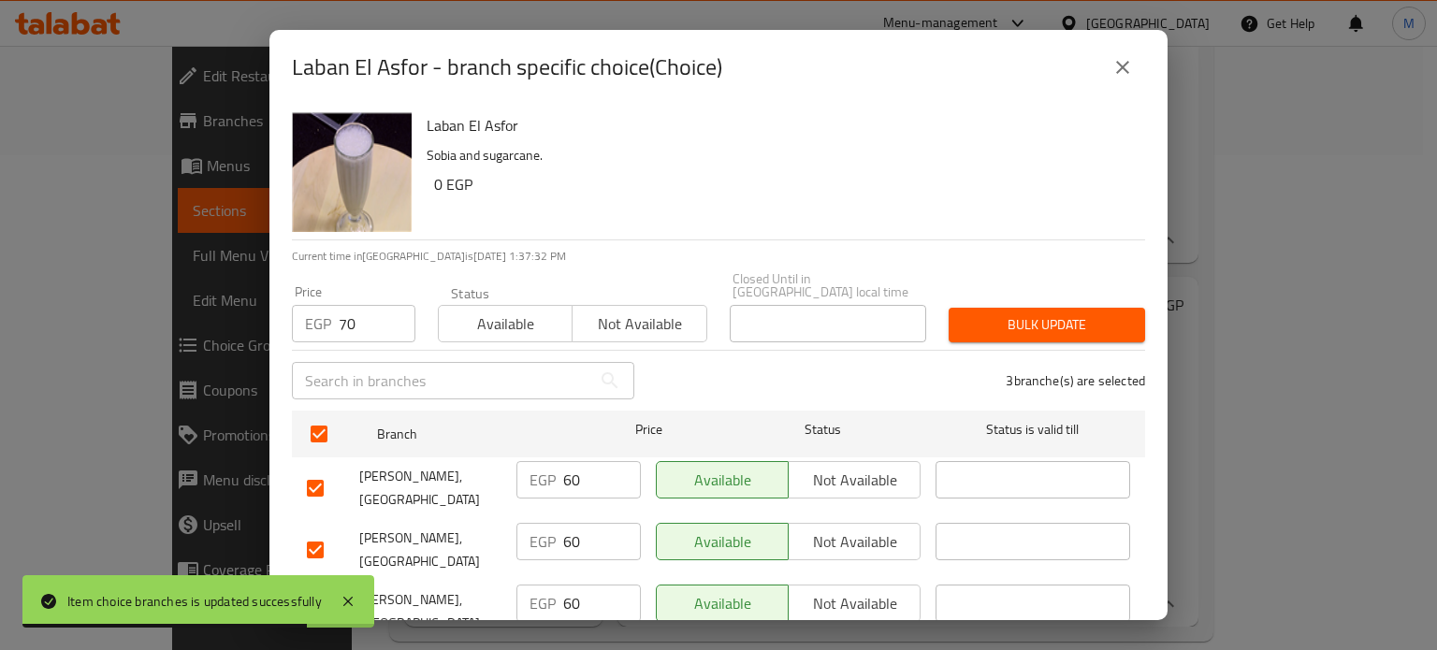
click at [1014, 317] on span "Bulk update" at bounding box center [1047, 324] width 167 height 23
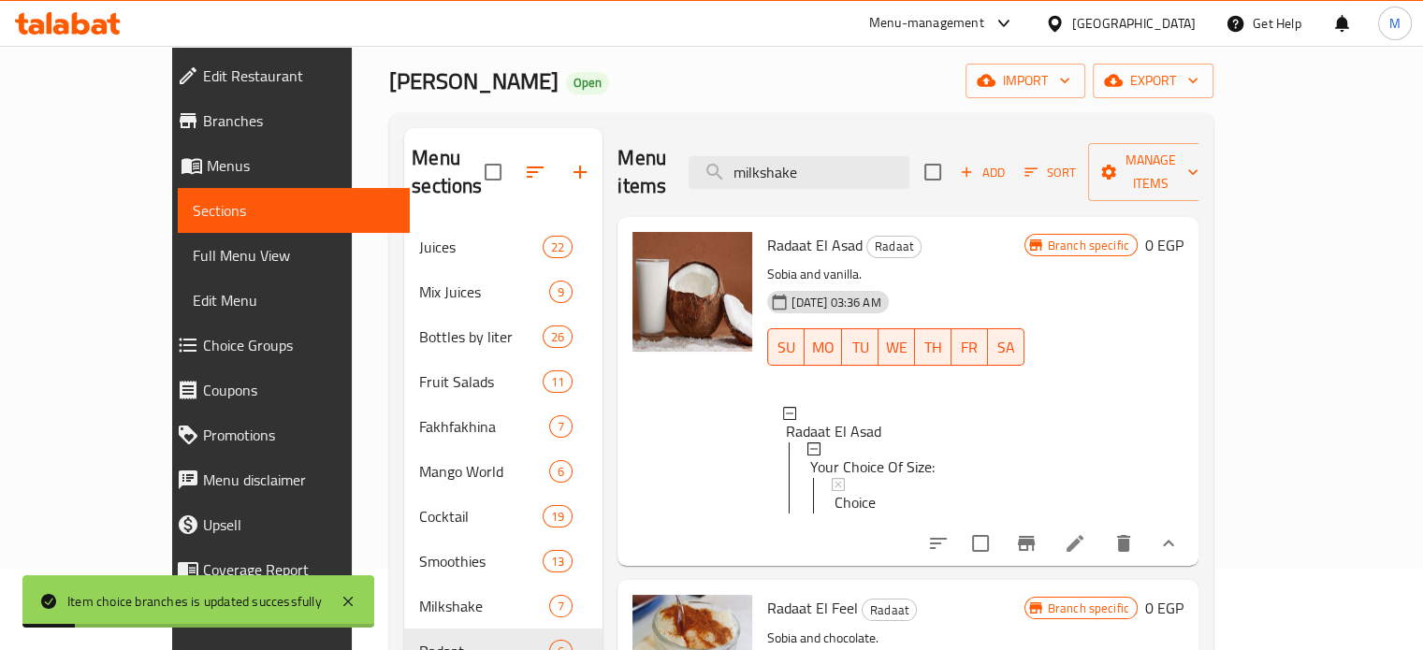
scroll to position [0, 0]
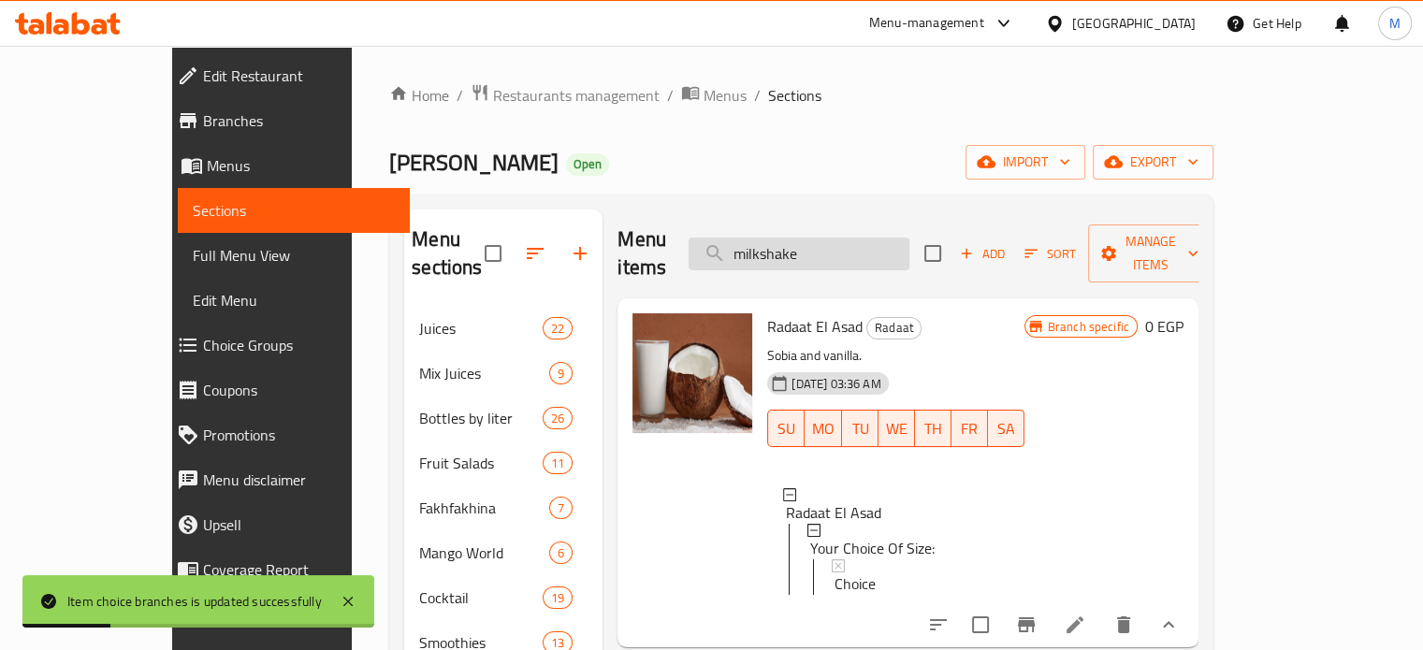
click at [850, 238] on input "milkshake" at bounding box center [799, 254] width 221 height 33
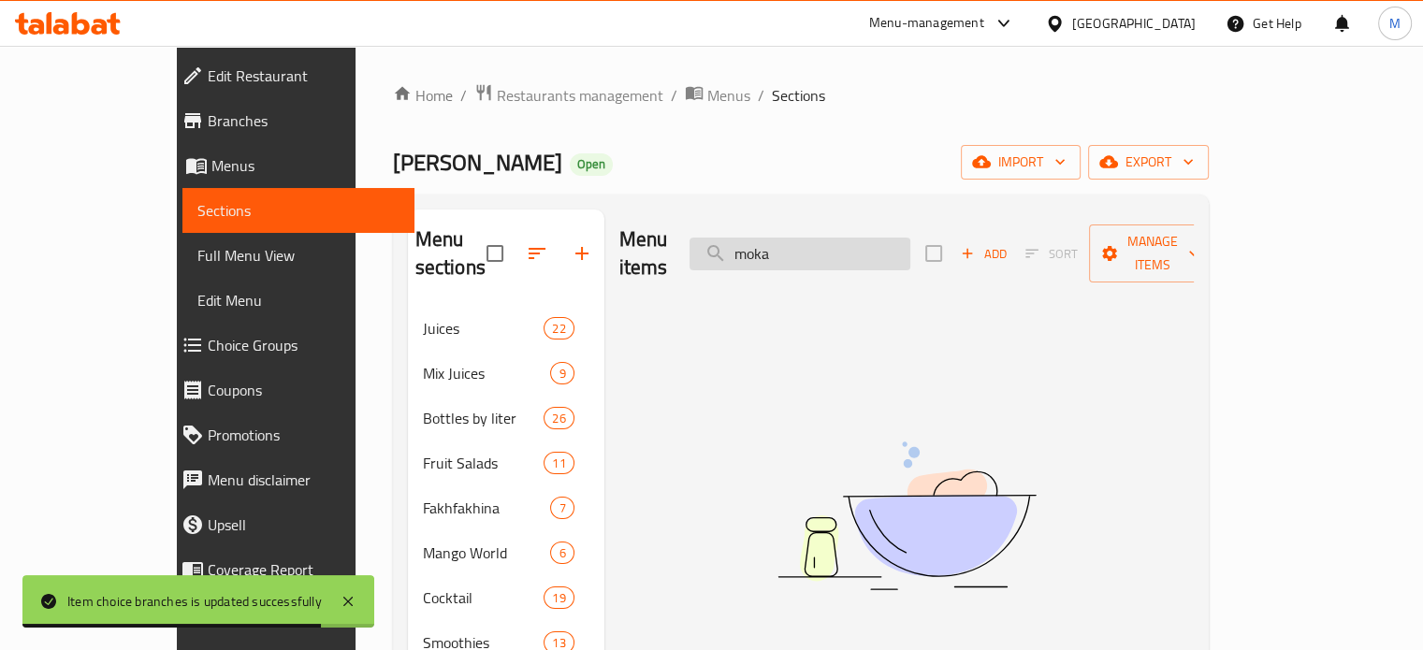
click at [850, 238] on input "moka" at bounding box center [800, 254] width 221 height 33
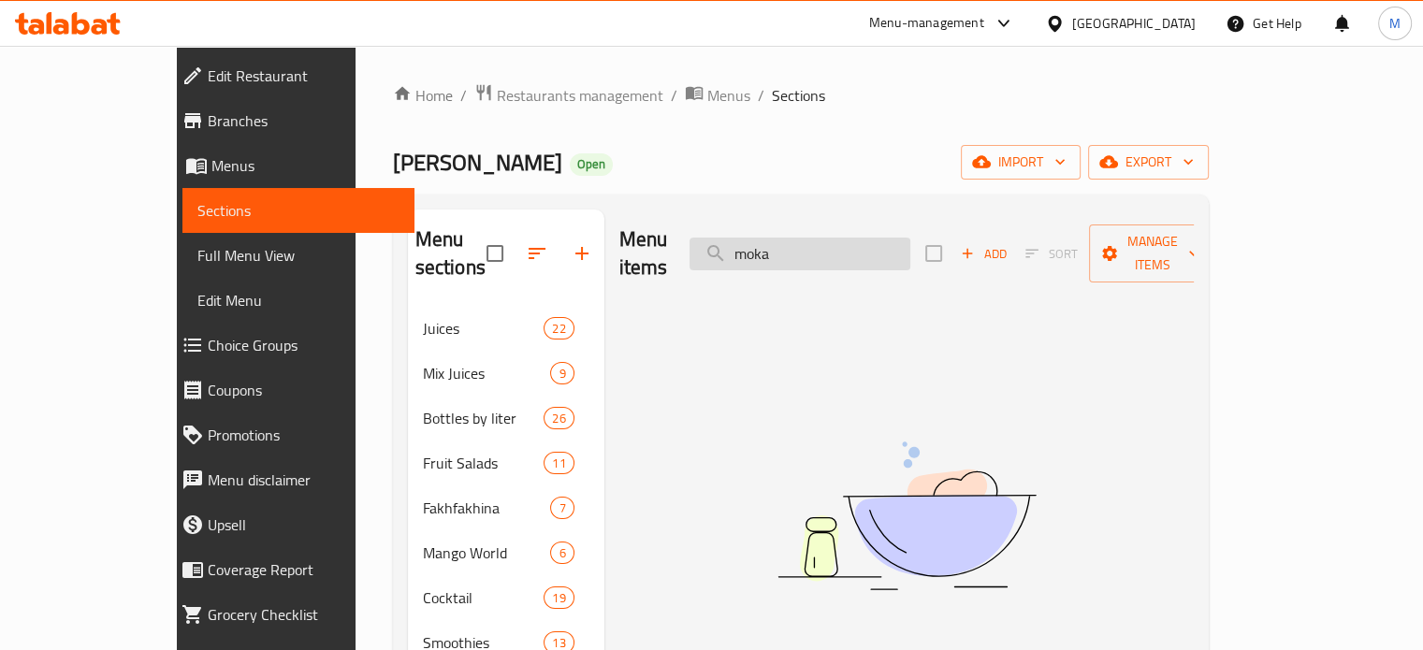
paste input "Moch"
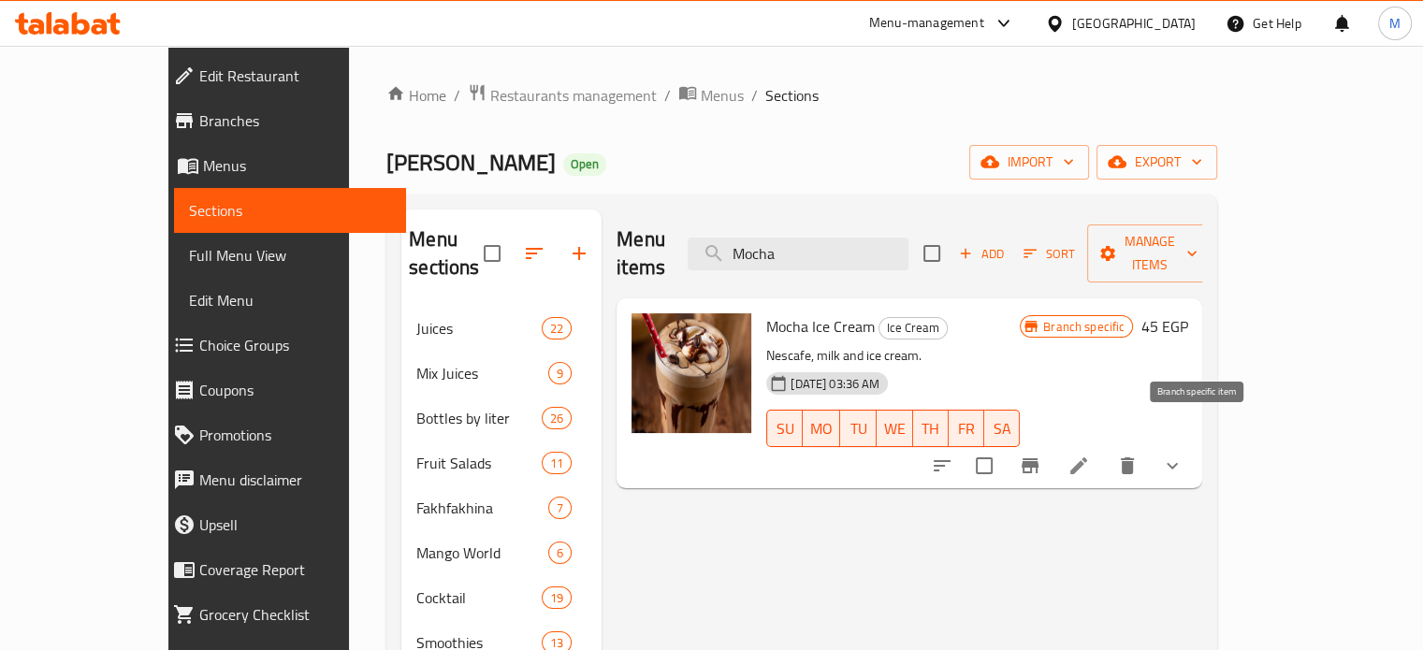
click at [1039, 459] on icon "Branch-specific-item" at bounding box center [1030, 466] width 17 height 15
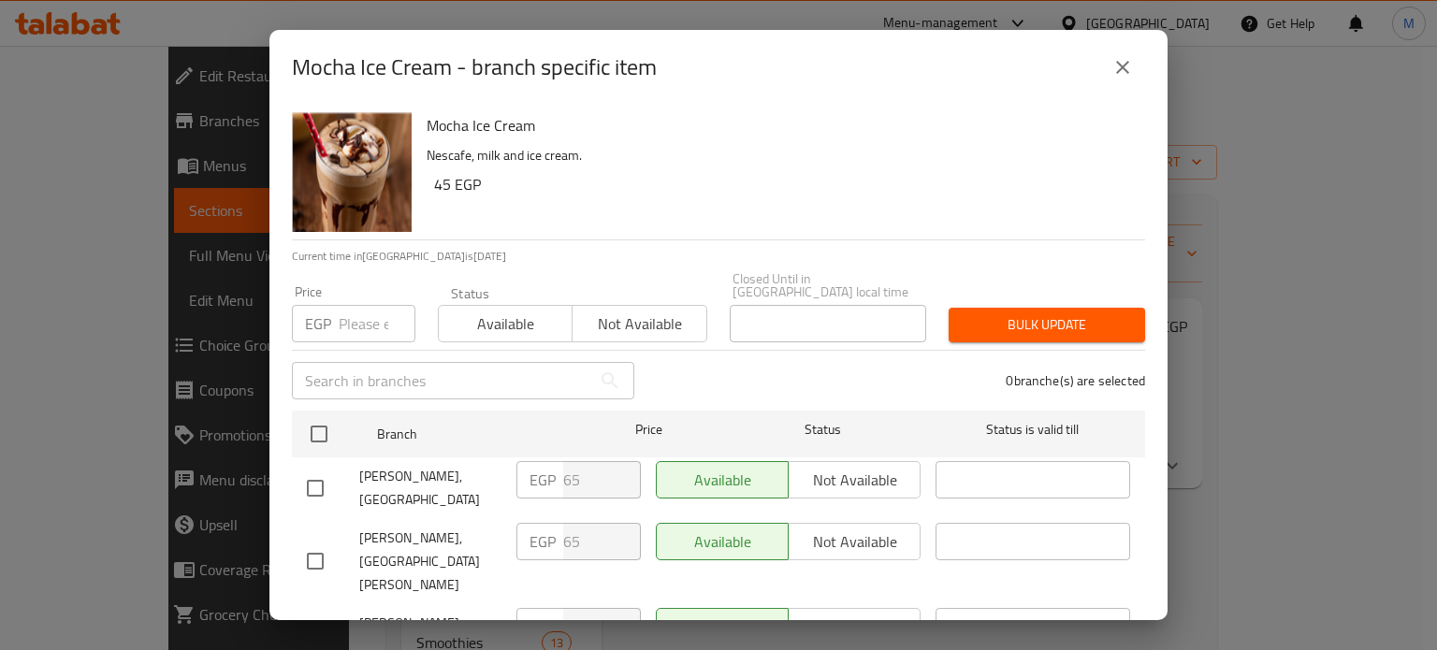
click at [372, 317] on input "number" at bounding box center [377, 323] width 77 height 37
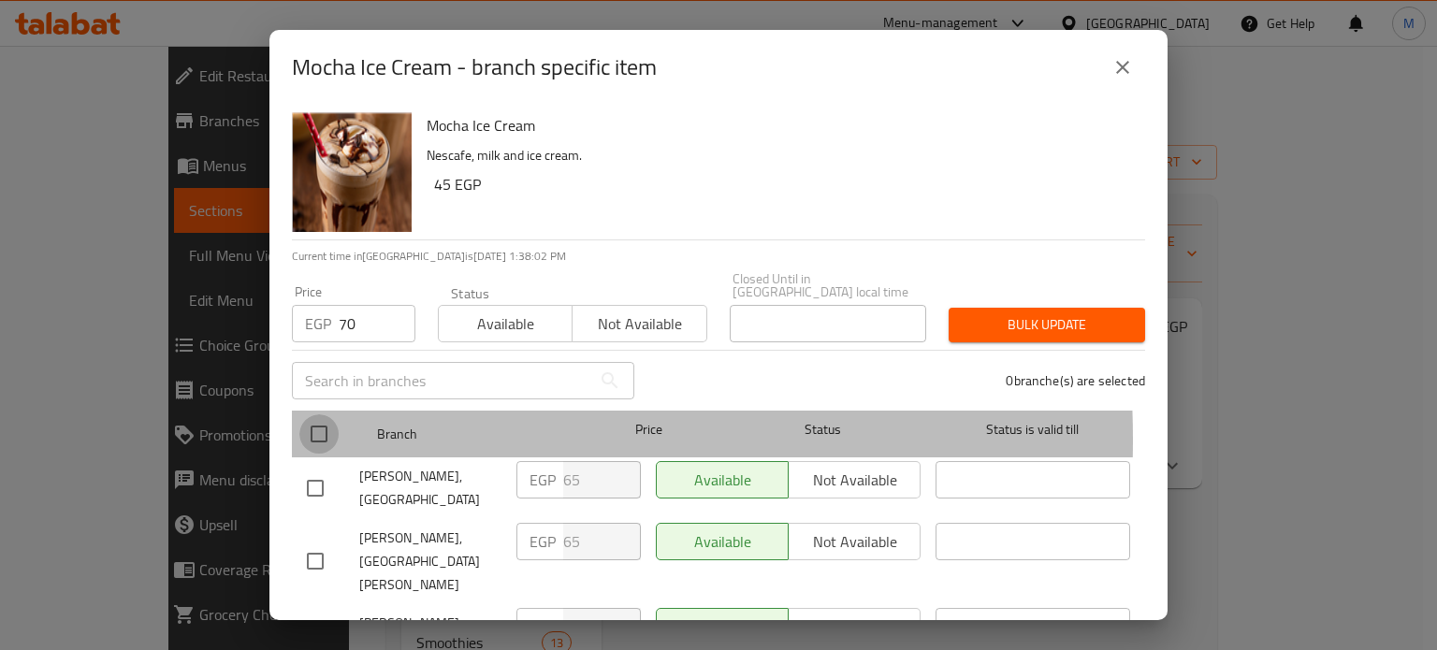
click at [315, 427] on input "checkbox" at bounding box center [318, 434] width 39 height 39
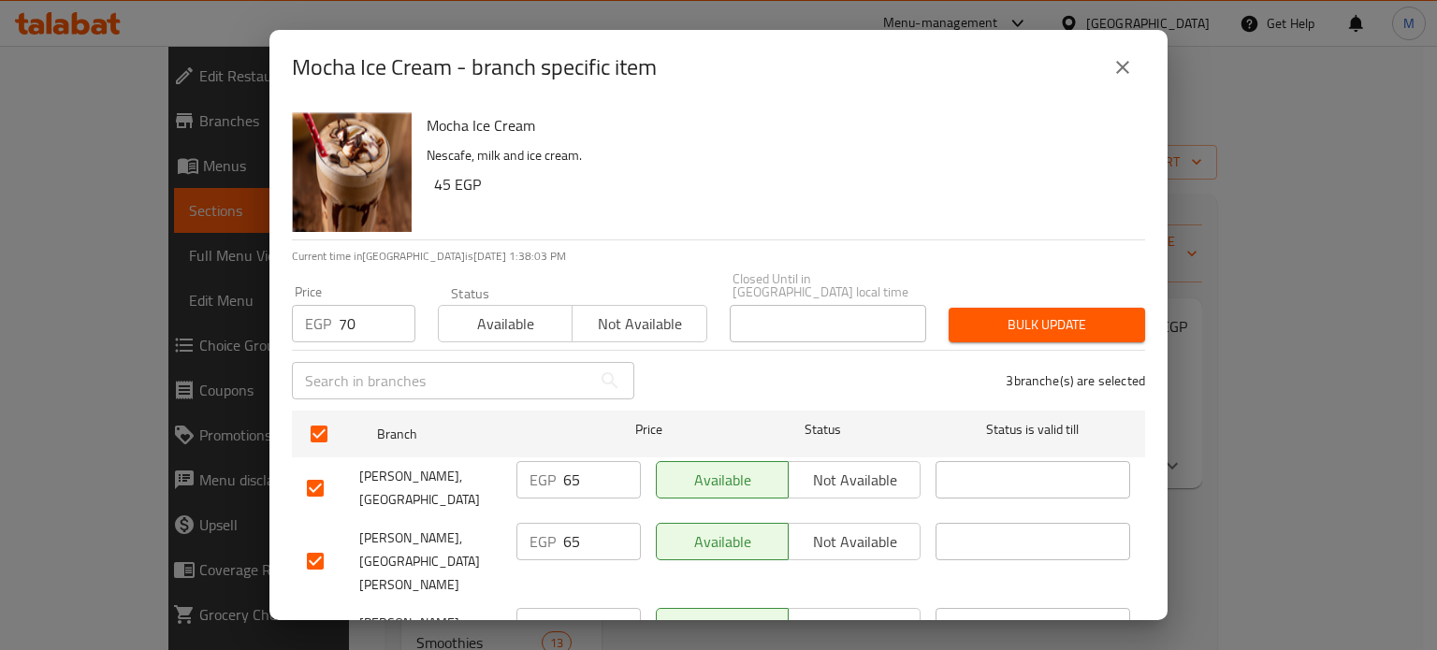
click at [1074, 308] on button "Bulk update" at bounding box center [1047, 325] width 197 height 35
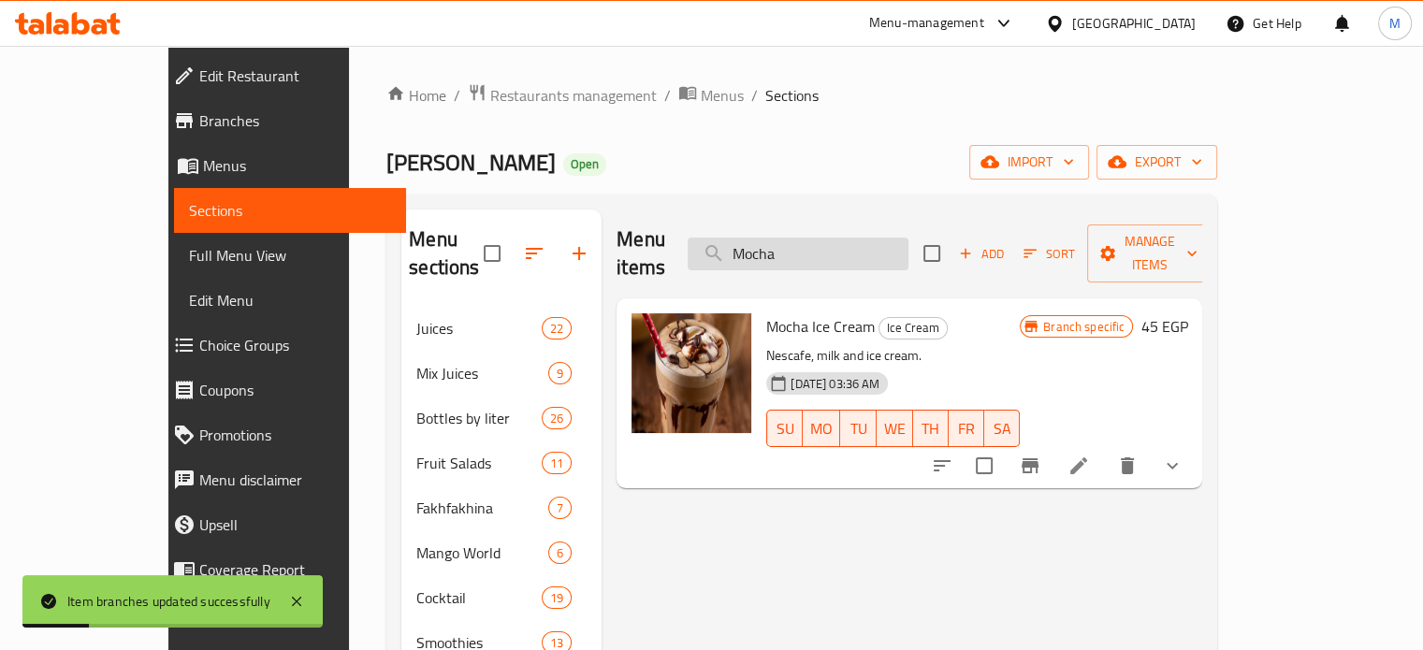
click at [853, 246] on input "Mocha" at bounding box center [798, 254] width 221 height 33
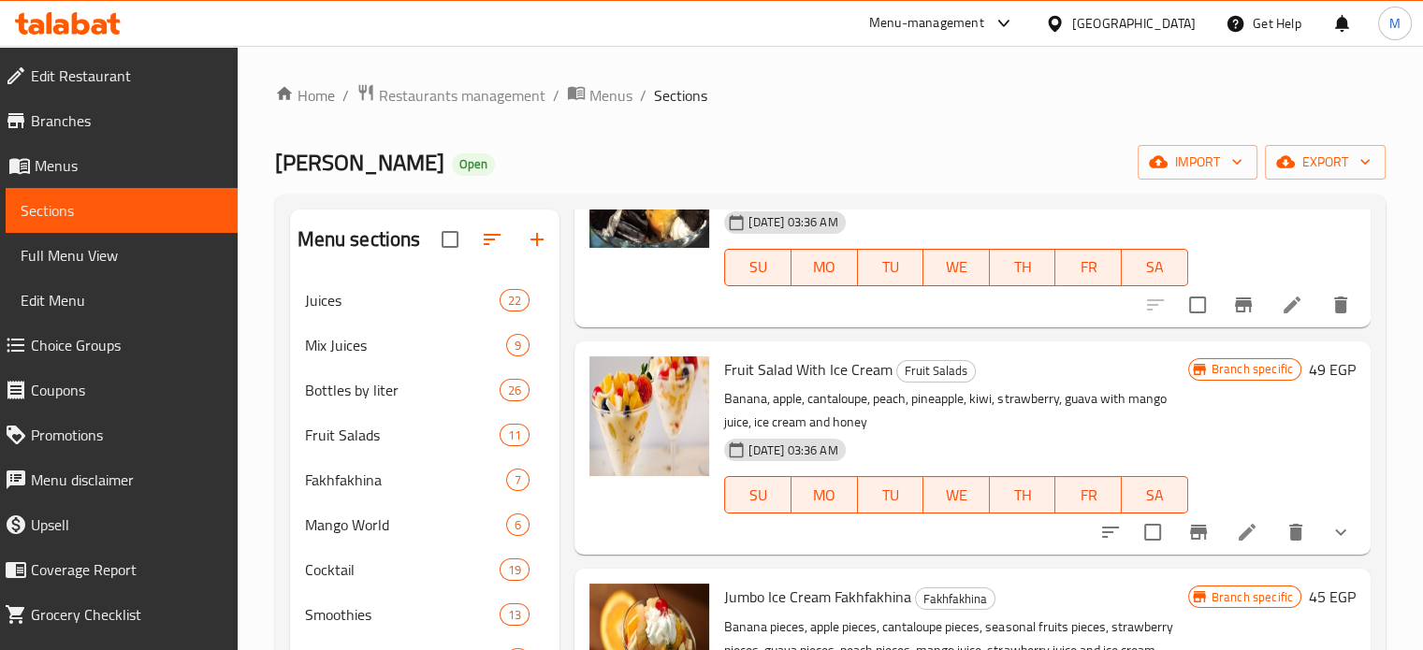
scroll to position [367, 0]
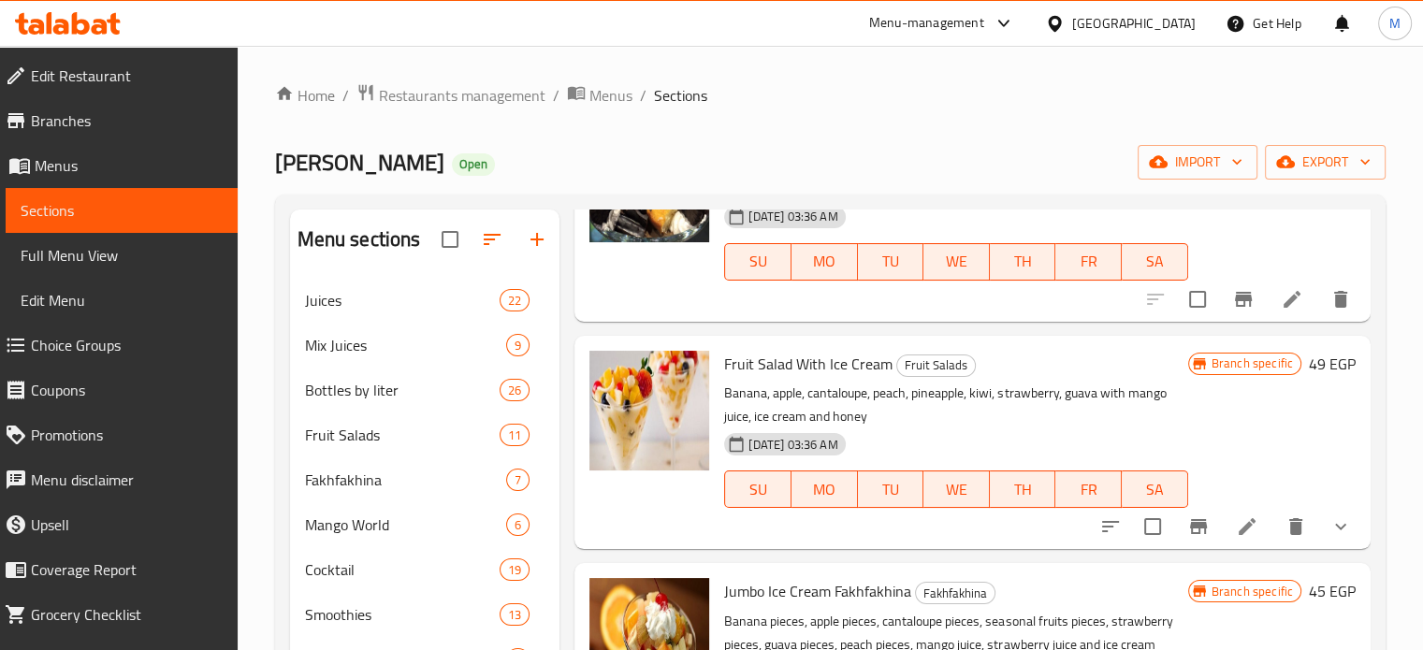
click at [1190, 519] on icon "Branch-specific-item" at bounding box center [1198, 526] width 17 height 15
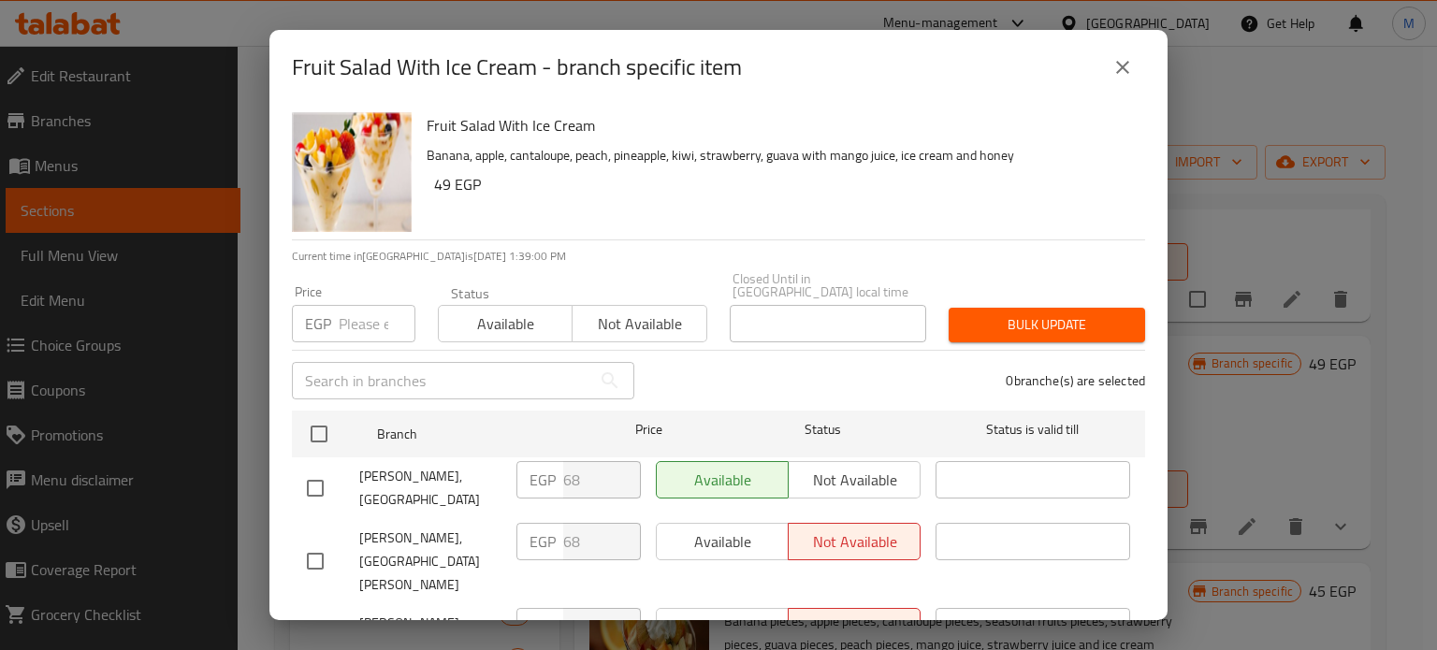
click at [1130, 73] on icon "close" at bounding box center [1123, 67] width 22 height 22
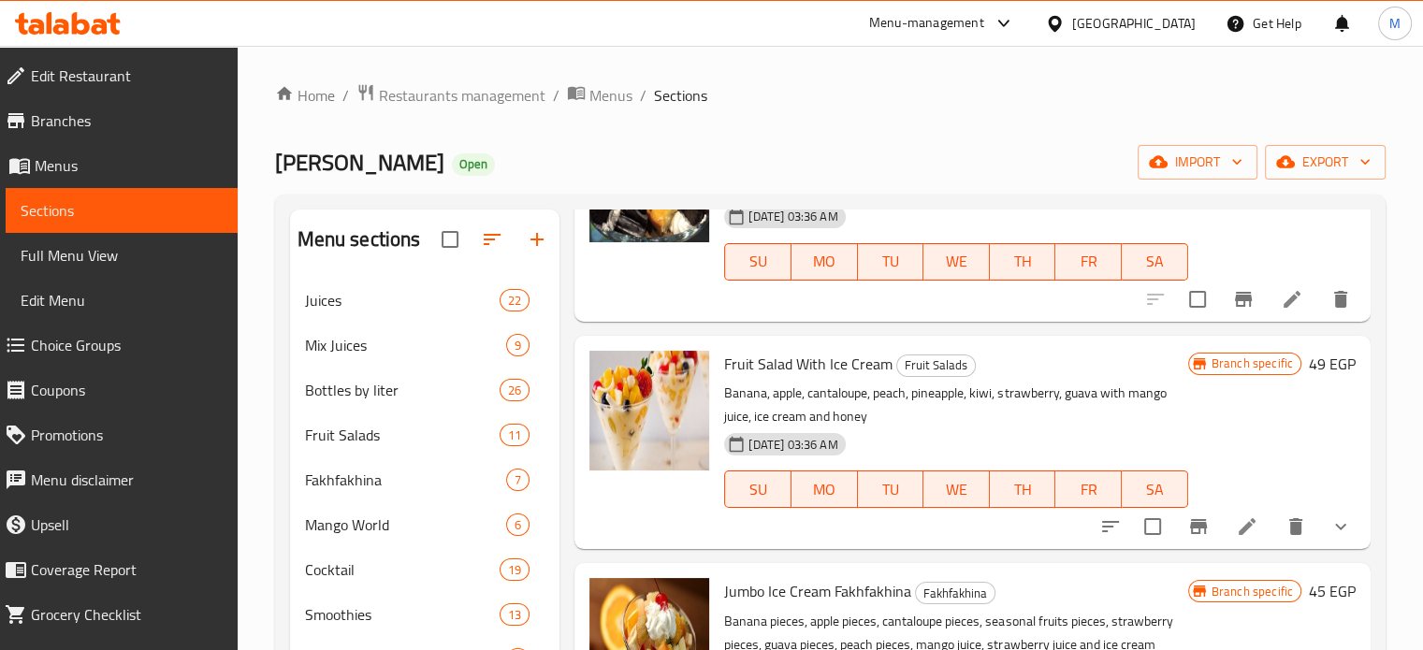
click at [1188, 520] on icon "Branch-specific-item" at bounding box center [1199, 527] width 22 height 22
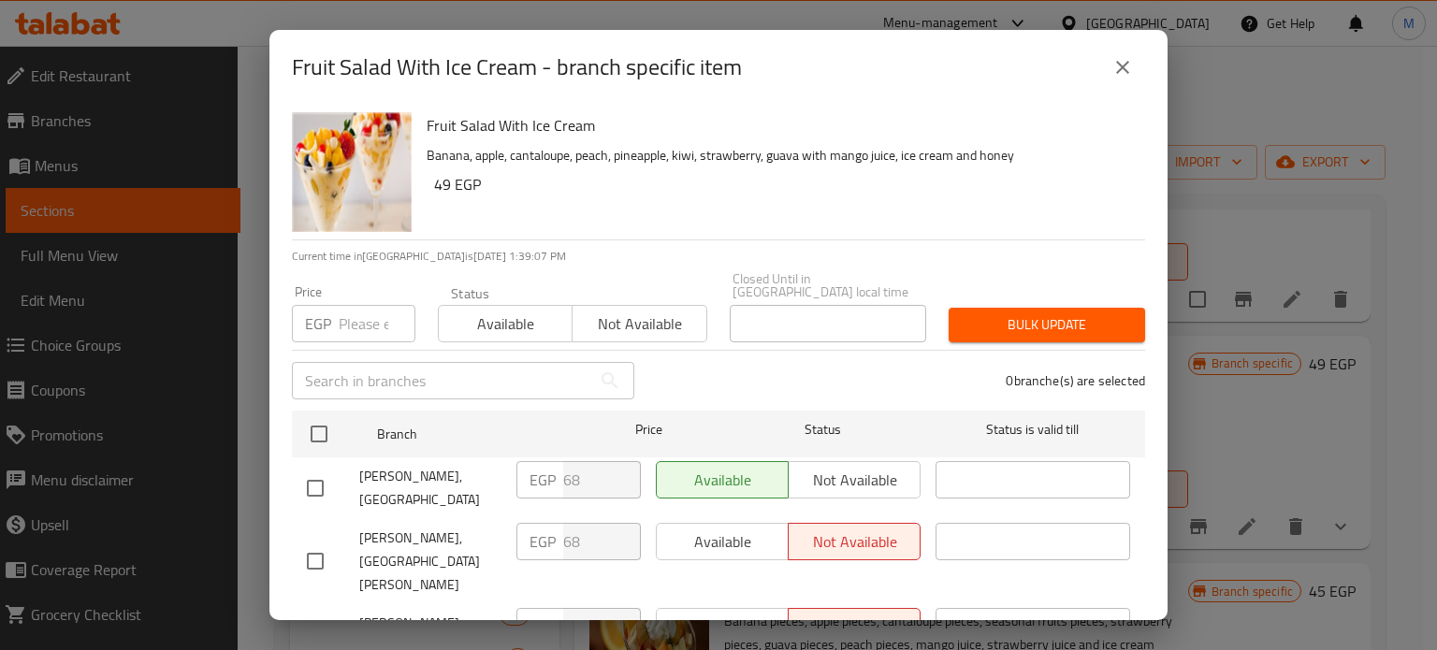
click at [359, 314] on input "number" at bounding box center [377, 323] width 77 height 37
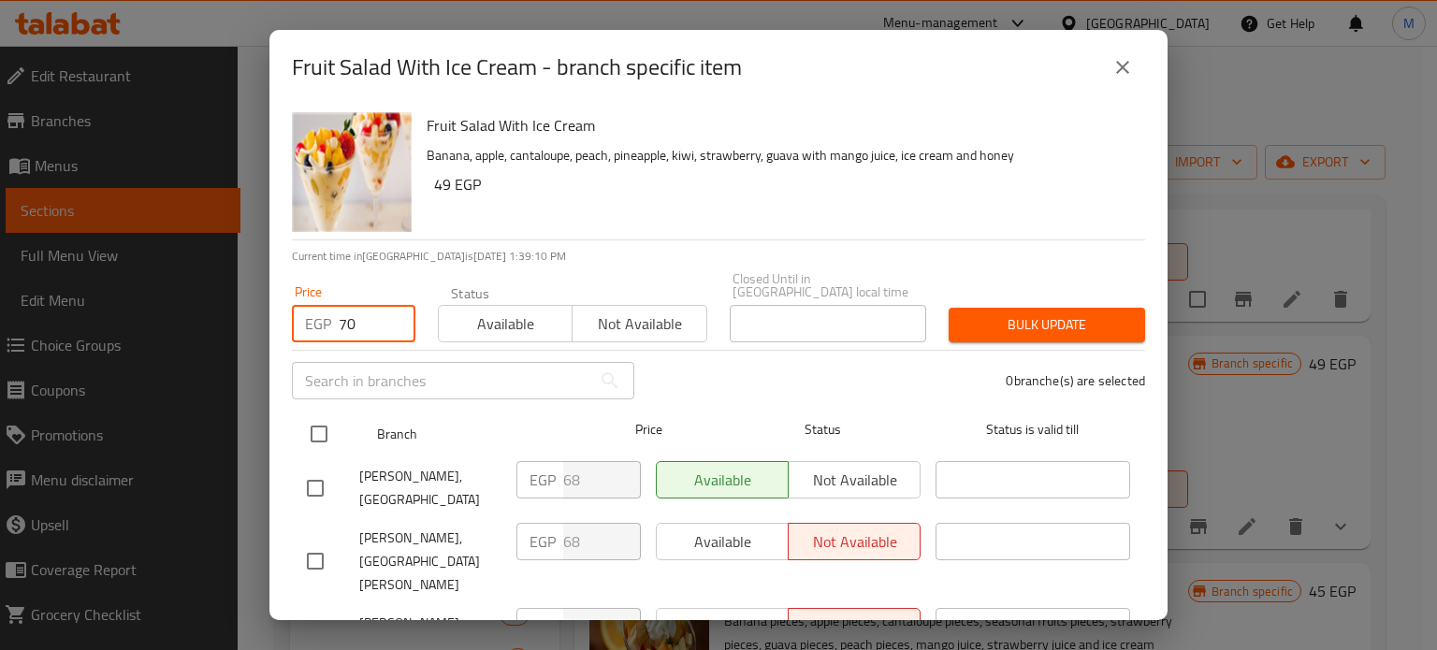
click at [328, 422] on input "checkbox" at bounding box center [318, 434] width 39 height 39
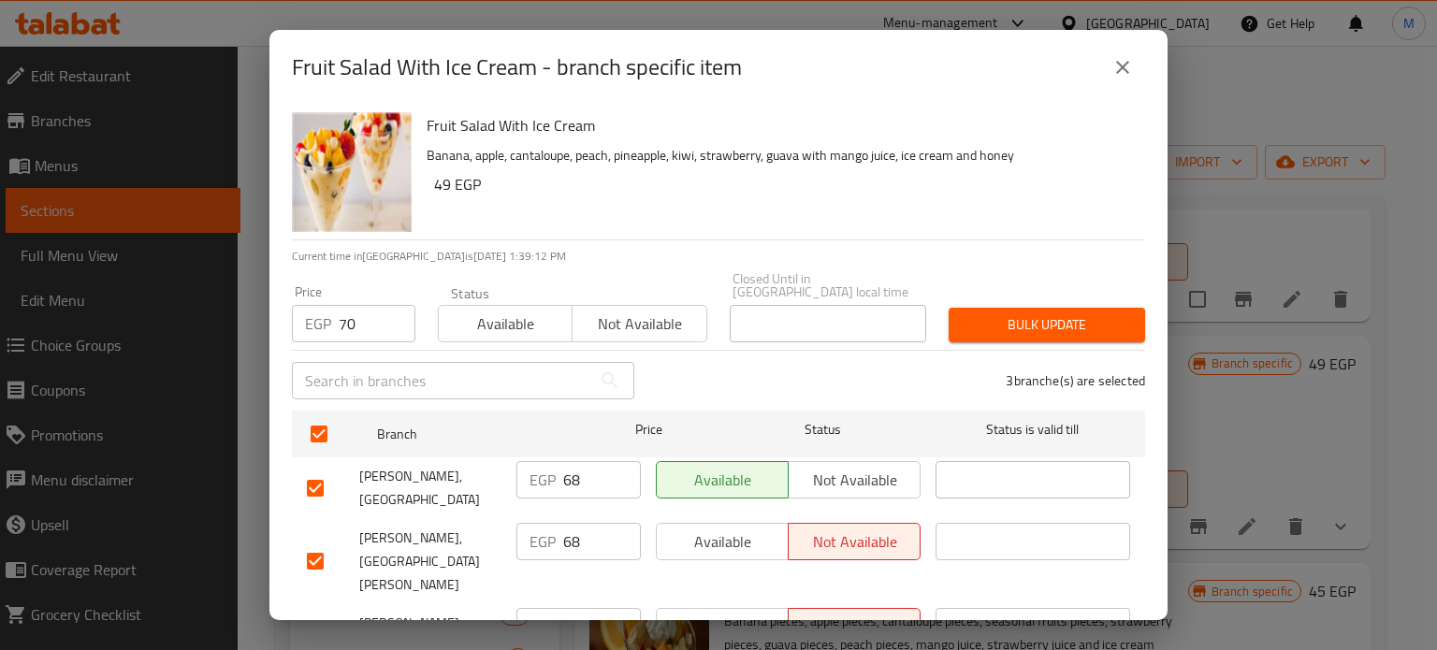
click at [1016, 315] on span "Bulk update" at bounding box center [1047, 324] width 167 height 23
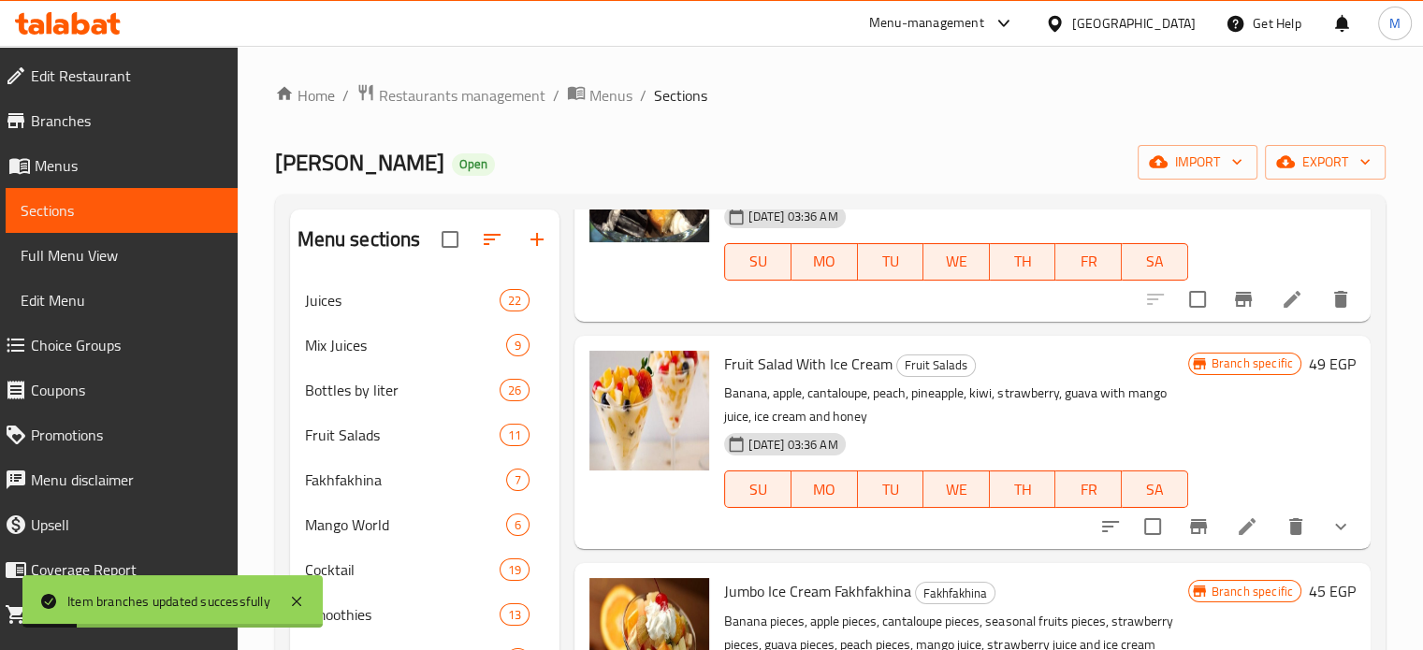
scroll to position [0, 0]
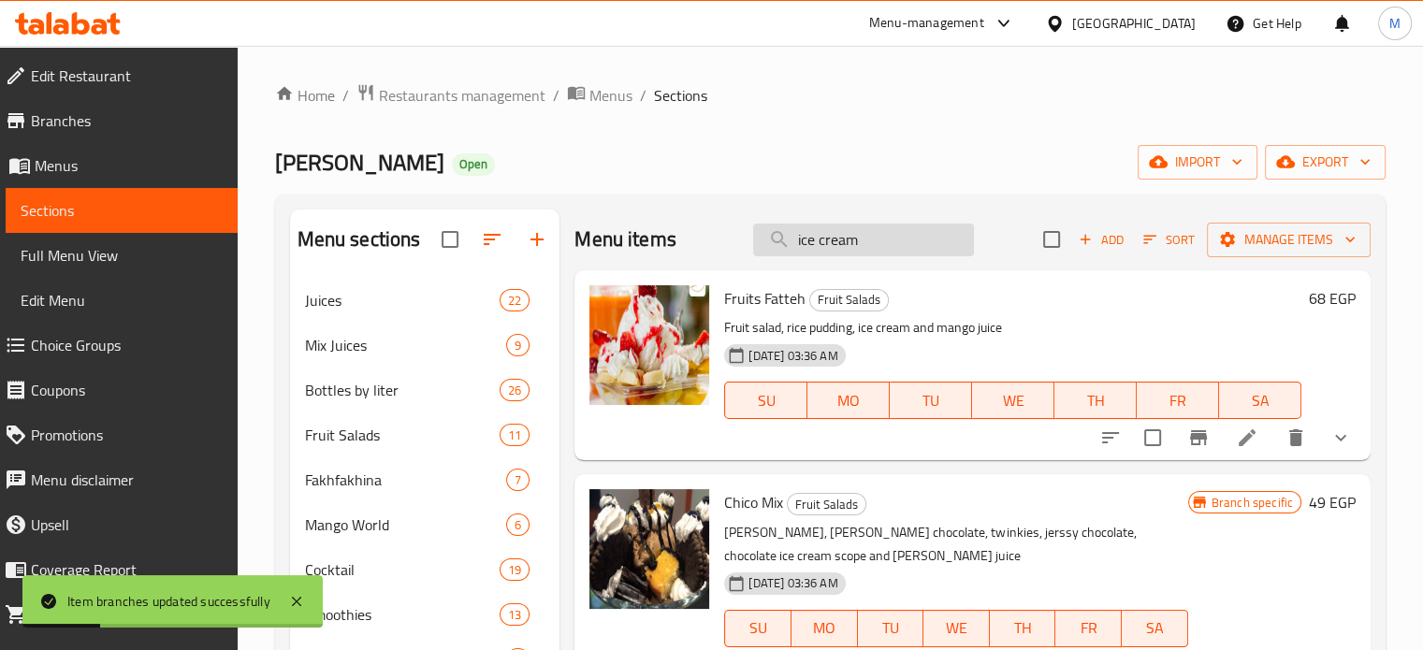
click at [845, 244] on input "ice cream" at bounding box center [863, 240] width 221 height 33
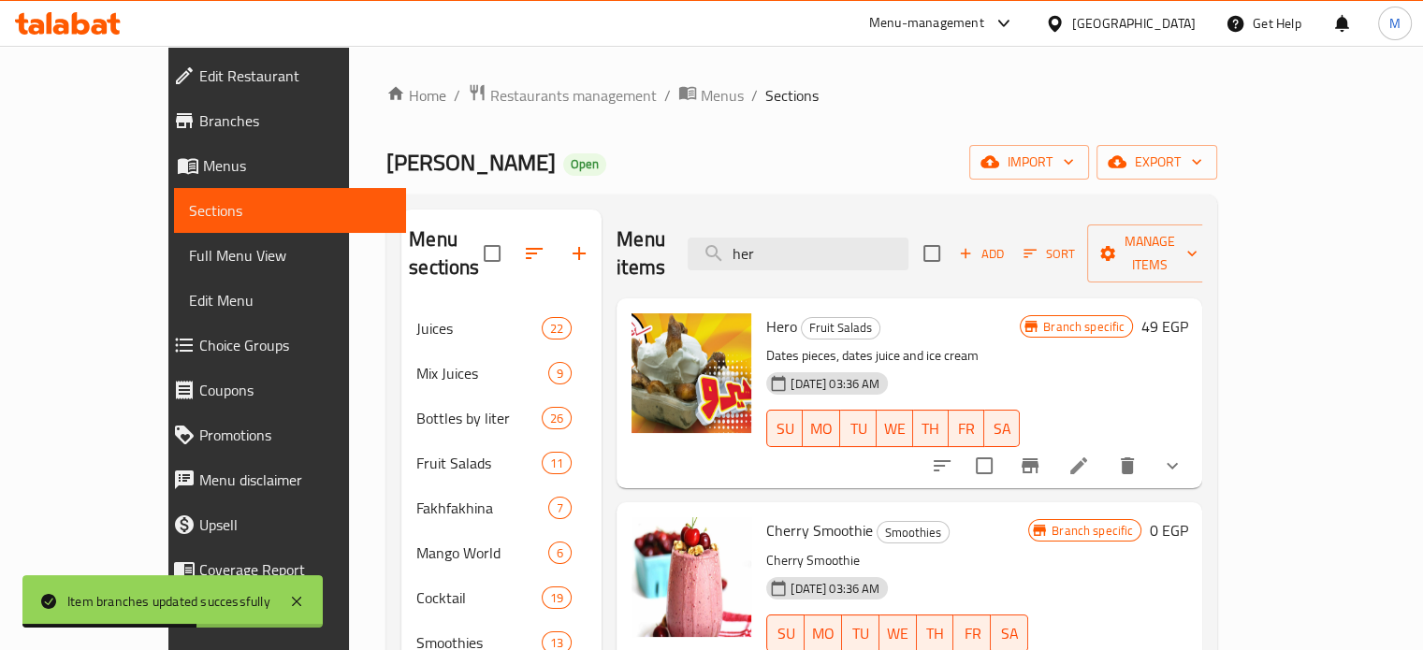
click at [1042, 455] on icon "Branch-specific-item" at bounding box center [1030, 466] width 22 height 22
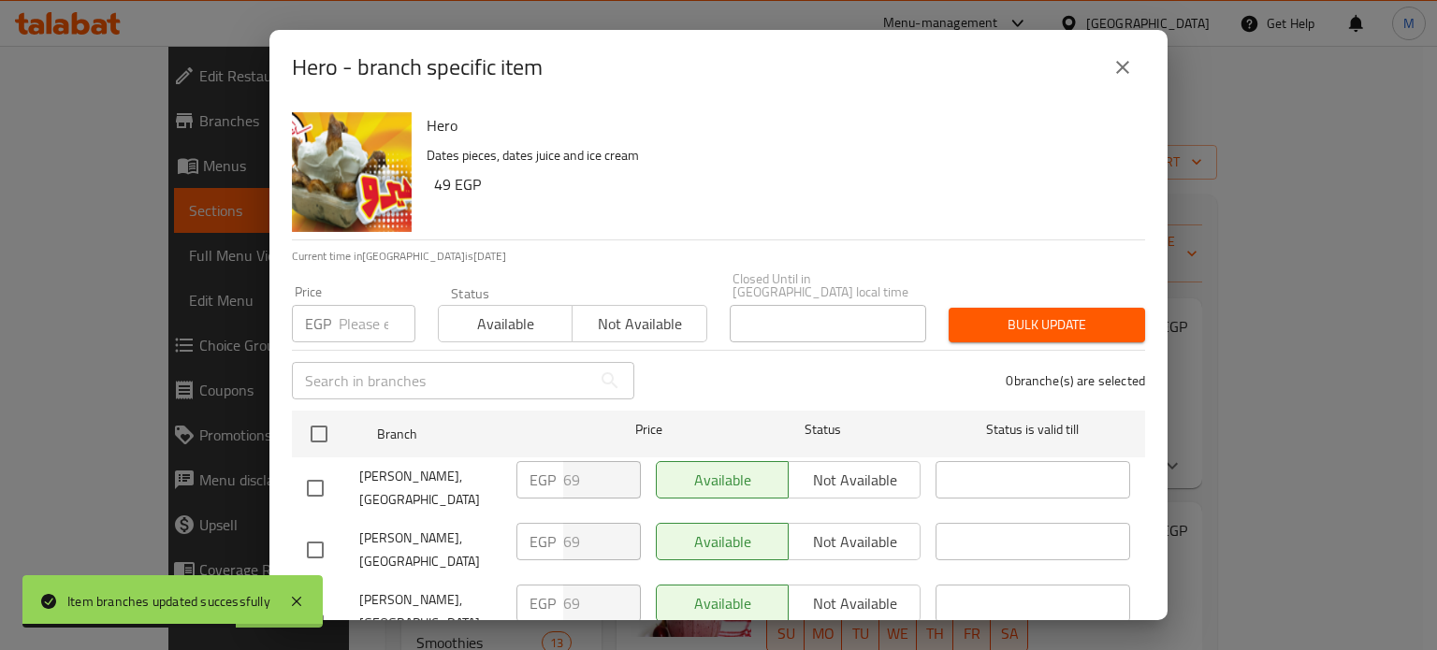
click at [353, 310] on input "number" at bounding box center [377, 323] width 77 height 37
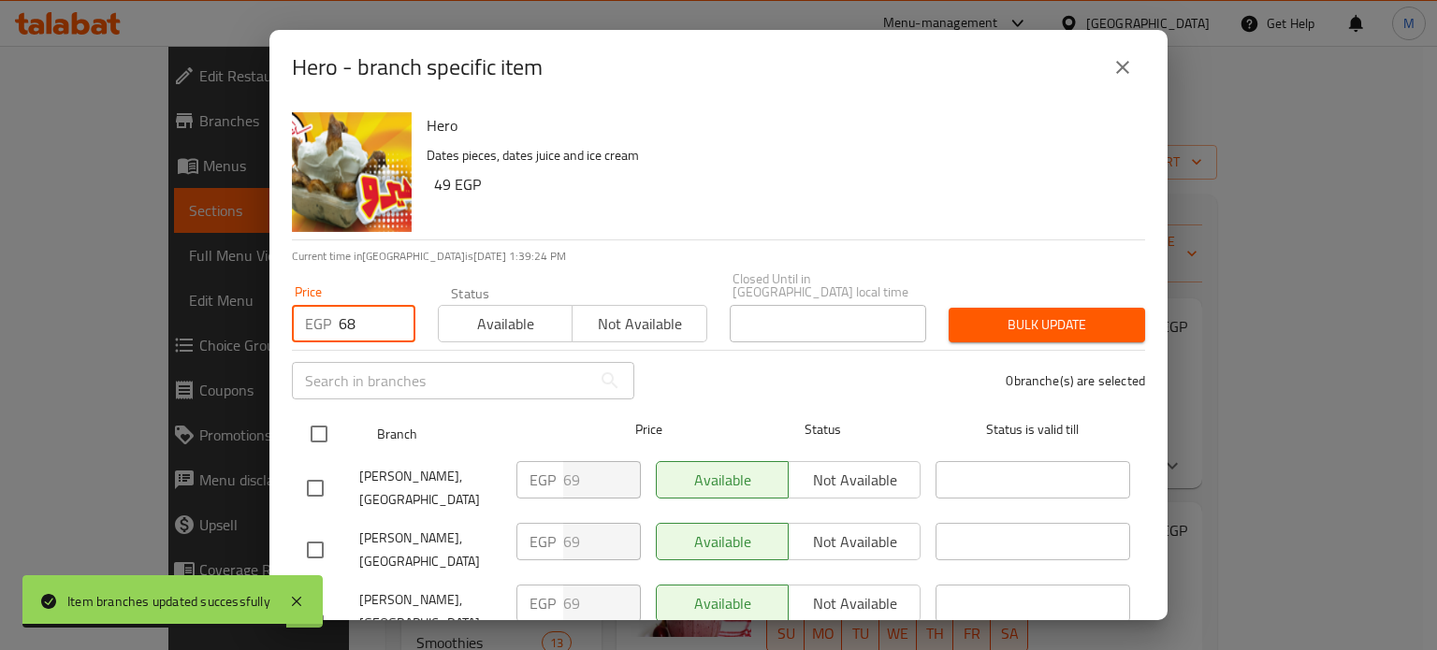
click at [322, 415] on input "checkbox" at bounding box center [318, 434] width 39 height 39
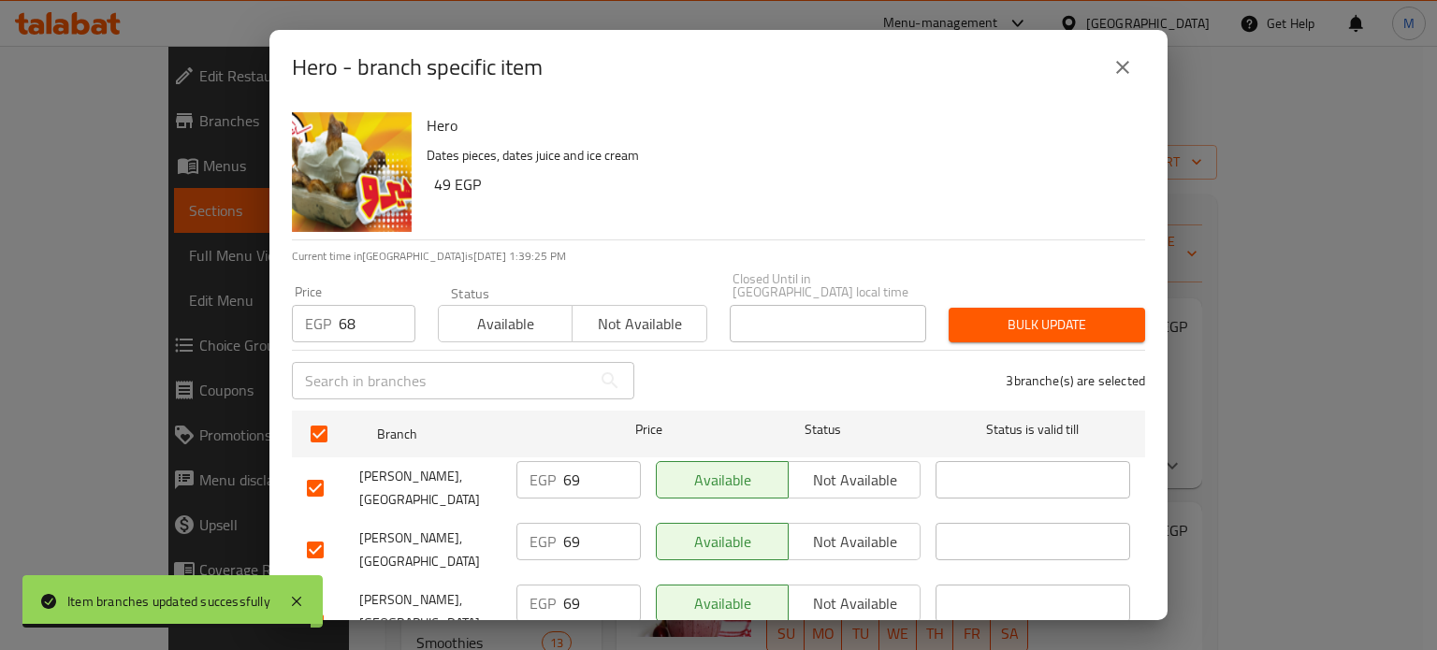
click at [1034, 313] on span "Bulk update" at bounding box center [1047, 324] width 167 height 23
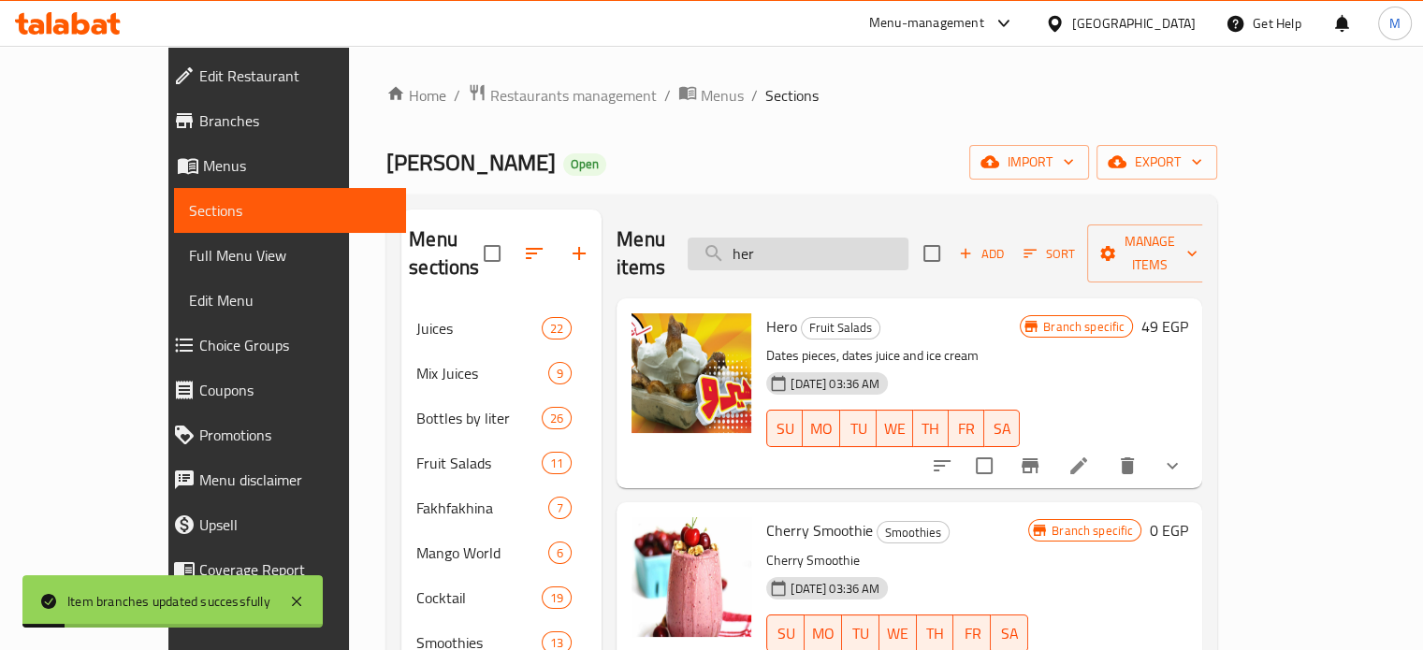
click at [857, 238] on input "her" at bounding box center [798, 254] width 221 height 33
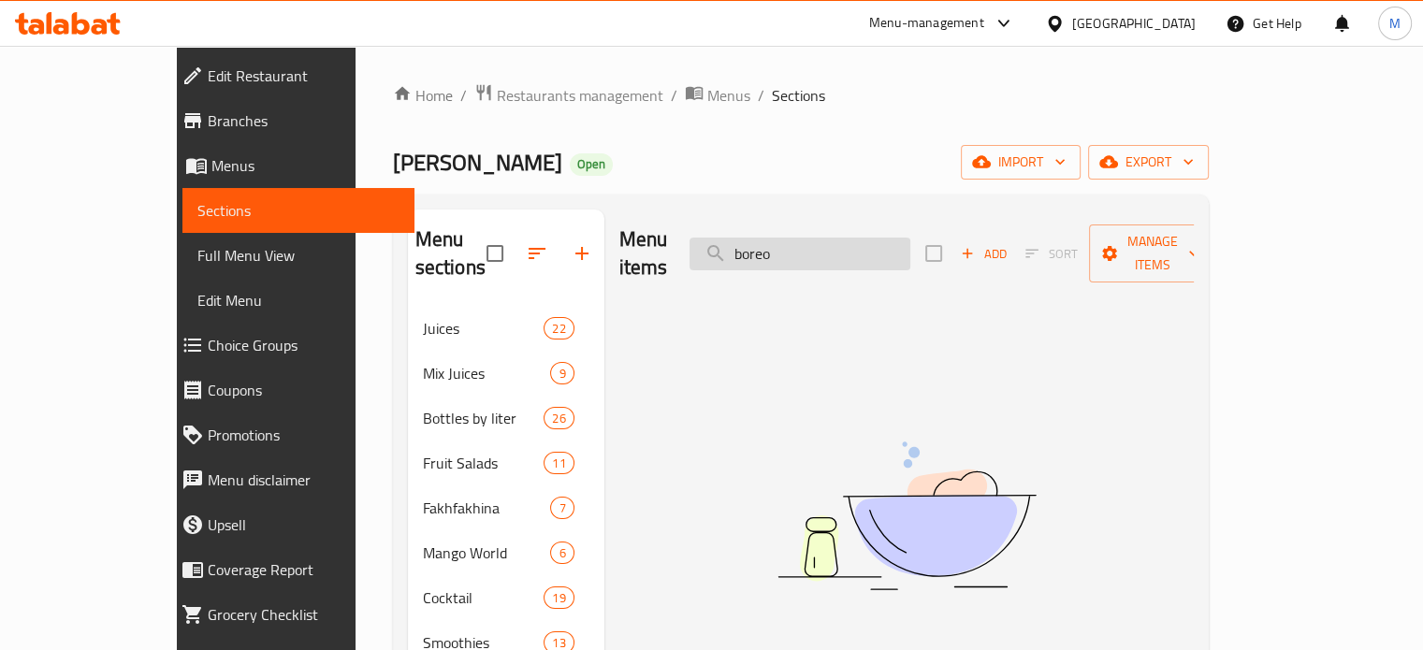
click at [828, 250] on input "boreo" at bounding box center [800, 254] width 221 height 33
click at [827, 250] on input "boreo" at bounding box center [800, 254] width 221 height 33
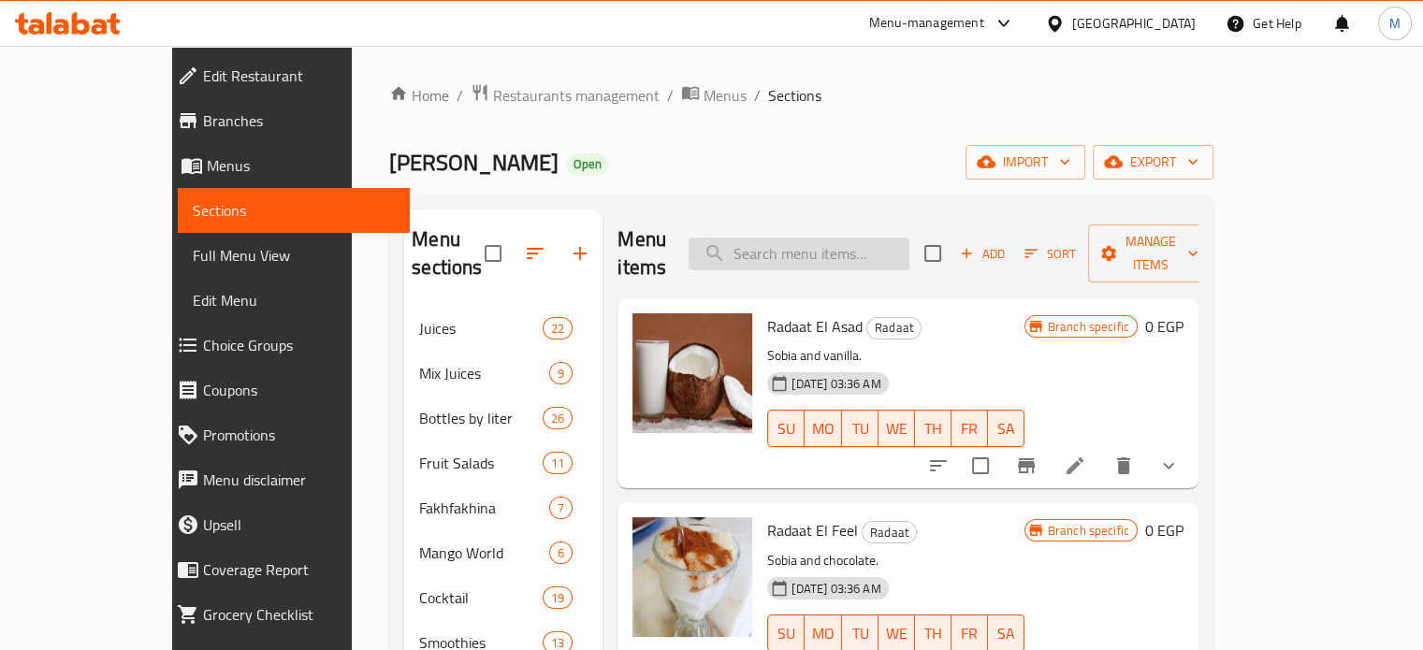
click at [890, 246] on input "search" at bounding box center [799, 254] width 221 height 33
paste input "[PERSON_NAME]"
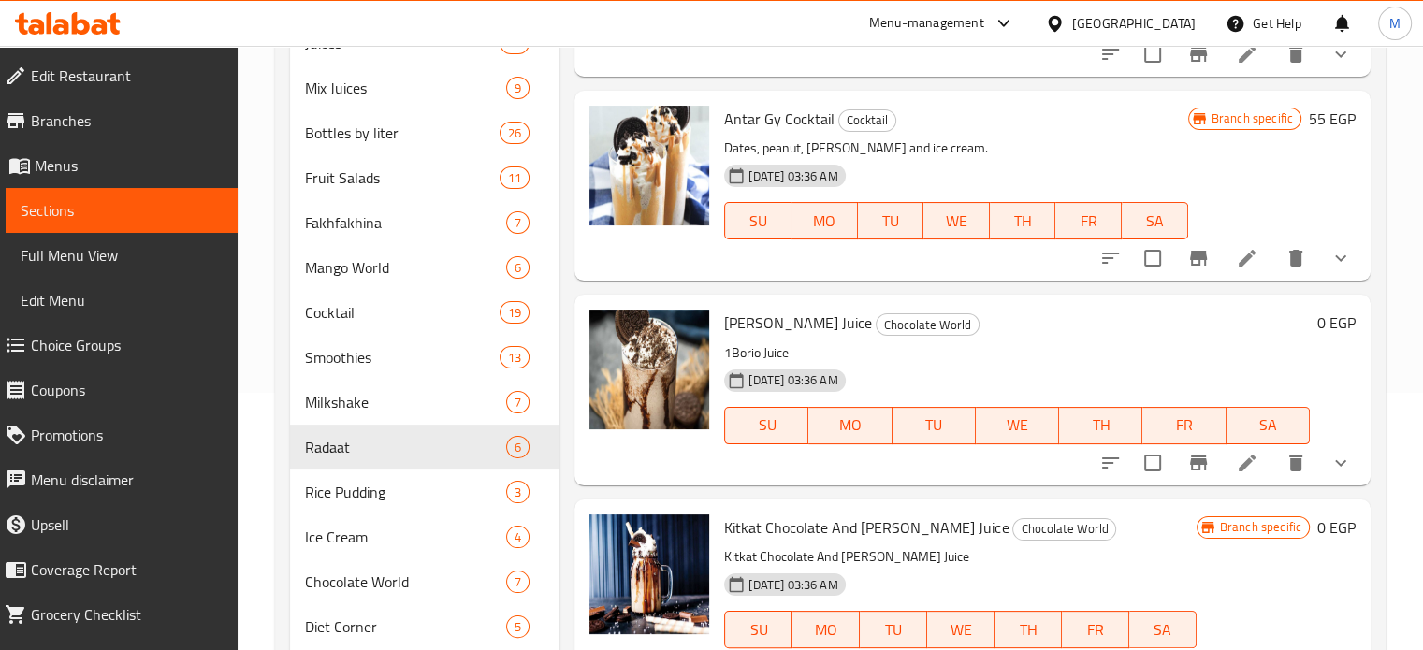
scroll to position [258, 0]
click at [1330, 467] on icon "show more" at bounding box center [1341, 462] width 22 height 22
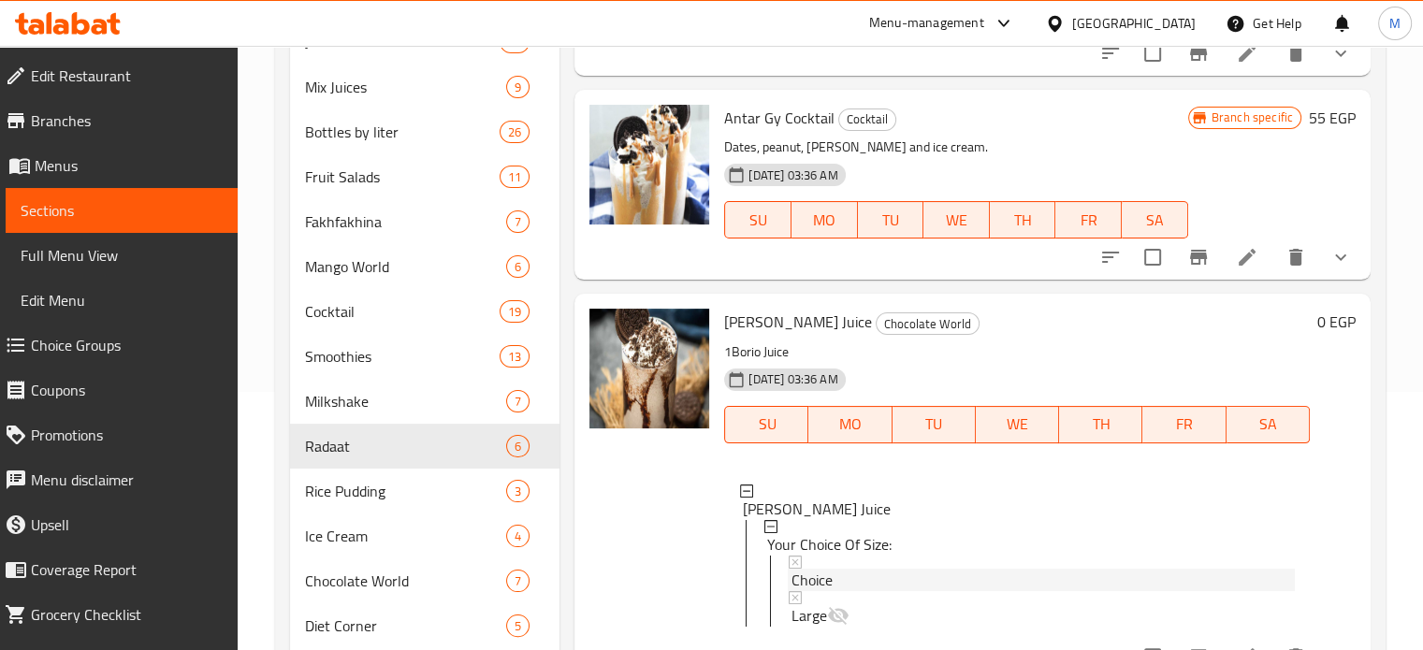
click at [831, 576] on span "Choice" at bounding box center [812, 580] width 41 height 22
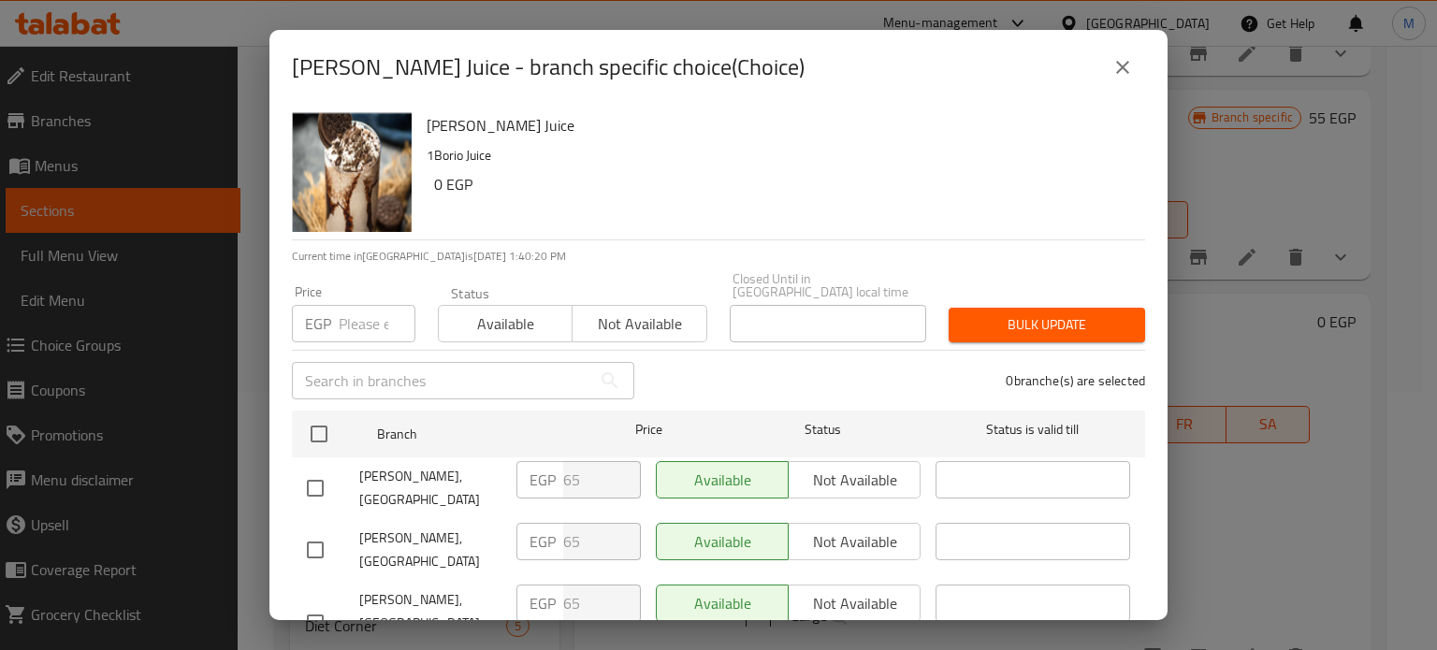
click at [359, 315] on input "number" at bounding box center [377, 323] width 77 height 37
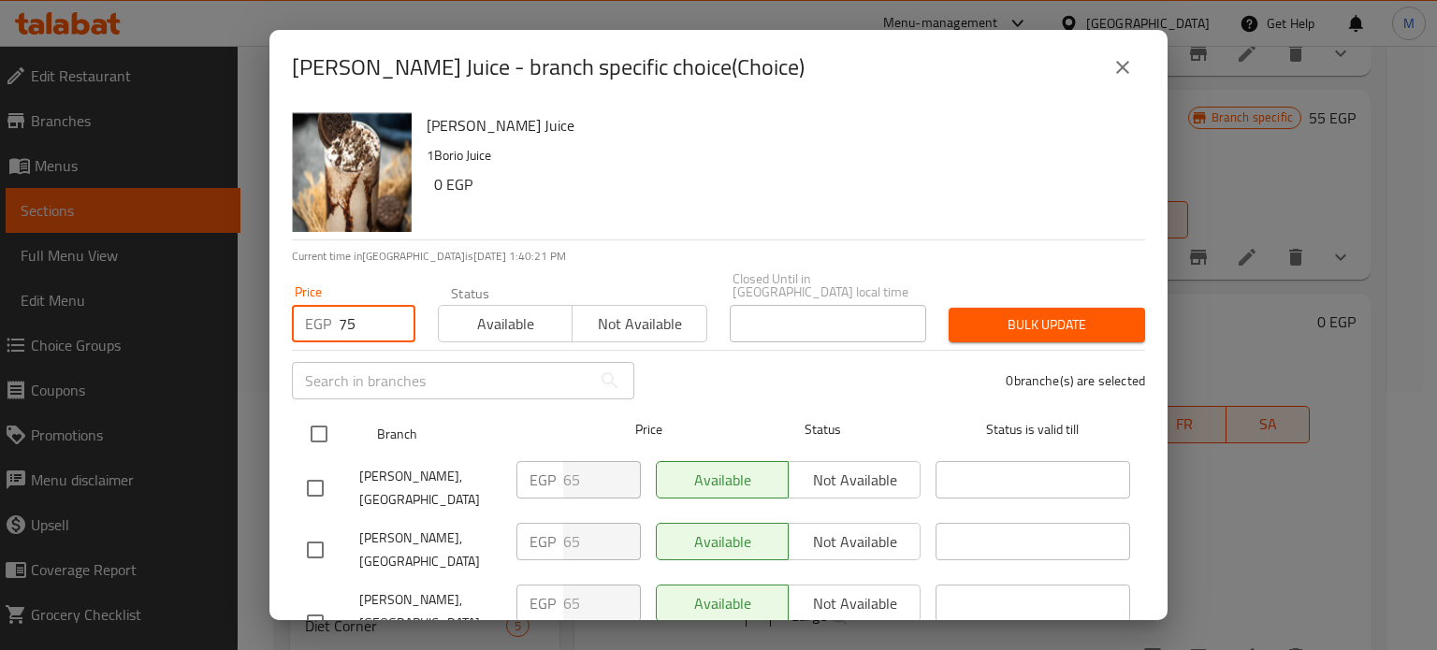
click at [316, 424] on input "checkbox" at bounding box center [318, 434] width 39 height 39
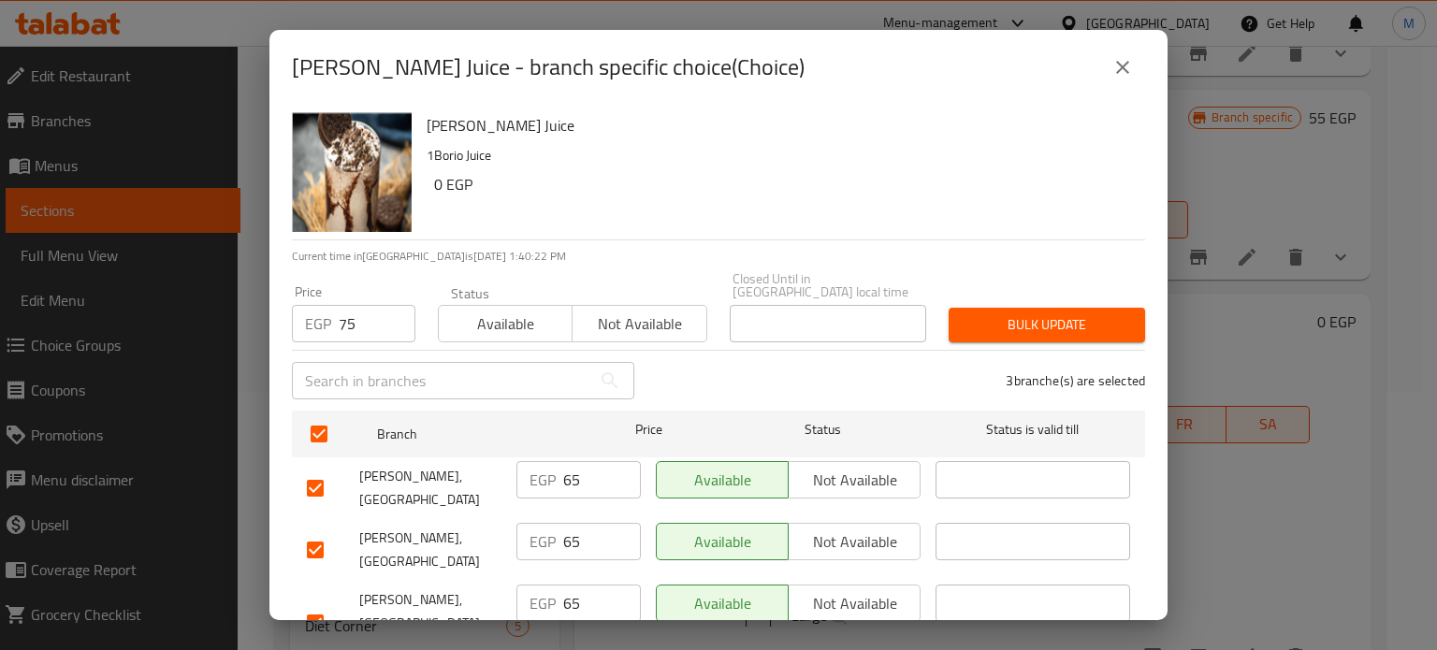
click at [1074, 320] on span "Bulk update" at bounding box center [1047, 324] width 167 height 23
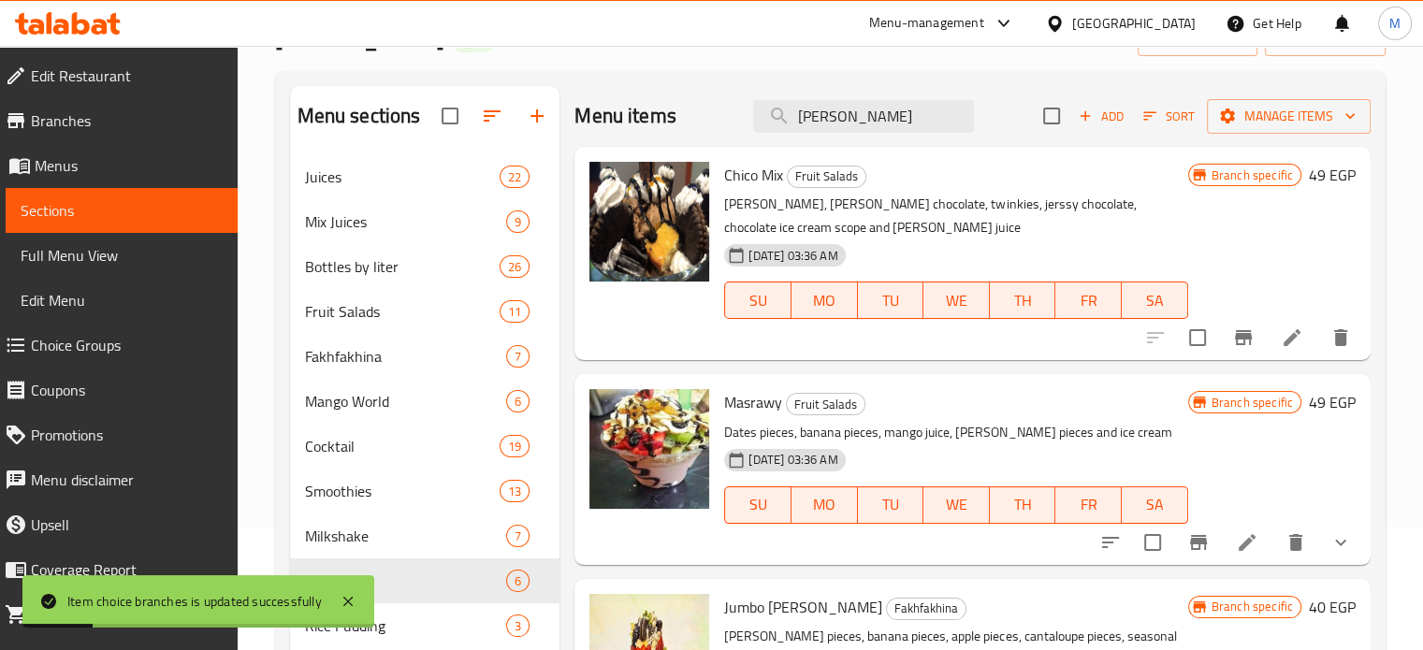
scroll to position [0, 0]
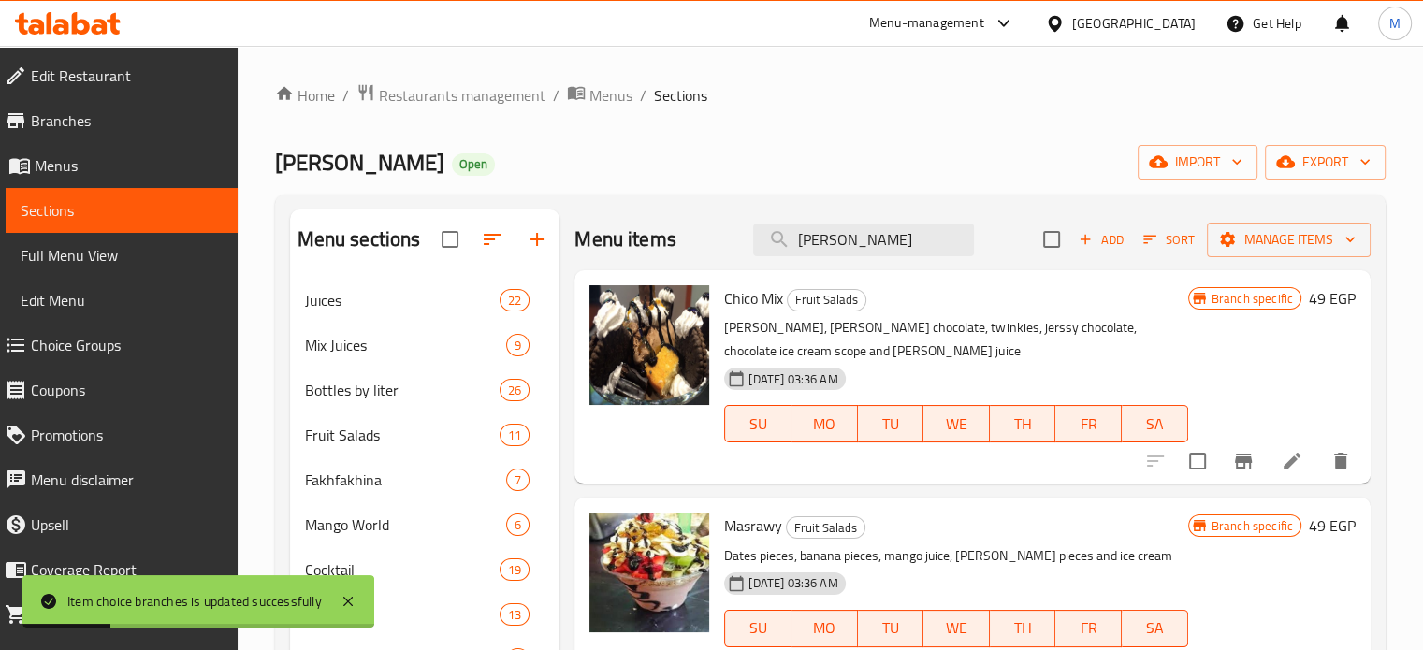
click at [820, 258] on div "Menu items [PERSON_NAME] Add Sort Manage items" at bounding box center [973, 240] width 796 height 61
click at [852, 243] on input "[PERSON_NAME]" at bounding box center [863, 240] width 221 height 33
click at [853, 243] on input "[PERSON_NAME]" at bounding box center [863, 240] width 221 height 33
click at [829, 242] on input "[PERSON_NAME]" at bounding box center [863, 240] width 221 height 33
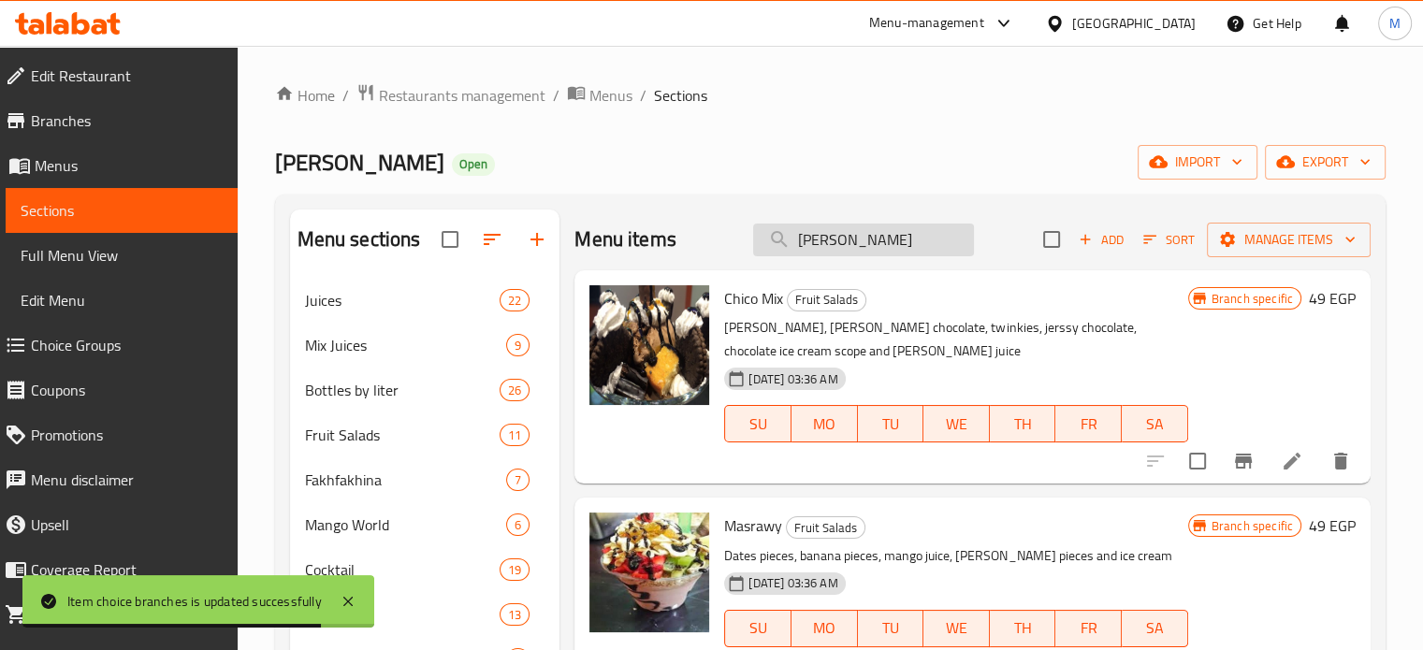
click at [829, 242] on input "[PERSON_NAME]" at bounding box center [863, 240] width 221 height 33
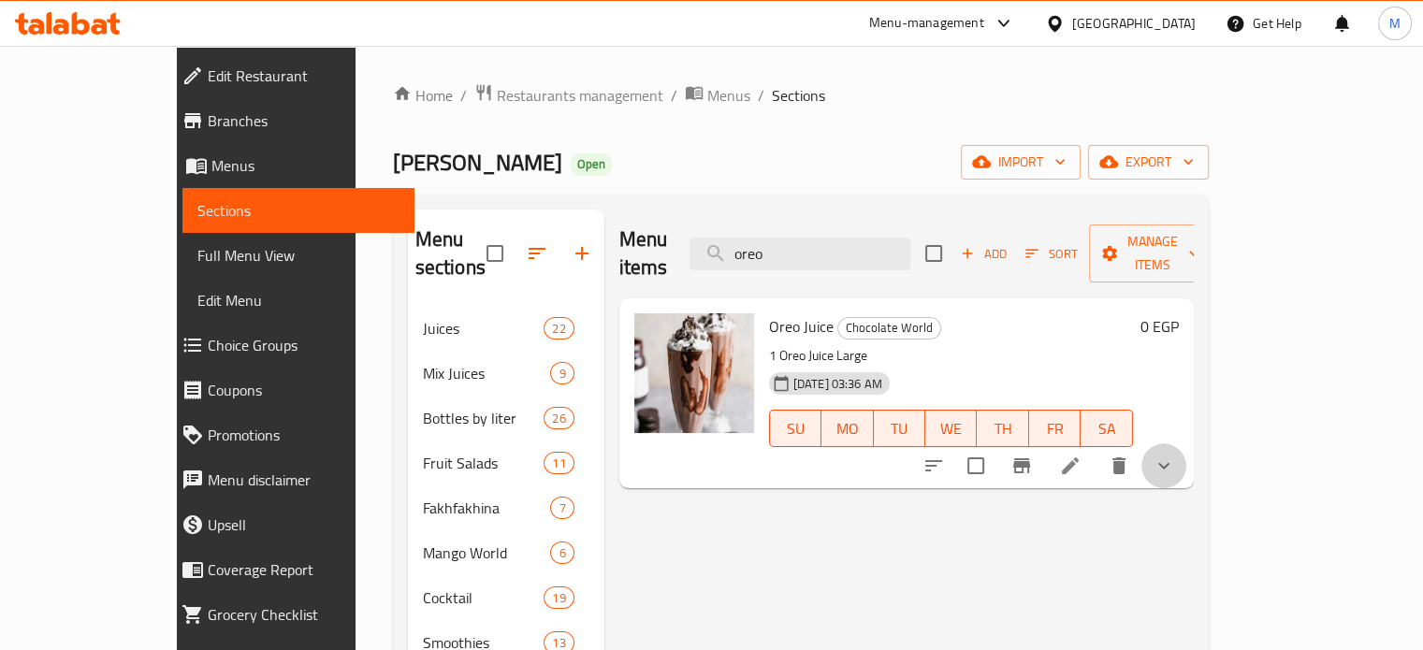
click at [1187, 444] on button "show more" at bounding box center [1164, 466] width 45 height 45
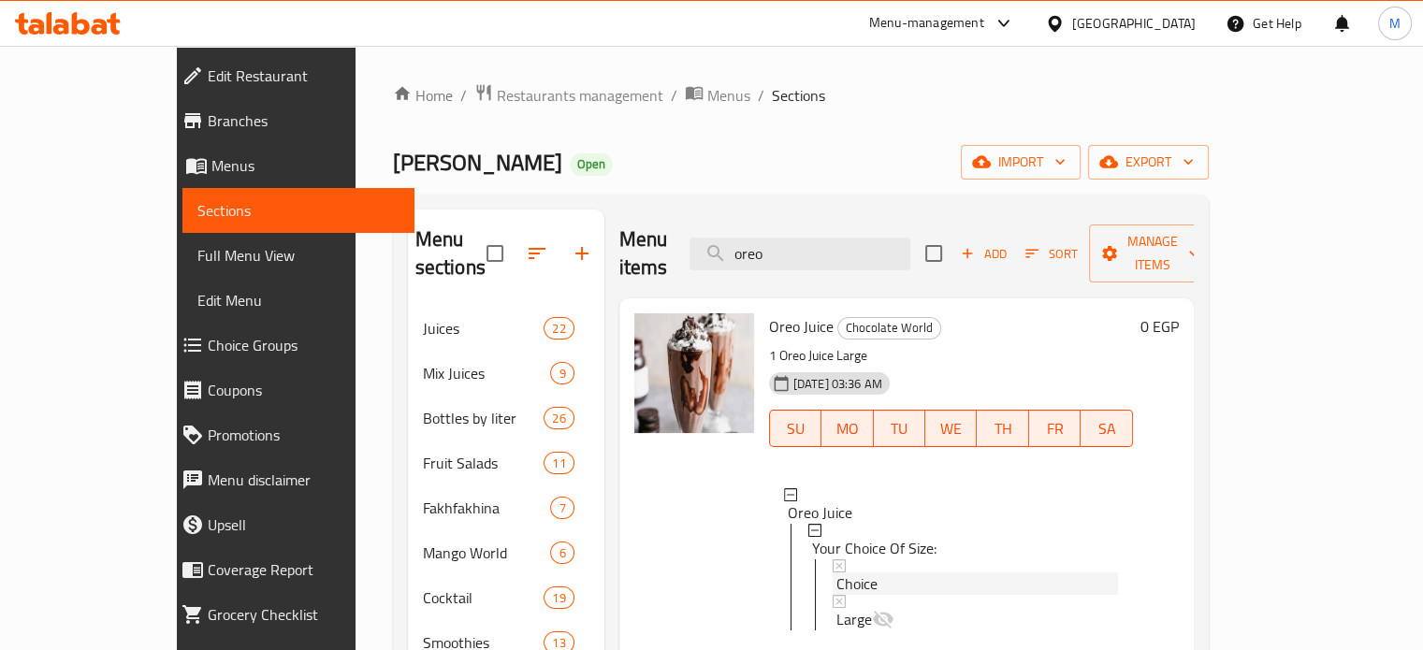
click at [861, 573] on div "Choice" at bounding box center [978, 584] width 282 height 22
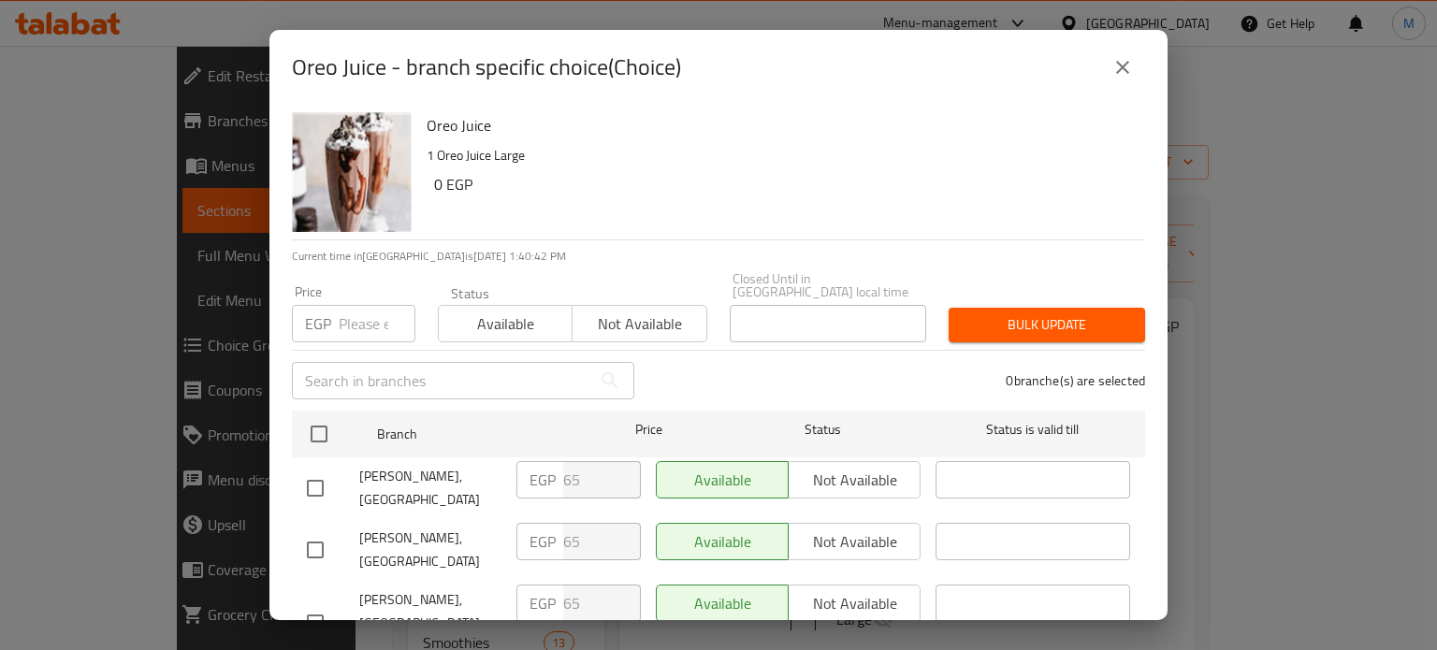
click at [357, 308] on input "number" at bounding box center [377, 323] width 77 height 37
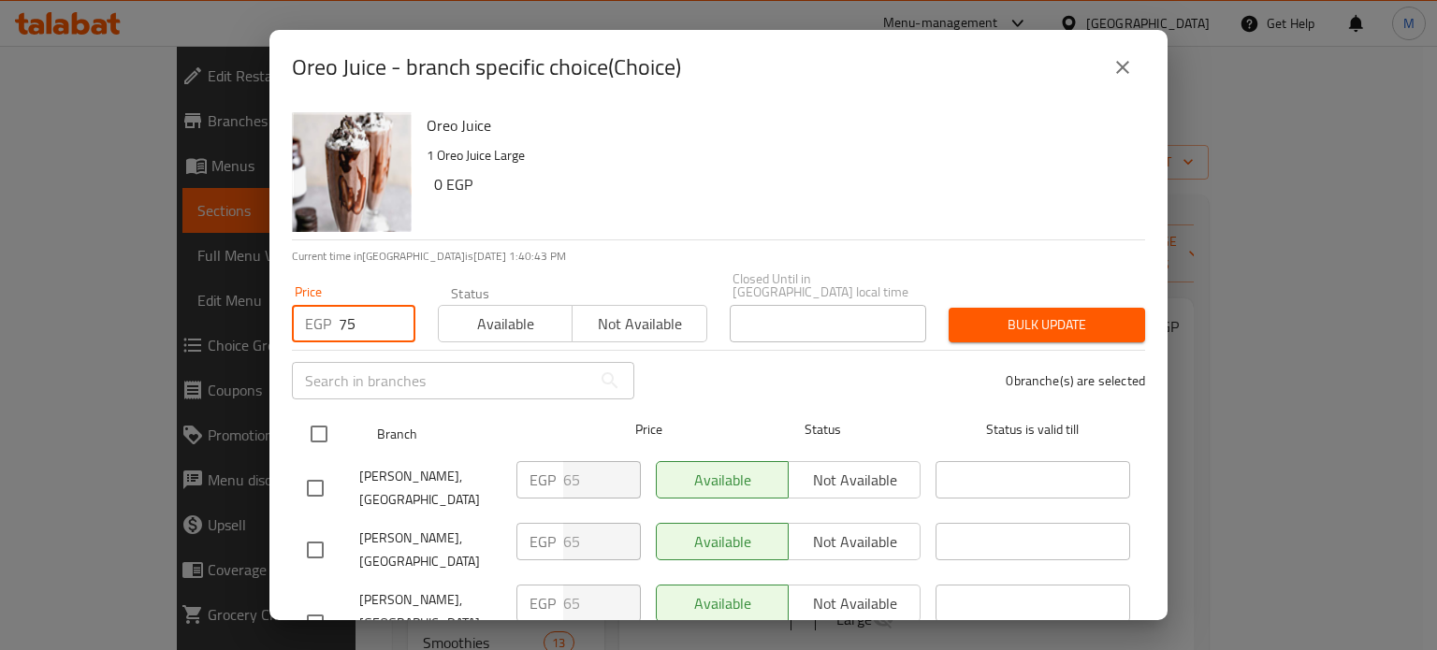
click at [317, 421] on input "checkbox" at bounding box center [318, 434] width 39 height 39
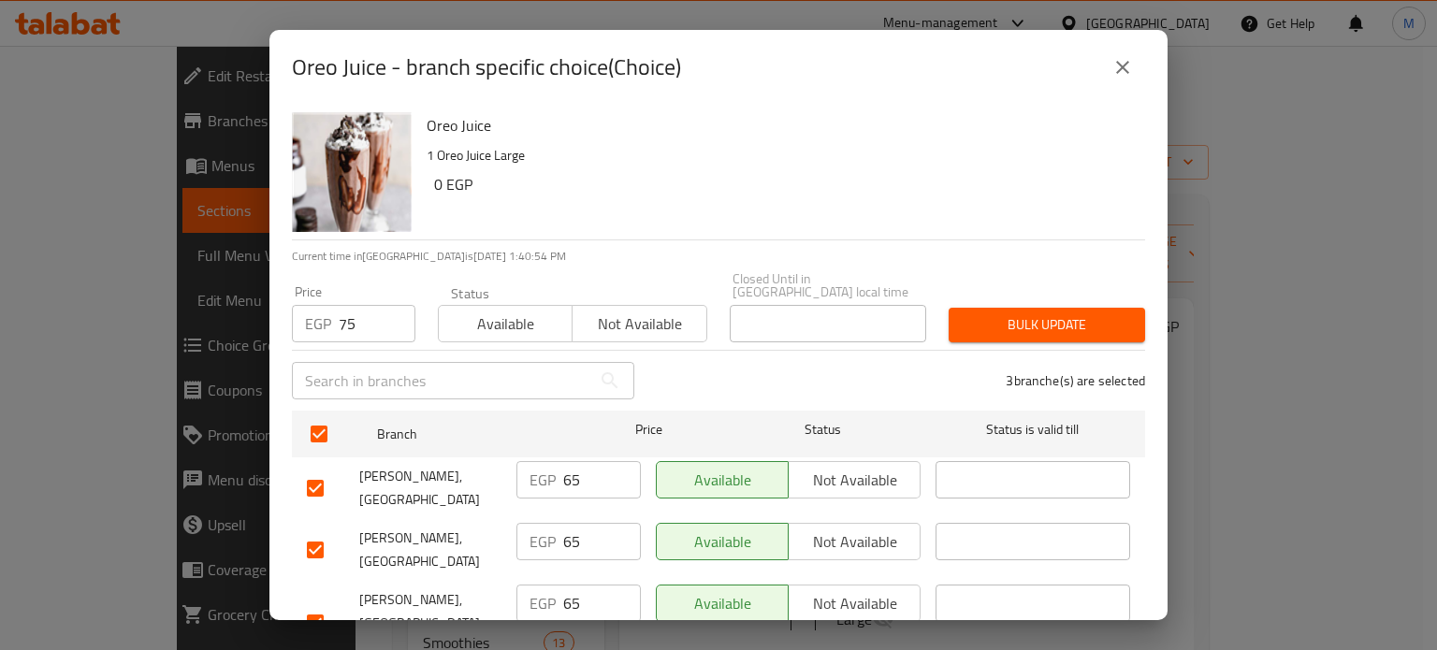
click at [1011, 318] on span "Bulk update" at bounding box center [1047, 324] width 167 height 23
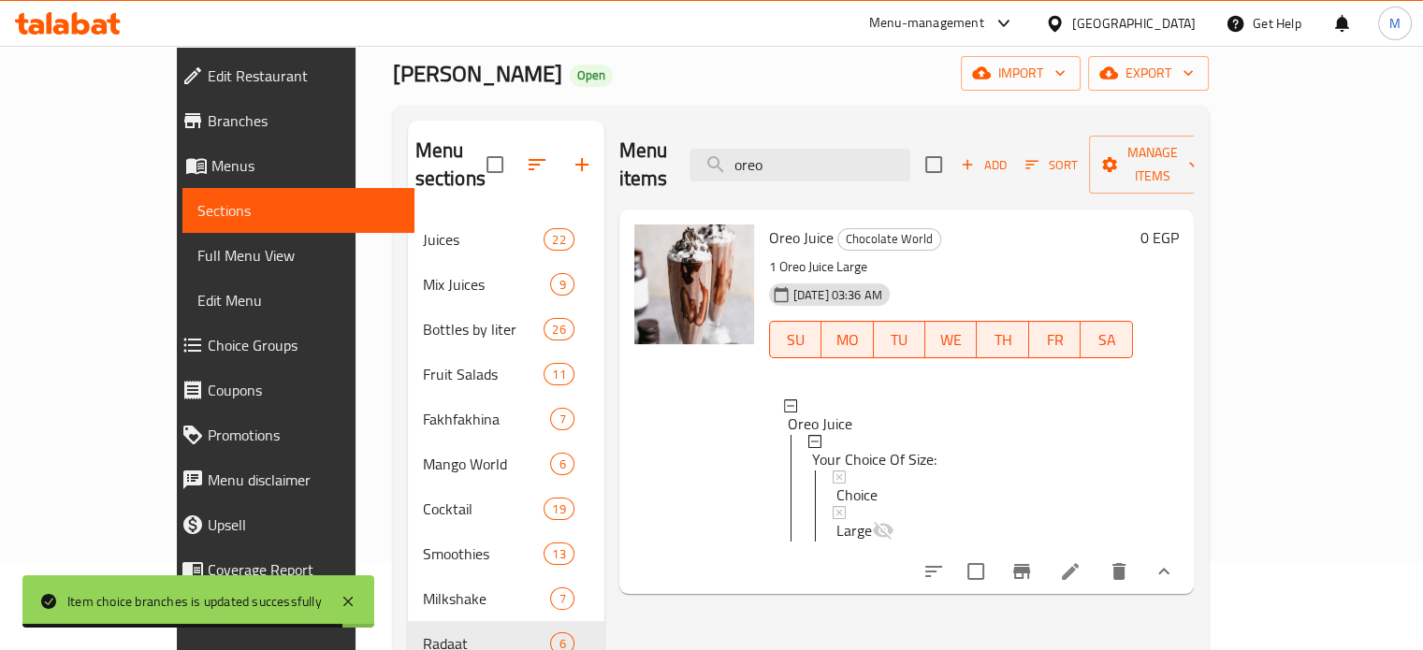
scroll to position [106, 0]
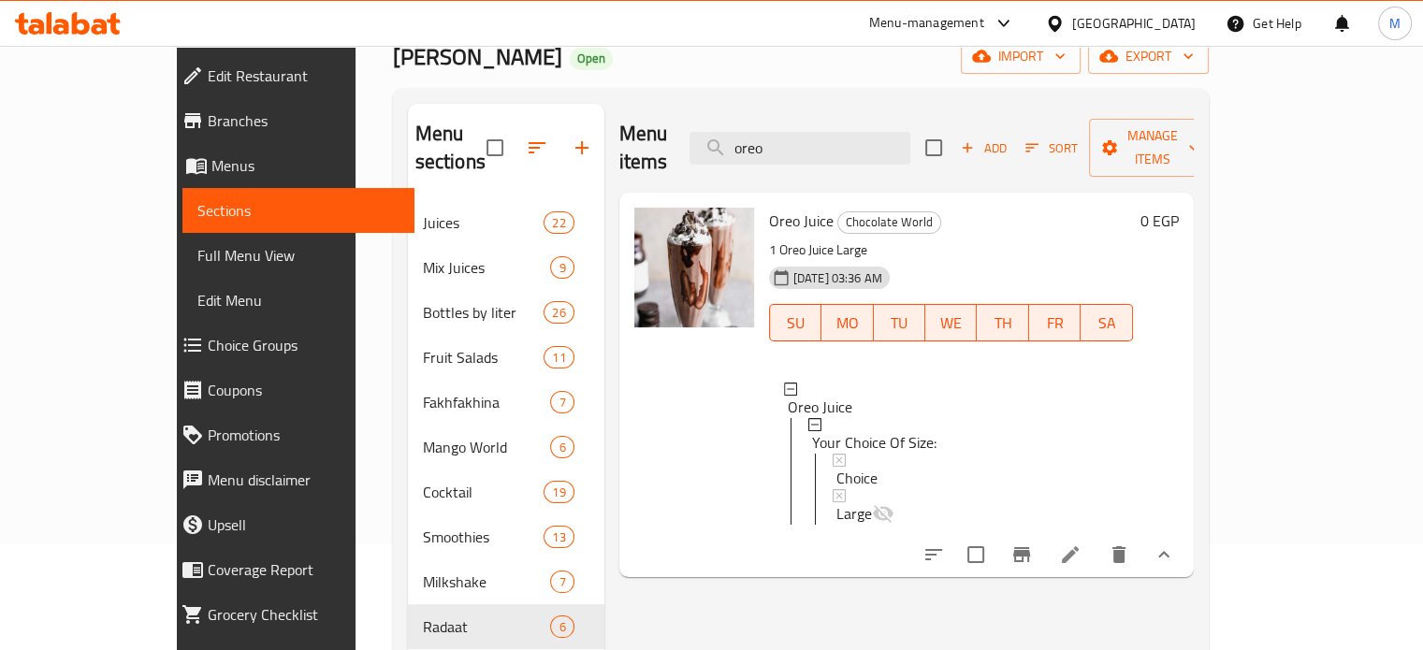
click at [837, 467] on span "Choice" at bounding box center [857, 478] width 41 height 22
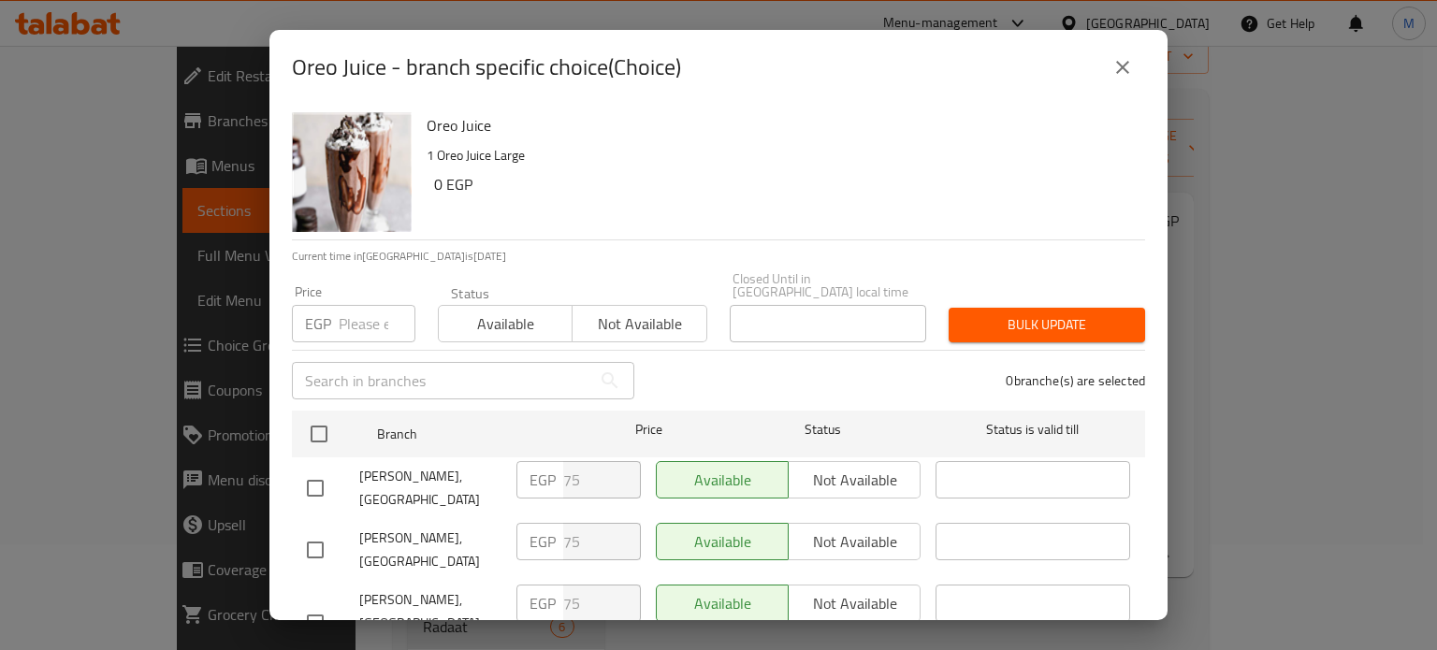
click at [1134, 61] on button "close" at bounding box center [1122, 67] width 45 height 45
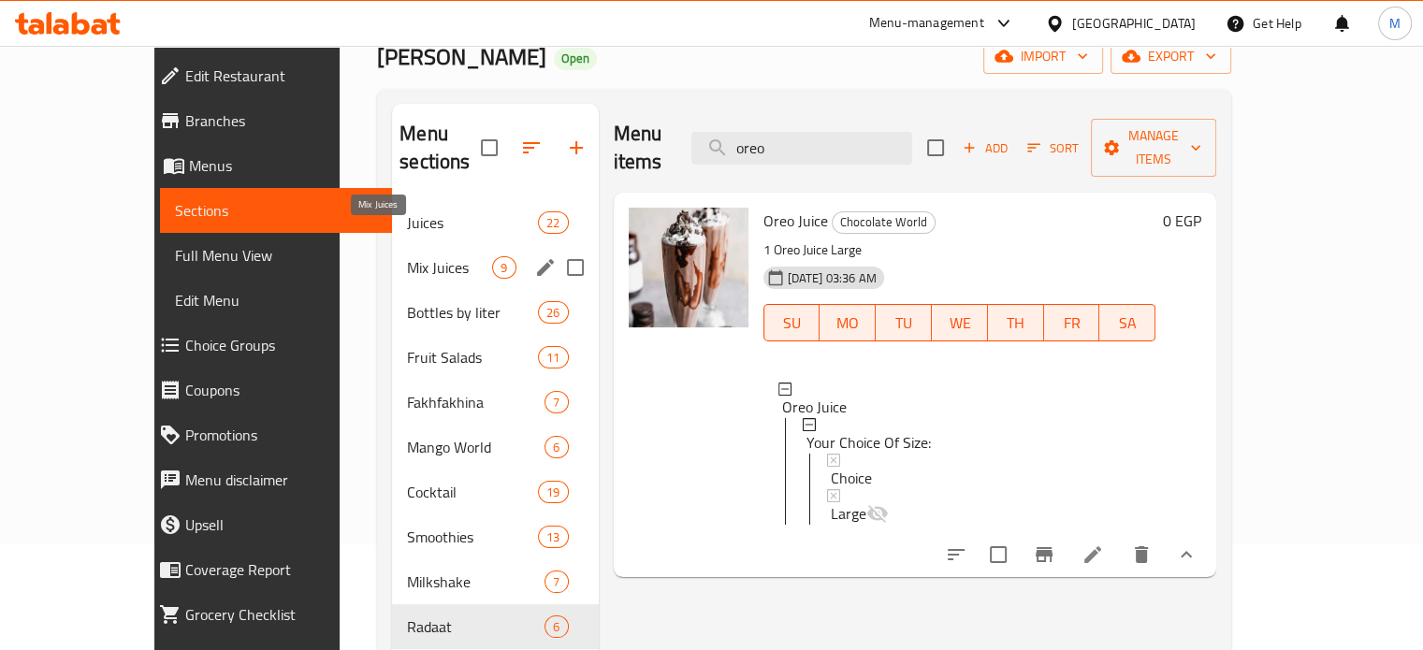
click at [410, 256] on span "Mix Juices" at bounding box center [449, 267] width 85 height 22
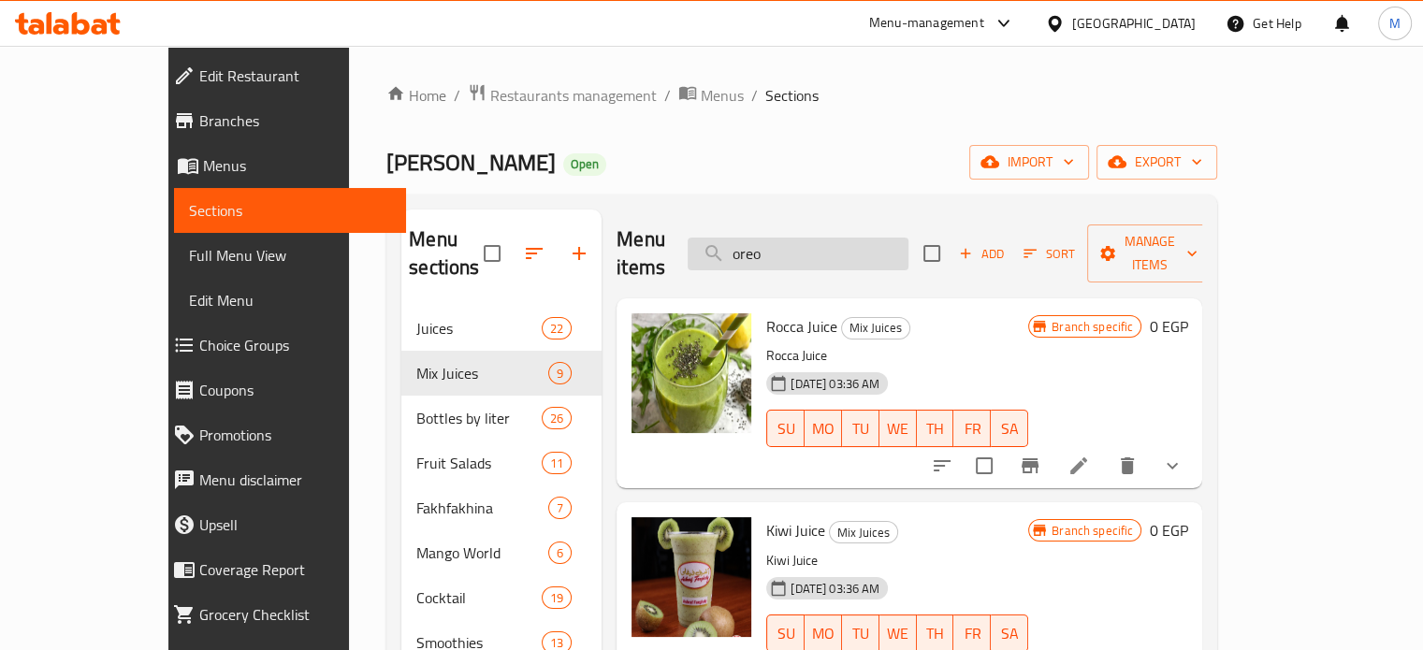
click at [848, 247] on input "oreo" at bounding box center [798, 254] width 221 height 33
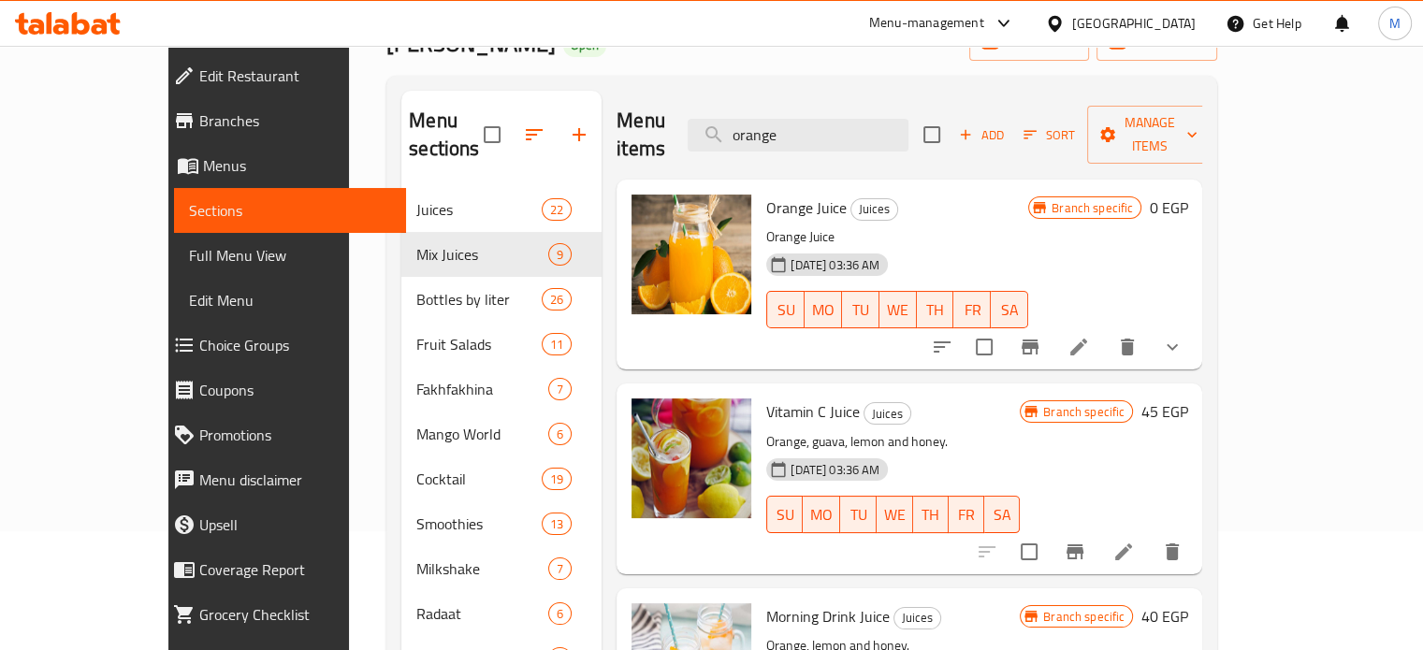
scroll to position [123, 0]
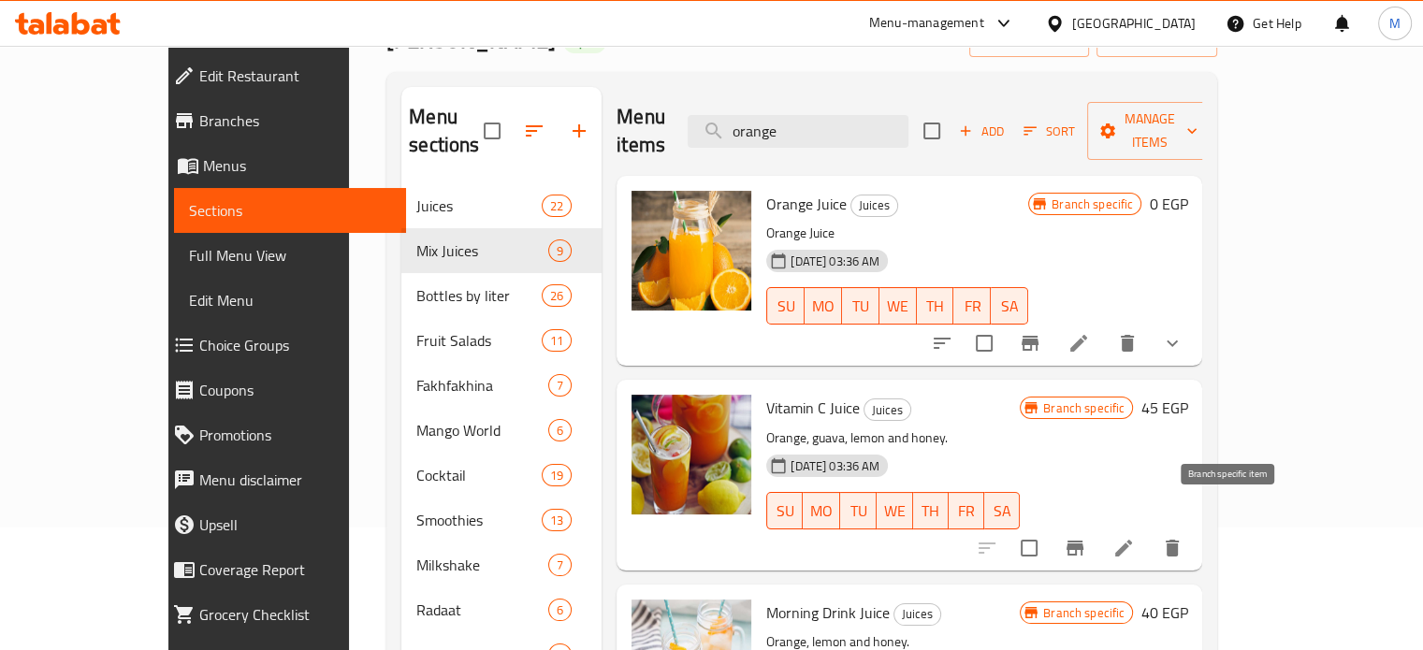
click at [1084, 541] on icon "Branch-specific-item" at bounding box center [1075, 548] width 17 height 15
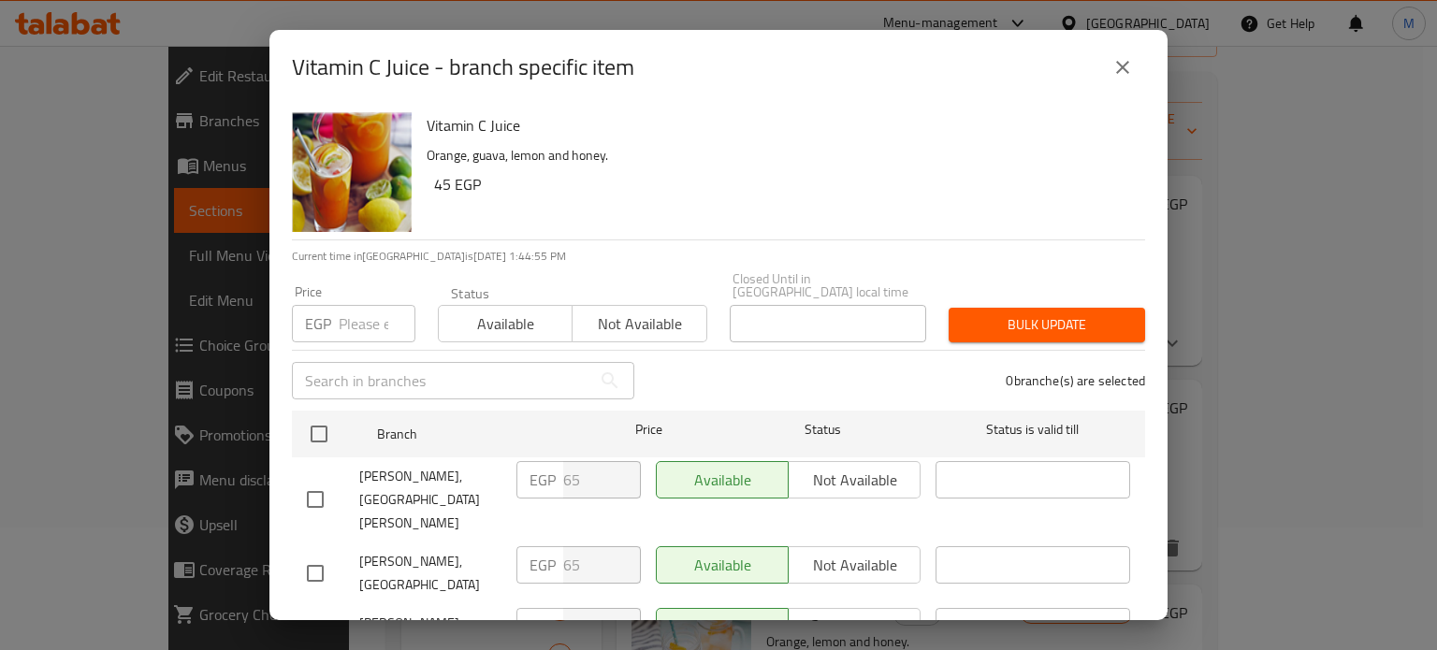
click at [365, 317] on input "number" at bounding box center [377, 323] width 77 height 37
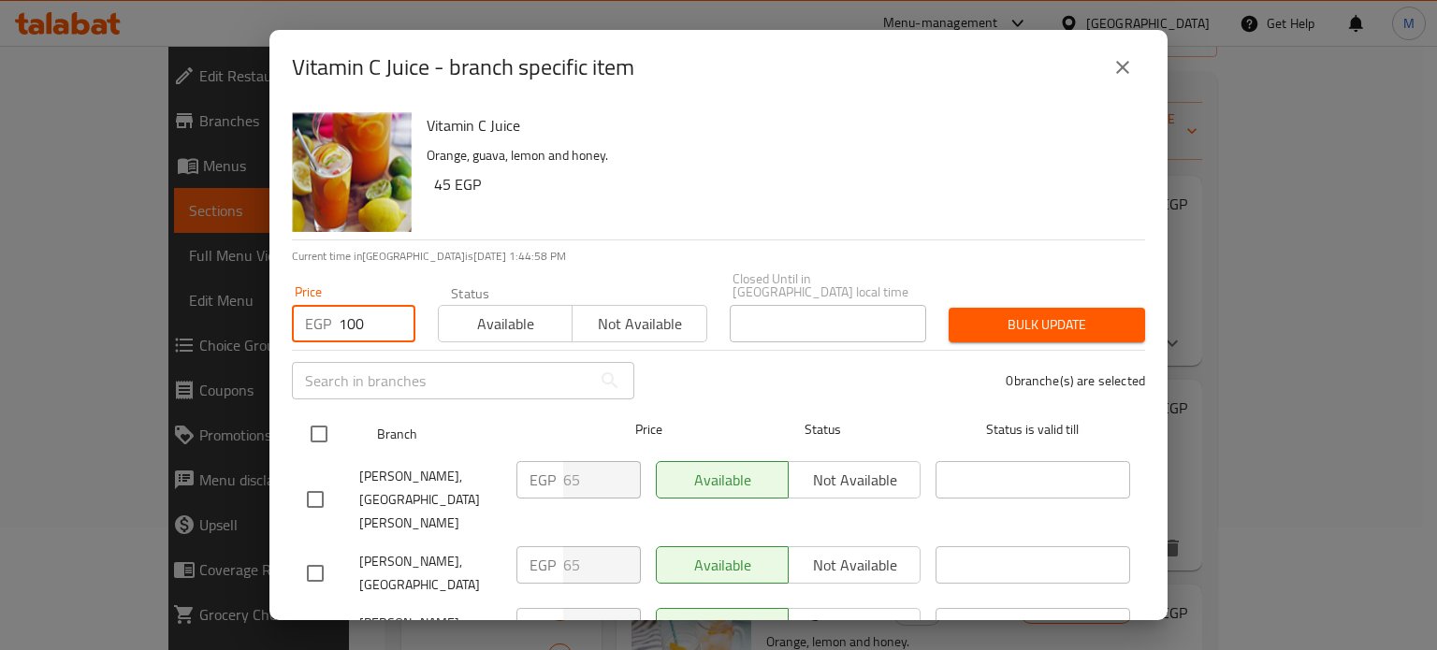
click at [314, 419] on input "checkbox" at bounding box center [318, 434] width 39 height 39
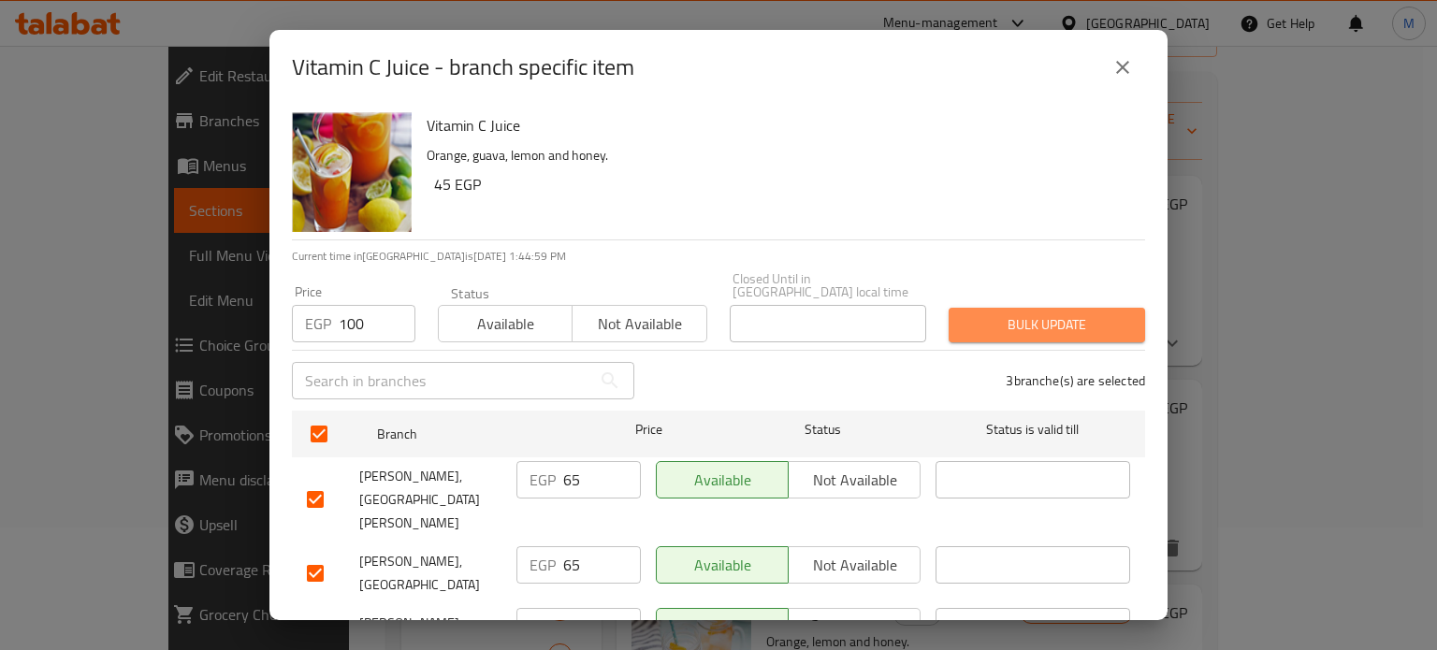
click at [1044, 313] on span "Bulk update" at bounding box center [1047, 324] width 167 height 23
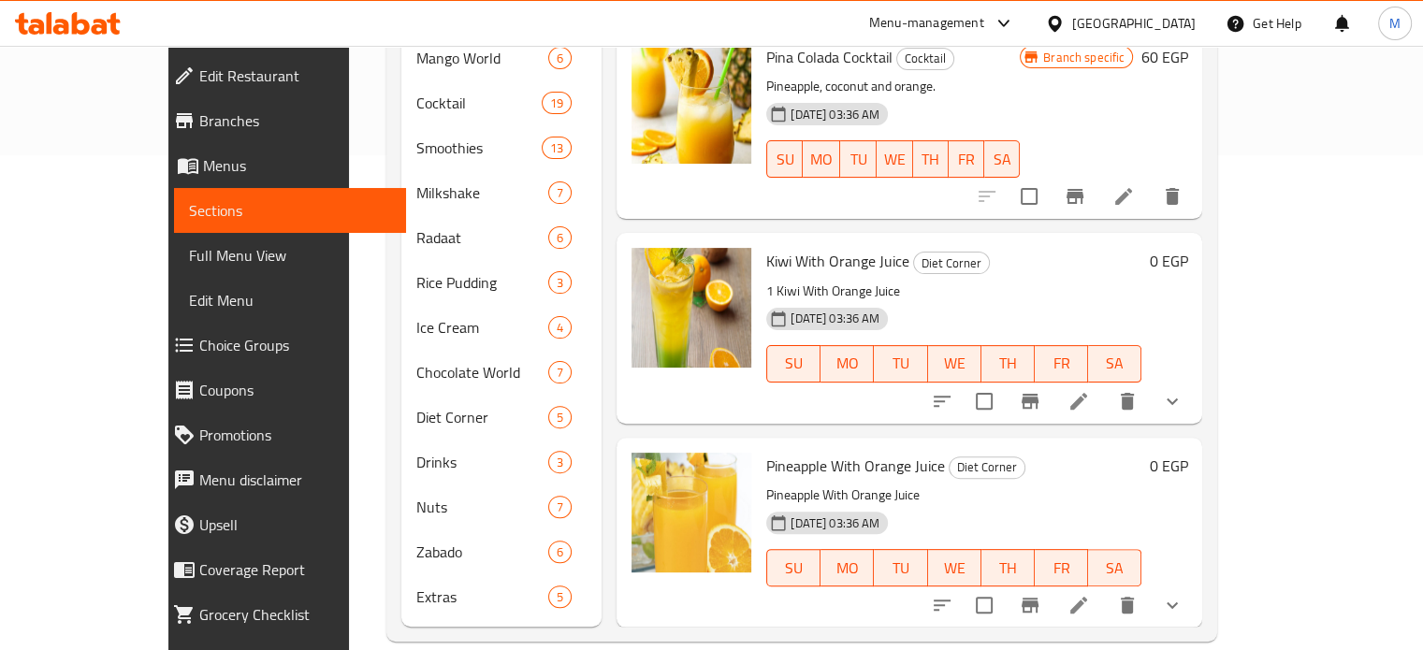
scroll to position [974, 0]
click at [1184, 389] on icon "show more" at bounding box center [1172, 400] width 22 height 22
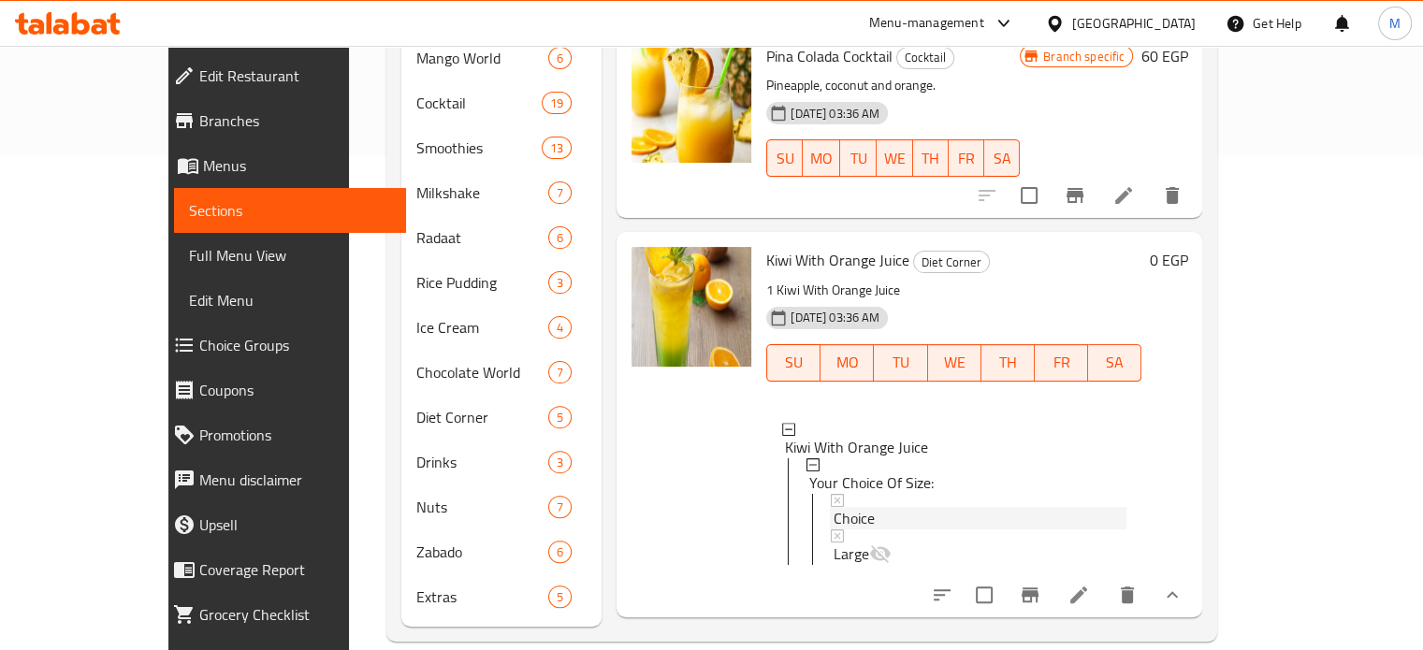
click at [834, 507] on span "Choice" at bounding box center [854, 518] width 41 height 22
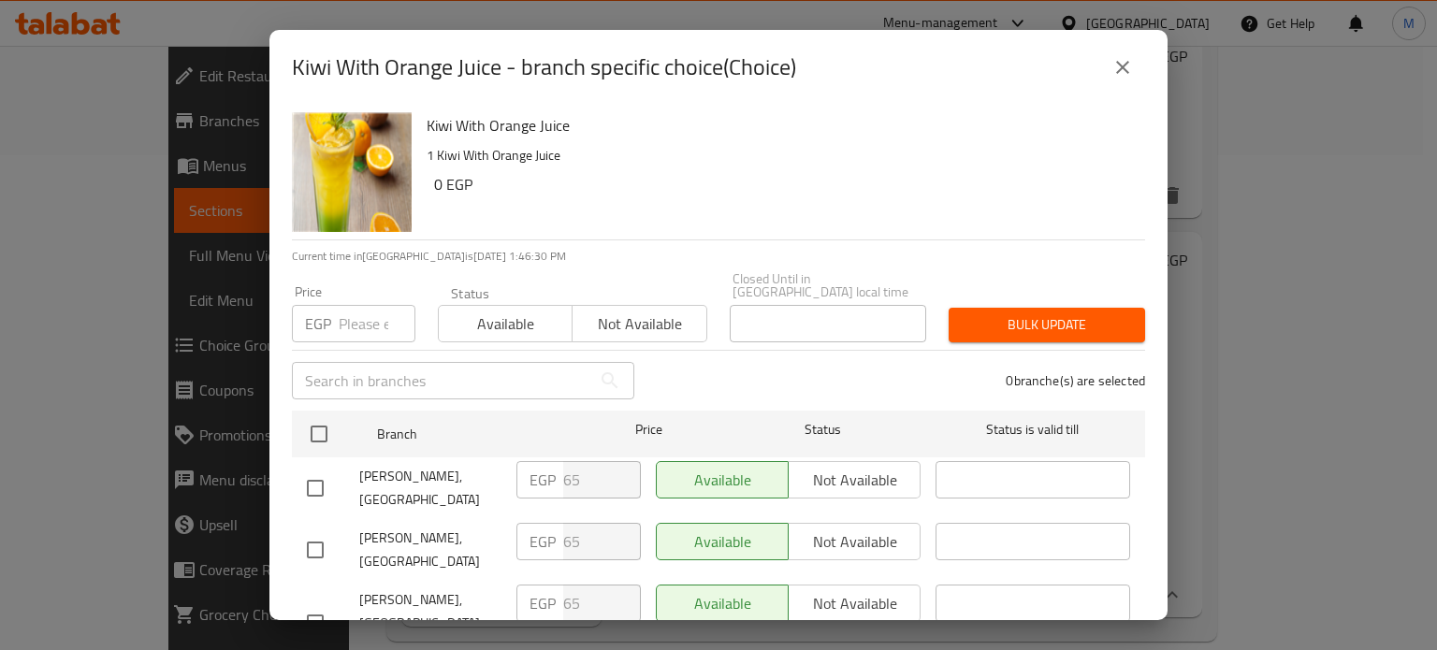
click at [354, 317] on input "number" at bounding box center [377, 323] width 77 height 37
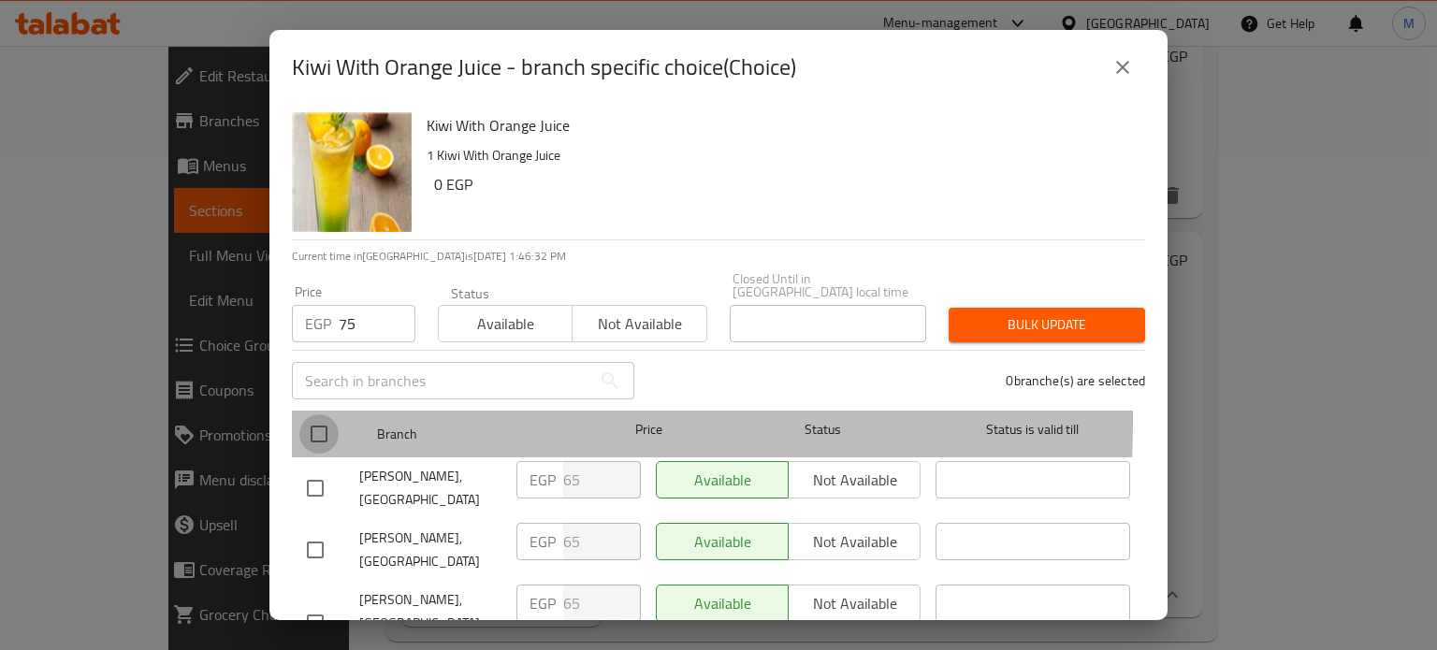
click at [312, 415] on input "checkbox" at bounding box center [318, 434] width 39 height 39
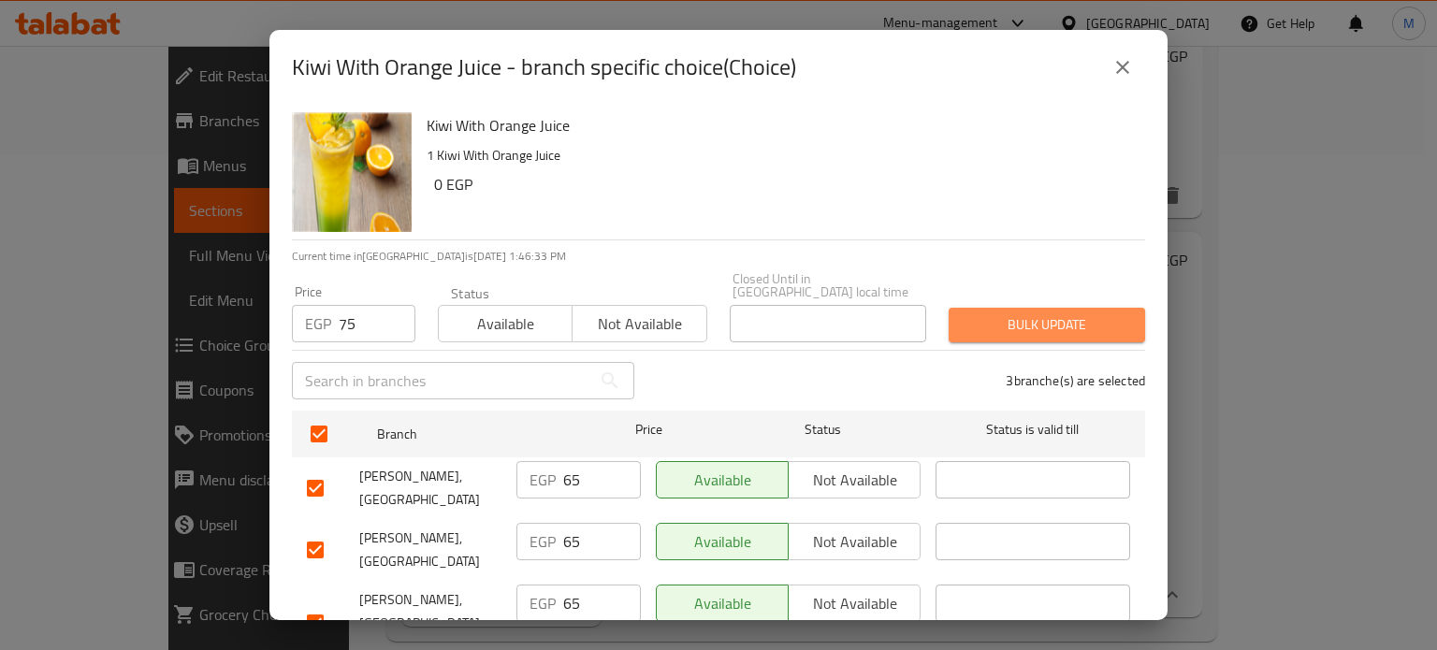
click at [1062, 319] on span "Bulk update" at bounding box center [1047, 324] width 167 height 23
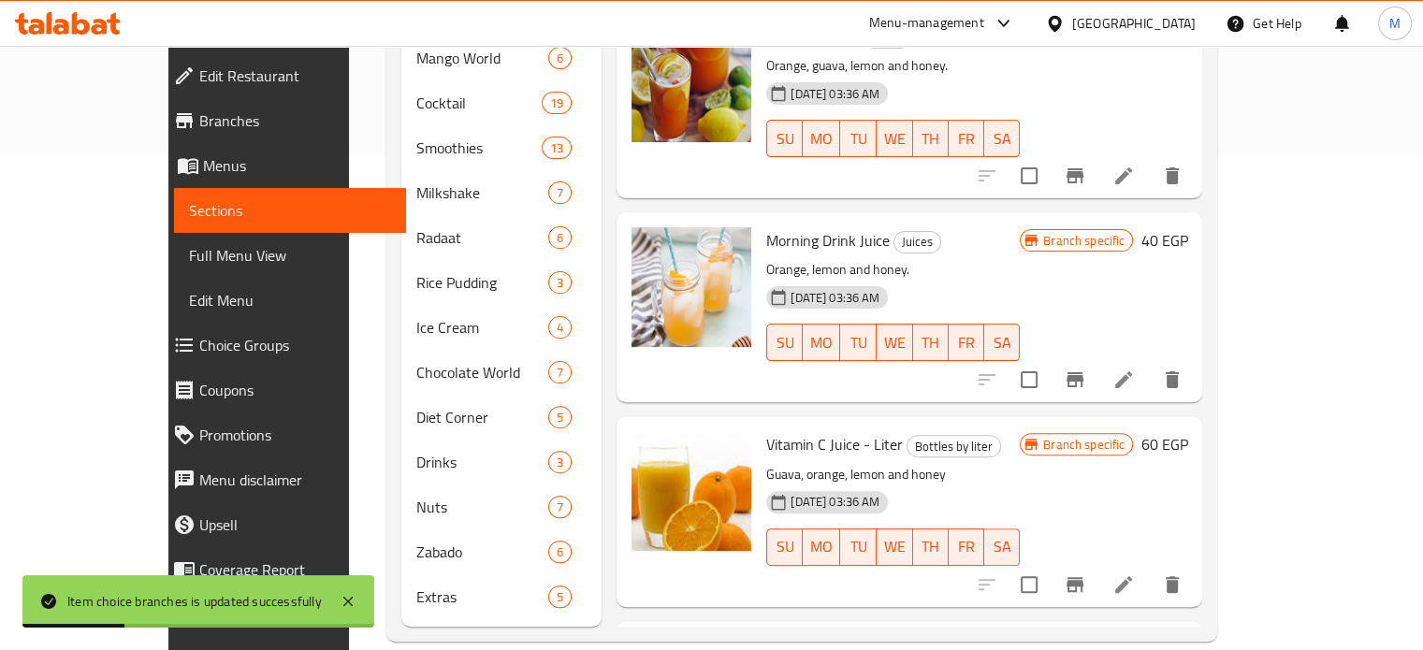
scroll to position [0, 0]
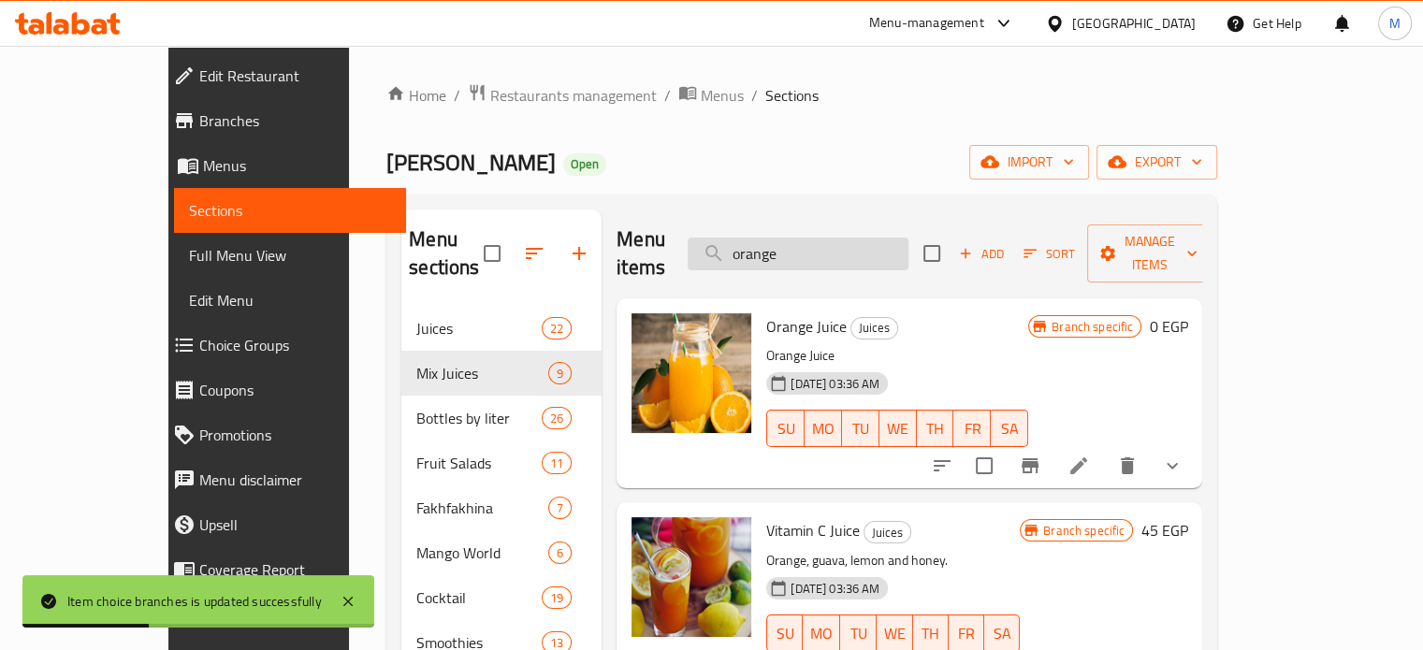
click at [847, 238] on input "orange" at bounding box center [798, 254] width 221 height 33
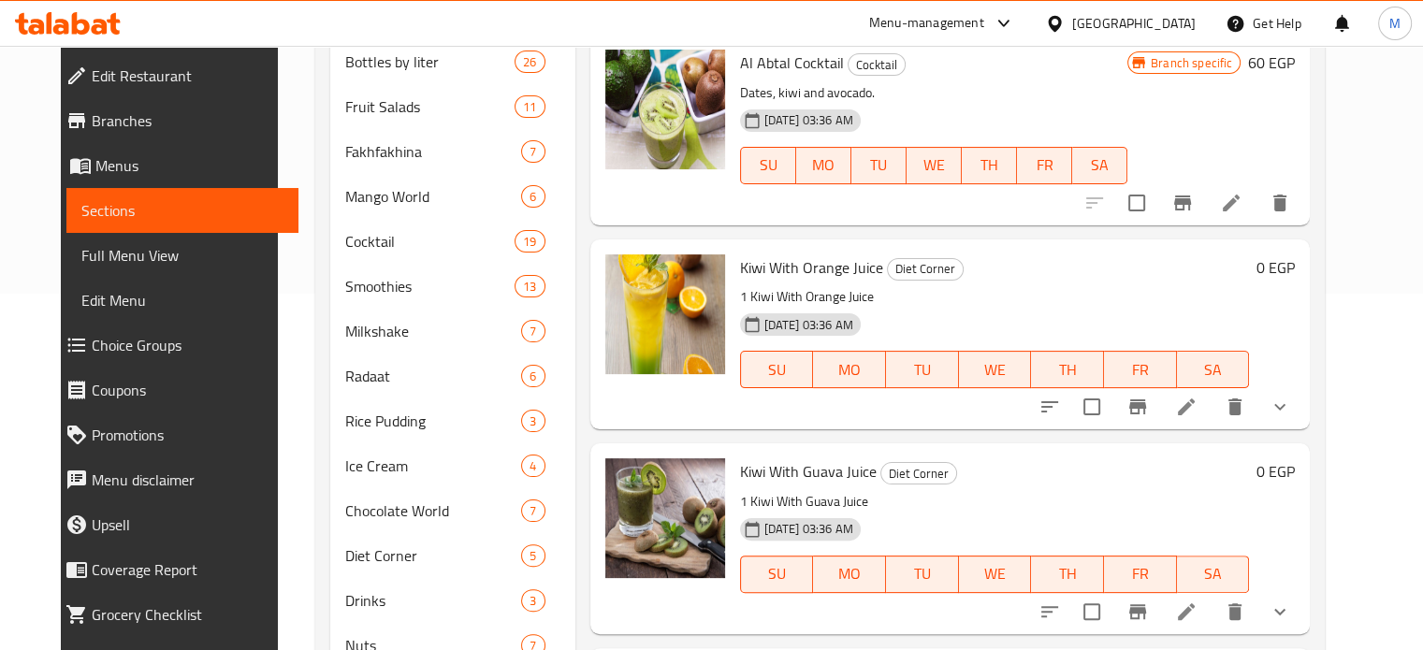
scroll to position [1758, 0]
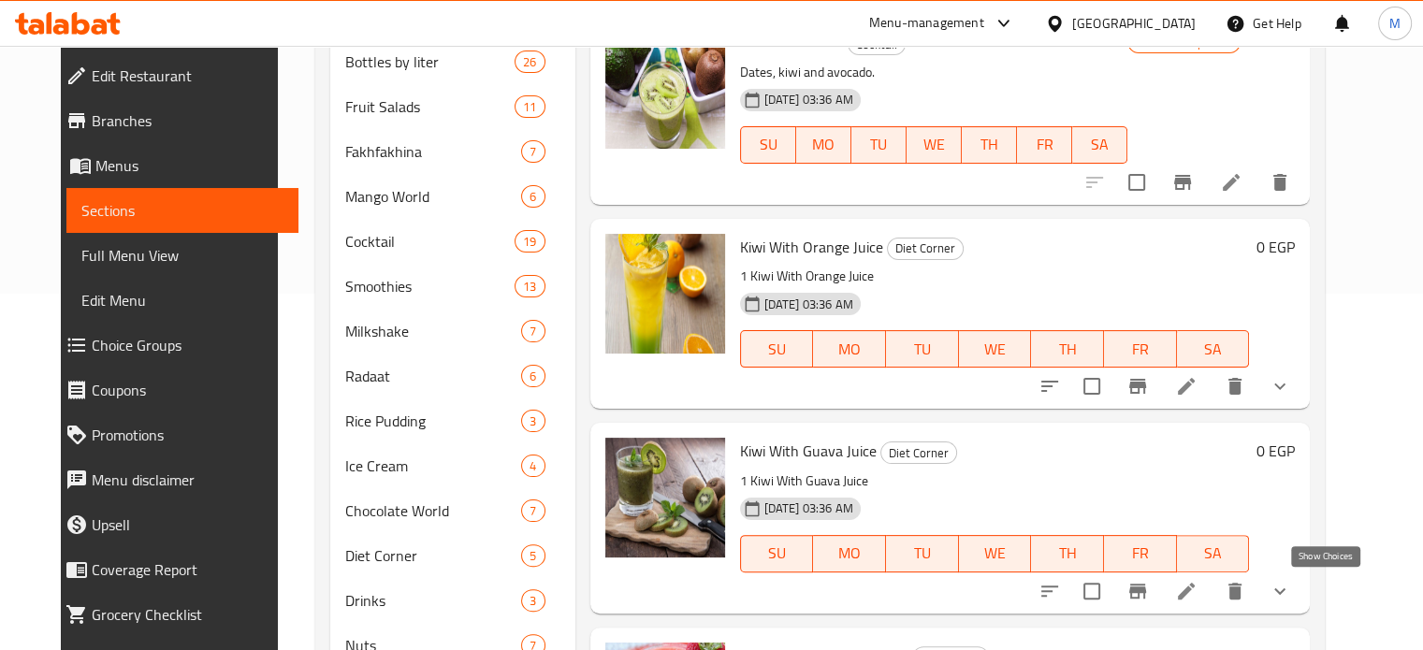
click at [1291, 597] on icon "show more" at bounding box center [1280, 591] width 22 height 22
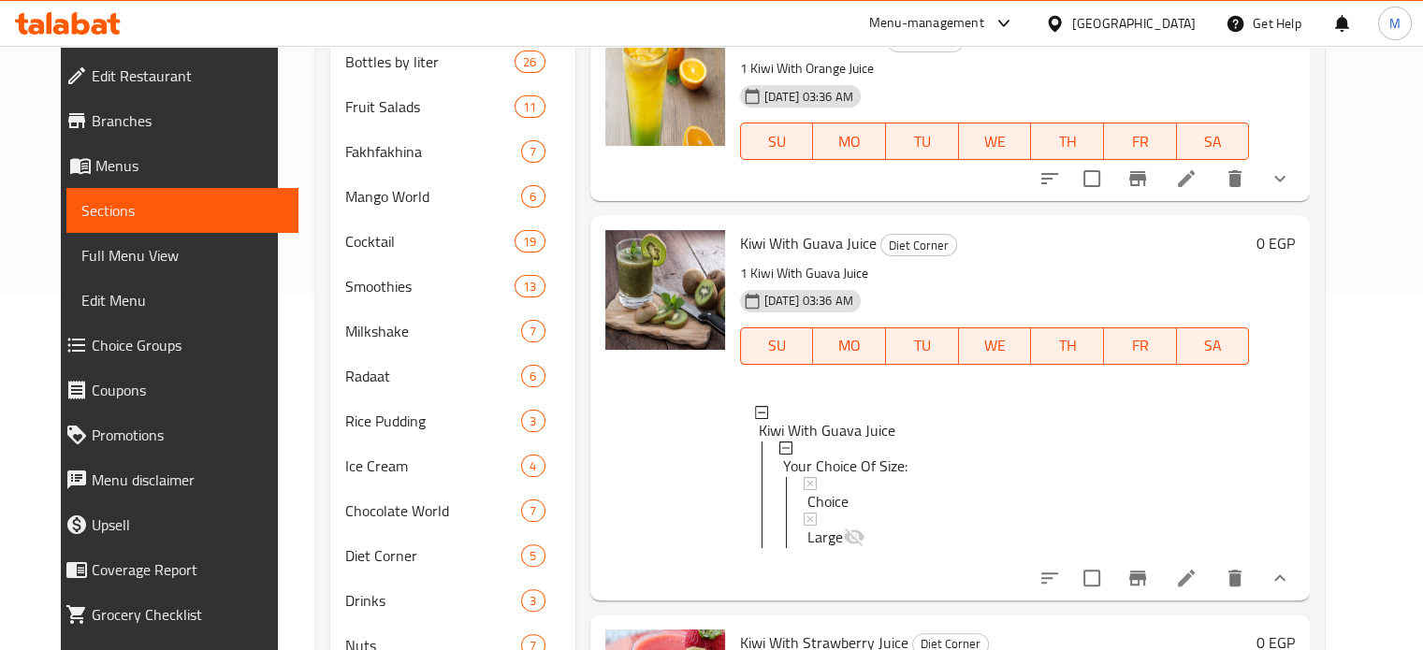
scroll to position [1969, 0]
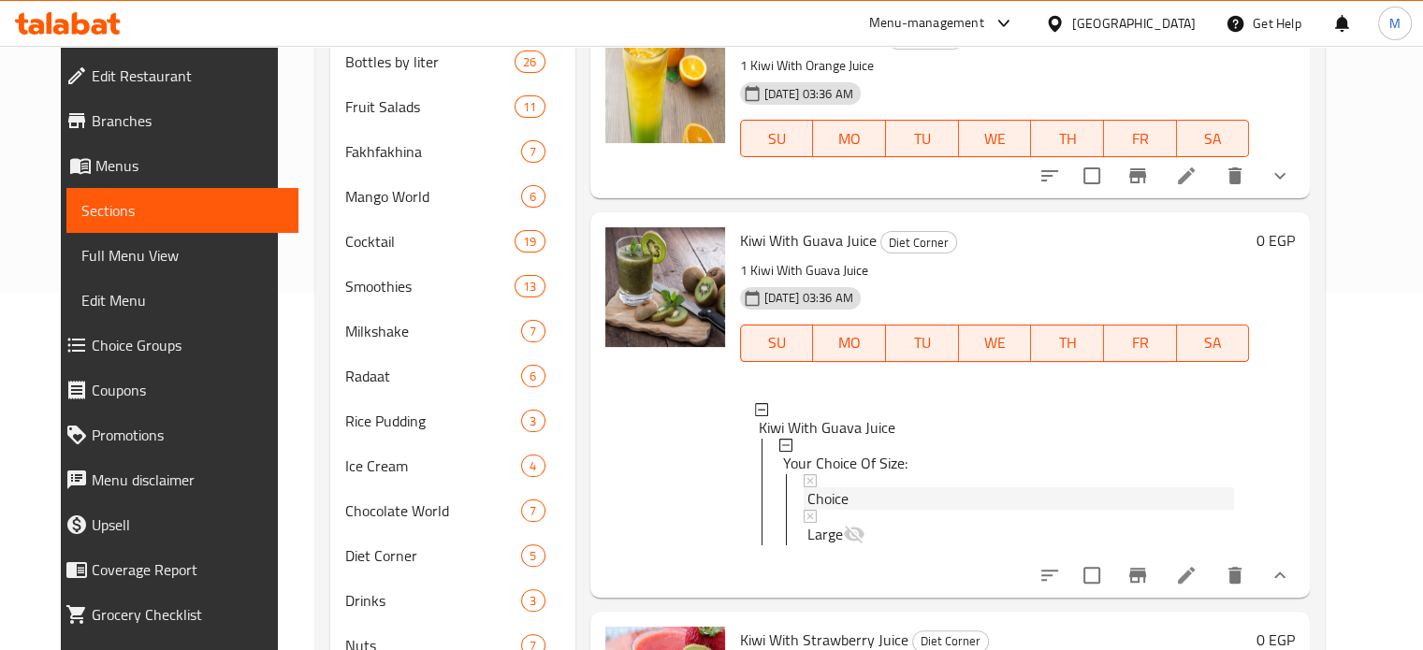
click at [820, 488] on span "Choice" at bounding box center [828, 499] width 41 height 22
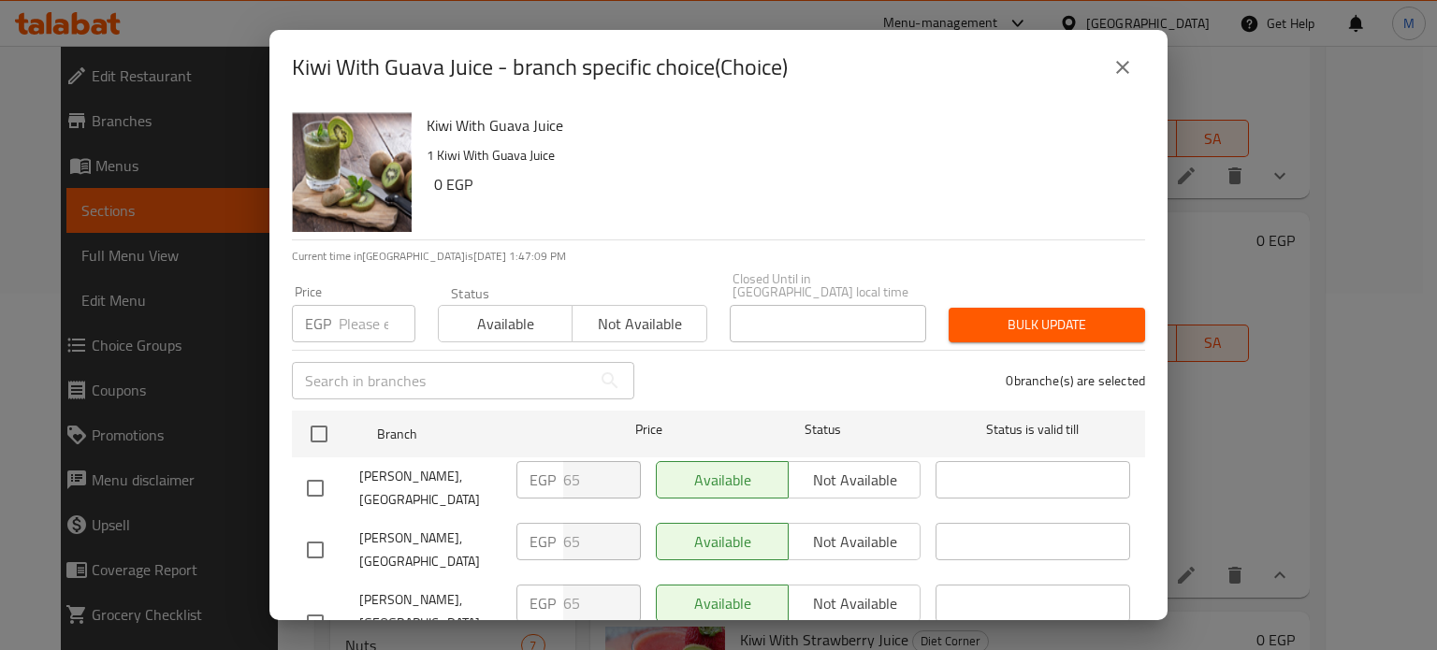
click at [367, 305] on input "number" at bounding box center [377, 323] width 77 height 37
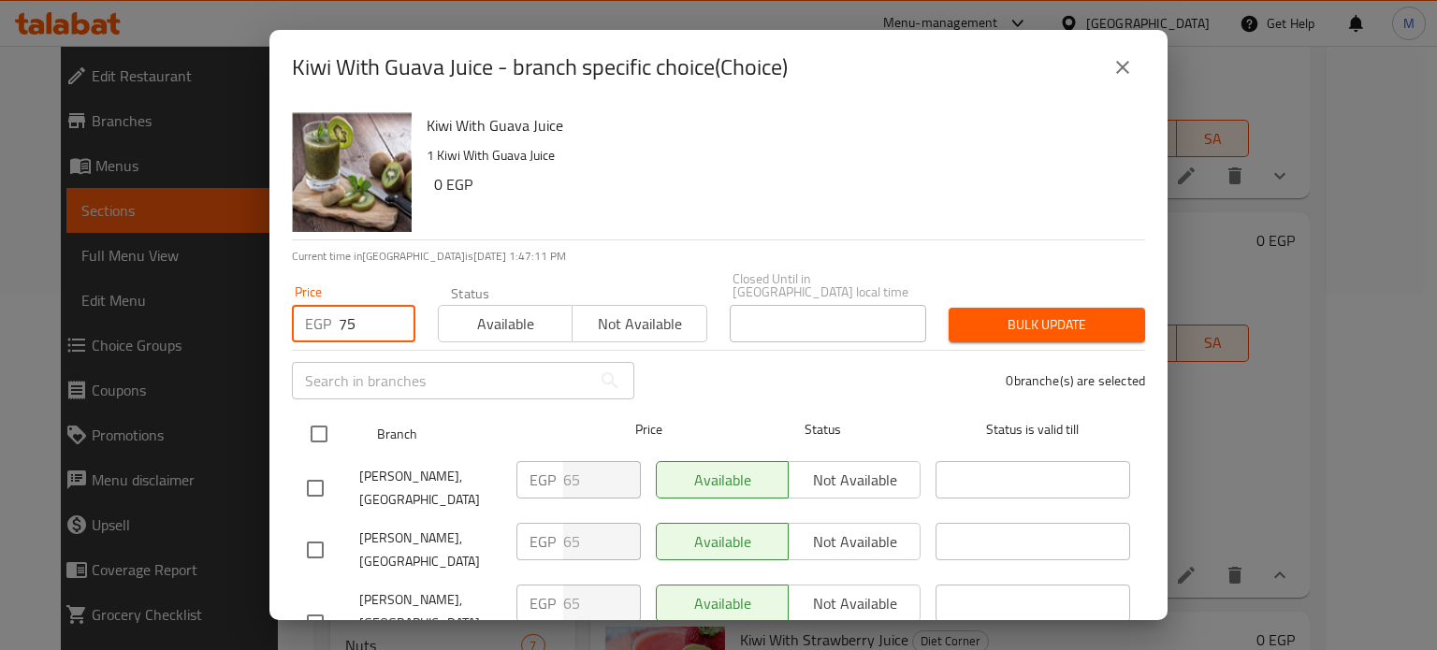
click at [325, 426] on input "checkbox" at bounding box center [318, 434] width 39 height 39
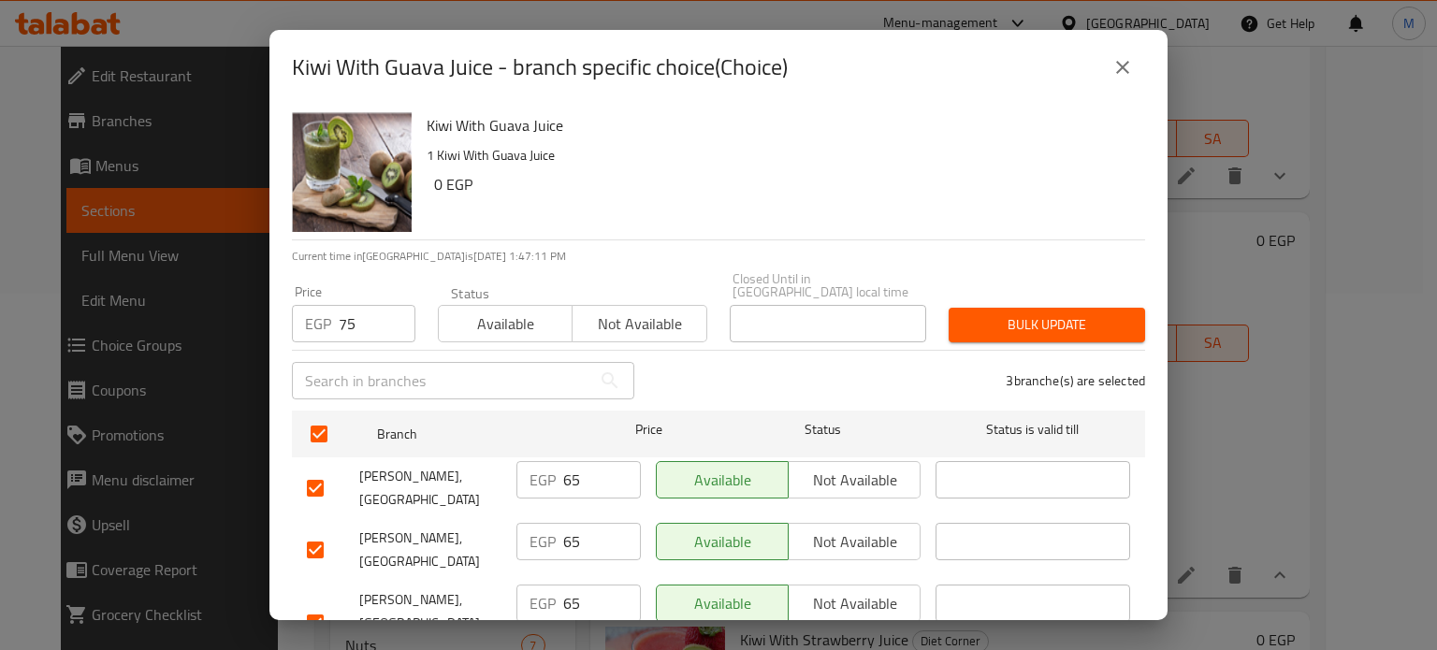
click at [1019, 313] on span "Bulk update" at bounding box center [1047, 324] width 167 height 23
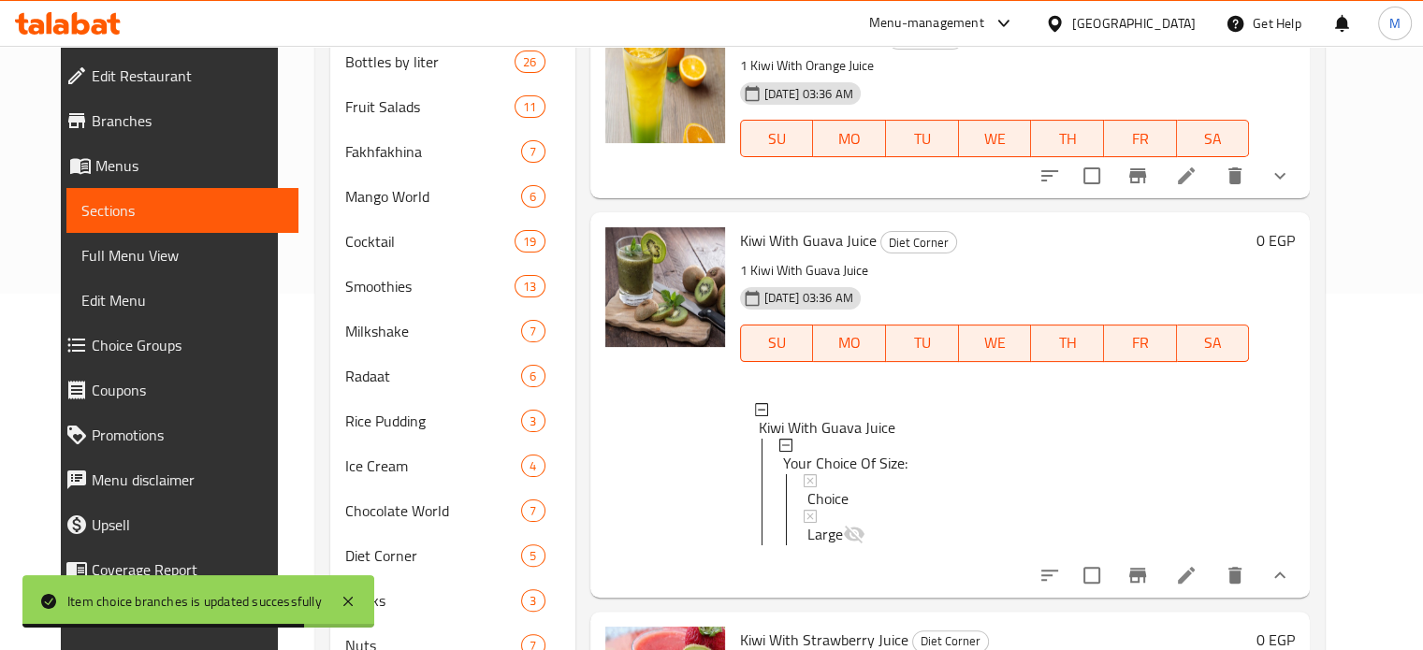
click at [836, 493] on div "Choice" at bounding box center [1022, 499] width 428 height 22
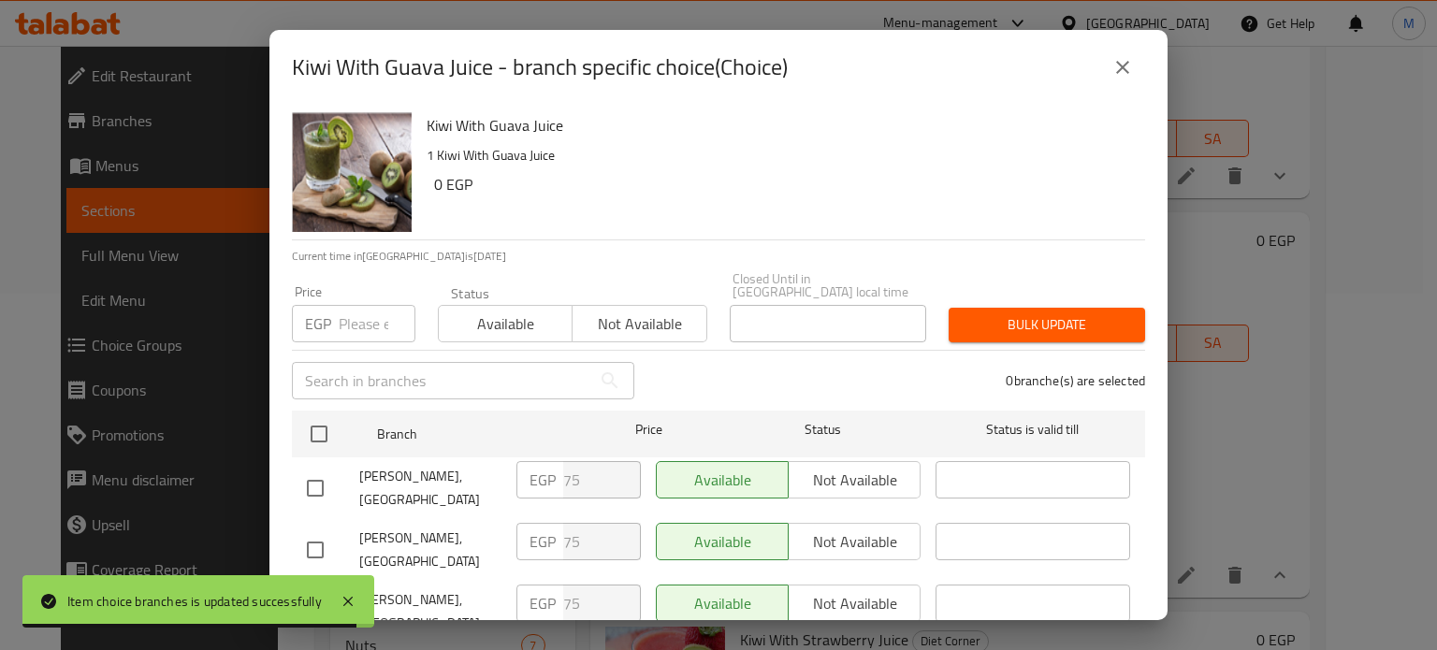
click at [1127, 76] on icon "close" at bounding box center [1123, 67] width 22 height 22
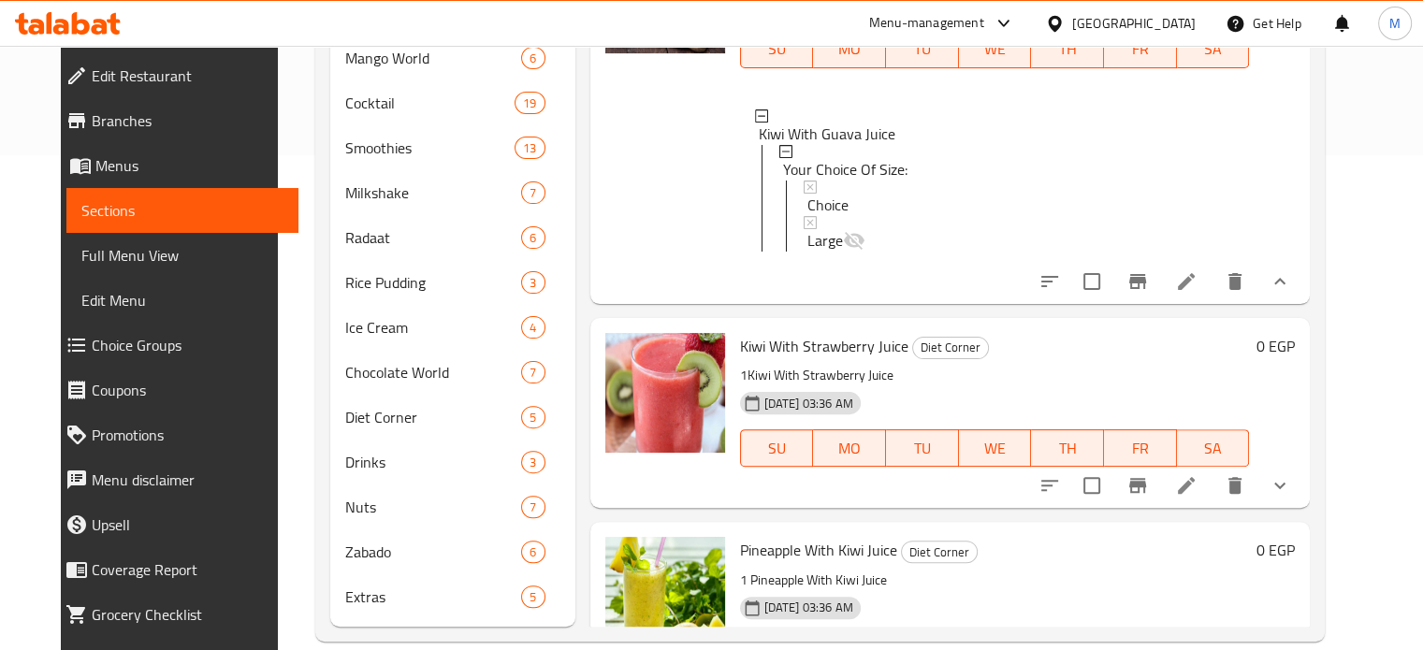
scroll to position [2252, 0]
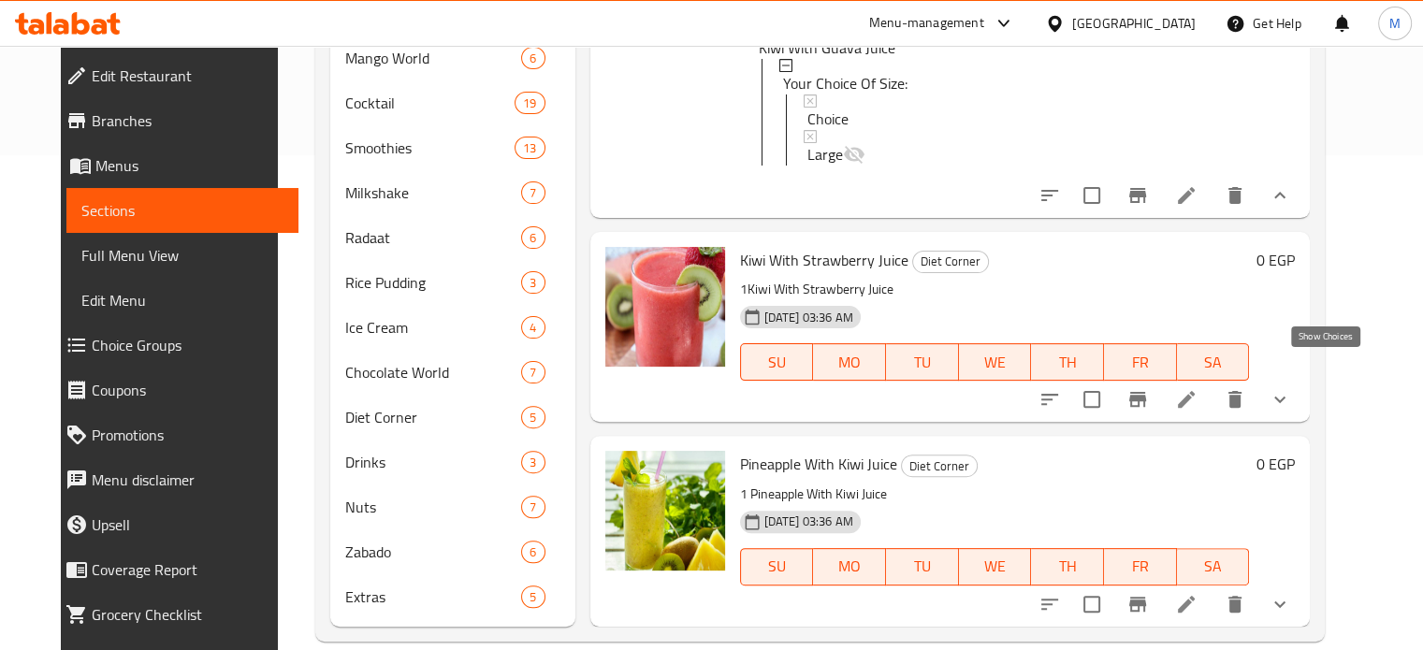
click at [1291, 388] on icon "show more" at bounding box center [1280, 399] width 22 height 22
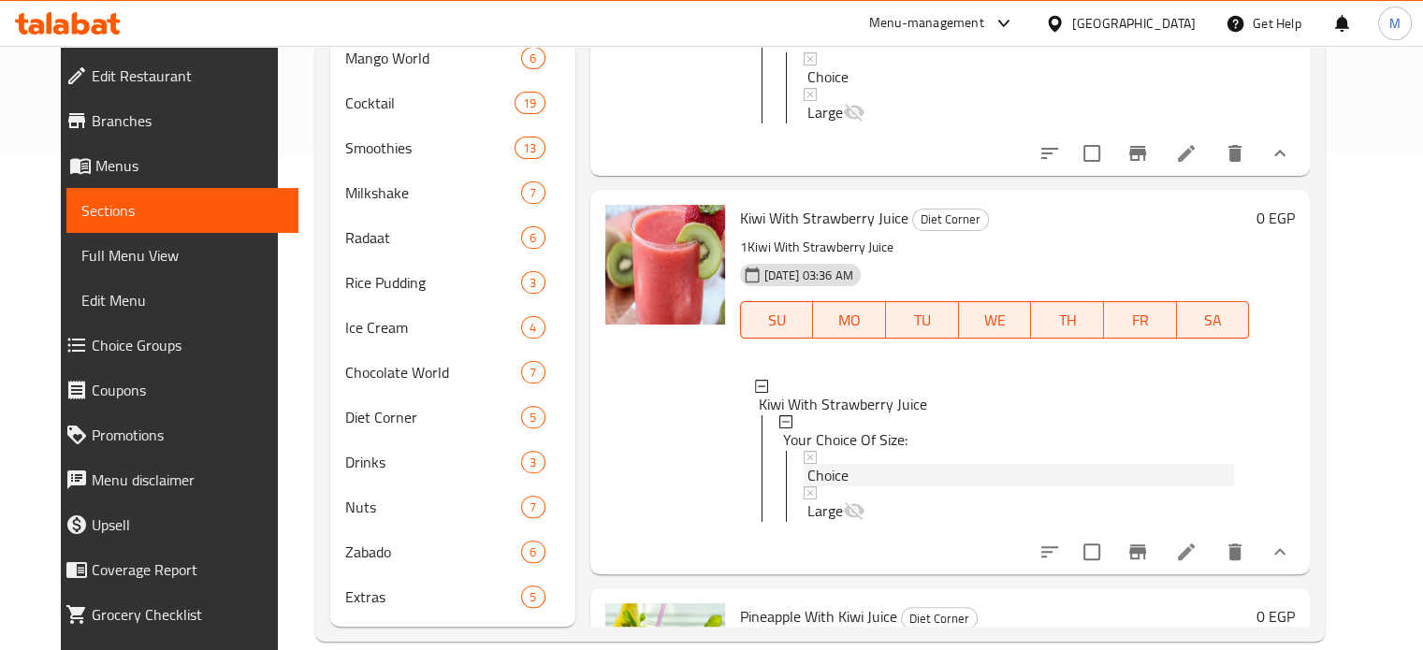
click at [825, 483] on span "Choice" at bounding box center [828, 475] width 41 height 22
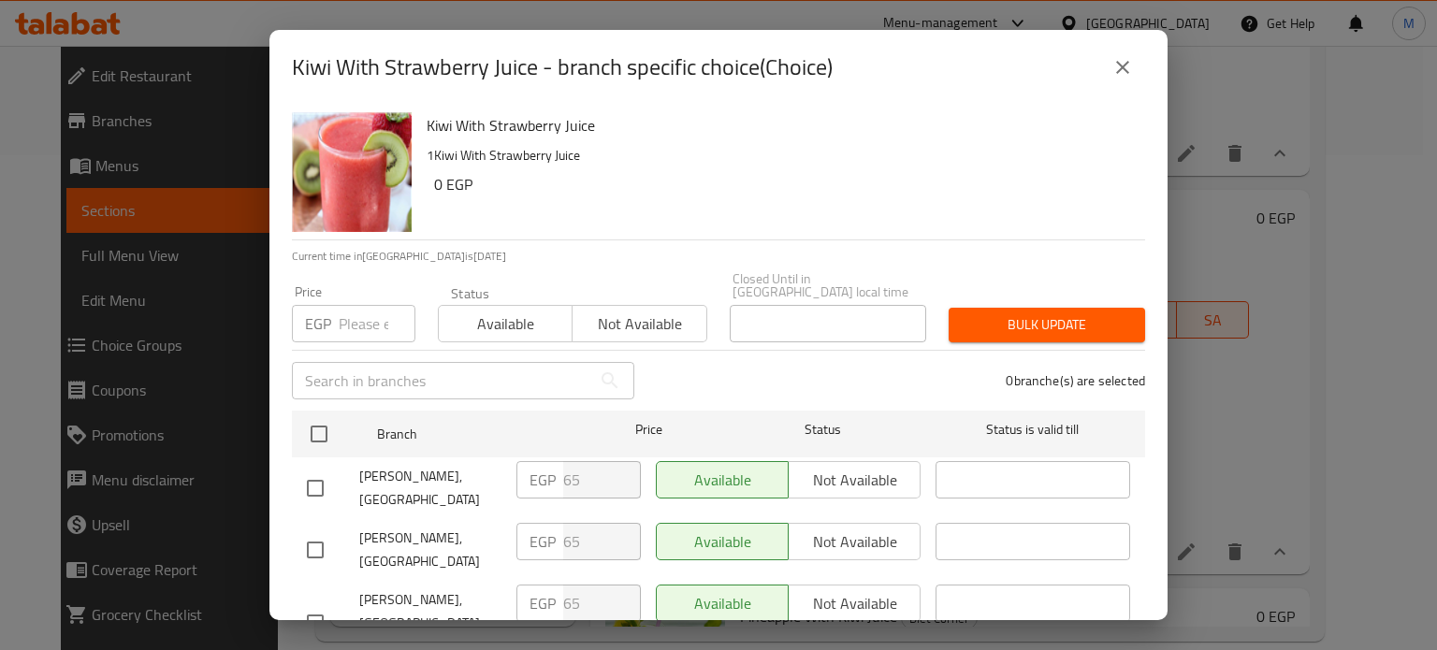
click at [358, 315] on input "number" at bounding box center [377, 323] width 77 height 37
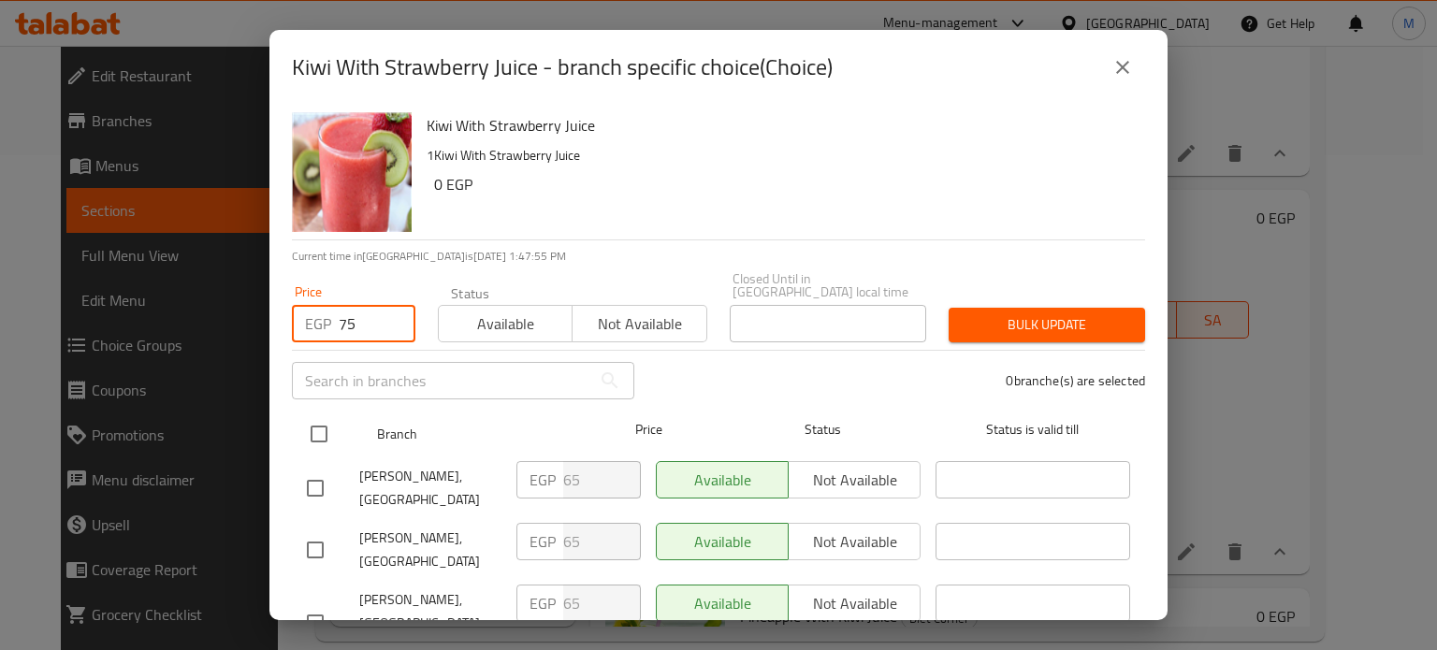
click at [321, 426] on input "checkbox" at bounding box center [318, 434] width 39 height 39
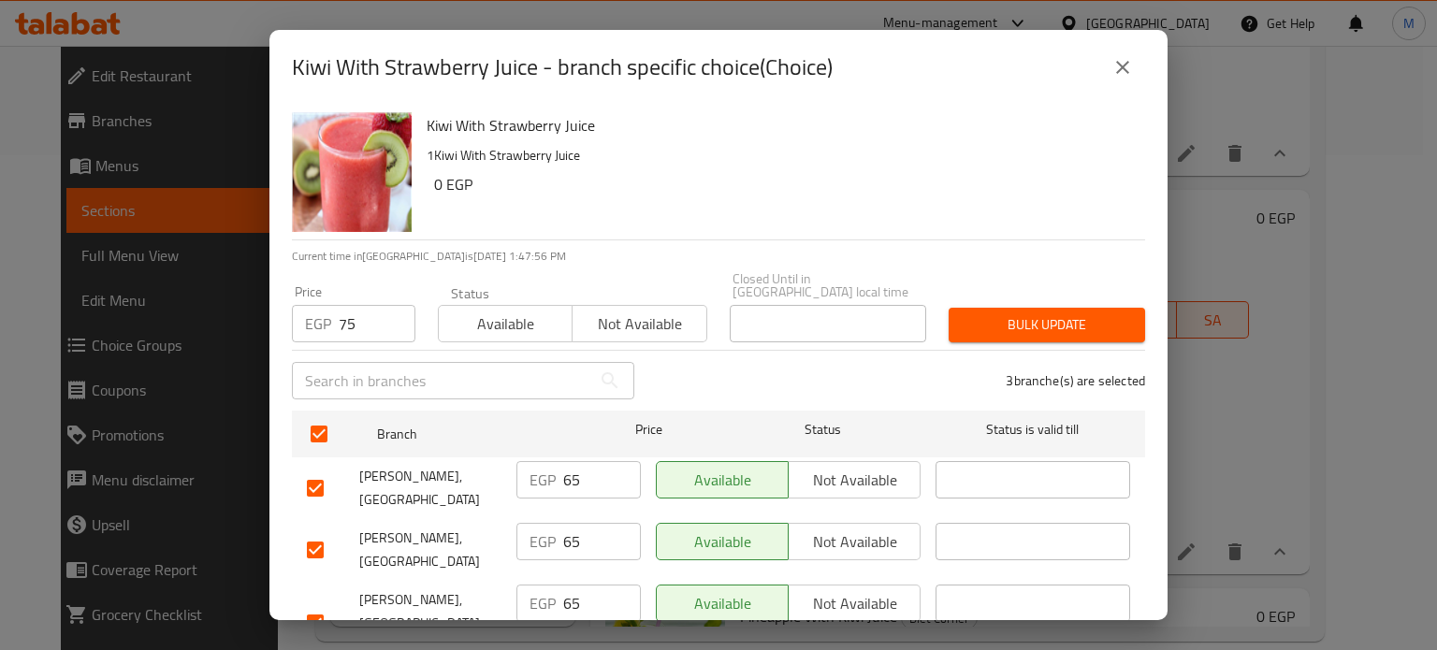
click at [1060, 321] on span "Bulk update" at bounding box center [1047, 324] width 167 height 23
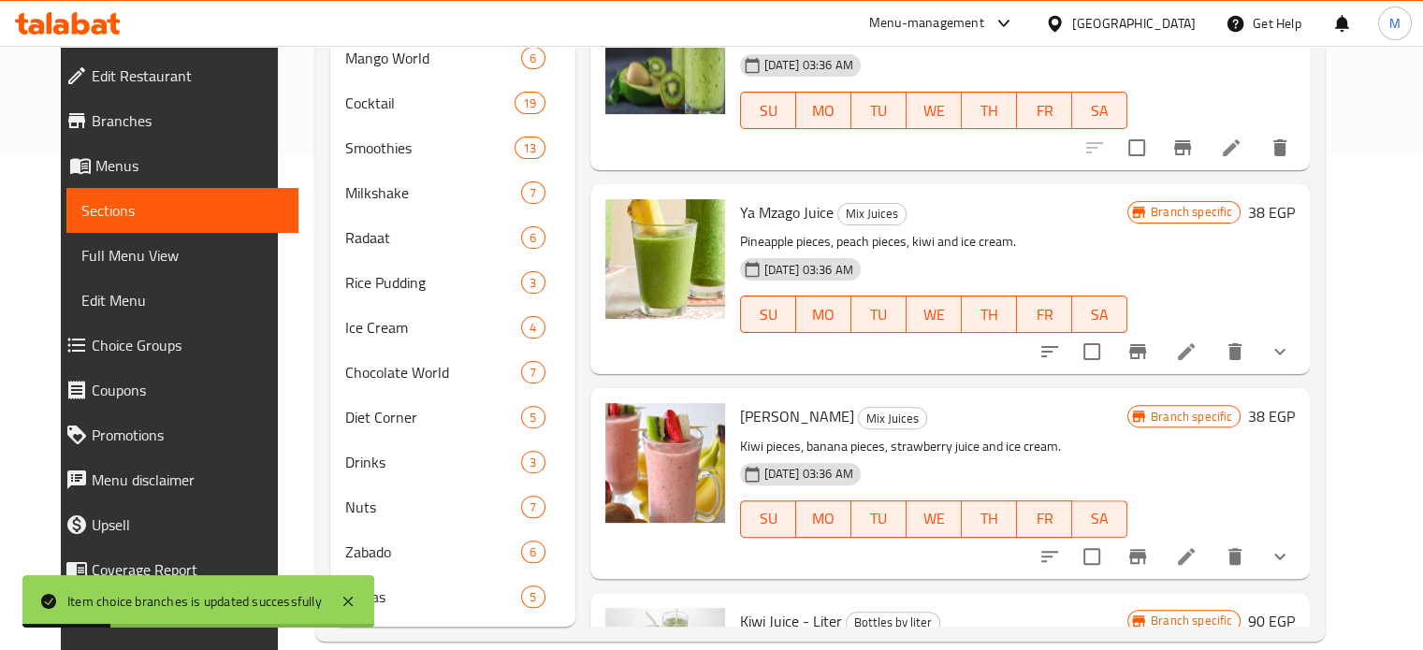
scroll to position [0, 0]
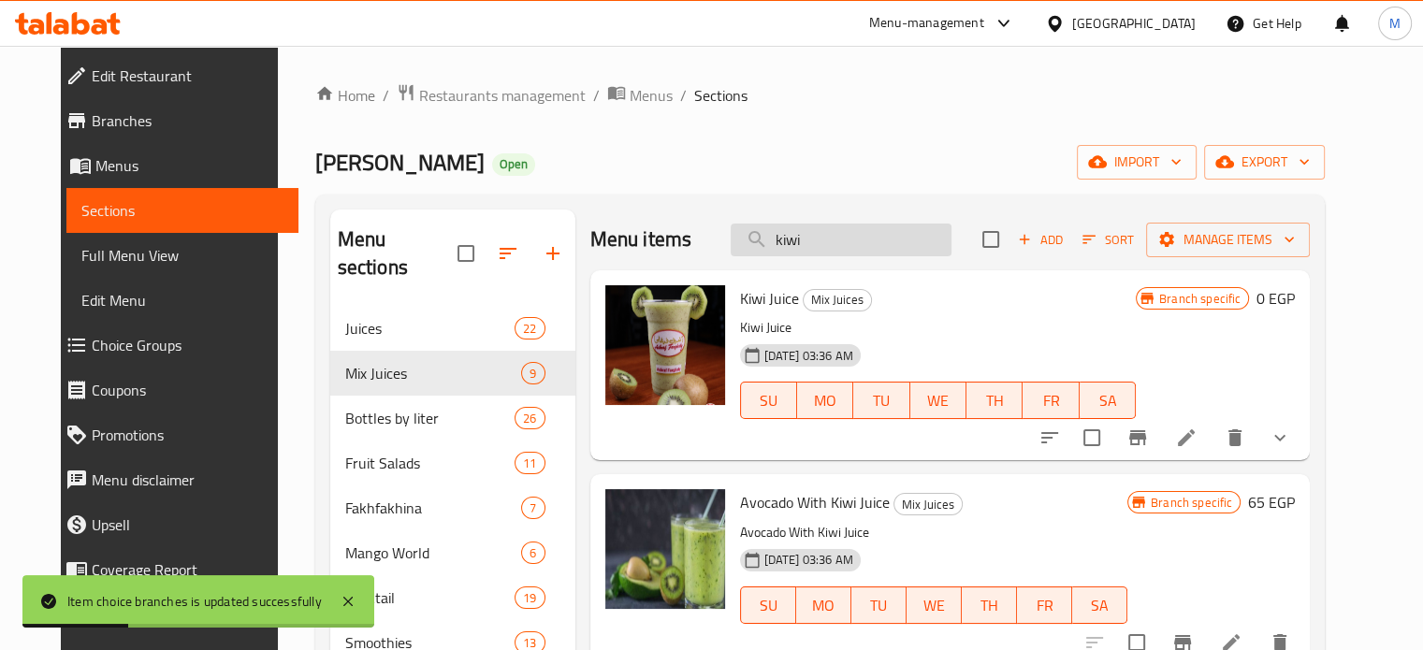
click at [840, 235] on input "kiwi" at bounding box center [841, 240] width 221 height 33
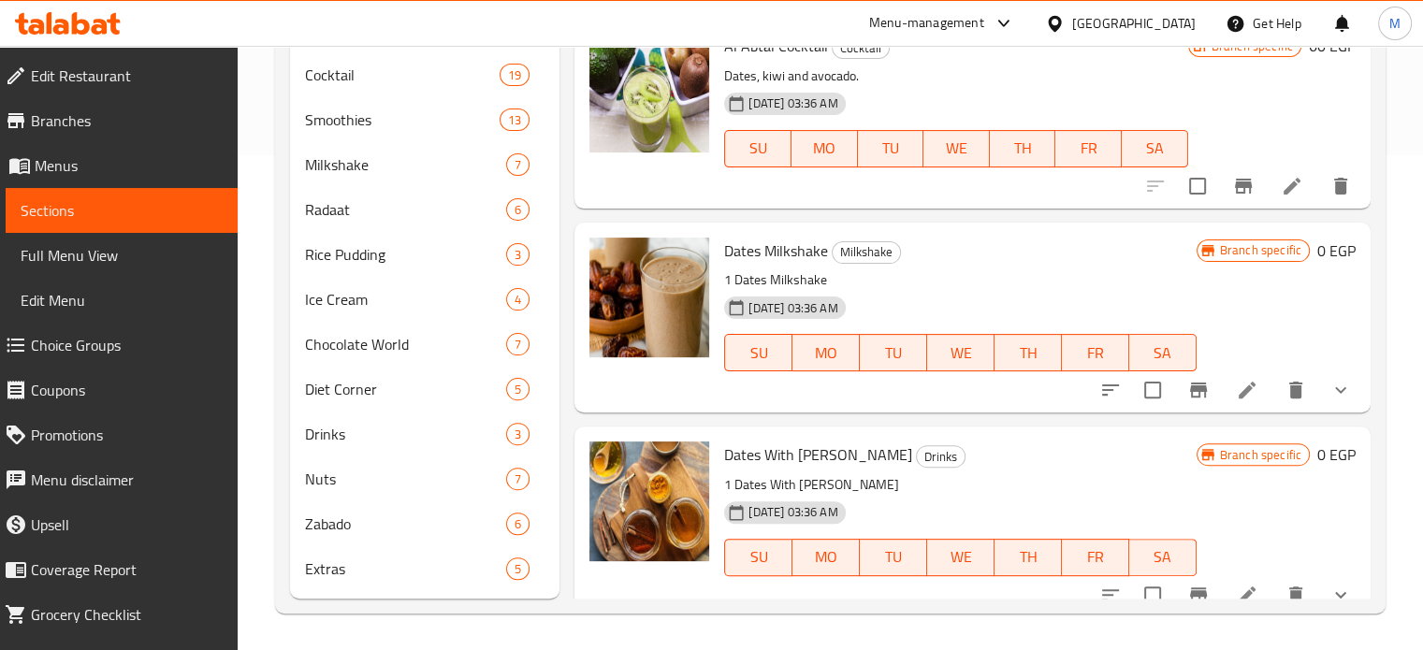
scroll to position [2044, 0]
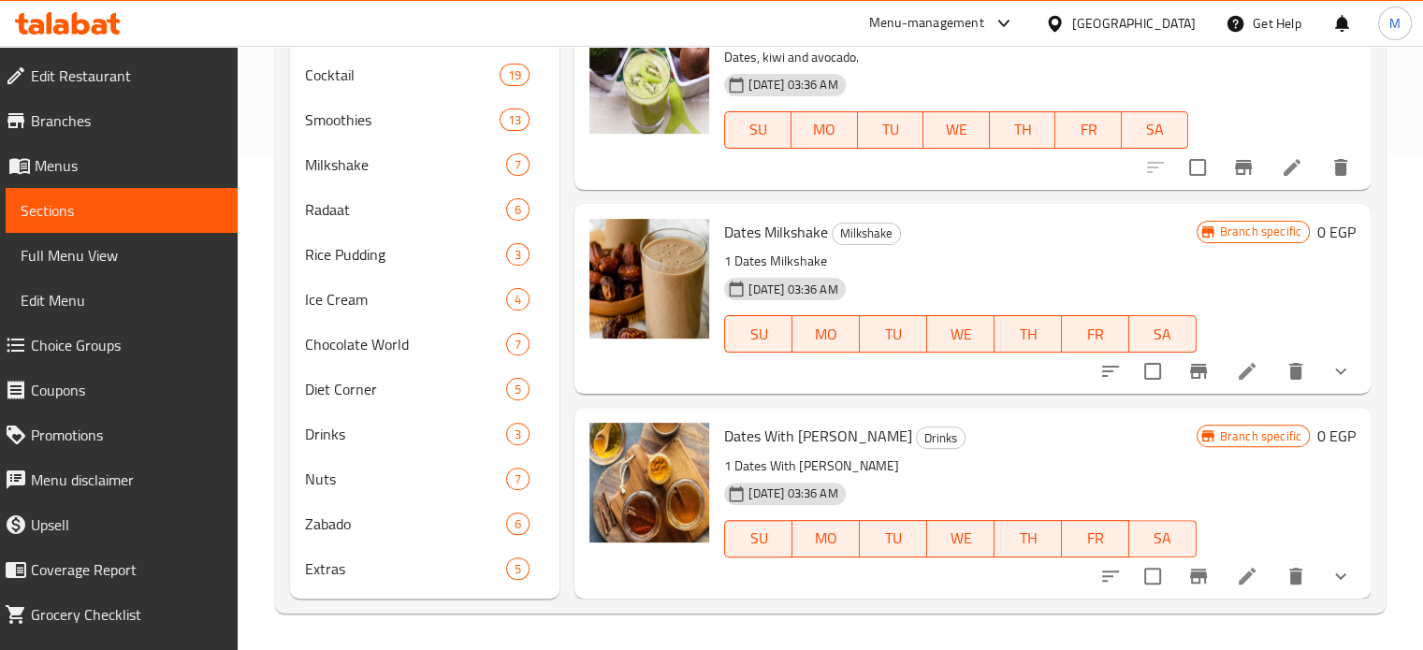
click at [1335, 576] on icon "show more" at bounding box center [1340, 576] width 11 height 7
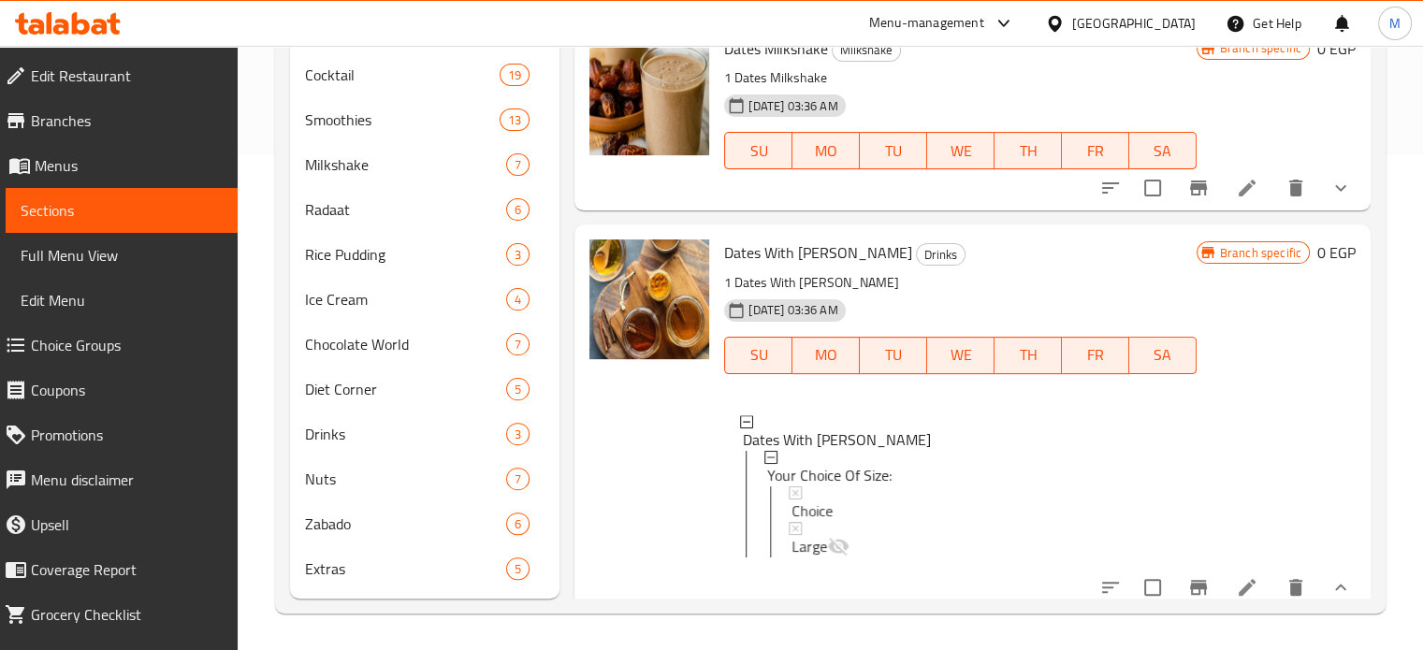
scroll to position [2252, 0]
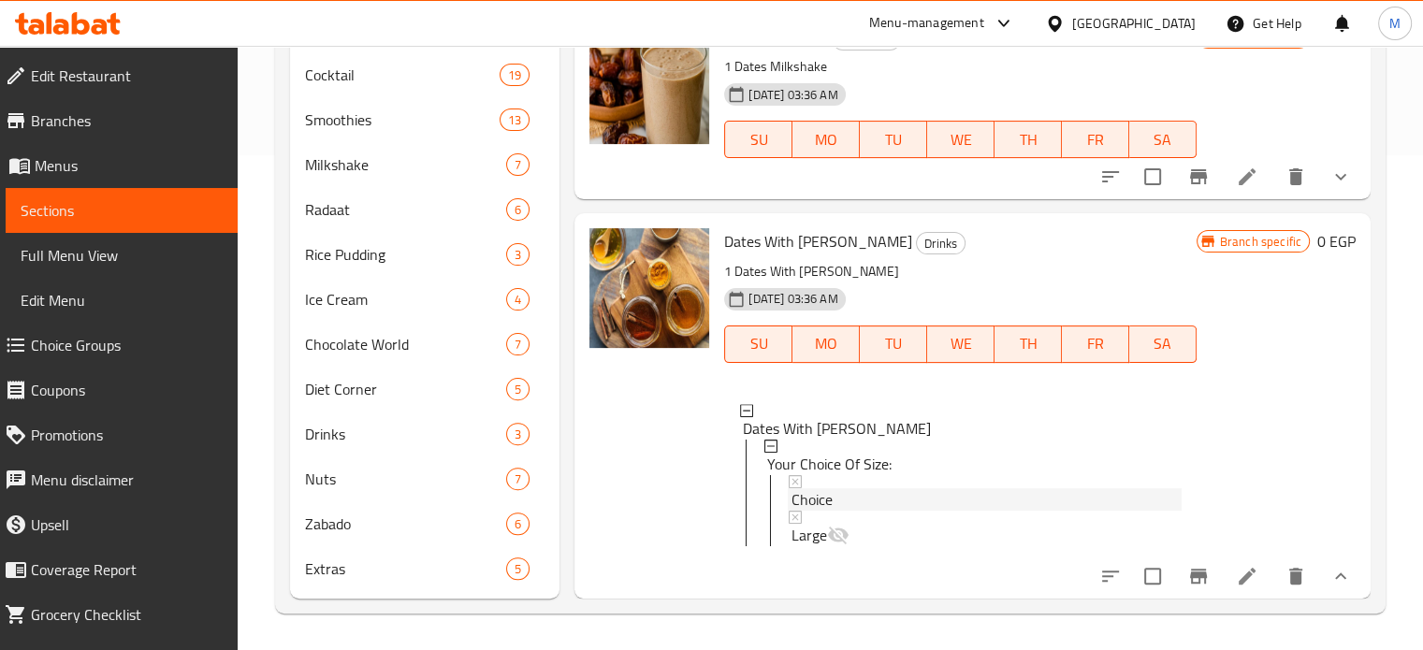
click at [815, 488] on span "Choice" at bounding box center [812, 499] width 41 height 22
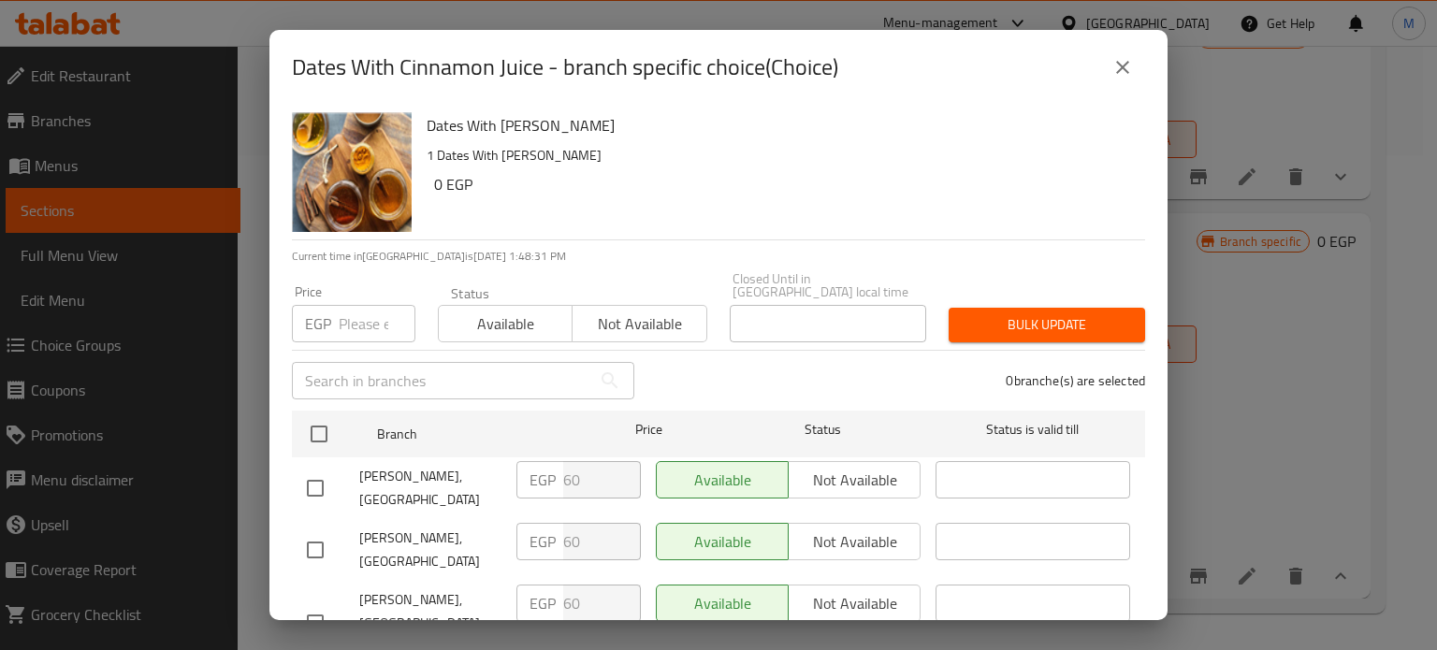
click at [361, 313] on input "number" at bounding box center [377, 323] width 77 height 37
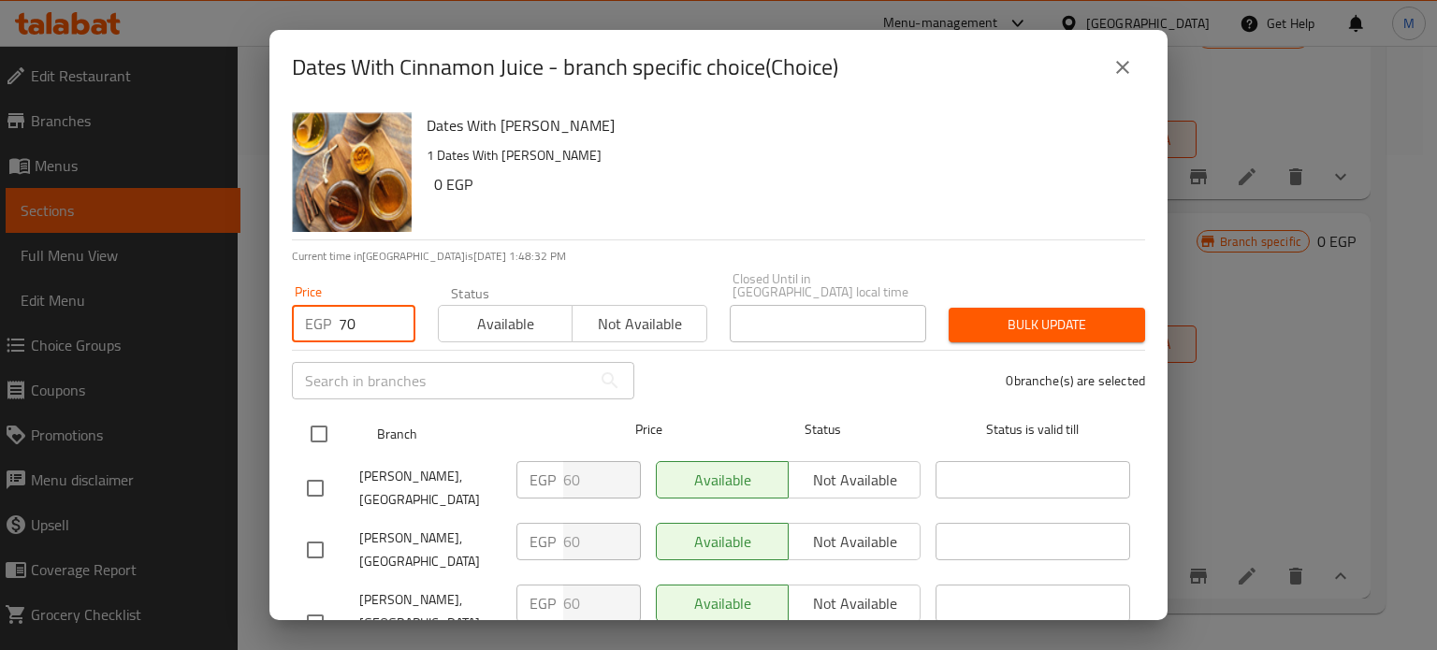
click at [313, 417] on input "checkbox" at bounding box center [318, 434] width 39 height 39
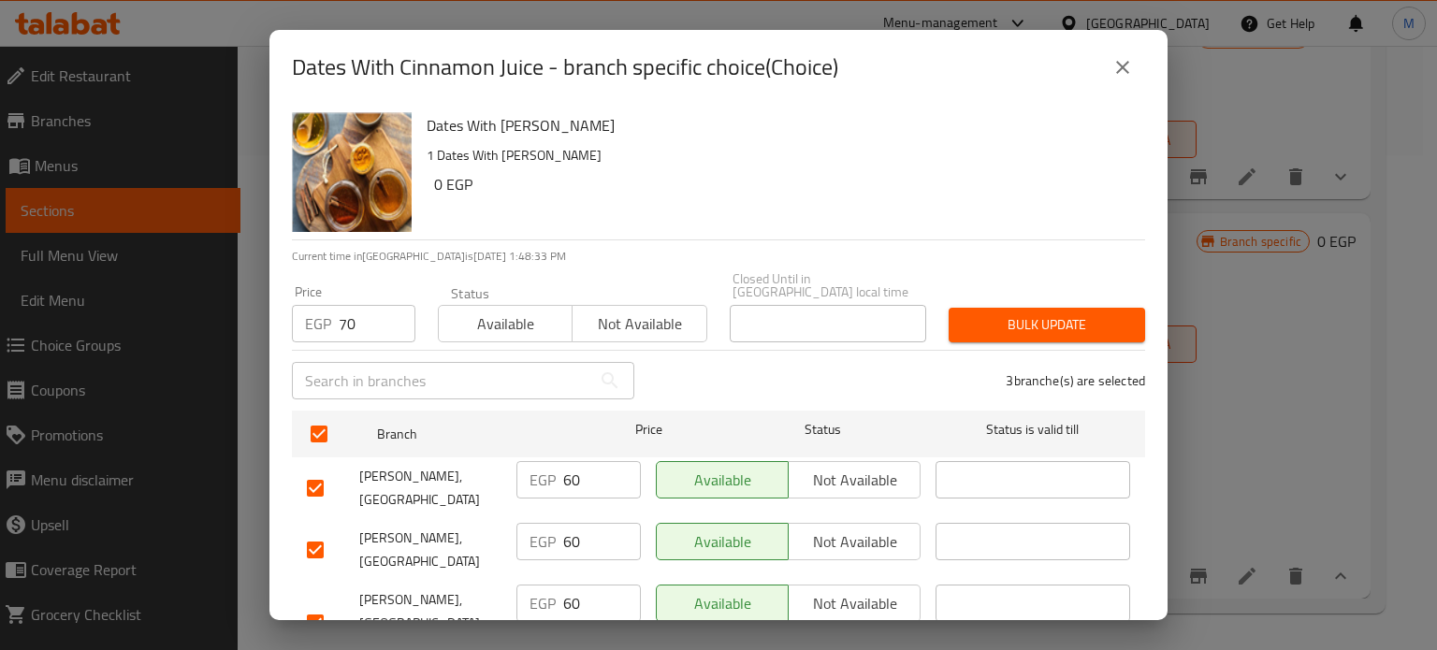
click at [1026, 313] on span "Bulk update" at bounding box center [1047, 324] width 167 height 23
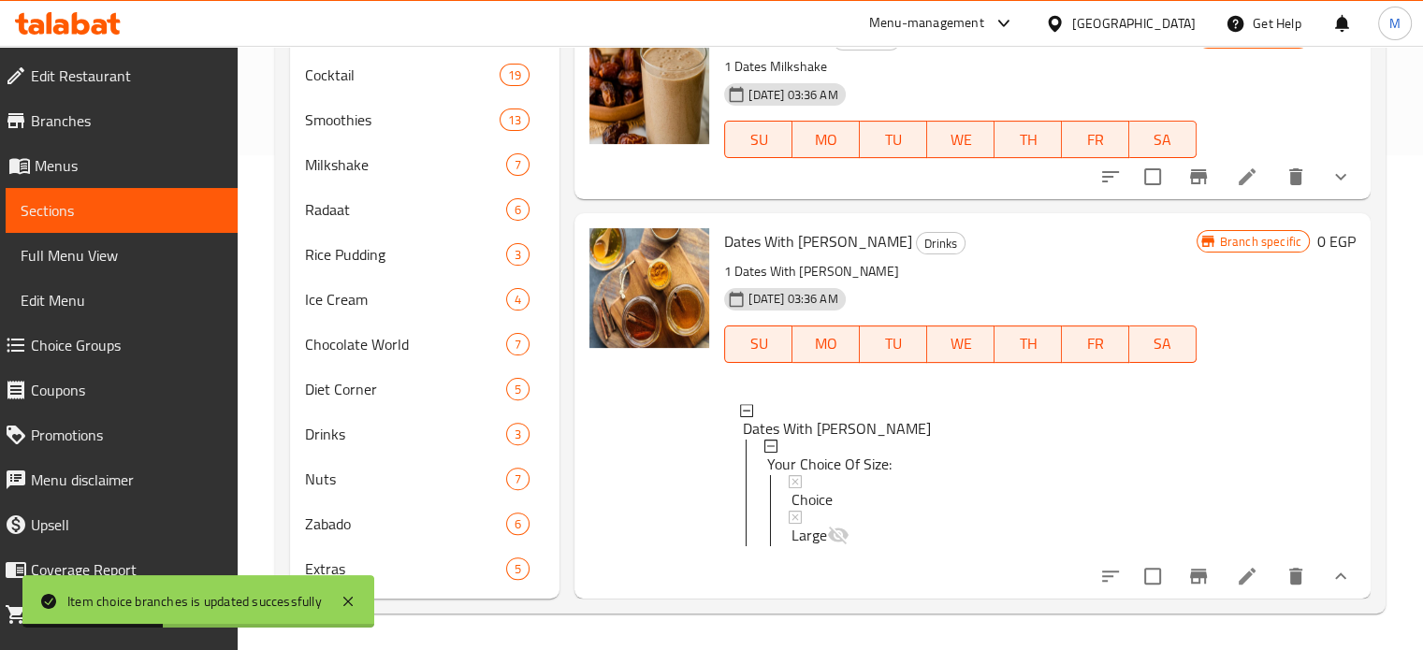
click at [832, 228] on span "Dates With [PERSON_NAME]" at bounding box center [818, 241] width 188 height 28
copy span "Cinnamon"
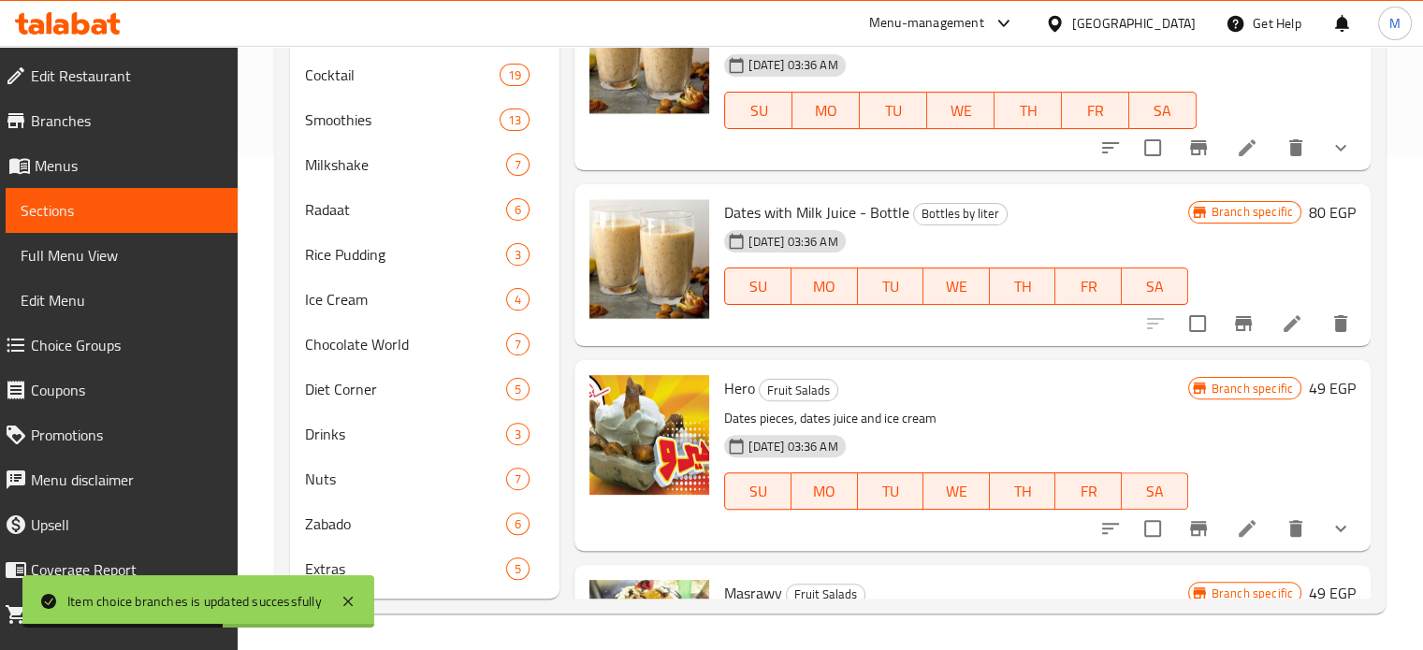
scroll to position [0, 0]
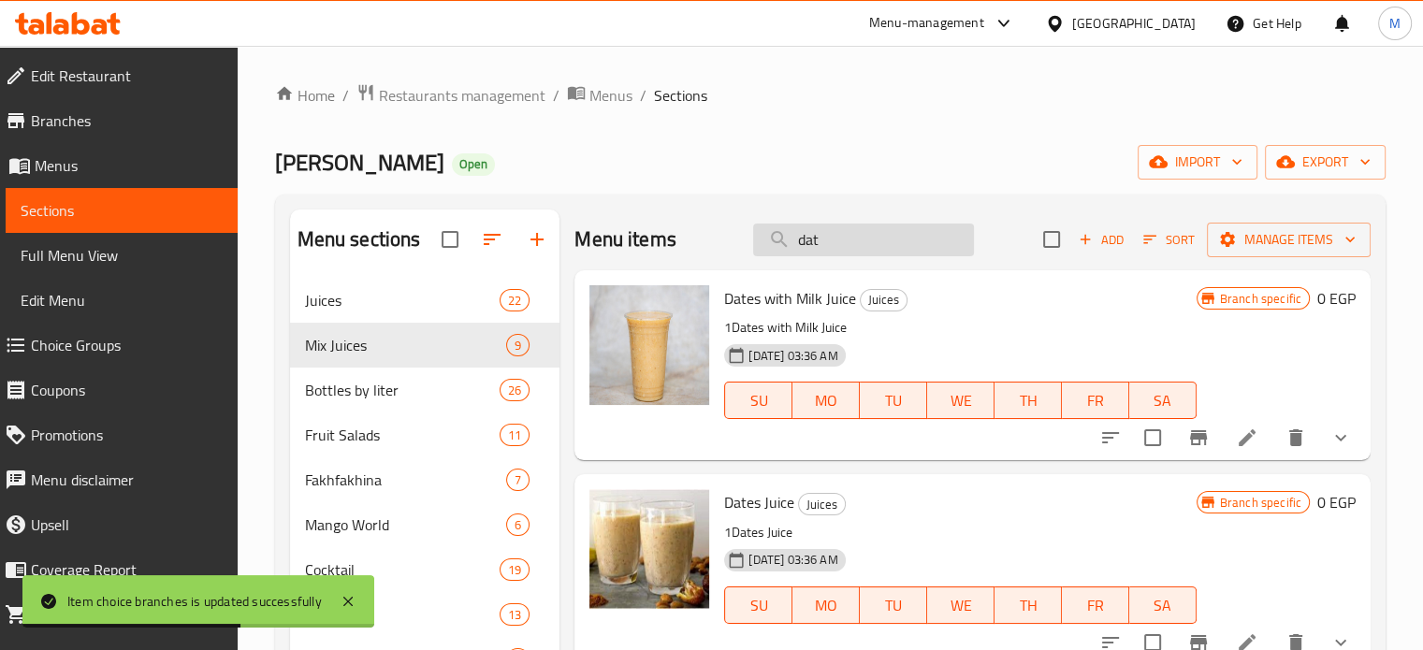
click at [846, 242] on input "dat" at bounding box center [863, 240] width 221 height 33
paste input "Cinnamon"
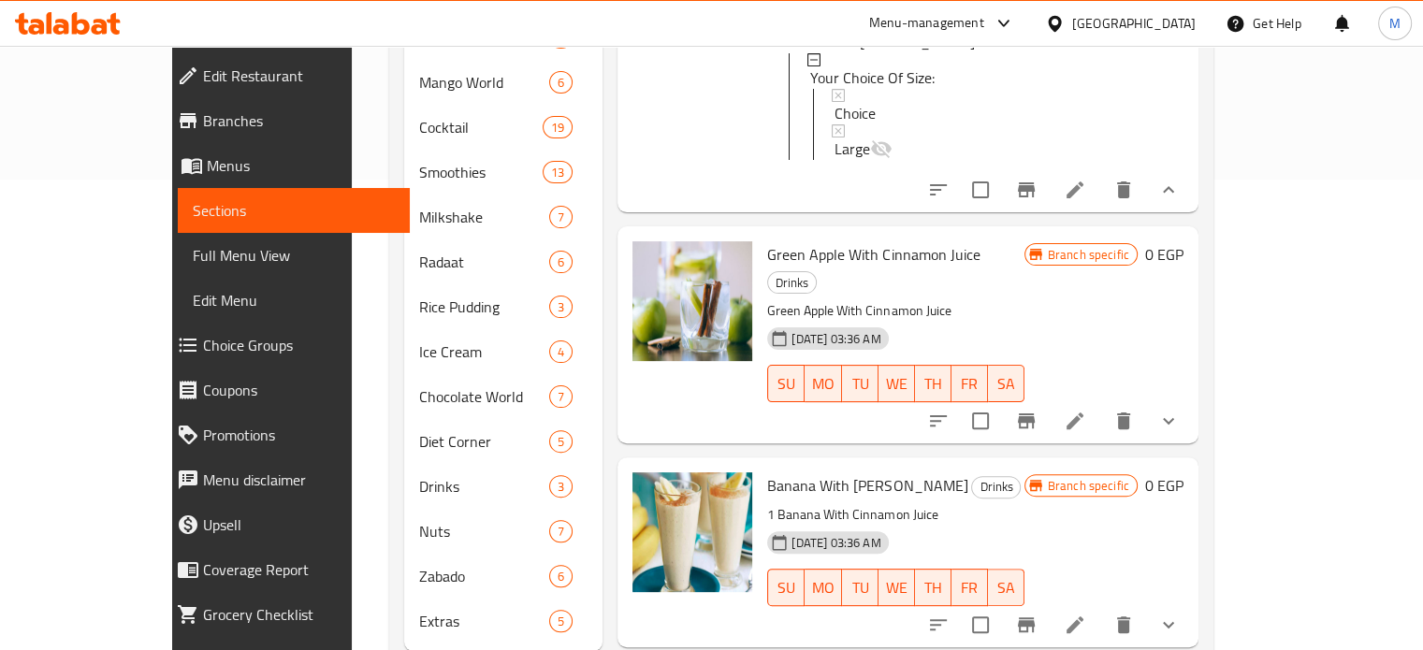
scroll to position [495, 0]
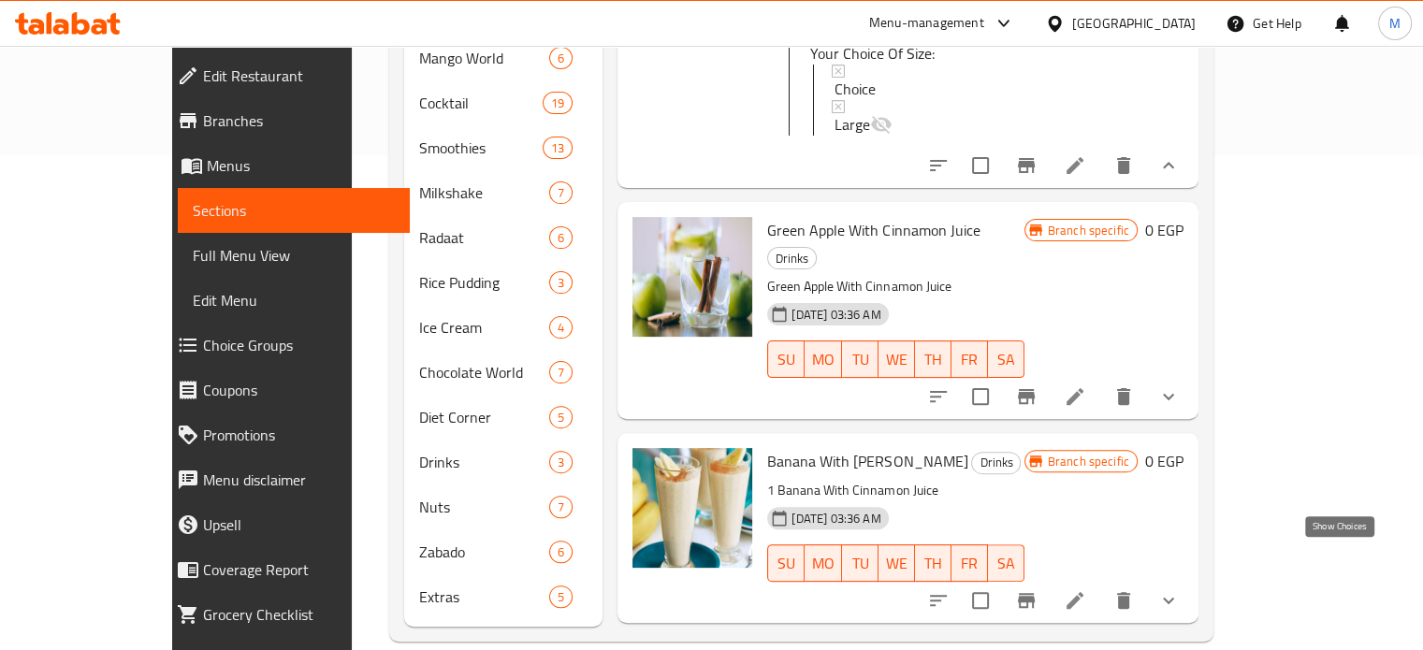
click at [1174, 598] on icon "show more" at bounding box center [1168, 601] width 11 height 7
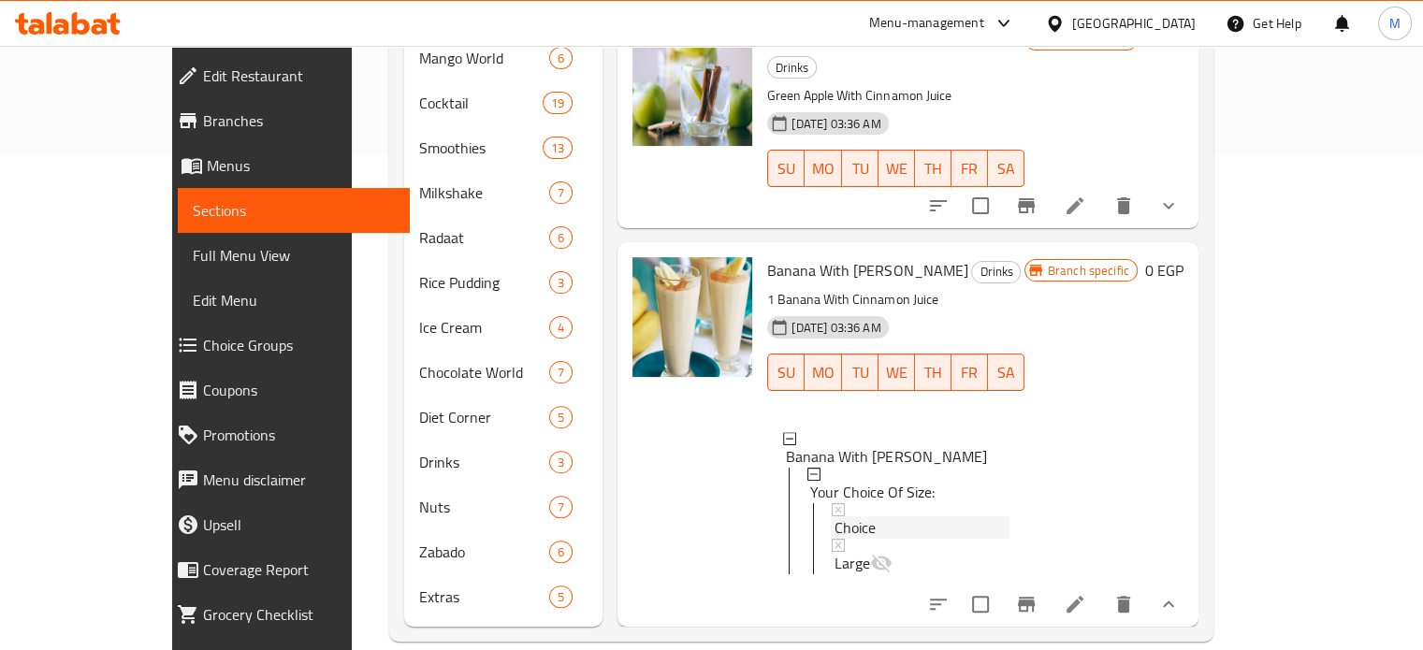
click at [835, 517] on span "Choice" at bounding box center [855, 528] width 41 height 22
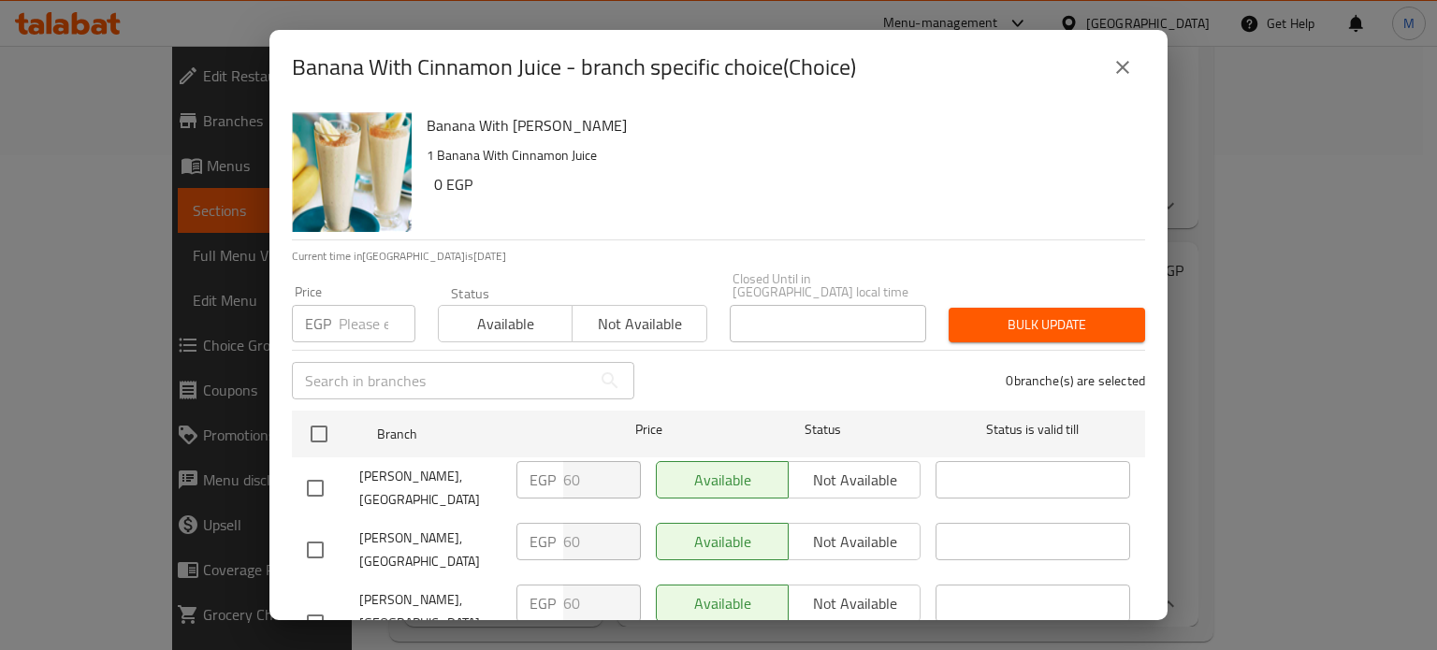
click at [350, 317] on input "number" at bounding box center [377, 323] width 77 height 37
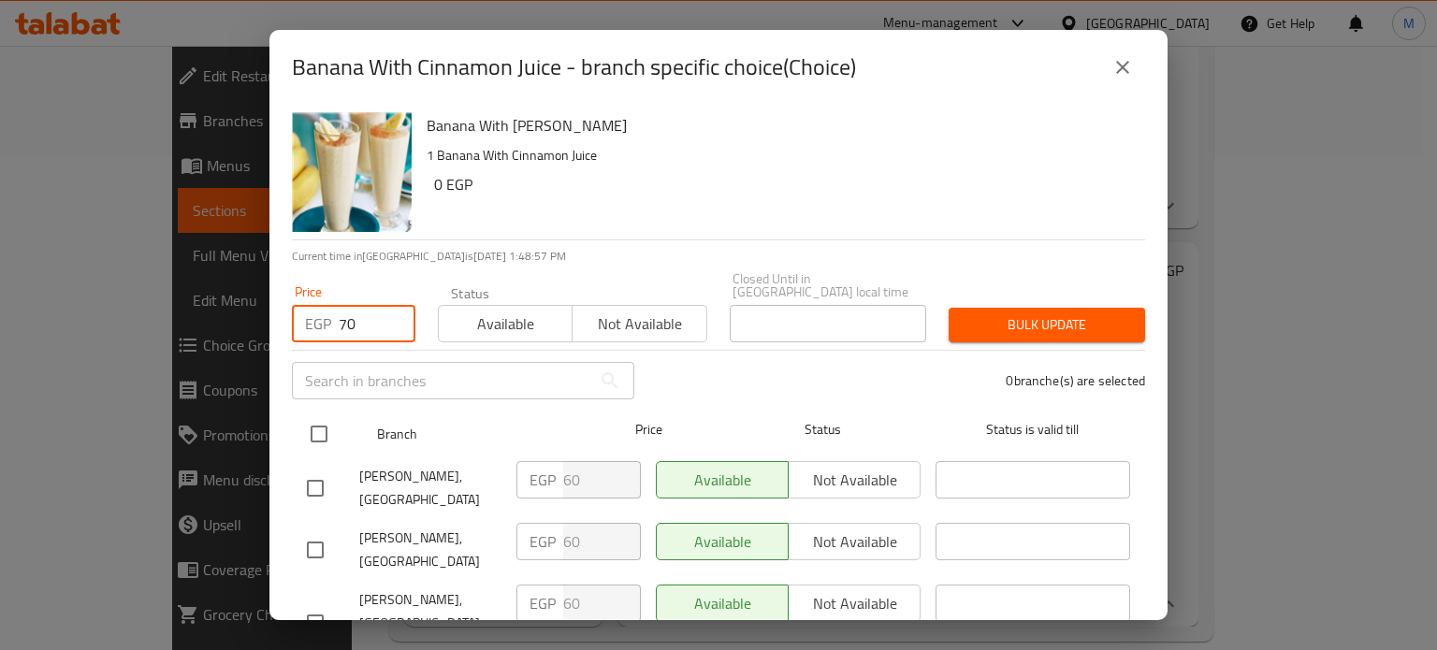
click at [329, 415] on input "checkbox" at bounding box center [318, 434] width 39 height 39
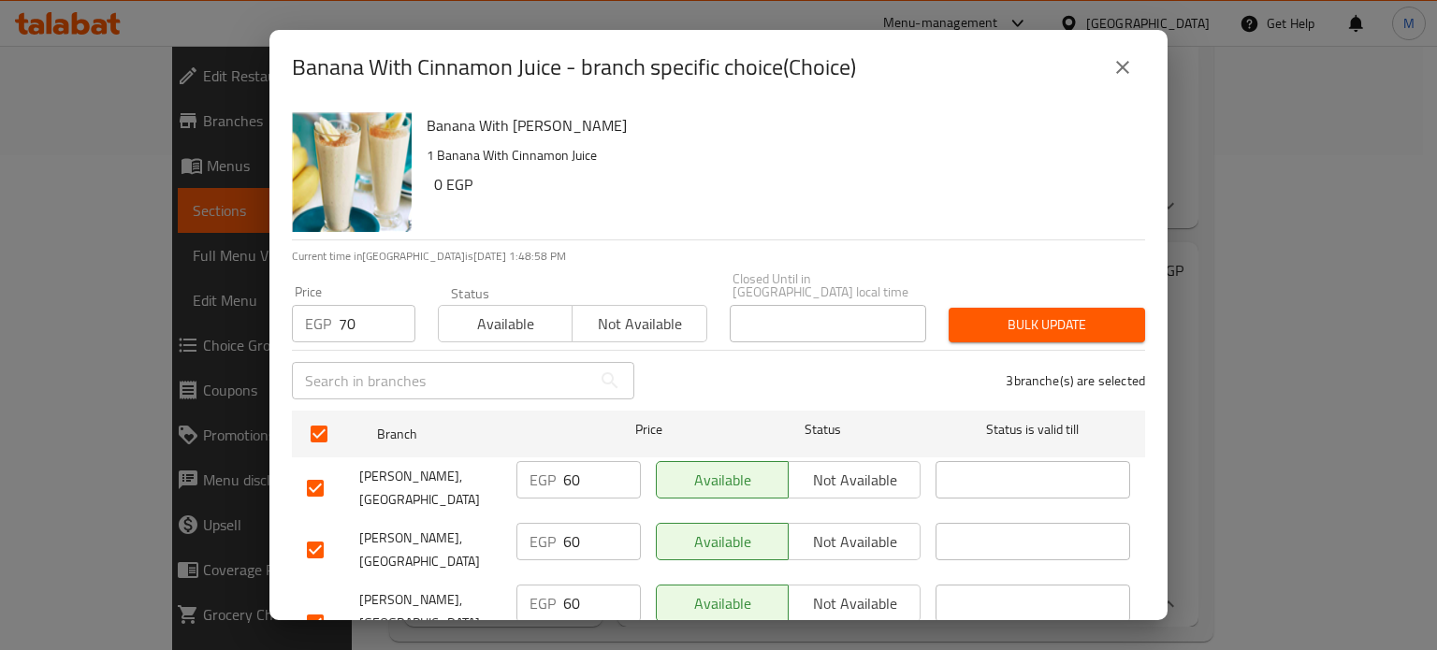
click at [1022, 313] on span "Bulk update" at bounding box center [1047, 324] width 167 height 23
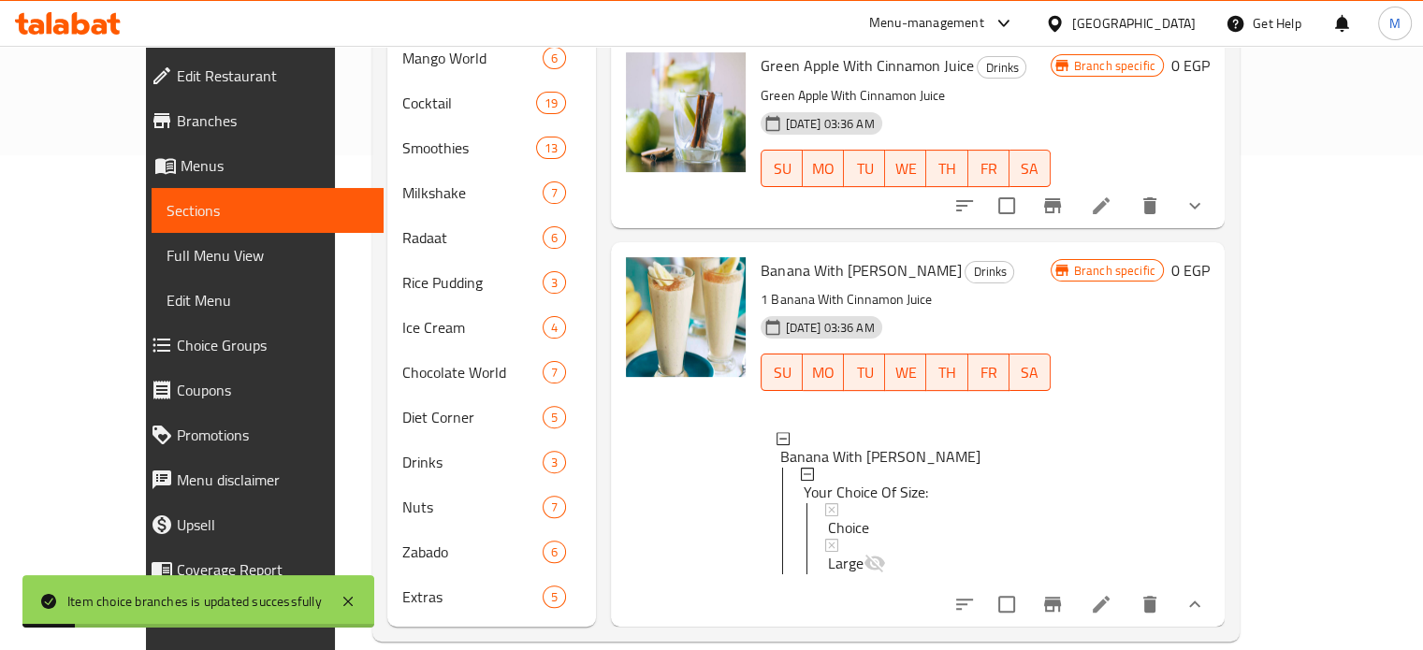
scroll to position [0, 0]
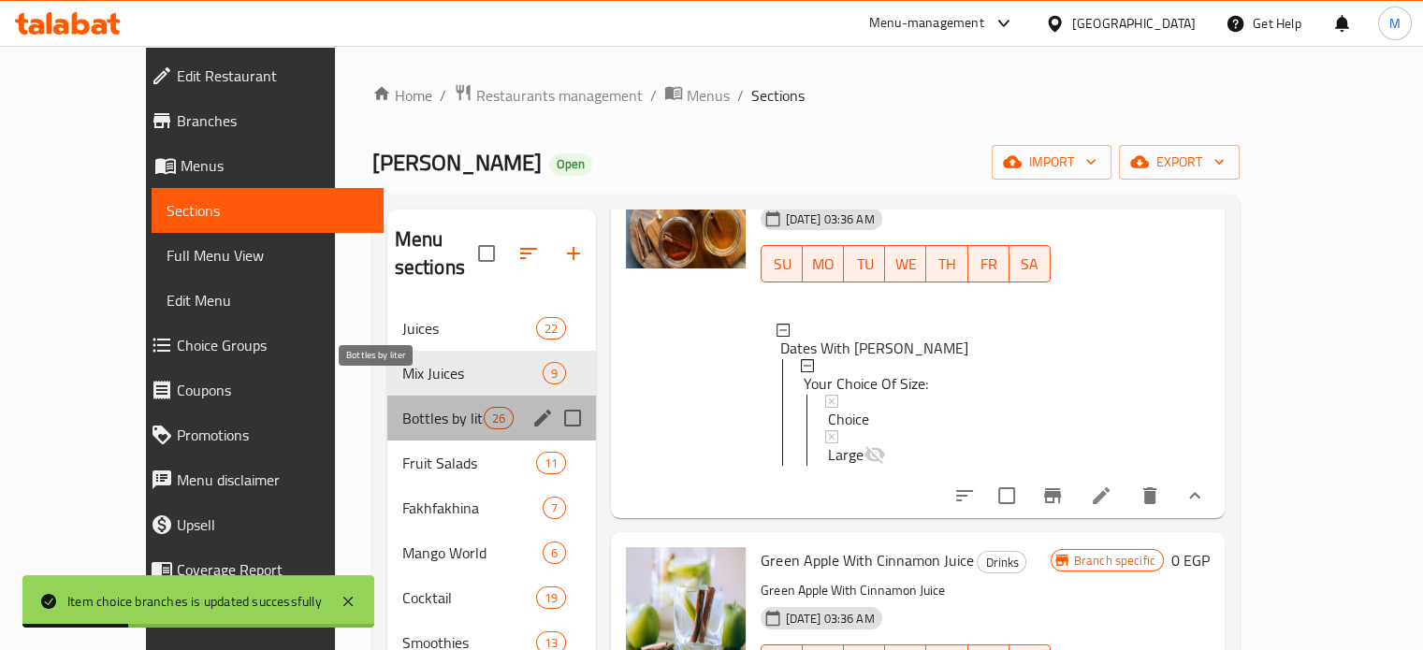
click at [402, 407] on span "Bottles by liter" at bounding box center [443, 418] width 82 height 22
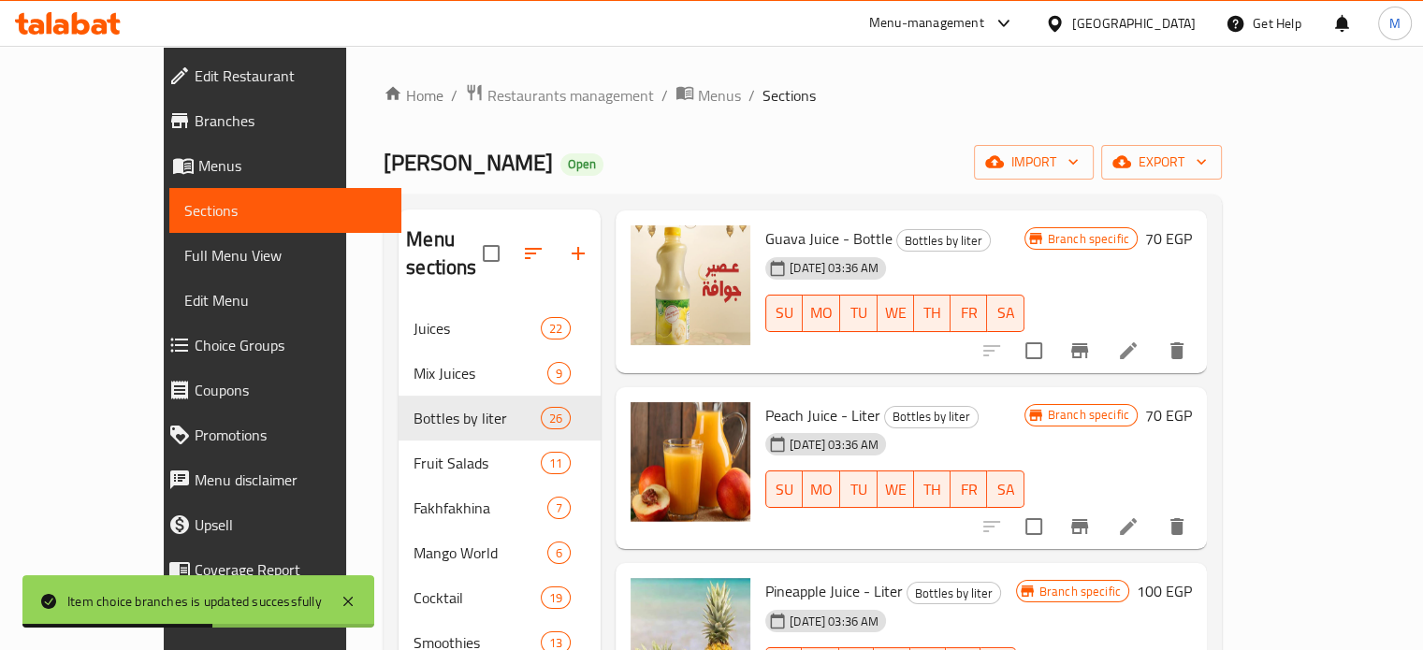
scroll to position [1617, 0]
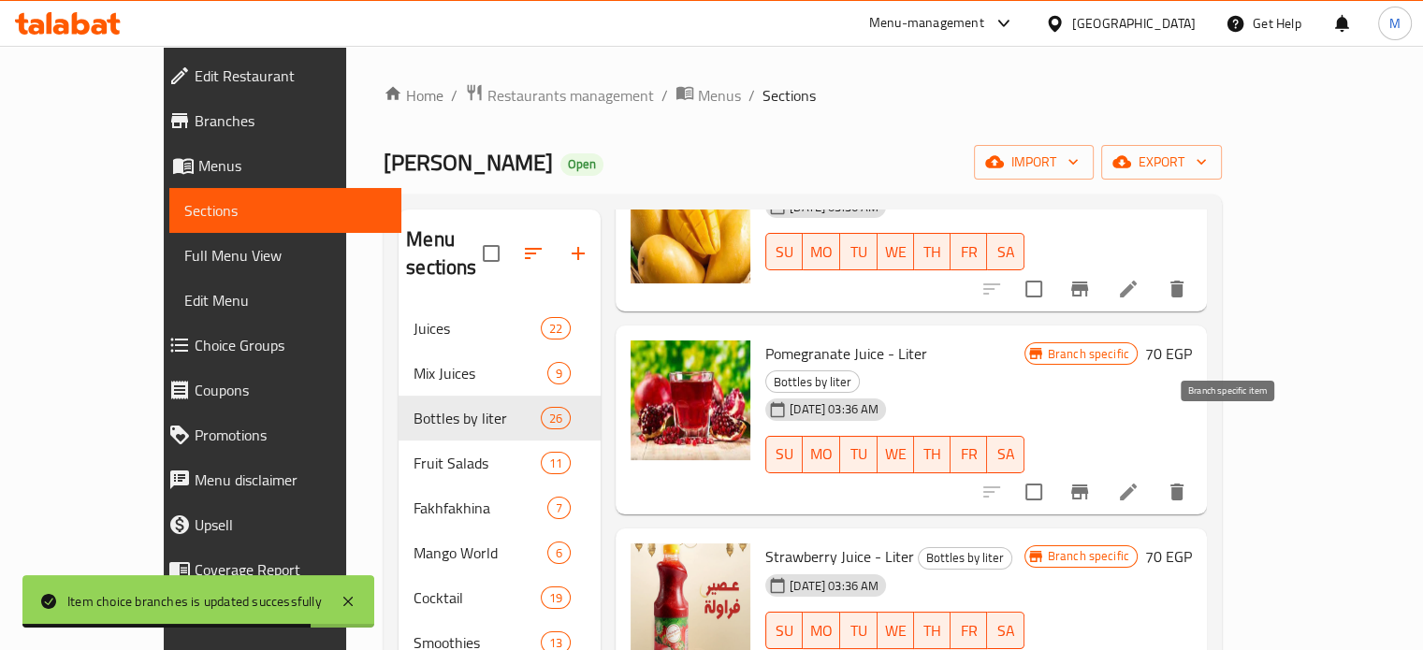
click at [1088, 485] on icon "Branch-specific-item" at bounding box center [1079, 492] width 17 height 15
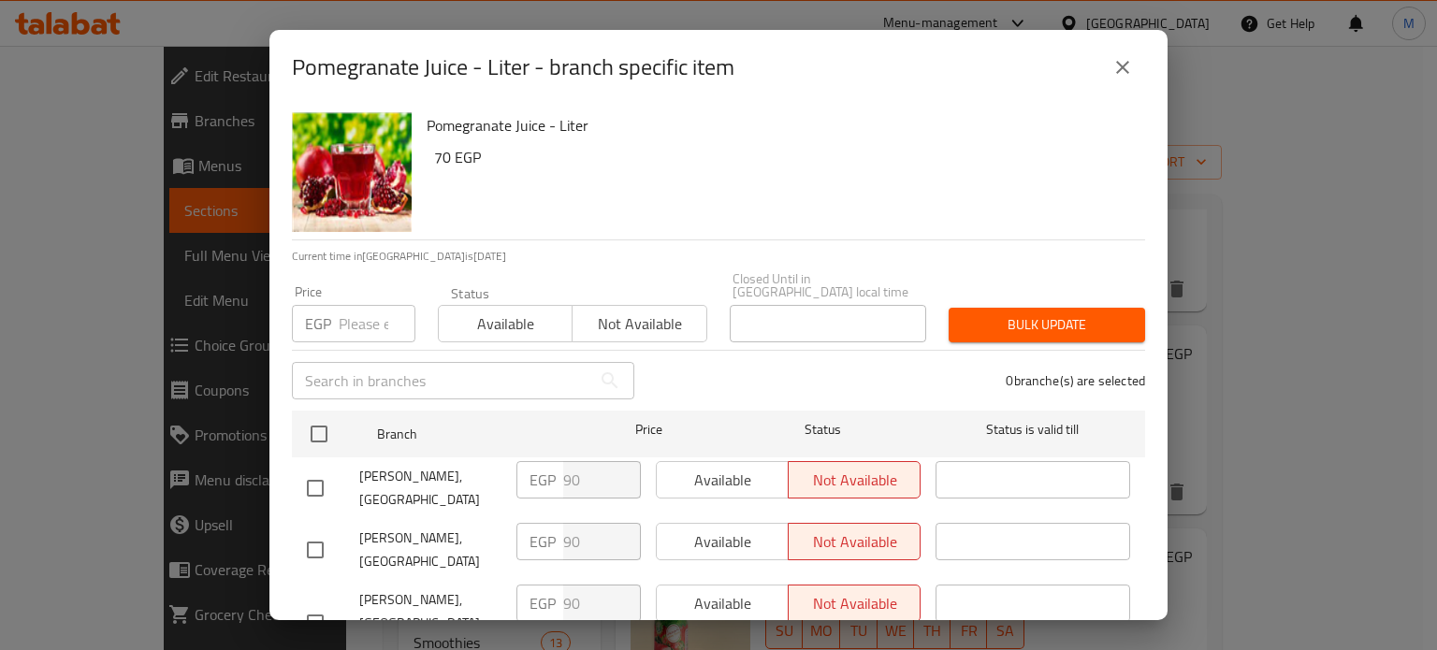
click at [344, 313] on input "number" at bounding box center [377, 323] width 77 height 37
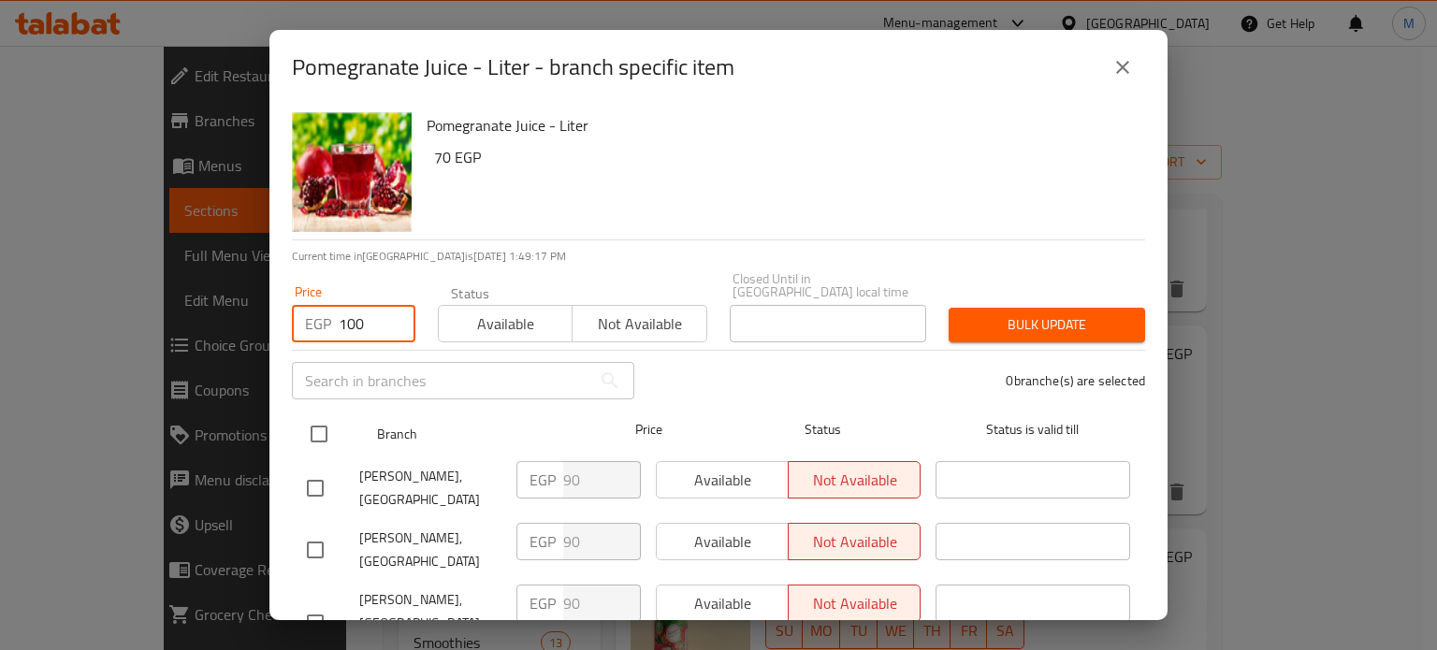
click at [326, 421] on input "checkbox" at bounding box center [318, 434] width 39 height 39
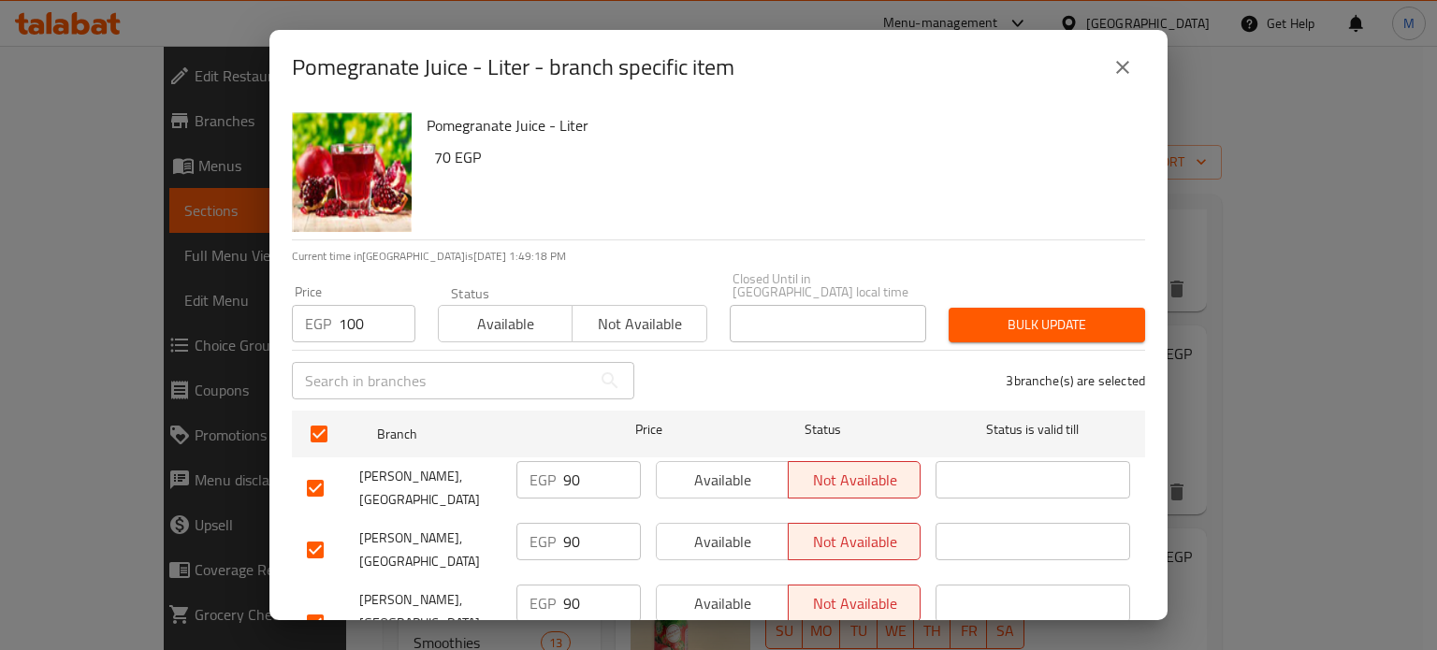
click at [1007, 297] on div "Bulk update" at bounding box center [1047, 325] width 219 height 57
click at [1019, 313] on span "Bulk update" at bounding box center [1047, 324] width 167 height 23
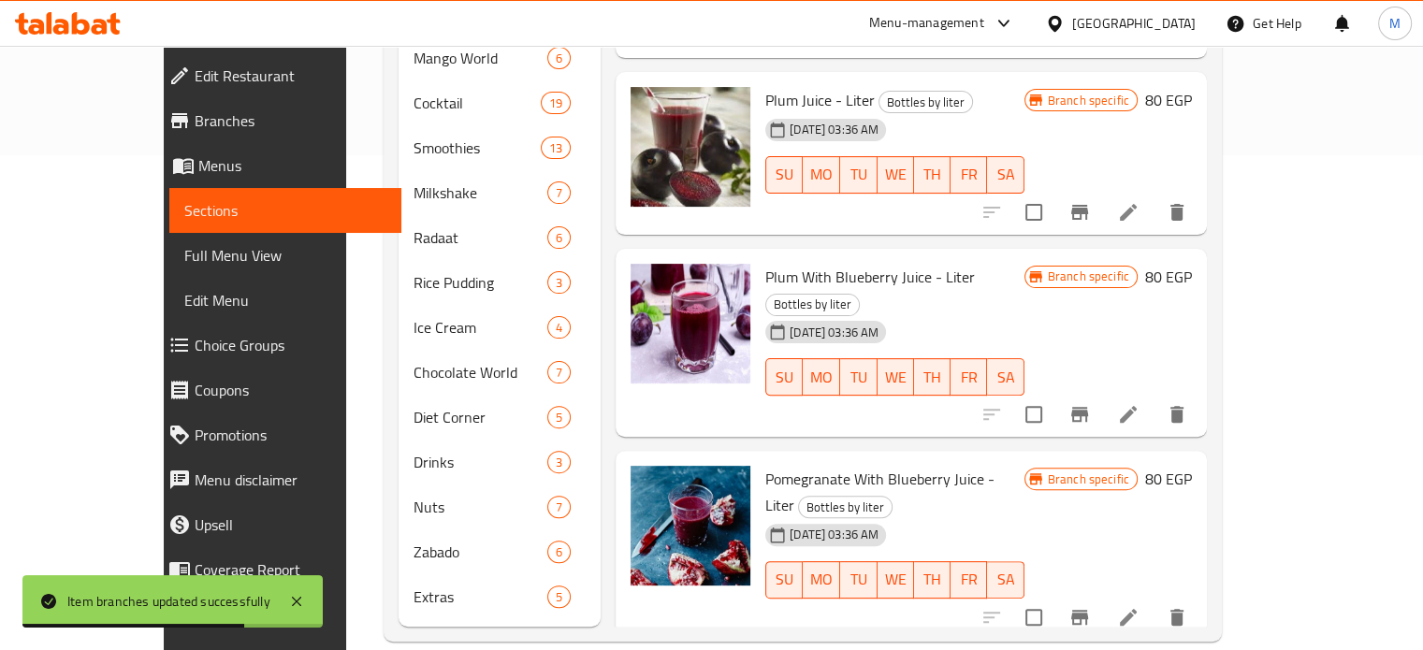
scroll to position [2375, 0]
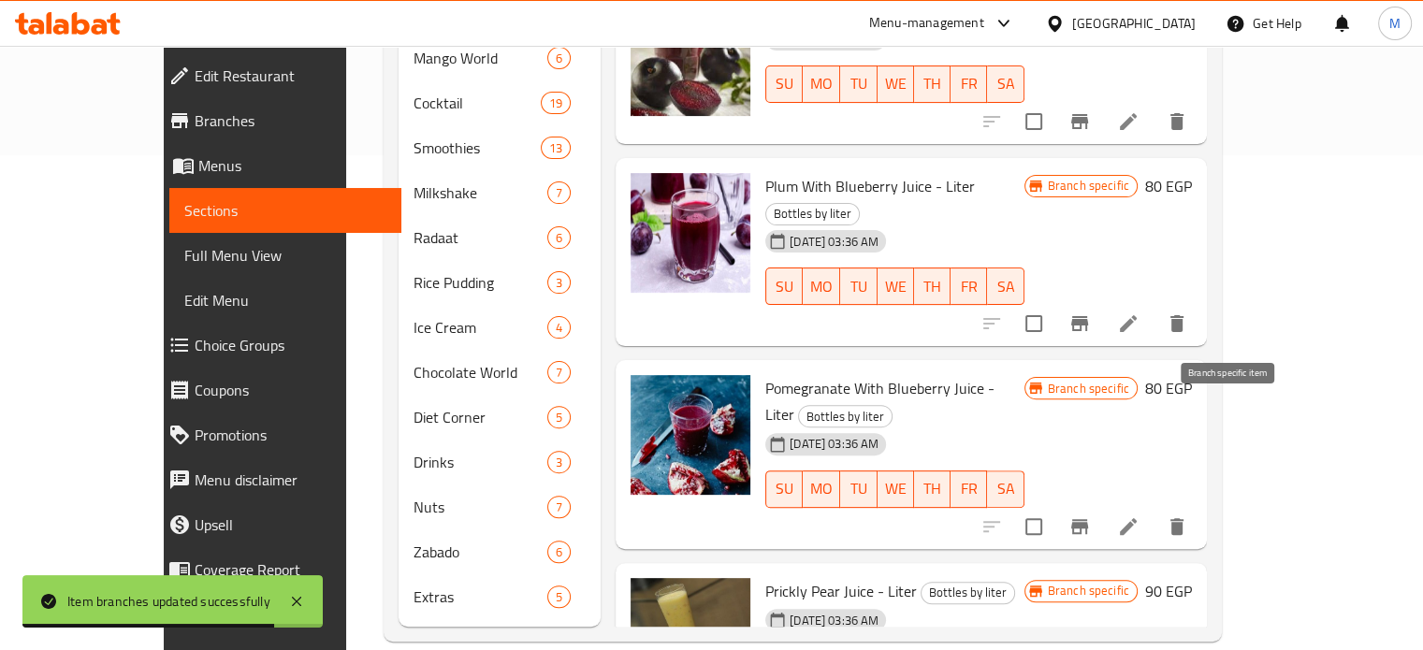
click at [1102, 504] on button "Branch-specific-item" at bounding box center [1079, 526] width 45 height 45
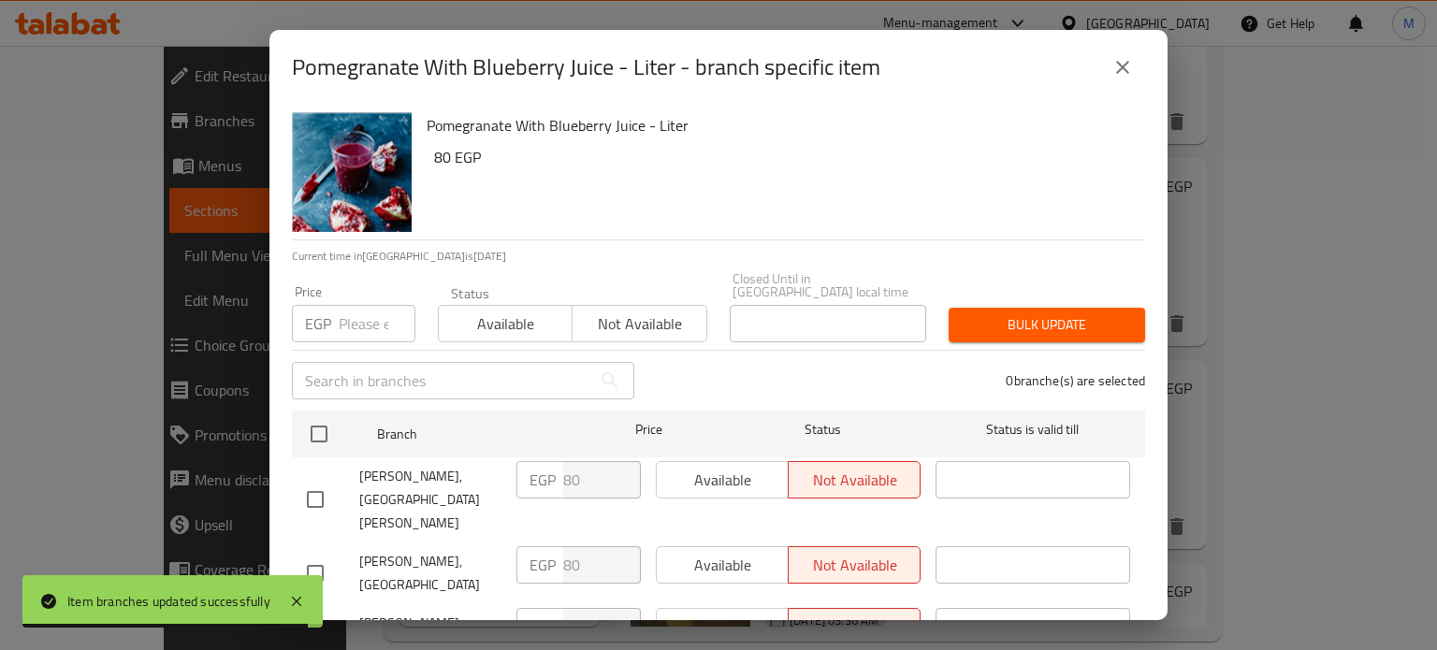
click at [356, 318] on input "number" at bounding box center [377, 323] width 77 height 37
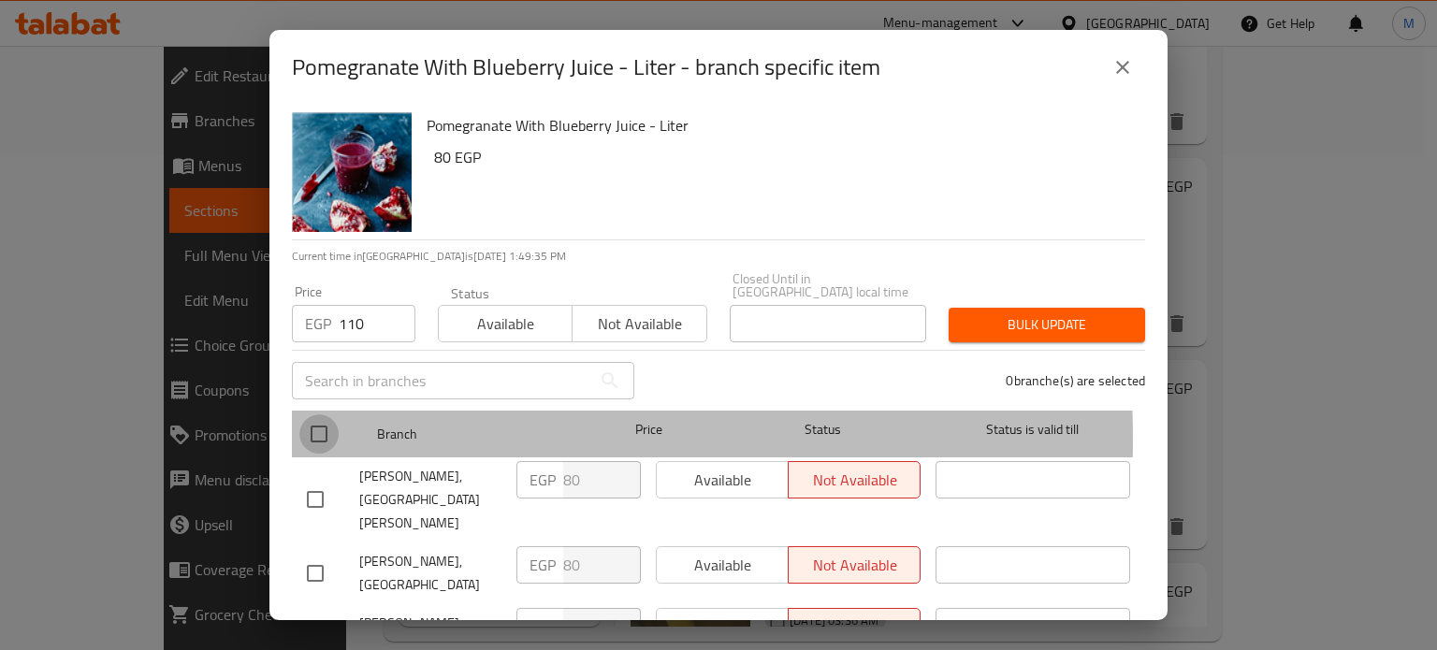
click at [333, 425] on input "checkbox" at bounding box center [318, 434] width 39 height 39
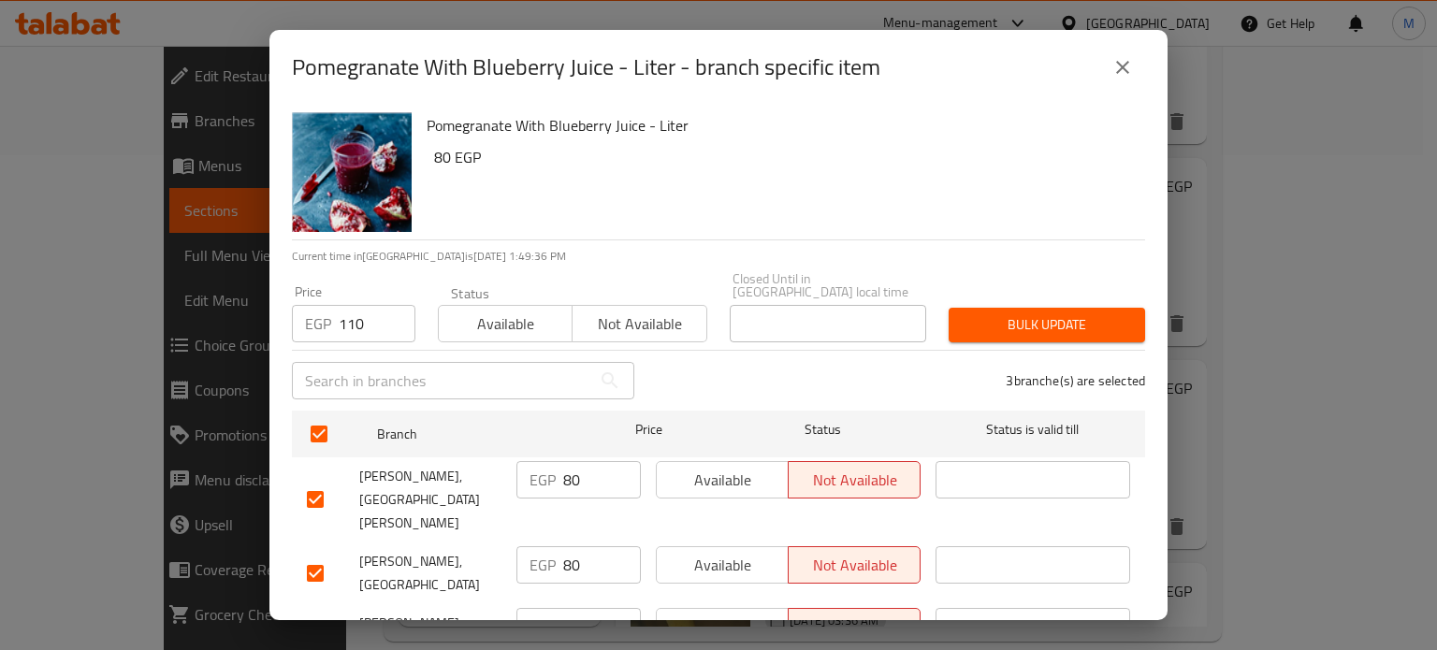
click at [1026, 317] on span "Bulk update" at bounding box center [1047, 324] width 167 height 23
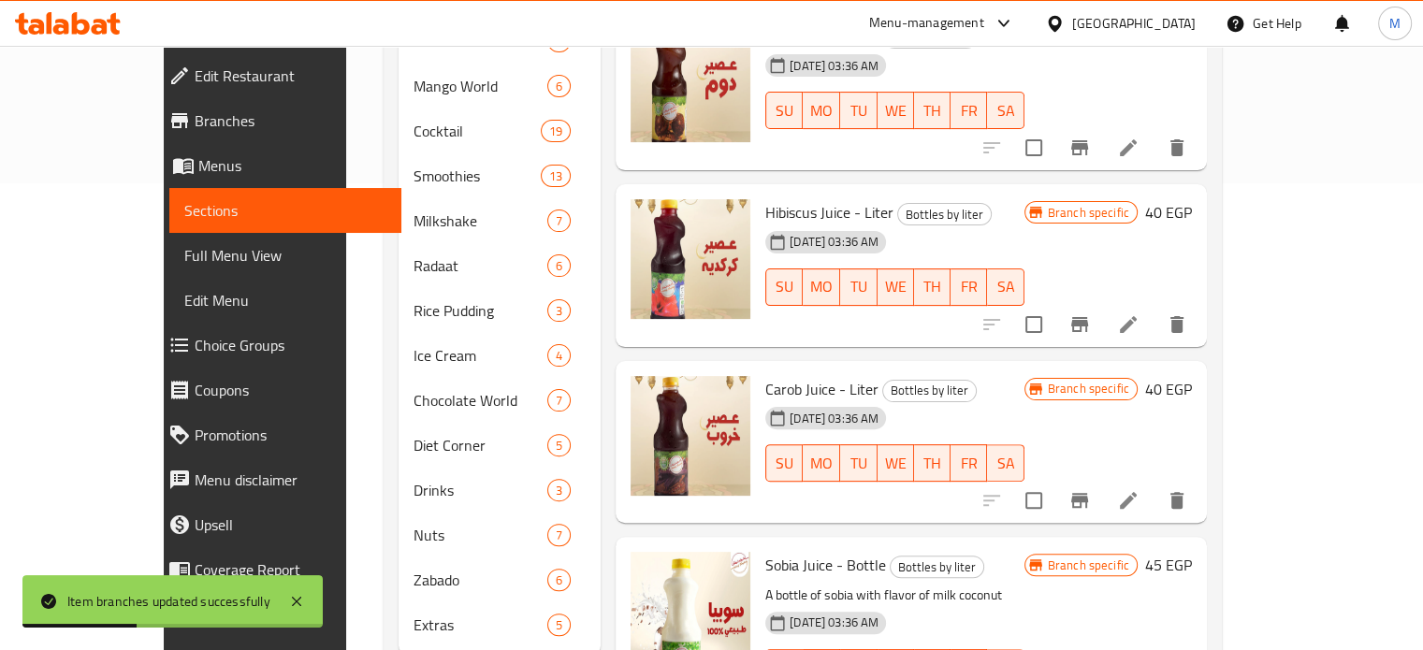
scroll to position [0, 0]
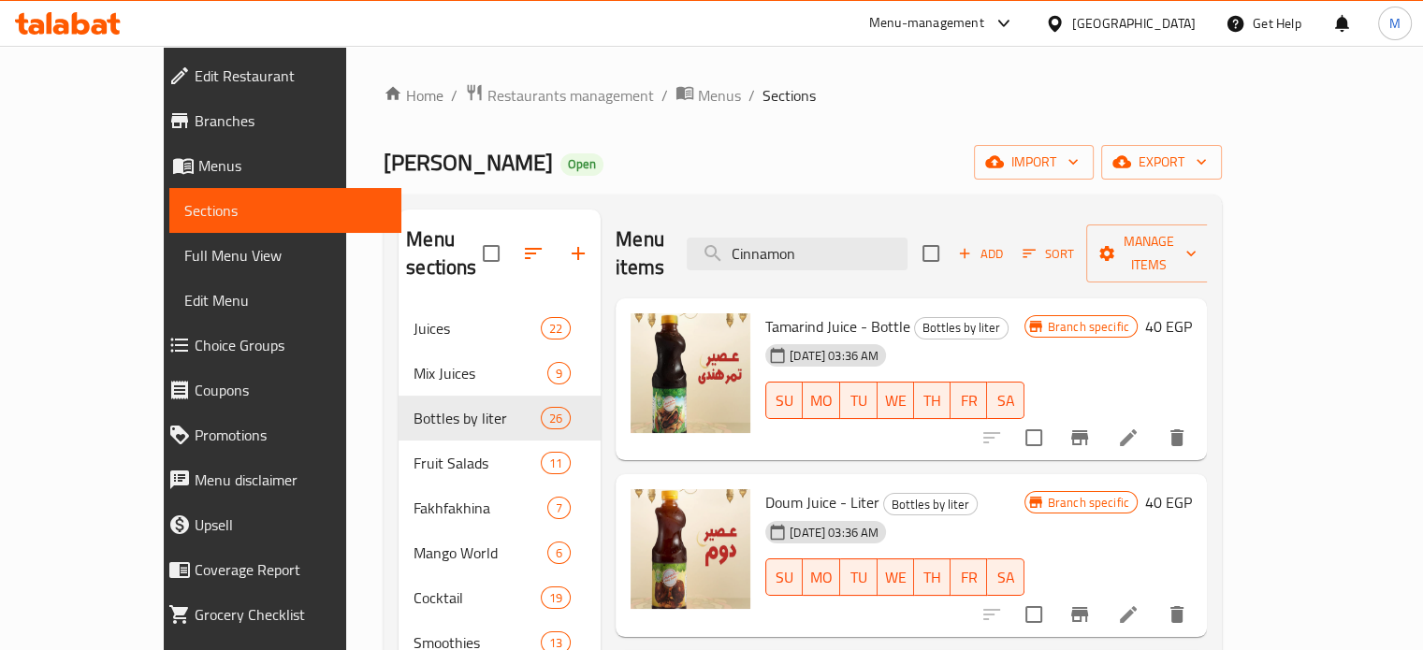
click at [984, 22] on div "Menu-management" at bounding box center [926, 23] width 115 height 22
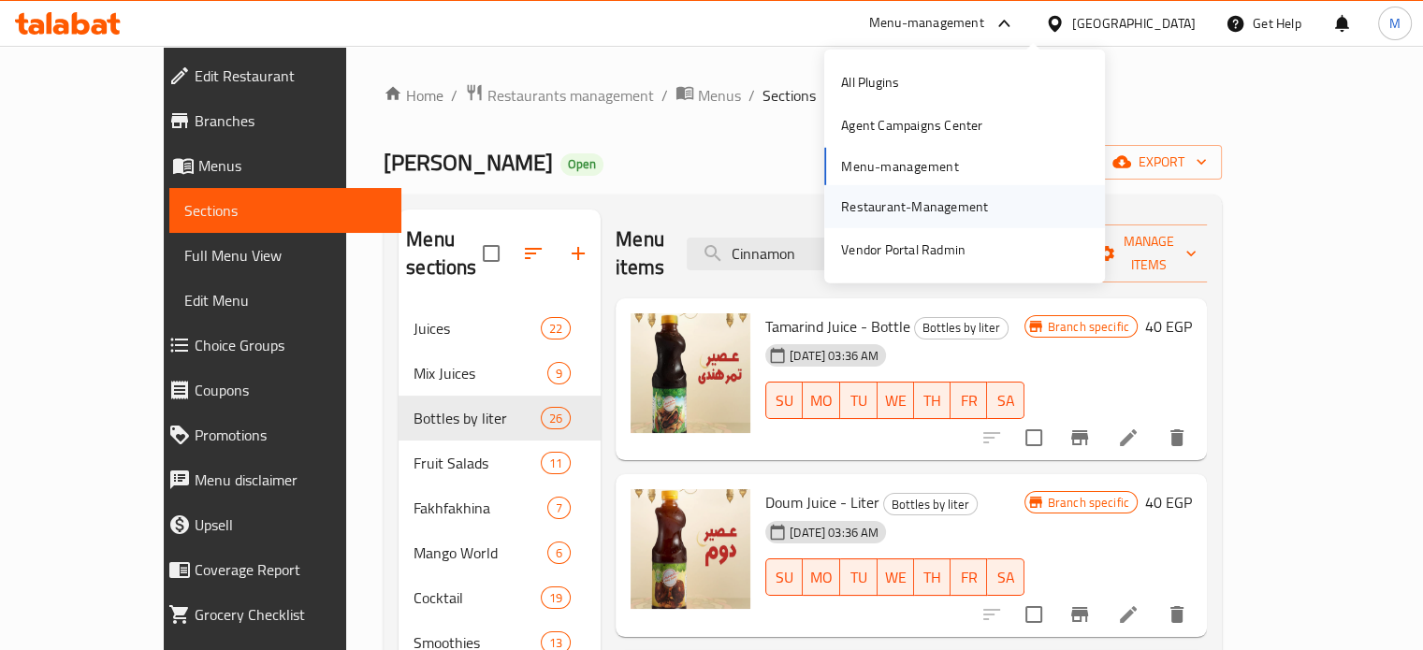
click at [881, 197] on div "Restaurant-Management" at bounding box center [914, 207] width 147 height 21
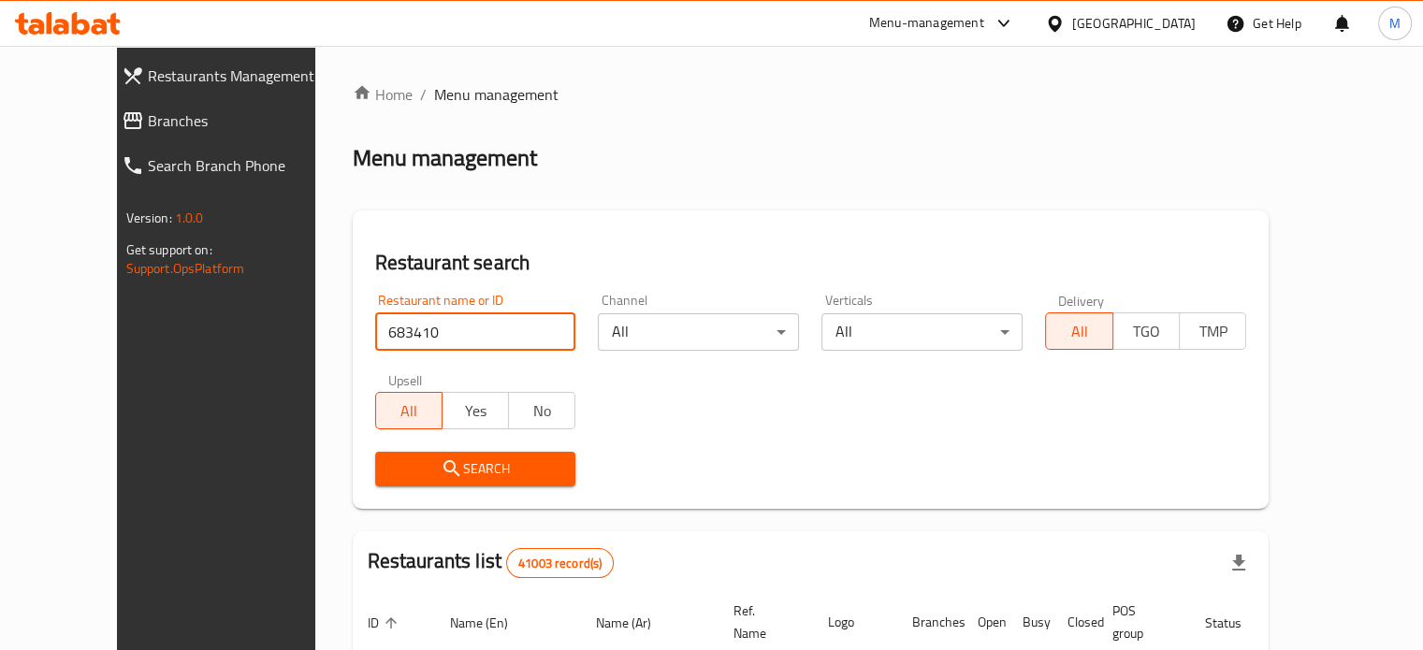
type input "683410"
click button "Search" at bounding box center [475, 469] width 201 height 35
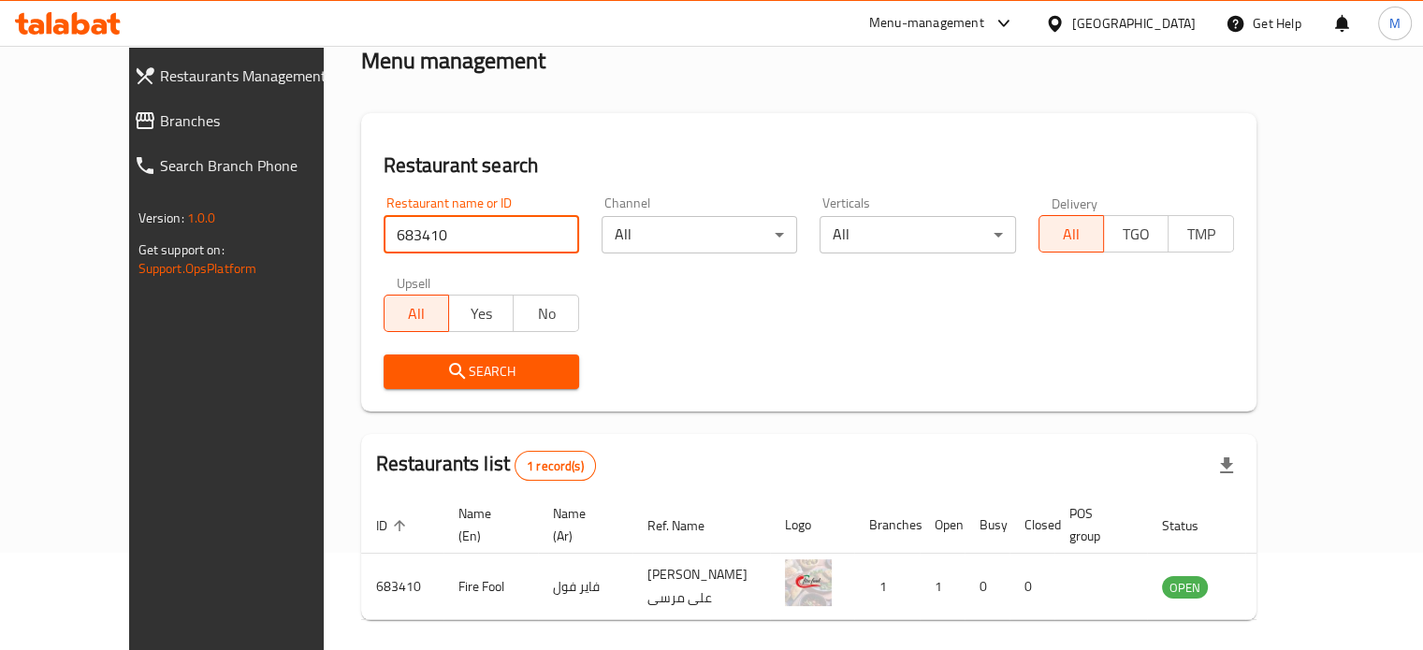
scroll to position [146, 0]
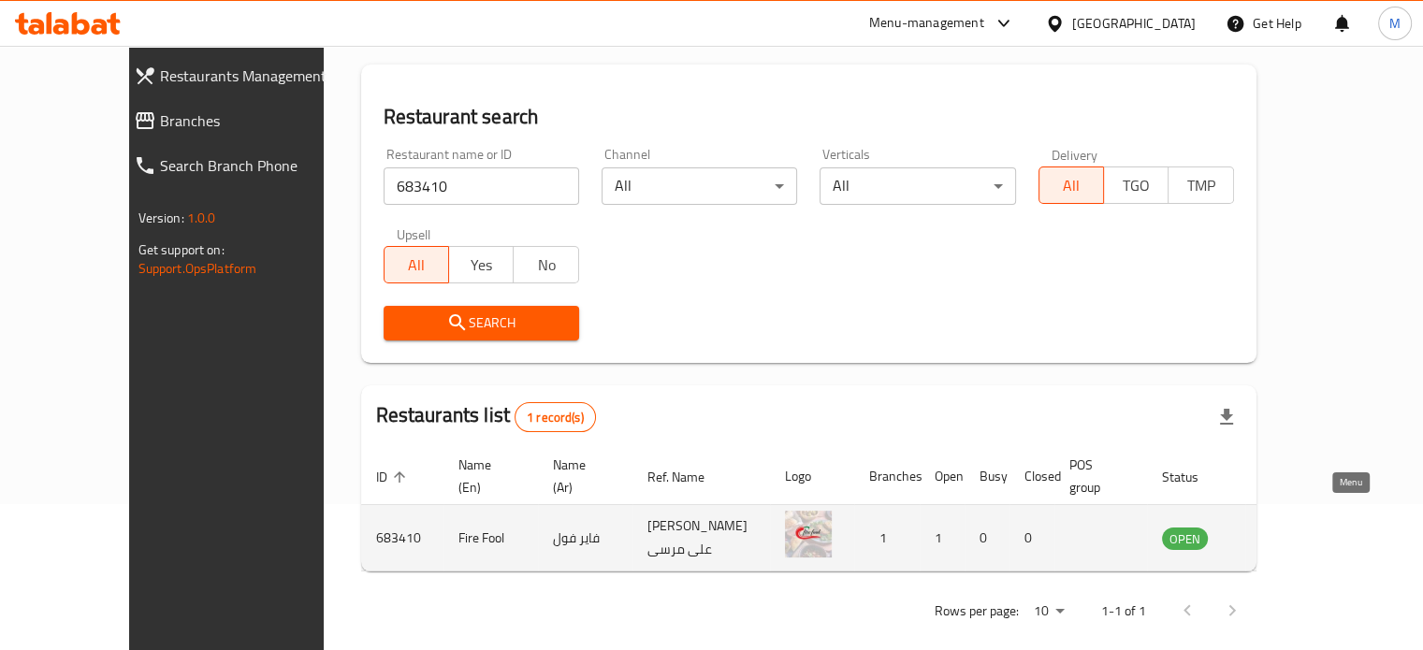
click at [1282, 532] on icon "enhanced table" at bounding box center [1271, 540] width 21 height 16
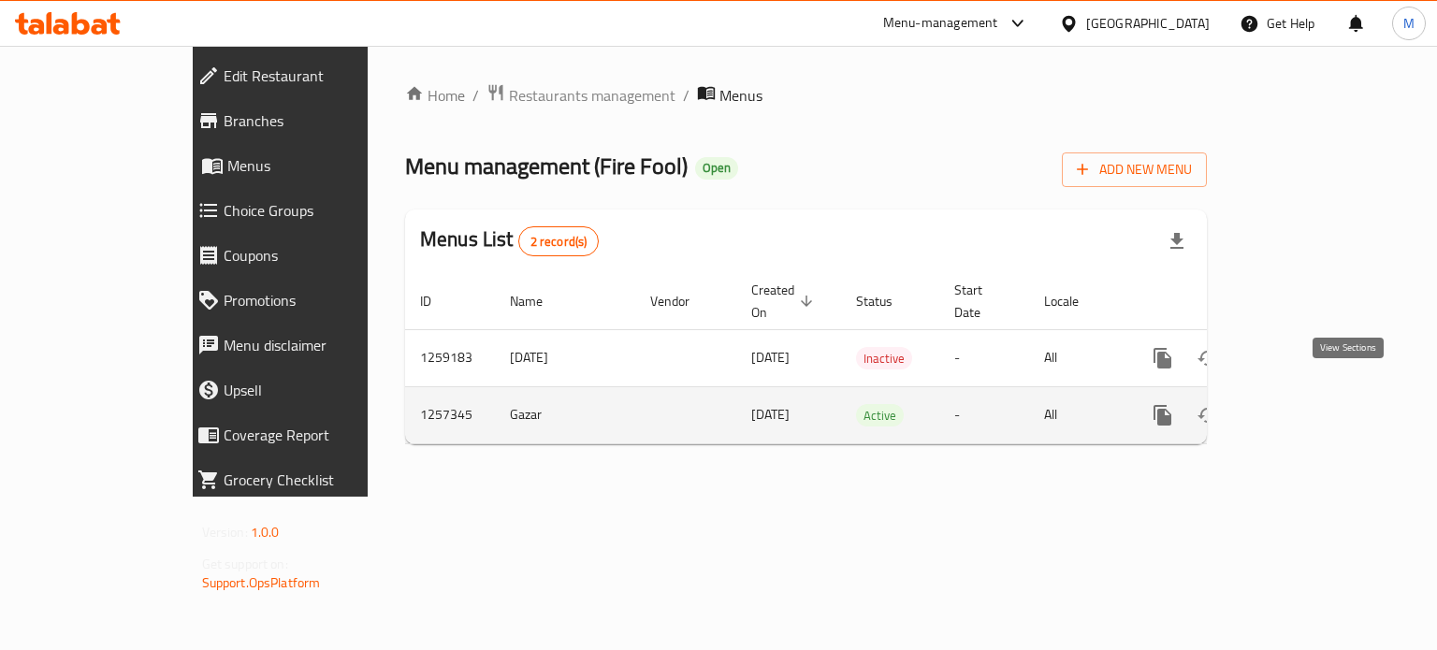
click at [1309, 404] on icon "enhanced table" at bounding box center [1298, 415] width 22 height 22
